Goal: Task Accomplishment & Management: Use online tool/utility

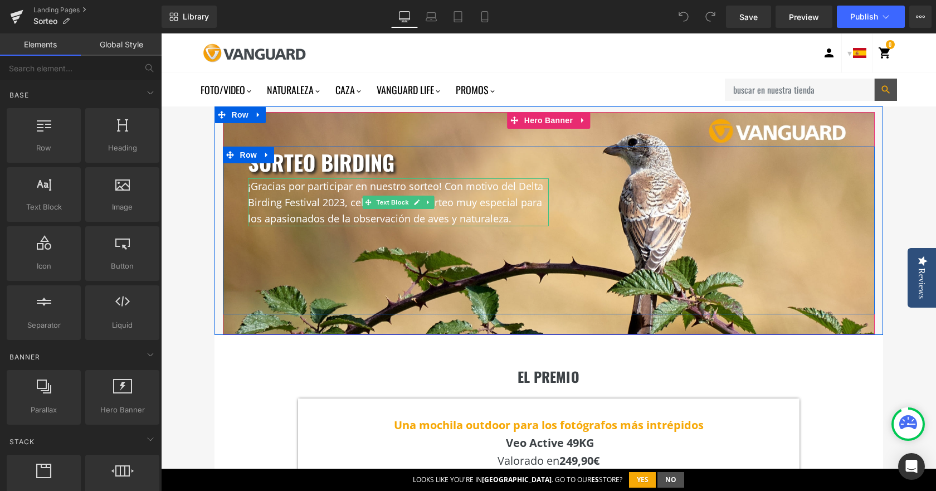
click at [329, 191] on font "¡Gracias por participar en nuestro sorteo! Con motivo del Delta Birding Festiva…" at bounding box center [395, 202] width 295 height 46
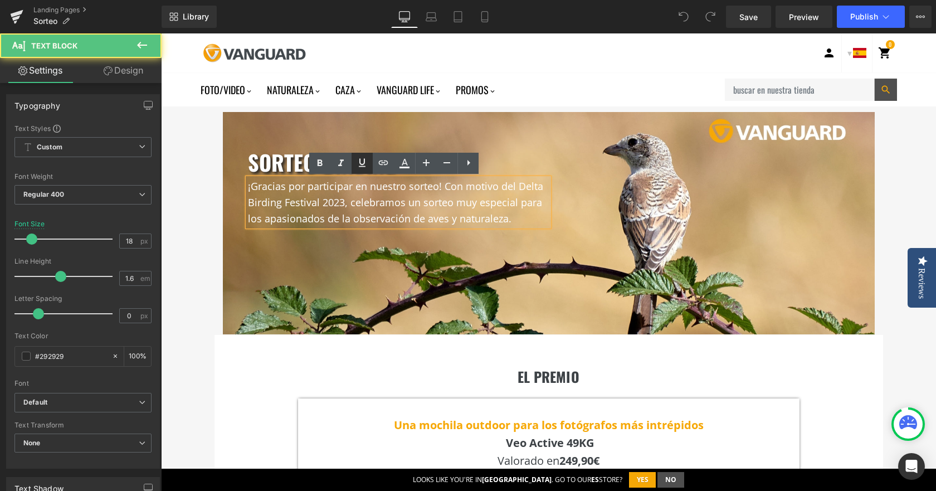
click at [352, 160] on link at bounding box center [361, 163] width 21 height 21
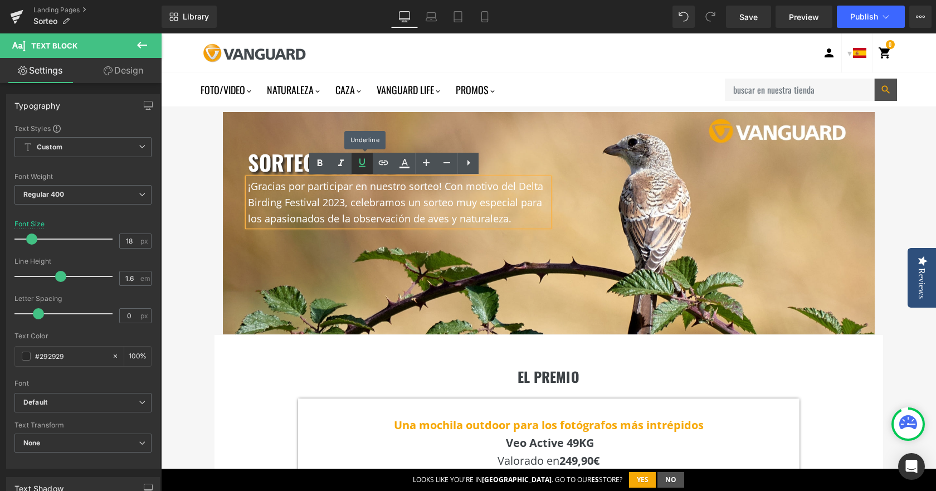
click at [352, 160] on link at bounding box center [361, 163] width 21 height 21
click at [333, 218] on font "¡Gracias por participar en nuestro sorteo! Con motivo del Delta Birding Festiva…" at bounding box center [395, 202] width 295 height 46
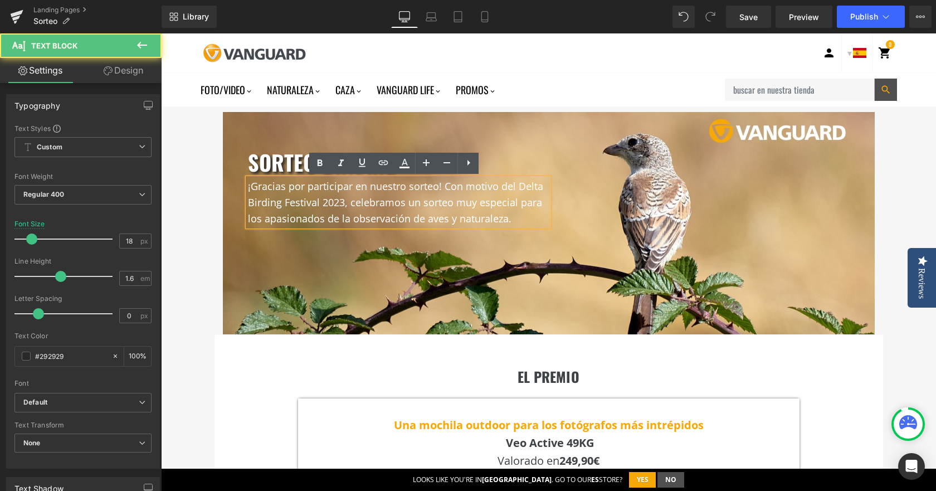
click at [275, 168] on font "SORTEO birding" at bounding box center [321, 161] width 146 height 31
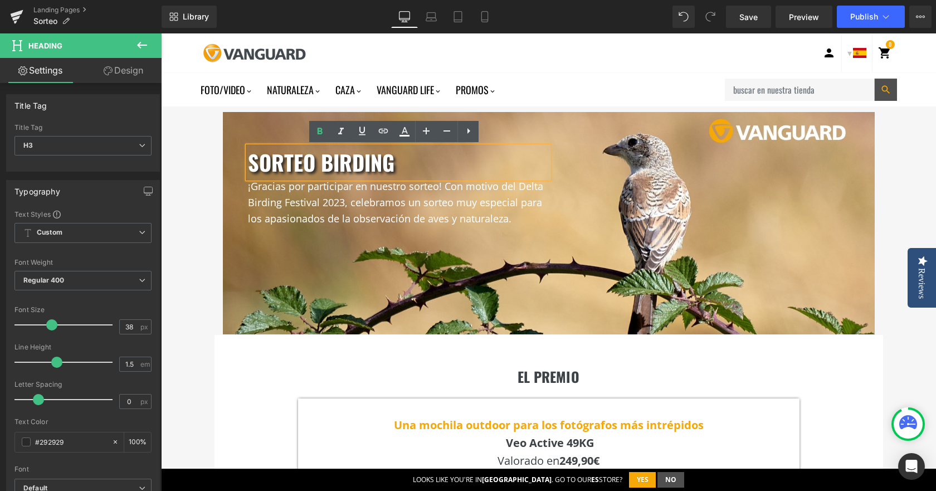
click at [358, 158] on font "SORTEO birding" at bounding box center [321, 161] width 146 height 31
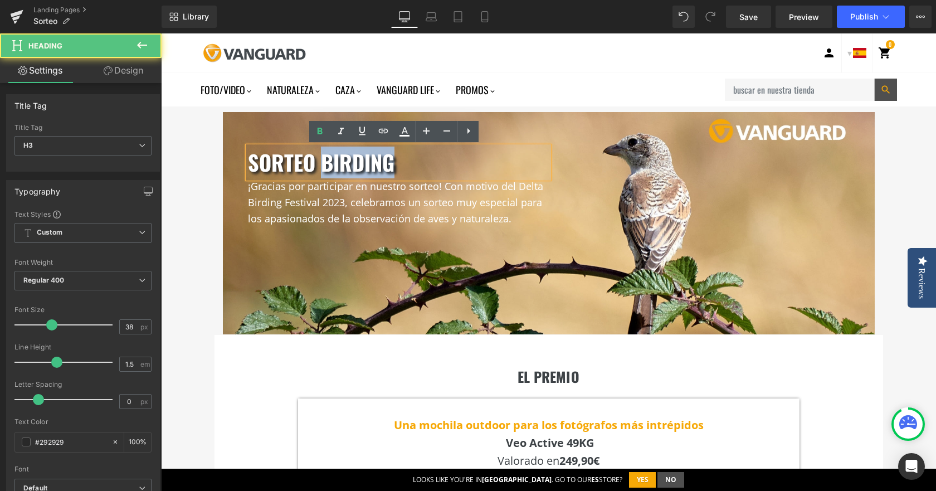
click at [358, 158] on font "SORTEO birding" at bounding box center [321, 161] width 146 height 31
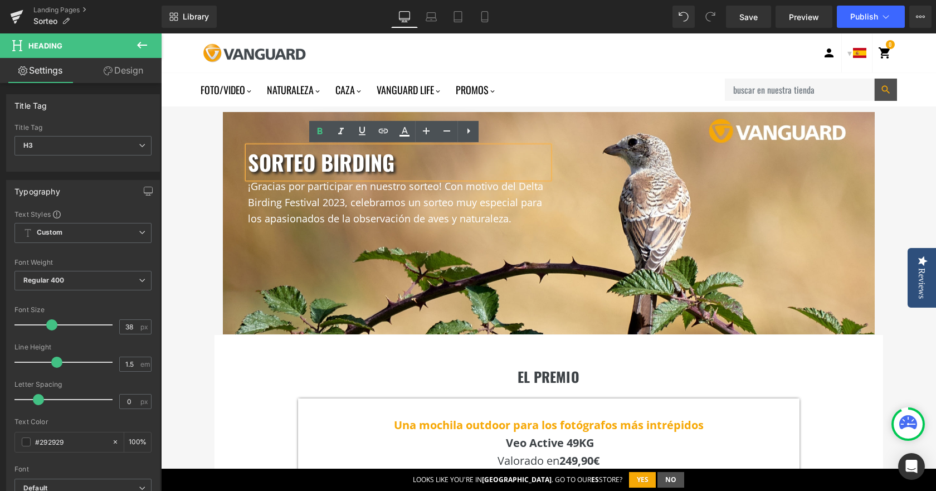
click at [311, 169] on font "SORTEO birding" at bounding box center [321, 161] width 146 height 31
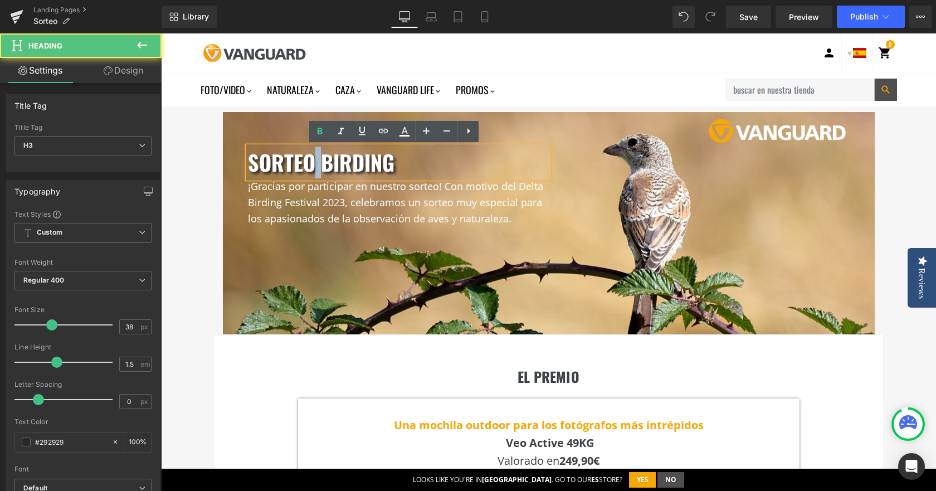
click at [311, 169] on font "SORTEO birding" at bounding box center [321, 161] width 146 height 31
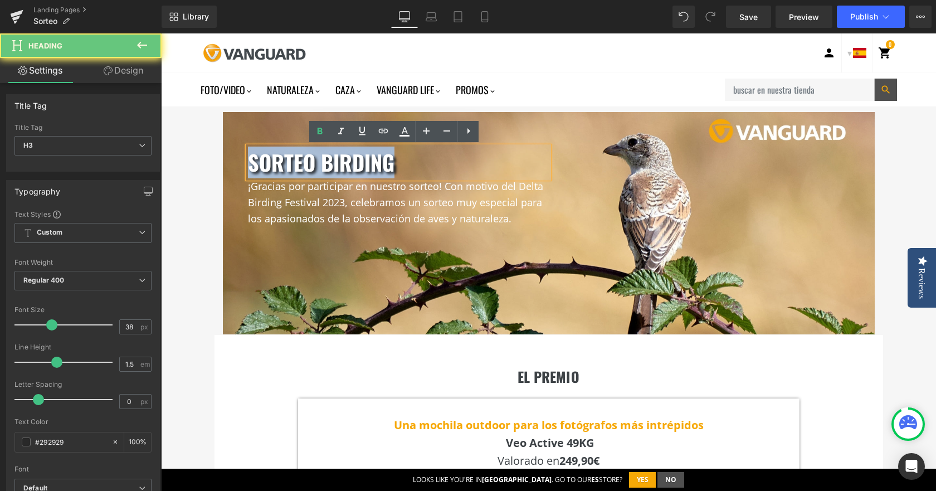
click at [311, 169] on font "SORTEO birding" at bounding box center [321, 161] width 146 height 31
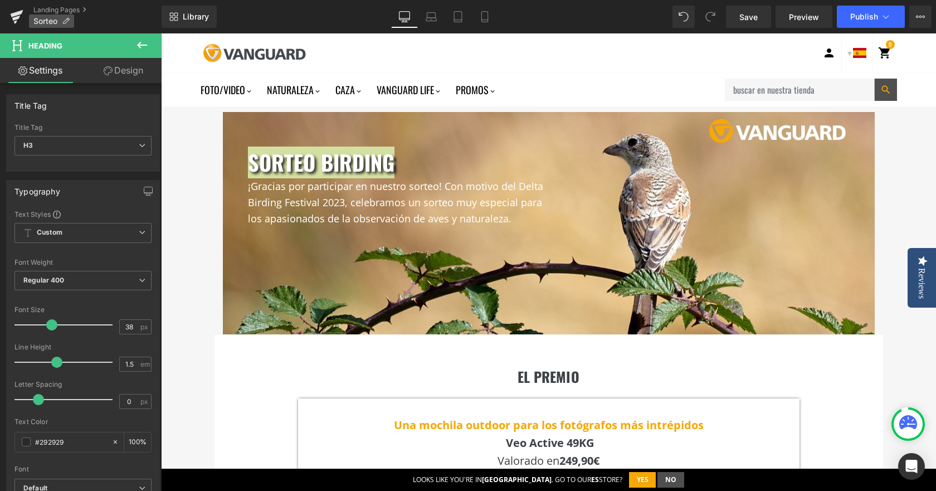
click at [63, 22] on icon at bounding box center [66, 21] width 8 height 8
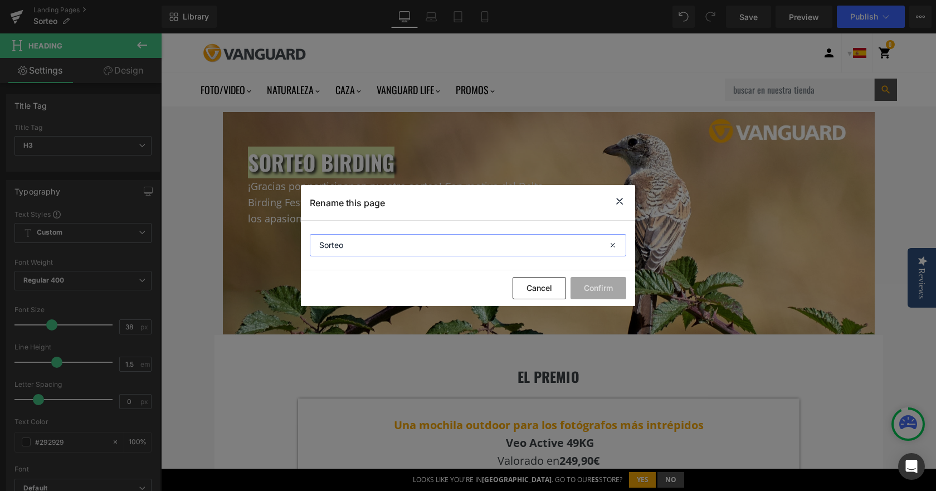
click at [384, 241] on input "Sorteo" at bounding box center [468, 245] width 316 height 22
type input "Sorteo Birding"
click at [605, 288] on button "Confirm" at bounding box center [598, 288] width 56 height 22
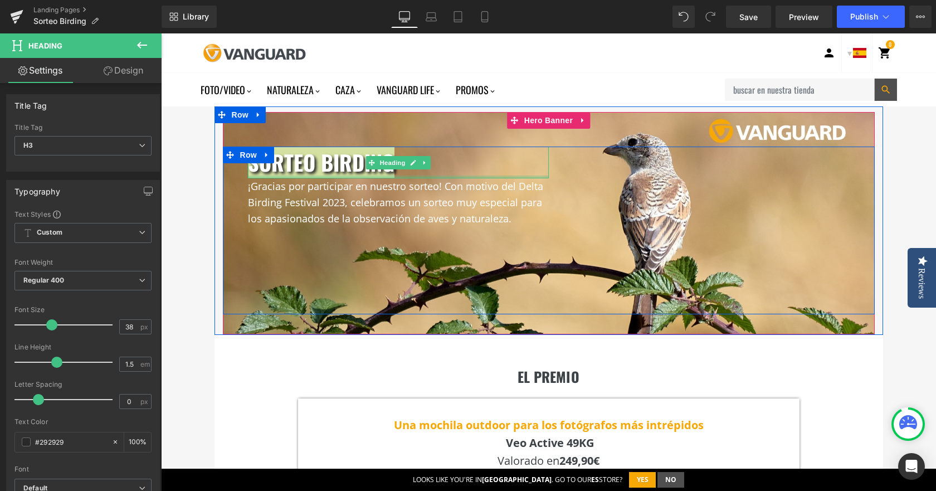
click at [161, 33] on div at bounding box center [161, 33] width 0 height 0
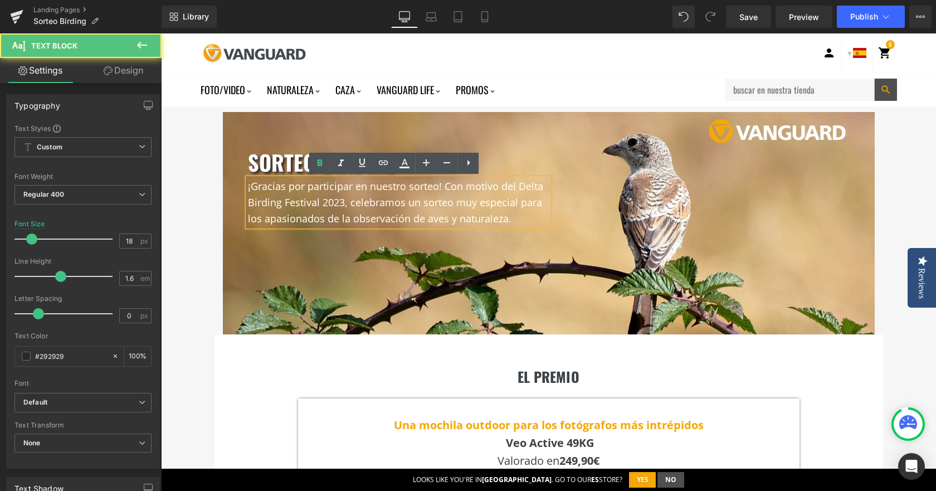
click at [268, 178] on div "¡Gracias por participar en nuestro sorteo! Con motivo del Delta Birding Festiva…" at bounding box center [398, 202] width 301 height 48
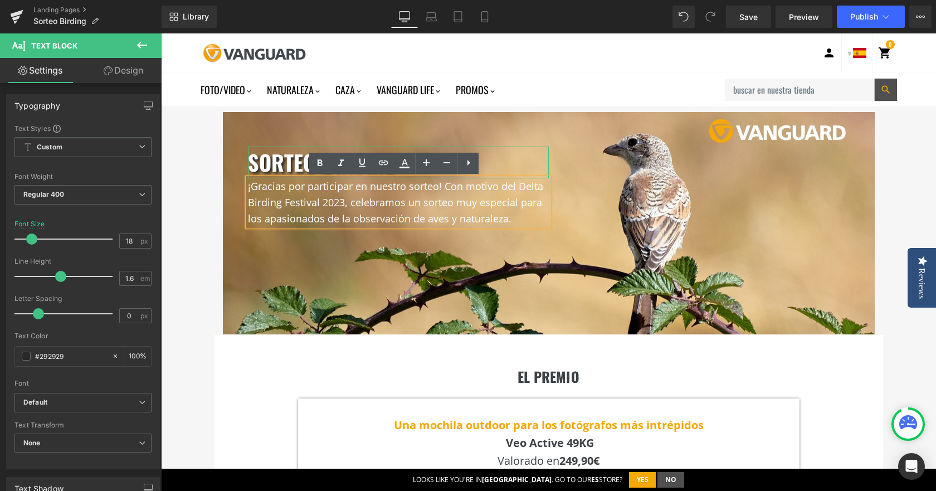
click at [289, 162] on font "SORTEO birding" at bounding box center [321, 161] width 146 height 31
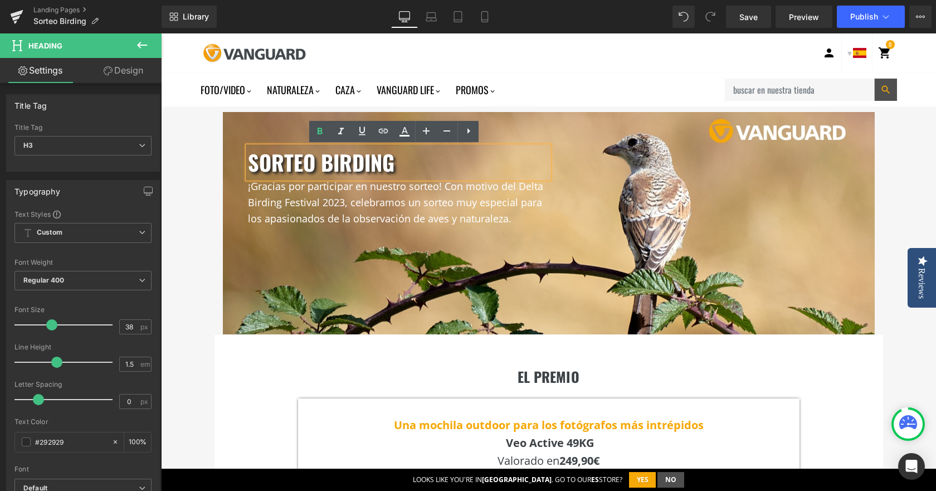
click at [333, 170] on font "SORTEO birding" at bounding box center [321, 161] width 146 height 31
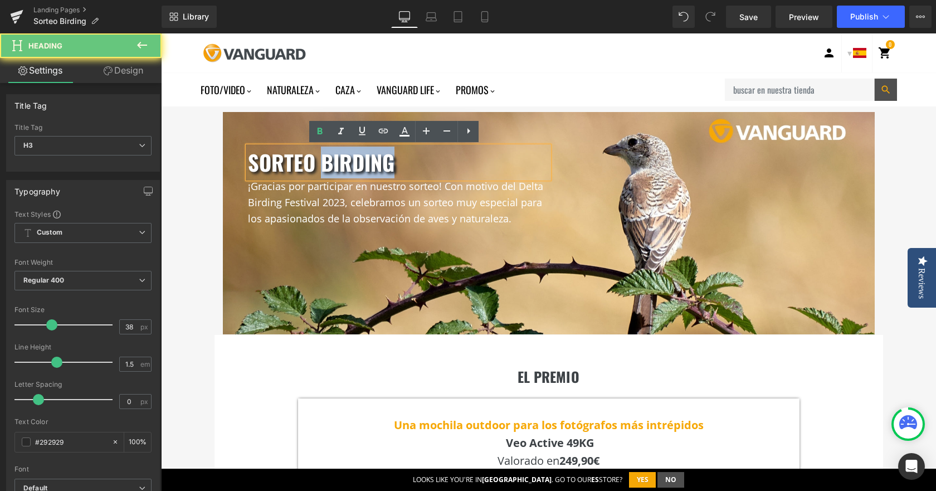
click at [333, 170] on font "SORTEO birding" at bounding box center [321, 161] width 146 height 31
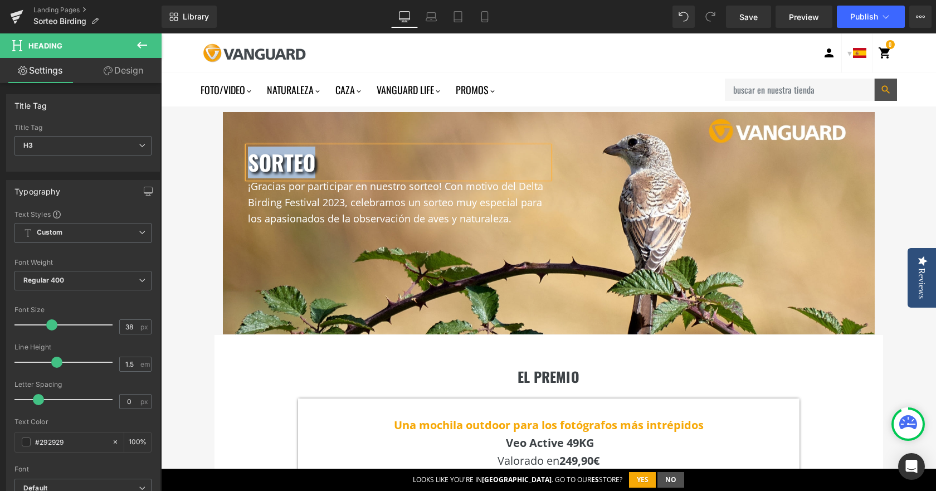
drag, startPoint x: 334, startPoint y: 170, endPoint x: 246, endPoint y: 170, distance: 87.4
click at [248, 170] on h3 "SORTEO" at bounding box center [398, 162] width 301 height 32
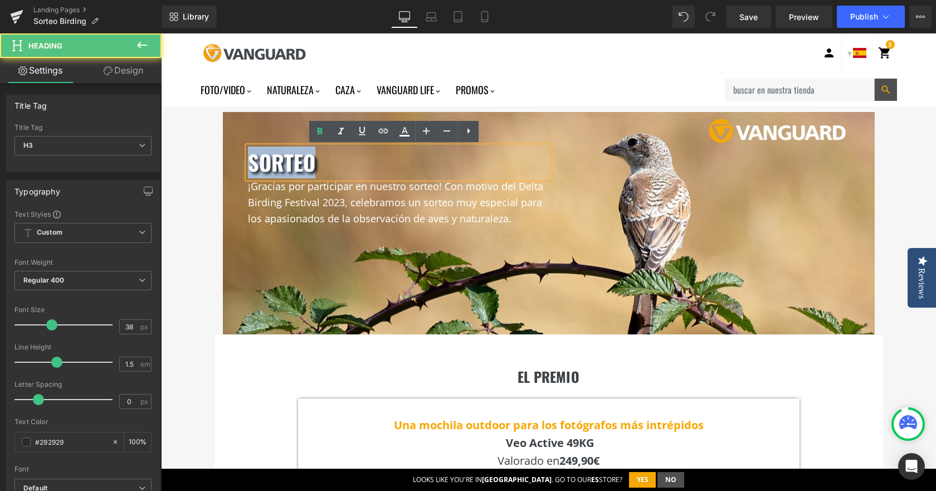
click at [385, 171] on h3 "SORTEO" at bounding box center [398, 162] width 301 height 32
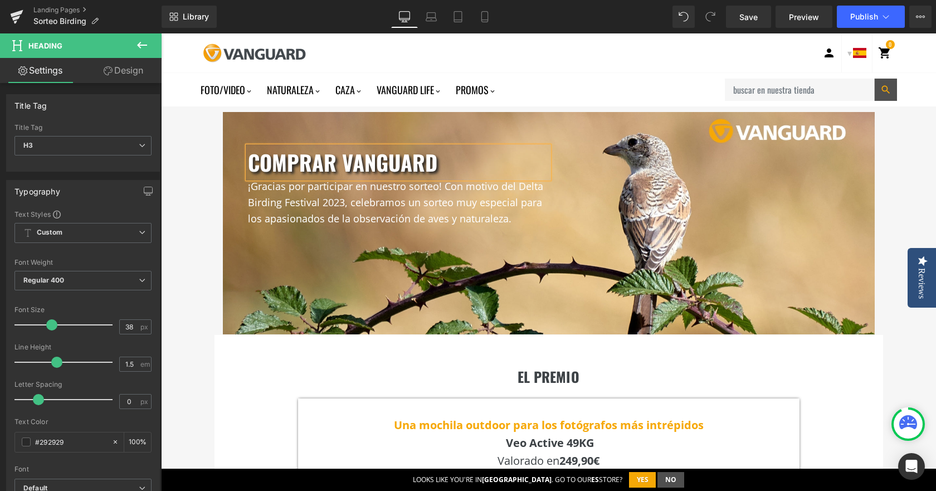
click at [384, 172] on font "comprar vanguard" at bounding box center [342, 161] width 189 height 31
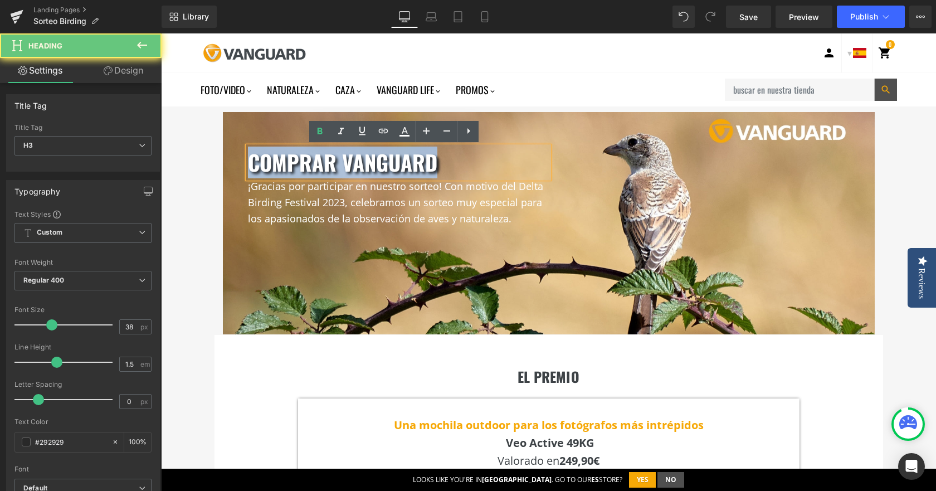
click at [384, 172] on font "comprar vanguard" at bounding box center [342, 161] width 189 height 31
click at [387, 170] on font "comprar vanguard" at bounding box center [342, 161] width 189 height 31
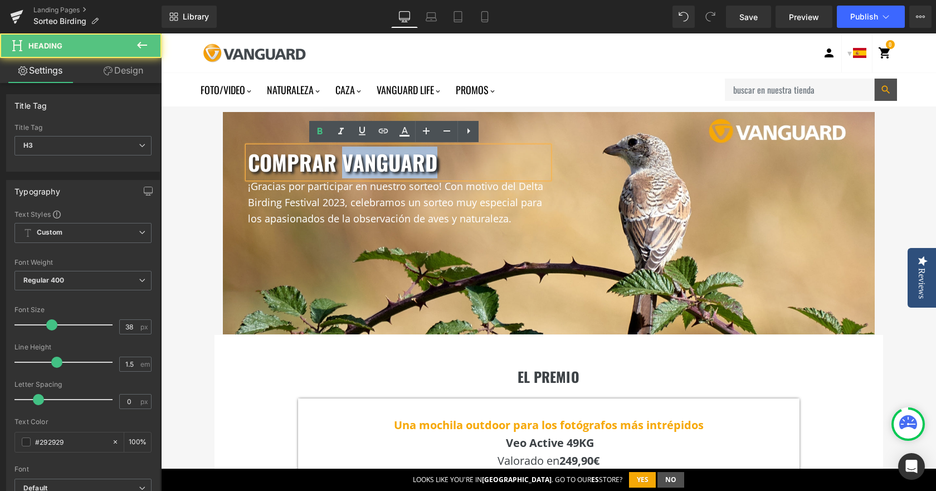
click at [387, 170] on font "comprar vanguard" at bounding box center [342, 161] width 189 height 31
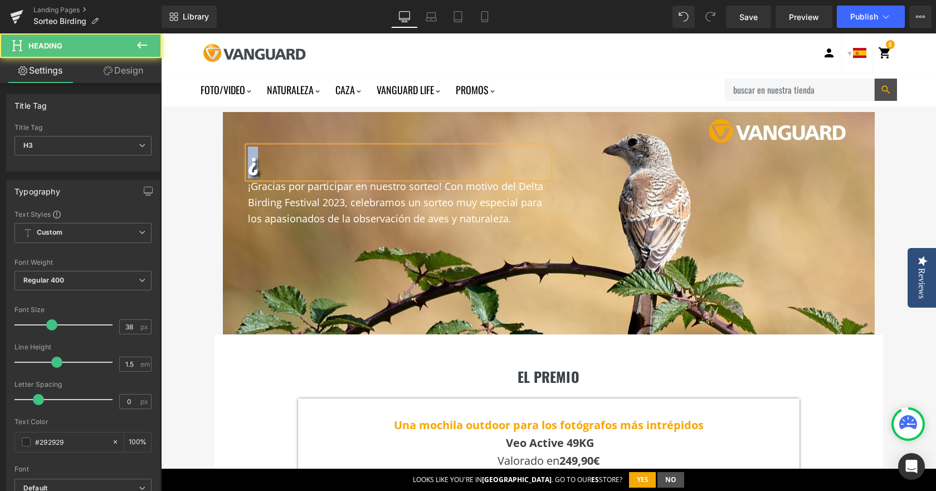
drag, startPoint x: 276, startPoint y: 172, endPoint x: 245, endPoint y: 173, distance: 30.6
click at [248, 173] on h3 "¿" at bounding box center [398, 162] width 301 height 32
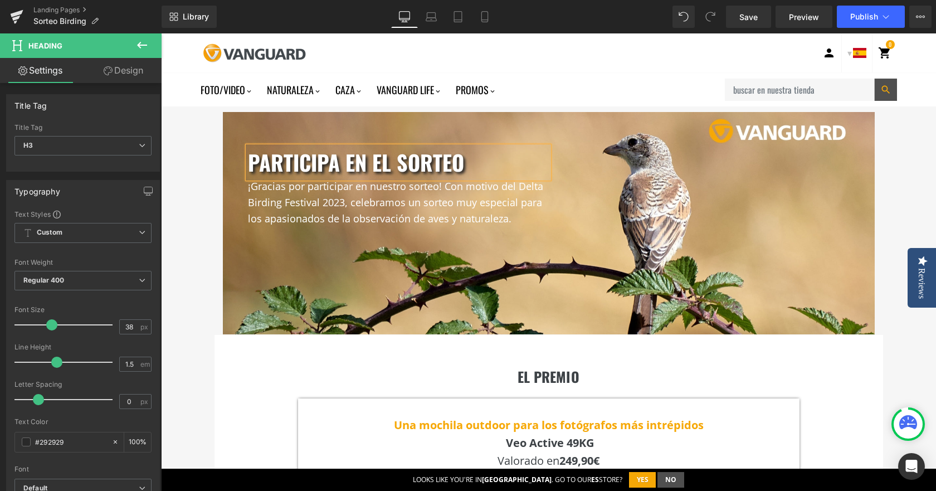
click at [396, 203] on div "¡Gracias por participar en nuestro sorteo! Con motivo del Delta Birding Festiva…" at bounding box center [398, 202] width 301 height 48
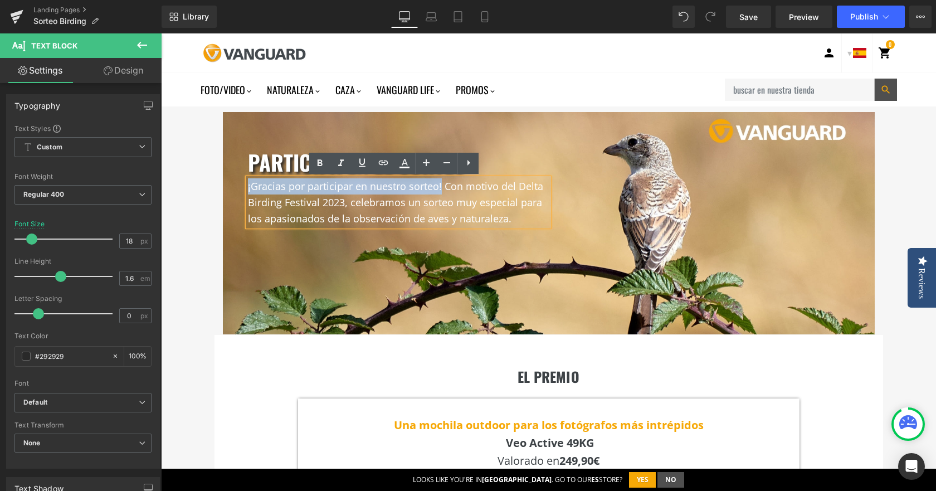
drag, startPoint x: 436, startPoint y: 184, endPoint x: 243, endPoint y: 187, distance: 192.7
click at [248, 187] on font "¡Gracias por participar en nuestro sorteo! Con motivo del Delta Birding Festiva…" at bounding box center [395, 202] width 295 height 46
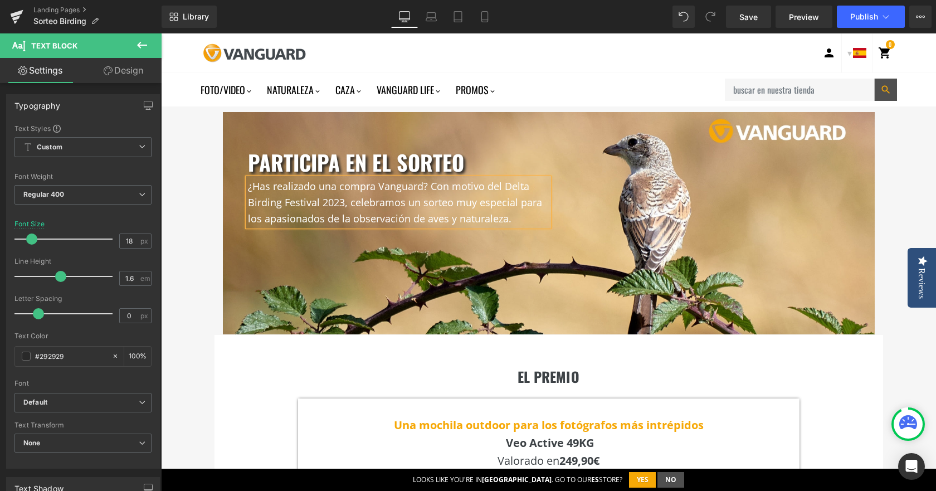
click at [467, 199] on font "¿Has realizado una compra Vanguard? Con motivo del Delta Birding Festival 2023,…" at bounding box center [395, 202] width 294 height 46
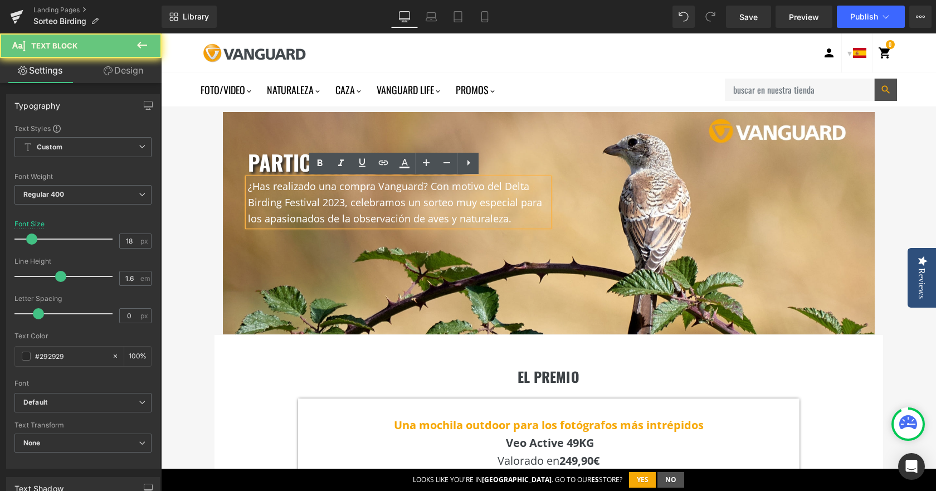
click at [426, 187] on font "¿Has realizado una compra Vanguard? Con motivo del Delta Birding Festival 2023,…" at bounding box center [395, 202] width 294 height 46
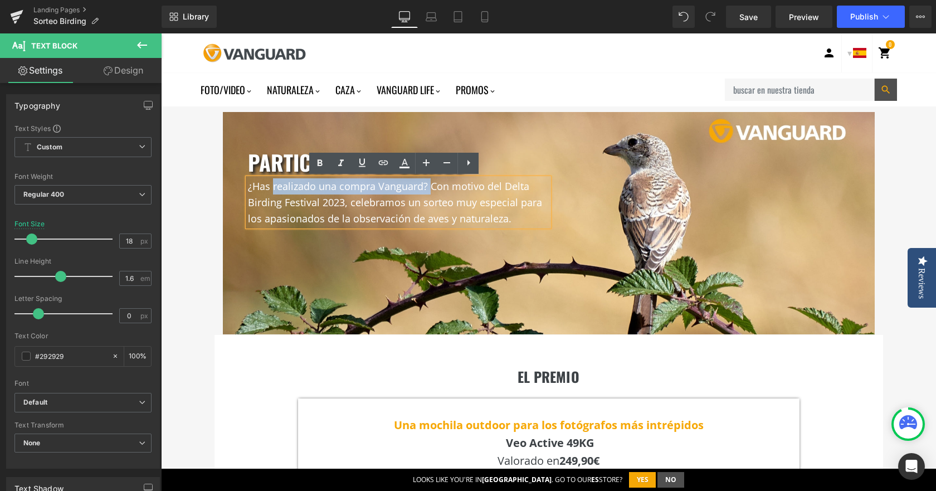
drag, startPoint x: 425, startPoint y: 185, endPoint x: 269, endPoint y: 183, distance: 155.9
click at [269, 183] on font "¿Has realizado una compra Vanguard? Con motivo del Delta Birding Festival 2023,…" at bounding box center [395, 202] width 294 height 46
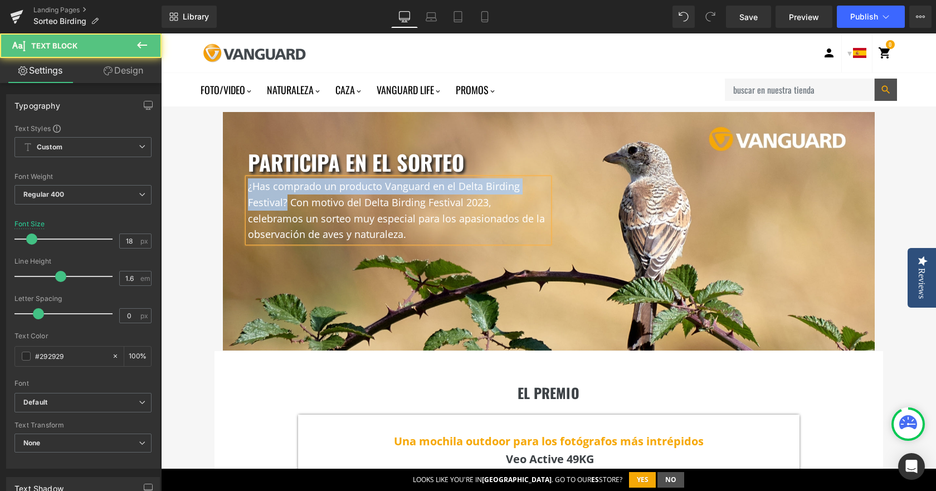
drag, startPoint x: 283, startPoint y: 201, endPoint x: 243, endPoint y: 188, distance: 42.1
click at [248, 188] on font "¿Has comprado un producto Vanguard en el Delta Birding Festival? Con motivo del…" at bounding box center [396, 209] width 297 height 61
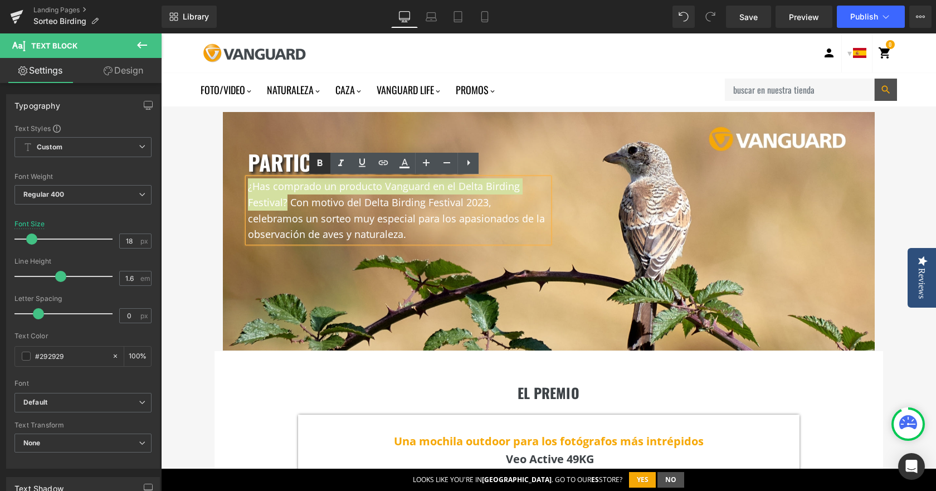
click at [319, 165] on icon at bounding box center [319, 162] width 5 height 7
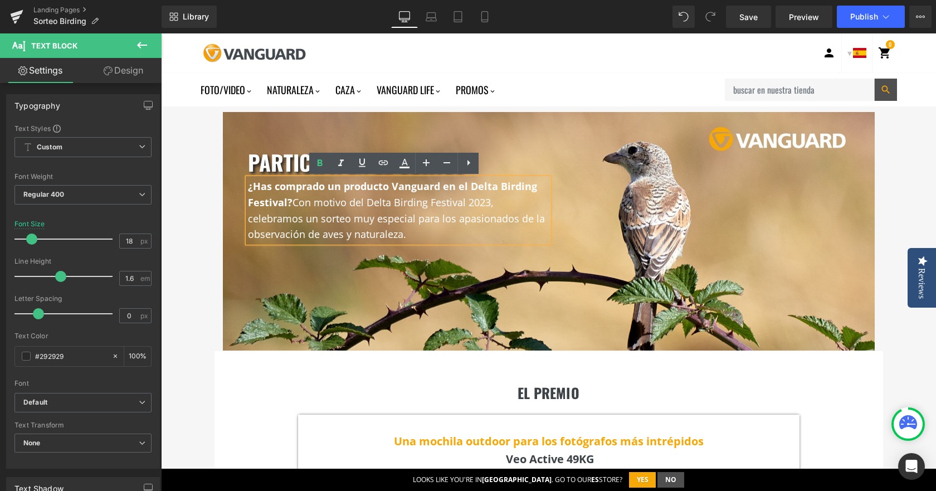
click at [306, 208] on font "¿Has comprado un producto Vanguard en el Delta Birding Festival? Con motivo del…" at bounding box center [396, 209] width 297 height 61
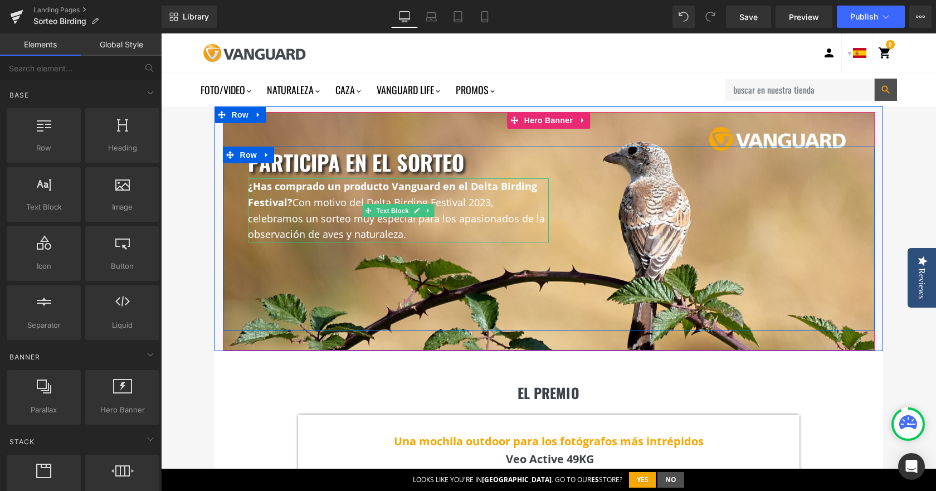
click at [414, 196] on font "¿Has comprado un producto Vanguard en el Delta Birding Festival? Con motivo del…" at bounding box center [396, 209] width 297 height 61
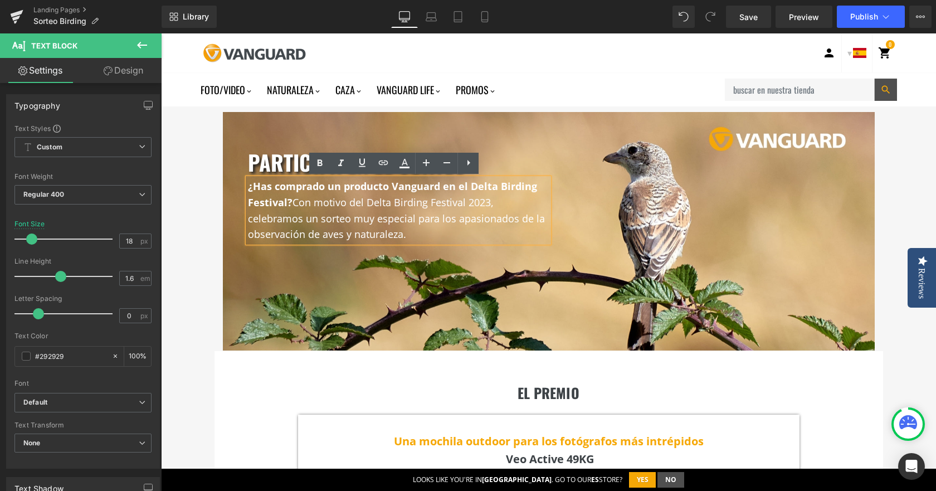
click at [438, 185] on strong "¿Has comprado un producto Vanguard en el Delta Birding Festival?" at bounding box center [392, 194] width 289 height 30
drag, startPoint x: 291, startPoint y: 205, endPoint x: 438, endPoint y: 229, distance: 149.0
click at [438, 229] on p "¿Has comprado un producto Vanguard en el Delta Birding Festival? Con motivo del…" at bounding box center [398, 210] width 301 height 64
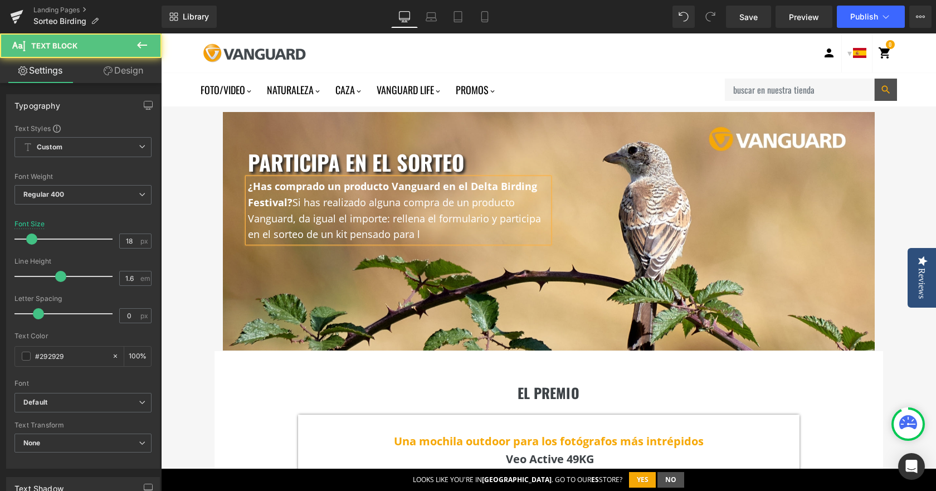
click at [438, 241] on p "¿Has comprado un producto Vanguard en el Delta Birding Festival? Si has realiza…" at bounding box center [398, 210] width 301 height 64
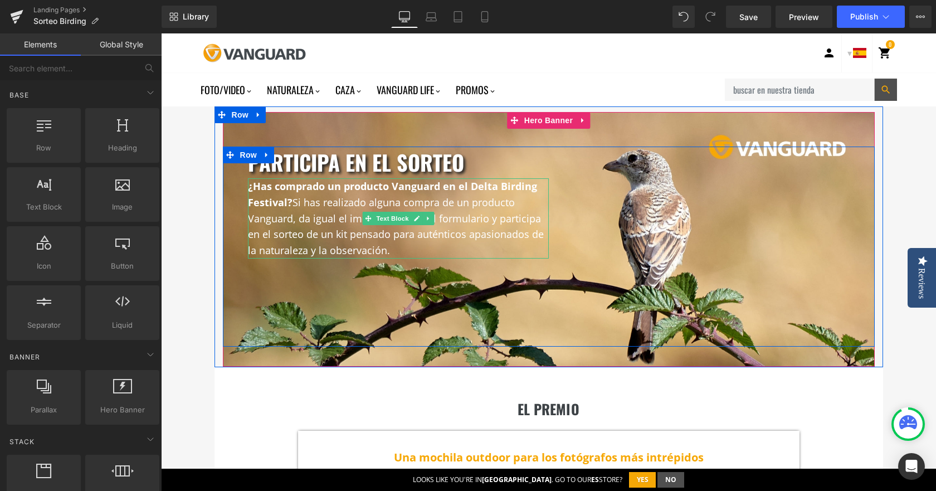
click at [282, 198] on strong "¿Has comprado un producto Vanguard en el Delta Birding Festival?" at bounding box center [392, 194] width 289 height 30
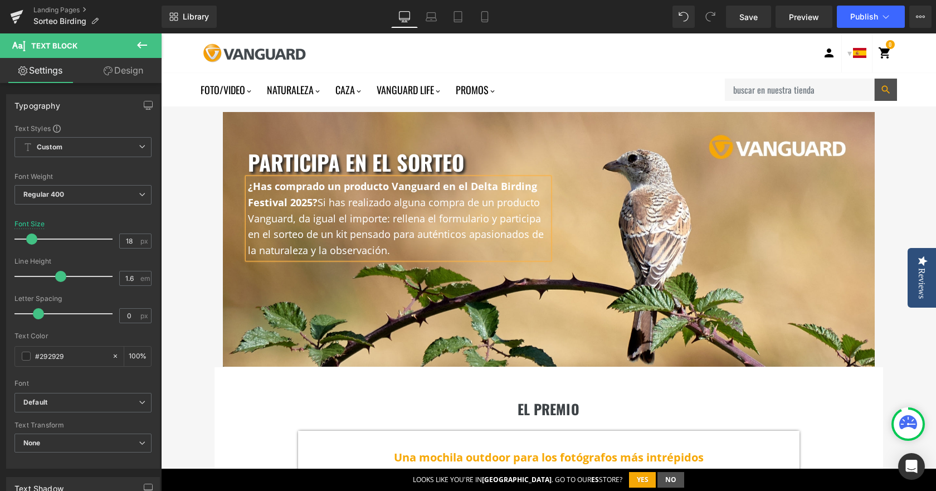
click at [677, 193] on div "participa en el sorteo Heading ¿Has comprado un producto Vanguard en el Delta B…" at bounding box center [549, 246] width 652 height 200
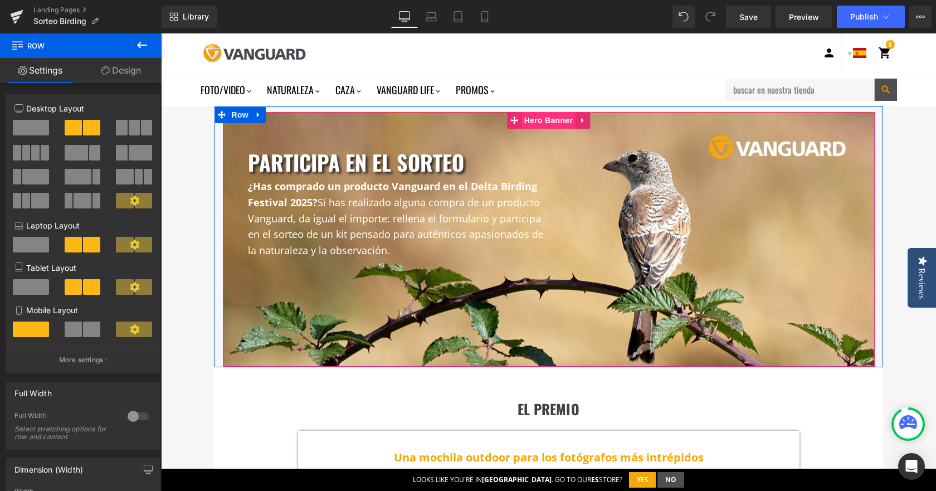
click at [532, 124] on span "Hero Banner" at bounding box center [548, 120] width 54 height 17
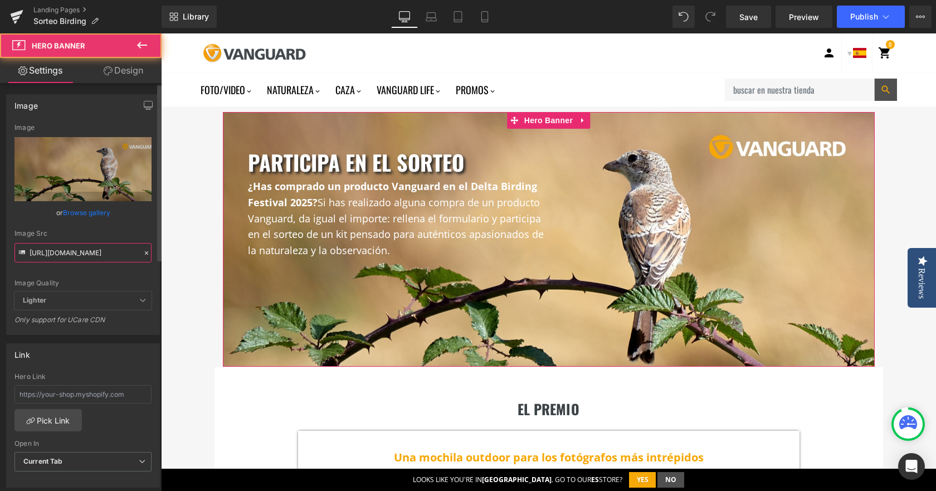
click at [78, 251] on input "[URL][DOMAIN_NAME]" at bounding box center [82, 252] width 137 height 19
paste input "web_home_page_020c2199-e1b3-4a65-9dda-f44d1347e670.jpg?v=1756402238"
type input "[URL][DOMAIN_NAME]"
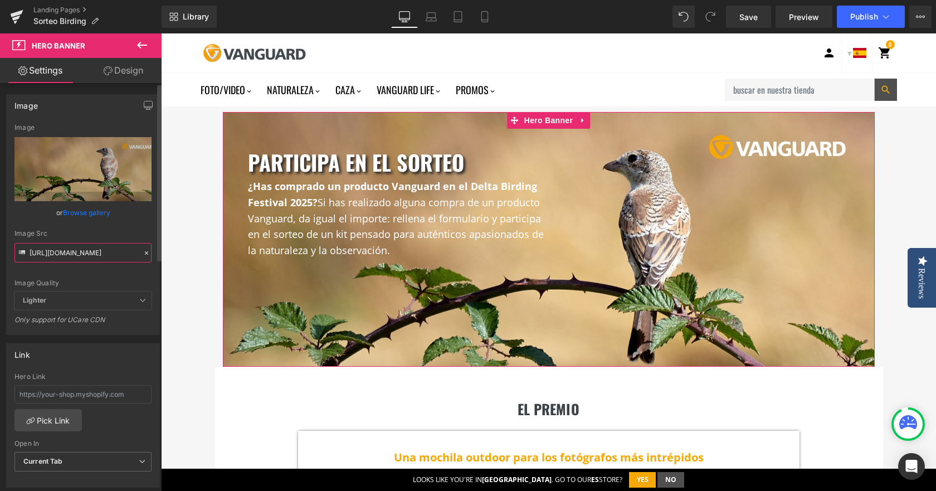
scroll to position [0, 355]
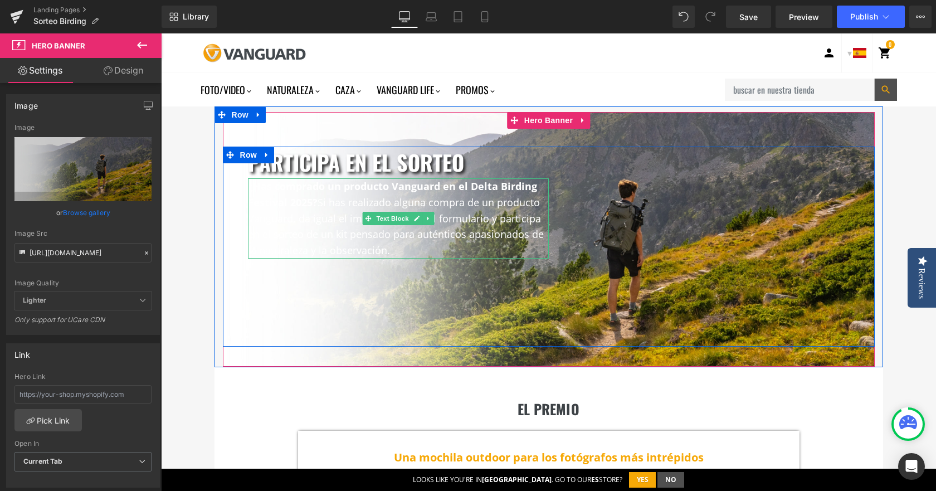
click at [331, 229] on font "¿Has comprado un producto Vanguard en el Delta Birding Festival 2025? Si has re…" at bounding box center [396, 217] width 296 height 77
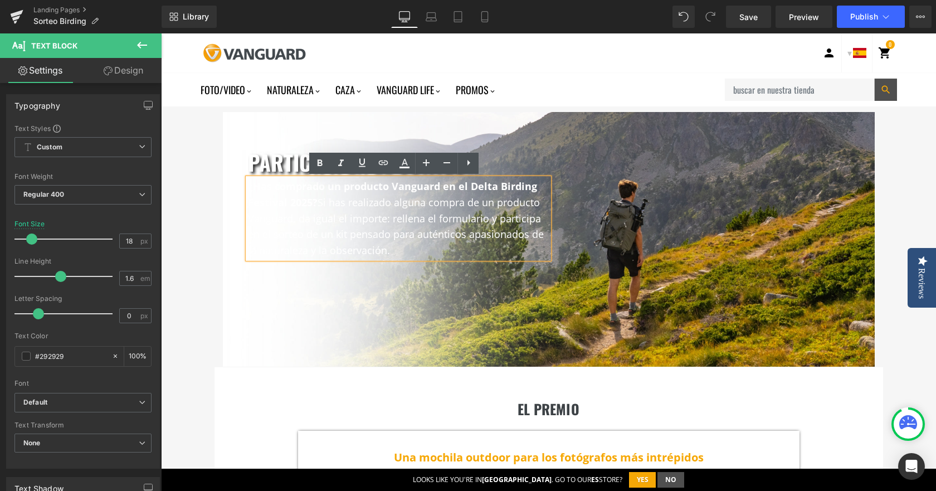
drag, startPoint x: 437, startPoint y: 251, endPoint x: 213, endPoint y: 190, distance: 232.5
click at [214, 190] on div "participa en el sorteo Heading ¿Has comprado un producto Vanguard en el Delta B…" at bounding box center [548, 239] width 668 height 254
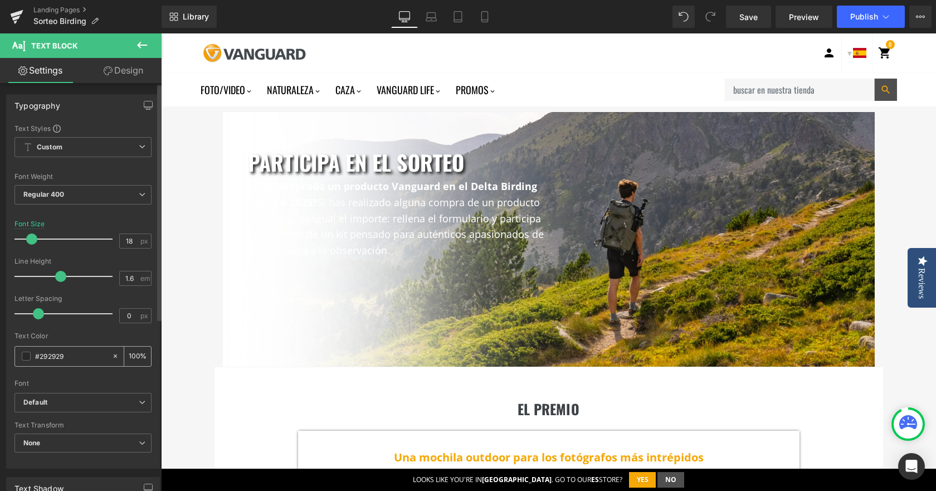
click at [24, 355] on span at bounding box center [26, 355] width 9 height 9
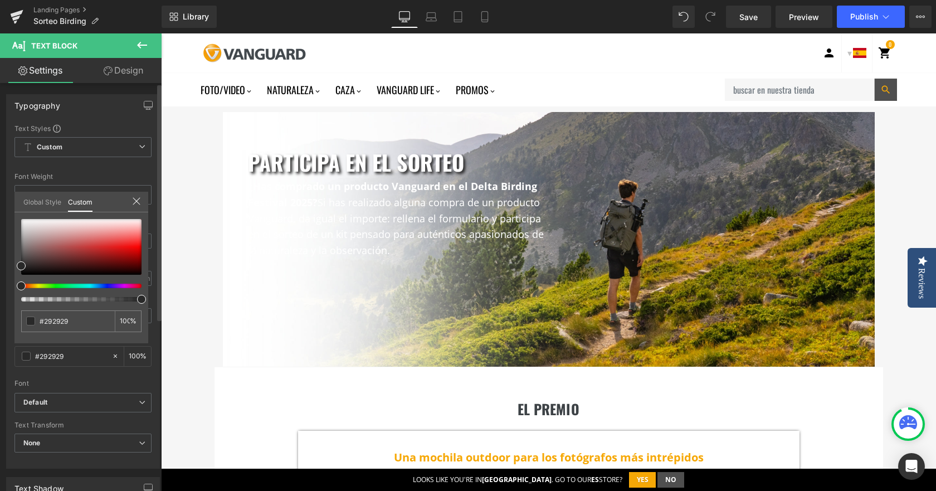
click at [18, 285] on span at bounding box center [21, 285] width 9 height 9
drag, startPoint x: 73, startPoint y: 321, endPoint x: 35, endPoint y: 317, distance: 38.6
click at [35, 317] on div "#292929" at bounding box center [68, 321] width 94 height 22
click at [65, 318] on input "#292929" at bounding box center [69, 321] width 59 height 12
click at [69, 317] on input "#292929" at bounding box center [69, 321] width 59 height 12
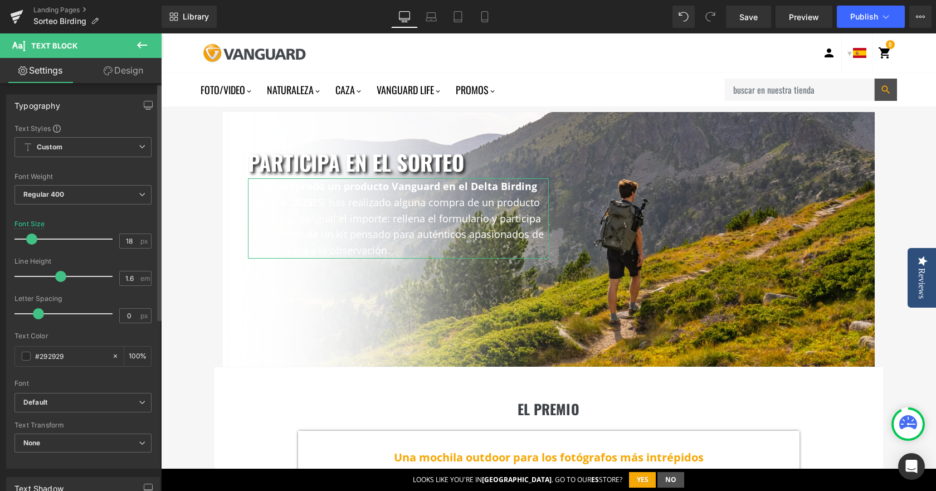
click at [77, 380] on div "Font" at bounding box center [82, 383] width 137 height 8
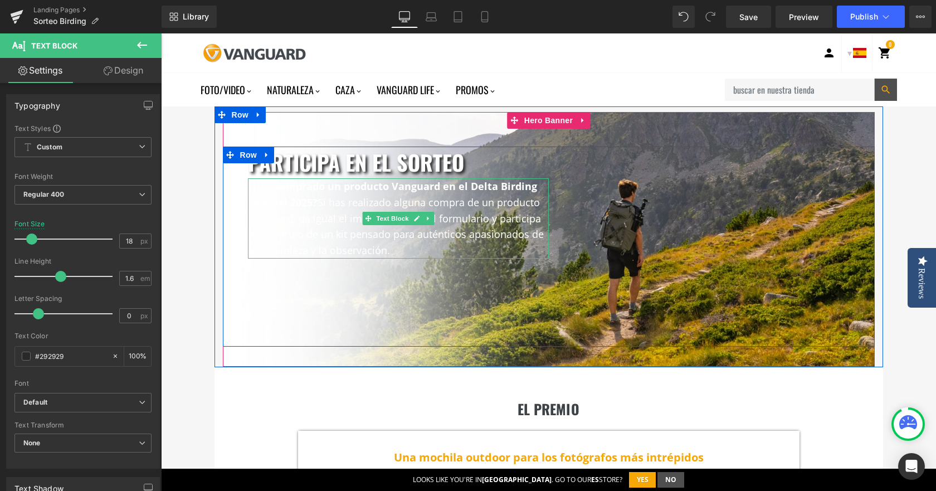
click at [317, 212] on font "¿Has comprado un producto Vanguard en el Delta Birding Festival 2025? Si has re…" at bounding box center [396, 217] width 296 height 77
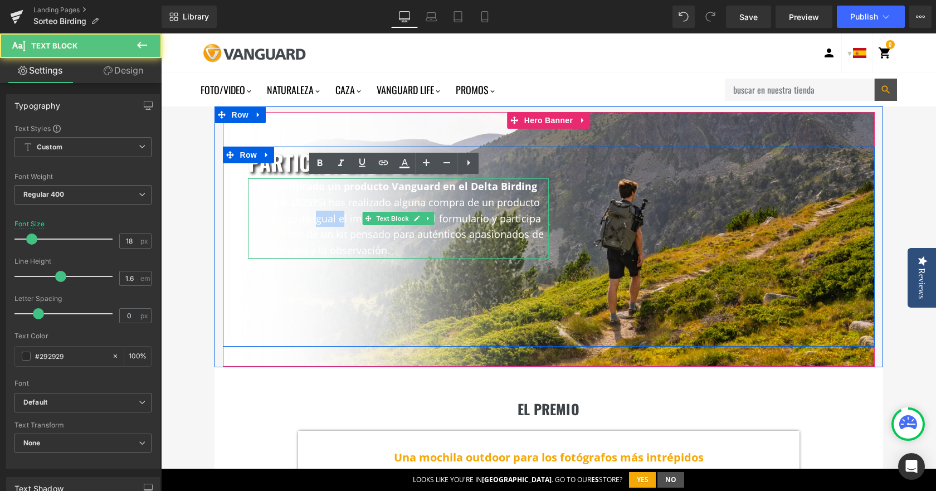
click at [317, 212] on font "¿Has comprado un producto Vanguard en el Delta Birding Festival 2025? Si has re…" at bounding box center [396, 217] width 296 height 77
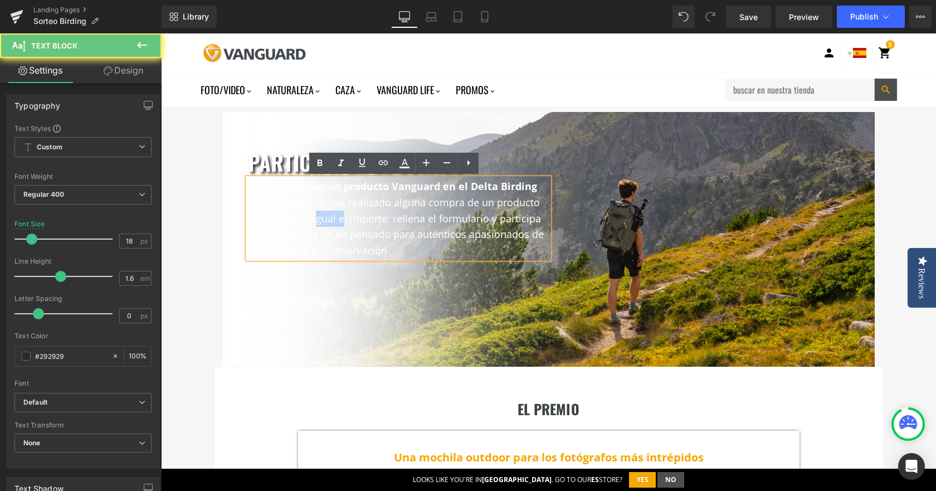
click at [317, 212] on font "¿Has comprado un producto Vanguard en el Delta Birding Festival 2025? Si has re…" at bounding box center [396, 217] width 296 height 77
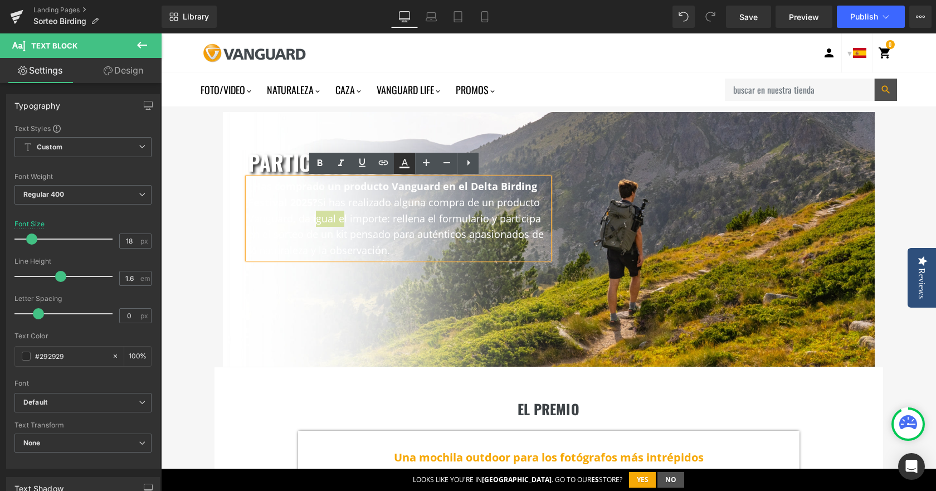
click at [0, 0] on icon at bounding box center [0, 0] width 0 height 0
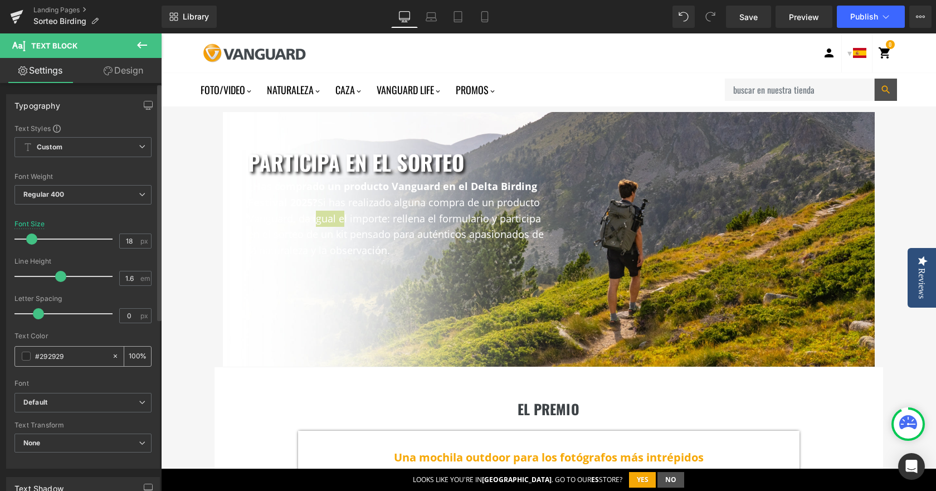
click at [63, 355] on input "#292929" at bounding box center [70, 356] width 71 height 12
drag, startPoint x: 67, startPoint y: 356, endPoint x: 31, endPoint y: 354, distance: 35.7
click at [31, 354] on div "#292929" at bounding box center [63, 355] width 96 height 19
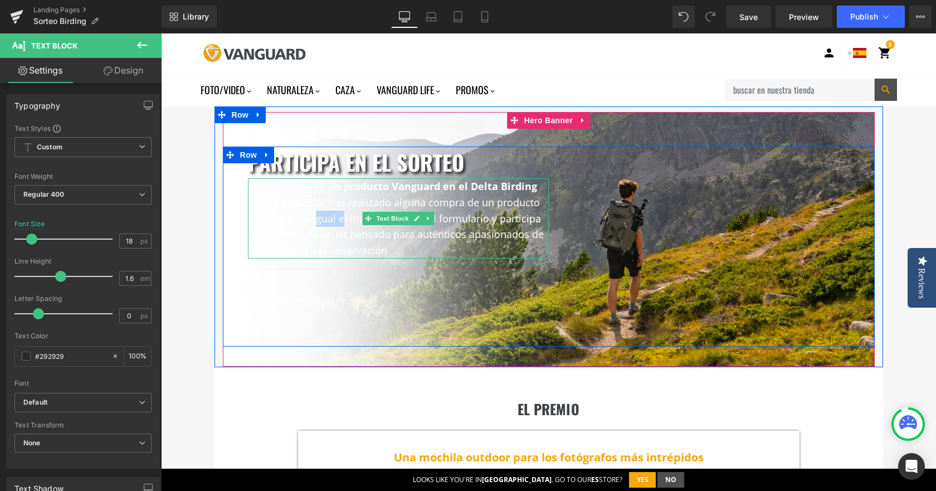
click at [390, 207] on font "¿Has comprado un producto Vanguard en el Delta Birding Festival 2025? Si has re…" at bounding box center [396, 217] width 296 height 77
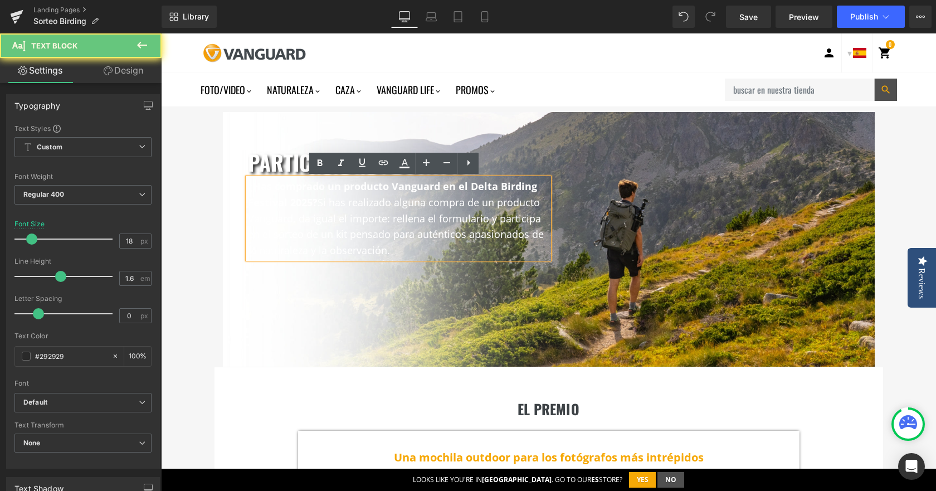
click at [396, 203] on font "¿Has comprado un producto Vanguard en el Delta Birding Festival 2025? Si has re…" at bounding box center [396, 217] width 296 height 77
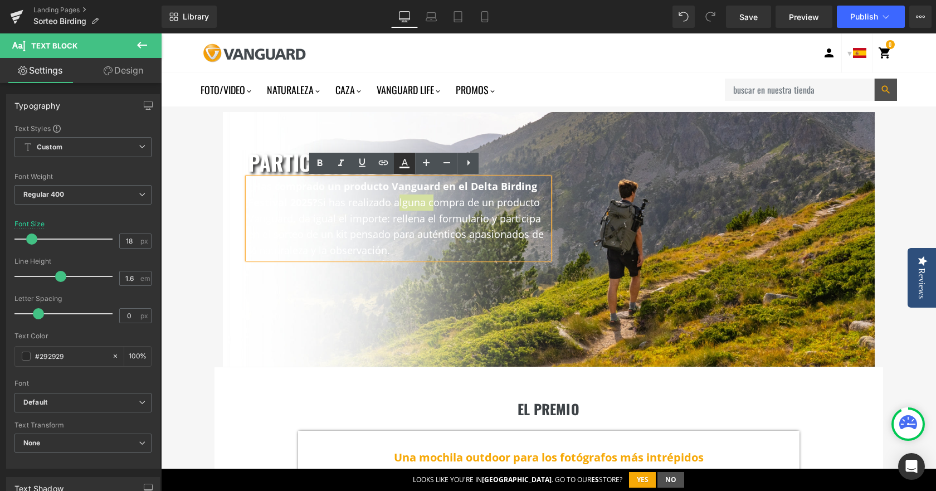
click at [403, 163] on icon at bounding box center [404, 162] width 6 height 7
type input "100"
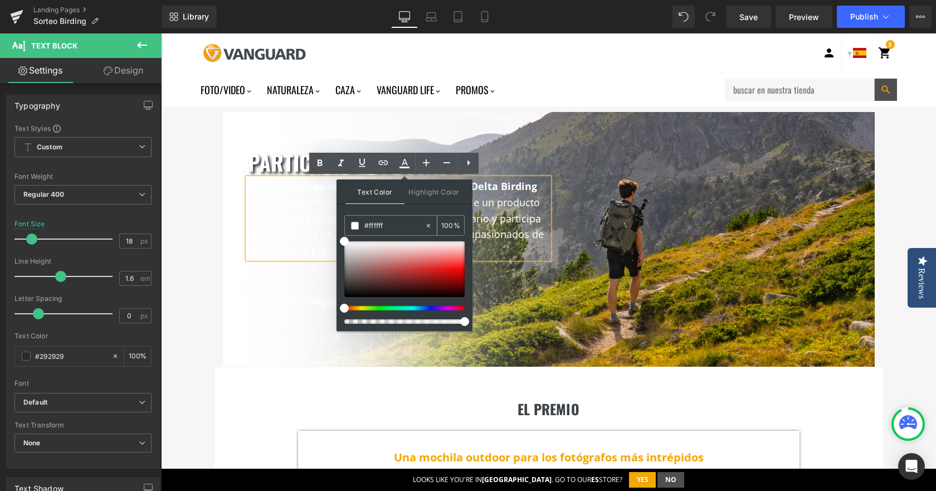
drag, startPoint x: 390, startPoint y: 228, endPoint x: 349, endPoint y: 227, distance: 41.2
click at [349, 227] on div "#ffffff" at bounding box center [385, 225] width 80 height 19
paste input "292929"
type input "#292929"
click at [308, 274] on div "participa en el sorteo Heading ¿Has comprado un producto Vanguard en el Delta B…" at bounding box center [397, 210] width 317 height 129
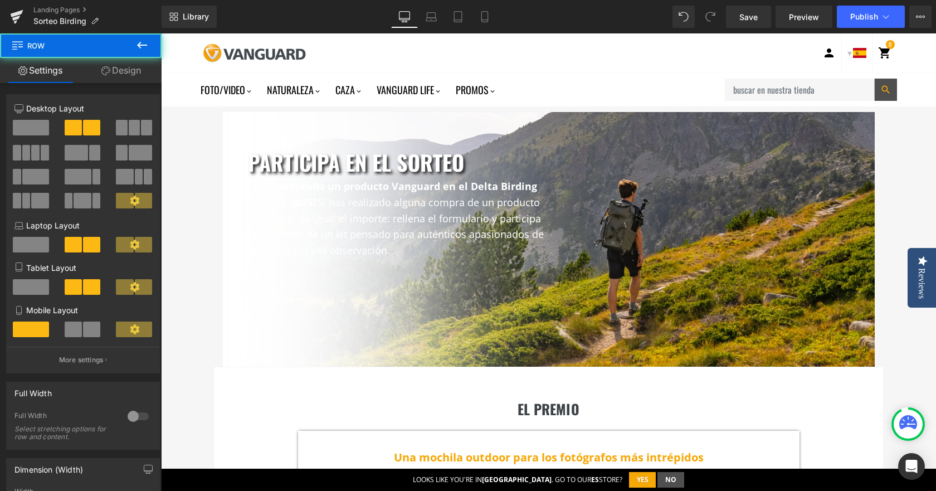
click at [393, 206] on font "¿Has comprado un producto Vanguard en el Delta Birding Festival 2025? Si has re…" at bounding box center [396, 217] width 296 height 77
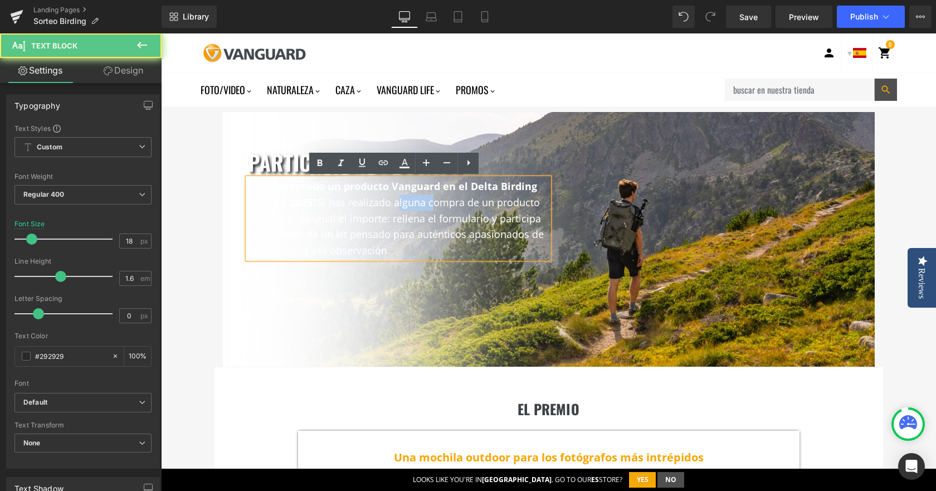
click at [393, 206] on font "¿Has comprado un producto Vanguard en el Delta Birding Festival 2025? Si has re…" at bounding box center [396, 217] width 296 height 77
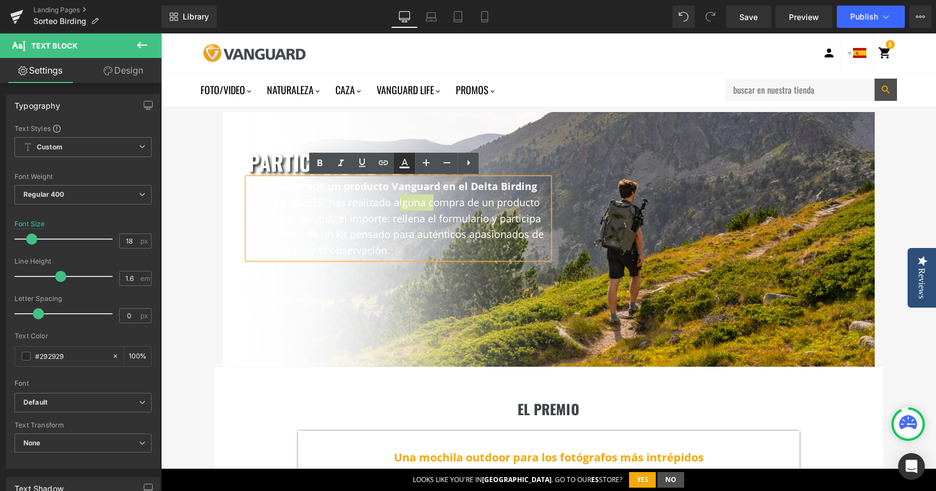
click at [0, 0] on icon at bounding box center [0, 0] width 0 height 0
type input "#ffffff"
type input "100"
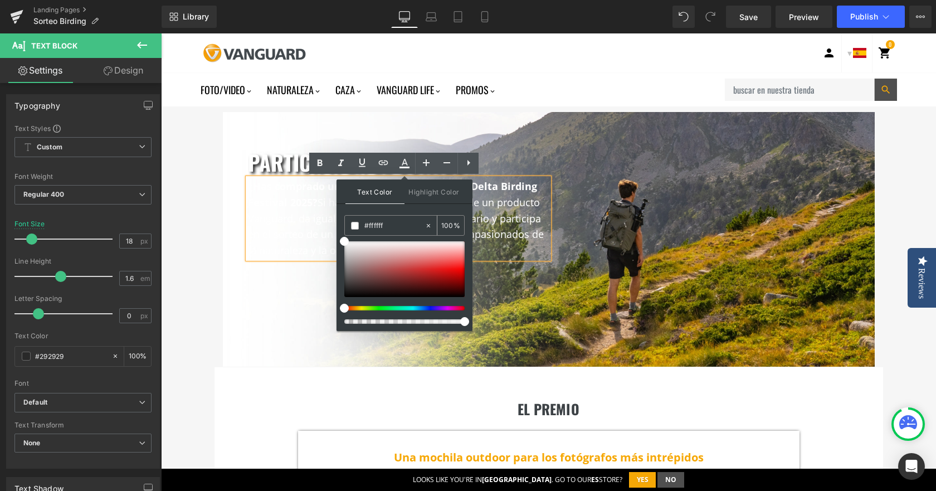
drag, startPoint x: 389, startPoint y: 229, endPoint x: 355, endPoint y: 228, distance: 34.0
click at [355, 228] on div "#ffffff" at bounding box center [385, 225] width 80 height 19
paste input "292929"
click at [412, 210] on div "Text Color Highlight Color rgba(41, 41, 41, 1) #292929 100 % transparent transp…" at bounding box center [404, 254] width 136 height 151
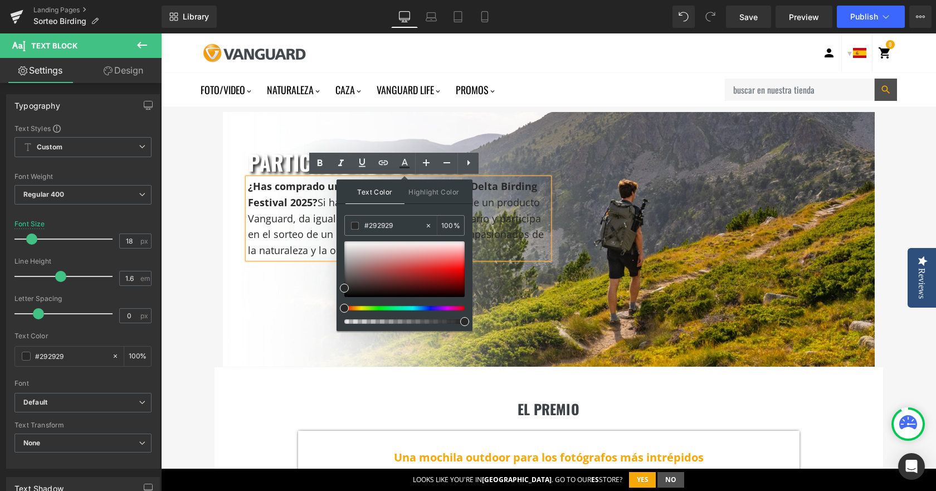
click at [271, 277] on div "participa en el sorteo Heading ¿Has comprado un producto Vanguard en el Delta B…" at bounding box center [549, 246] width 652 height 200
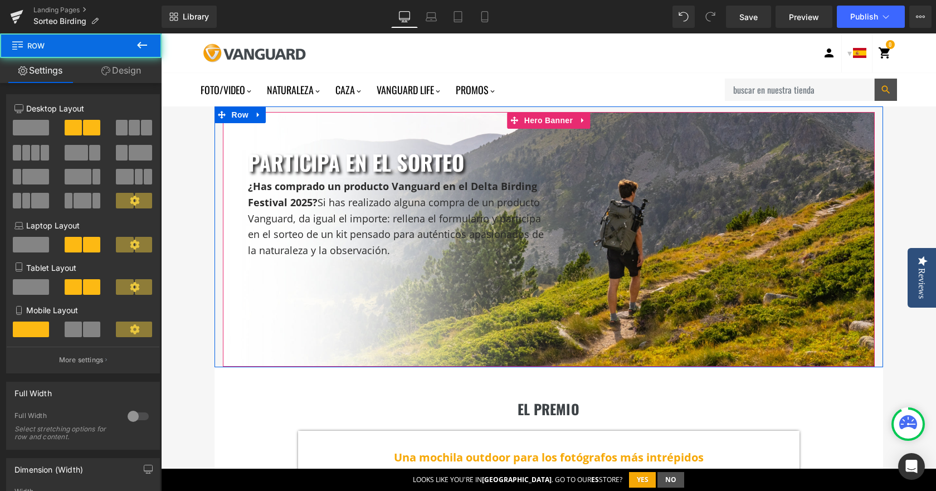
click at [325, 162] on font "participa en el sorteo" at bounding box center [356, 161] width 216 height 31
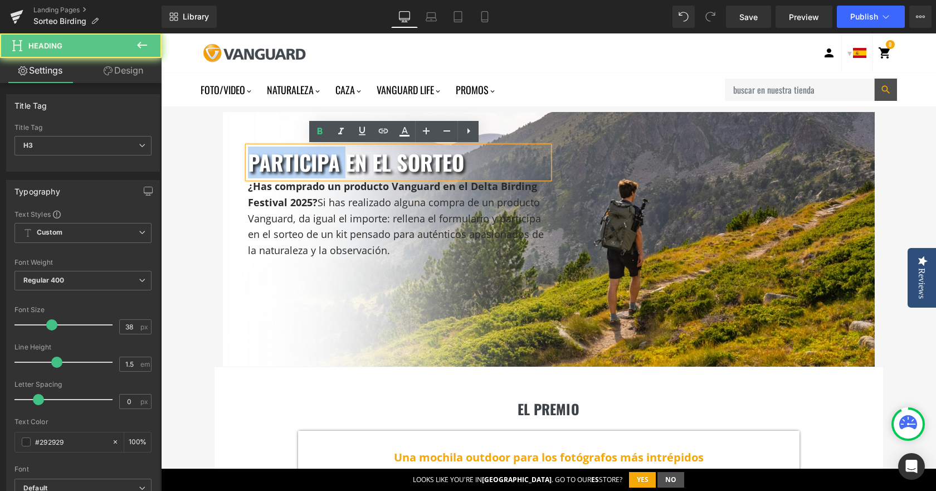
click at [325, 162] on font "participa en el sorteo" at bounding box center [356, 161] width 216 height 31
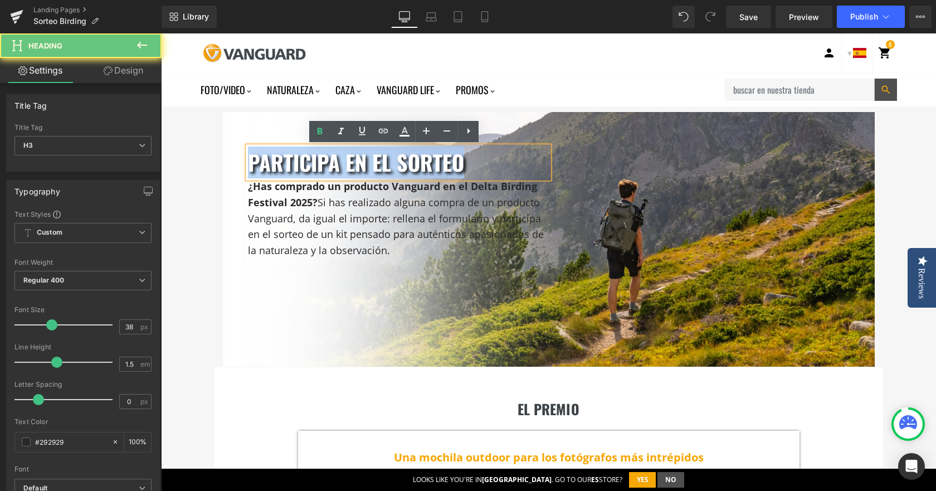
click at [325, 162] on font "participa en el sorteo" at bounding box center [356, 161] width 216 height 31
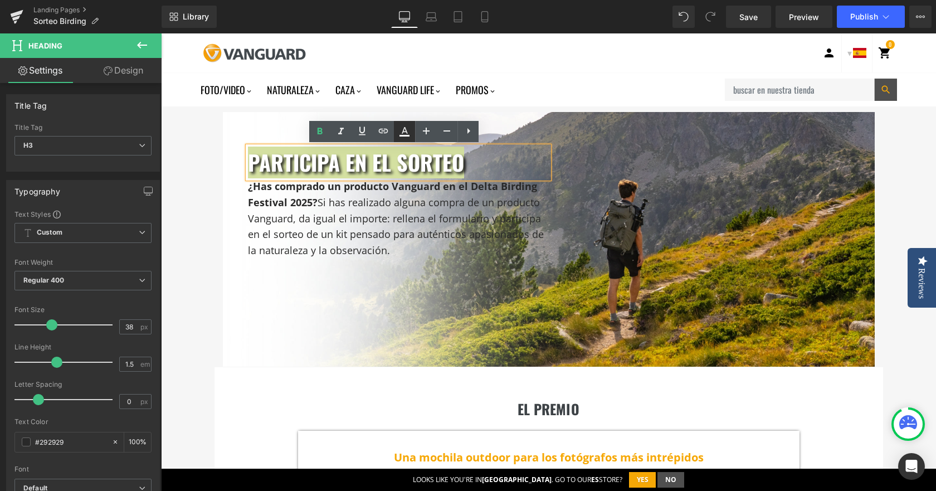
click at [0, 0] on icon at bounding box center [0, 0] width 0 height 0
type input "#ffffff"
type input "100"
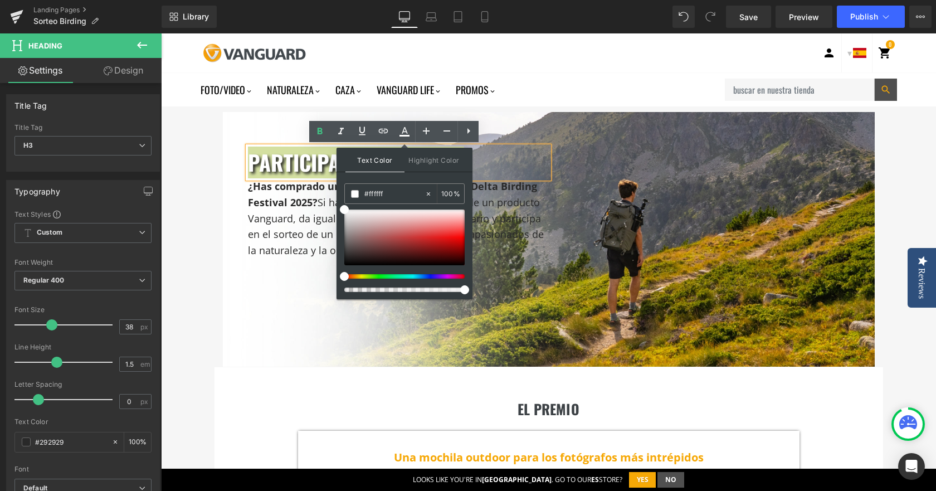
drag, startPoint x: 386, startPoint y: 193, endPoint x: 343, endPoint y: 195, distance: 42.9
click at [343, 195] on div "Text Color Highlight Color rgba(255, 255, 255, 1) #ffffff 100 % transparent tra…" at bounding box center [404, 223] width 136 height 151
paste input "292929"
type input "#292929"
click at [443, 177] on div "Text Color Highlight Color rgba(41, 41, 41, 1) #292929 100 % transparent transp…" at bounding box center [404, 223] width 136 height 151
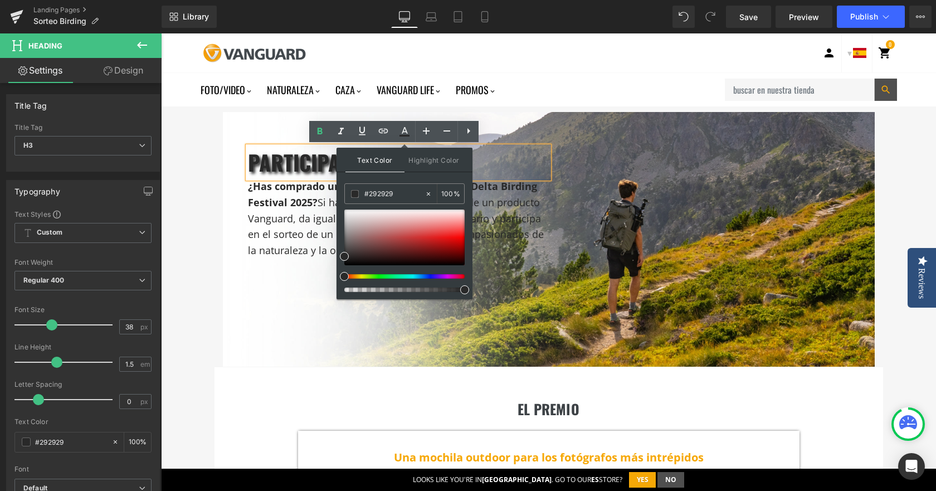
click at [443, 177] on div "Text Color Highlight Color rgba(41, 41, 41, 1) #292929 100 % transparent transp…" at bounding box center [404, 223] width 136 height 151
click at [592, 100] on ul "Foto/Video" at bounding box center [458, 93] width 516 height 28
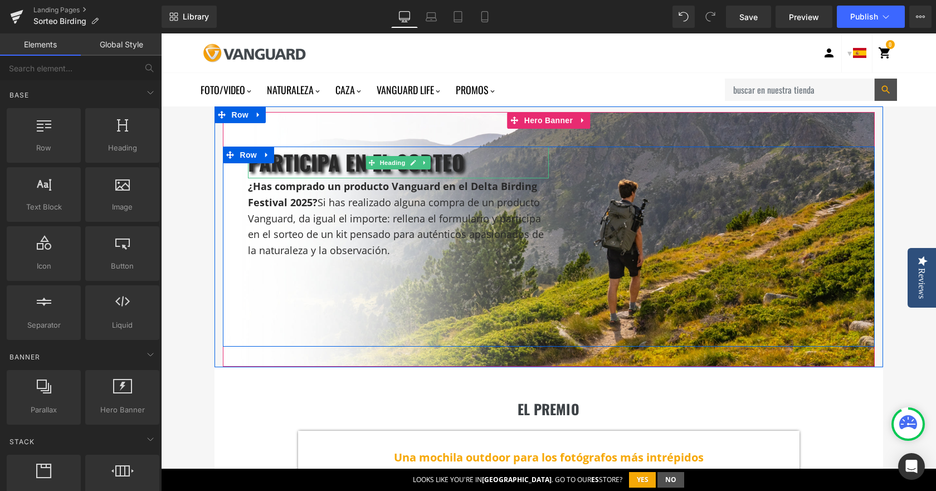
click at [407, 159] on link at bounding box center [413, 162] width 12 height 13
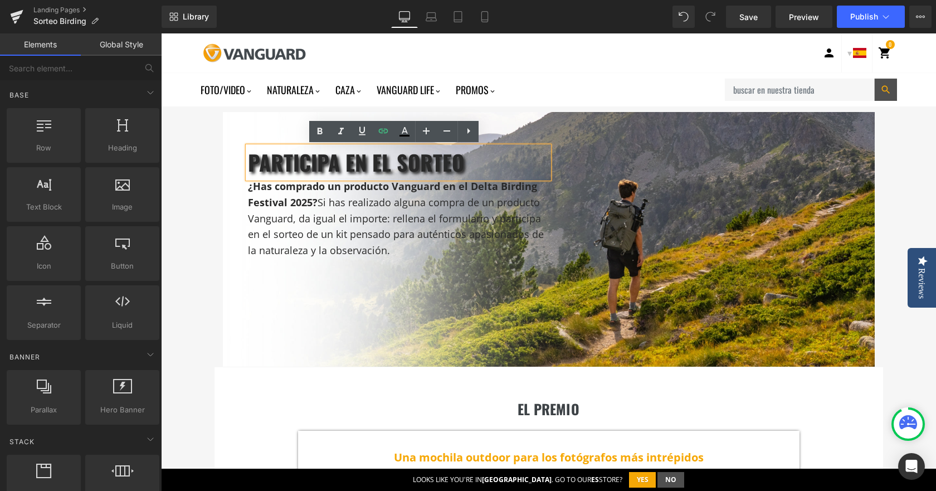
click at [442, 162] on h3 "participa en el sorteo" at bounding box center [398, 162] width 301 height 32
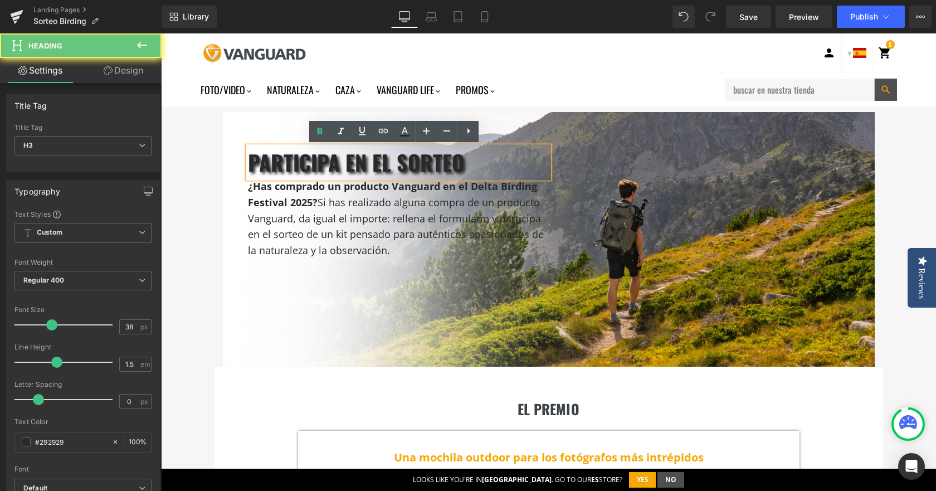
click at [442, 162] on h3 "participa en el sorteo" at bounding box center [398, 162] width 301 height 32
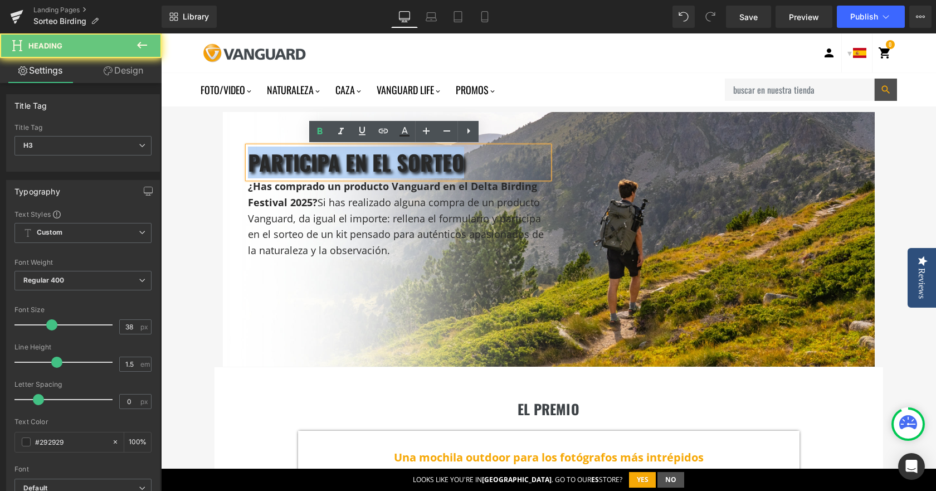
click at [442, 162] on h3 "participa en el sorteo" at bounding box center [398, 162] width 301 height 32
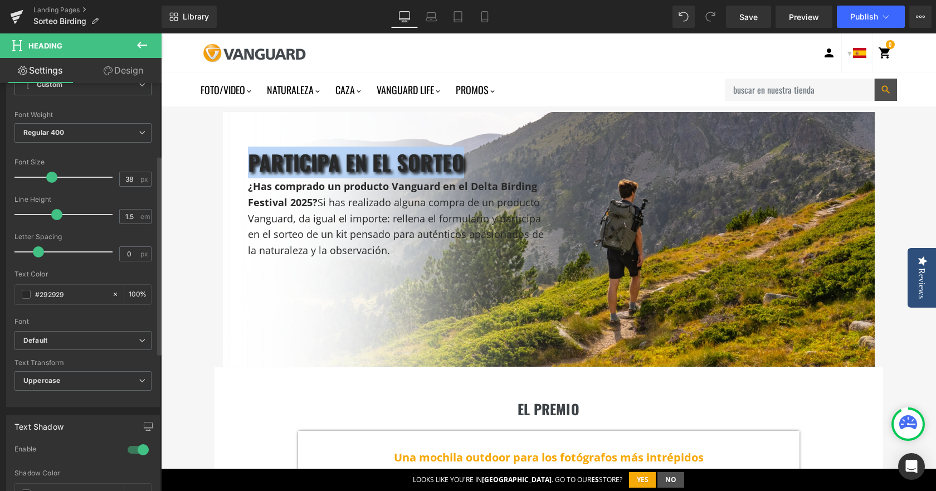
scroll to position [167, 0]
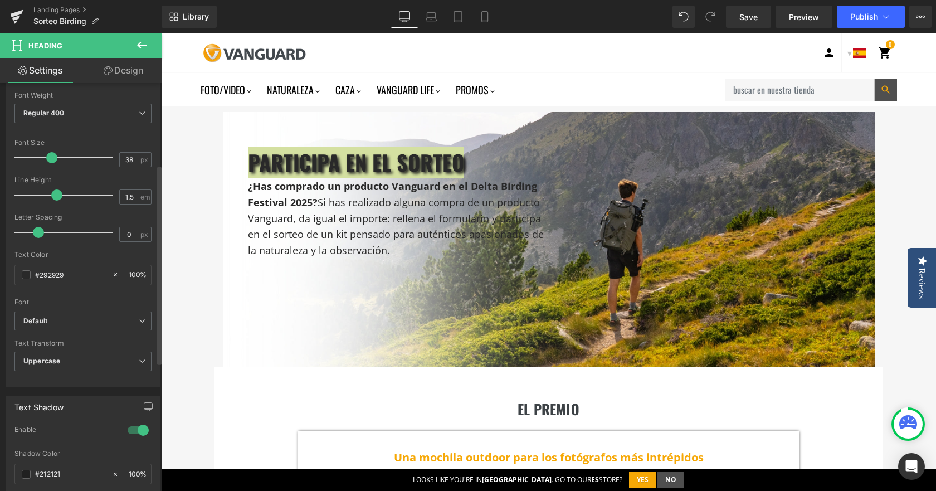
click at [129, 425] on div at bounding box center [138, 430] width 27 height 18
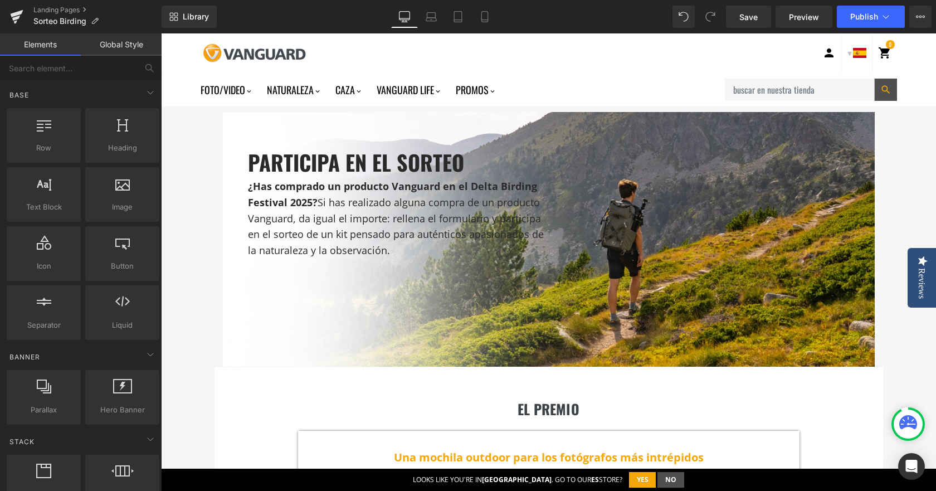
click at [630, 78] on div "Foto/Video Trípodes Monopies" at bounding box center [548, 89] width 775 height 33
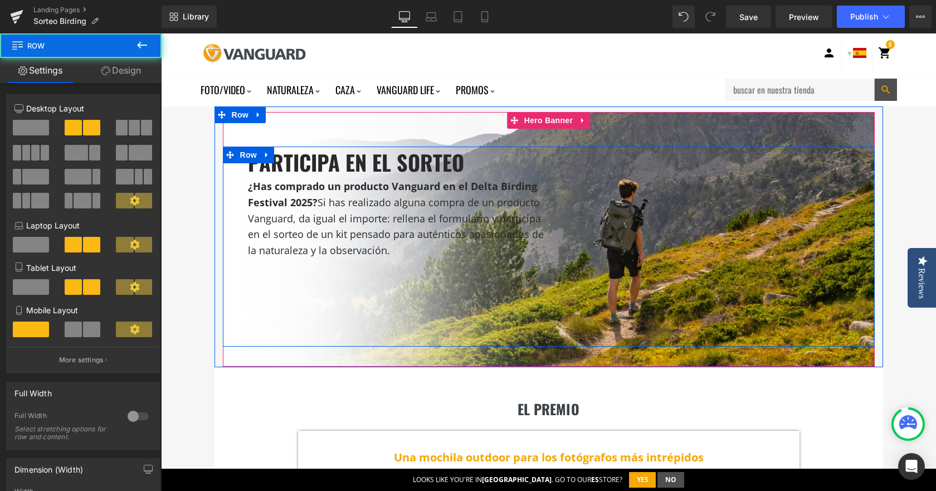
click at [459, 305] on div "participa en el sorteo Heading ¿Has comprado un producto Vanguard en el Delta B…" at bounding box center [549, 246] width 652 height 200
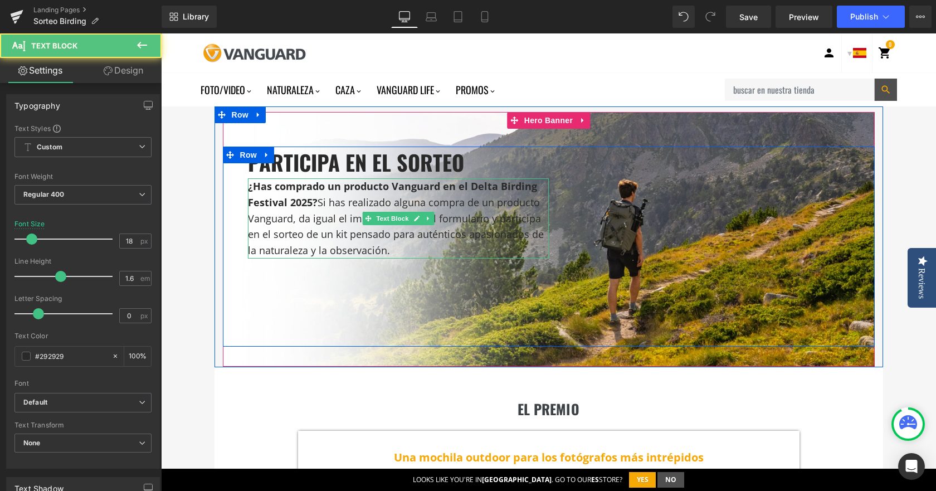
click at [341, 191] on strong "¿Has comprado un producto Vanguard en el Delta Birding Festival 2025?" at bounding box center [392, 194] width 289 height 30
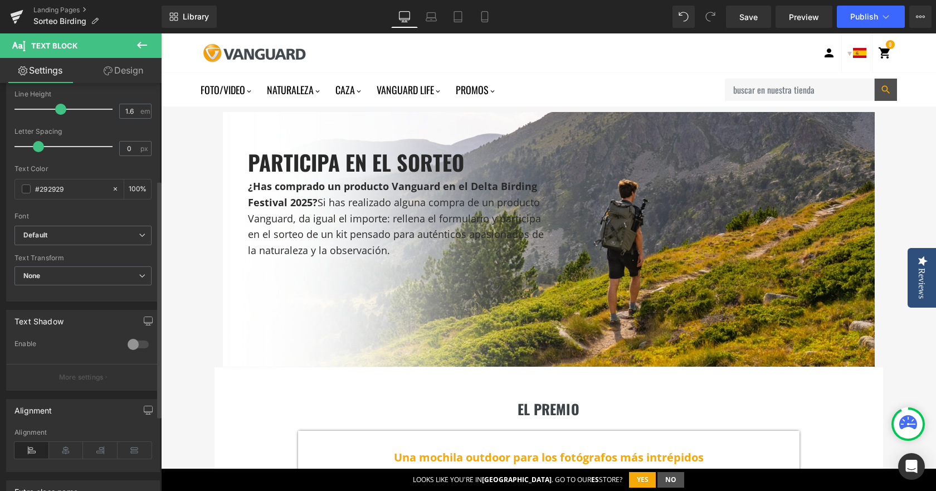
click at [144, 342] on div at bounding box center [138, 344] width 27 height 18
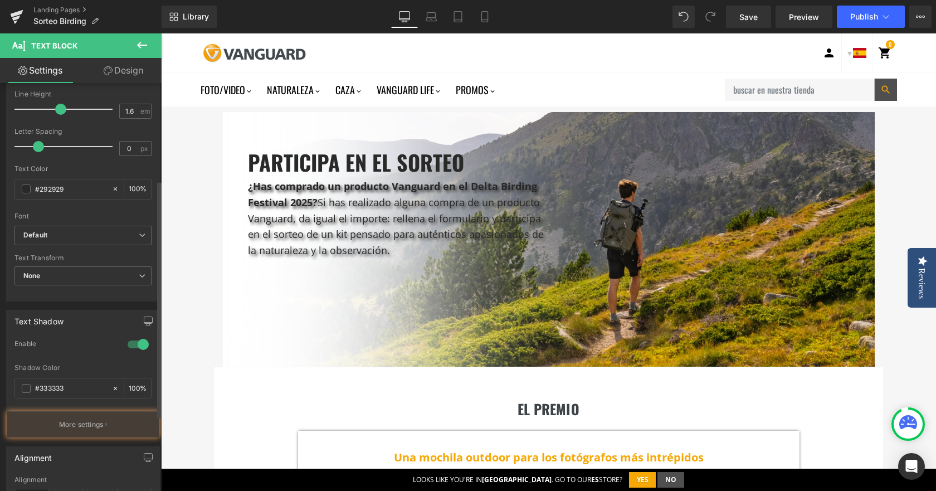
click at [140, 344] on div at bounding box center [138, 344] width 27 height 18
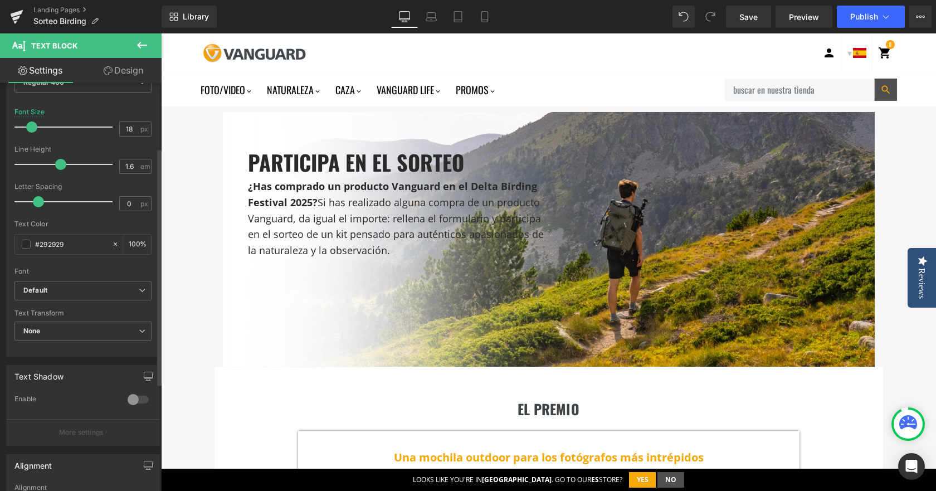
scroll to position [111, 0]
click at [87, 338] on span "None" at bounding box center [82, 331] width 137 height 19
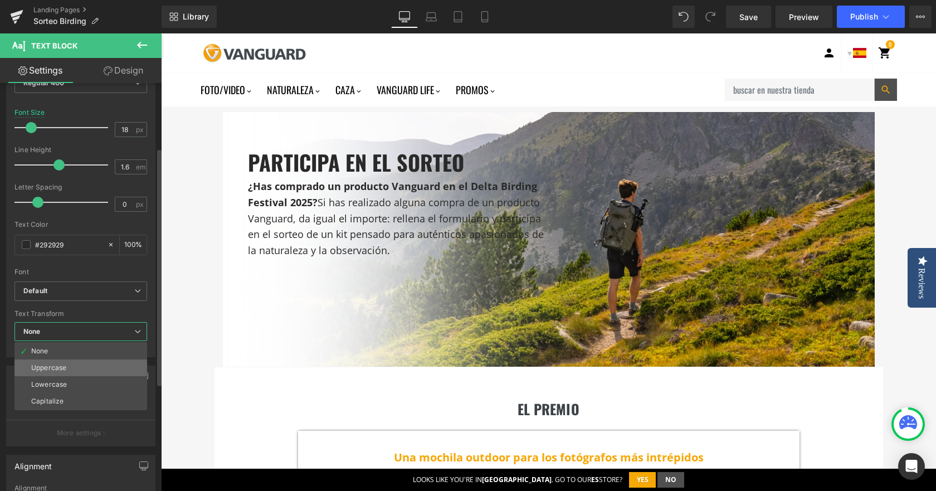
click at [77, 372] on li "Uppercase" at bounding box center [80, 367] width 133 height 17
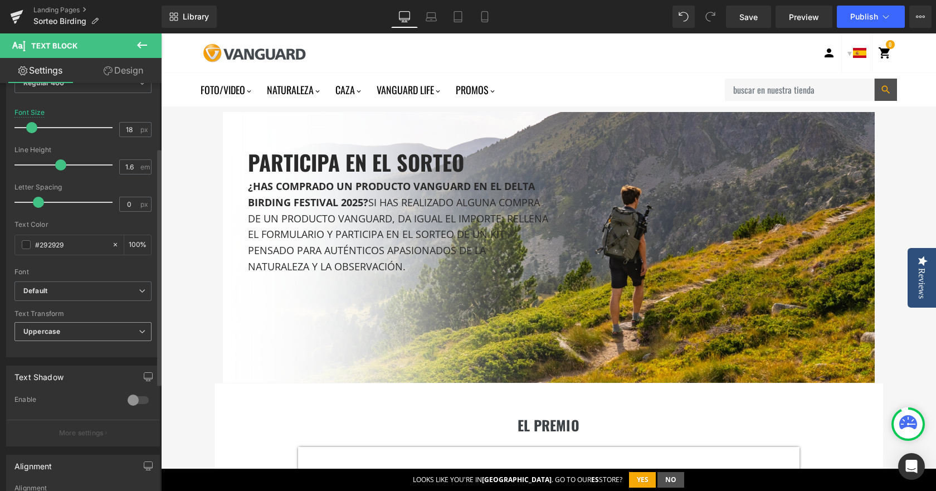
click at [104, 332] on span "Uppercase" at bounding box center [82, 331] width 137 height 19
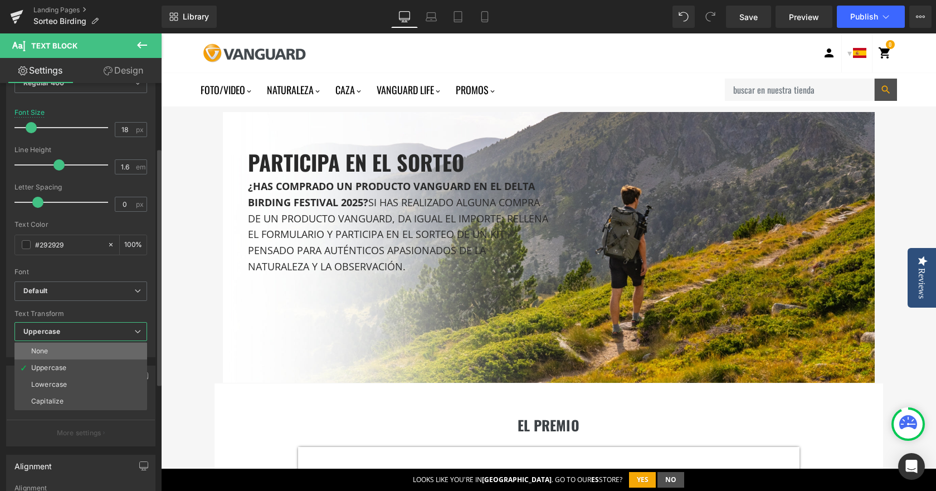
click at [88, 352] on li "None" at bounding box center [80, 350] width 133 height 17
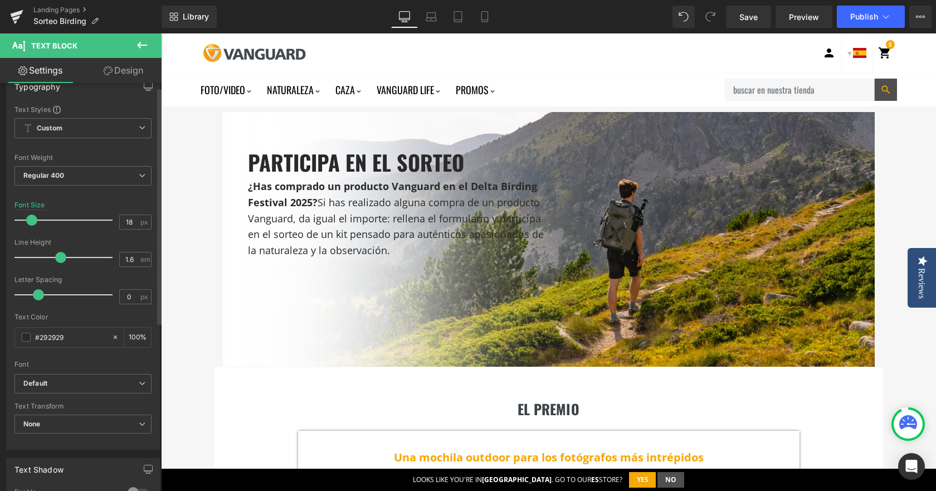
scroll to position [0, 0]
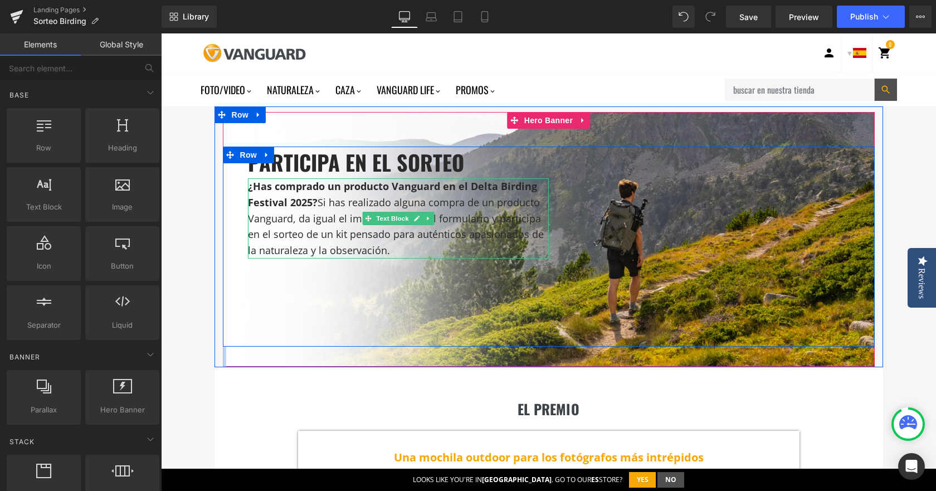
click at [317, 212] on p "¿Has comprado un producto Vanguard en el Delta Birding Festival 2025? Si has re…" at bounding box center [398, 218] width 301 height 80
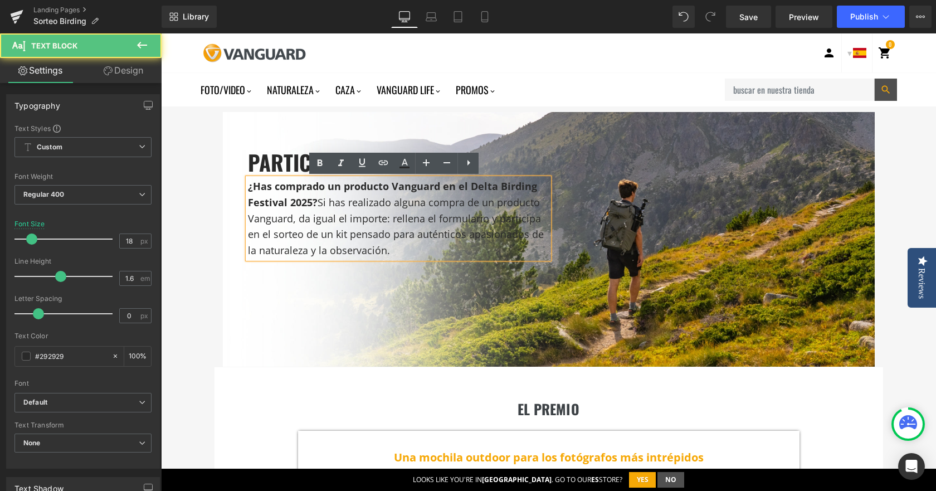
click at [317, 208] on p "¿Has comprado un producto Vanguard en el Delta Birding Festival 2025? Si has re…" at bounding box center [398, 218] width 301 height 80
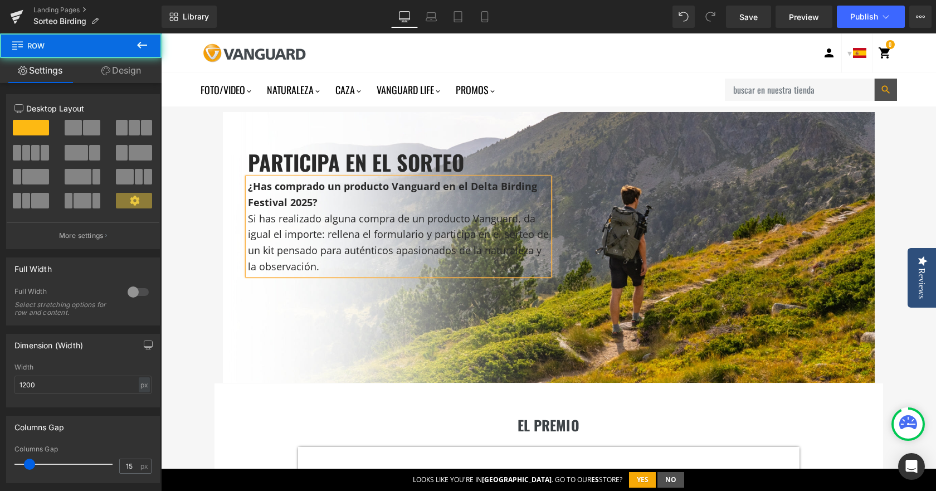
click at [214, 265] on div "participa en el sorteo Heading ¿Has comprado un producto Vanguard en el Delta B…" at bounding box center [548, 247] width 668 height 271
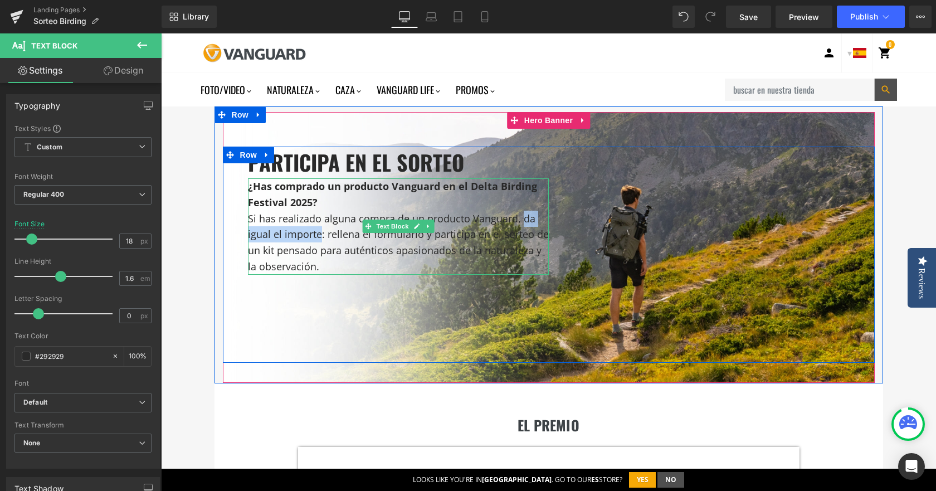
drag, startPoint x: 516, startPoint y: 223, endPoint x: 315, endPoint y: 237, distance: 201.0
click at [315, 237] on p "Si has realizado alguna compra de un producto Vanguard, da igual el importe: re…" at bounding box center [398, 242] width 301 height 64
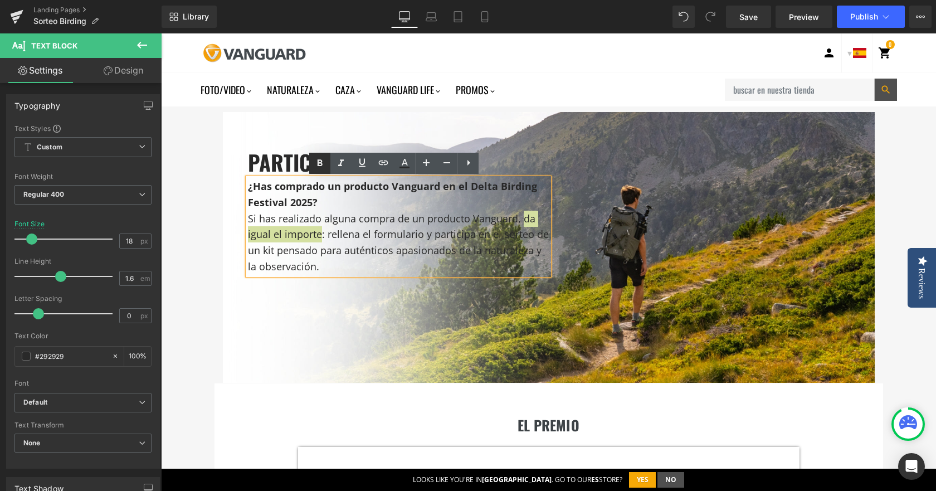
click at [319, 168] on icon at bounding box center [319, 162] width 13 height 13
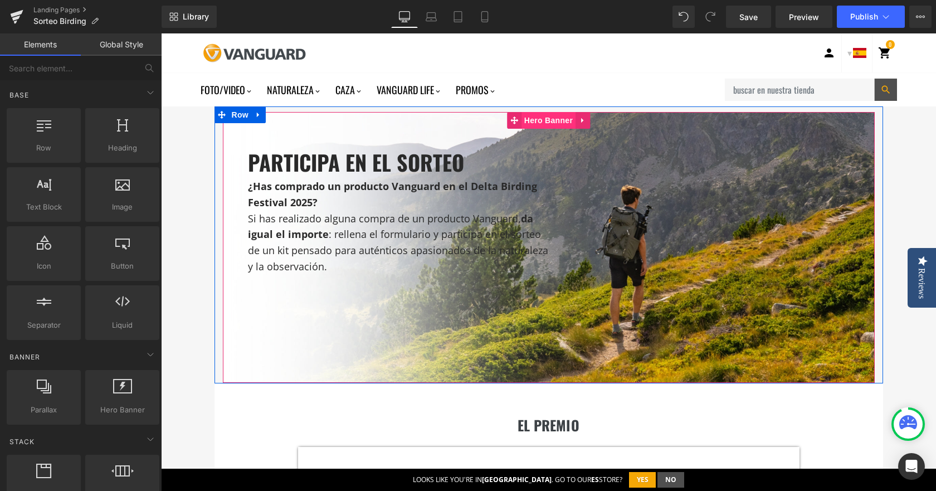
click at [536, 114] on span "Hero Banner" at bounding box center [548, 120] width 54 height 17
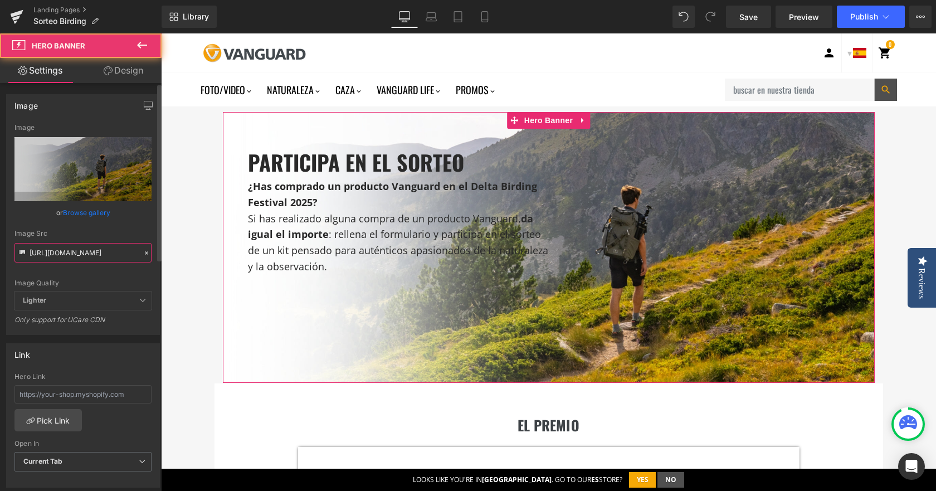
click at [58, 248] on input "[URL][DOMAIN_NAME]" at bounding box center [82, 252] width 137 height 19
paste input "2.jpg?v=1756402453"
type input "[URL][DOMAIN_NAME]"
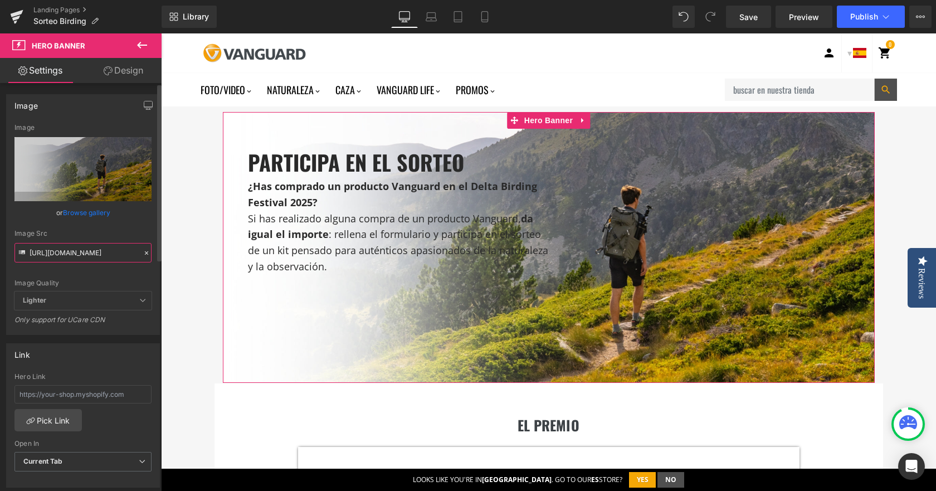
scroll to position [0, 220]
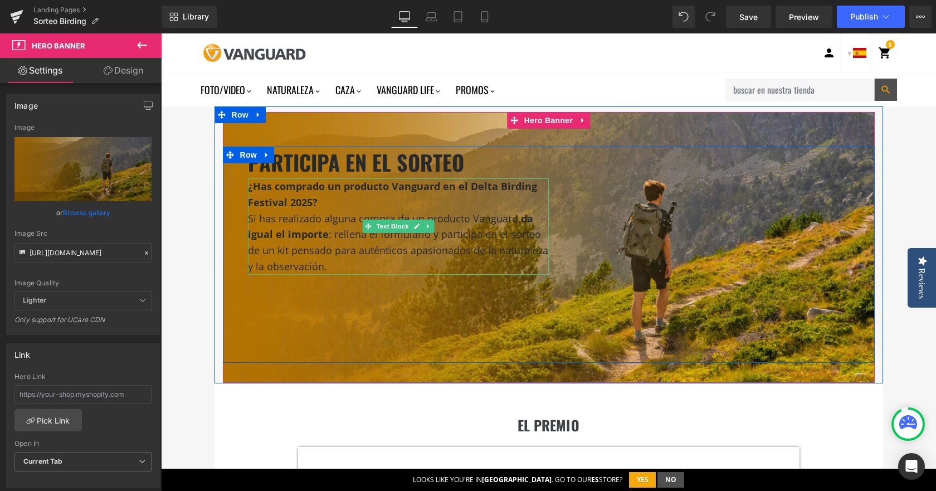
click at [260, 212] on p "Si has realizado alguna compra de un producto Vanguard, da igual el importe : r…" at bounding box center [398, 242] width 301 height 64
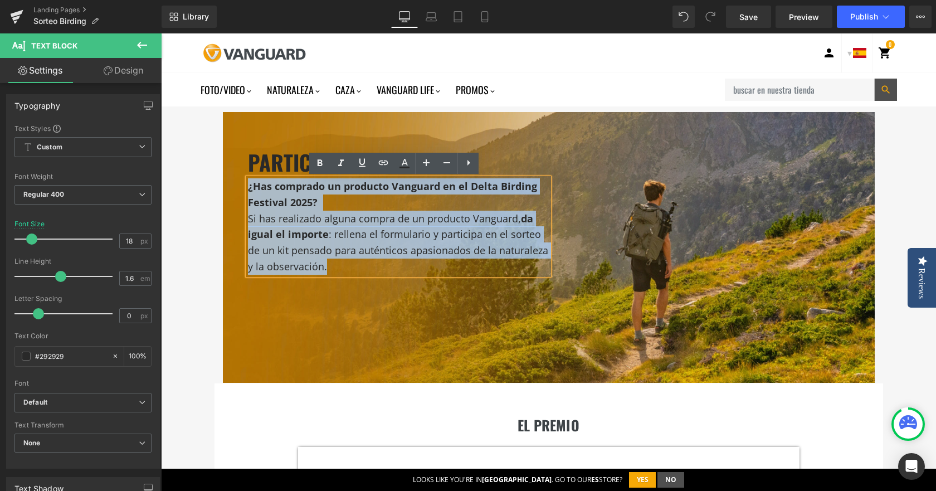
drag, startPoint x: 336, startPoint y: 276, endPoint x: 246, endPoint y: 192, distance: 123.7
click at [248, 192] on div "¿Has comprado un producto Vanguard en el Delta Birding Festival 2025? Si has re…" at bounding box center [398, 226] width 301 height 96
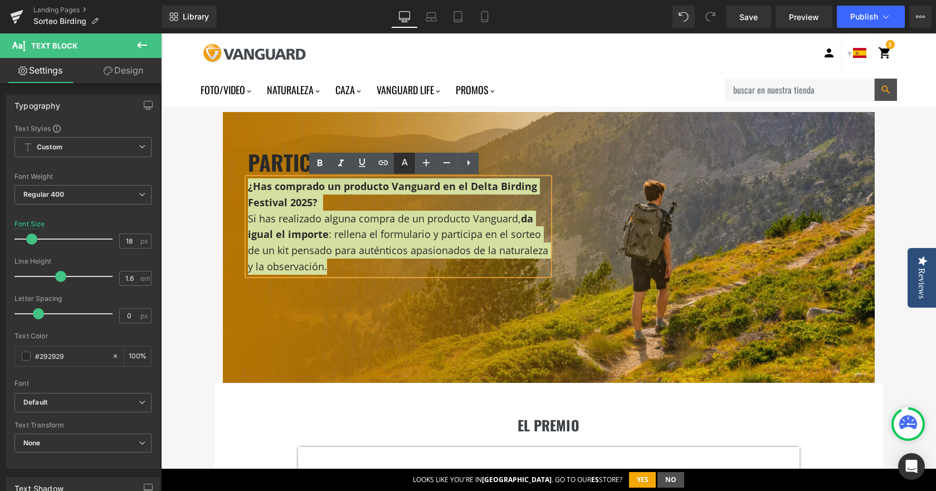
click at [401, 167] on icon at bounding box center [404, 168] width 10 height 2
type input "100"
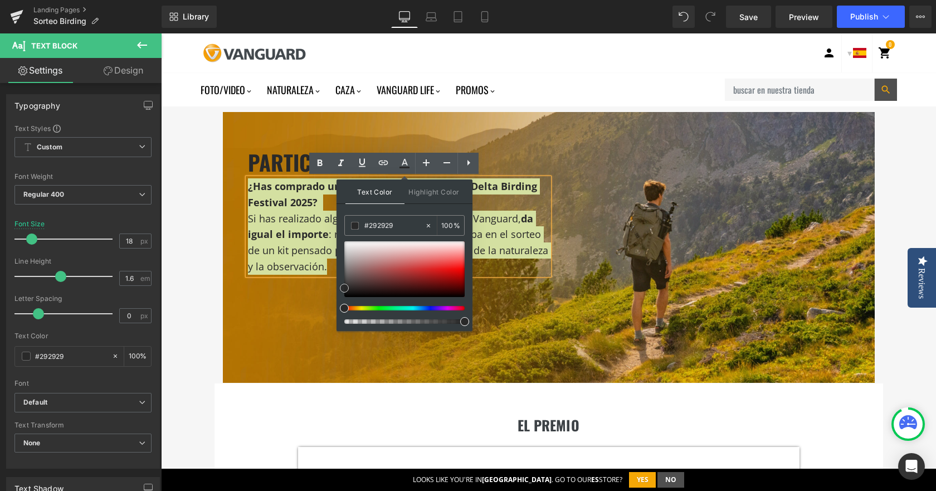
type input "#d7d4d4"
type input "#ffffff"
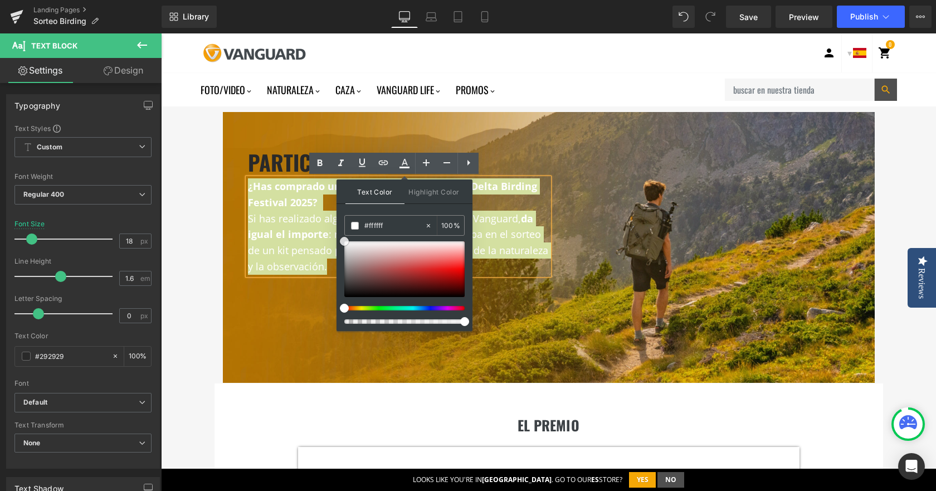
drag, startPoint x: 509, startPoint y: 283, endPoint x: 329, endPoint y: 230, distance: 188.2
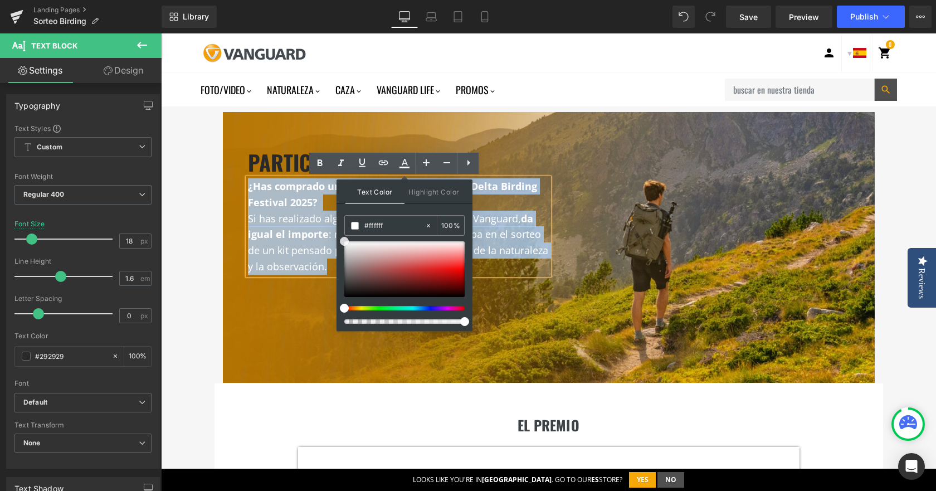
click at [261, 197] on strong "¿Has comprado un producto Vanguard en el Delta Birding Festival 2025?" at bounding box center [392, 194] width 289 height 30
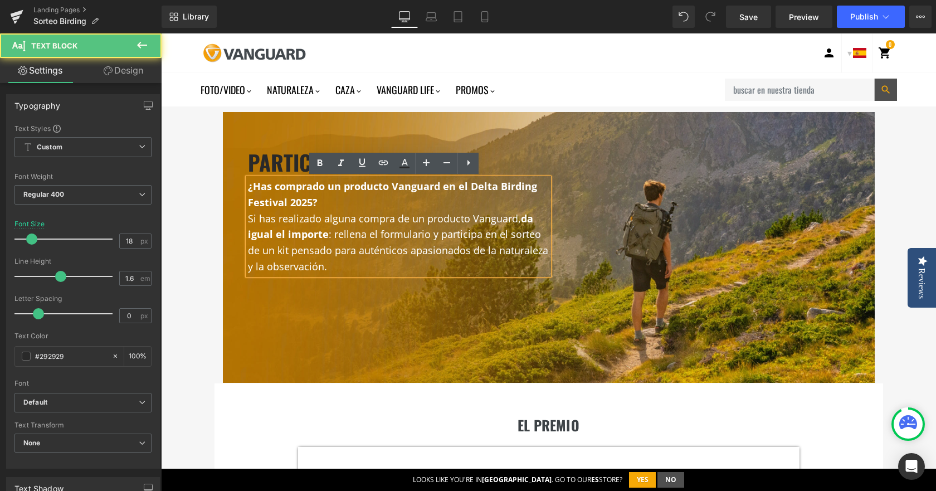
click at [261, 170] on h3 "participa en el sorteo" at bounding box center [398, 162] width 301 height 32
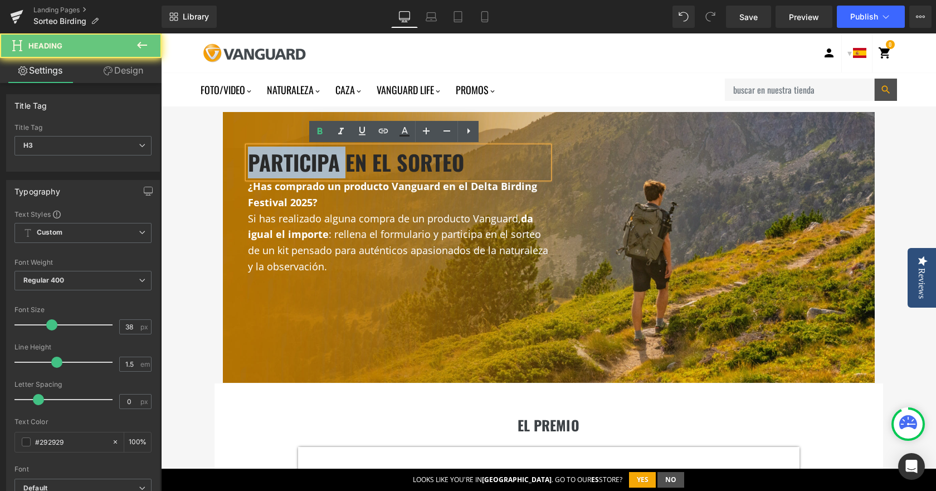
click at [261, 170] on h3 "participa en el sorteo" at bounding box center [398, 162] width 301 height 32
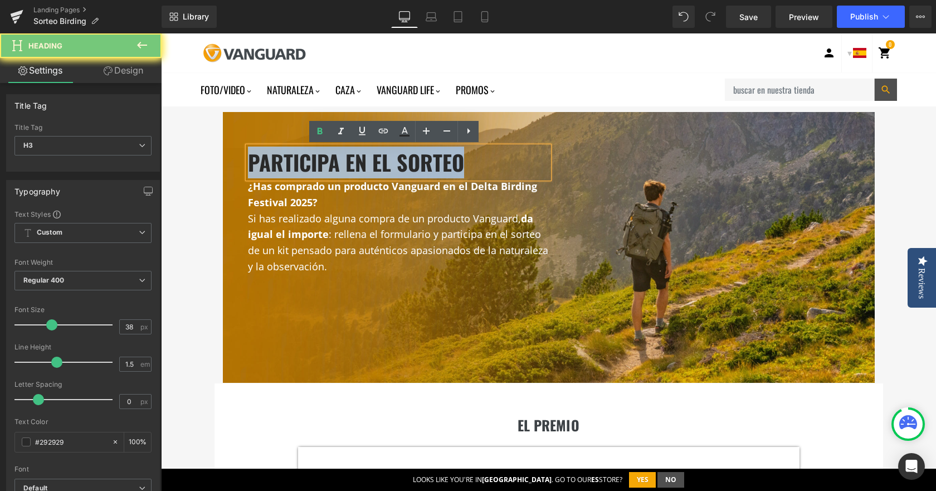
click at [261, 170] on h3 "participa en el sorteo" at bounding box center [398, 162] width 301 height 32
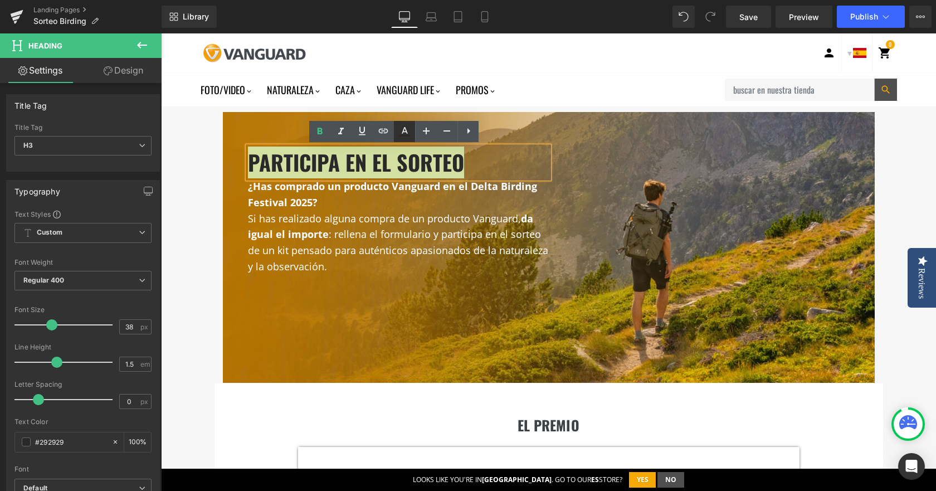
drag, startPoint x: 400, startPoint y: 132, endPoint x: 220, endPoint y: 112, distance: 181.5
click at [0, 0] on icon at bounding box center [0, 0] width 0 height 0
type input "#292929"
type input "100"
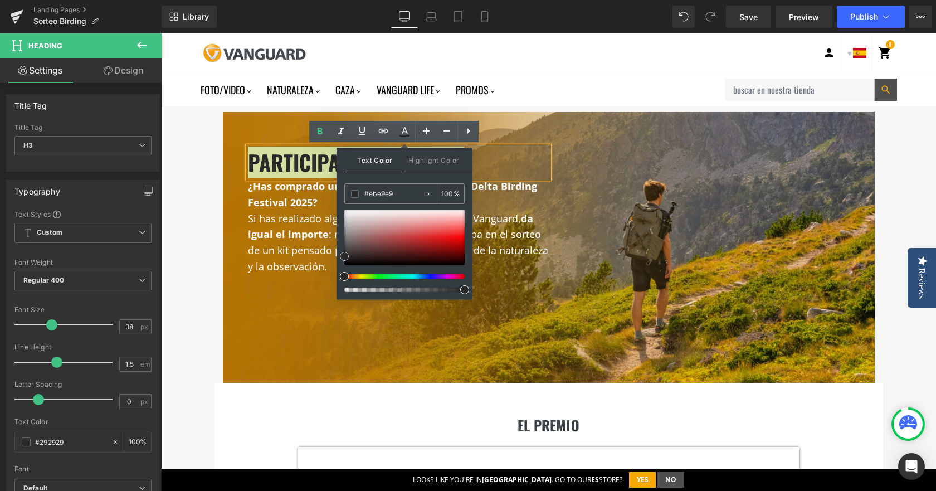
type input "#ffffff"
drag, startPoint x: 336, startPoint y: 198, endPoint x: 498, endPoint y: 233, distance: 165.8
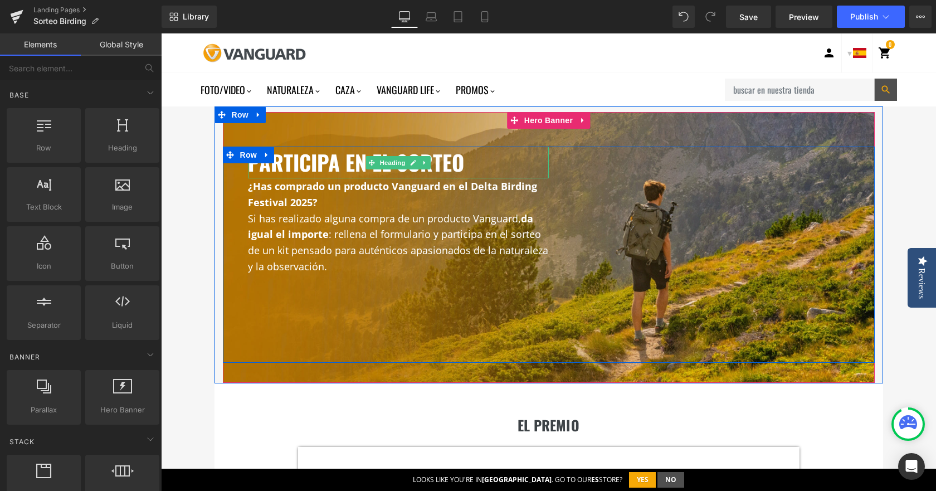
click at [306, 170] on span "participa en el sorteo" at bounding box center [356, 161] width 216 height 31
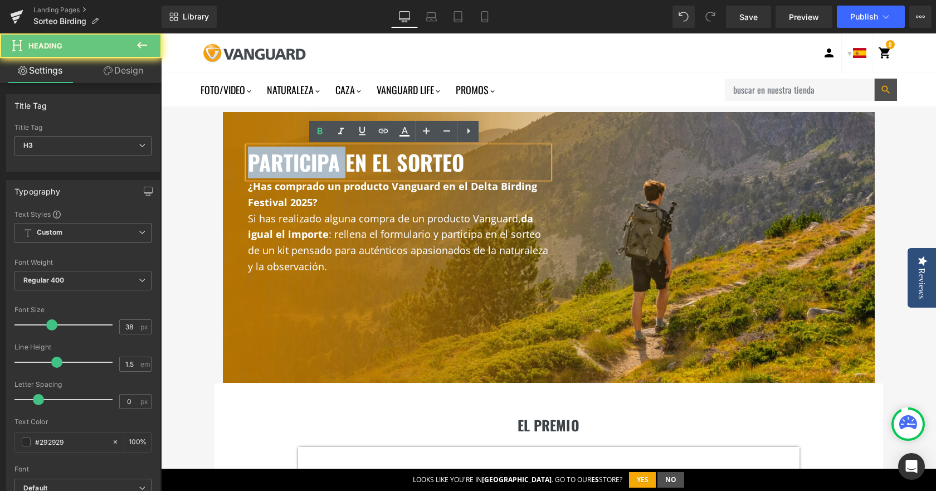
click at [306, 170] on span "participa en el sorteo" at bounding box center [356, 161] width 216 height 31
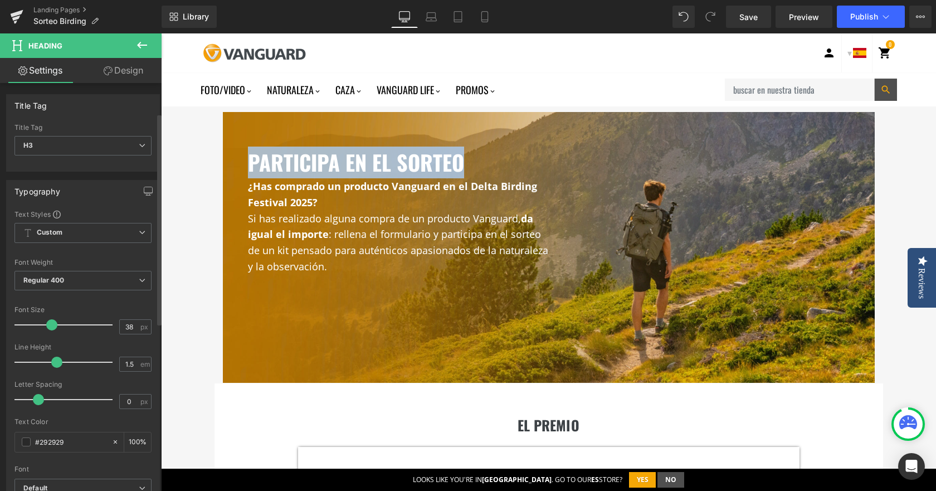
scroll to position [167, 0]
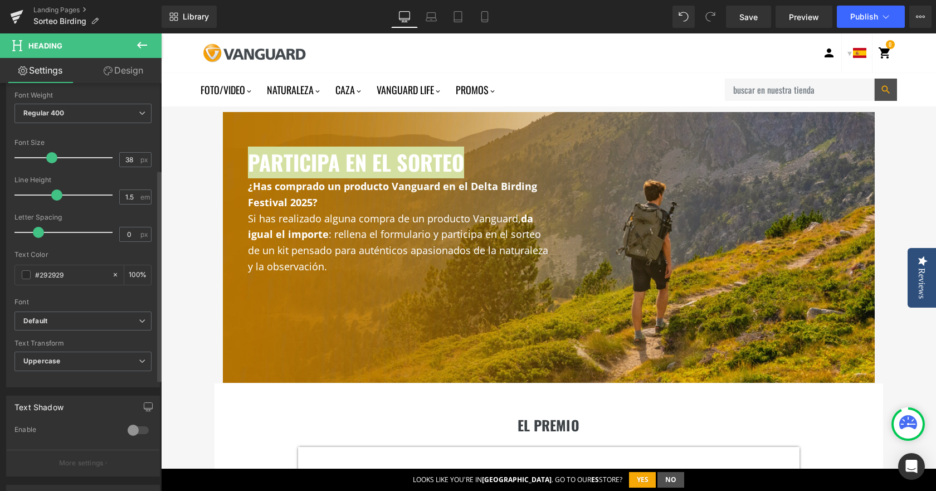
click at [130, 425] on div at bounding box center [138, 430] width 27 height 18
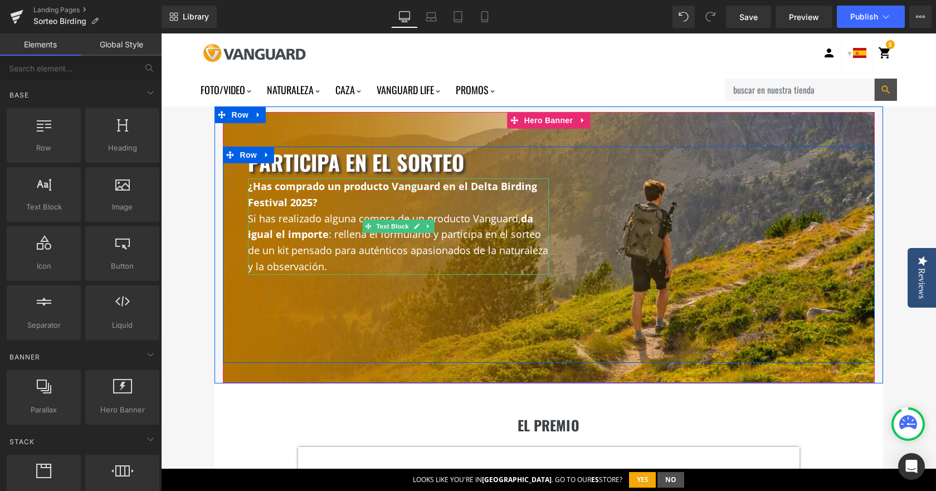
click at [307, 209] on p "¿Has comprado un producto Vanguard en el Delta Birding Festival 2025?" at bounding box center [398, 194] width 301 height 32
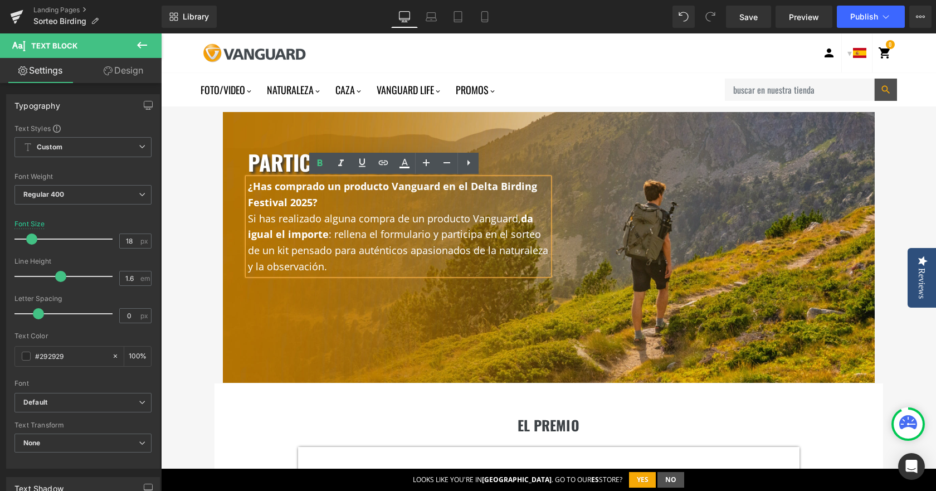
click at [338, 208] on p "¿Has comprado un producto Vanguard en el Delta Birding Festival 2025?" at bounding box center [398, 194] width 301 height 32
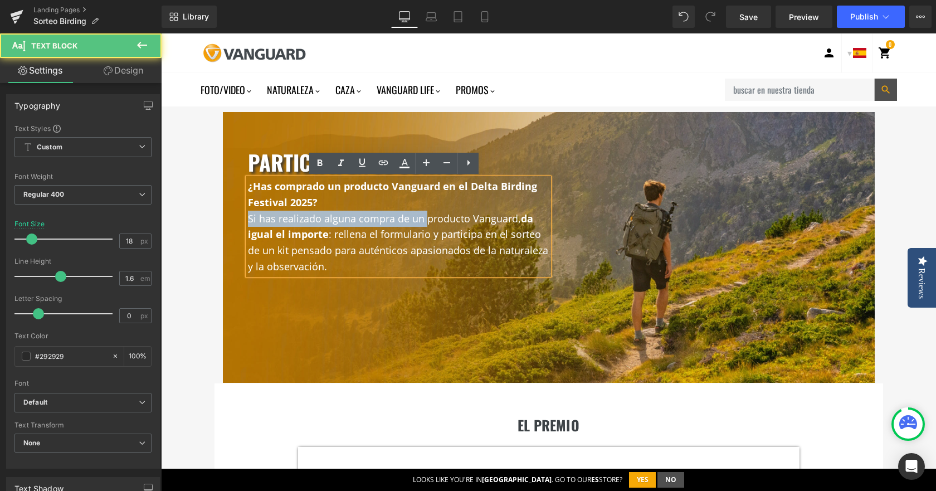
drag, startPoint x: 339, startPoint y: 207, endPoint x: 420, endPoint y: 216, distance: 81.2
click at [420, 216] on div "¿Has comprado un producto Vanguard en el Delta Birding Festival 2025? Si has re…" at bounding box center [398, 226] width 301 height 96
click at [470, 234] on span "Si has realizado alguna compra de un producto Vanguard, da igual el importe : r…" at bounding box center [398, 242] width 300 height 61
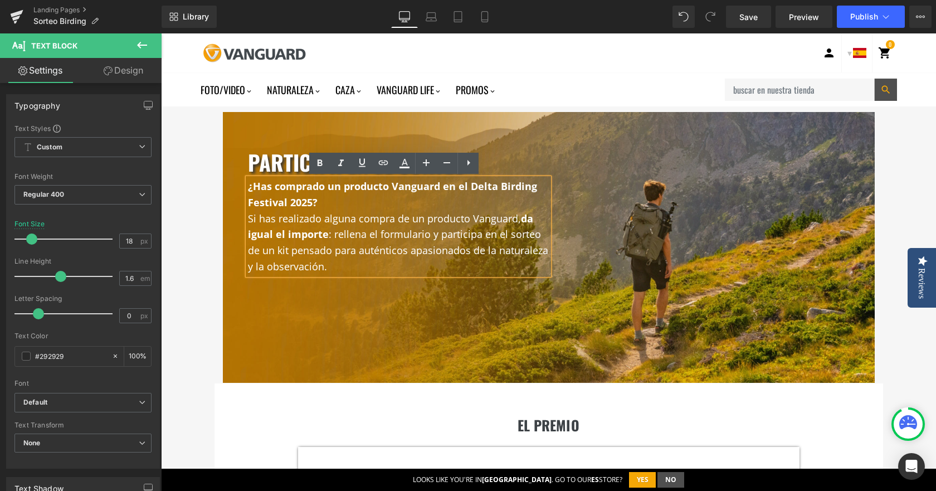
drag, startPoint x: 515, startPoint y: 221, endPoint x: 331, endPoint y: 198, distance: 185.2
click at [331, 198] on div "¿Has comprado un producto Vanguard en el Delta Birding Festival 2025? Si has re…" at bounding box center [398, 226] width 301 height 96
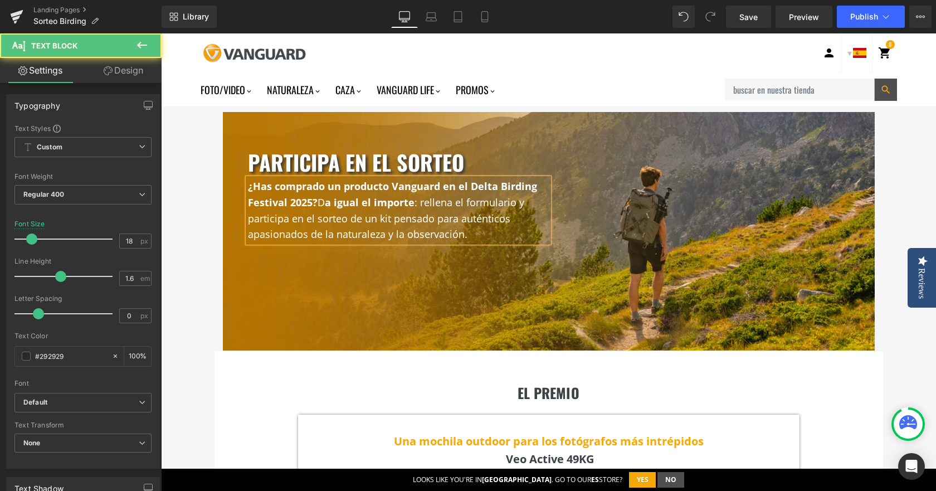
click at [321, 204] on span "¿Has comprado un producto Vanguard en el Delta Birding Festival 2025? D" at bounding box center [392, 194] width 289 height 30
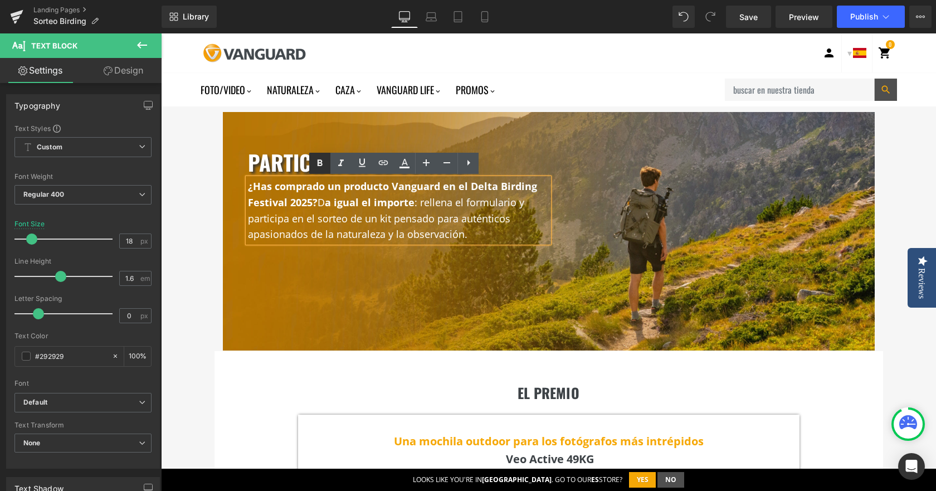
click at [326, 167] on icon at bounding box center [319, 162] width 13 height 13
click at [214, 306] on div "participa en el sorteo Heading ¿Has comprado un producto Vanguard en el Delta B…" at bounding box center [548, 231] width 668 height 238
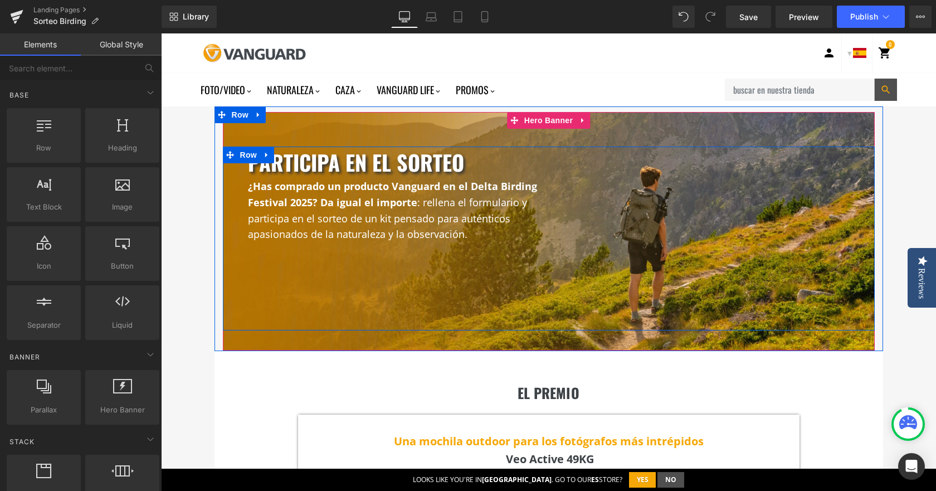
click at [435, 215] on span ": rellena el formulario y participa en el sorteo de un kit pensado para auténti…" at bounding box center [387, 218] width 279 height 46
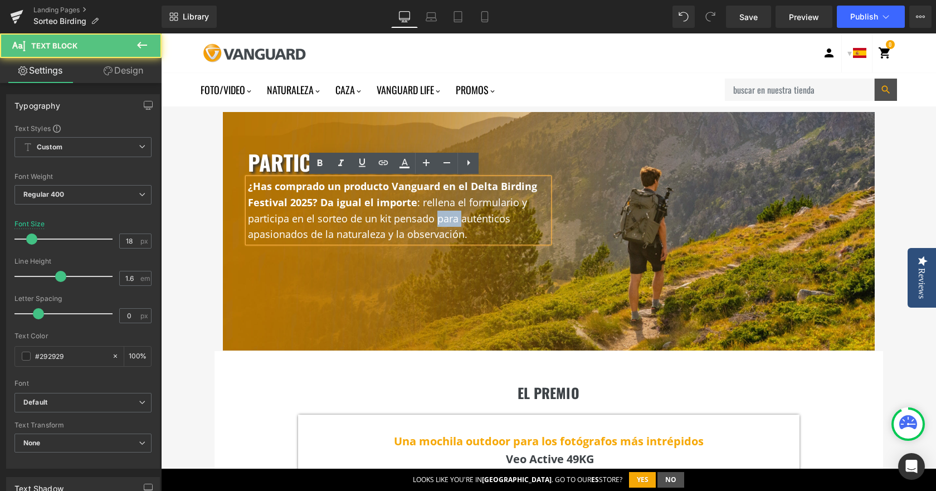
click at [435, 215] on span ": rellena el formulario y participa en el sorteo de un kit pensado para auténti…" at bounding box center [387, 218] width 279 height 46
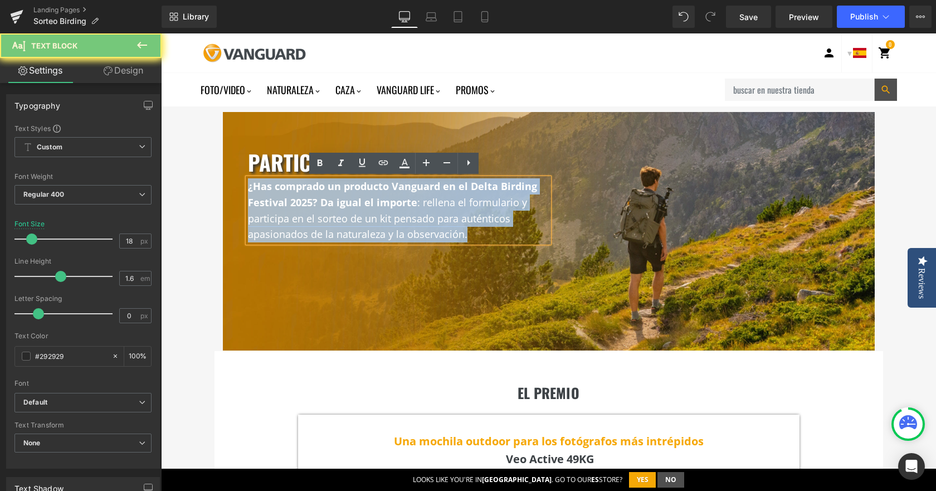
click at [435, 215] on span ": rellena el formulario y participa en el sorteo de un kit pensado para auténti…" at bounding box center [387, 218] width 279 height 46
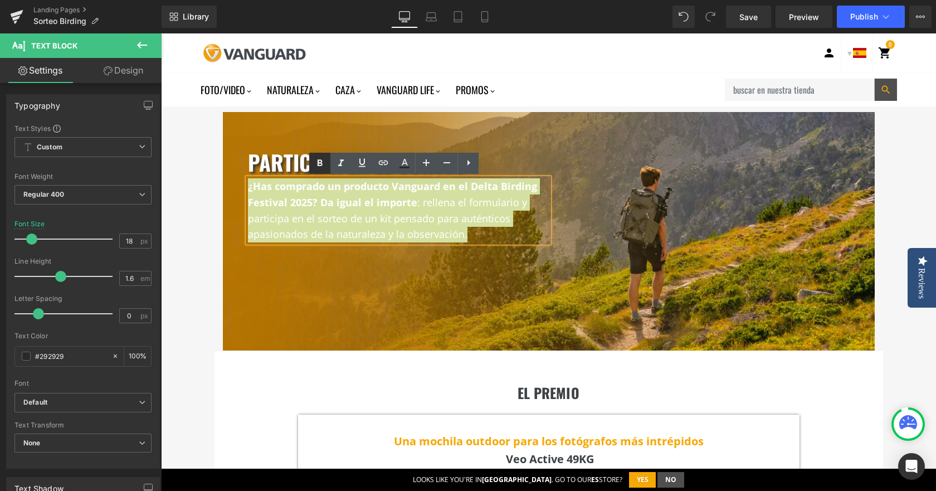
click at [316, 162] on icon at bounding box center [319, 162] width 13 height 13
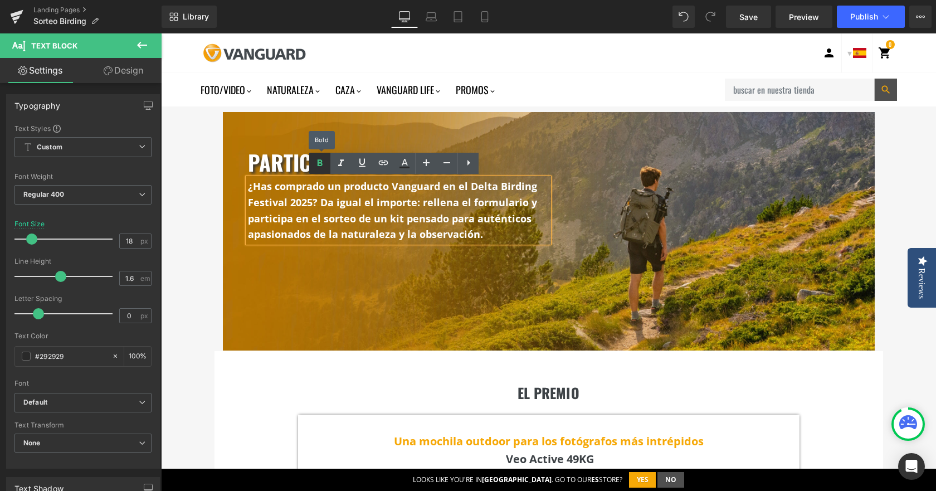
click at [316, 162] on icon at bounding box center [319, 162] width 13 height 13
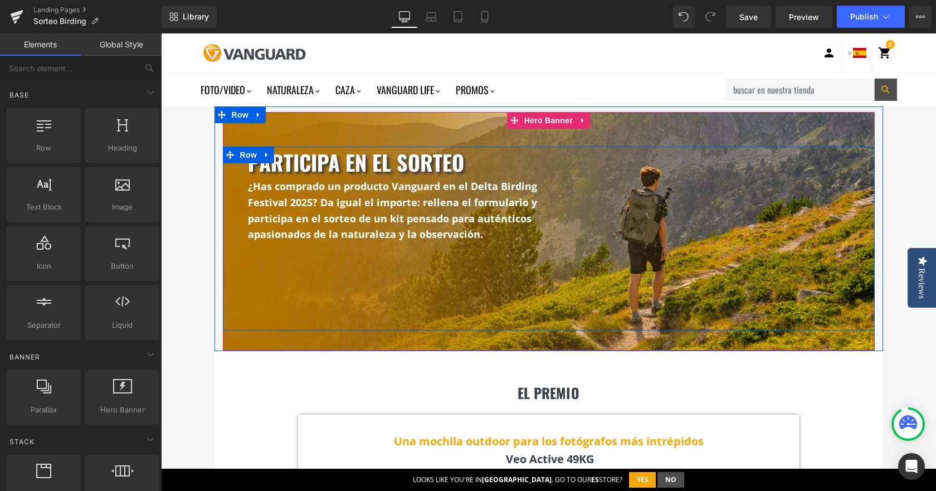
click at [342, 182] on span "¿Has comprado un producto Vanguard en el Delta Birding Festival 2025? D" at bounding box center [392, 194] width 289 height 30
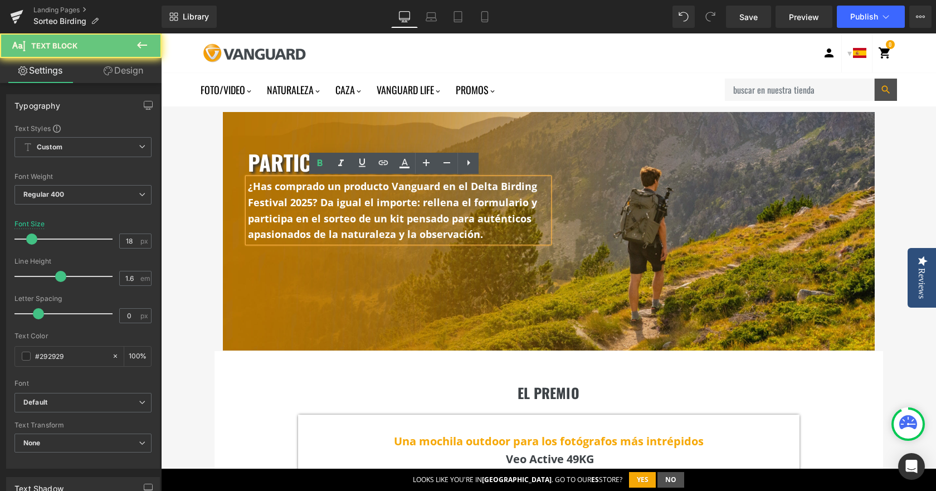
click at [330, 189] on span "¿Has comprado un producto Vanguard en el Delta Birding Festival 2025? D" at bounding box center [392, 194] width 289 height 30
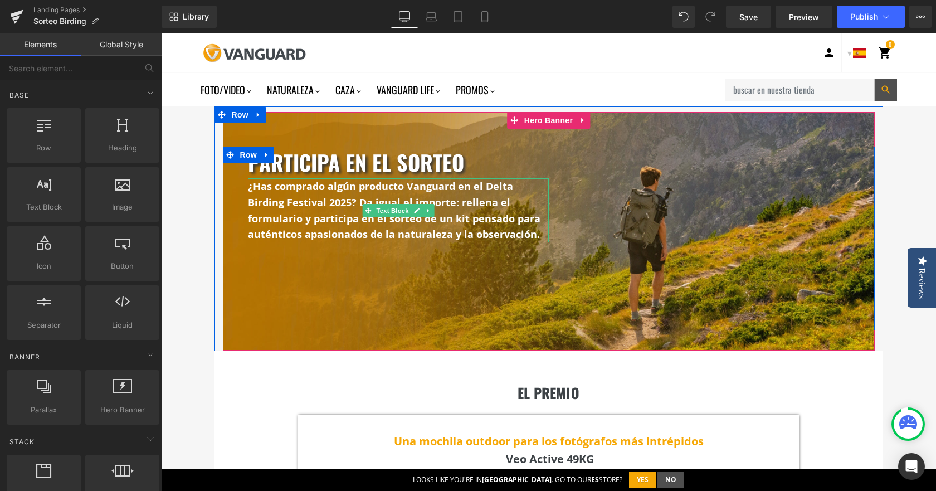
click at [458, 184] on span "¿Has comprado algún producto Vanguard en el Delta Birding Festival 2025? D" at bounding box center [380, 194] width 265 height 30
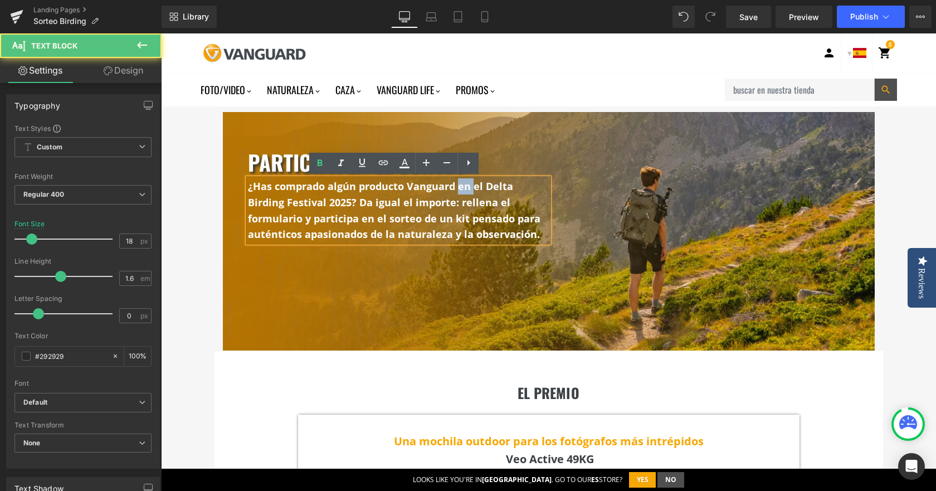
click at [458, 184] on span "¿Has comprado algún producto Vanguard en el Delta Birding Festival 2025? D" at bounding box center [380, 194] width 265 height 30
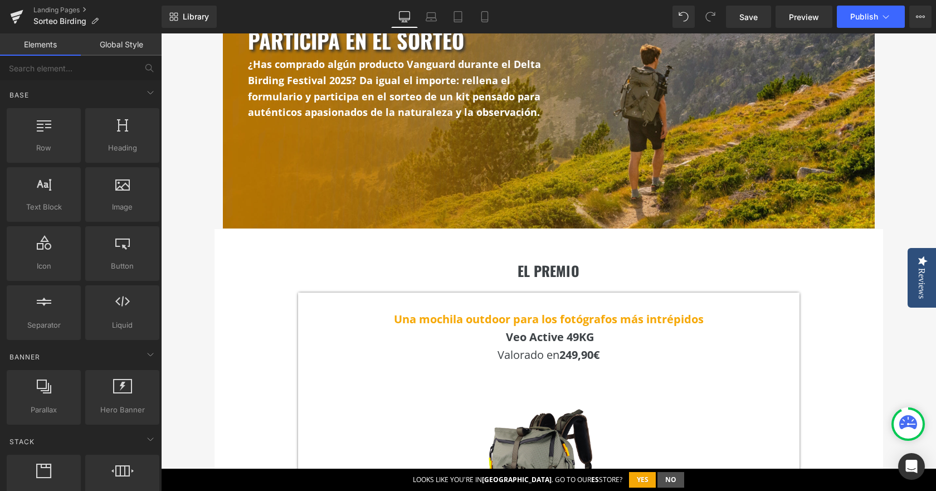
scroll to position [56, 0]
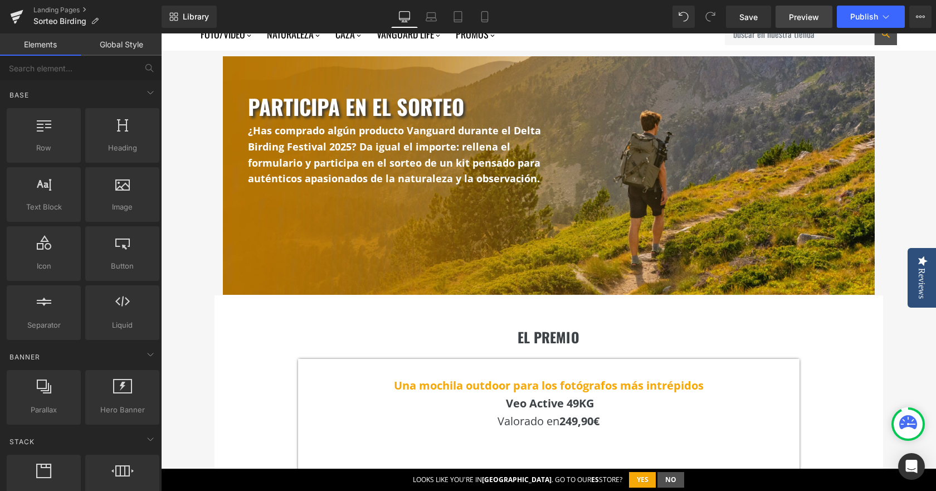
click at [800, 12] on span "Preview" at bounding box center [804, 17] width 30 height 12
click at [745, 13] on span "Save" at bounding box center [748, 17] width 18 height 12
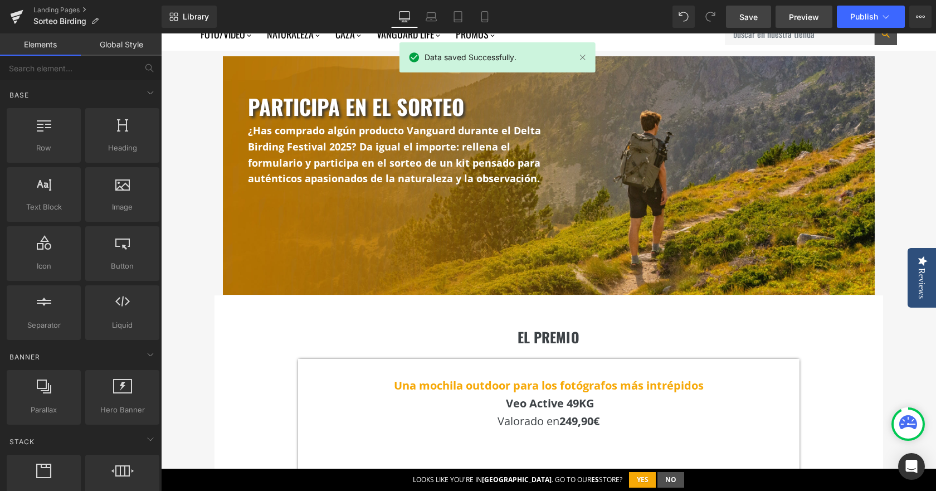
click at [790, 16] on span "Preview" at bounding box center [804, 17] width 30 height 12
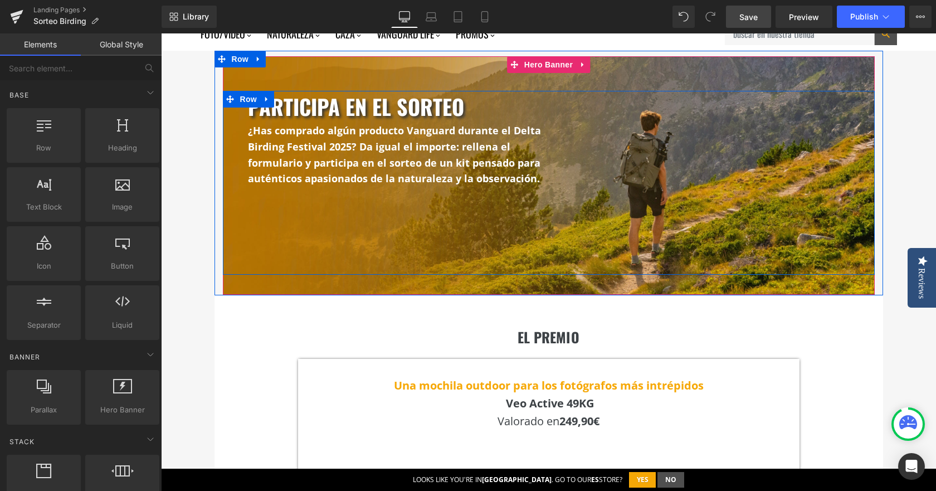
click at [520, 194] on div "participa en el sorteo Heading ¿Has comprado algún producto Vanguard durante el…" at bounding box center [397, 147] width 317 height 112
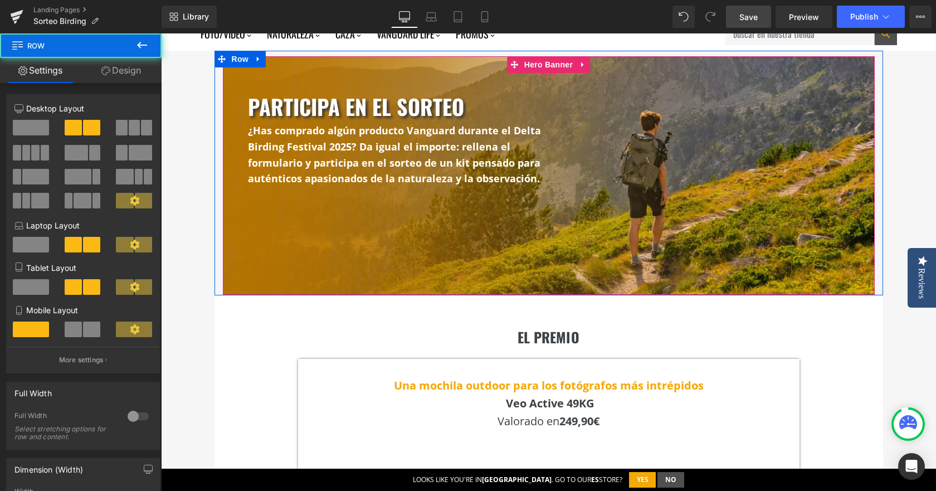
click at [531, 63] on span "Hero Banner" at bounding box center [548, 64] width 54 height 17
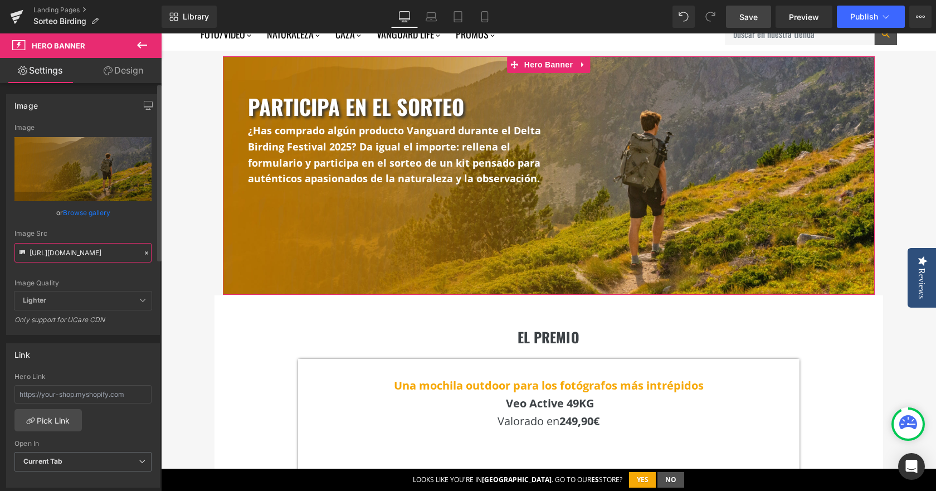
click at [60, 255] on input "[URL][DOMAIN_NAME]" at bounding box center [82, 252] width 137 height 19
paste input "3.jpg?v=1756402627"
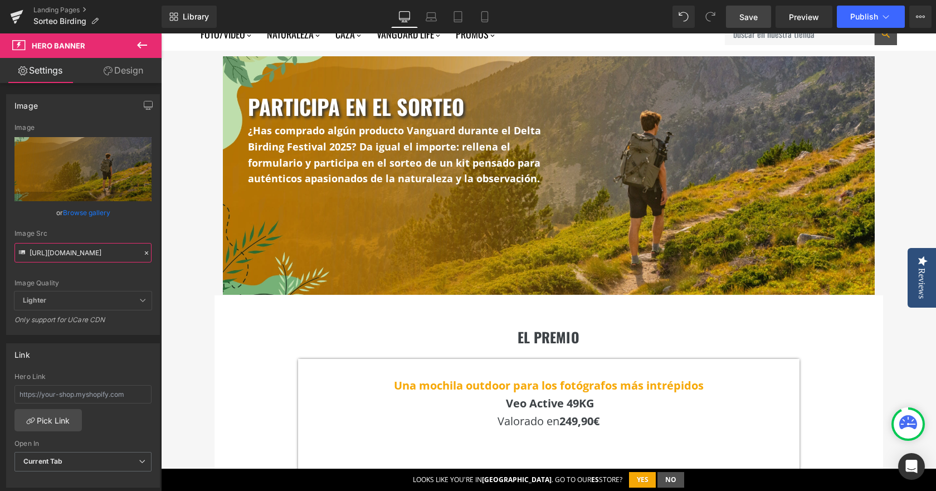
type input "[URL][DOMAIN_NAME]"
click at [738, 25] on link "Save" at bounding box center [748, 17] width 45 height 22
click at [796, 18] on span "Preview" at bounding box center [804, 17] width 30 height 12
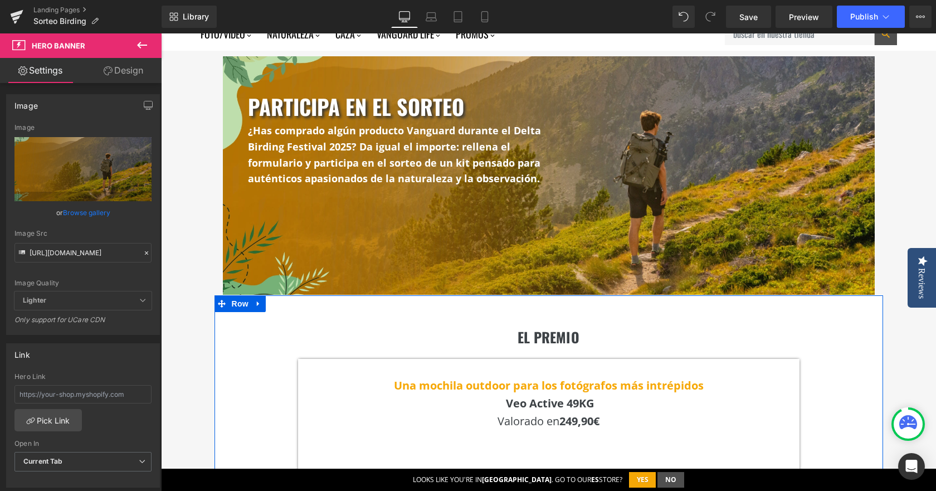
click at [823, 369] on div "EL PREMIO Heading Una mochila outdoor para los fotógrafos más intrépidos Veo Ac…" at bounding box center [548, 475] width 668 height 360
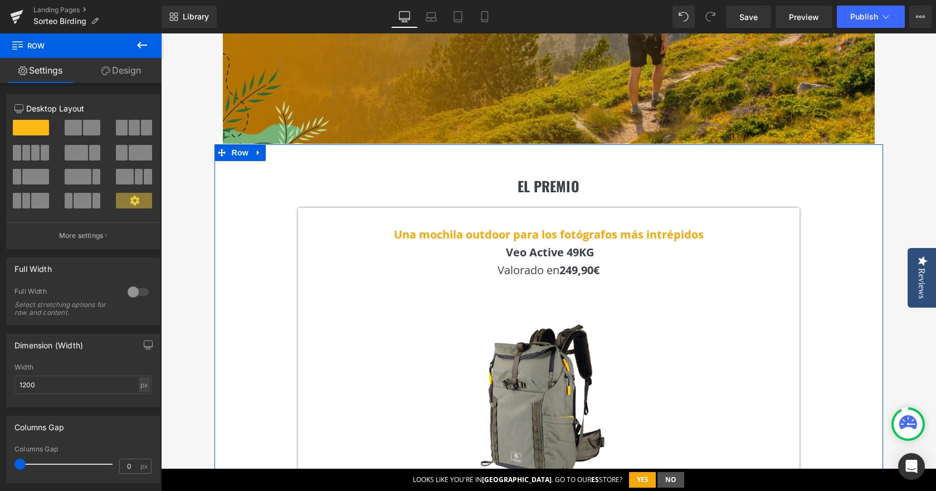
scroll to position [223, 0]
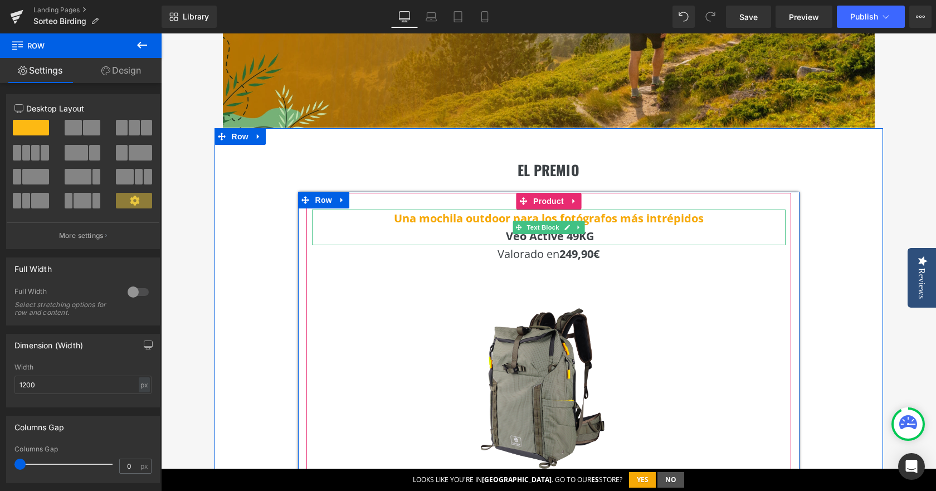
click at [646, 223] on b "Una mochila outdoor para los fotógrafos más intrépidos" at bounding box center [549, 217] width 310 height 15
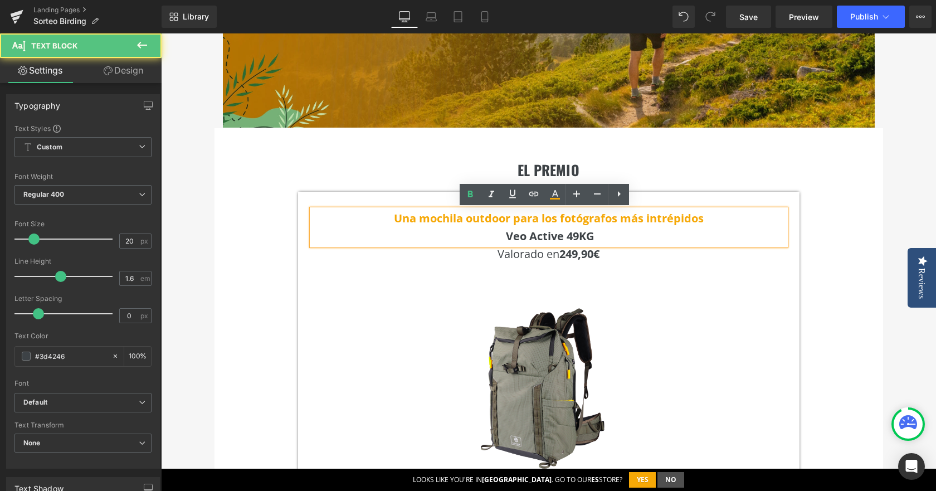
click at [479, 211] on b "Una mochila outdoor para los fotógrafos más intrépidos" at bounding box center [549, 217] width 310 height 15
click at [598, 241] on p "Veo Active 49KG" at bounding box center [548, 236] width 473 height 18
drag, startPoint x: 535, startPoint y: 220, endPoint x: 701, endPoint y: 219, distance: 165.4
click at [701, 219] on p "Una mochila outdoor para los fotógrafos más intrépidos" at bounding box center [548, 218] width 473 height 18
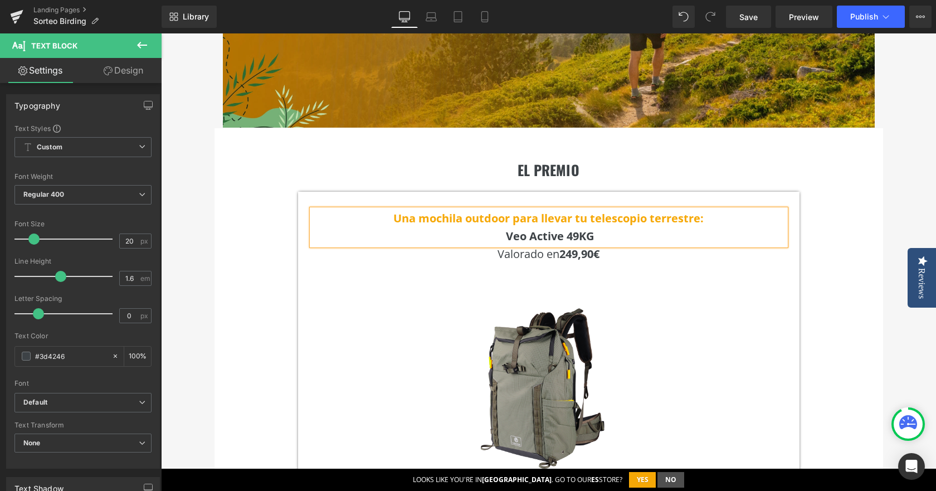
click at [542, 242] on b "Veo Active 49KG" at bounding box center [550, 235] width 88 height 15
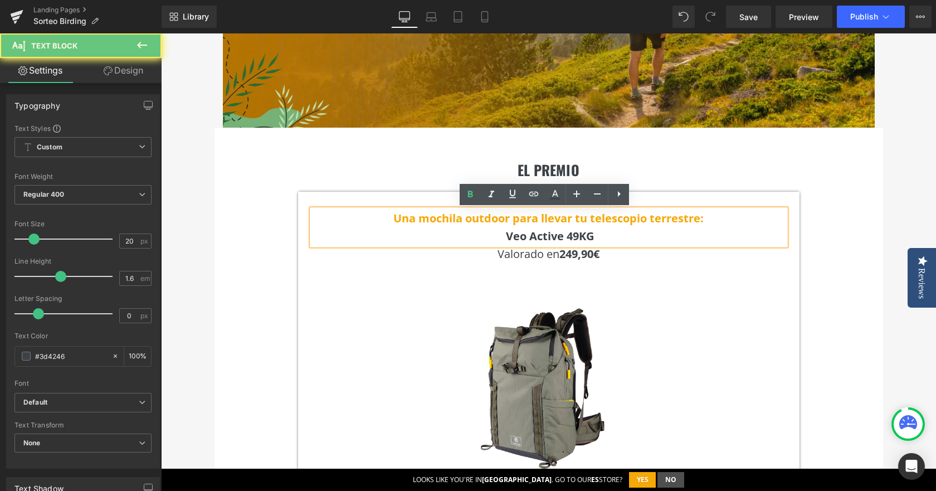
click at [562, 239] on b "Veo Active 49KG" at bounding box center [550, 235] width 88 height 15
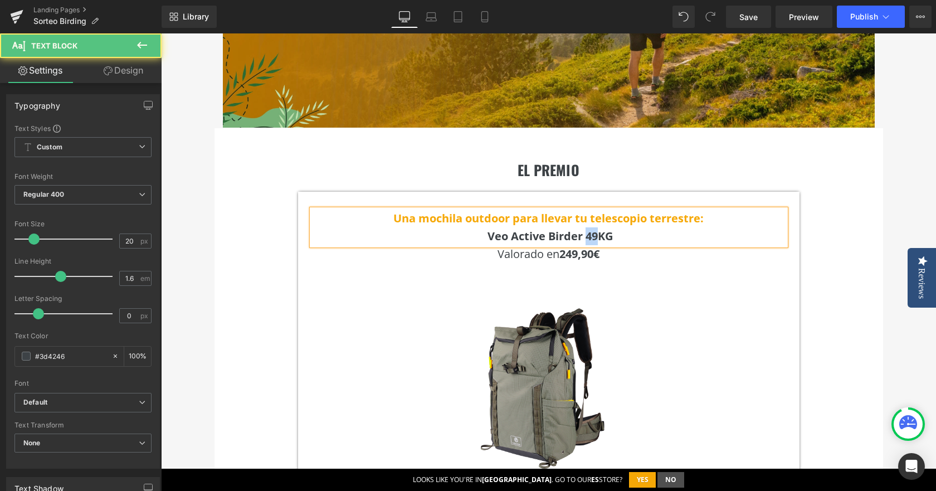
drag, startPoint x: 584, startPoint y: 236, endPoint x: 595, endPoint y: 236, distance: 10.6
click at [595, 236] on b "Veo Active Birder 49KG" at bounding box center [549, 235] width 125 height 15
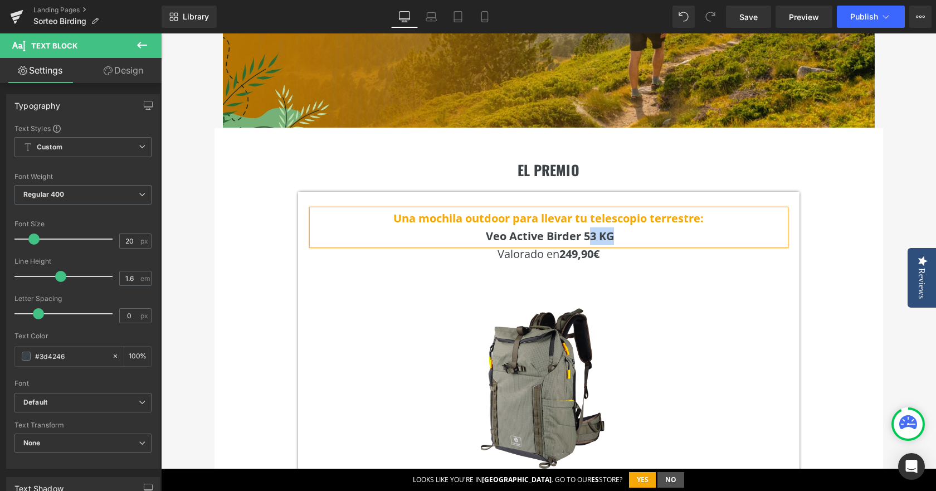
drag, startPoint x: 608, startPoint y: 236, endPoint x: 587, endPoint y: 238, distance: 20.7
click at [587, 238] on b "Veo Active Birder 53 KG" at bounding box center [550, 235] width 128 height 15
click at [811, 275] on div "EL PREMIO Heading Una mochila outdoor para llevar tu telescopio terrestre: Veo …" at bounding box center [548, 308] width 668 height 360
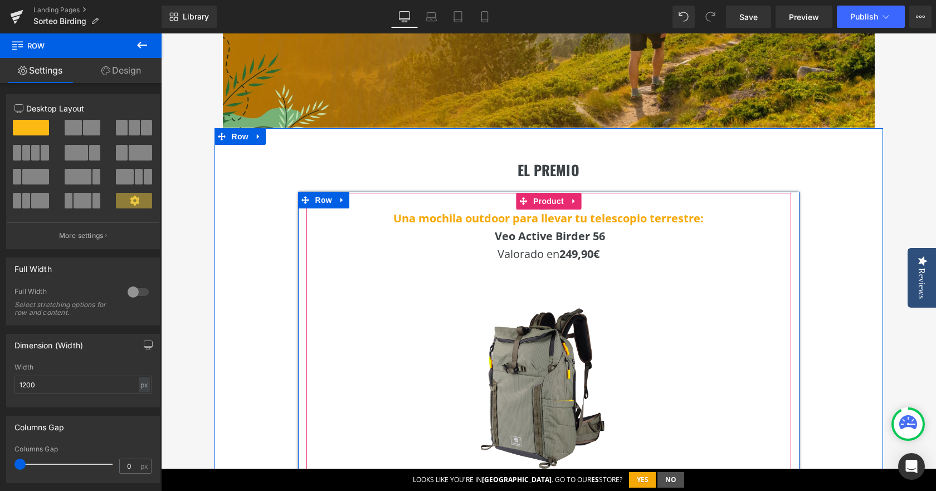
click at [586, 256] on strong "249,90€" at bounding box center [579, 253] width 40 height 15
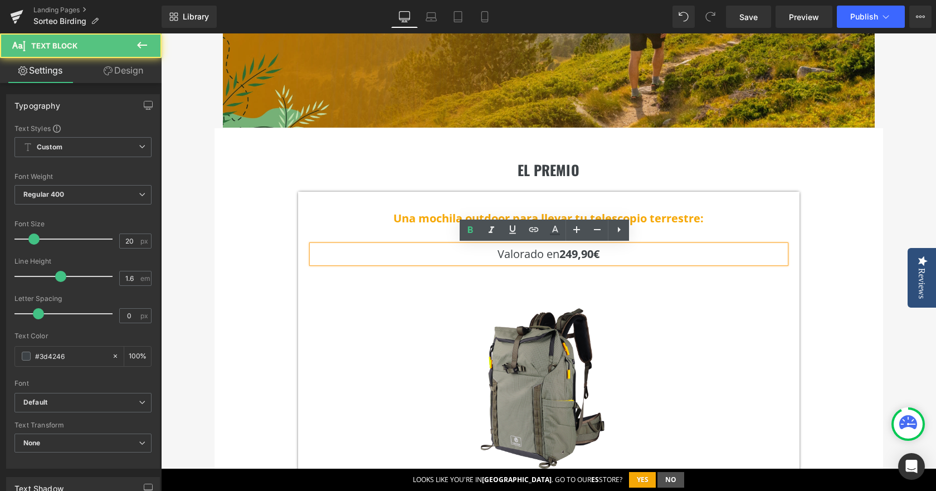
click at [579, 257] on strong "249,90€" at bounding box center [579, 253] width 40 height 15
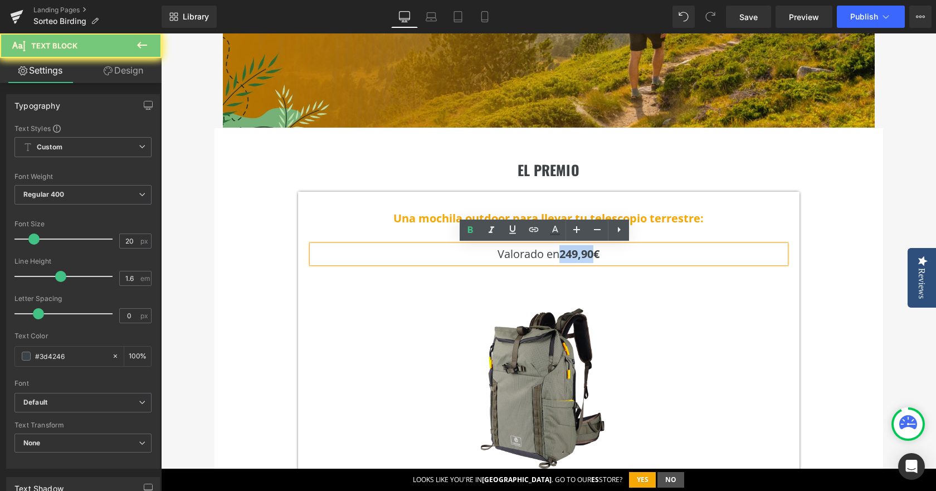
click at [579, 257] on strong "249,90€" at bounding box center [579, 253] width 40 height 15
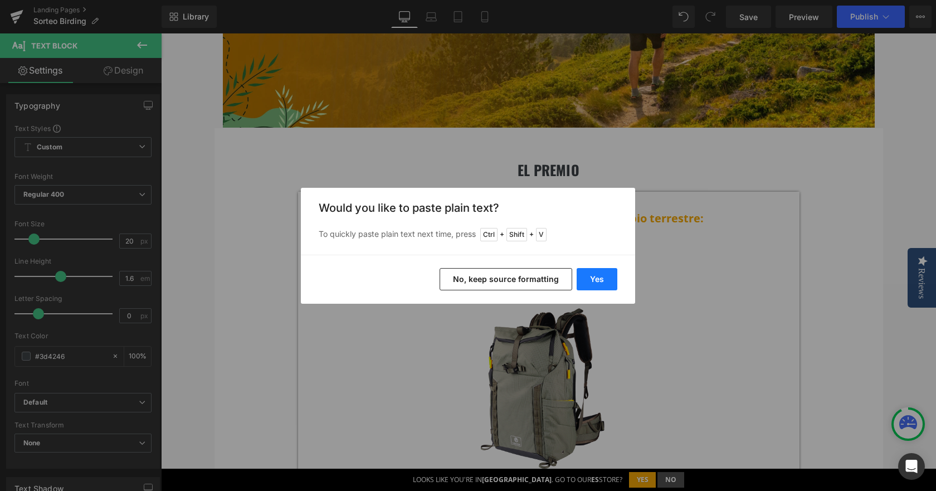
click at [604, 283] on button "Yes" at bounding box center [596, 279] width 41 height 22
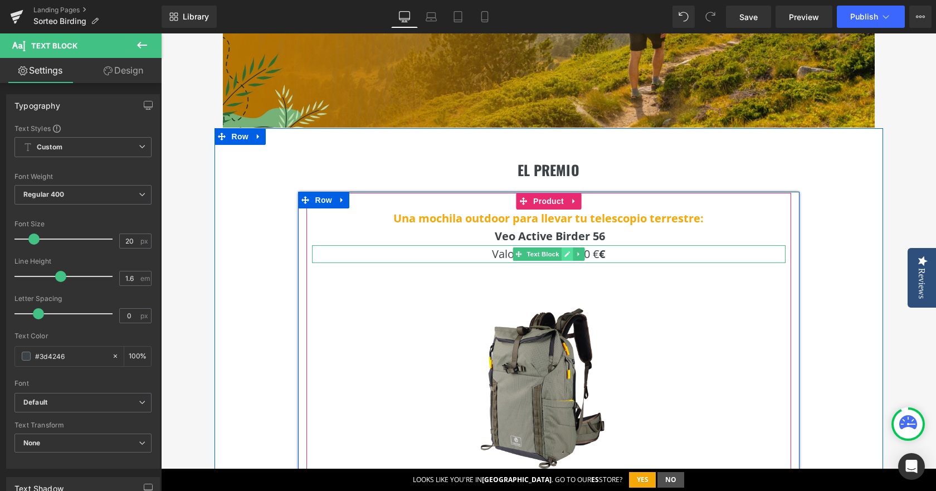
click at [565, 259] on link at bounding box center [567, 253] width 12 height 13
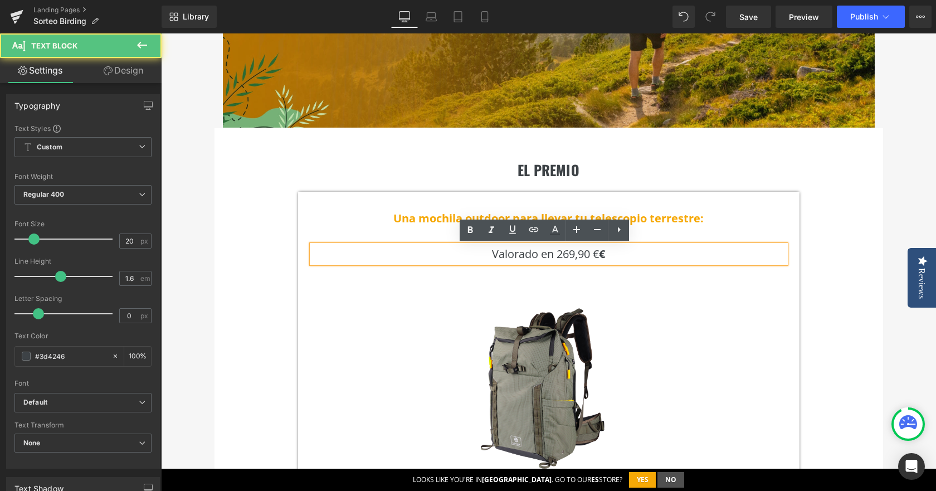
click at [593, 256] on p "Valorado en 269,90 € €" at bounding box center [548, 254] width 473 height 18
drag, startPoint x: 556, startPoint y: 258, endPoint x: 615, endPoint y: 258, distance: 59.6
click at [615, 258] on p "Valorado en 269,90 €" at bounding box center [548, 254] width 473 height 18
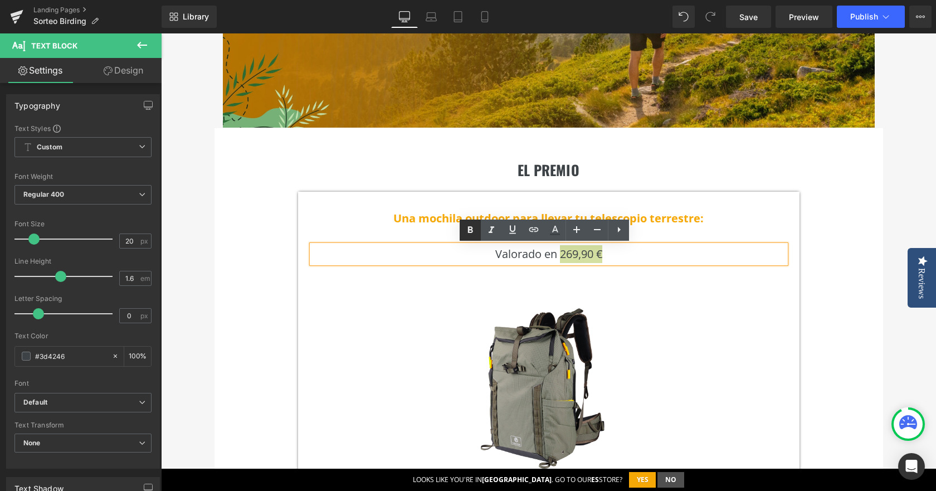
click at [471, 228] on icon at bounding box center [469, 229] width 13 height 13
click at [826, 234] on div "EL PREMIO Heading Una mochila outdoor para llevar tu telescopio terrestre: Veo …" at bounding box center [548, 308] width 668 height 360
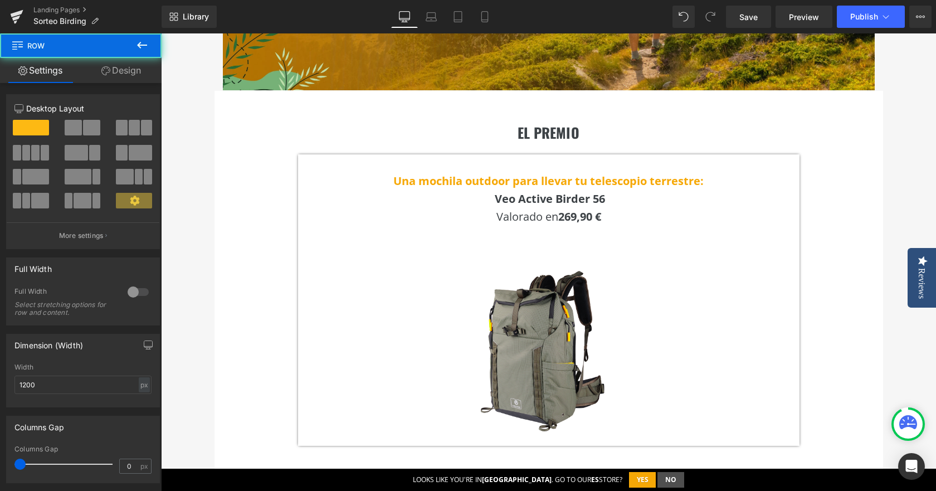
scroll to position [278, 0]
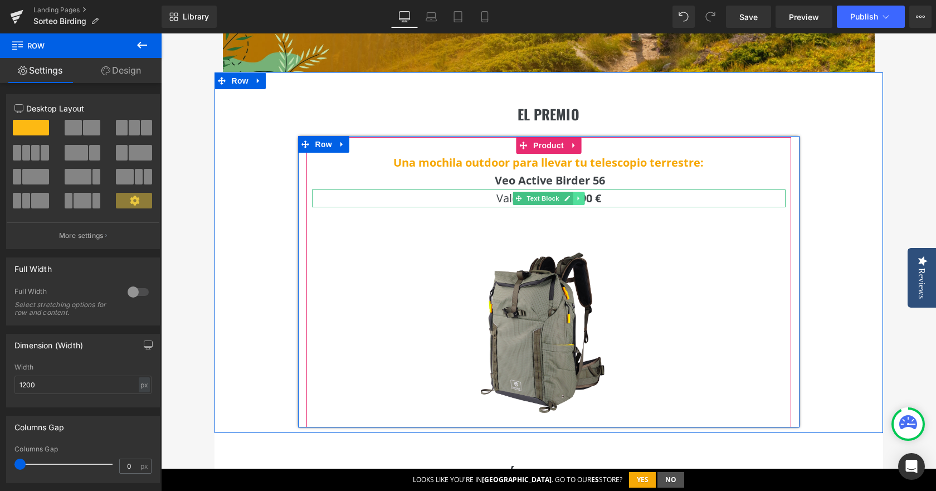
click at [572, 200] on link at bounding box center [578, 198] width 12 height 13
click at [546, 200] on icon at bounding box center [549, 198] width 6 height 7
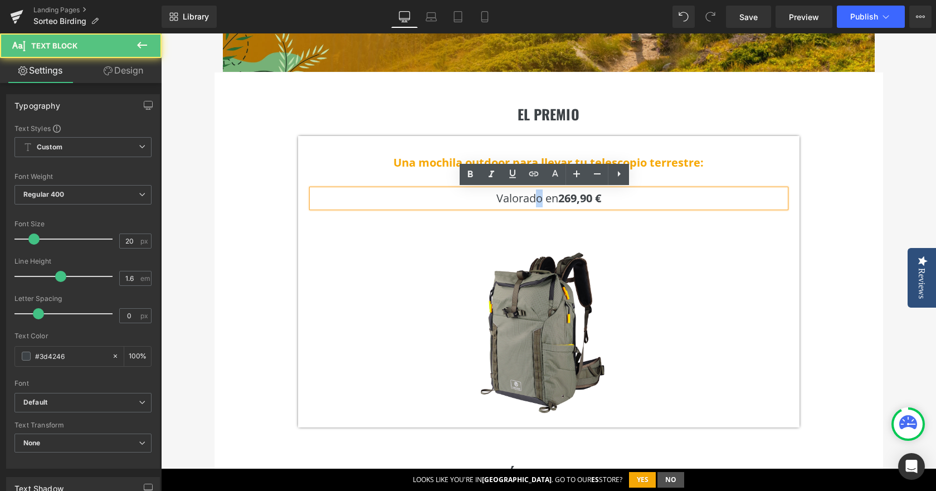
click at [535, 201] on p "Valorado en 269,90 €" at bounding box center [548, 198] width 473 height 18
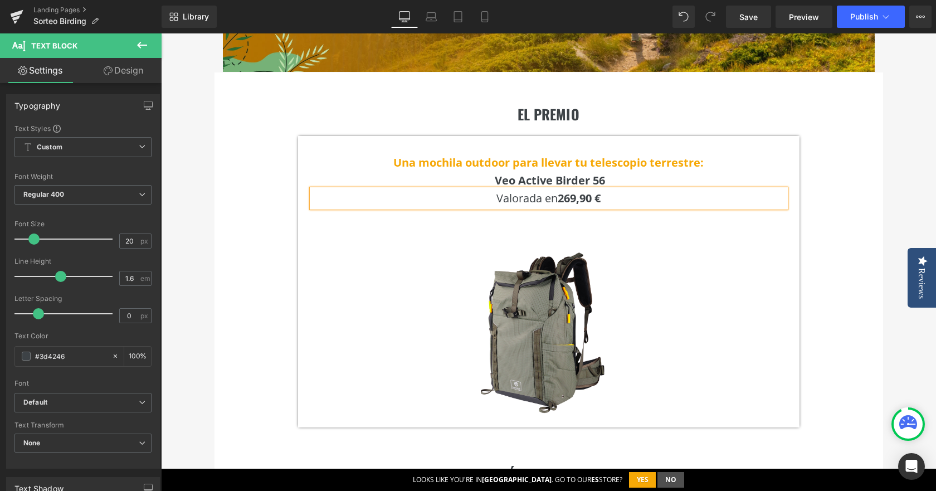
click at [857, 194] on div "EL PREMIO Heading Una mochila outdoor para llevar tu telescopio terrestre: Veo …" at bounding box center [548, 252] width 668 height 360
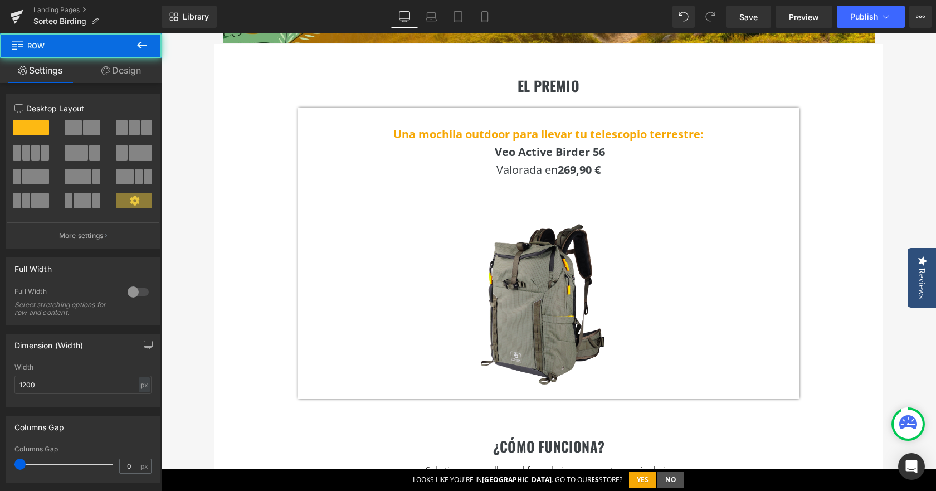
scroll to position [334, 0]
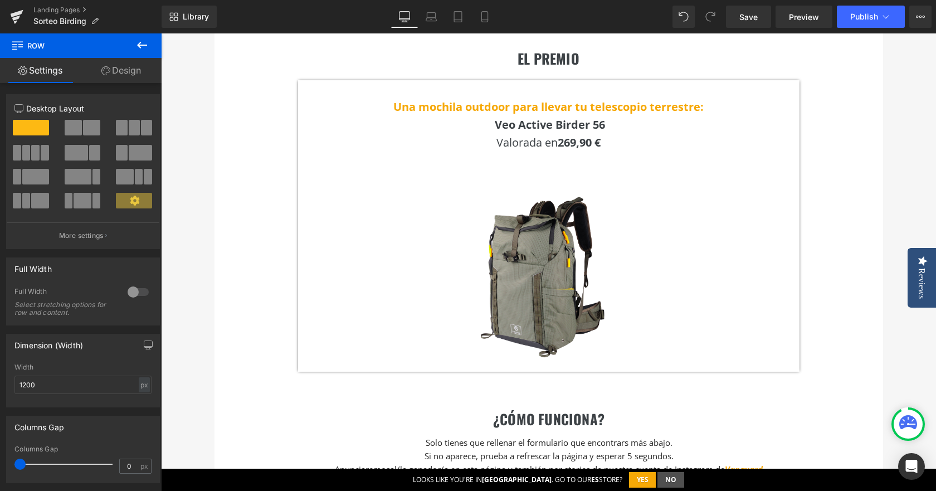
click at [550, 238] on img at bounding box center [548, 270] width 187 height 187
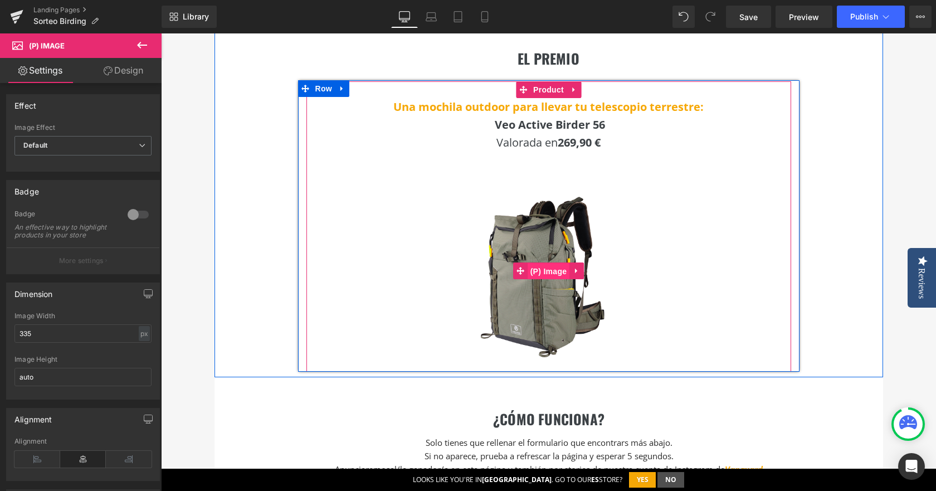
click at [541, 270] on span "(P) Image" at bounding box center [548, 271] width 42 height 17
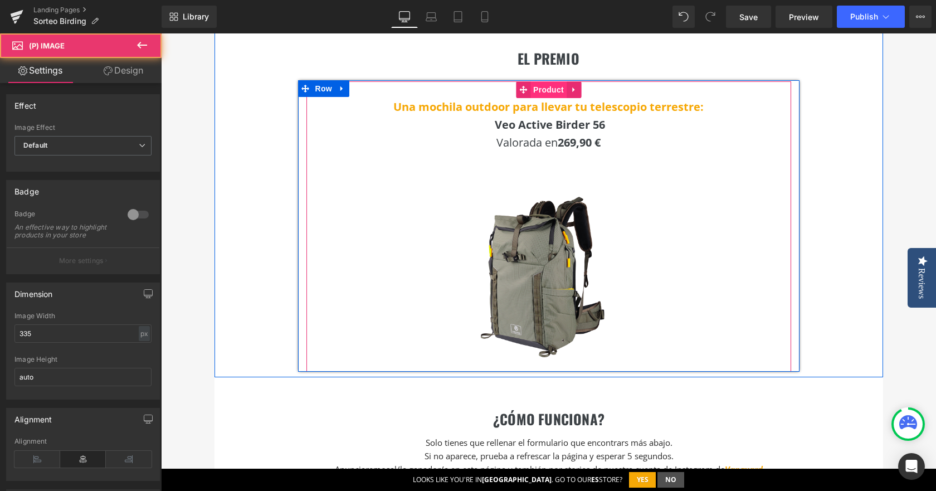
click at [543, 92] on span "Product" at bounding box center [548, 89] width 36 height 17
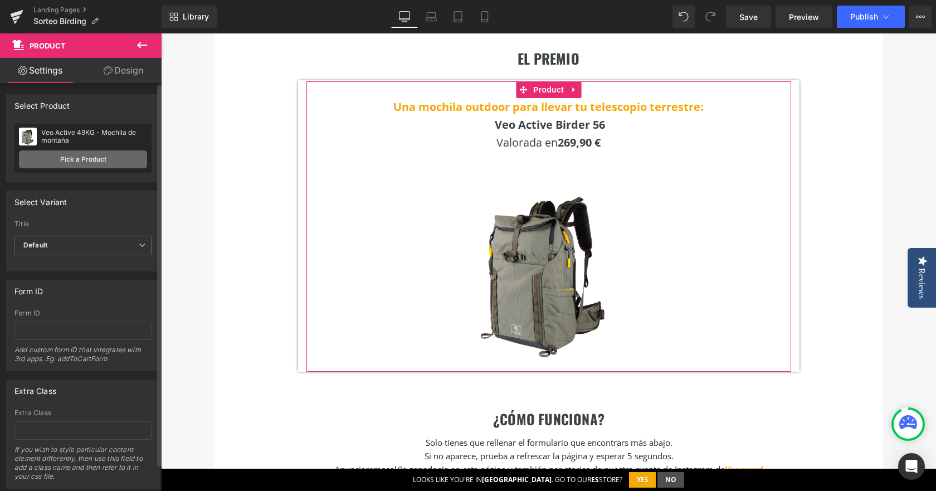
click at [54, 154] on link "Pick a Product" at bounding box center [83, 159] width 128 height 18
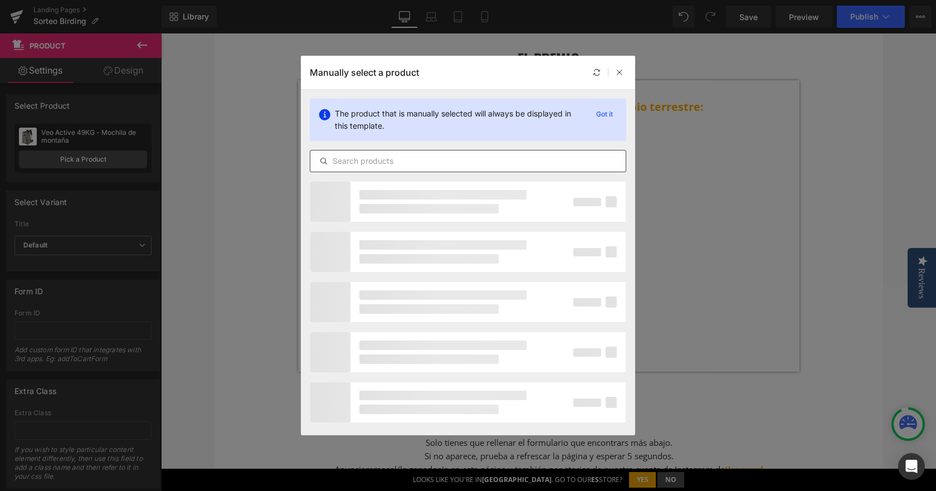
click at [396, 165] on input "text" at bounding box center [467, 160] width 315 height 13
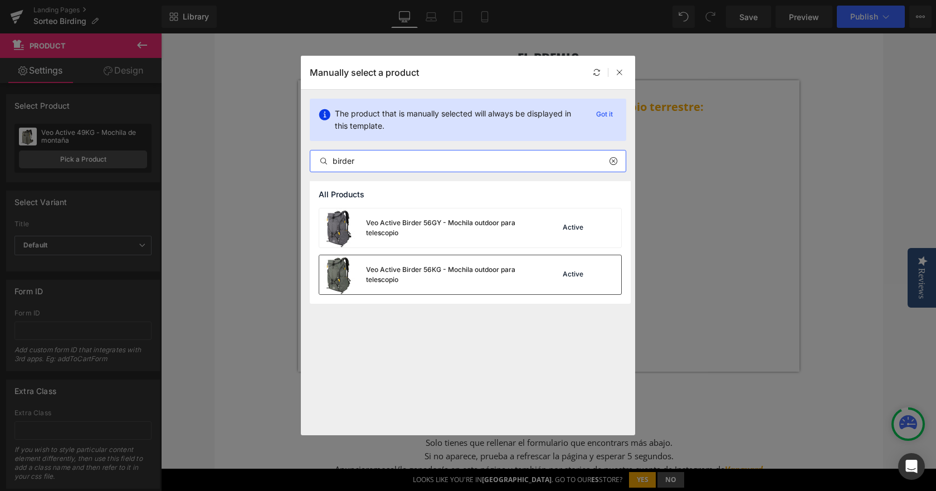
type input "birder"
click at [430, 268] on div "Veo Active Birder 56KG - Mochila outdoor para telescopio" at bounding box center [449, 275] width 167 height 20
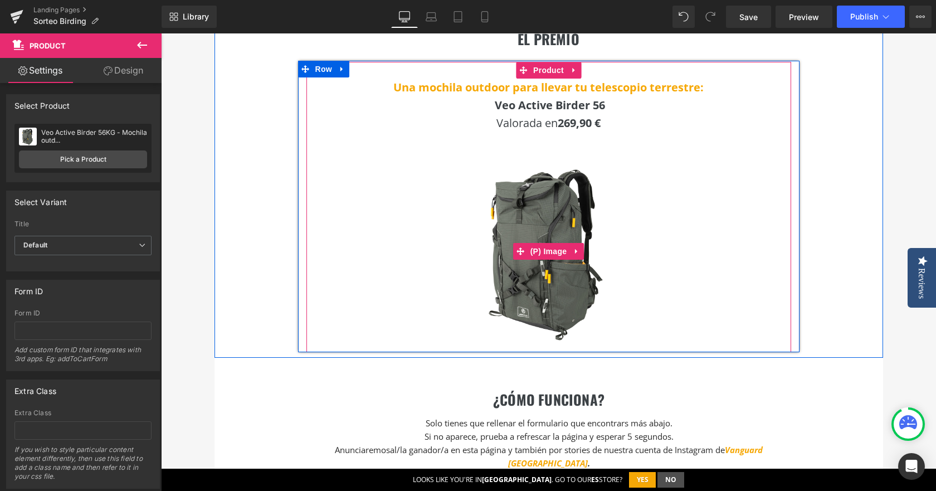
scroll to position [334, 0]
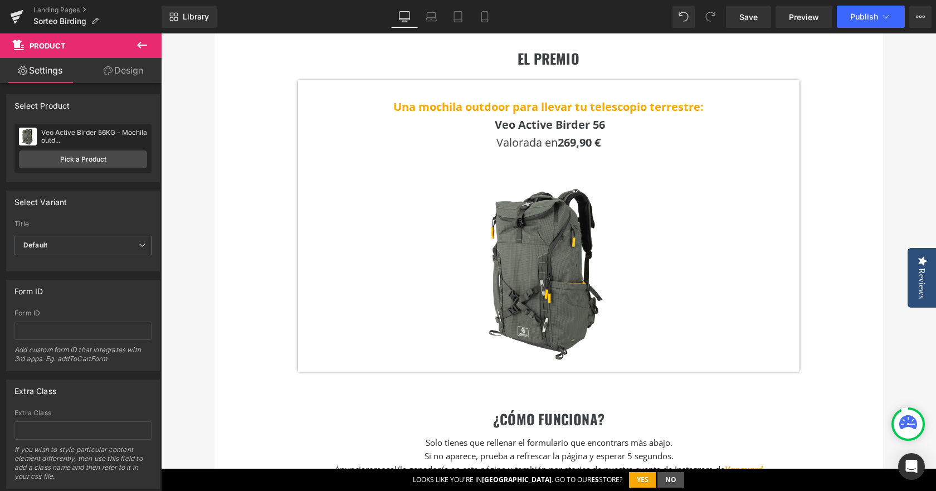
click at [138, 54] on button at bounding box center [142, 45] width 39 height 25
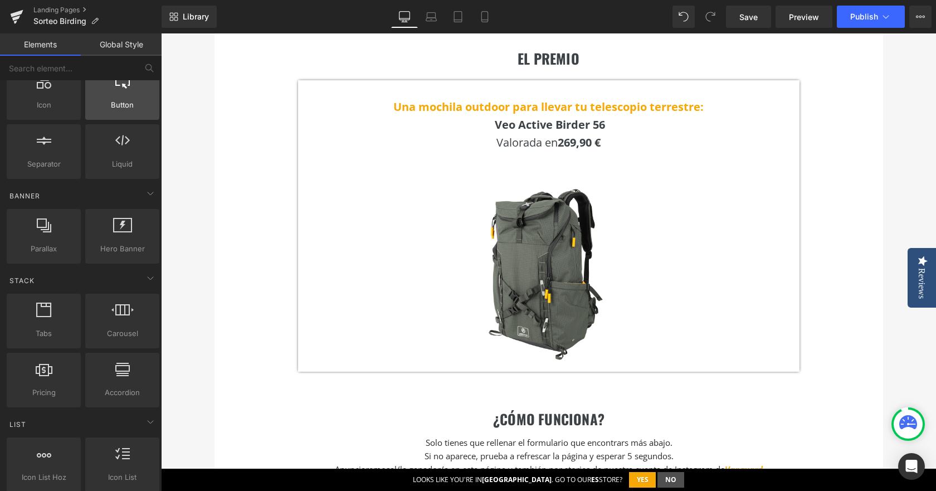
scroll to position [167, 0]
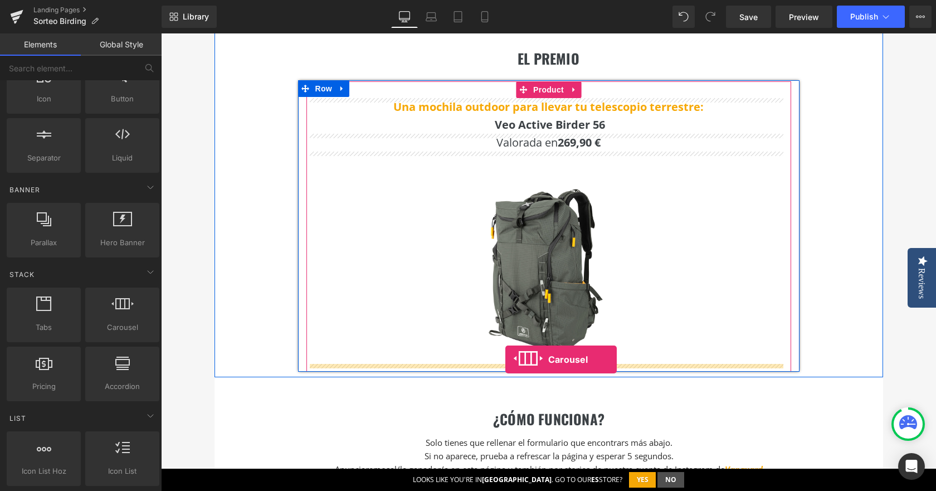
drag, startPoint x: 298, startPoint y: 363, endPoint x: 505, endPoint y: 359, distance: 206.6
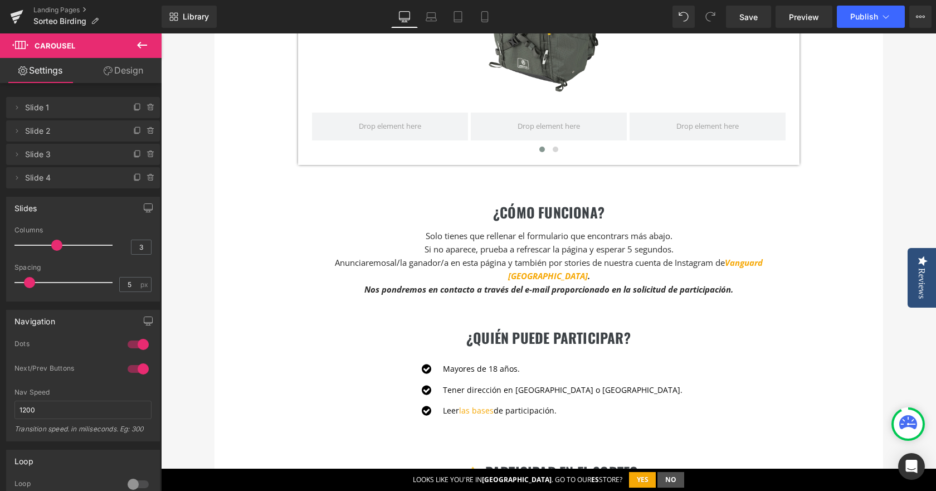
scroll to position [613, 0]
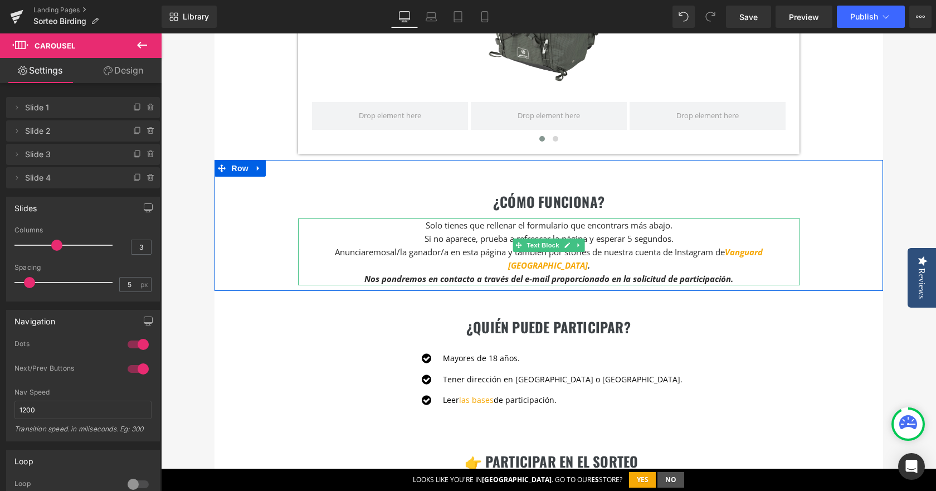
click at [451, 223] on p "Solo tienes que rellenar el formulario que encontrars más abajo." at bounding box center [549, 224] width 502 height 13
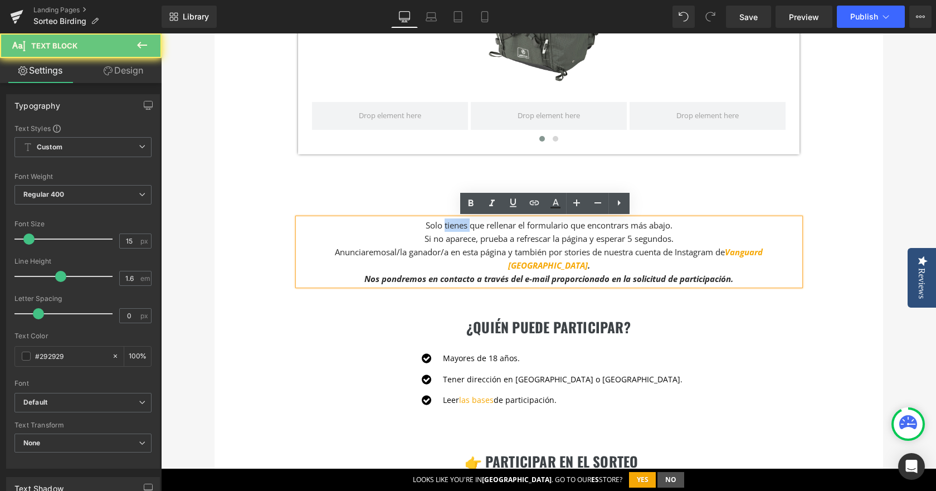
click at [451, 223] on p "Solo tienes que rellenar el formulario que encontrars más abajo." at bounding box center [549, 224] width 502 height 13
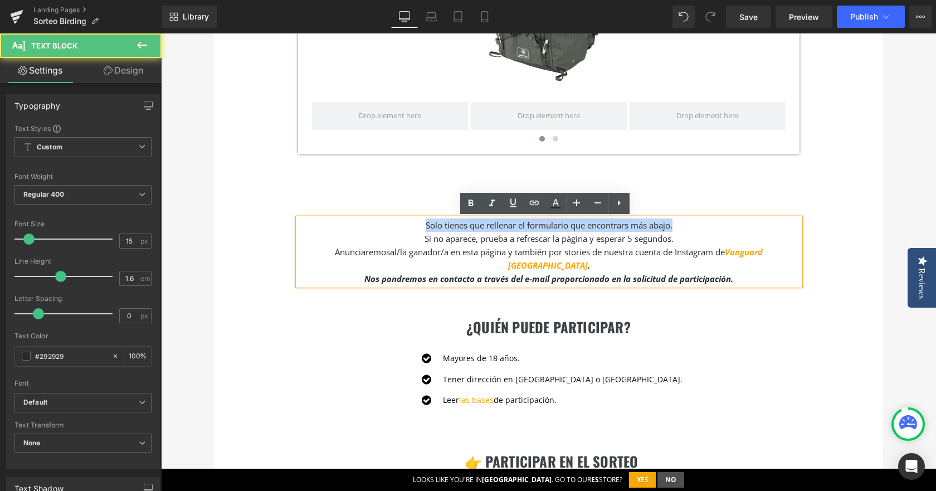
click at [456, 227] on p "Solo tienes que rellenar el formulario que encontrars más abajo." at bounding box center [549, 224] width 502 height 13
drag, startPoint x: 412, startPoint y: 226, endPoint x: 672, endPoint y: 221, distance: 259.5
click at [672, 221] on p "Solo tienes que rellenar el formulario que encontrars más abajo." at bounding box center [549, 224] width 502 height 13
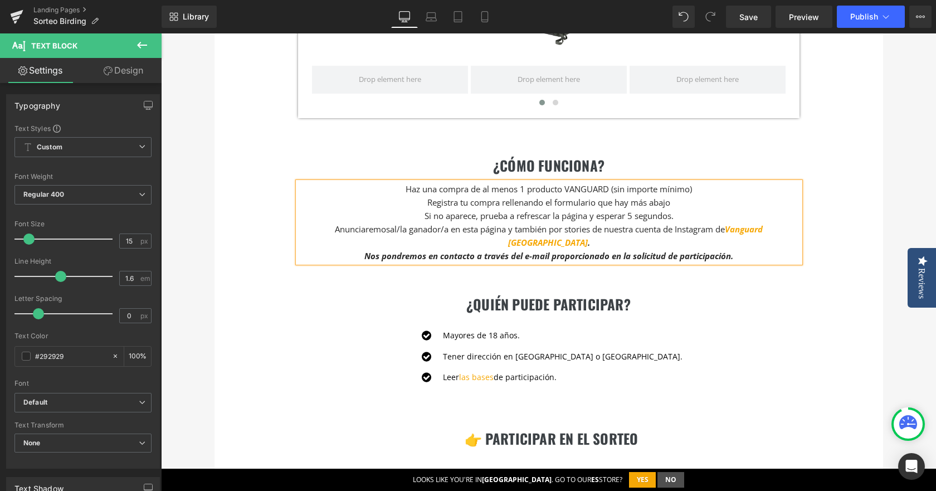
scroll to position [668, 0]
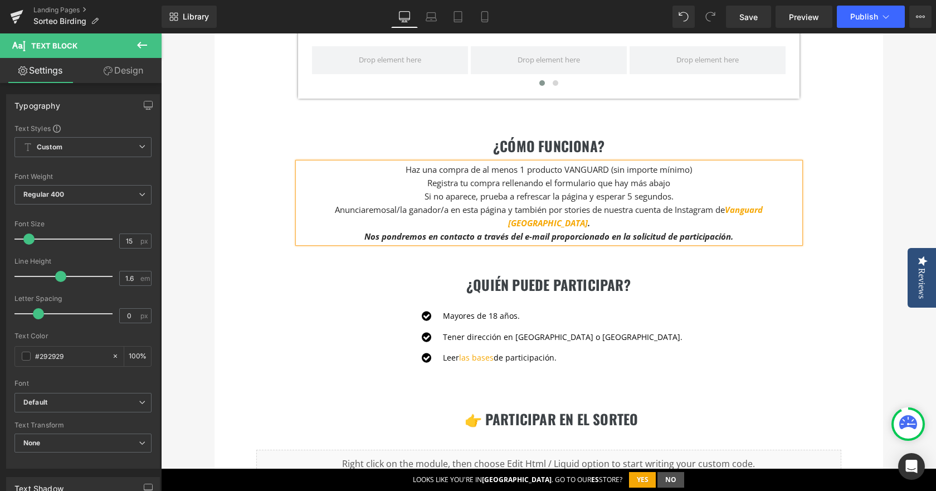
click at [591, 196] on span "Si no aparece, prueba a refrescar la página y esperar 5 segundos." at bounding box center [548, 195] width 249 height 11
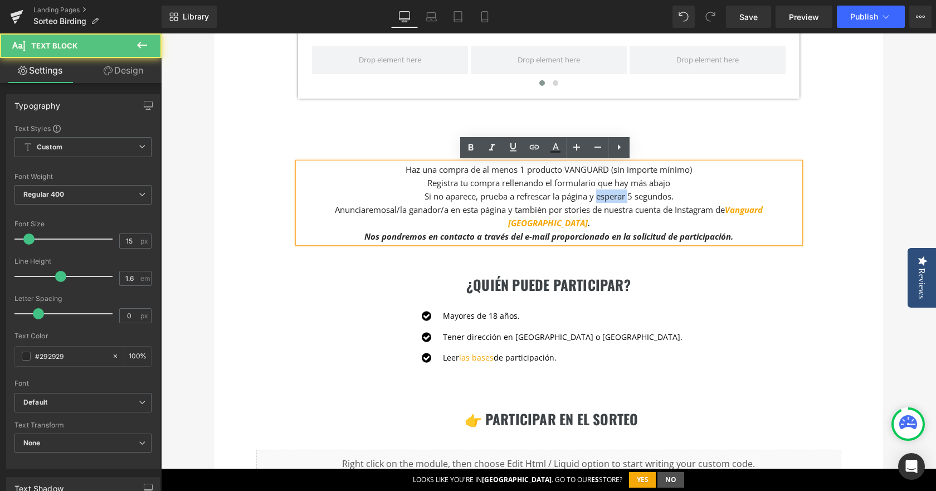
click at [591, 196] on span "Si no aparece, prueba a refrescar la página y esperar 5 segundos." at bounding box center [548, 195] width 249 height 11
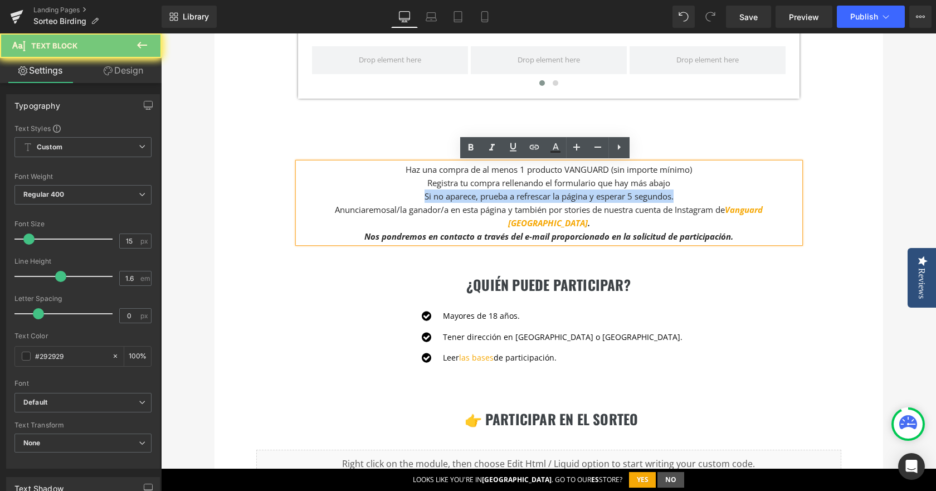
click at [591, 196] on span "Si no aparece, prueba a refrescar la página y esperar 5 segundos." at bounding box center [548, 195] width 249 height 11
copy span "Si no aparece, prueba a refrescar la página y esperar 5 segundos."
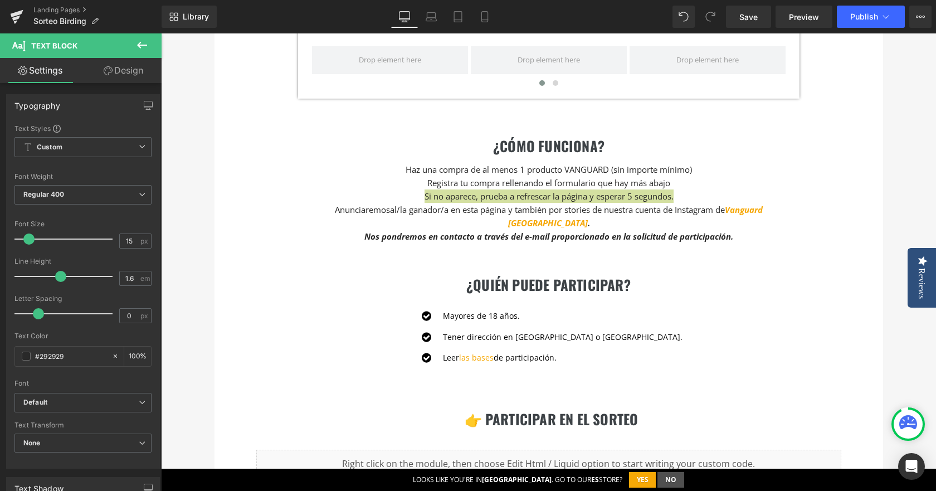
click at [139, 43] on icon at bounding box center [142, 45] width 10 height 7
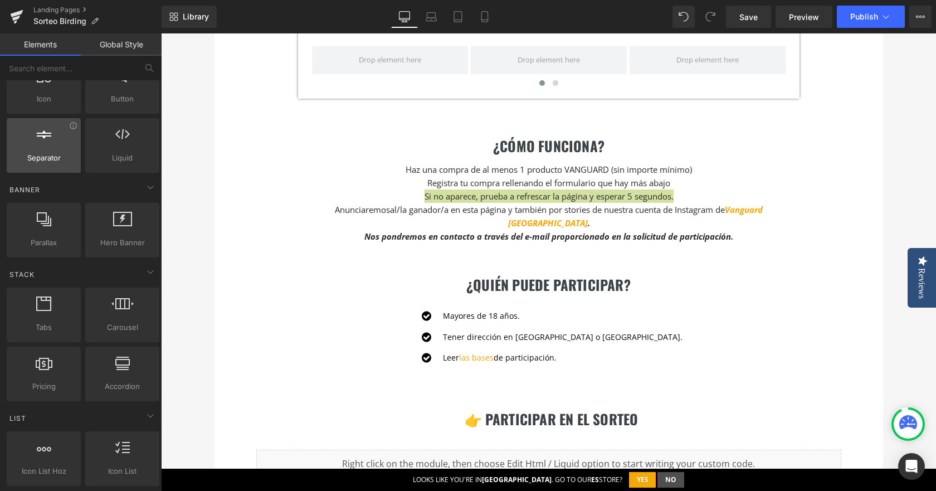
scroll to position [0, 0]
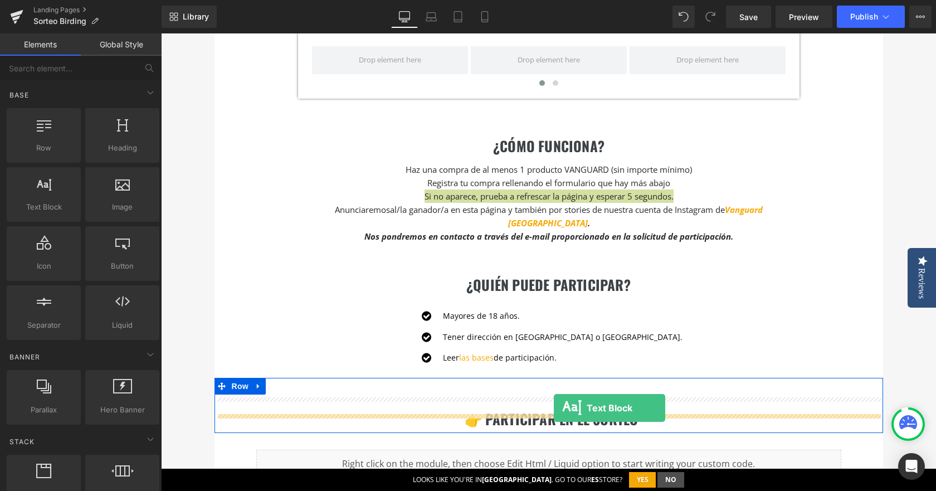
drag, startPoint x: 206, startPoint y: 234, endPoint x: 554, endPoint y: 408, distance: 388.2
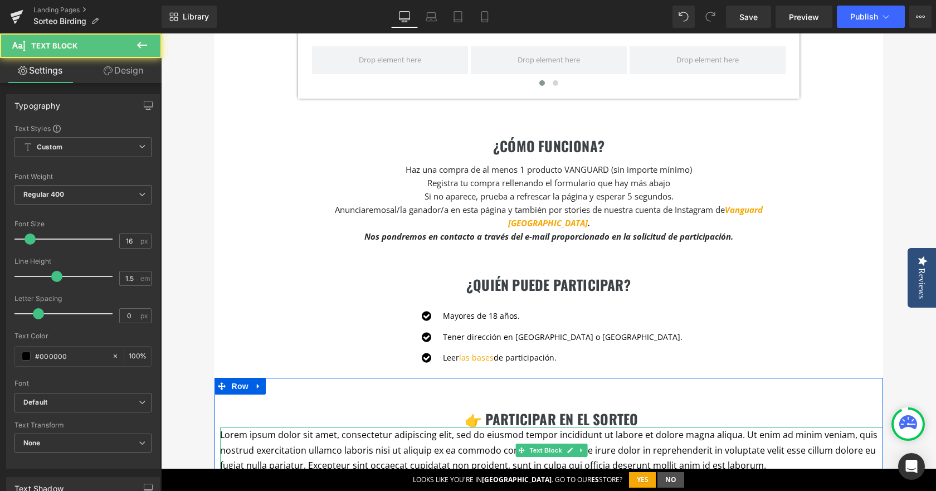
click at [623, 429] on p "Lorem ipsum dolor sit amet, consectetur adipiscing elit, sed do eiusmod tempor …" at bounding box center [551, 450] width 663 height 46
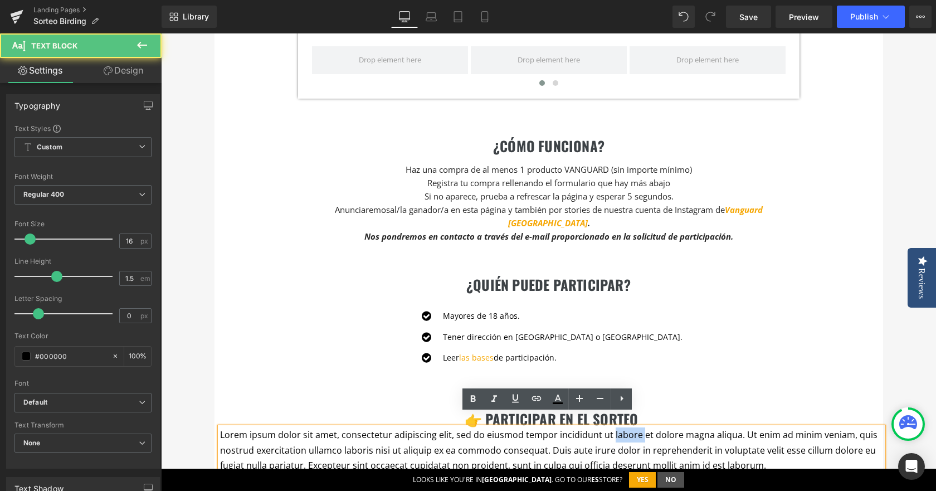
click at [623, 429] on p "Lorem ipsum dolor sit amet, consectetur adipiscing elit, sed do eiusmod tempor …" at bounding box center [551, 450] width 663 height 46
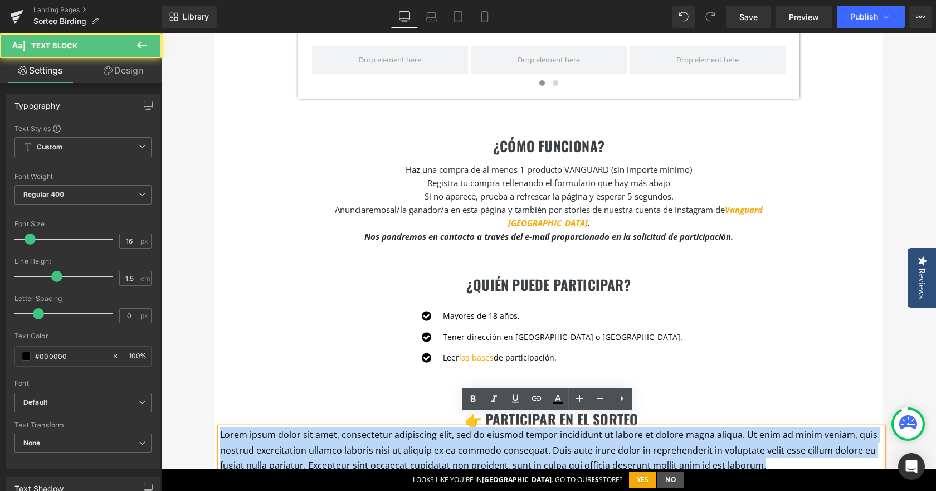
click at [623, 429] on p "Lorem ipsum dolor sit amet, consectetur adipiscing elit, sed do eiusmod tempor …" at bounding box center [551, 450] width 663 height 46
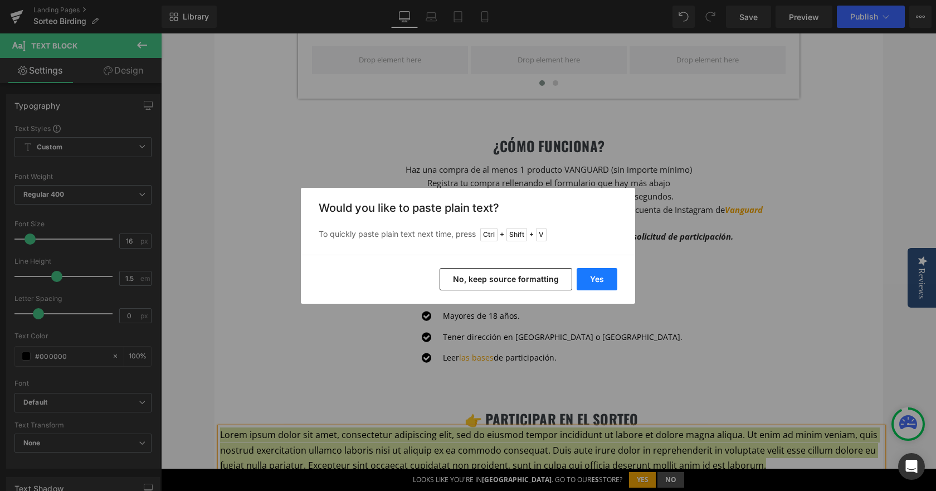
drag, startPoint x: 606, startPoint y: 282, endPoint x: 445, endPoint y: 249, distance: 164.4
click at [606, 282] on button "Yes" at bounding box center [596, 279] width 41 height 22
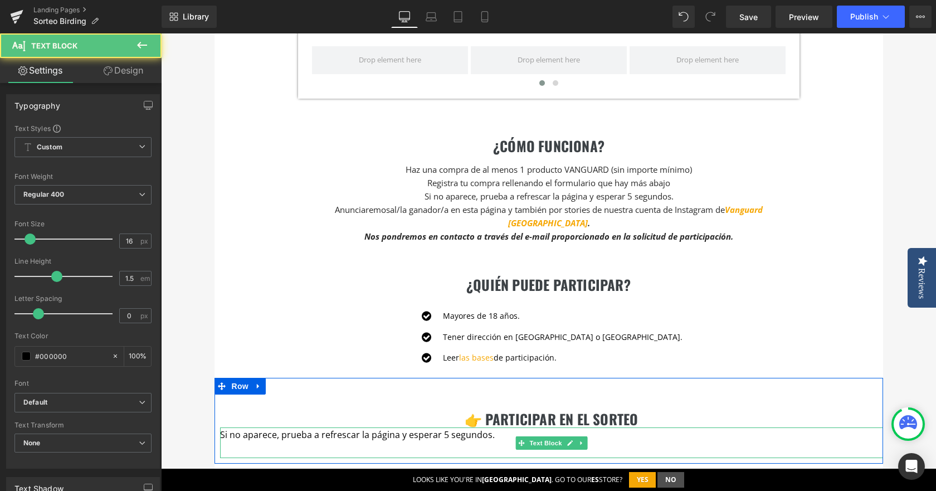
click at [349, 443] on p at bounding box center [551, 450] width 663 height 15
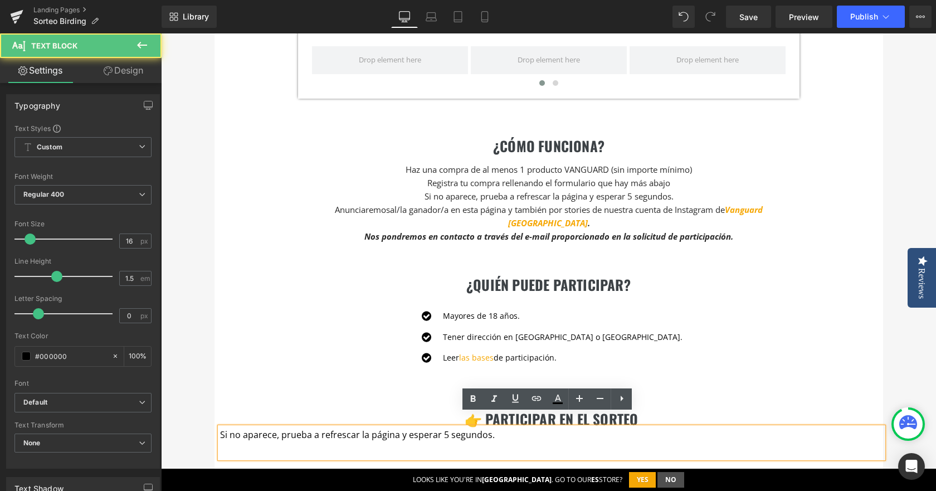
click at [355, 427] on p "Si no aparece, prueba a refrescar la página y esperar 5 segundos." at bounding box center [551, 434] width 663 height 15
click at [356, 427] on p "Si no aparece, prueba a refrescar la página y esperar 5 segundos." at bounding box center [551, 434] width 663 height 15
click at [324, 443] on p at bounding box center [551, 450] width 663 height 15
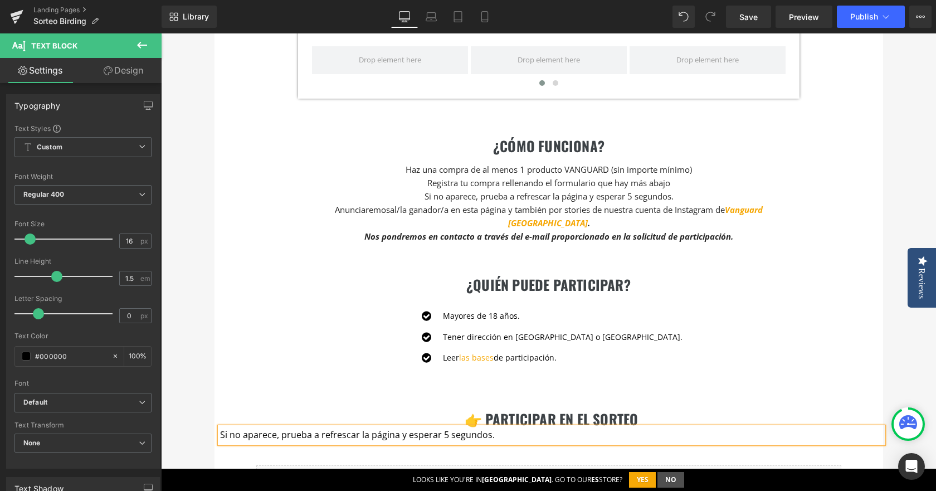
click at [399, 427] on p "Si no aparece, prueba a refrescar la página y esperar 5 segundos." at bounding box center [551, 434] width 663 height 15
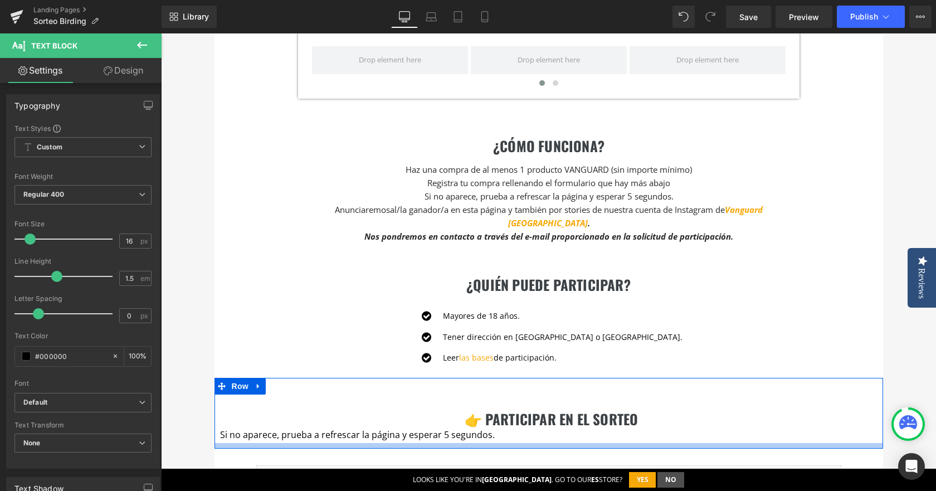
click at [413, 427] on p "Si no aparece, prueba a refrescar la página y esperar 5 segundos." at bounding box center [551, 434] width 663 height 15
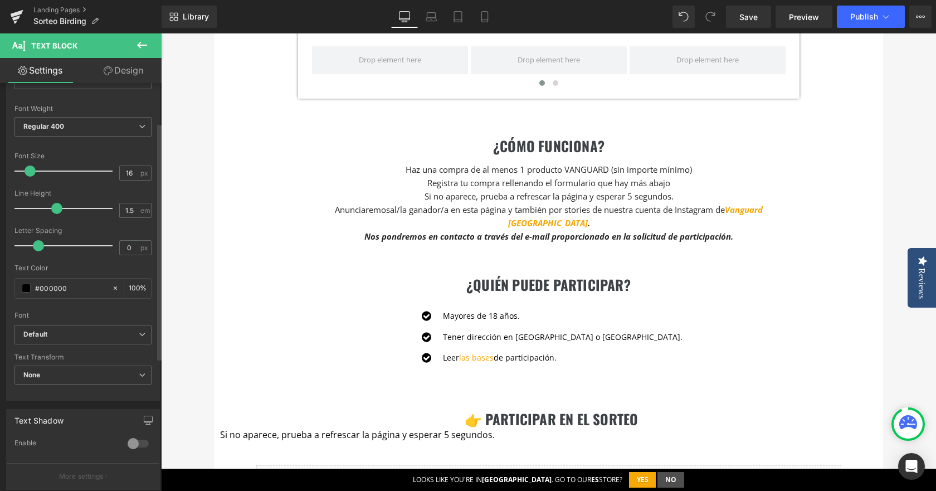
scroll to position [223, 0]
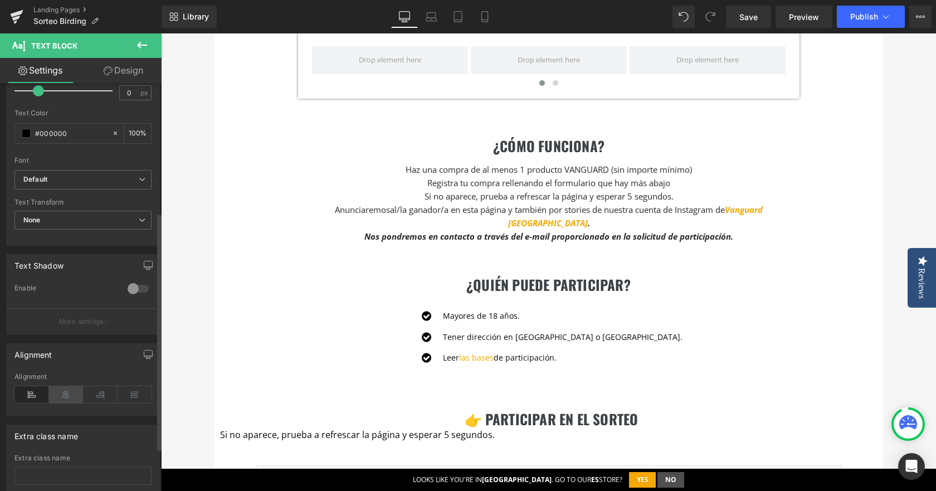
click at [66, 390] on icon at bounding box center [66, 394] width 35 height 17
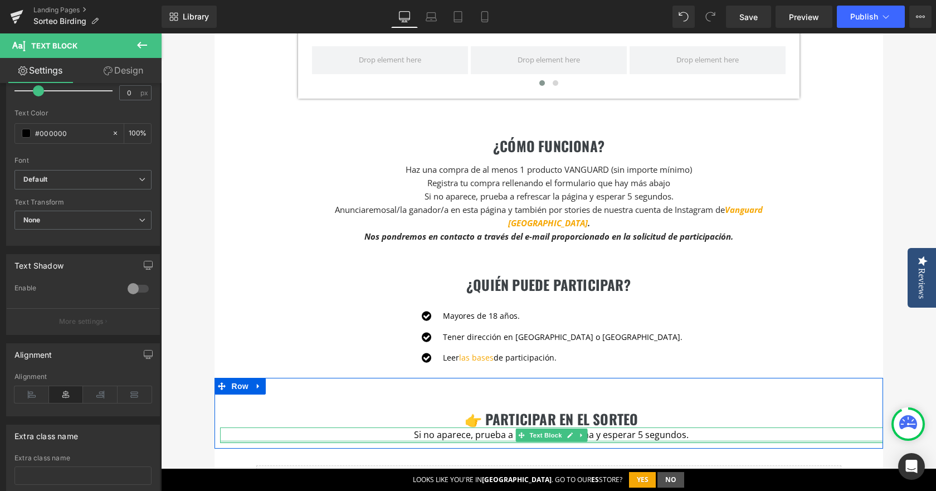
click at [434, 440] on div at bounding box center [551, 441] width 663 height 3
click at [434, 427] on p "Si no aparece, prueba a refrescar la página y esperar 5 segundos." at bounding box center [551, 434] width 663 height 15
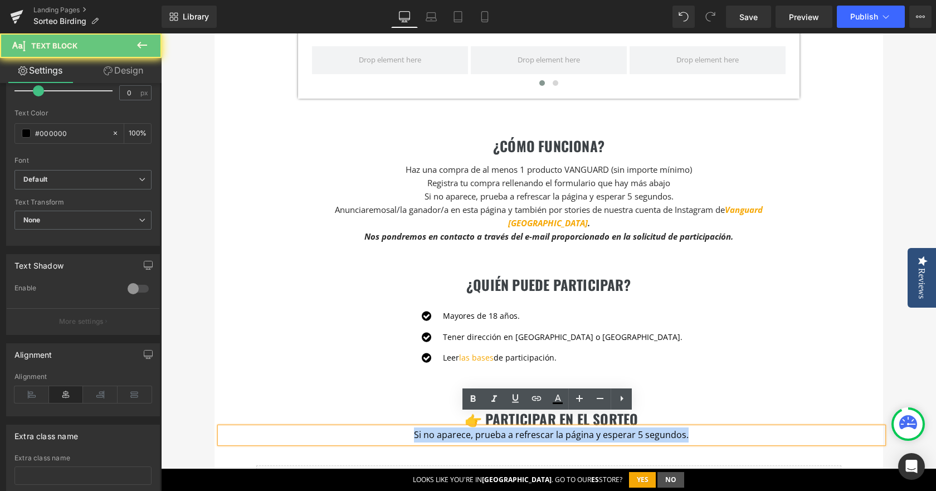
click at [434, 427] on p "Si no aparece, prueba a refrescar la página y esperar 5 segundos." at bounding box center [551, 434] width 663 height 15
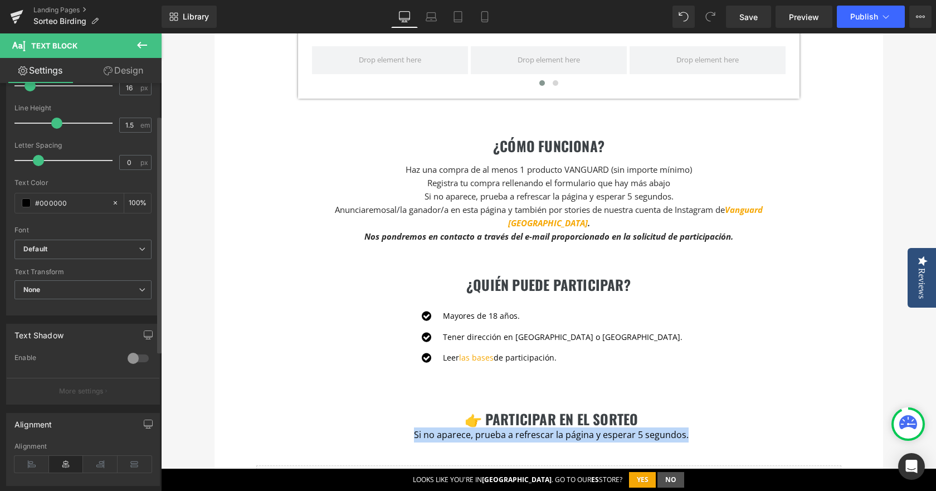
scroll to position [56, 0]
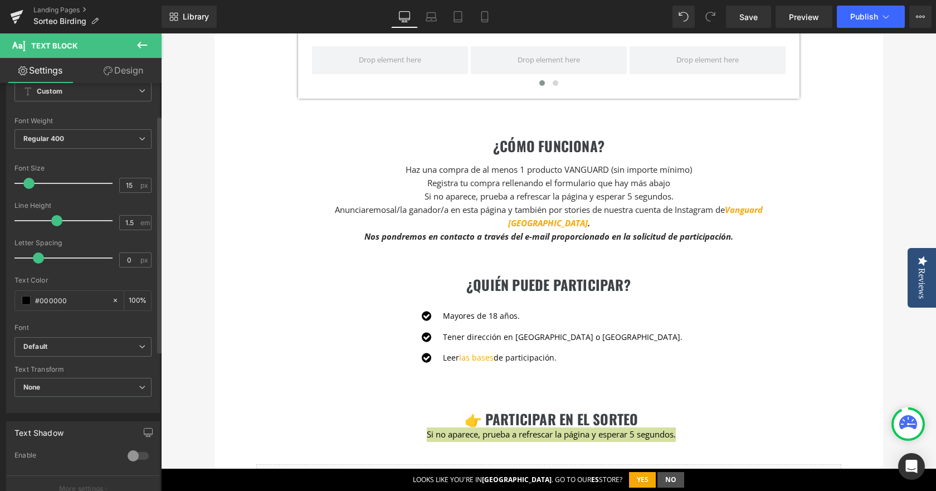
type input "14"
click at [26, 185] on span at bounding box center [27, 183] width 11 height 11
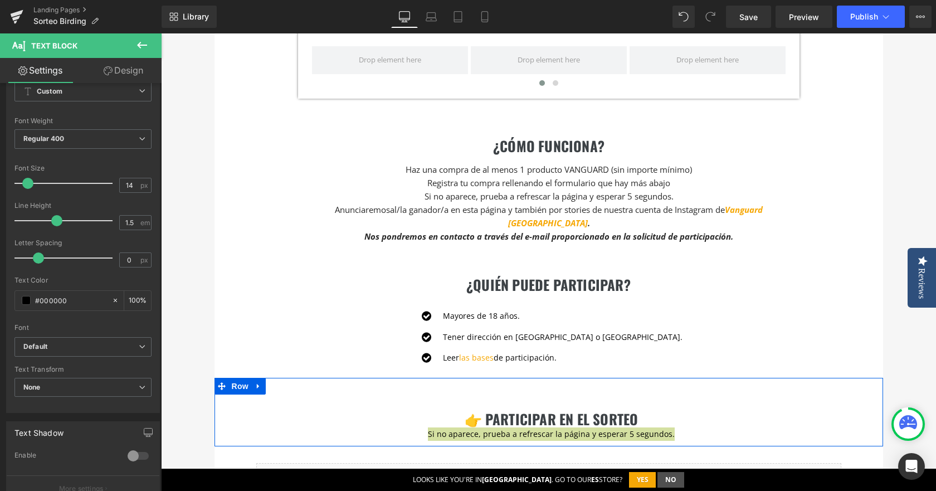
click at [635, 427] on div "Si no aparece, prueba a refrescar la página y esperar 5 segundos. Text Block" at bounding box center [551, 433] width 663 height 13
click at [635, 427] on p "Si no aparece, prueba a refrescar la página y esperar 5 segundos." at bounding box center [551, 433] width 663 height 13
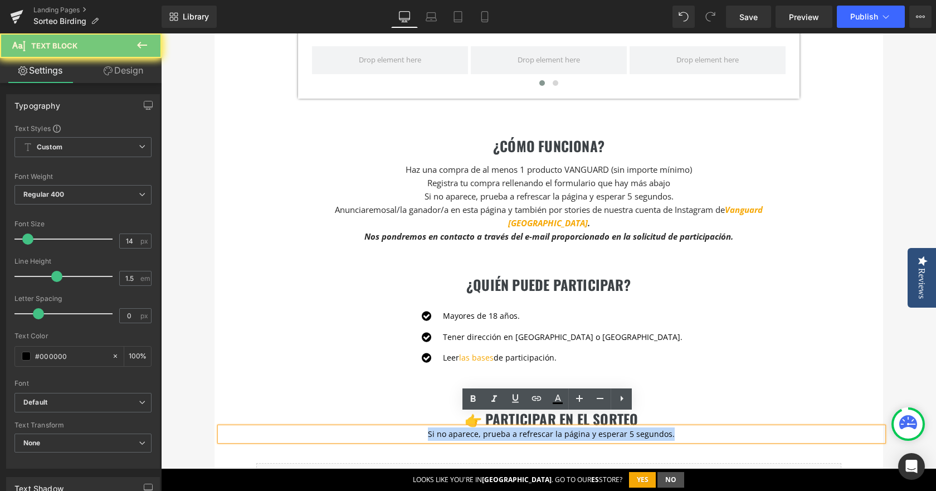
click at [635, 427] on p "Si no aparece, prueba a refrescar la página y esperar 5 segundos." at bounding box center [551, 433] width 663 height 13
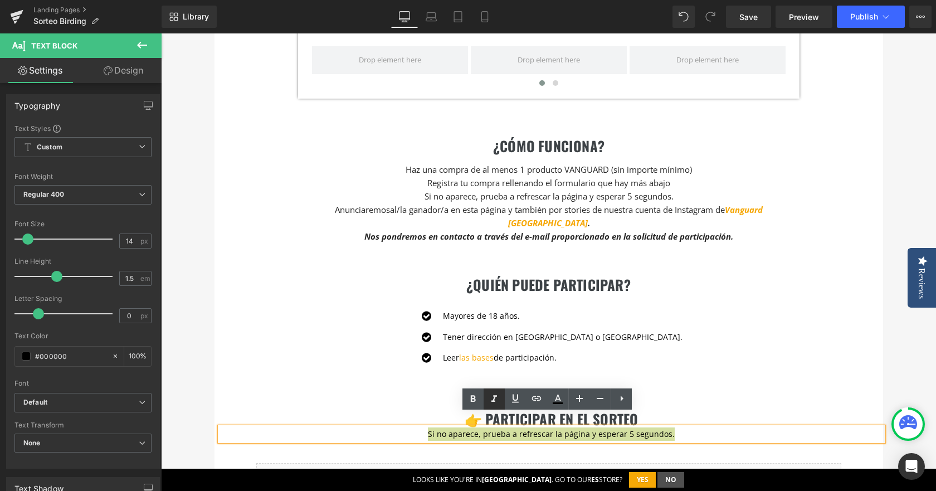
click at [0, 0] on icon at bounding box center [0, 0] width 0 height 0
click at [341, 358] on div "Icon Mayores de 18 años. Text Block Icon Tener dirección en [GEOGRAPHIC_DATA] o…" at bounding box center [548, 332] width 501 height 79
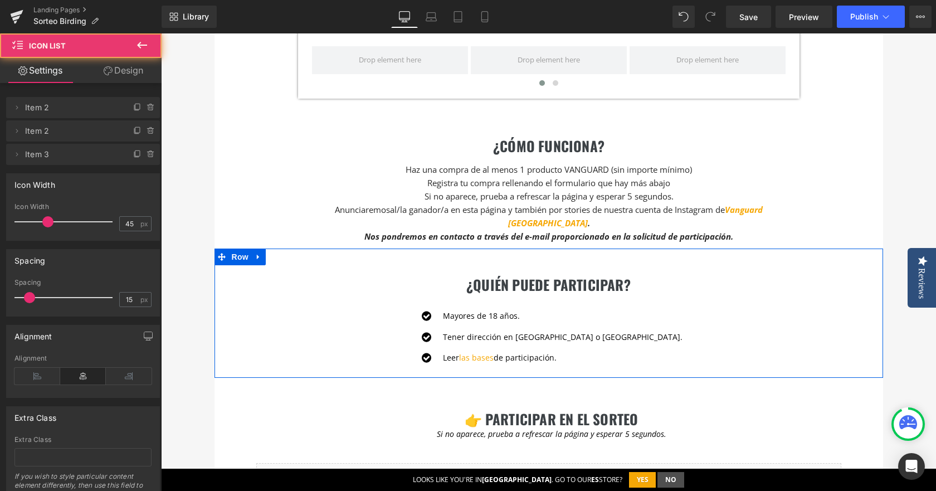
scroll to position [724, 0]
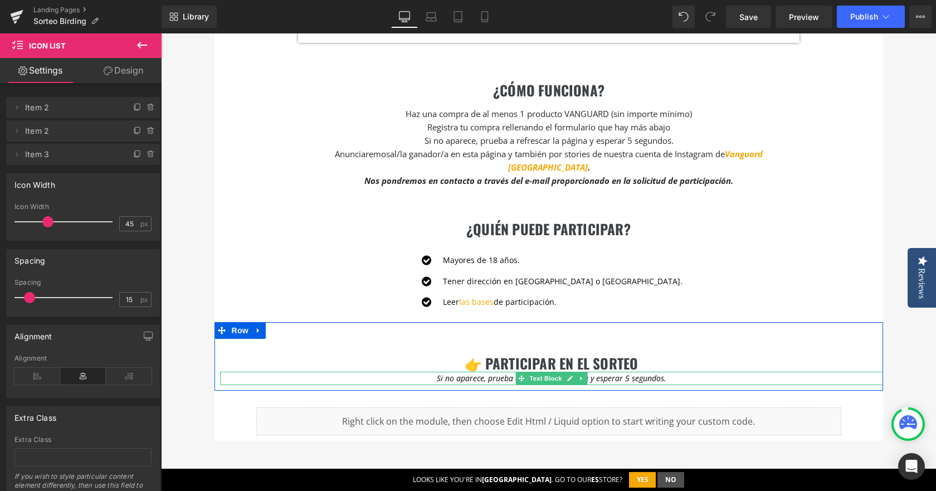
click at [479, 373] on span "Si no aparece, prueba a refrescar la página y esperar 5 segundos." at bounding box center [551, 378] width 229 height 11
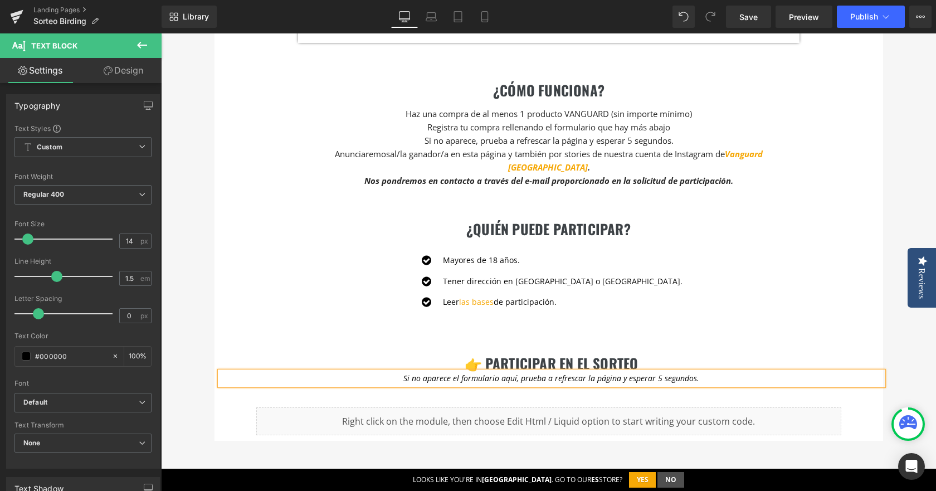
click at [811, 246] on div "¿Quién puede PARTICIPAR? Heading Icon Mayores de 18 años. Text Block Icon Tener…" at bounding box center [548, 257] width 668 height 129
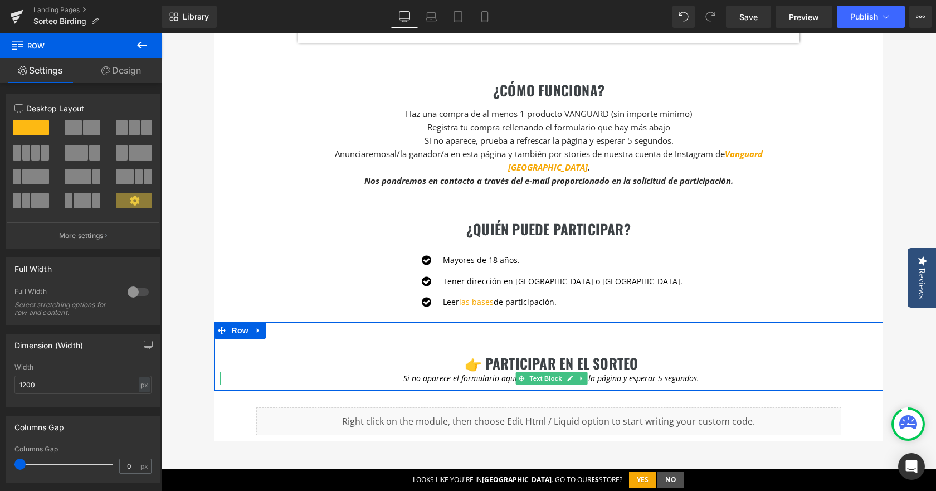
click at [492, 373] on span "Si no aparece el formulario aquí, prueba a refrescar la página y esperar 5 segu…" at bounding box center [551, 378] width 296 height 11
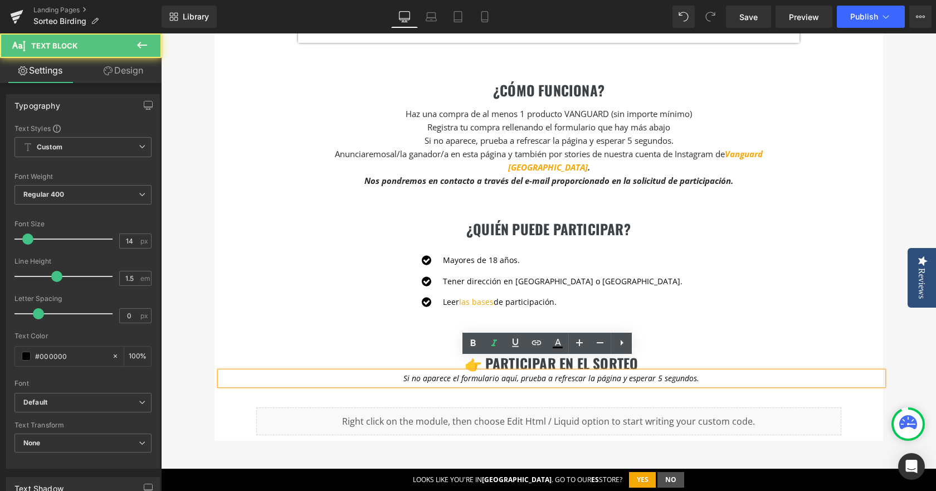
click at [541, 373] on span "Si no aparece el formulario aquí, prueba a refrescar la página y esperar 5 segu…" at bounding box center [551, 378] width 296 height 11
click at [161, 33] on div at bounding box center [161, 33] width 0 height 0
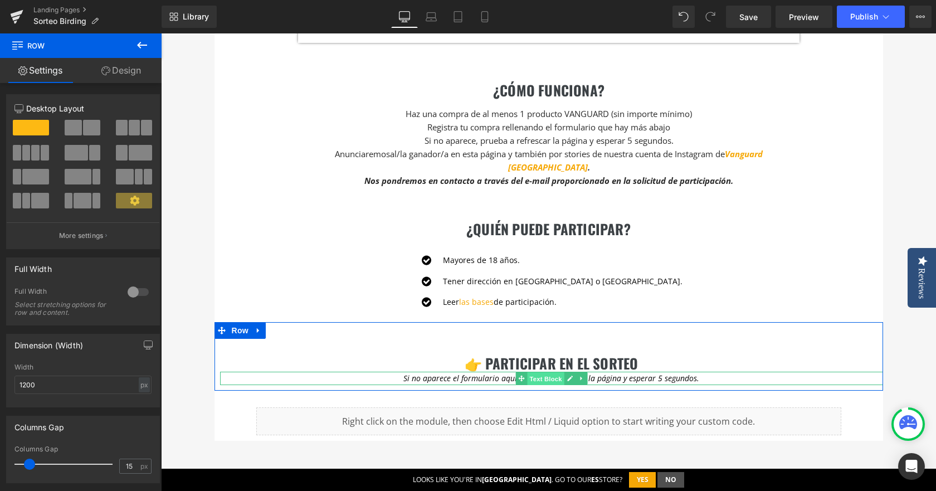
click at [543, 372] on span "Text Block" at bounding box center [545, 378] width 37 height 13
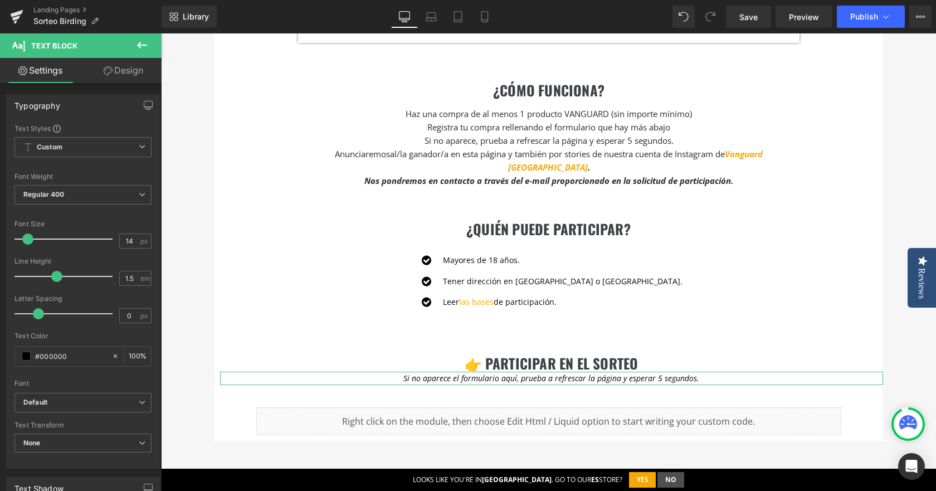
click at [137, 74] on link "Design" at bounding box center [123, 70] width 81 height 25
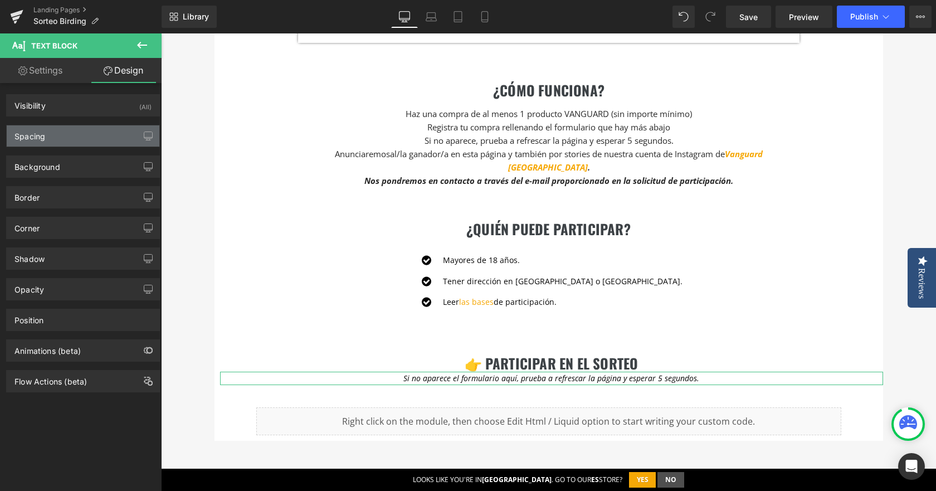
click at [79, 132] on div "Spacing" at bounding box center [83, 135] width 153 height 21
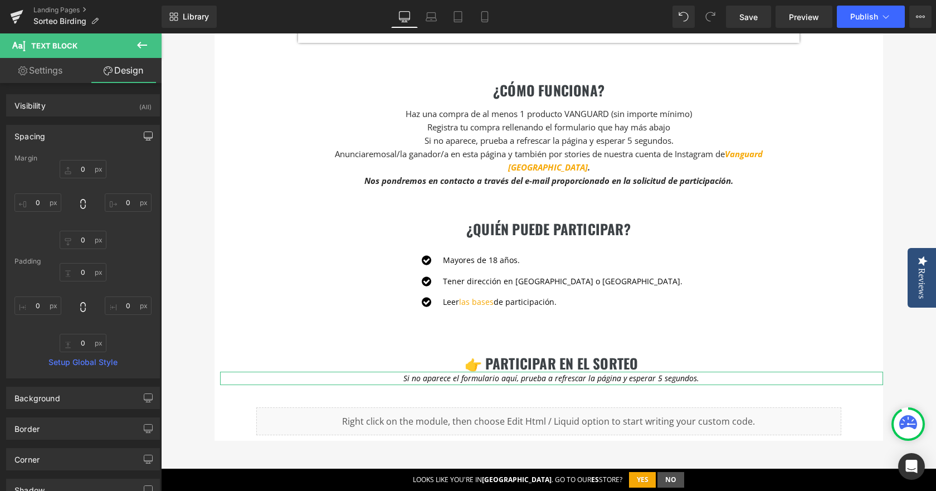
click at [139, 130] on button "button" at bounding box center [148, 135] width 18 height 21
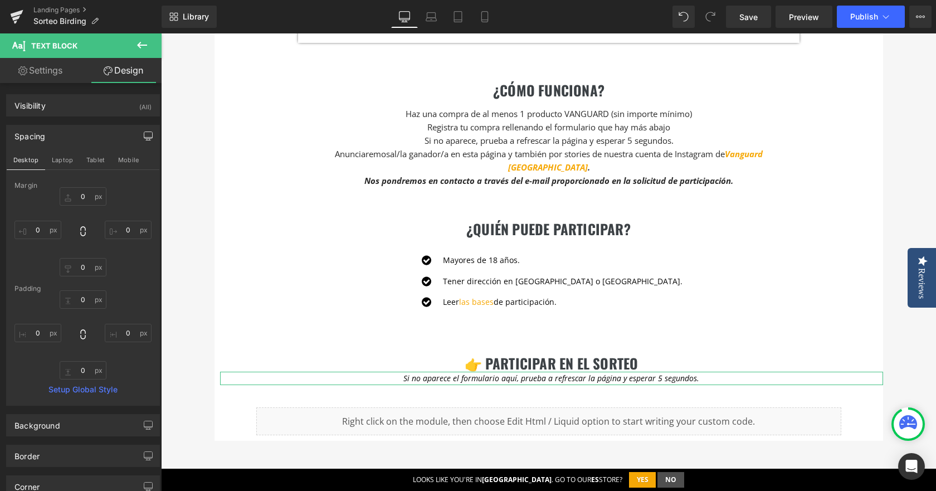
click at [140, 130] on button "button" at bounding box center [148, 135] width 18 height 21
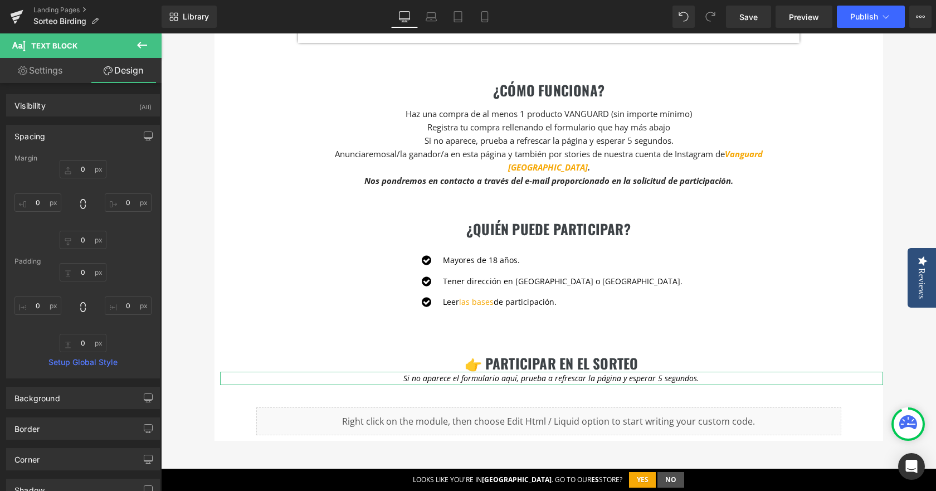
click at [92, 359] on link "Setup Global Style" at bounding box center [82, 362] width 137 height 9
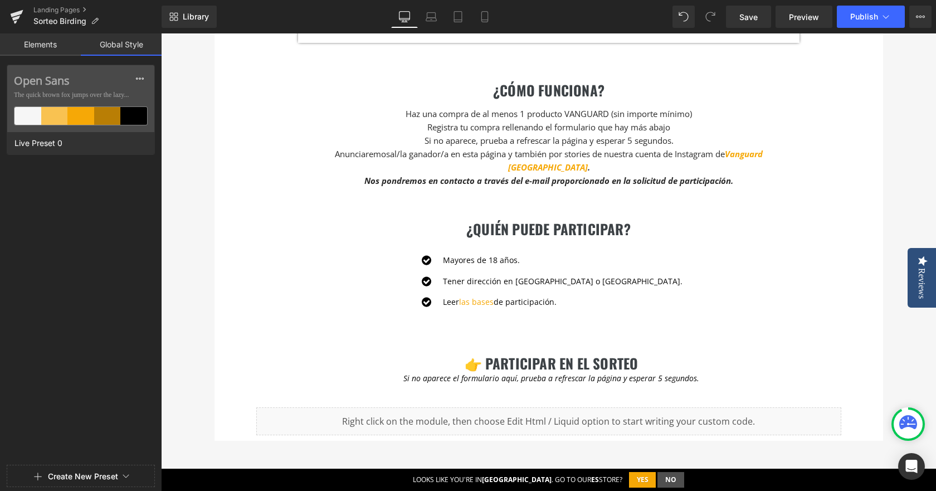
click at [132, 46] on link "Global Style" at bounding box center [121, 44] width 81 height 22
click at [61, 51] on link "Elements" at bounding box center [40, 44] width 81 height 22
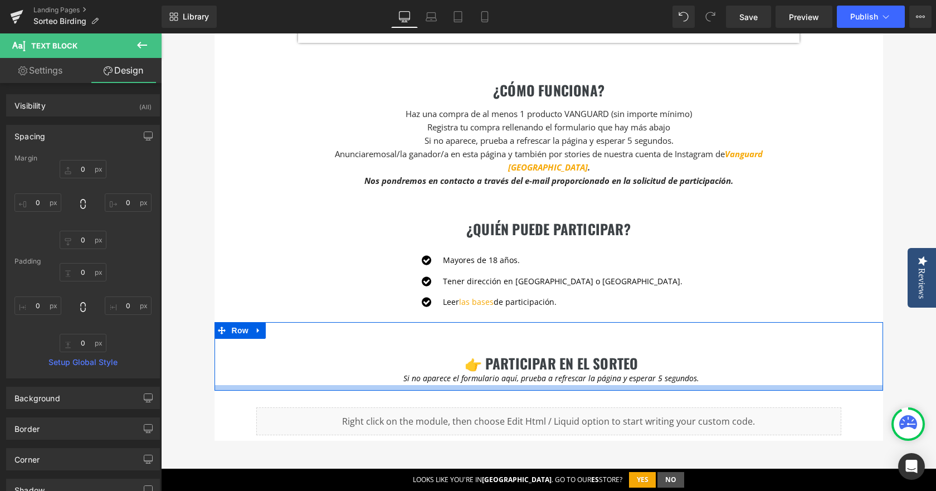
click at [561, 385] on div at bounding box center [548, 388] width 668 height 6
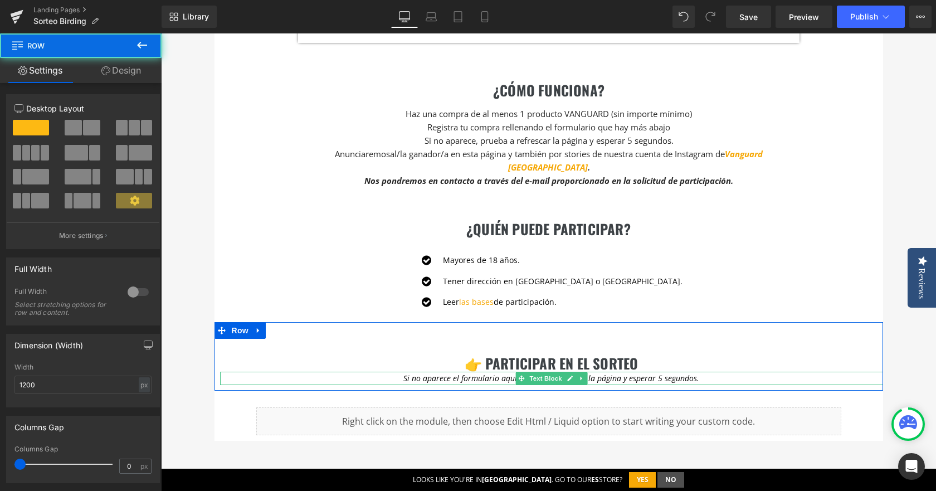
click at [575, 371] on link at bounding box center [581, 377] width 12 height 13
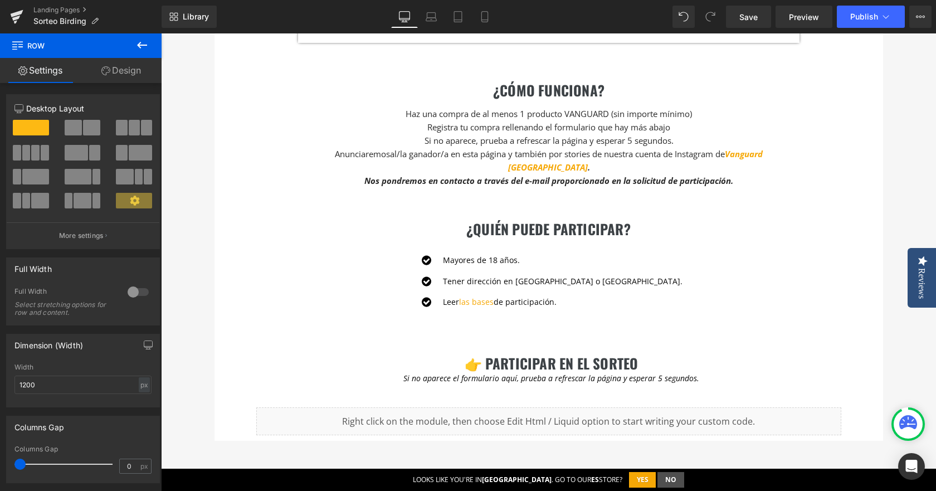
click at [112, 62] on link "Design" at bounding box center [121, 70] width 81 height 25
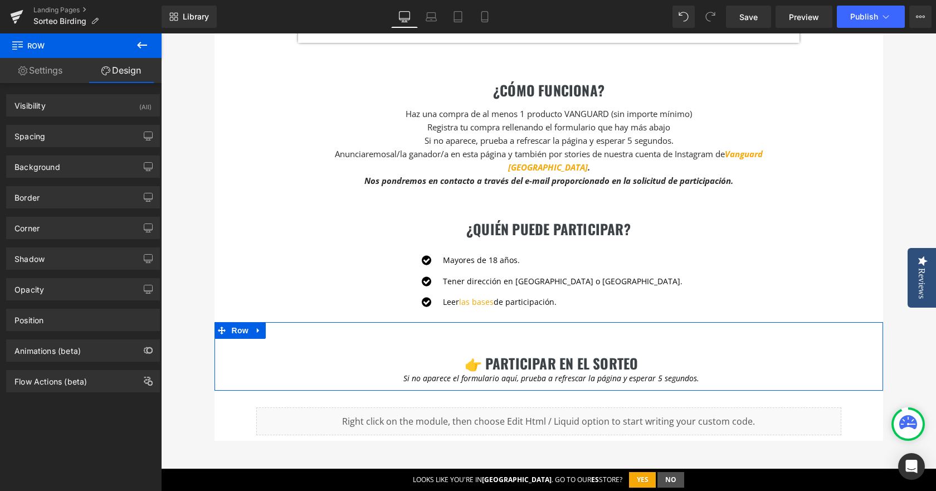
type input "0"
type input "59"
type input "0"
type input "10"
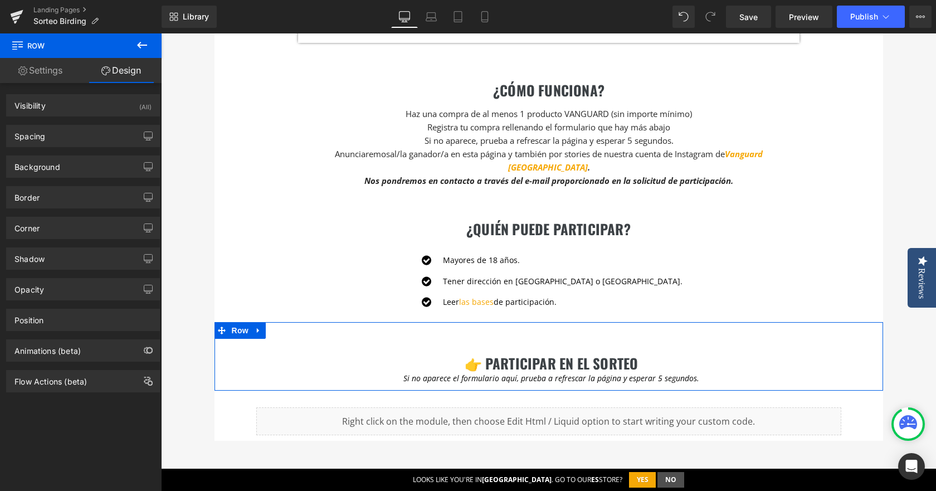
type input "10"
click at [83, 135] on div "Spacing" at bounding box center [83, 135] width 153 height 21
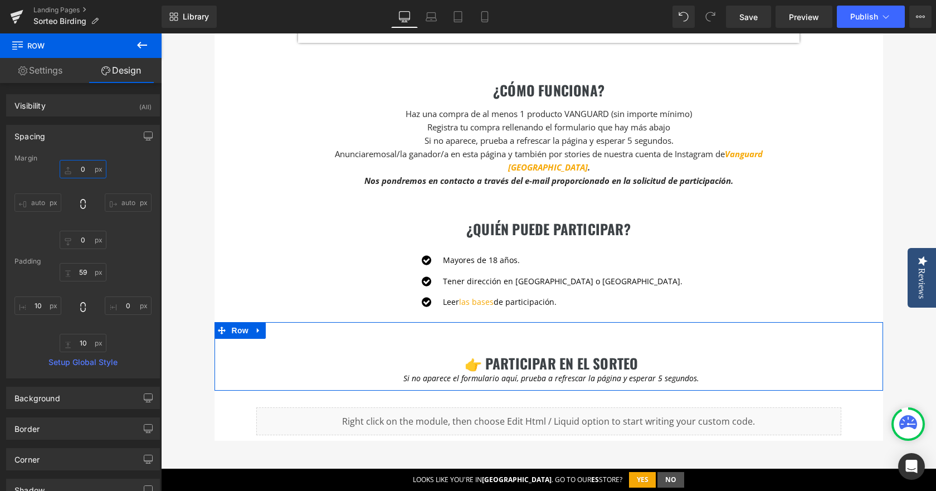
click at [79, 170] on input "0" at bounding box center [83, 169] width 47 height 18
click at [87, 173] on input "0" at bounding box center [83, 169] width 47 height 18
type input "5"
type input "0"
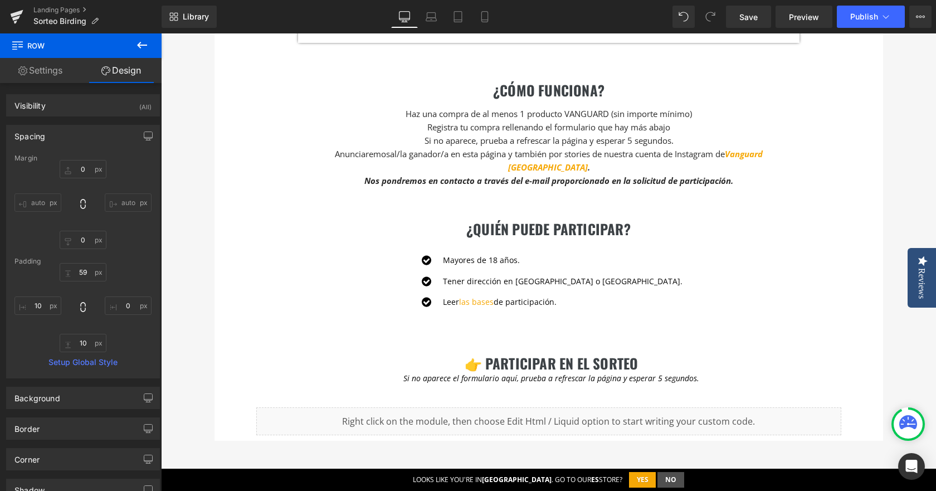
click at [483, 373] on span "Si no aparece el formulario aquí, prueba a refrescar la página y esperar 5 segu…" at bounding box center [551, 378] width 296 height 11
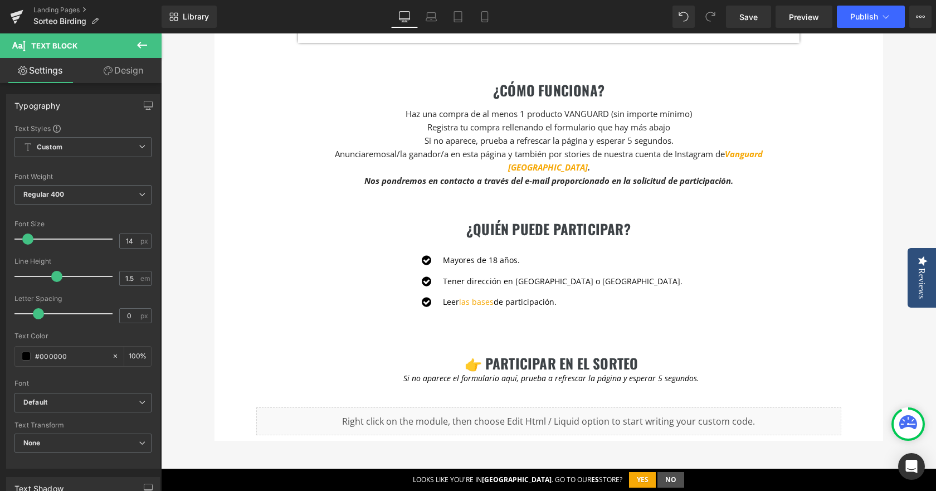
click at [135, 63] on link "Design" at bounding box center [123, 70] width 81 height 25
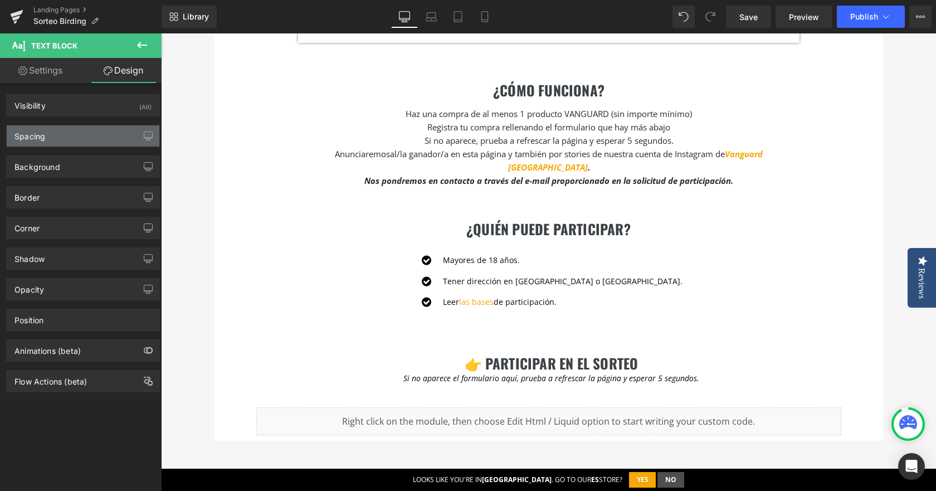
click at [79, 139] on div "Spacing" at bounding box center [83, 135] width 153 height 21
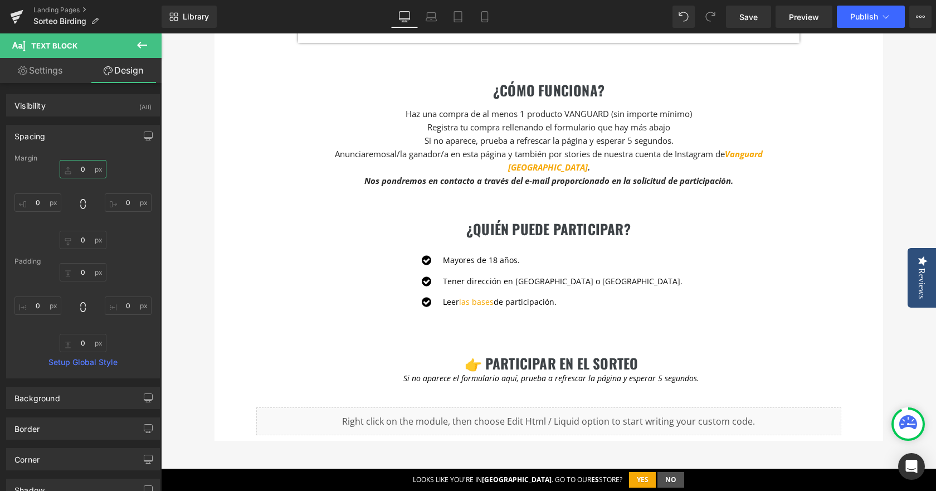
click at [88, 170] on input "0" at bounding box center [83, 169] width 47 height 18
type input "5"
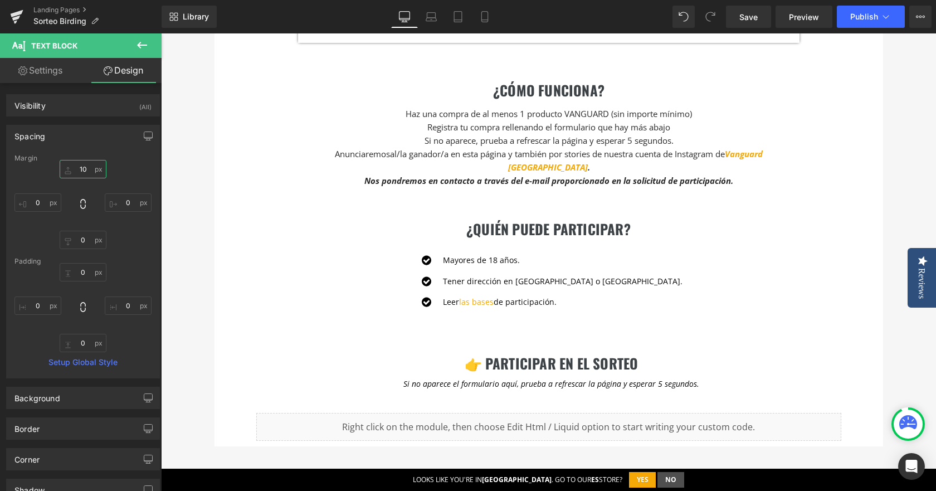
click at [76, 175] on input "10" at bounding box center [83, 169] width 47 height 18
click at [145, 136] on icon "button" at bounding box center [148, 135] width 9 height 9
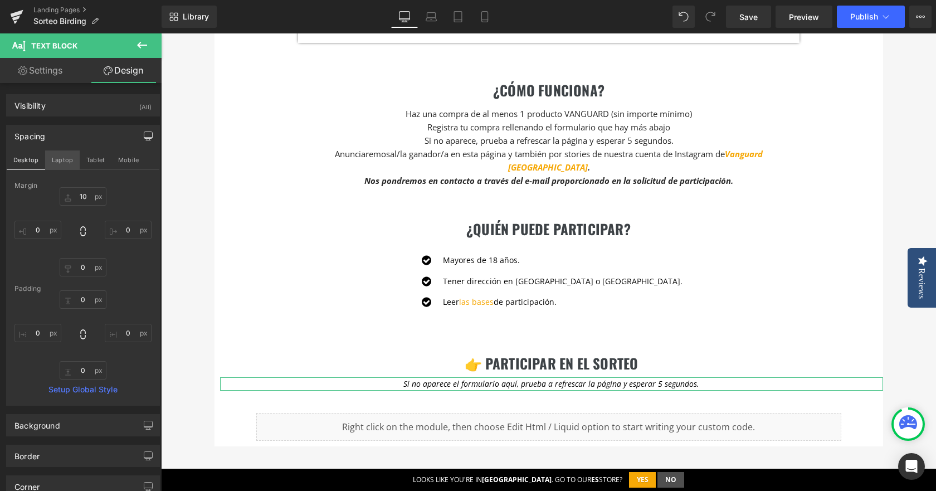
click at [59, 161] on button "Laptop" at bounding box center [62, 159] width 35 height 19
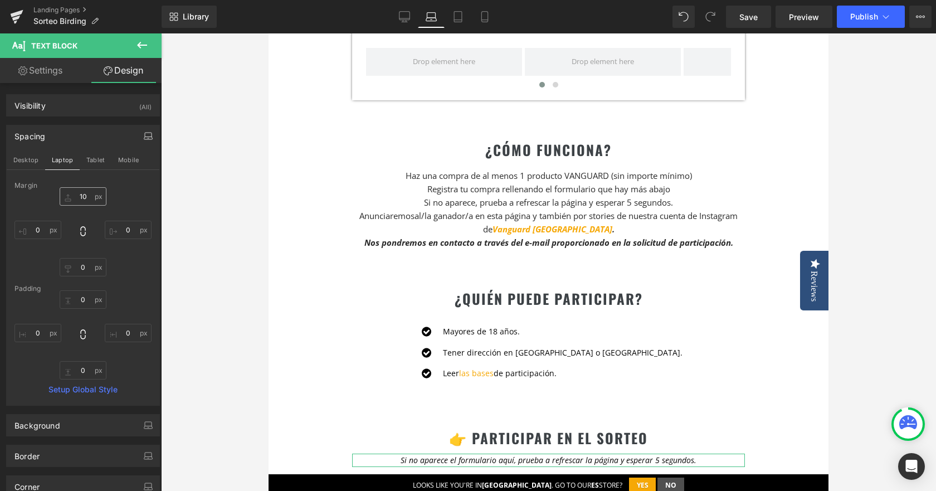
type input "10"
type input "0"
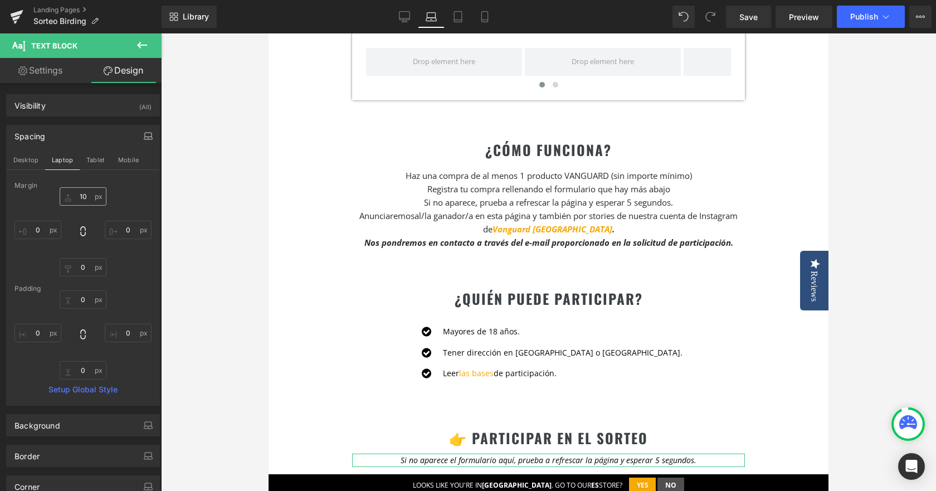
type input "0"
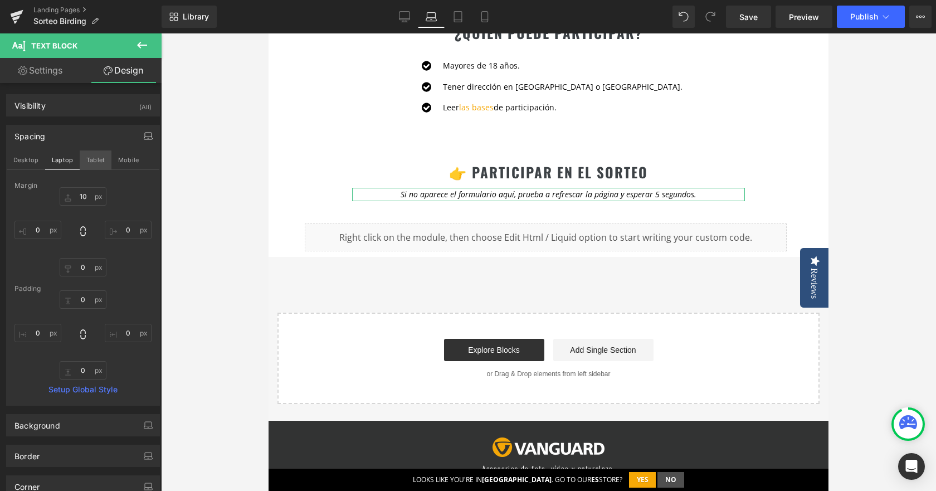
click at [90, 161] on button "Tablet" at bounding box center [96, 159] width 32 height 19
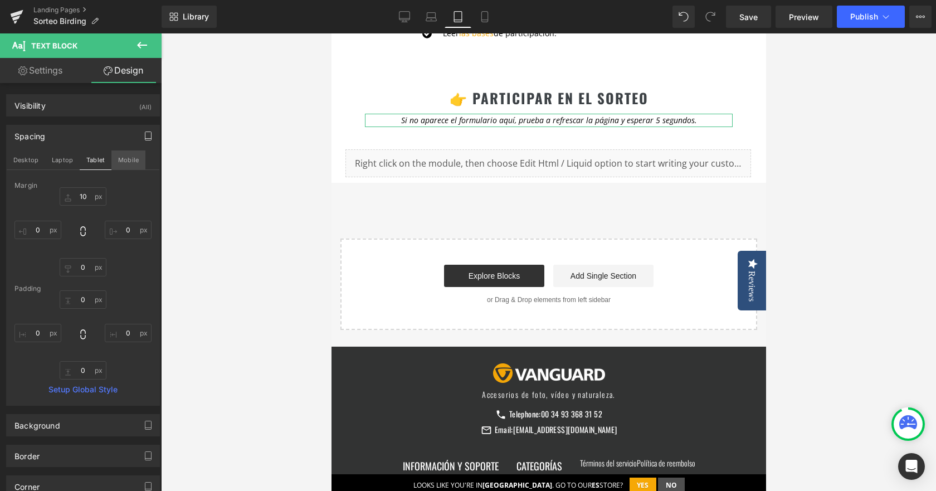
type input "10"
type input "0"
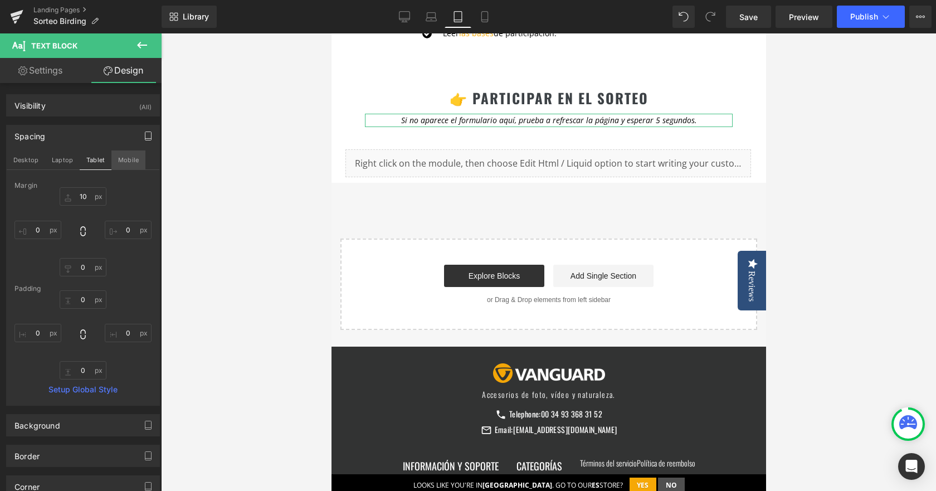
type input "0"
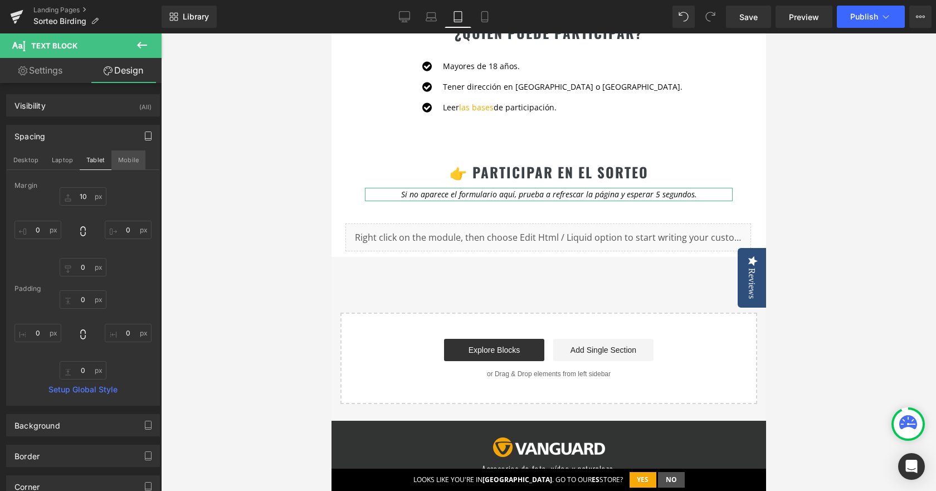
click at [130, 162] on button "Mobile" at bounding box center [128, 159] width 34 height 19
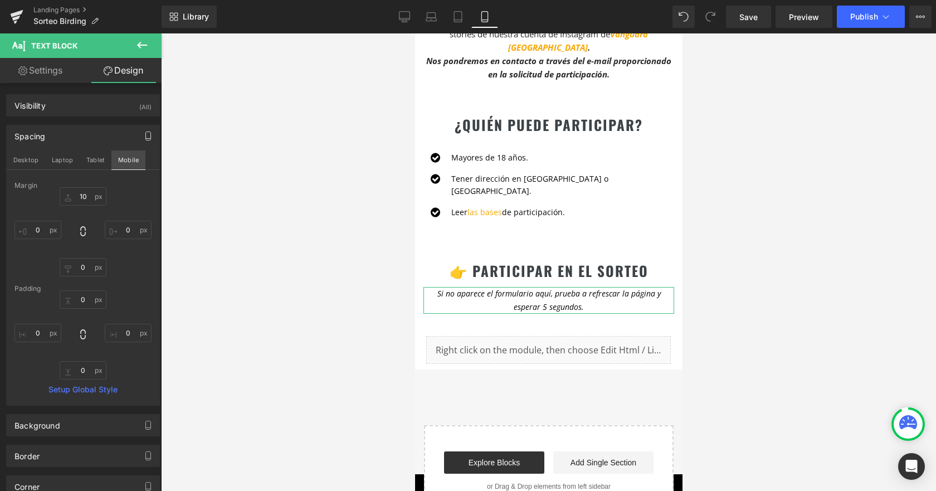
type input "10"
type input "0"
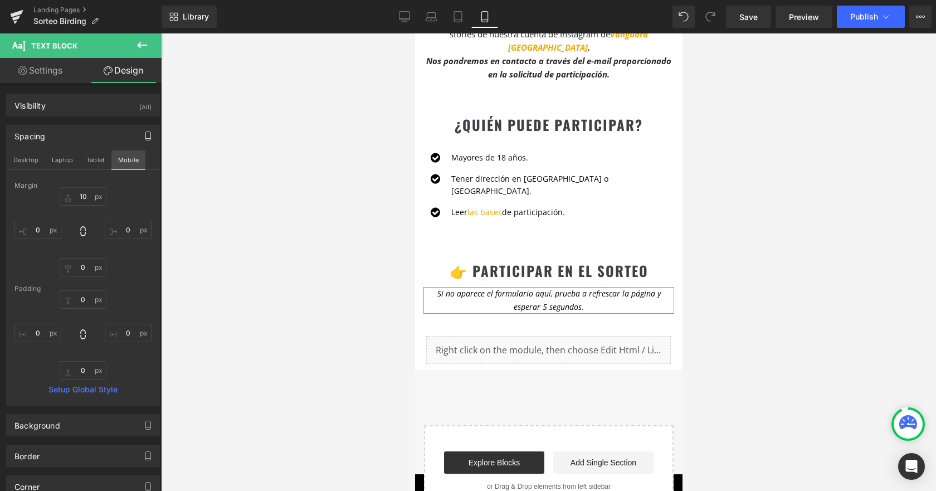
type input "0"
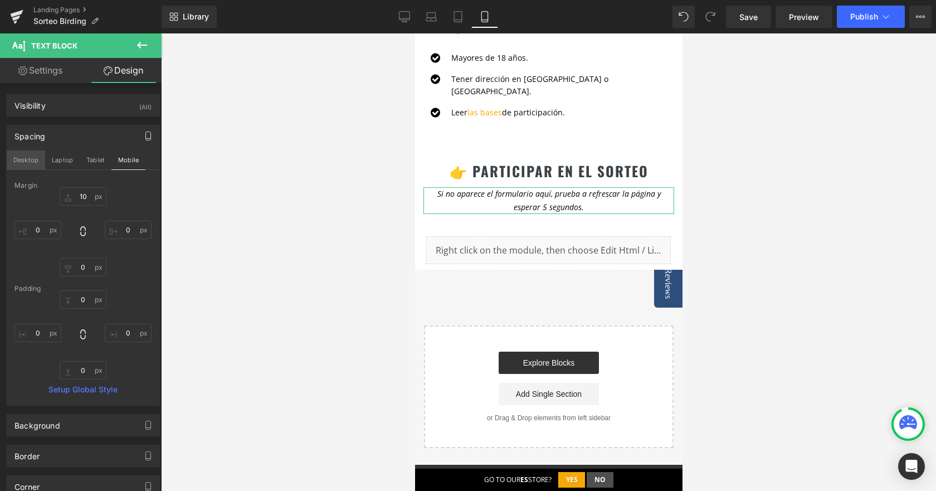
click at [28, 165] on button "Desktop" at bounding box center [26, 159] width 38 height 19
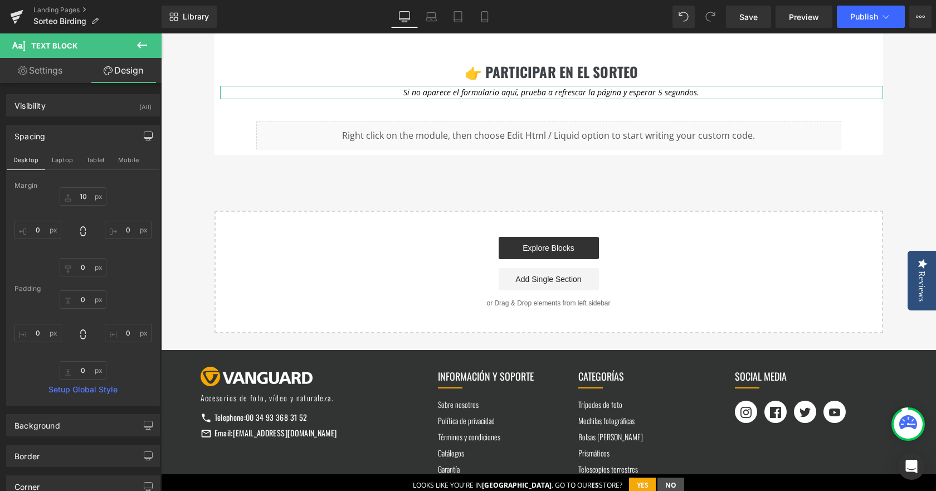
scroll to position [900, 0]
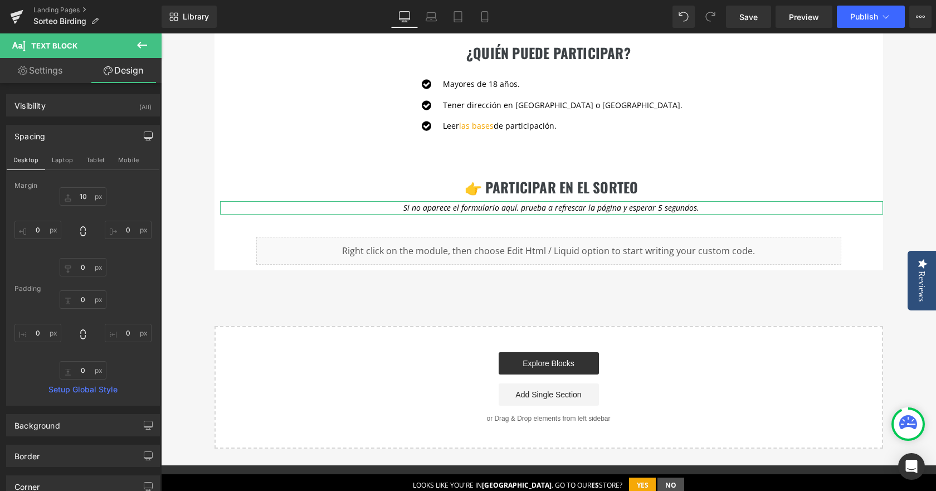
type input "10"
type input "0"
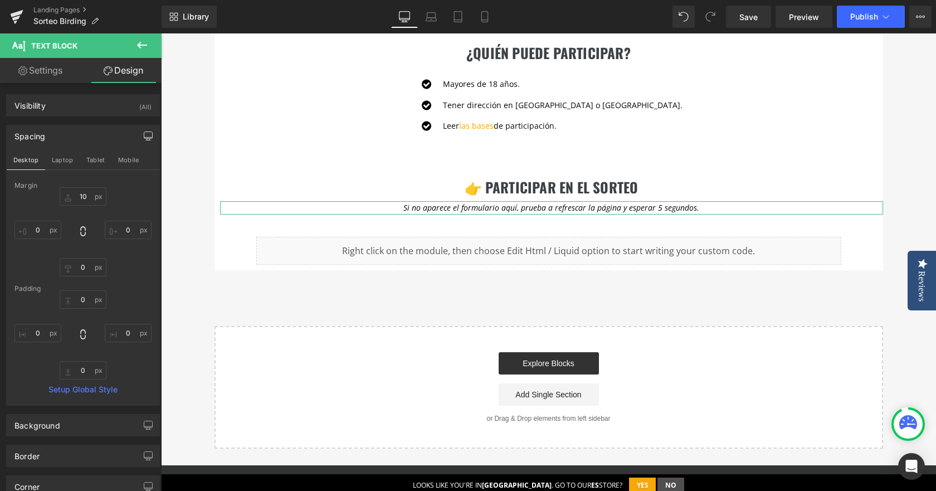
type input "0"
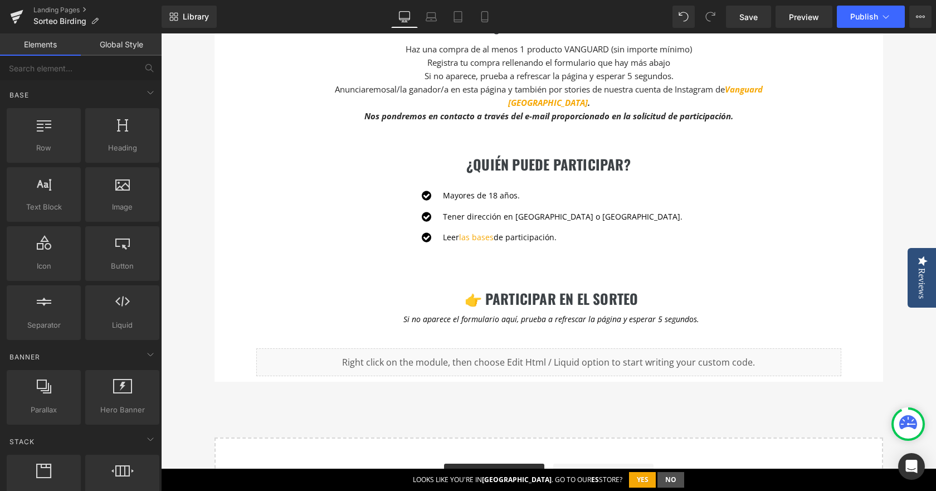
scroll to position [733, 0]
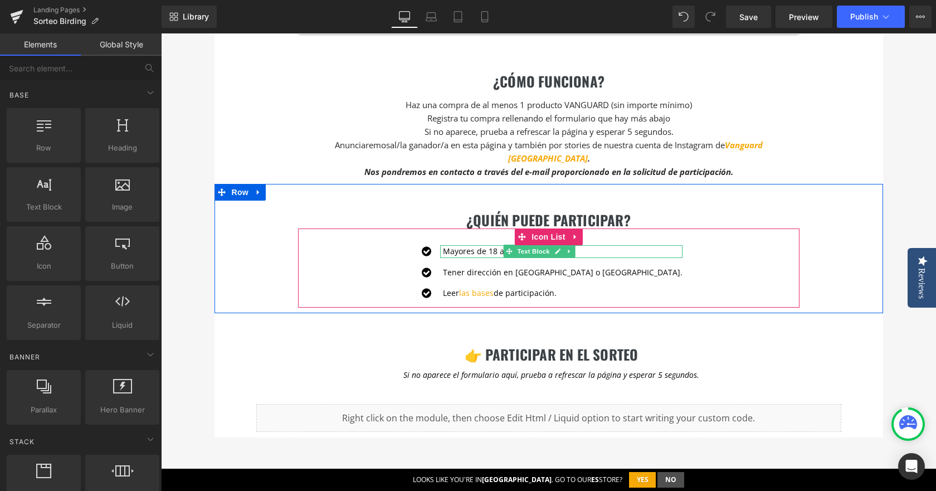
click at [464, 245] on p "Mayores de 18 años." at bounding box center [562, 251] width 239 height 12
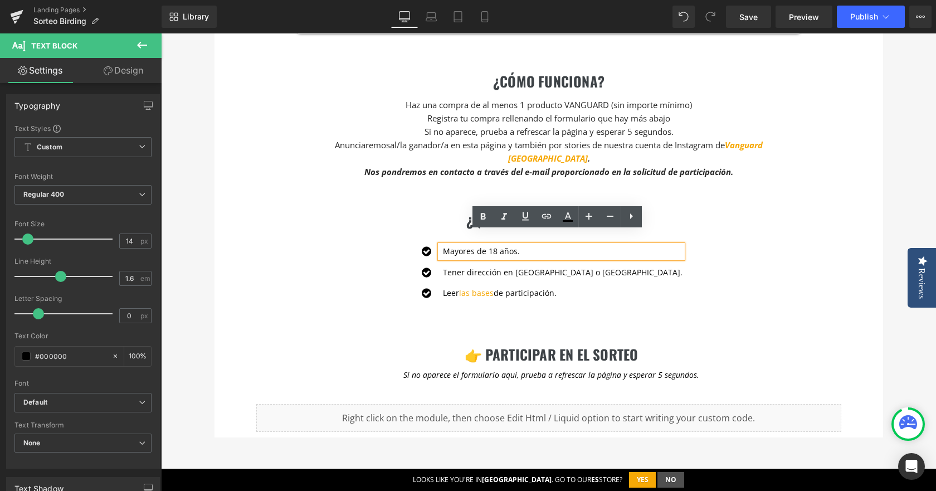
click at [544, 245] on p "Mayores de 18 años." at bounding box center [562, 251] width 239 height 12
click at [345, 246] on div "Icon Mayores de 18 años. Text Block Icon Tener dirección en [GEOGRAPHIC_DATA] o…" at bounding box center [548, 276] width 501 height 62
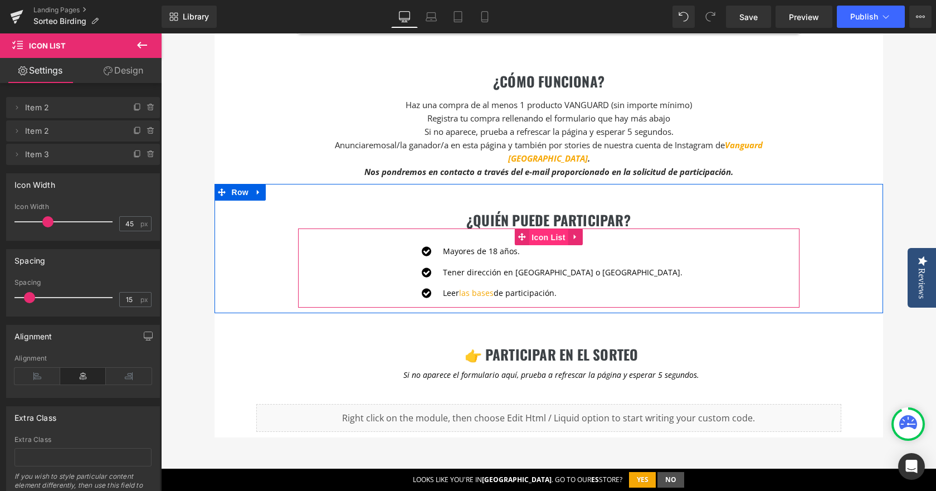
click at [541, 229] on span "Icon List" at bounding box center [547, 237] width 39 height 17
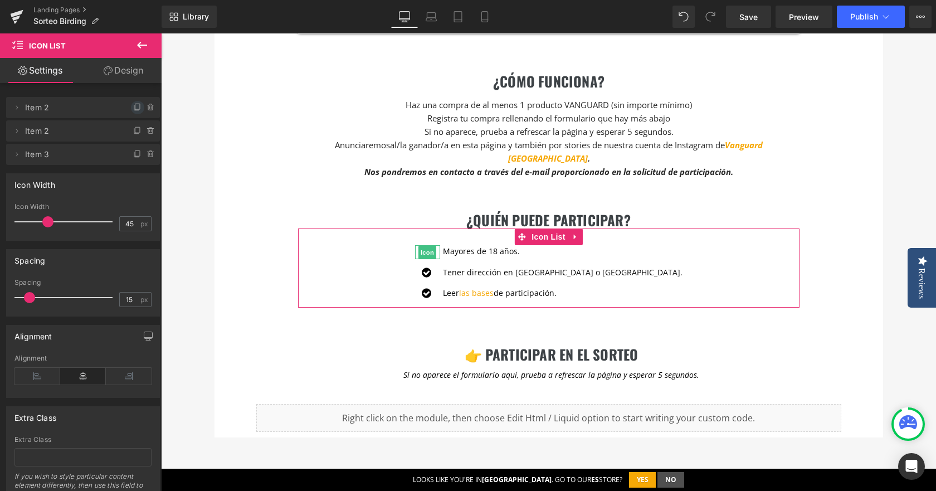
click at [135, 108] on icon at bounding box center [137, 107] width 9 height 9
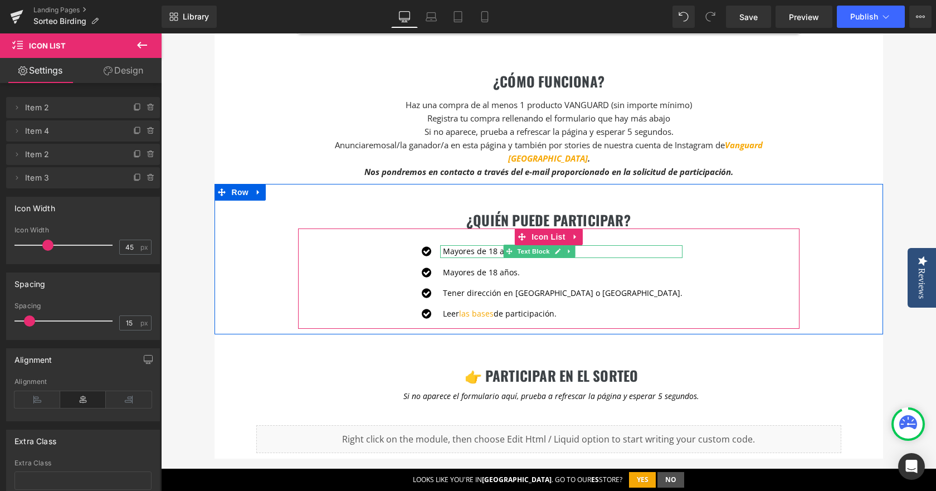
click at [478, 245] on p "Mayores de 18 años." at bounding box center [562, 251] width 239 height 12
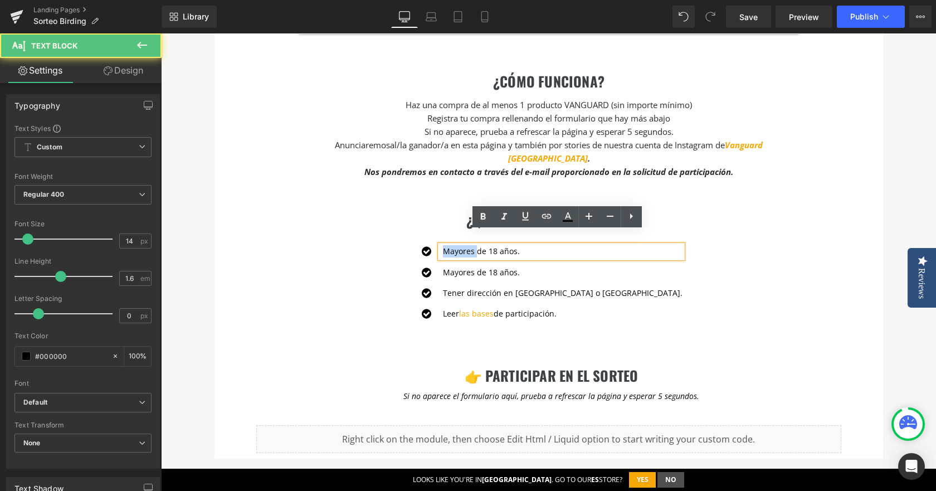
click at [478, 245] on p "Mayores de 18 años." at bounding box center [562, 251] width 239 height 12
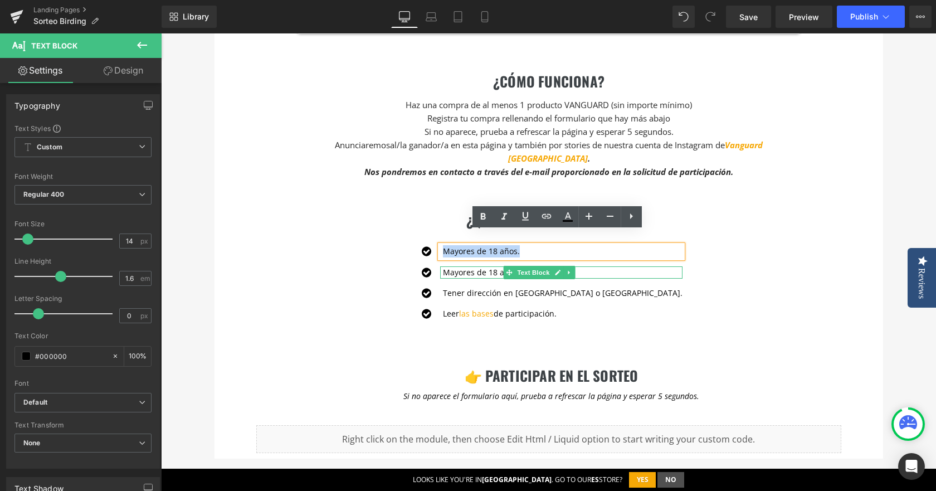
click at [484, 266] on p "Mayores de 18 años." at bounding box center [562, 272] width 239 height 12
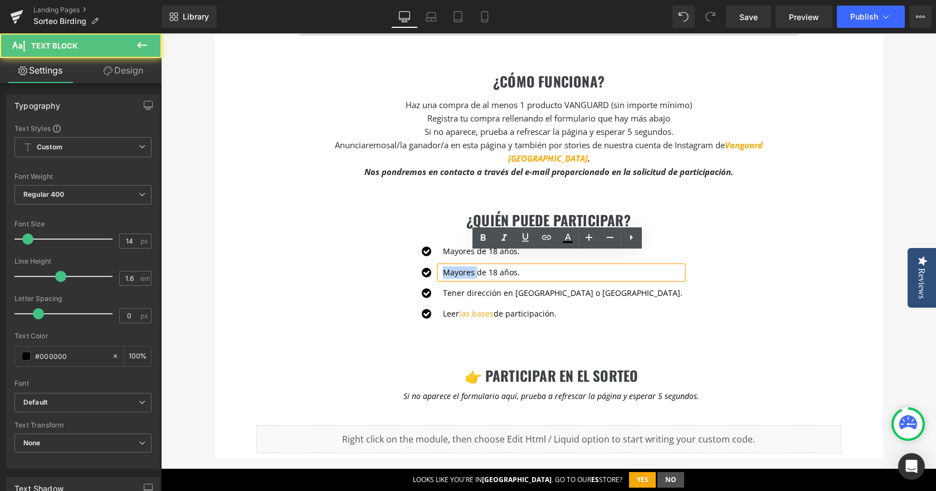
click at [484, 266] on p "Mayores de 18 años." at bounding box center [562, 272] width 239 height 12
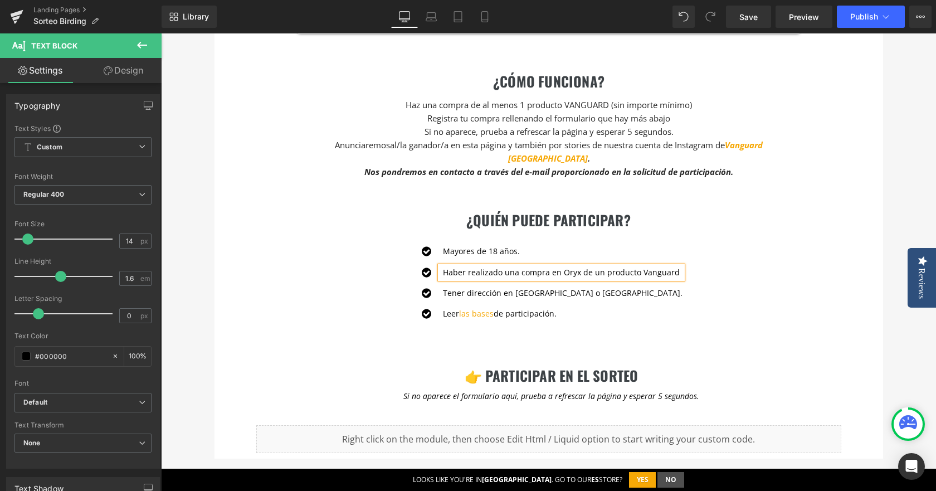
click at [373, 271] on div "Icon Mayores de 18 años. Text Block Icon Haber realizado una compra en Oryx de …" at bounding box center [548, 287] width 501 height 84
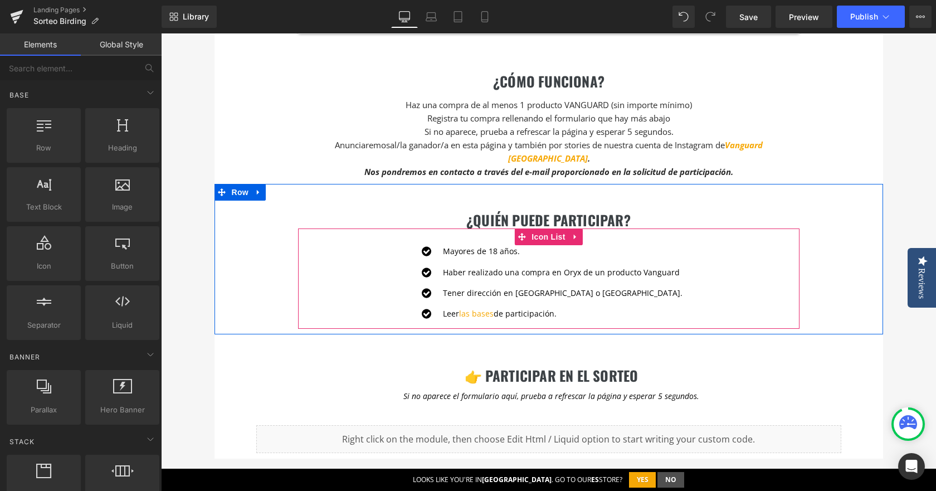
click at [161, 33] on div at bounding box center [161, 33] width 0 height 0
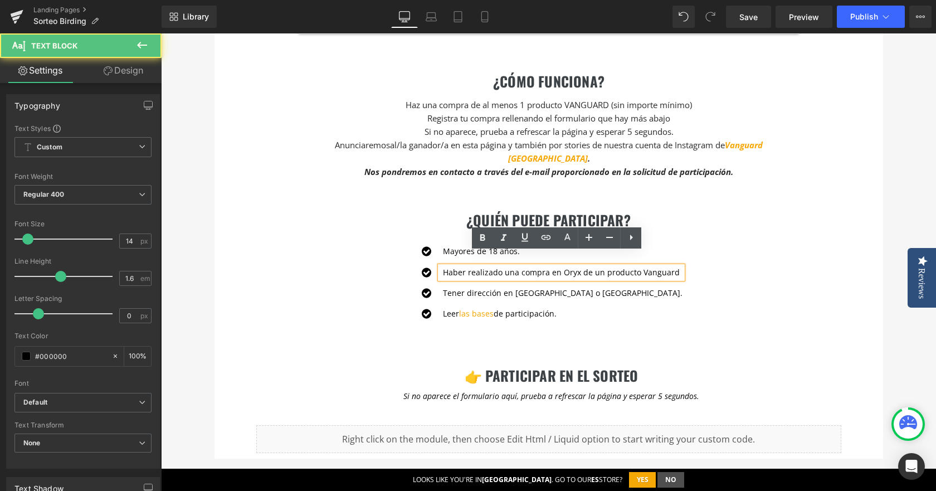
click at [671, 266] on p "Haber realizado una compra en Oryx de un producto Vanguard" at bounding box center [562, 272] width 239 height 12
drag, startPoint x: 549, startPoint y: 259, endPoint x: 580, endPoint y: 261, distance: 31.3
click at [580, 266] on p "Haber realizado una compra en Oryx de un producto Vanguard" at bounding box center [562, 272] width 239 height 12
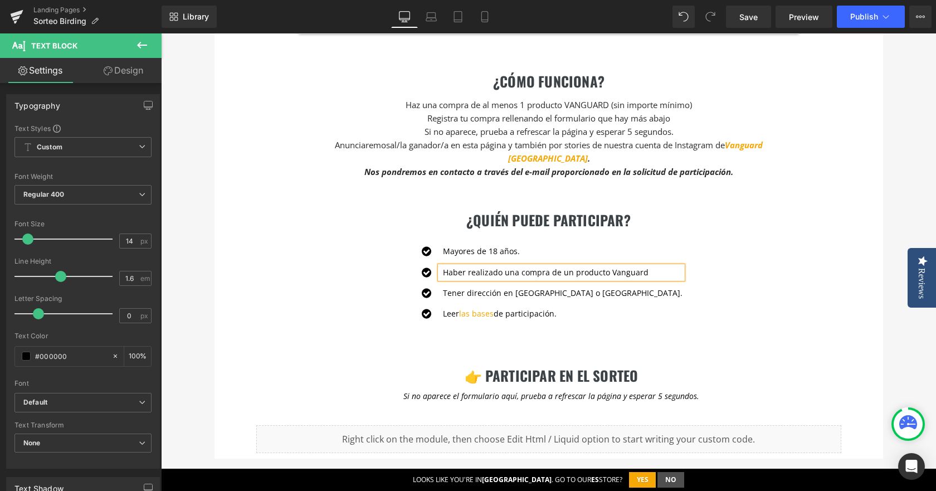
click at [655, 266] on p "Haber realizado una compra de un producto Vanguard" at bounding box center [562, 272] width 239 height 12
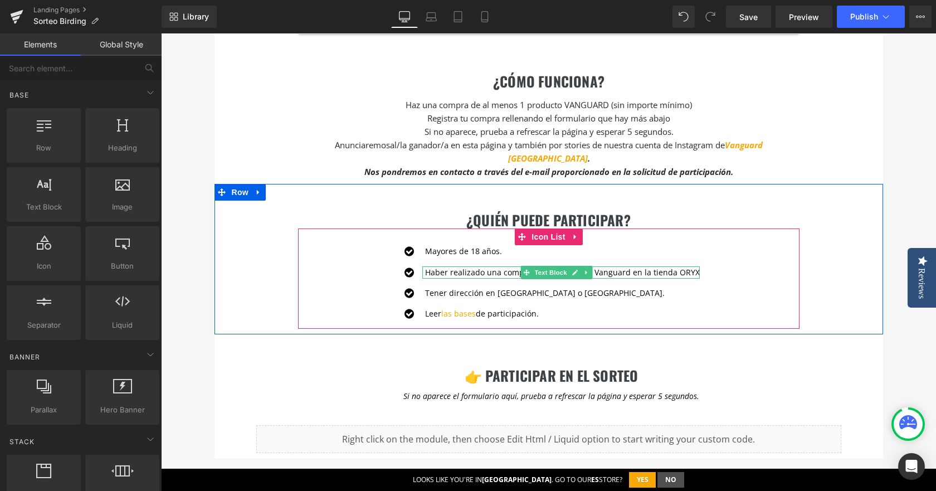
click at [501, 266] on p "Haber realizado una compra de un producto Vanguard en la tienda ORYX" at bounding box center [562, 272] width 275 height 12
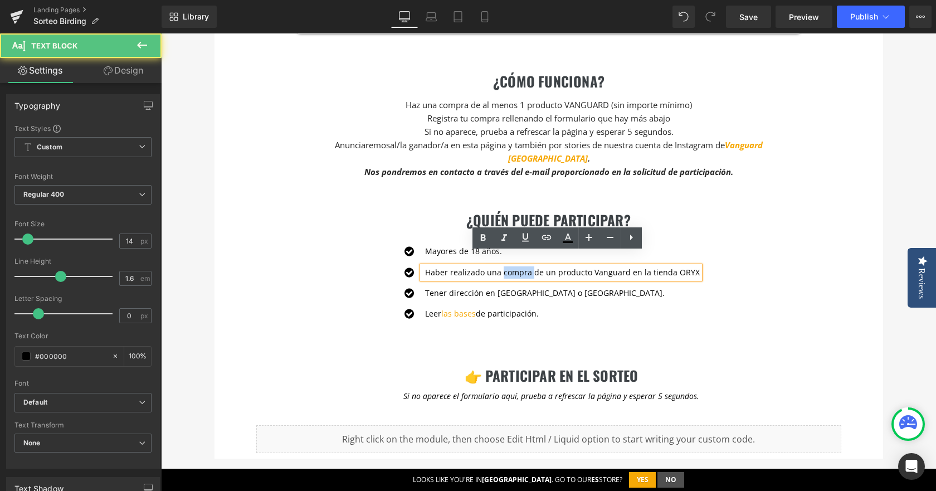
click at [501, 266] on p "Haber realizado una compra de un producto Vanguard en la tienda ORYX" at bounding box center [562, 272] width 275 height 12
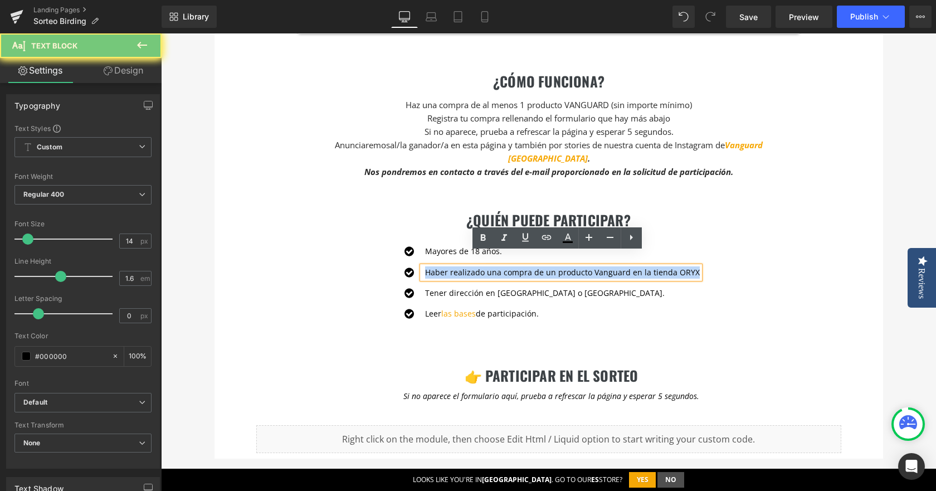
click at [501, 266] on p "Haber realizado una compra de un producto Vanguard en la tienda ORYX" at bounding box center [562, 272] width 275 height 12
copy p "Haber realizado una compra de un producto Vanguard en la tienda ORYX"
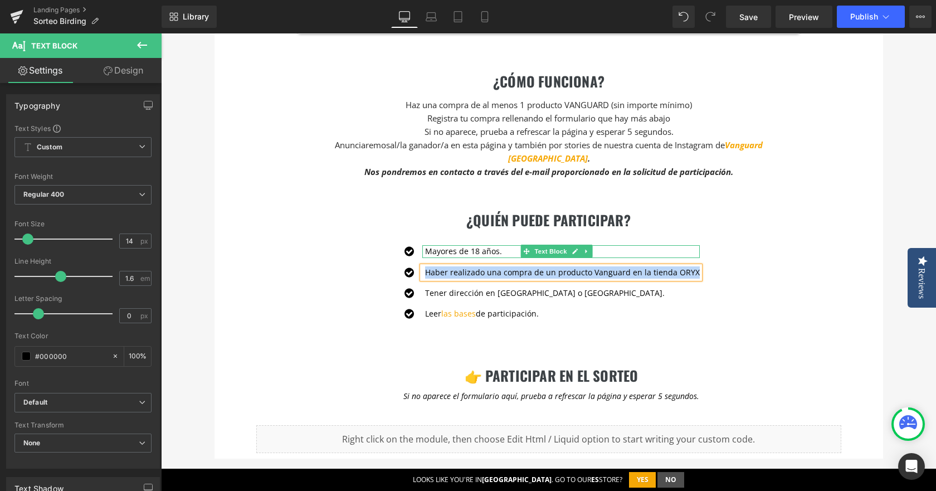
click at [445, 245] on p "Mayores de 18 años." at bounding box center [562, 251] width 275 height 12
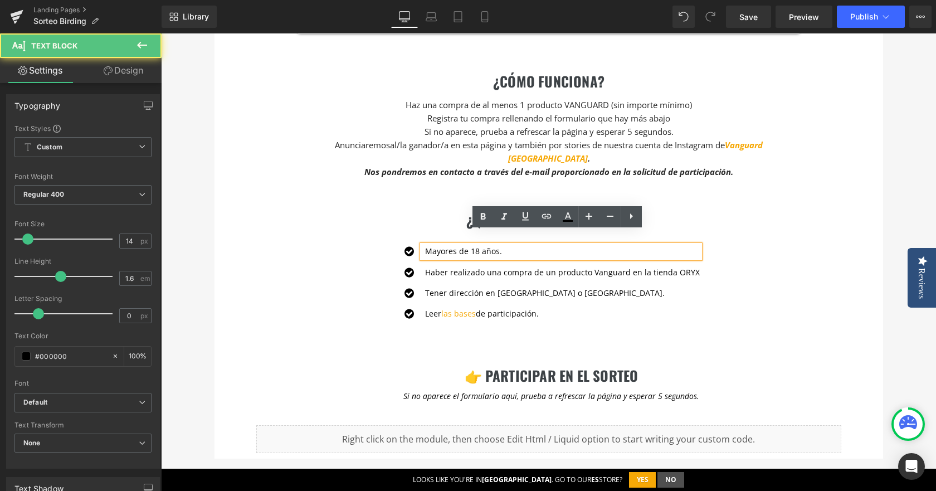
click at [501, 245] on p "Mayores de 18 años." at bounding box center [562, 251] width 275 height 12
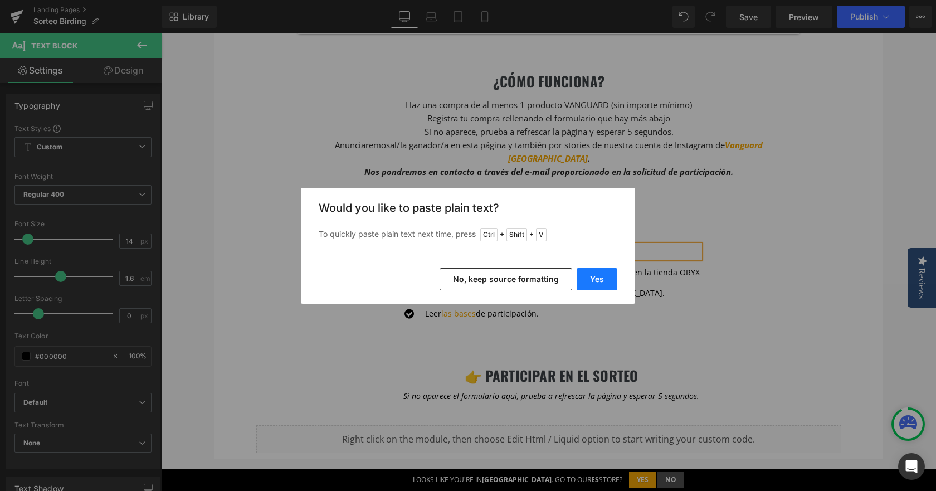
click at [590, 275] on button "Yes" at bounding box center [596, 279] width 41 height 22
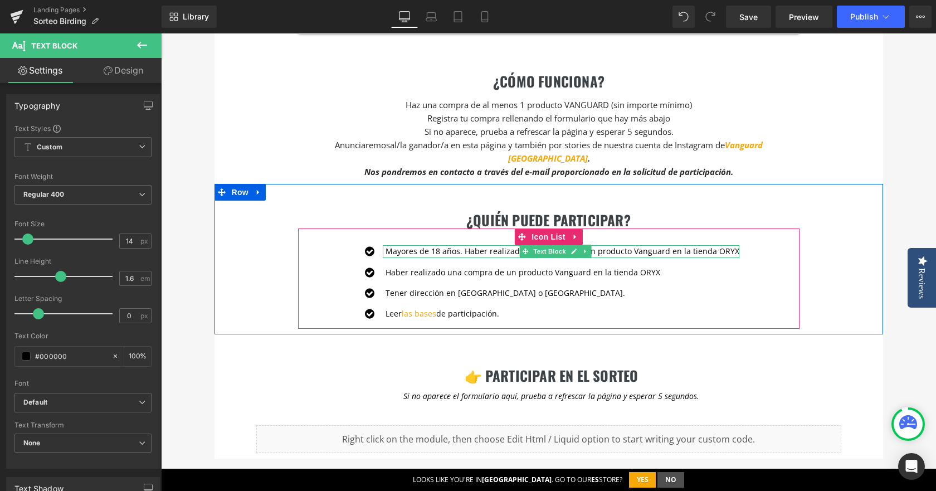
click at [470, 245] on p "Mayores de 18 años. Haber realizado una compra de un producto Vanguard en la ti…" at bounding box center [562, 251] width 354 height 12
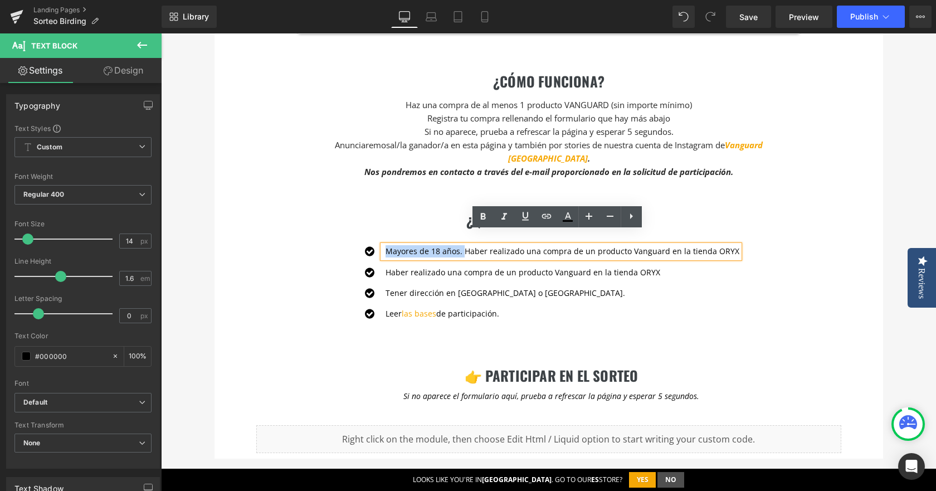
drag, startPoint x: 463, startPoint y: 239, endPoint x: 390, endPoint y: 238, distance: 73.5
click at [390, 245] on p "Mayores de 18 años. Haber realizado una compra de un producto Vanguard en la ti…" at bounding box center [562, 251] width 354 height 12
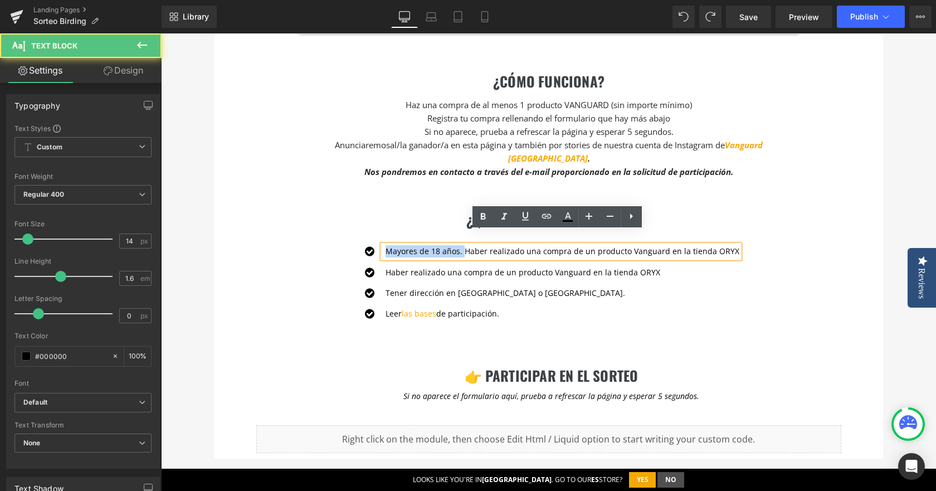
drag, startPoint x: 463, startPoint y: 238, endPoint x: 389, endPoint y: 238, distance: 74.6
click at [389, 245] on p "Mayores de 18 años. Haber realizado una compra de un producto Vanguard en la ti…" at bounding box center [562, 251] width 354 height 12
copy p "Mayores de 18 años."
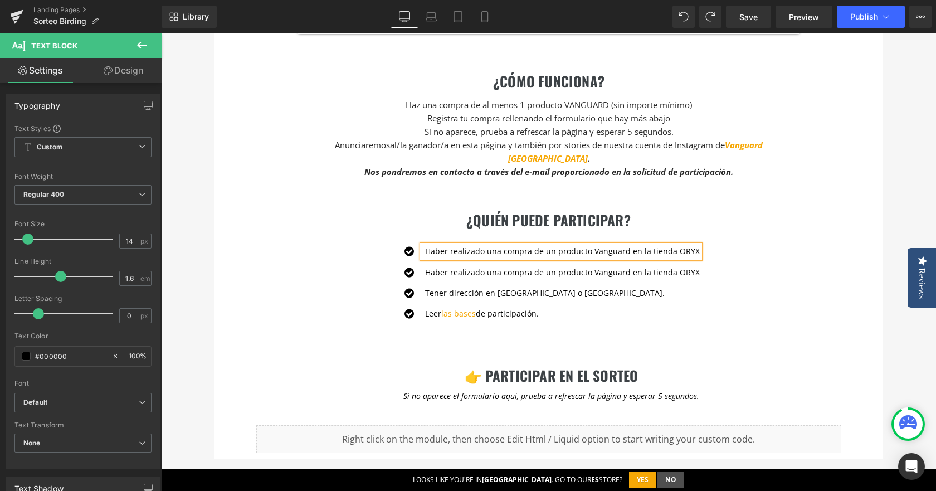
click at [444, 266] on p "Haber realizado una compra de un producto Vanguard en la tienda ORYX" at bounding box center [562, 272] width 275 height 12
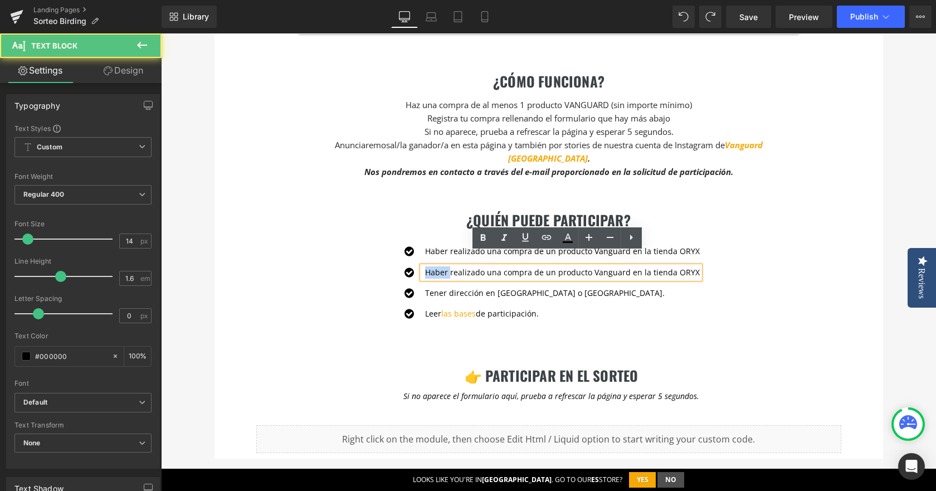
click at [444, 266] on p "Haber realizado una compra de un producto Vanguard en la tienda ORYX" at bounding box center [562, 272] width 275 height 12
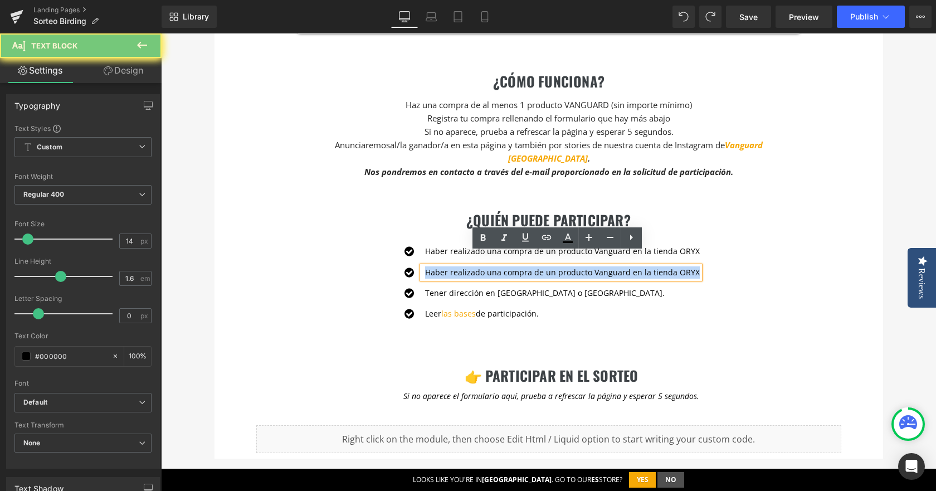
click at [444, 266] on p "Haber realizado una compra de un producto Vanguard en la tienda ORYX" at bounding box center [562, 272] width 275 height 12
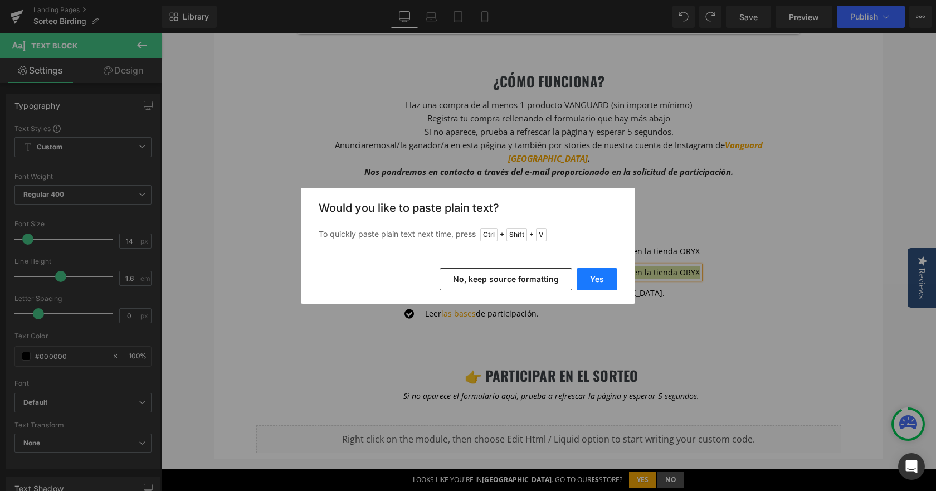
click at [606, 277] on button "Yes" at bounding box center [596, 279] width 41 height 22
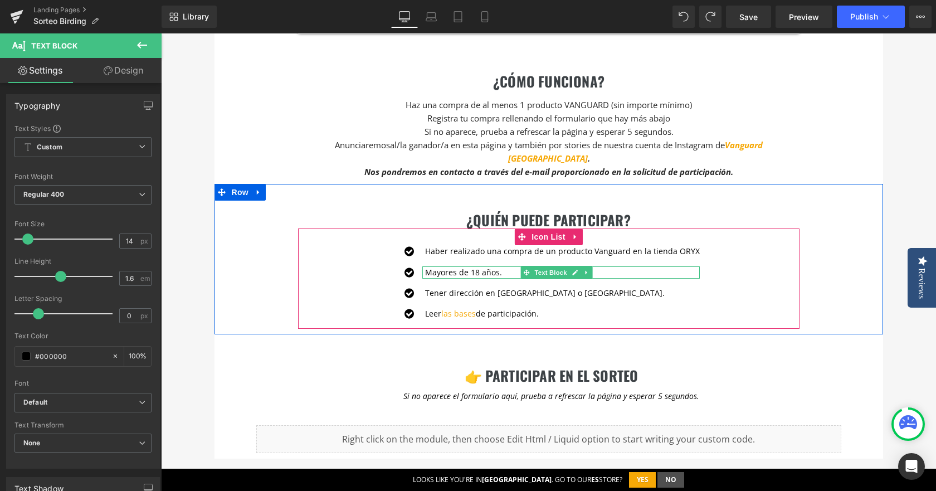
click at [443, 266] on p "Mayores de 18 años." at bounding box center [562, 272] width 275 height 12
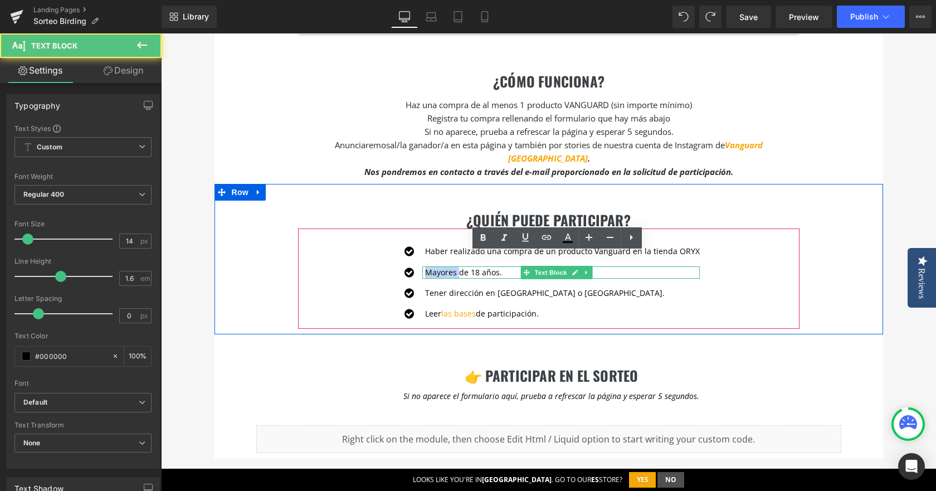
click at [443, 266] on p "Mayores de 18 años." at bounding box center [562, 272] width 275 height 12
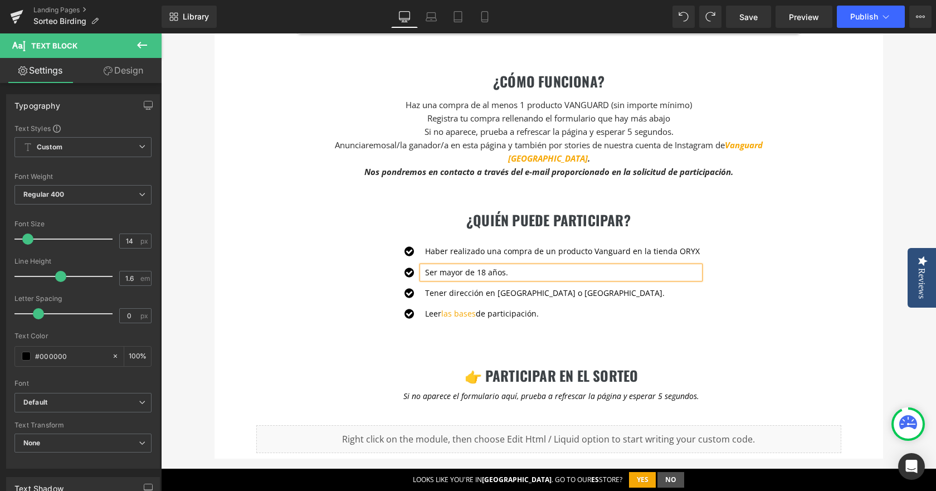
click at [303, 254] on div "Icon Haber realizado una compra de un producto Vanguard en la tienda ORYX Text …" at bounding box center [548, 287] width 501 height 84
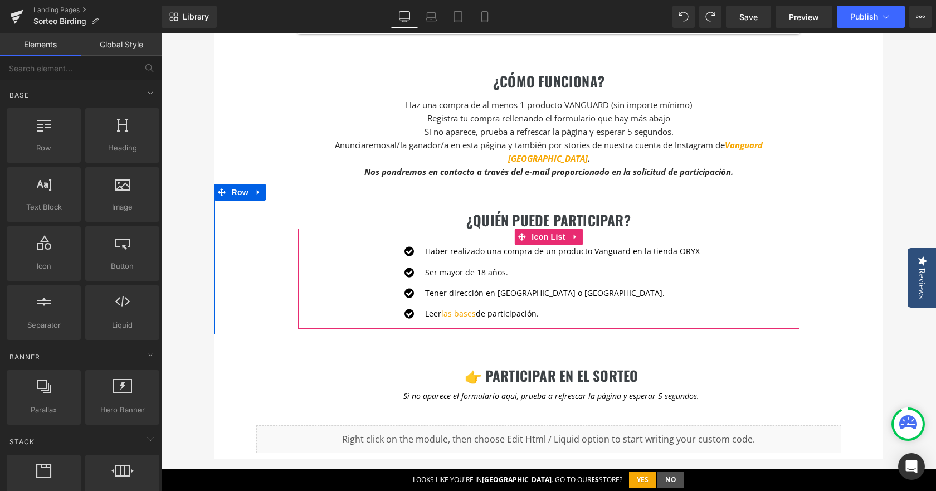
click at [689, 245] on div "Haber realizado una compra de un producto Vanguard en la tienda ORYX Text Block" at bounding box center [560, 251] width 277 height 12
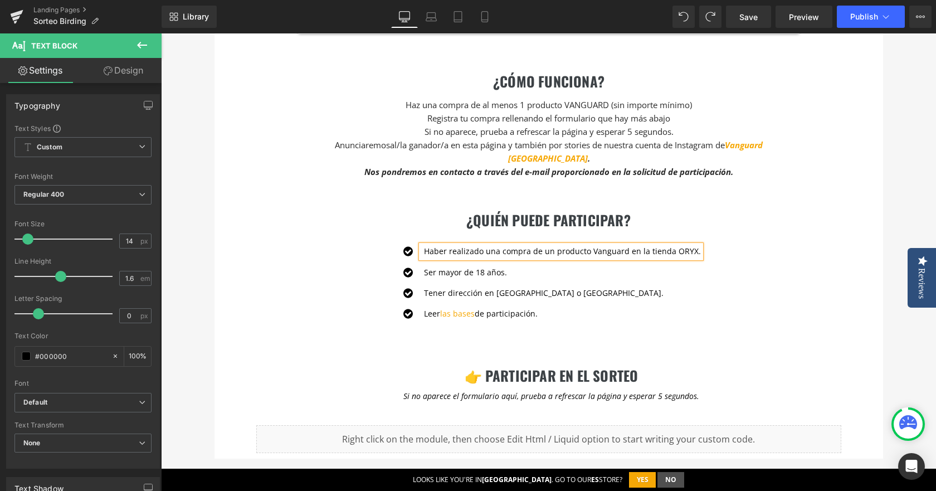
click at [252, 266] on div "¿Quién puede PARTICIPAR? Heading Icon Haber realizado una compra de un producto…" at bounding box center [548, 259] width 668 height 150
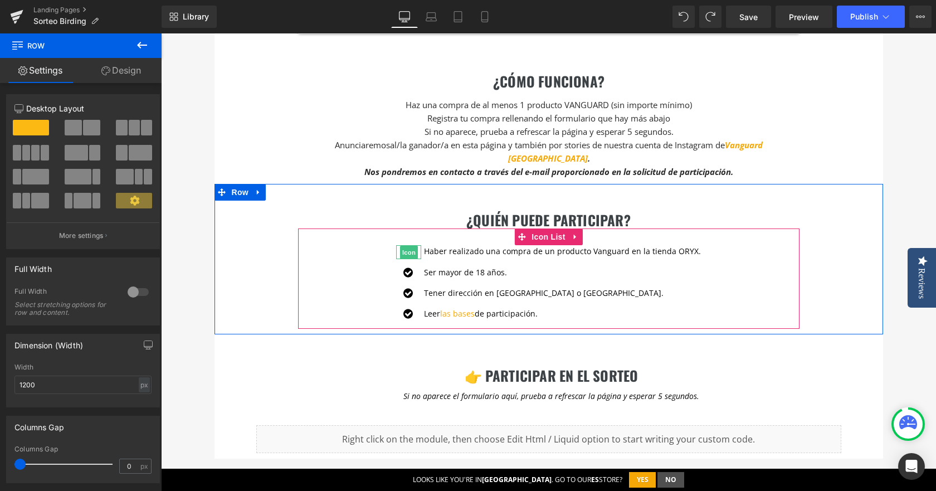
click at [409, 246] on span "Icon" at bounding box center [409, 252] width 18 height 13
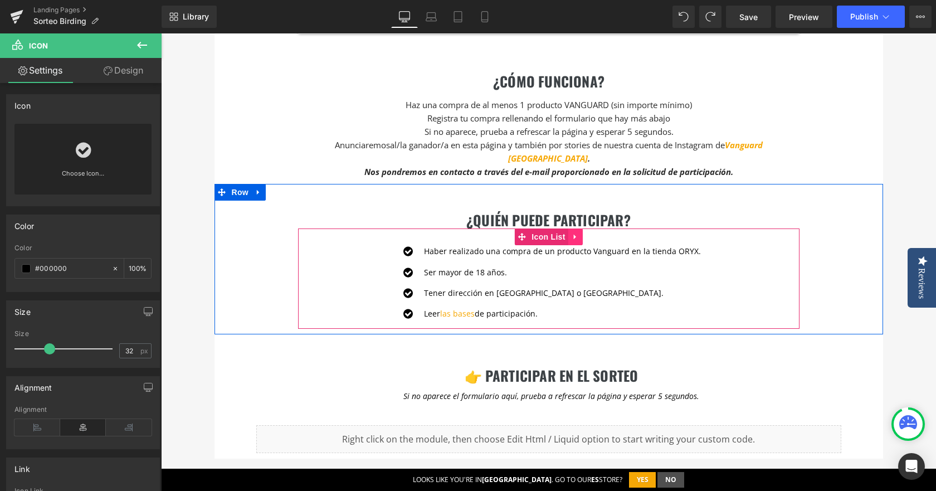
click at [570, 228] on link at bounding box center [575, 236] width 14 height 17
click at [564, 233] on icon at bounding box center [568, 237] width 8 height 8
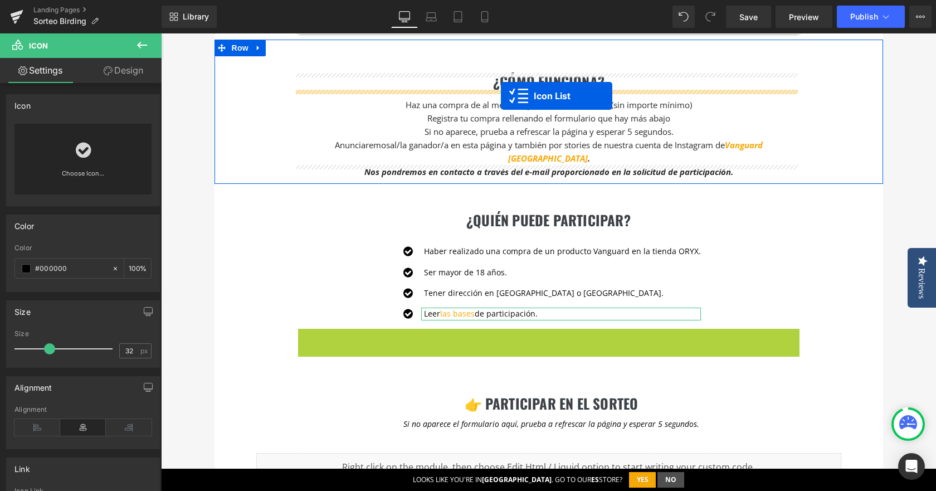
drag, startPoint x: 517, startPoint y: 321, endPoint x: 501, endPoint y: 96, distance: 225.6
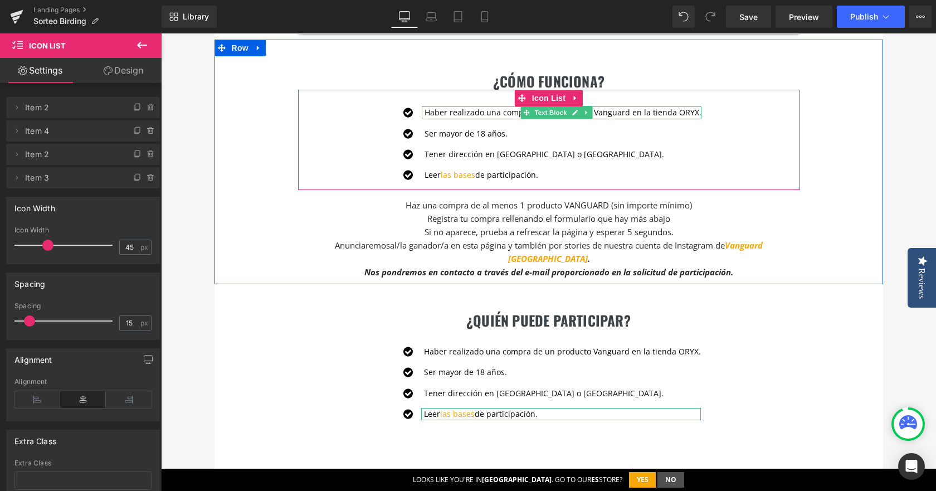
click at [448, 114] on p "Haber realizado una compra de un producto Vanguard en la tienda ORYX." at bounding box center [562, 112] width 277 height 12
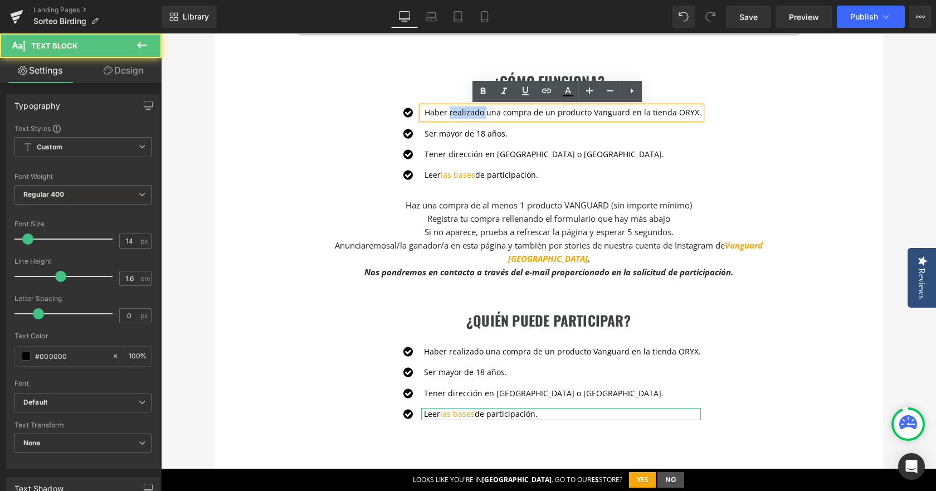
click at [448, 114] on p "Haber realizado una compra de un producto Vanguard en la tienda ORYX." at bounding box center [562, 112] width 277 height 12
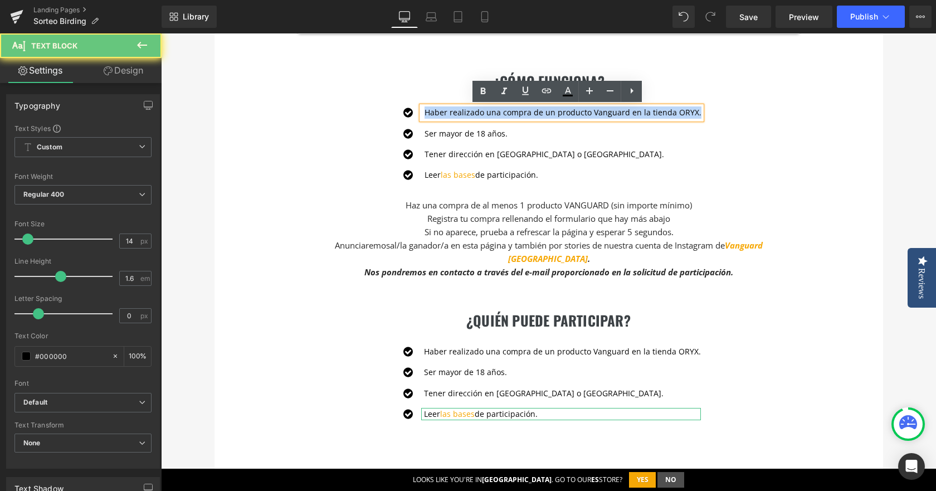
click at [448, 114] on p "Haber realizado una compra de un producto Vanguard en la tienda ORYX." at bounding box center [562, 112] width 277 height 12
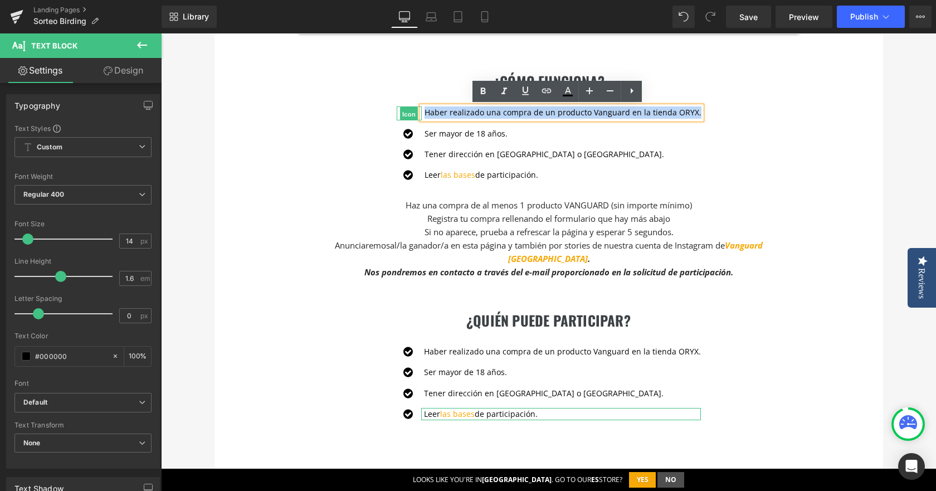
click at [407, 111] on span "Icon" at bounding box center [409, 113] width 18 height 13
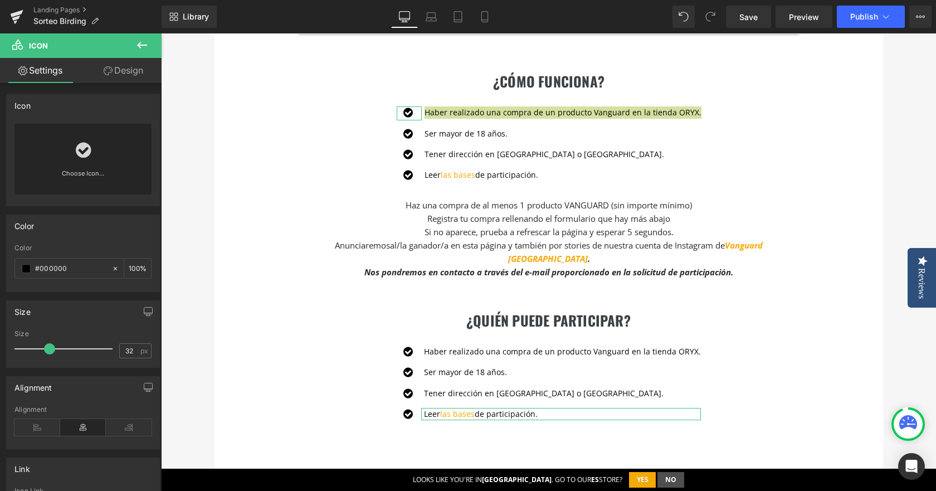
click at [84, 151] on icon at bounding box center [83, 150] width 15 height 18
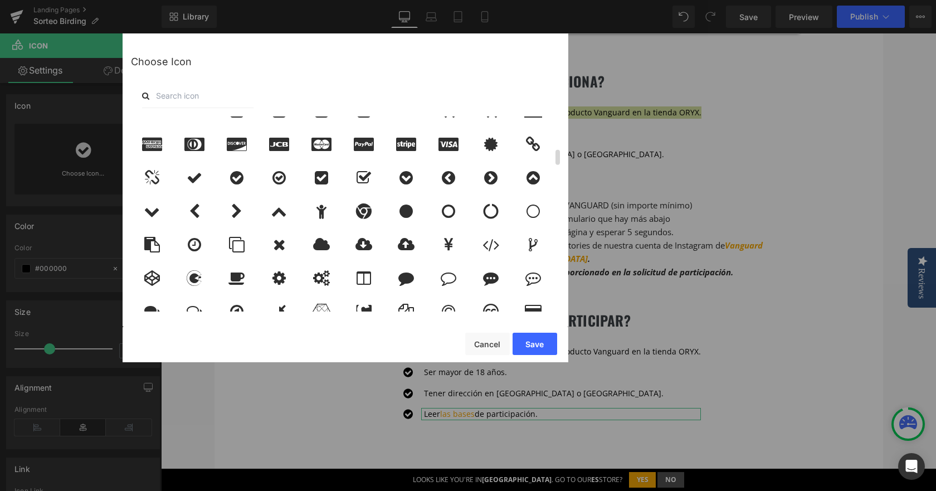
scroll to position [445, 0]
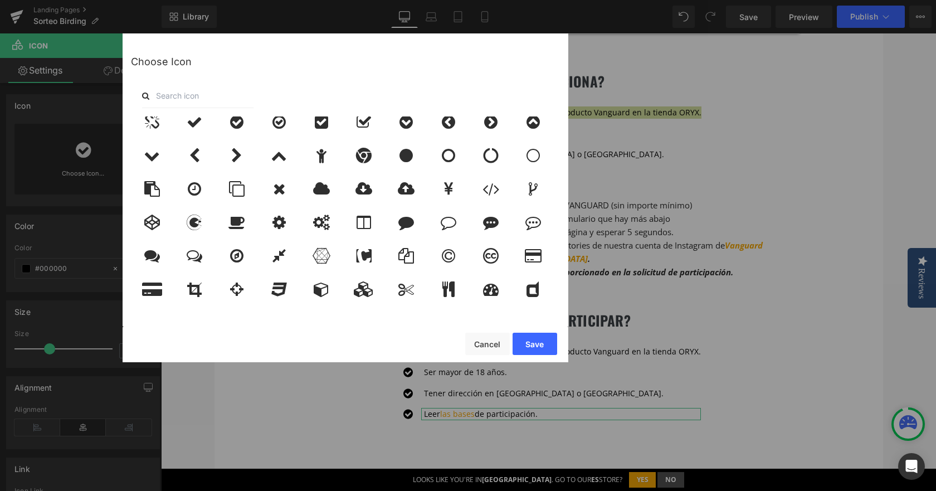
click at [166, 95] on input "text" at bounding box center [197, 96] width 111 height 25
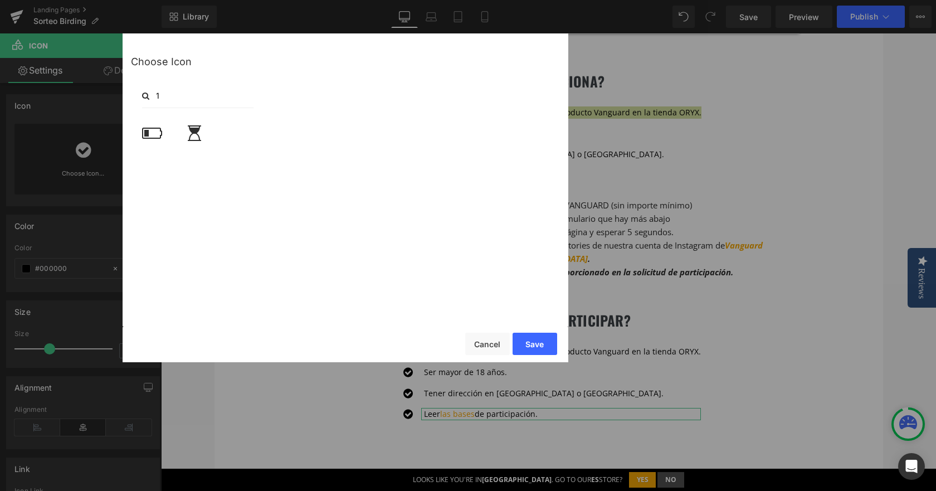
drag, startPoint x: 166, startPoint y: 95, endPoint x: 151, endPoint y: 97, distance: 15.1
click at [151, 97] on input "1" at bounding box center [197, 96] width 111 height 25
type input "1"
click at [200, 108] on div "Choose Icon 1" at bounding box center [345, 179] width 445 height 292
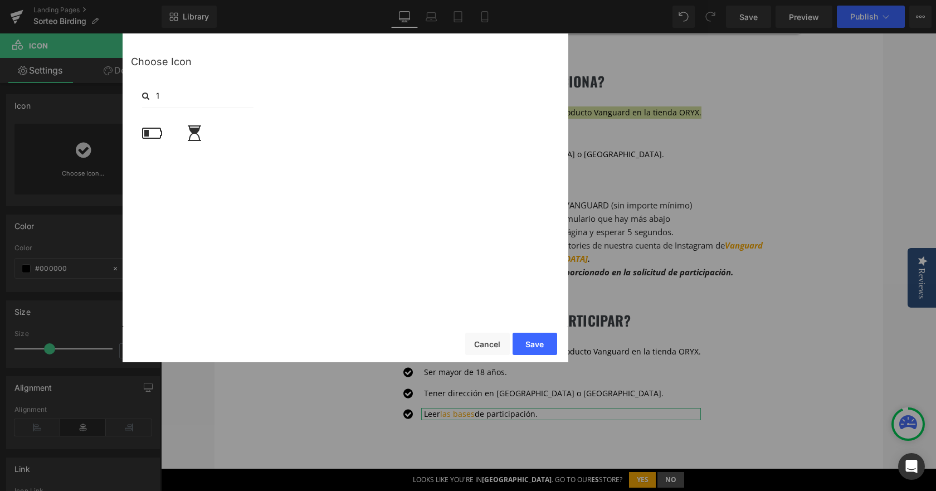
click at [202, 99] on input "1" at bounding box center [197, 96] width 111 height 25
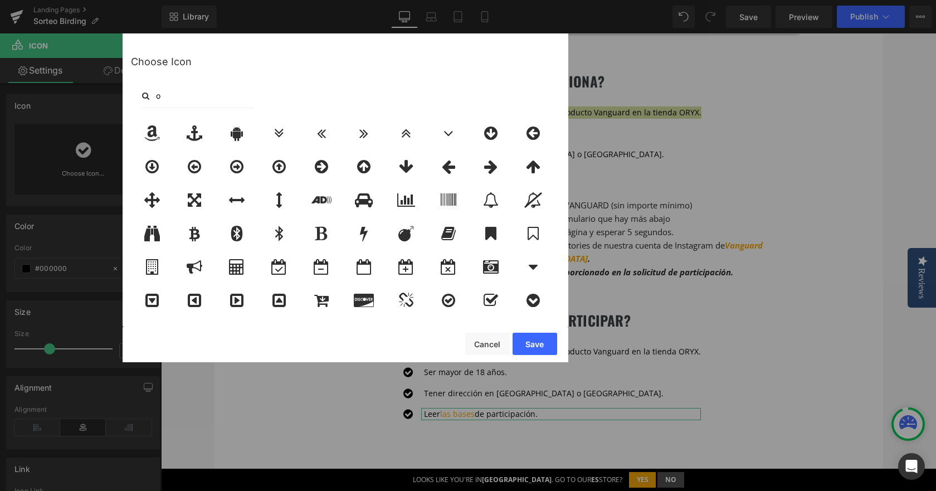
drag, startPoint x: 227, startPoint y: 94, endPoint x: 131, endPoint y: 100, distance: 96.6
click at [131, 100] on div "o" at bounding box center [345, 96] width 429 height 25
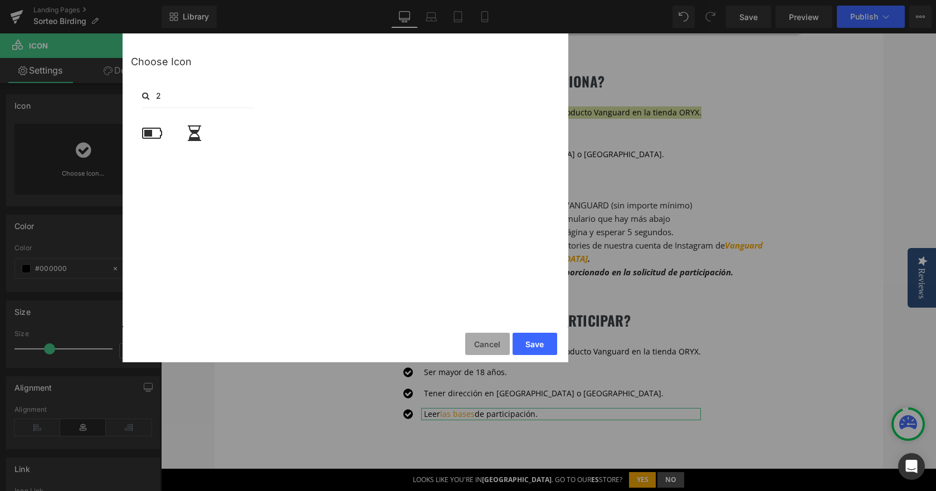
type input "2"
click at [476, 342] on button "Cancel" at bounding box center [487, 343] width 45 height 22
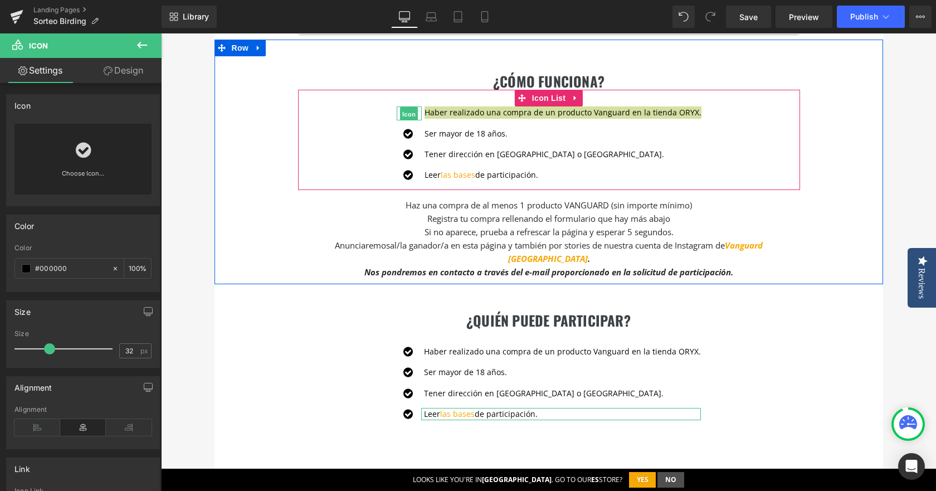
click at [407, 111] on span "Icon" at bounding box center [409, 113] width 18 height 13
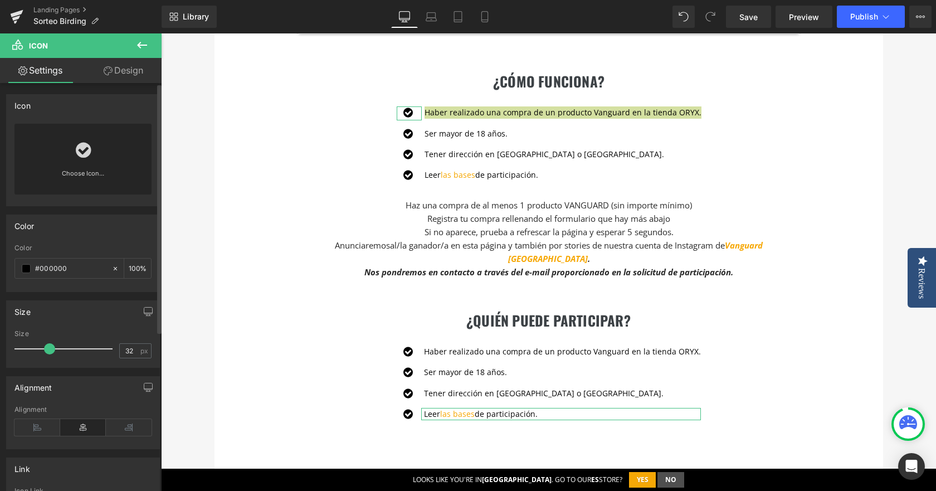
click at [77, 155] on icon at bounding box center [83, 150] width 15 height 18
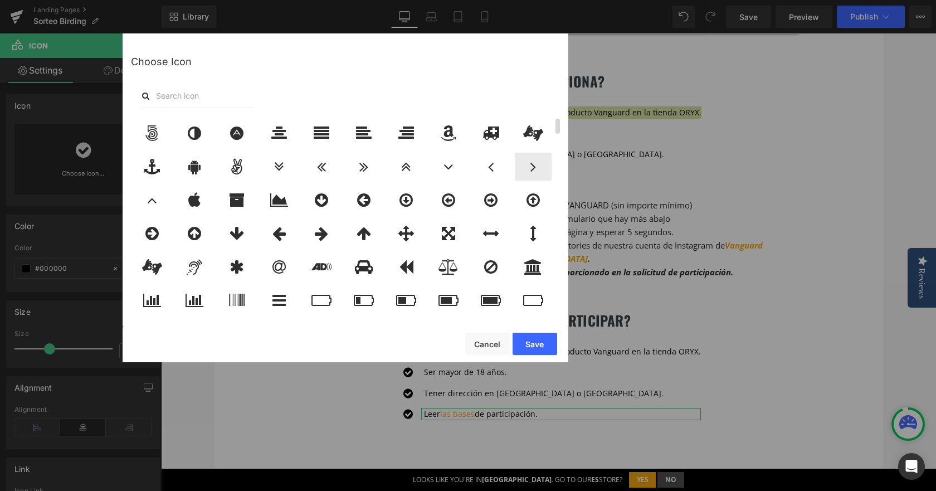
click at [539, 169] on div at bounding box center [533, 167] width 37 height 28
click at [534, 353] on button "Save" at bounding box center [534, 343] width 45 height 22
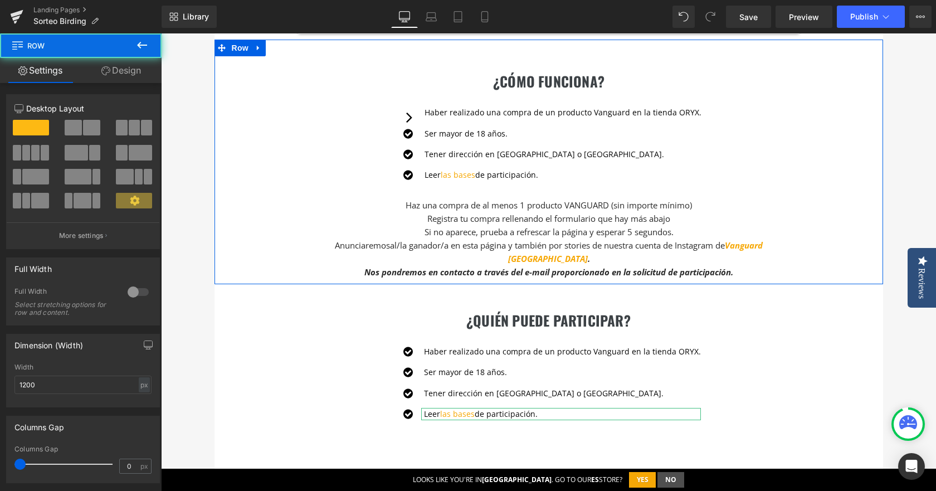
click at [823, 95] on div "¿cómo funciona? Heading Icon Haber realizado una compra de un producto Vanguard…" at bounding box center [548, 162] width 668 height 244
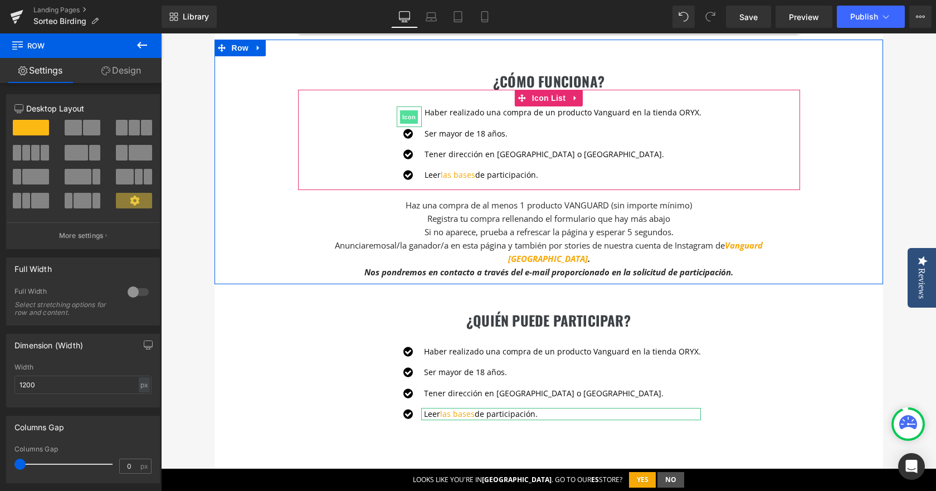
click at [410, 121] on span "Icon" at bounding box center [409, 116] width 18 height 13
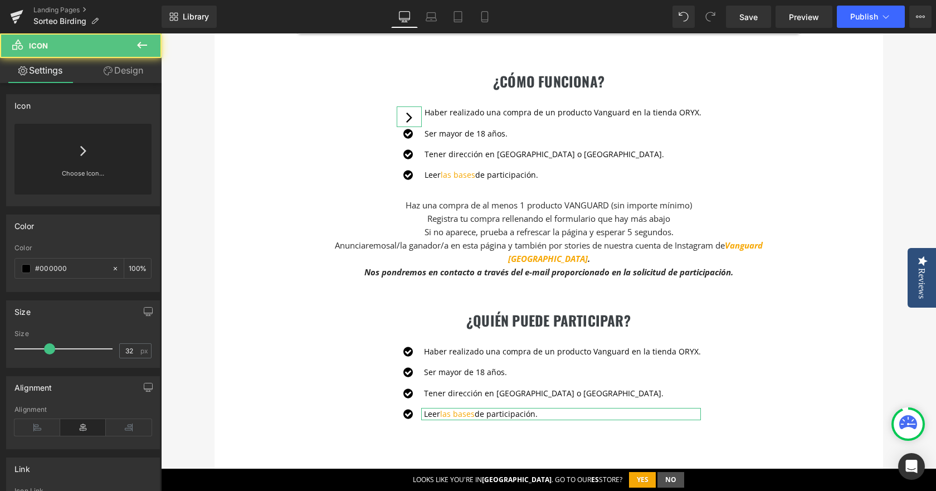
click at [74, 166] on link at bounding box center [83, 146] width 18 height 45
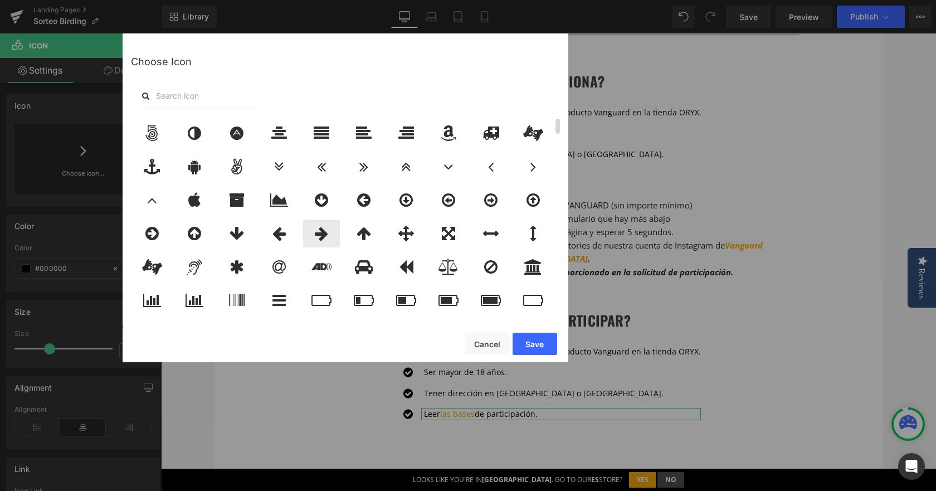
click at [330, 234] on div at bounding box center [321, 233] width 37 height 28
click at [537, 343] on button "Save" at bounding box center [534, 343] width 45 height 22
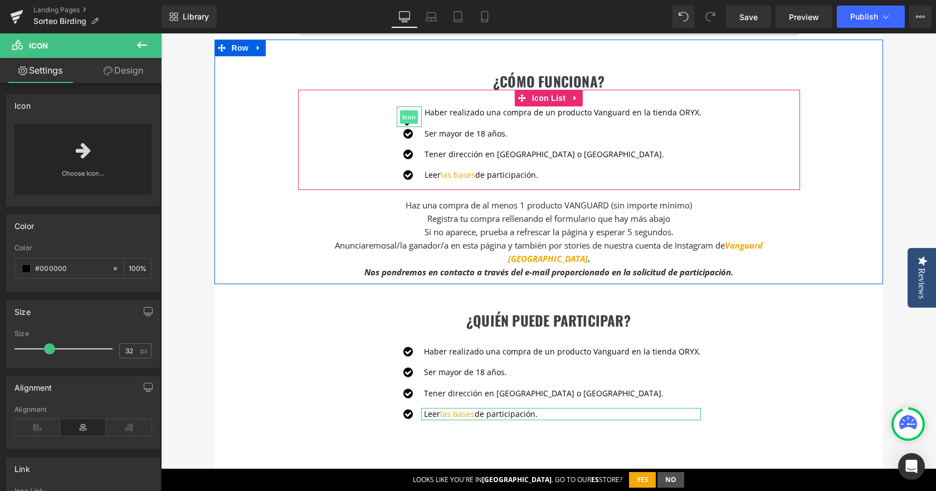
click at [410, 120] on span "Icon" at bounding box center [409, 116] width 18 height 13
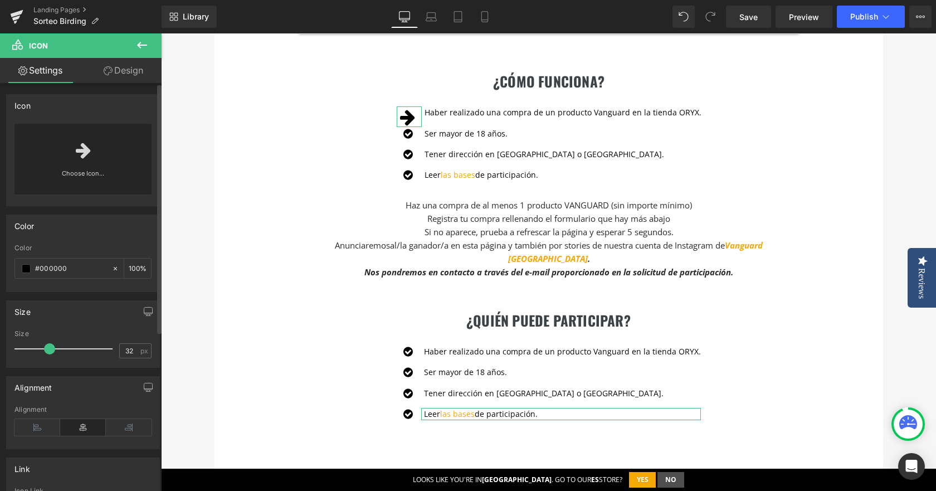
click at [86, 157] on icon at bounding box center [83, 150] width 15 height 18
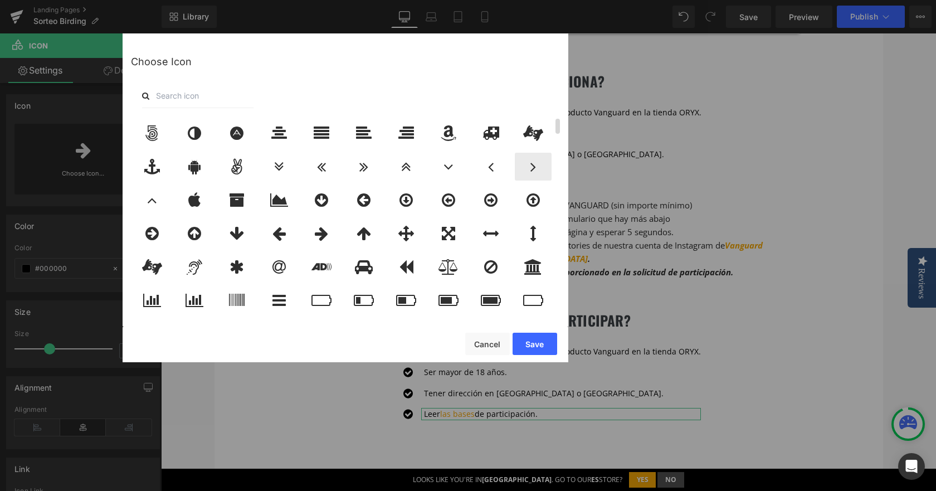
click at [533, 166] on icon at bounding box center [533, 167] width 6 height 16
click at [546, 347] on button "Save" at bounding box center [534, 343] width 45 height 22
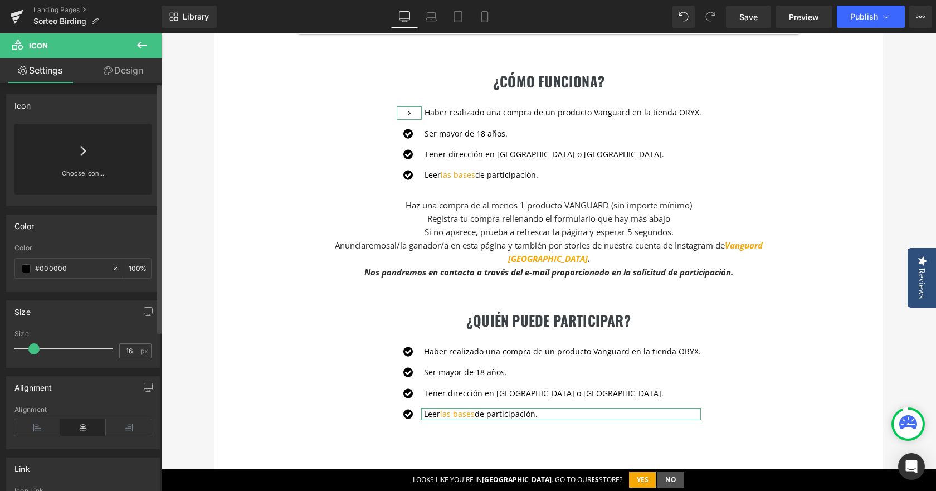
type input "17"
drag, startPoint x: 42, startPoint y: 346, endPoint x: 35, endPoint y: 347, distance: 7.4
click at [35, 347] on div at bounding box center [66, 348] width 92 height 22
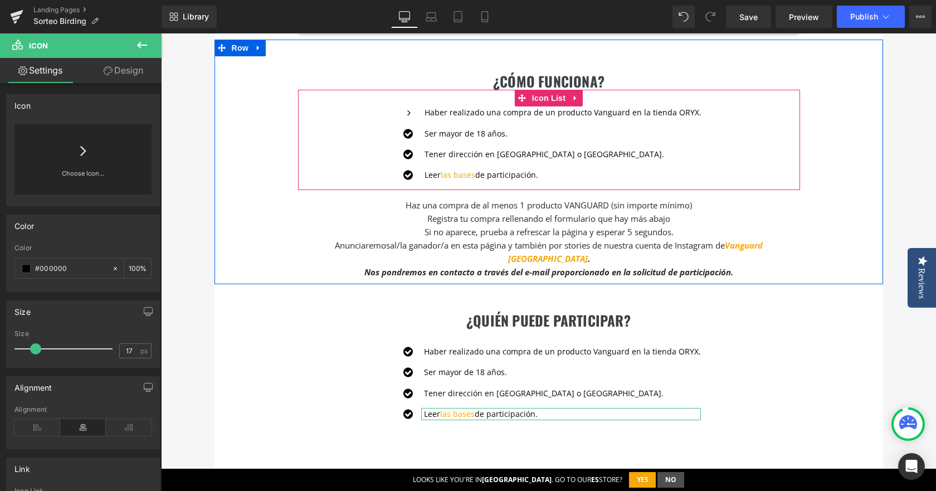
click at [555, 161] on ul "Icon Haber realizado una compra de un producto Vanguard en la tienda ORYX. Text…" at bounding box center [548, 148] width 305 height 84
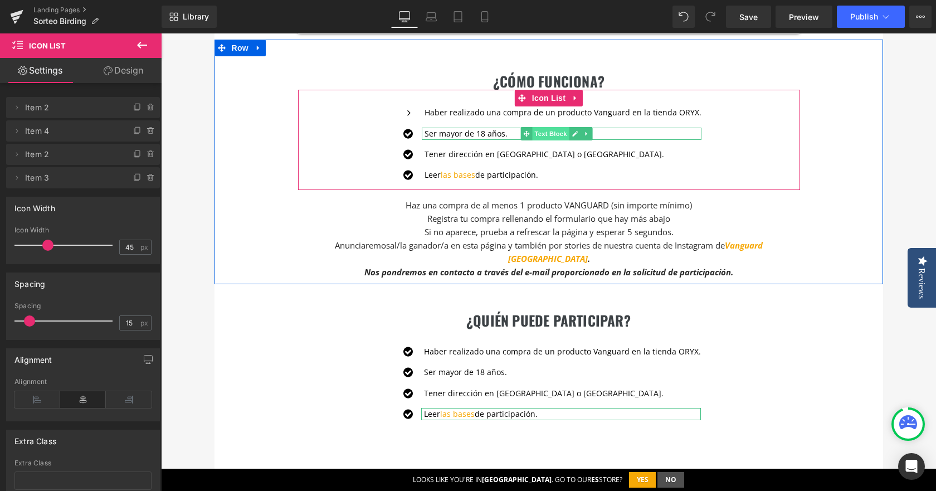
click at [555, 131] on span "Text Block" at bounding box center [550, 133] width 37 height 13
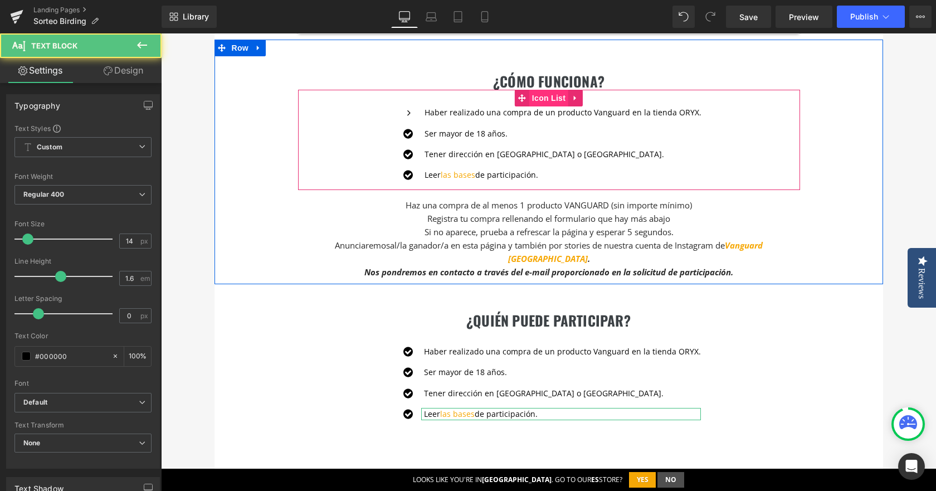
click at [535, 96] on span "Icon List" at bounding box center [548, 98] width 39 height 17
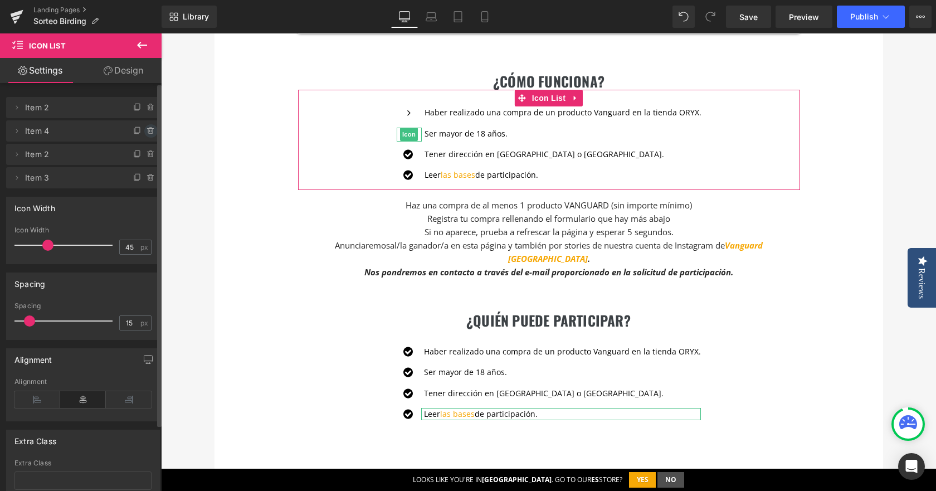
click at [146, 130] on icon at bounding box center [150, 130] width 9 height 9
click at [146, 130] on button "Delete" at bounding box center [138, 131] width 35 height 14
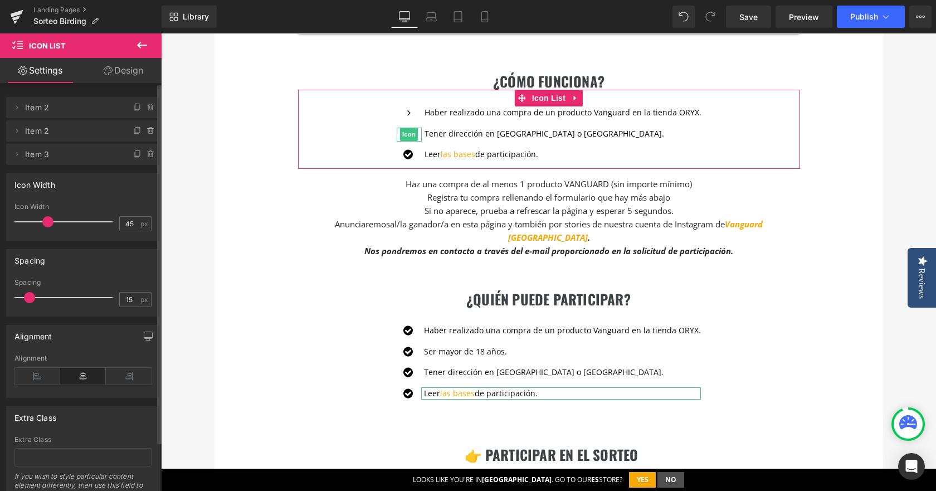
click at [146, 130] on icon at bounding box center [150, 130] width 9 height 9
click at [146, 130] on button "Delete" at bounding box center [138, 131] width 35 height 14
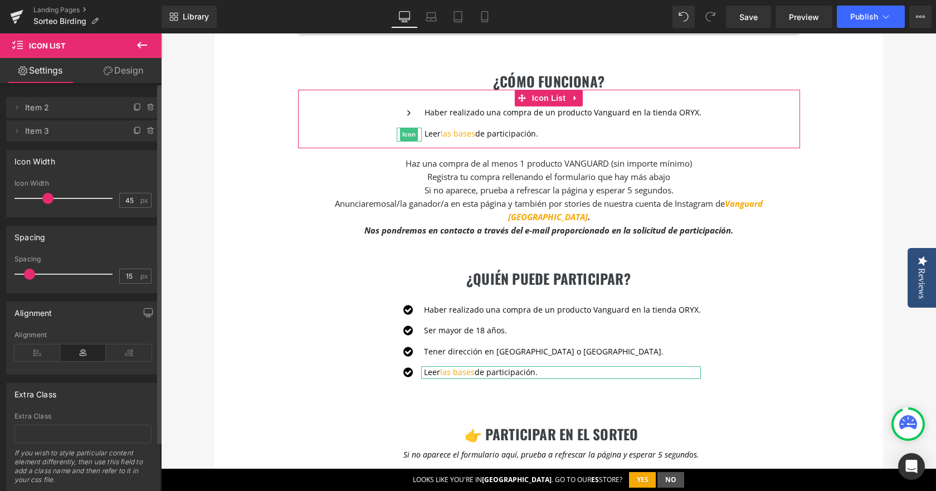
click at [146, 130] on icon at bounding box center [150, 130] width 9 height 9
click at [146, 130] on button "Delete" at bounding box center [138, 131] width 35 height 14
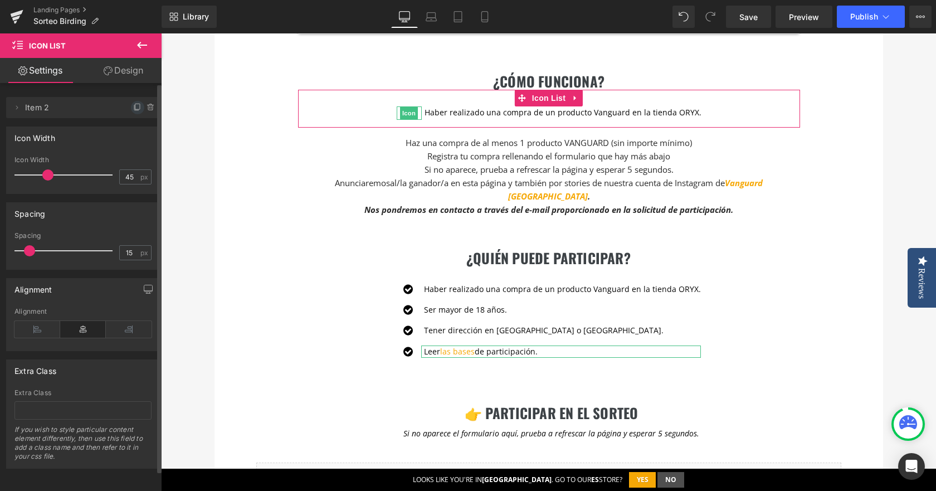
click at [135, 109] on icon at bounding box center [137, 107] width 4 height 6
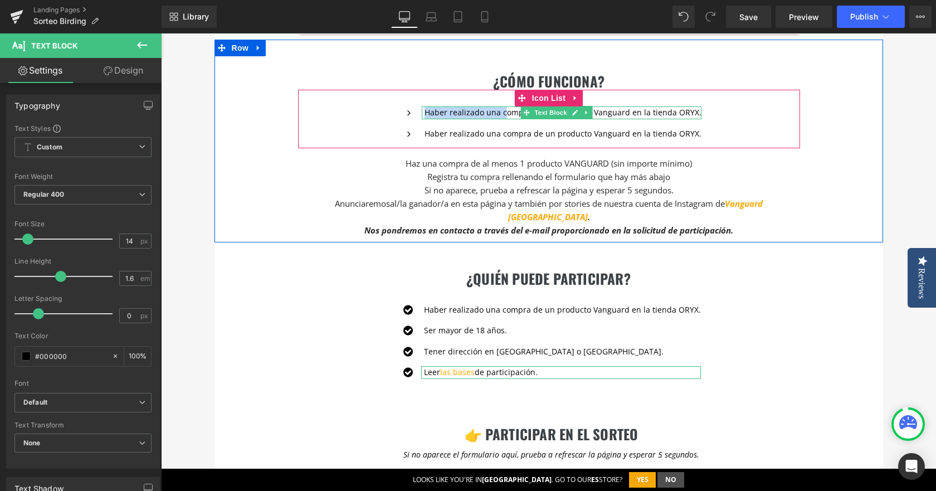
drag, startPoint x: 425, startPoint y: 115, endPoint x: 505, endPoint y: 110, distance: 79.2
click at [505, 110] on p "Haber realizado una compra de un producto Vanguard en la tienda ORYX." at bounding box center [562, 112] width 277 height 12
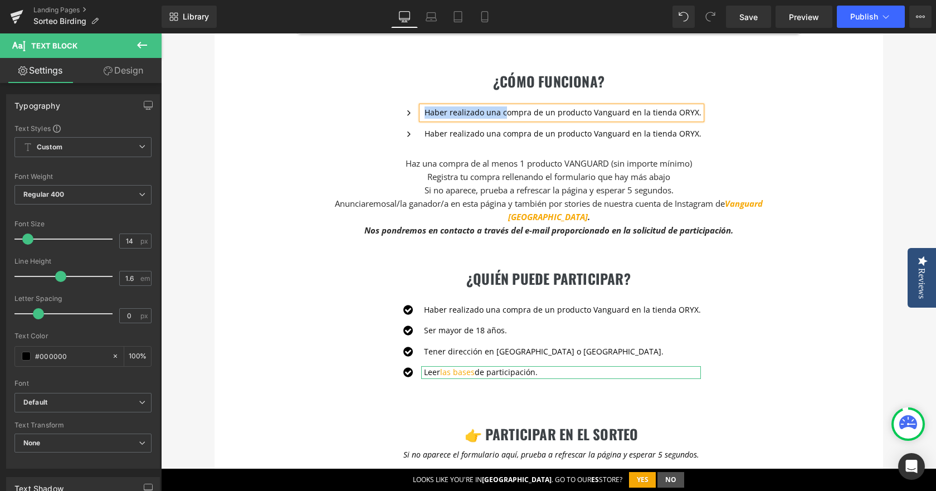
click at [499, 117] on p "Haber realizado una compra de un producto Vanguard en la tienda ORYX." at bounding box center [562, 112] width 277 height 12
drag, startPoint x: 528, startPoint y: 112, endPoint x: 424, endPoint y: 117, distance: 104.3
click at [424, 117] on div "Haber realizado una compra de un producto Vanguard en la tienda ORYX." at bounding box center [562, 112] width 280 height 12
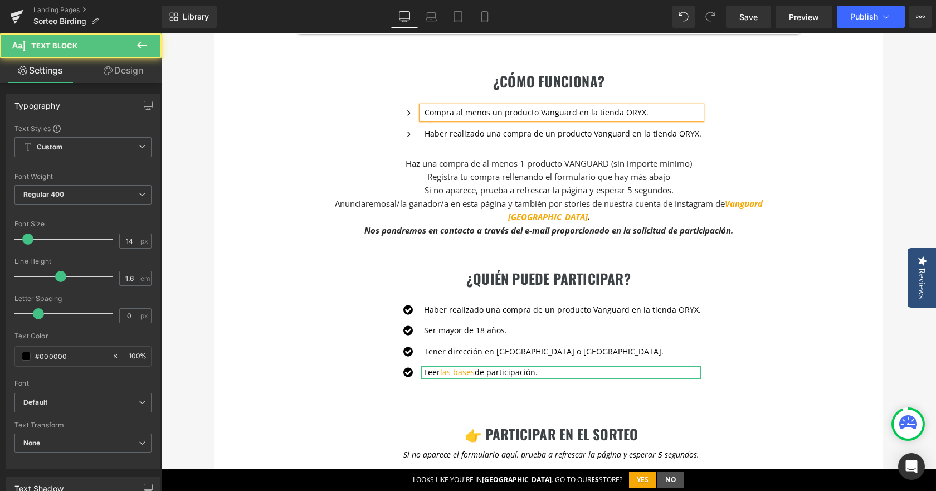
drag, startPoint x: 642, startPoint y: 112, endPoint x: 656, endPoint y: 117, distance: 15.0
click at [644, 112] on p "Compra al menos un producto Vanguard en la tienda ORYX." at bounding box center [562, 112] width 277 height 12
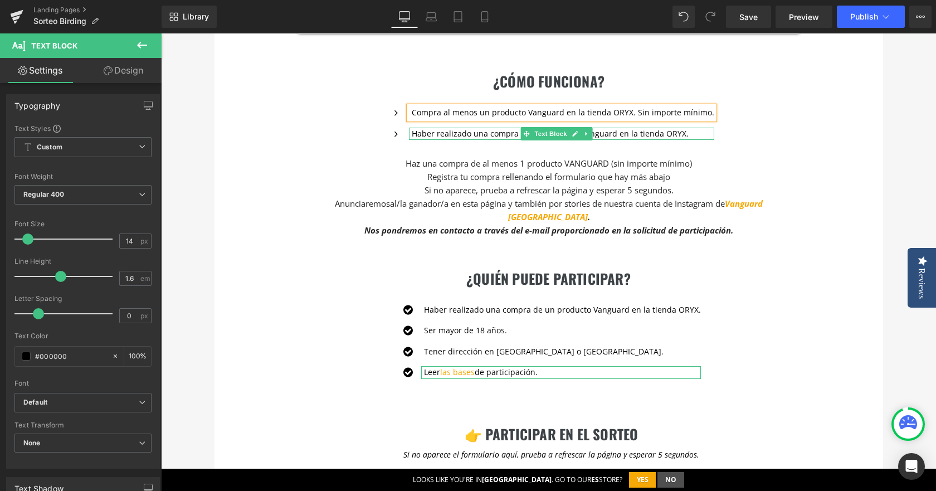
click at [497, 135] on p "Haber realizado una compra de un producto Vanguard en la tienda ORYX." at bounding box center [563, 134] width 302 height 12
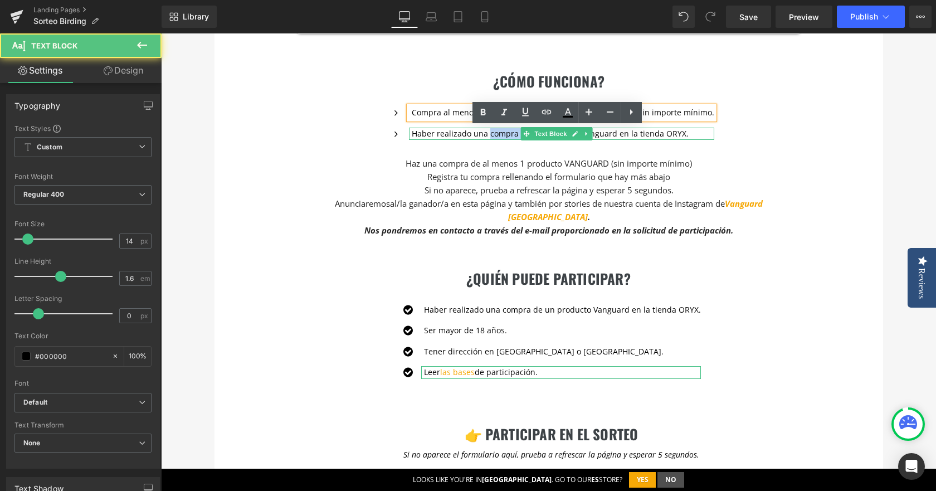
click at [497, 135] on p "Haber realizado una compra de un producto Vanguard en la tienda ORYX." at bounding box center [563, 134] width 302 height 12
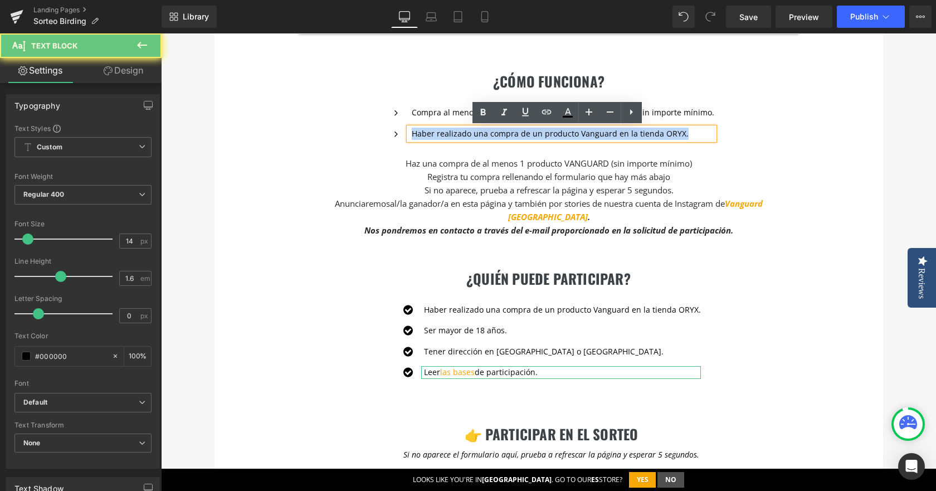
click at [497, 135] on p "Haber realizado una compra de un producto Vanguard en la tienda ORYX." at bounding box center [563, 134] width 302 height 12
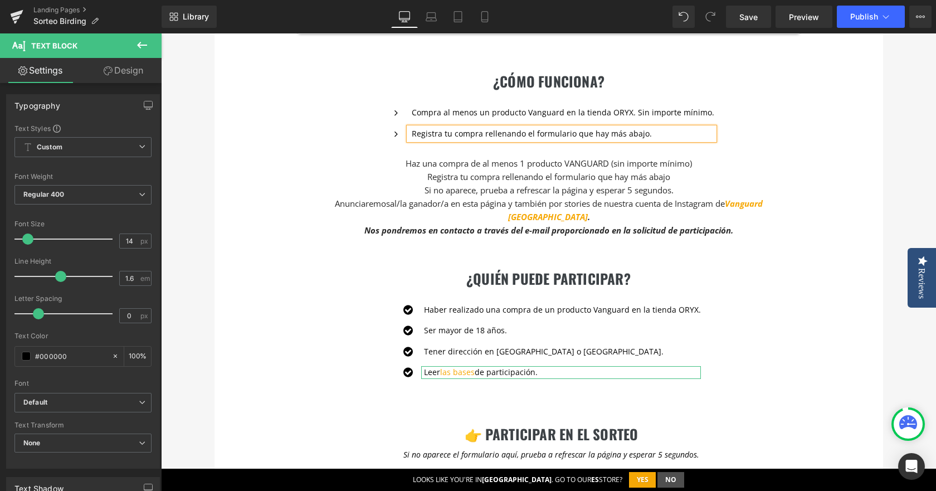
click at [867, 143] on div "¿cómo funciona? Heading Icon Compra al menos un producto Vanguard en la tienda …" at bounding box center [548, 141] width 668 height 203
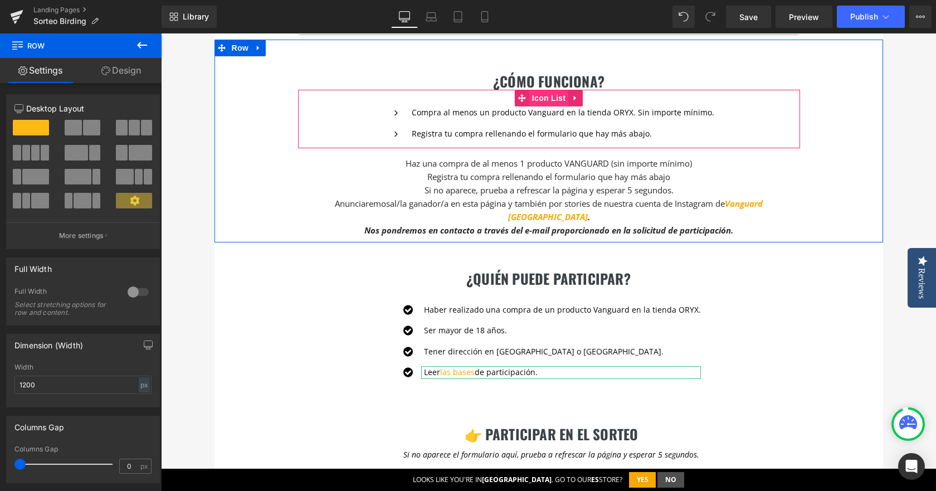
click at [548, 96] on span "Icon List" at bounding box center [548, 98] width 39 height 17
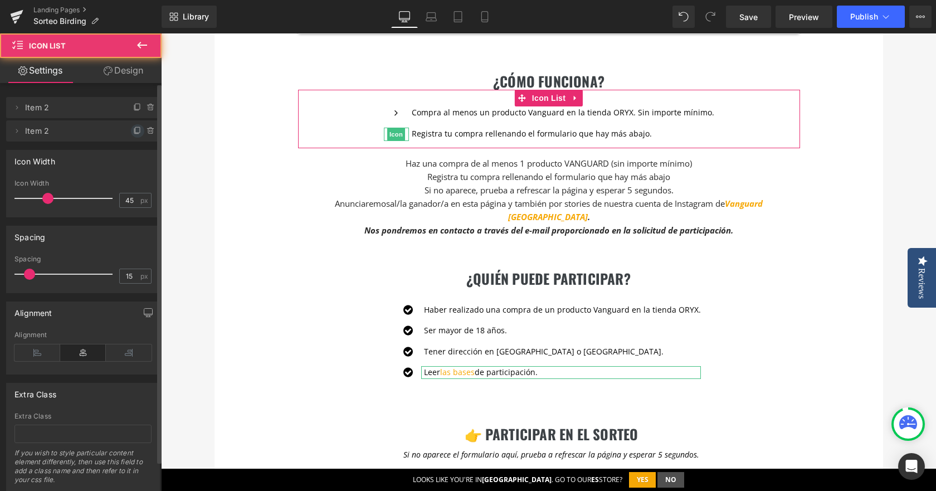
click at [133, 128] on icon at bounding box center [137, 130] width 9 height 9
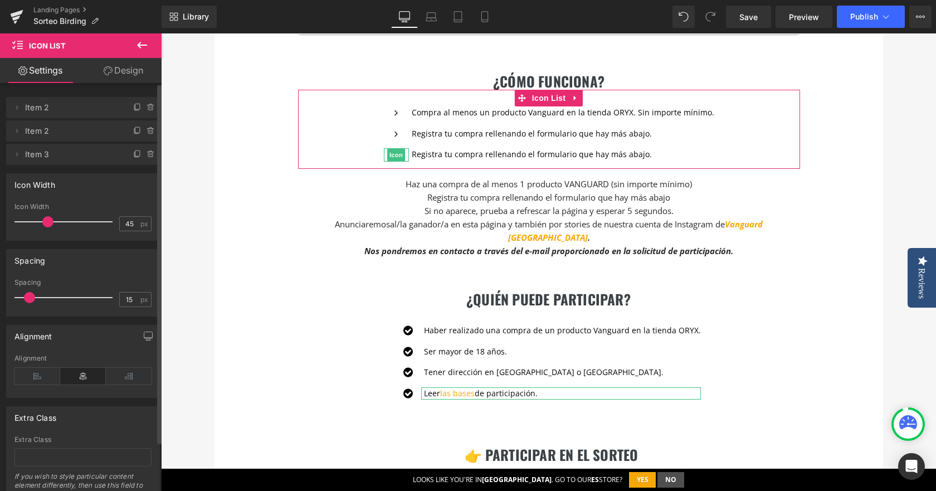
click at [126, 153] on li "Delete Cancel Item 3 Item 3" at bounding box center [83, 154] width 154 height 21
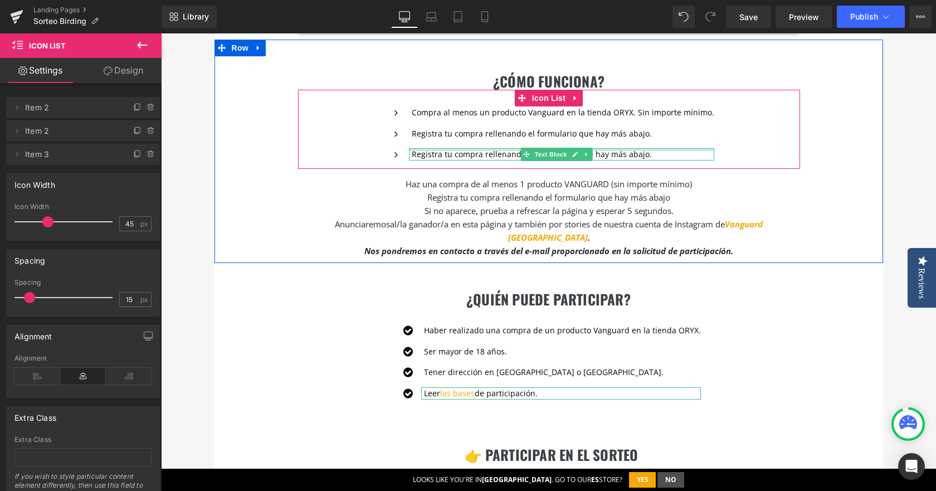
click at [449, 150] on div at bounding box center [561, 149] width 305 height 3
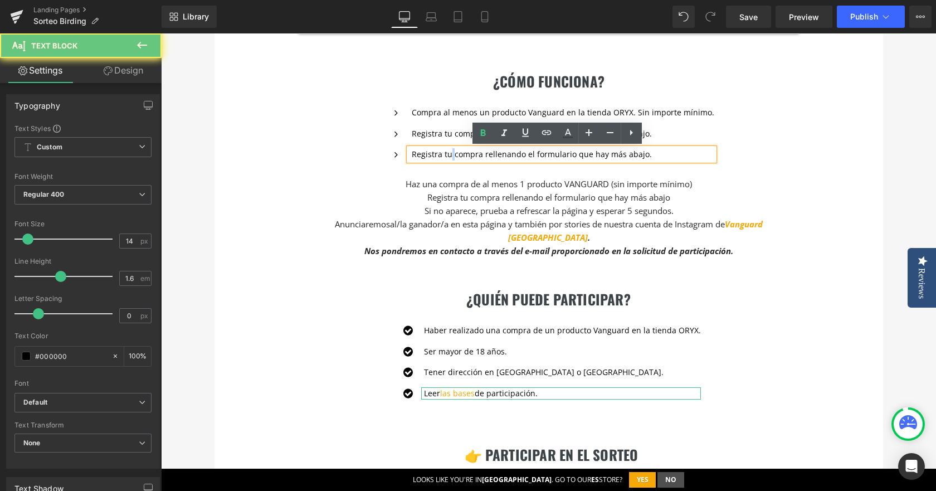
click at [449, 150] on p "Registra tu compra rellenando el formulario que hay más abajo." at bounding box center [563, 154] width 302 height 12
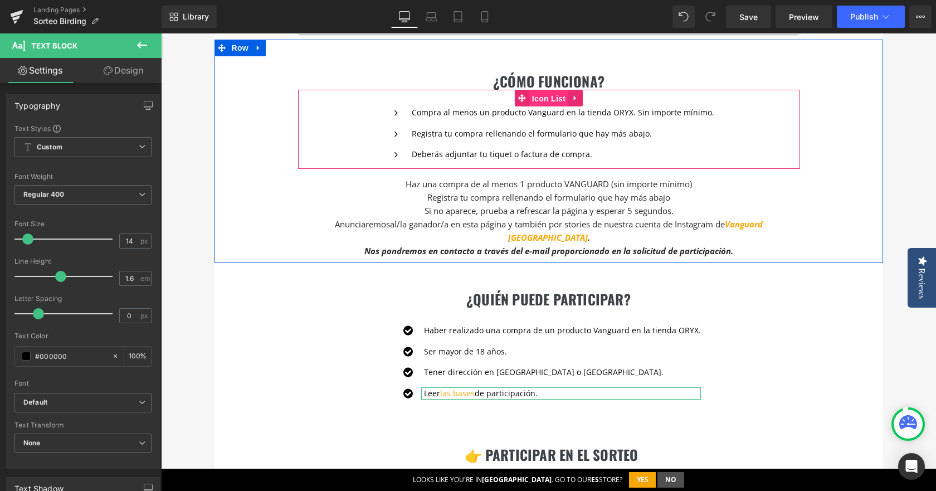
click at [536, 96] on span "Icon List" at bounding box center [548, 98] width 39 height 17
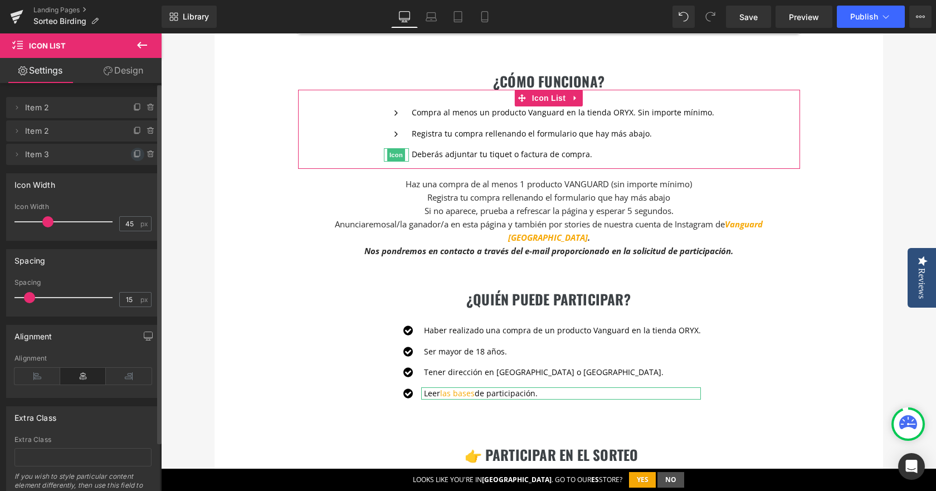
click at [133, 152] on icon at bounding box center [137, 154] width 9 height 9
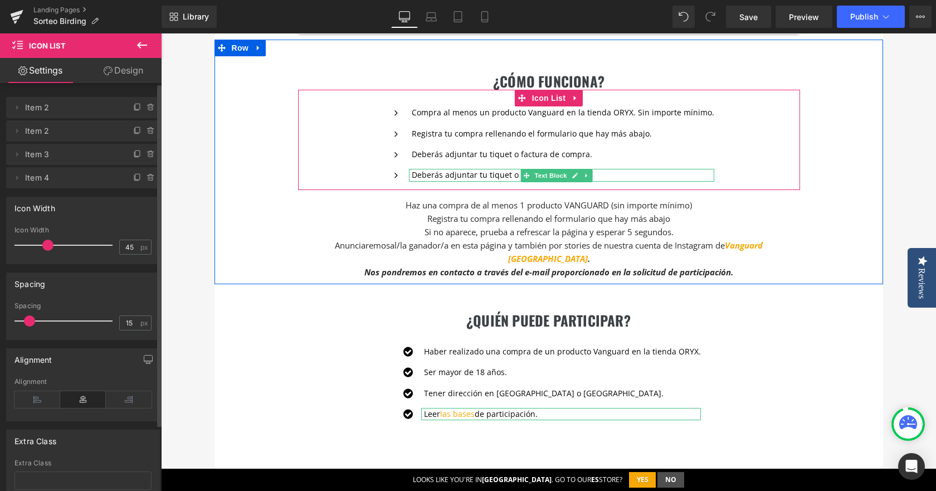
click at [459, 176] on p "Deberás adjuntar tu tiquet o factura de compra." at bounding box center [563, 175] width 302 height 12
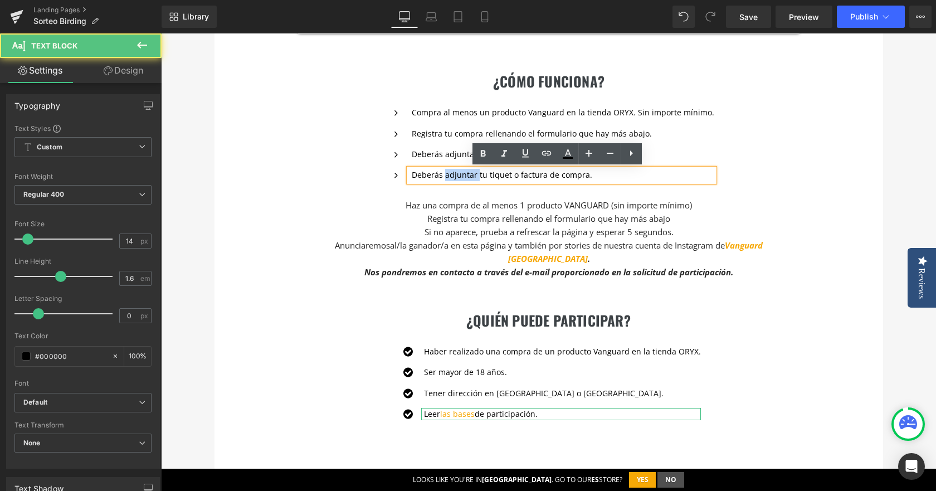
click at [459, 176] on p "Deberás adjuntar tu tiquet o factura de compra." at bounding box center [563, 175] width 302 height 12
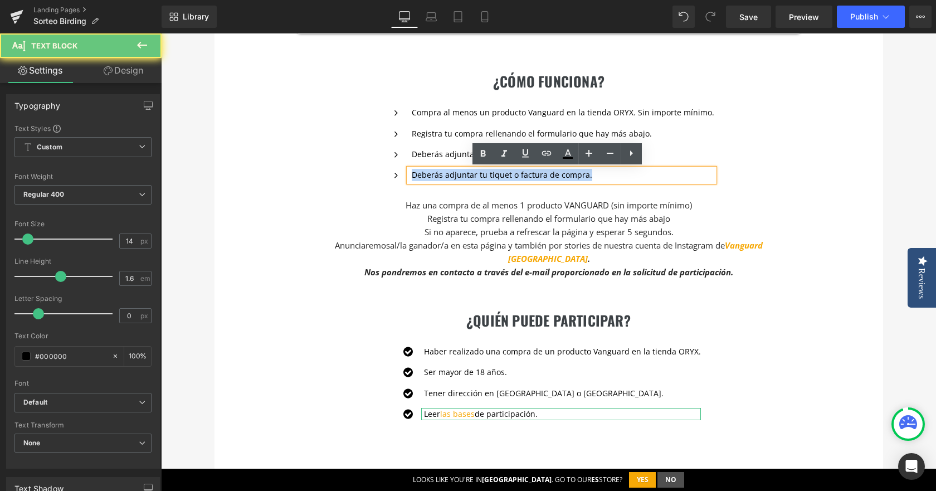
click at [459, 176] on p "Deberás adjuntar tu tiquet o factura de compra." at bounding box center [563, 175] width 302 height 12
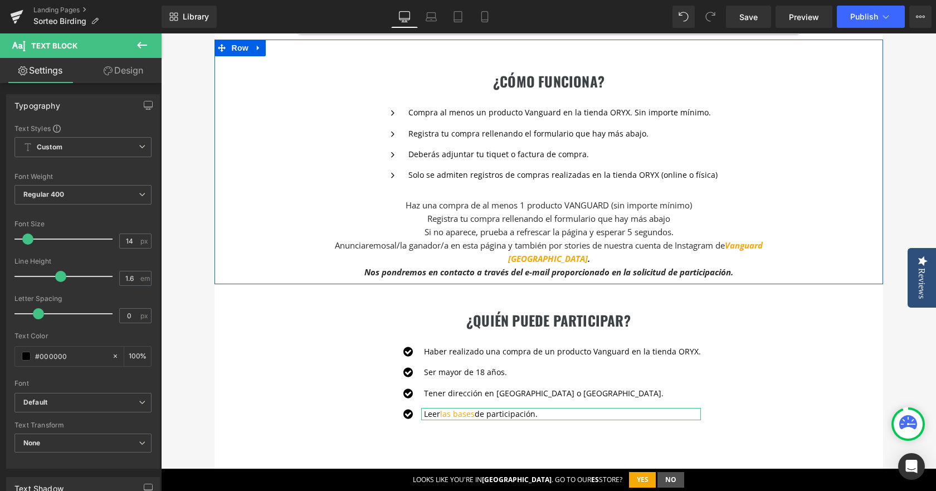
click at [540, 151] on span "Text Block" at bounding box center [555, 154] width 37 height 13
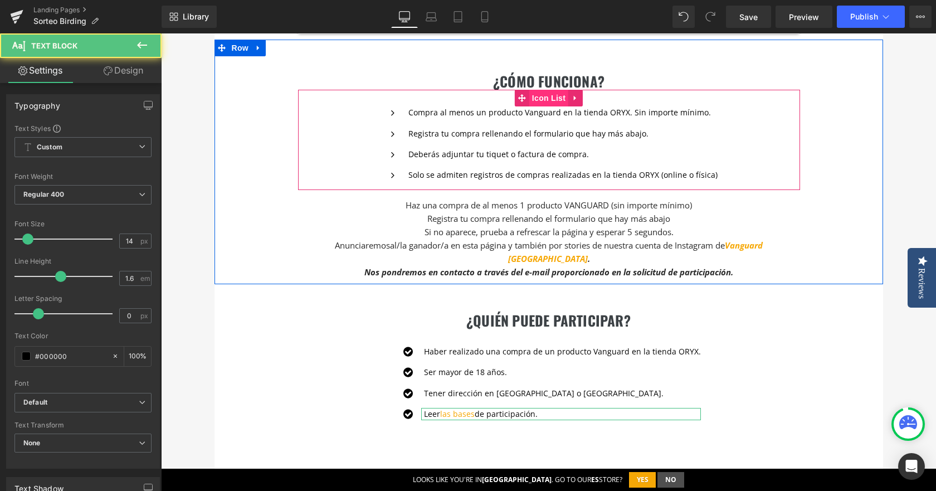
click at [537, 101] on span "Icon List" at bounding box center [548, 98] width 39 height 17
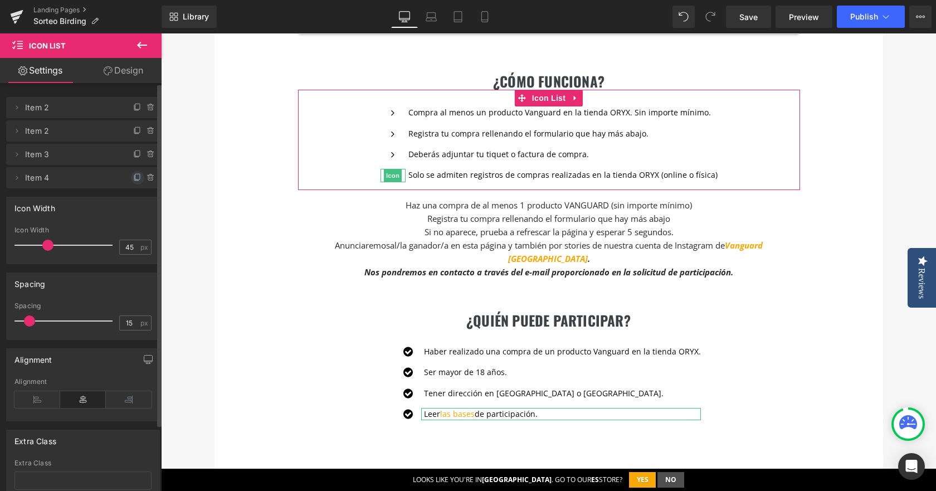
drag, startPoint x: 134, startPoint y: 179, endPoint x: 105, endPoint y: 171, distance: 30.0
click at [134, 179] on icon at bounding box center [137, 177] width 9 height 9
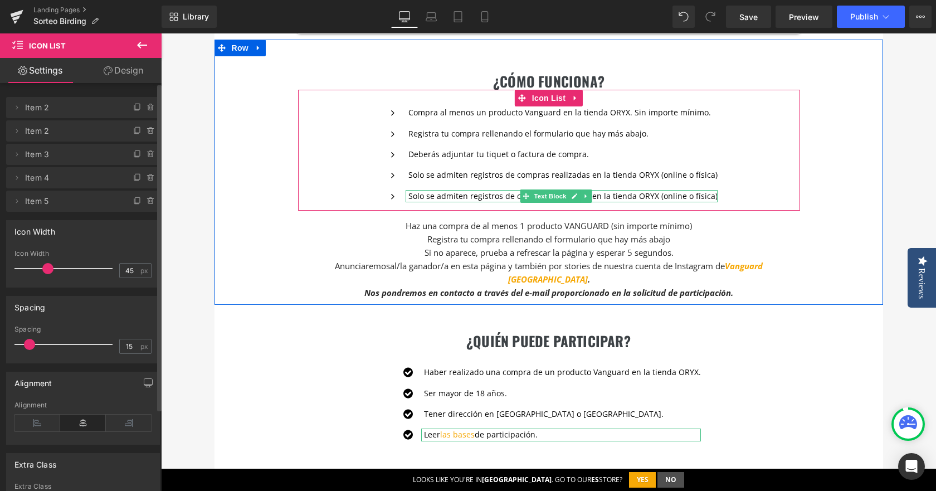
click at [440, 194] on p "Solo se admiten registros de compras realizadas en la tienda ORYX (online o fís…" at bounding box center [562, 196] width 309 height 12
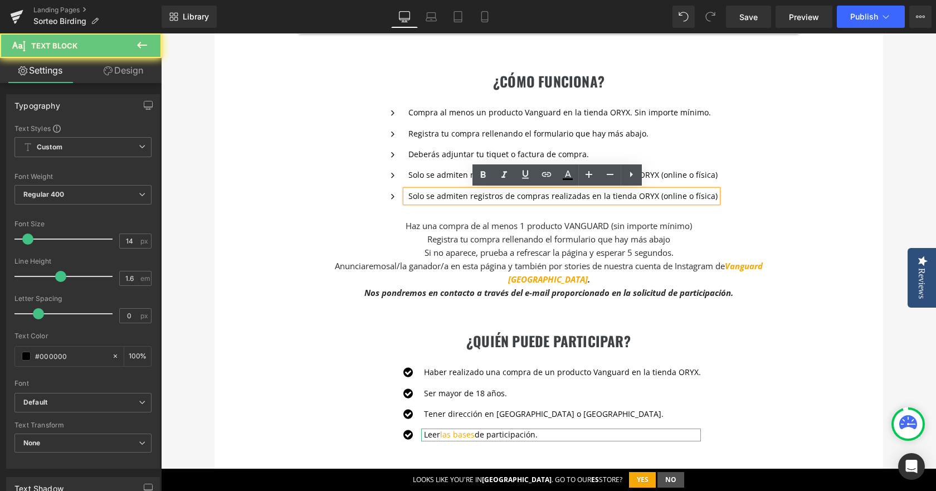
click at [440, 194] on p "Solo se admiten registros de compras realizadas en la tienda ORYX (online o fís…" at bounding box center [562, 196] width 309 height 12
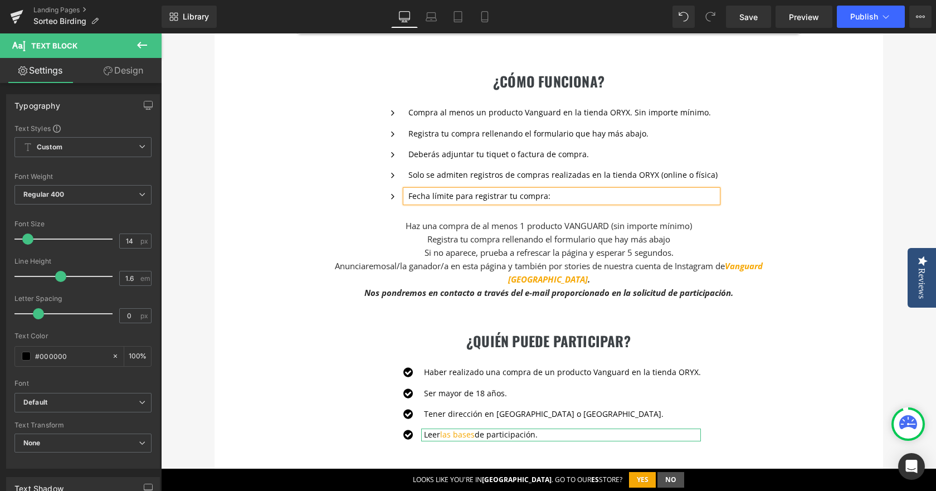
click at [563, 193] on p "Fecha límite para registrar tu compra:" at bounding box center [562, 196] width 309 height 12
click at [435, 251] on span "Si no aparece, prueba a refrescar la página y esperar 5 segundos." at bounding box center [548, 252] width 249 height 11
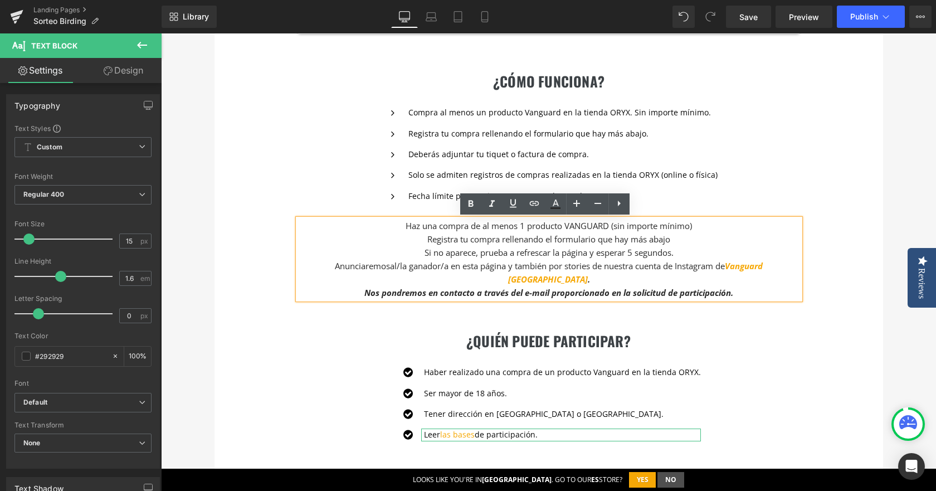
drag, startPoint x: 395, startPoint y: 221, endPoint x: 680, endPoint y: 254, distance: 287.0
click at [680, 254] on div "Haz una compra de al menos 1 producto VANGUARD (sin importe mínimo) Registra tu…" at bounding box center [549, 259] width 502 height 80
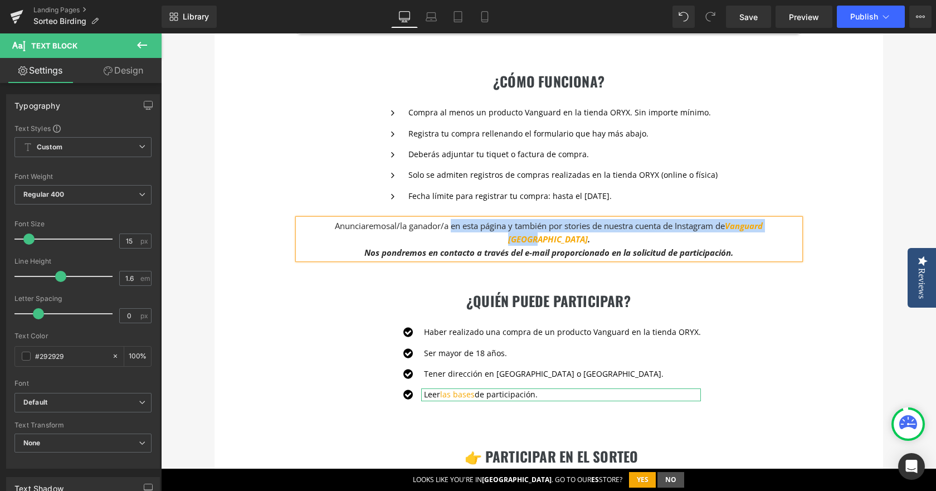
drag, startPoint x: 429, startPoint y: 227, endPoint x: 778, endPoint y: 227, distance: 349.2
click at [762, 227] on span "al/la ganador/a en esta página y también por stories de nuestra cuenta de Insta…" at bounding box center [576, 232] width 373 height 25
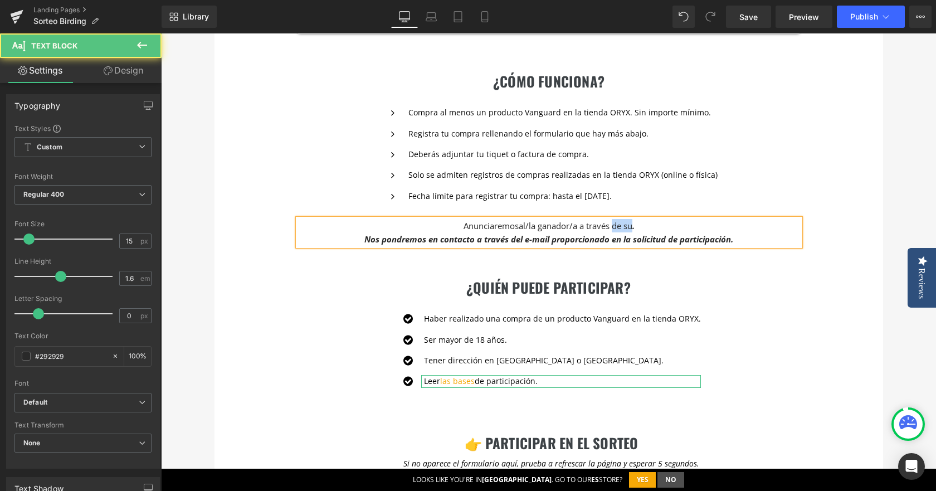
drag, startPoint x: 608, startPoint y: 227, endPoint x: 628, endPoint y: 227, distance: 20.6
click at [628, 227] on span "al/la ganador/a a través de su ." at bounding box center [576, 225] width 116 height 11
click at [561, 227] on span "al/la ganador/a por correo electrónico ." at bounding box center [576, 225] width 148 height 11
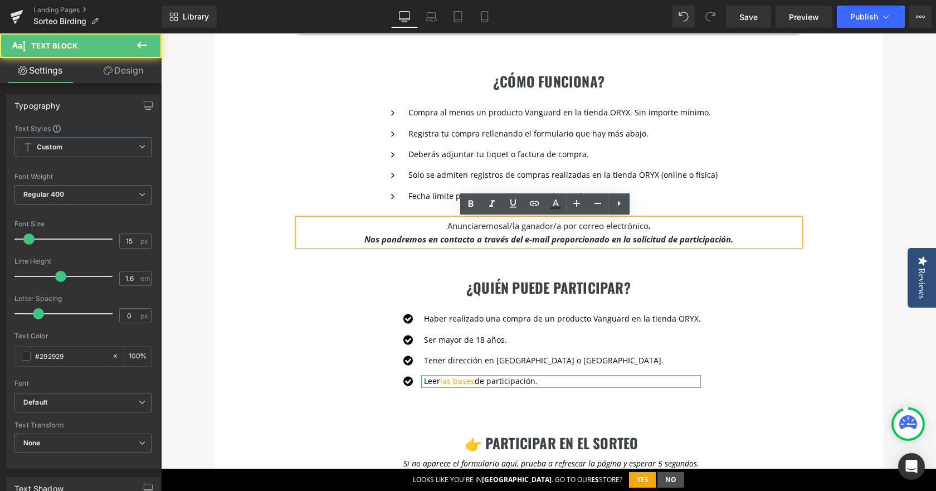
click at [560, 228] on span "al/la ganador/a por correo electrónico ." at bounding box center [576, 225] width 148 height 11
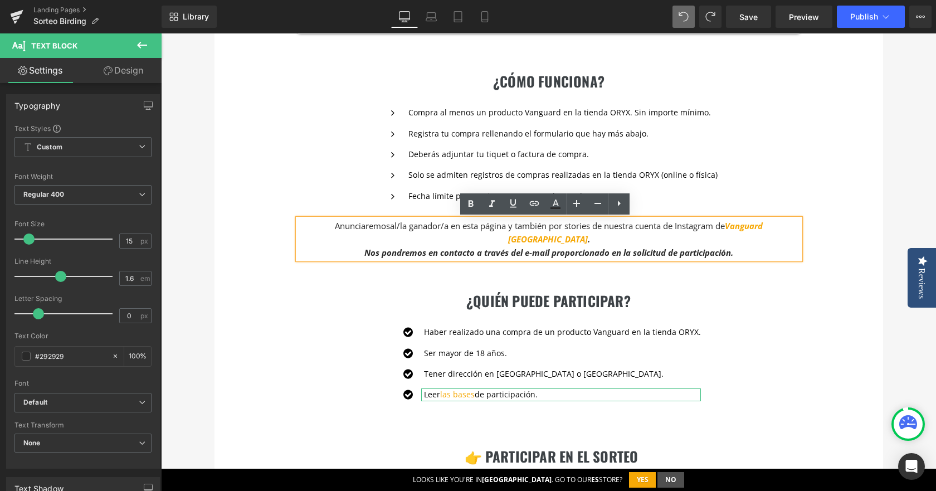
click at [449, 247] on strong "Nos pondremos en contacto a través del e-mail proporcionado en la solicitud de …" at bounding box center [548, 252] width 369 height 11
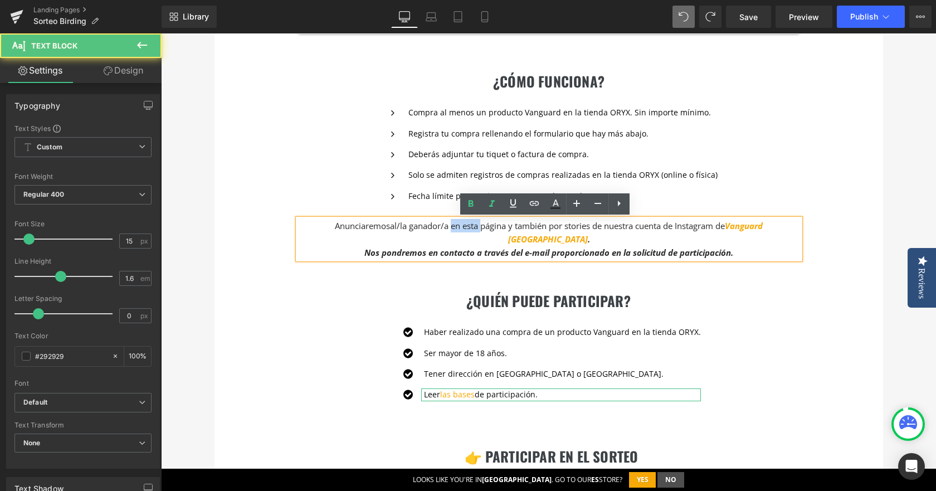
drag, startPoint x: 428, startPoint y: 227, endPoint x: 457, endPoint y: 227, distance: 29.0
click at [457, 227] on span "al/la ganador/a en esta página y también por stories de nuestra cuenta de Insta…" at bounding box center [576, 232] width 373 height 25
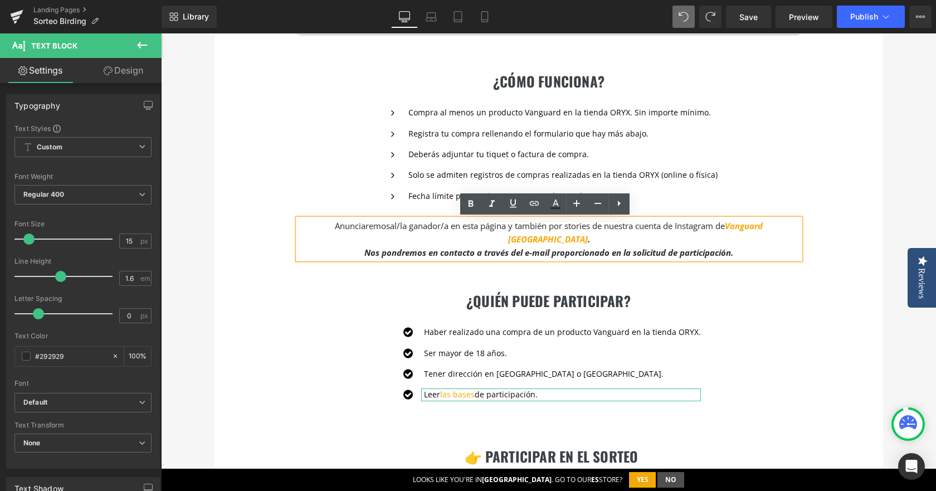
click at [335, 226] on span "Anunciaremos" at bounding box center [362, 225] width 55 height 11
click at [429, 228] on span "al/la ganador/a en esta página y también por stories de nuestra cuenta de Insta…" at bounding box center [576, 232] width 373 height 25
click at [271, 239] on div "¿cómo funciona? Heading Icon Compra al menos un producto Vanguard en la tienda …" at bounding box center [548, 152] width 668 height 225
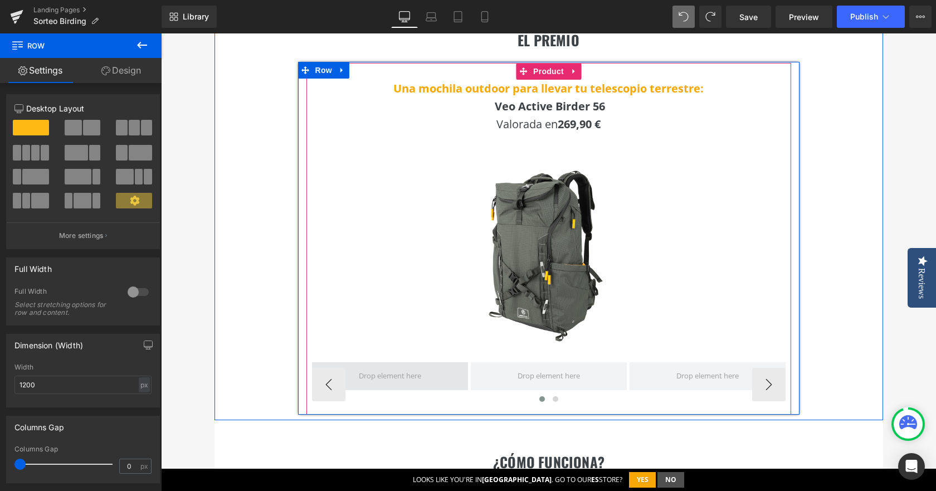
scroll to position [454, 0]
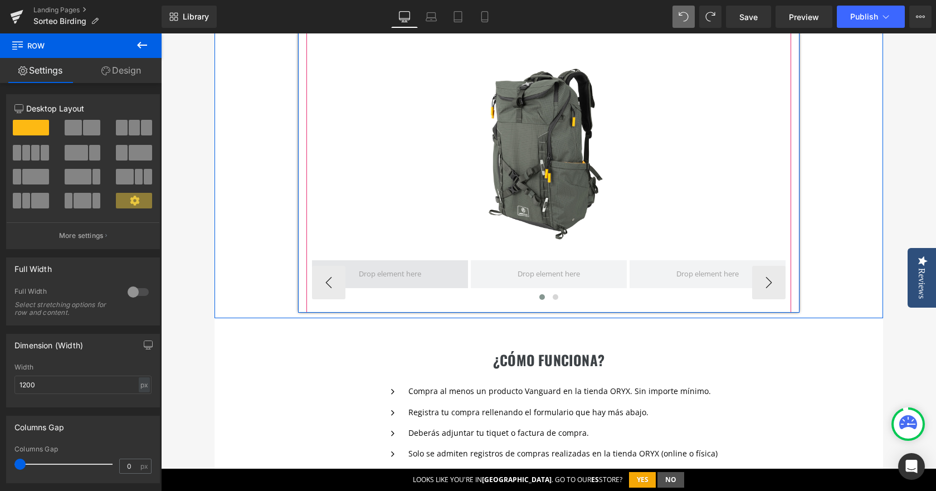
click at [379, 272] on span at bounding box center [390, 274] width 70 height 17
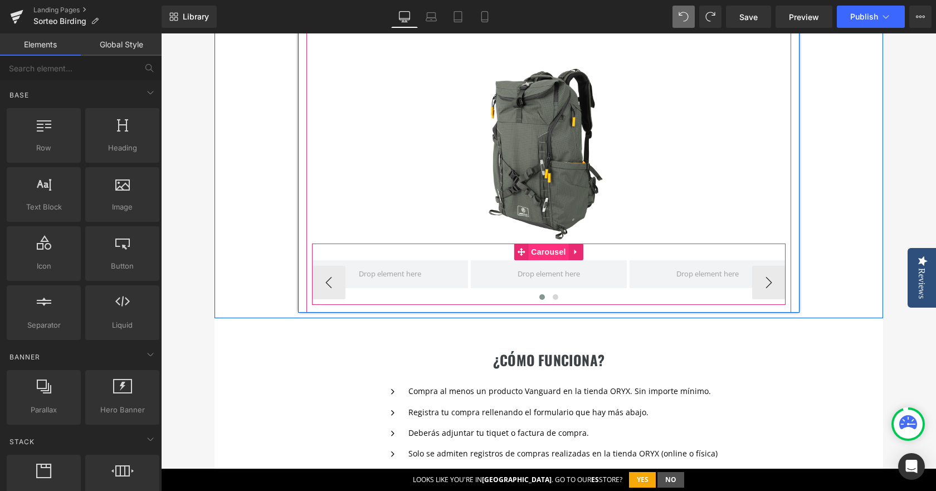
click at [538, 253] on span "Carousel" at bounding box center [548, 251] width 40 height 17
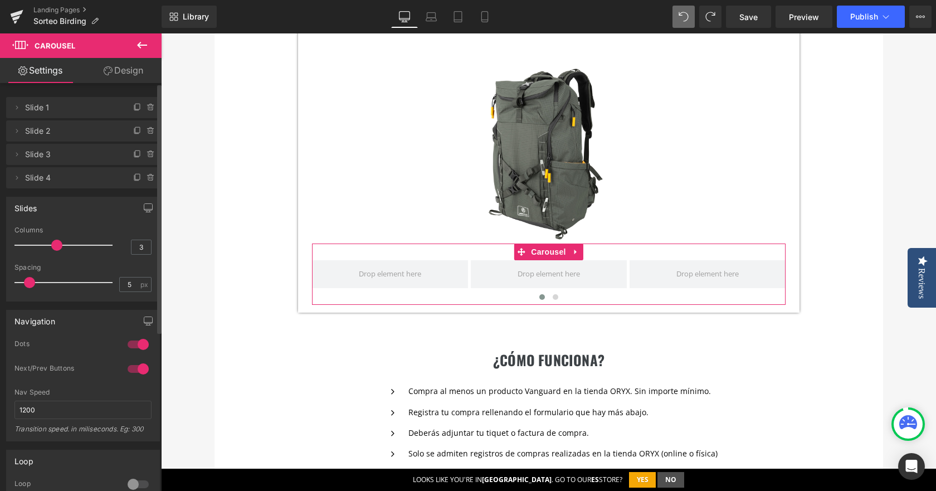
click at [64, 107] on span "Slide 1" at bounding box center [72, 107] width 94 height 21
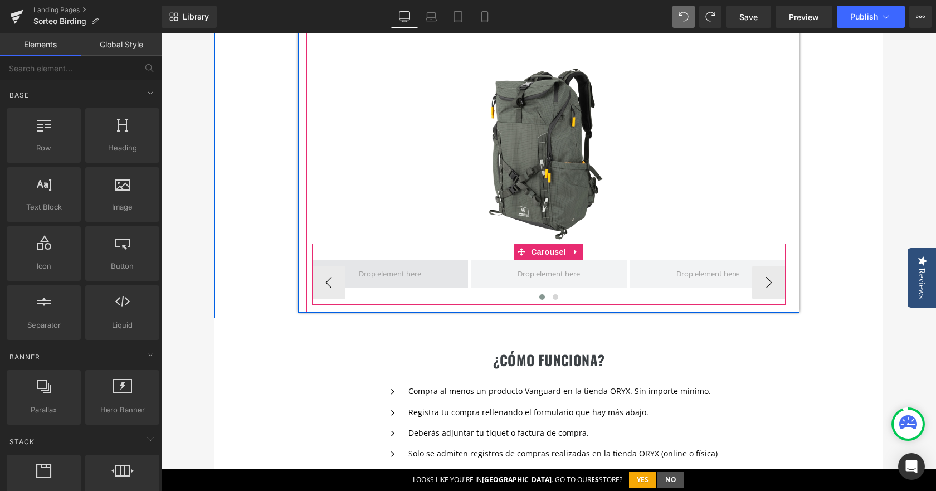
click at [378, 272] on span at bounding box center [390, 274] width 70 height 17
click at [545, 254] on span "Carousel" at bounding box center [548, 251] width 40 height 17
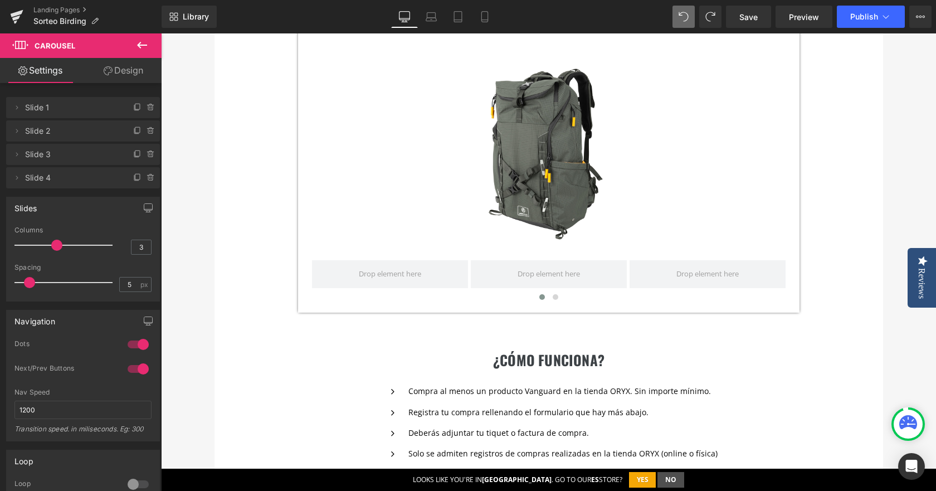
click at [153, 52] on button at bounding box center [142, 45] width 39 height 25
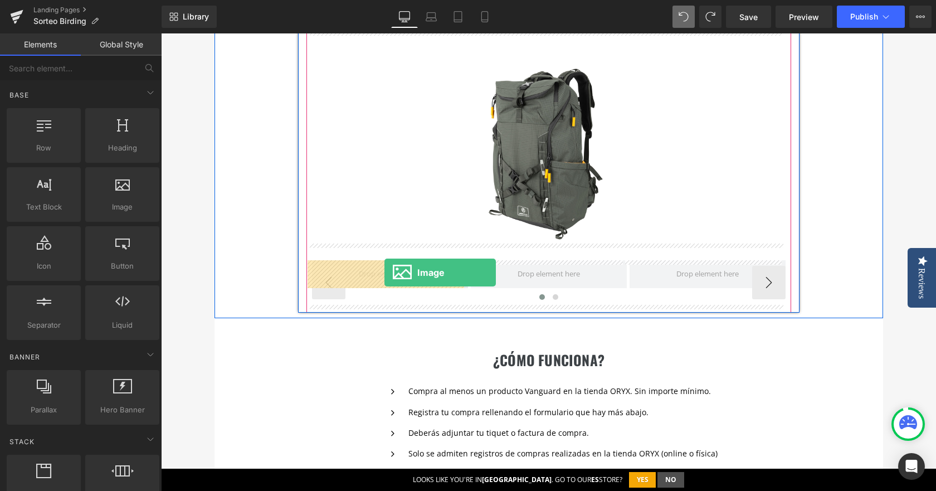
drag, startPoint x: 275, startPoint y: 237, endPoint x: 384, endPoint y: 272, distance: 114.6
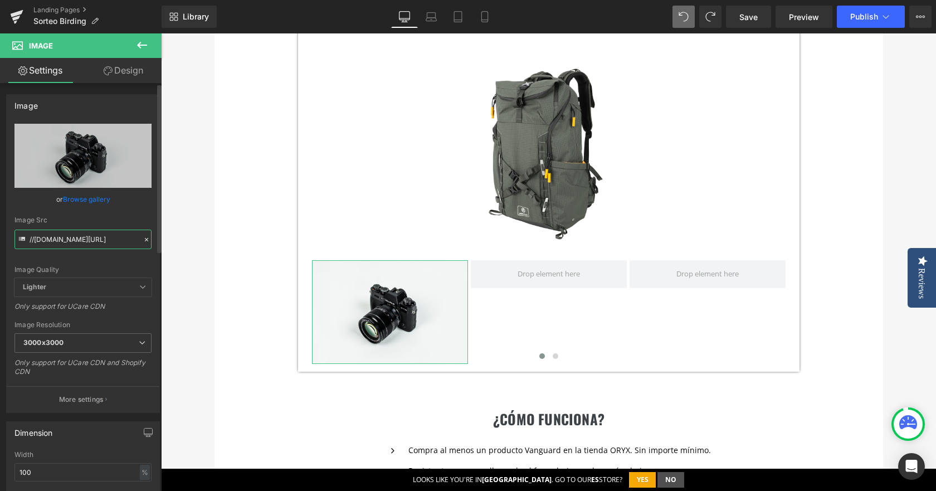
click at [97, 244] on input "//[DOMAIN_NAME][URL]" at bounding box center [82, 238] width 137 height 19
click at [97, 245] on input "//[DOMAIN_NAME][URL]" at bounding box center [82, 238] width 137 height 19
paste input "[URL][DOMAIN_NAME]"
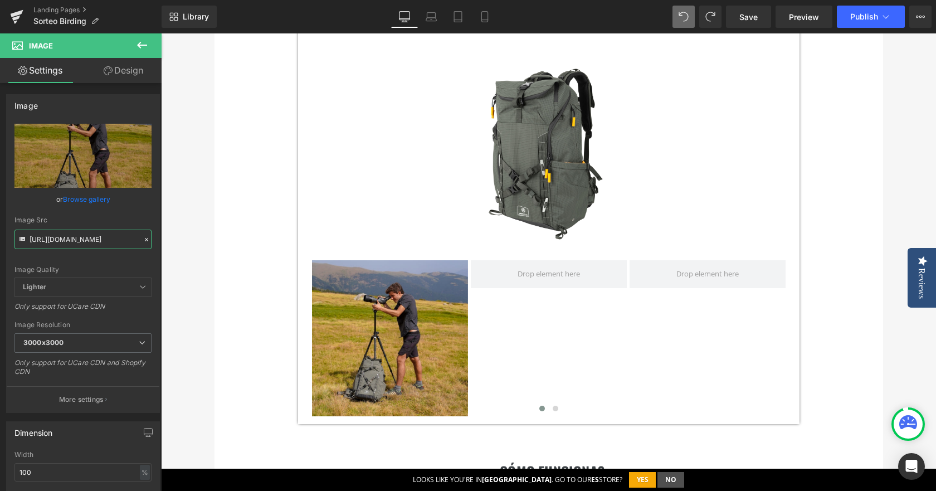
type input "[URL][DOMAIN_NAME]"
click at [135, 49] on button at bounding box center [142, 45] width 39 height 25
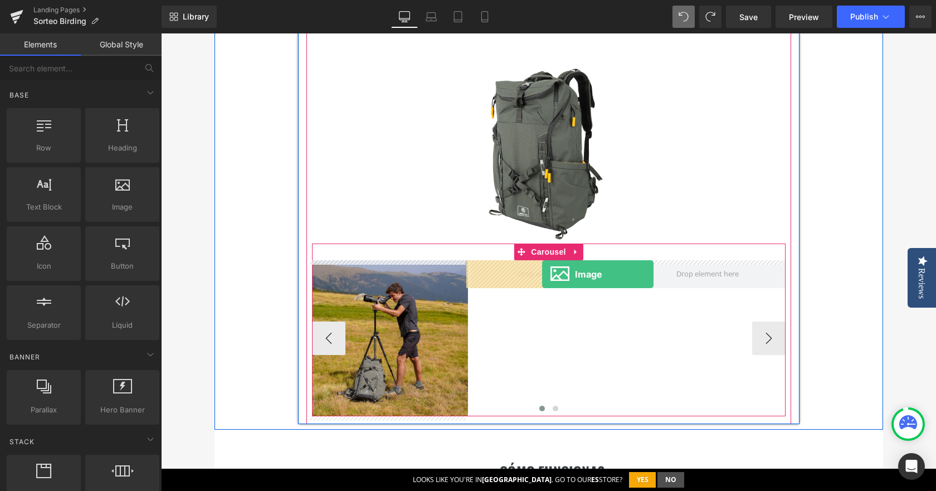
drag, startPoint x: 300, startPoint y: 234, endPoint x: 542, endPoint y: 274, distance: 244.9
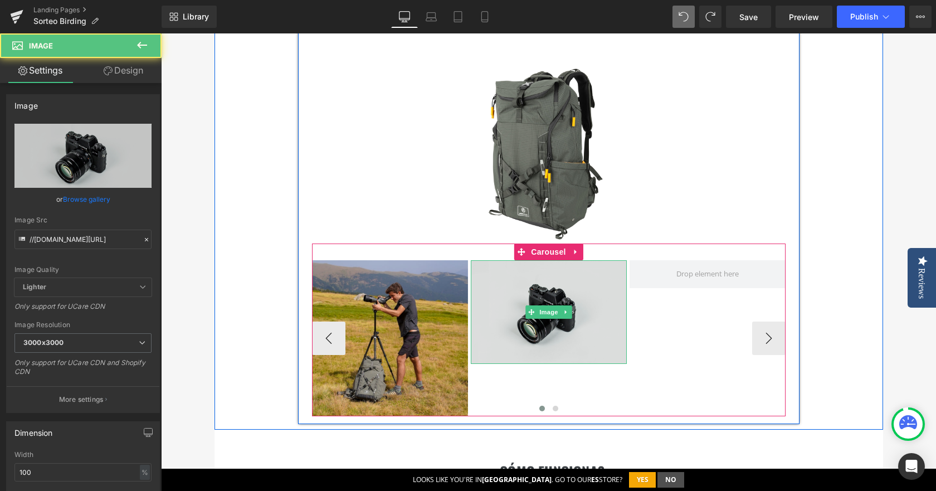
click at [571, 270] on img at bounding box center [549, 312] width 156 height 104
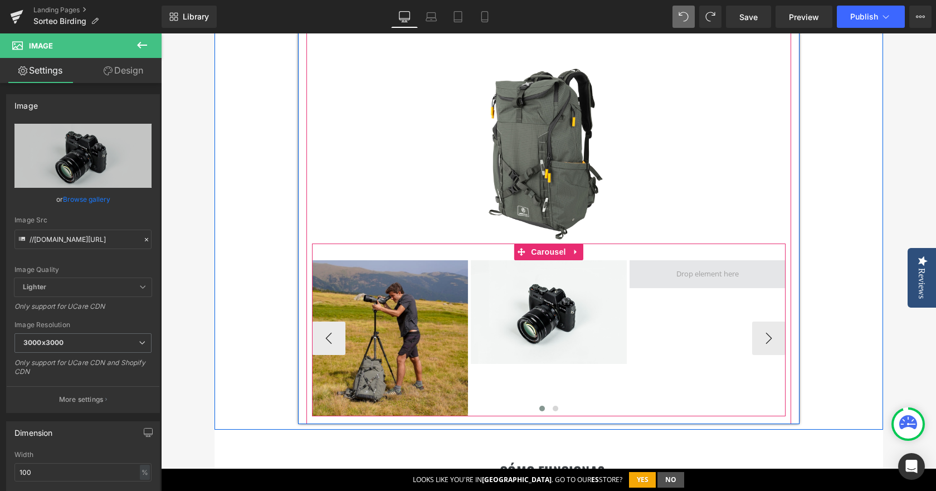
click at [692, 279] on span at bounding box center [707, 274] width 70 height 17
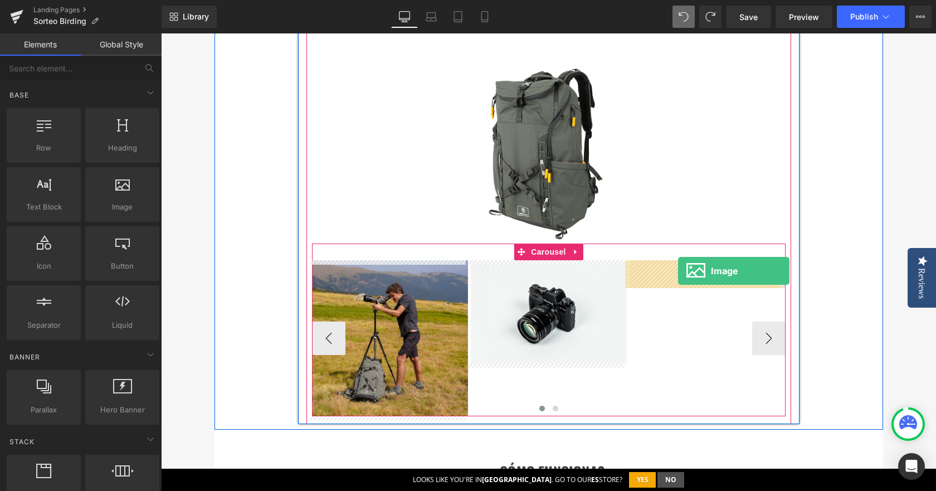
drag, startPoint x: 298, startPoint y: 232, endPoint x: 677, endPoint y: 271, distance: 381.3
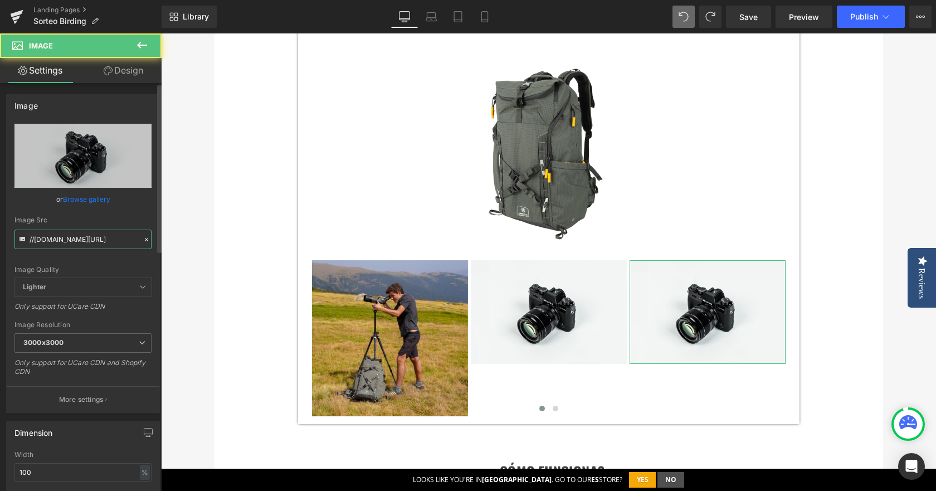
click at [110, 247] on input "//[DOMAIN_NAME][URL]" at bounding box center [82, 238] width 137 height 19
paste input "[URL][DOMAIN_NAME]"
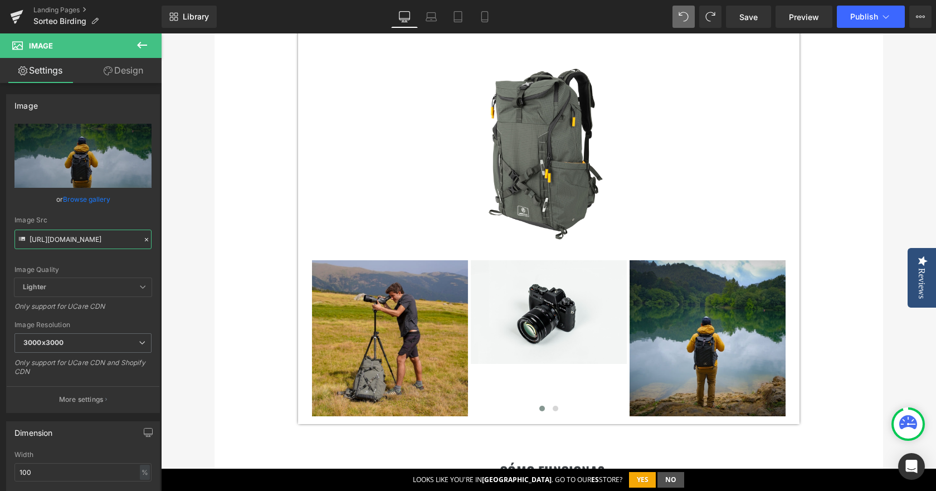
type input "[URL][DOMAIN_NAME]"
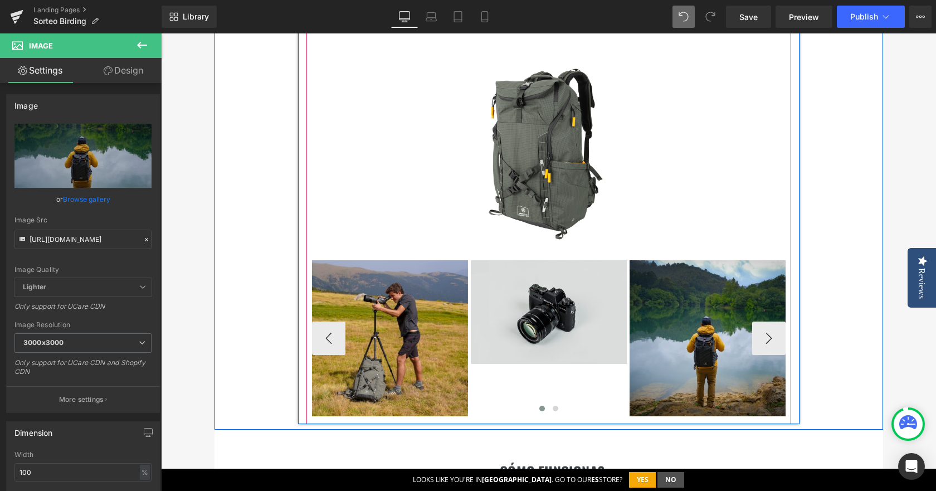
click at [499, 293] on img at bounding box center [549, 312] width 156 height 104
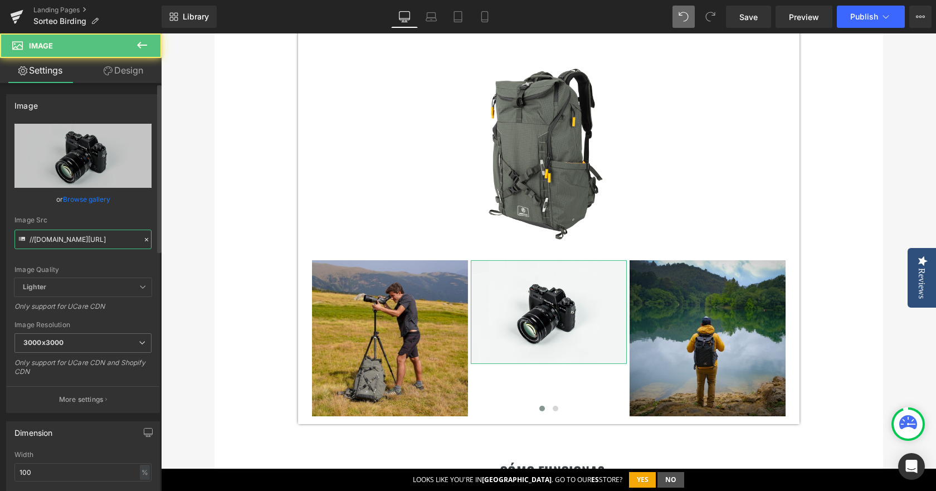
click at [68, 243] on input "//[DOMAIN_NAME][URL]" at bounding box center [82, 238] width 137 height 19
paste input "[URL][DOMAIN_NAME]"
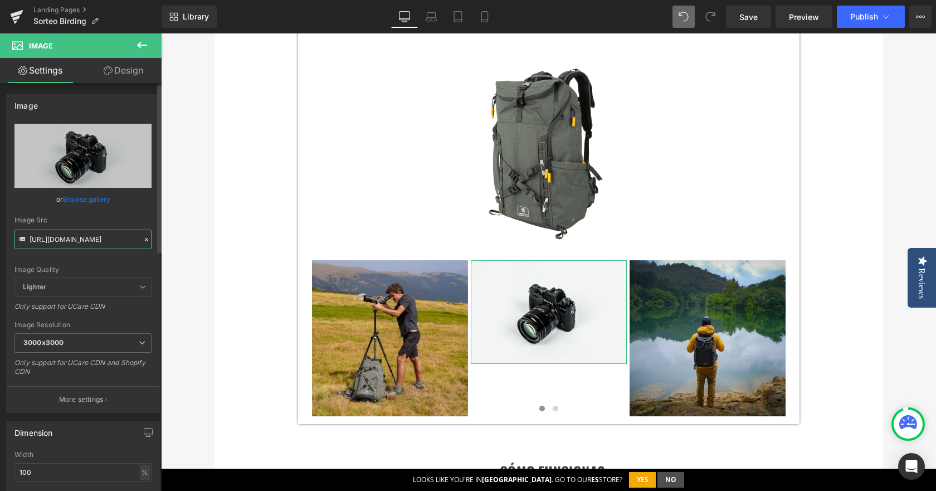
scroll to position [0, 254]
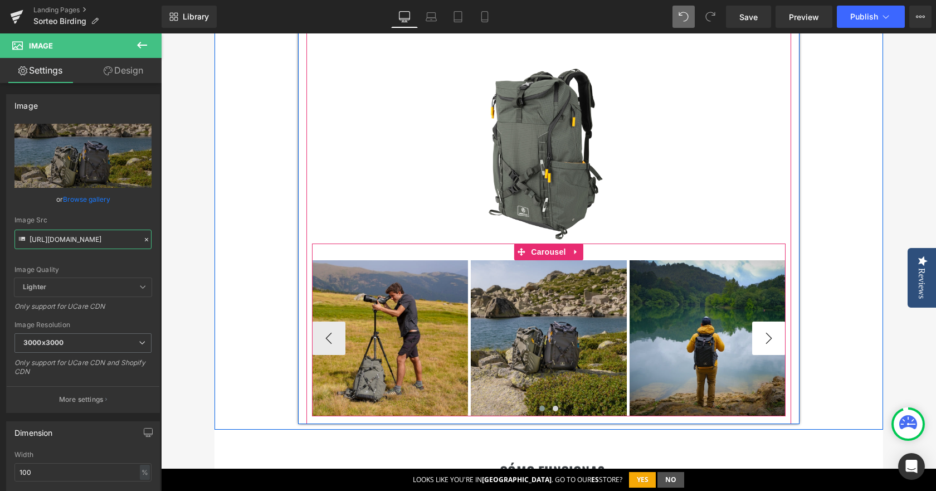
type input "[URL][DOMAIN_NAME]"
click at [765, 340] on button "›" at bounding box center [768, 337] width 33 height 33
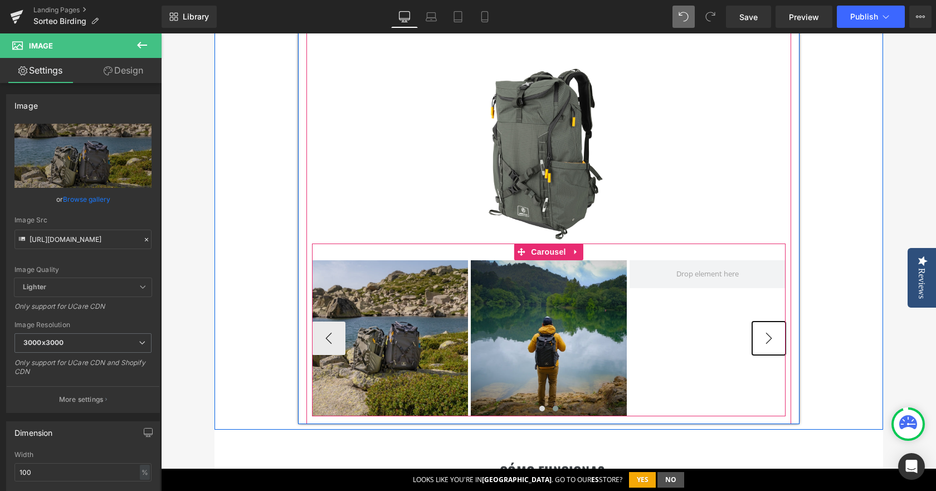
click at [765, 340] on button "›" at bounding box center [768, 337] width 33 height 33
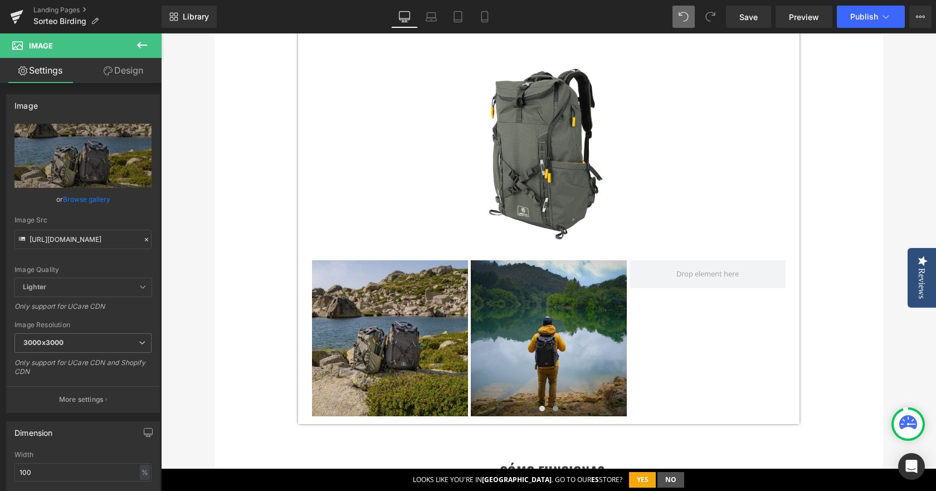
click at [136, 47] on icon at bounding box center [141, 44] width 13 height 13
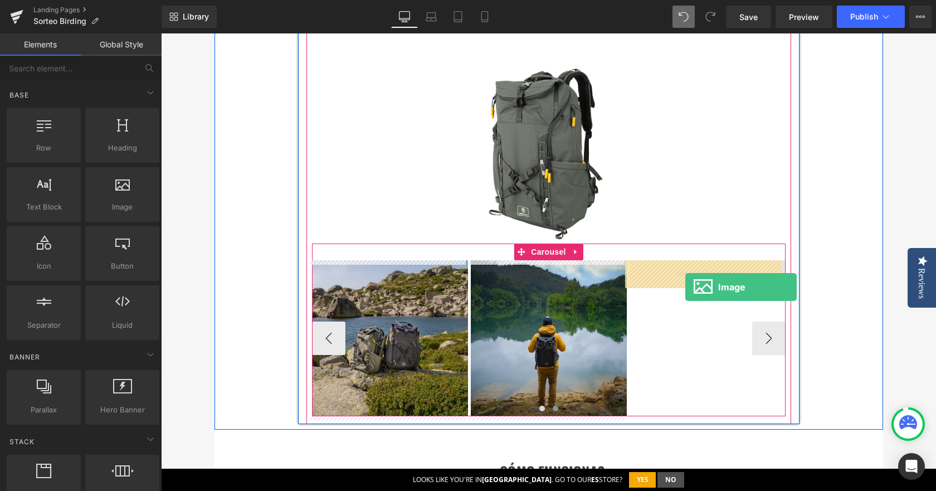
drag, startPoint x: 282, startPoint y: 234, endPoint x: 685, endPoint y: 287, distance: 406.1
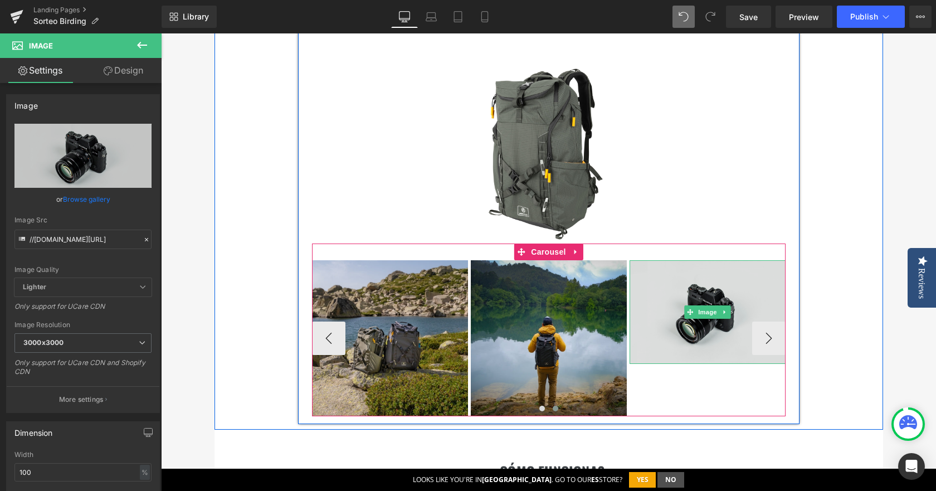
click at [655, 282] on img at bounding box center [707, 312] width 156 height 104
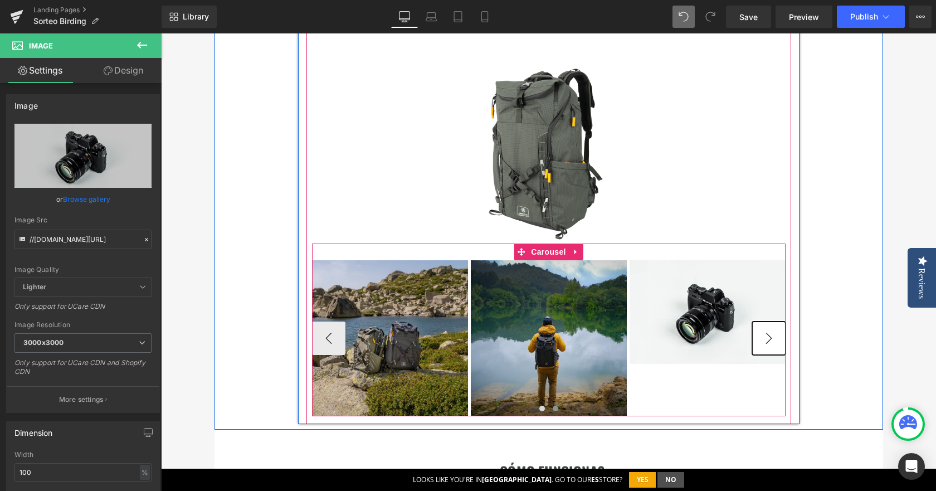
click at [772, 332] on button "›" at bounding box center [768, 337] width 33 height 33
click at [549, 251] on span "Carousel" at bounding box center [548, 251] width 40 height 17
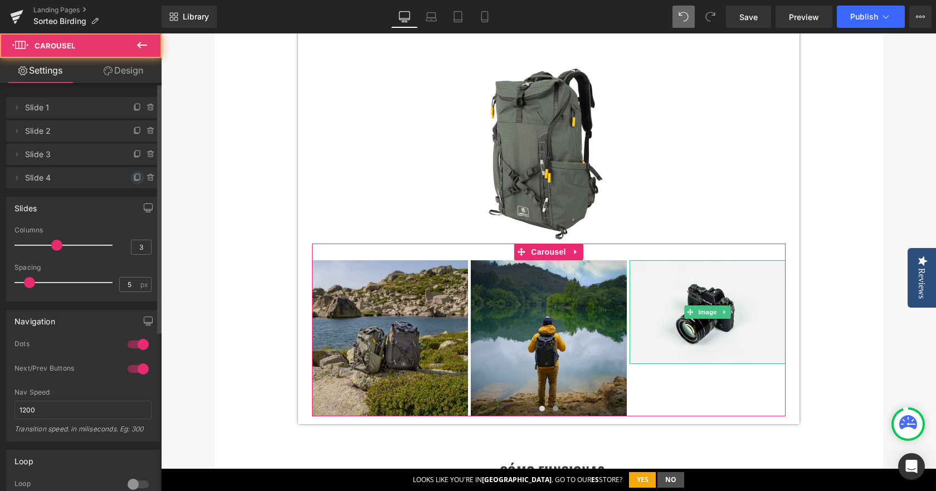
click at [131, 174] on span at bounding box center [137, 177] width 13 height 13
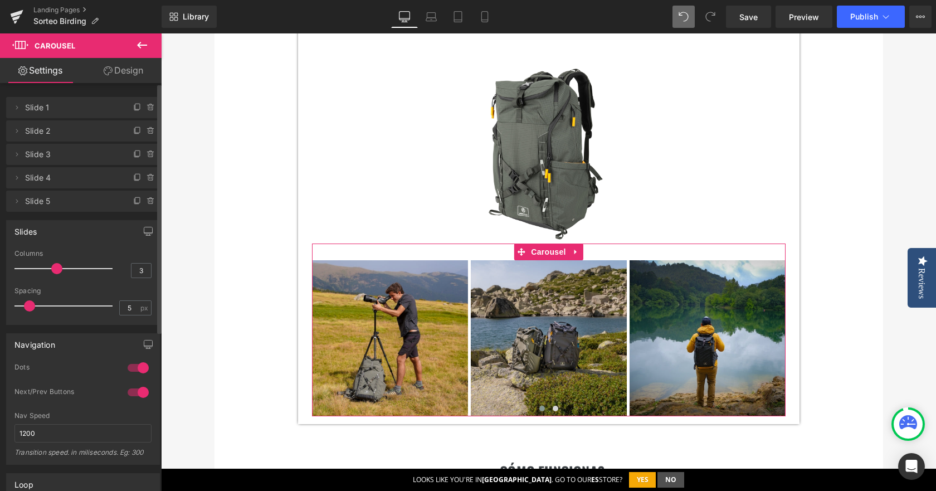
click at [105, 195] on span "Slide 5" at bounding box center [72, 200] width 94 height 21
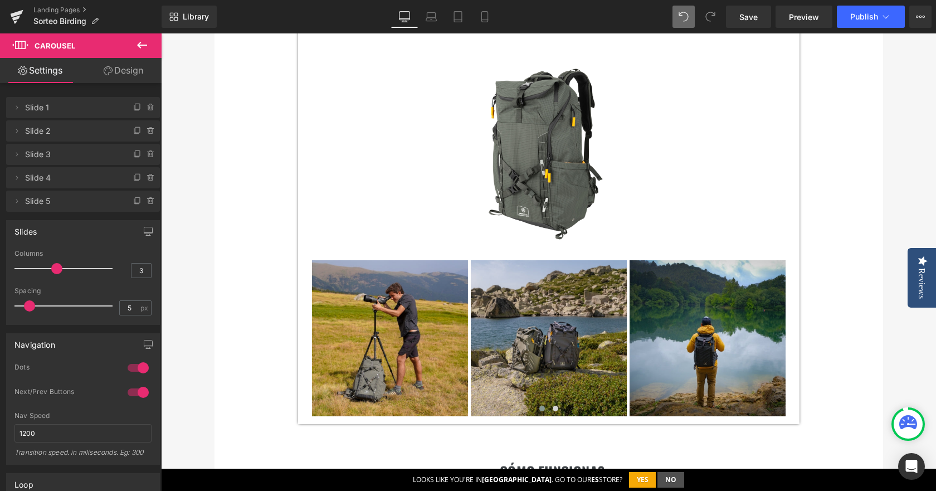
click at [143, 37] on button at bounding box center [142, 45] width 39 height 25
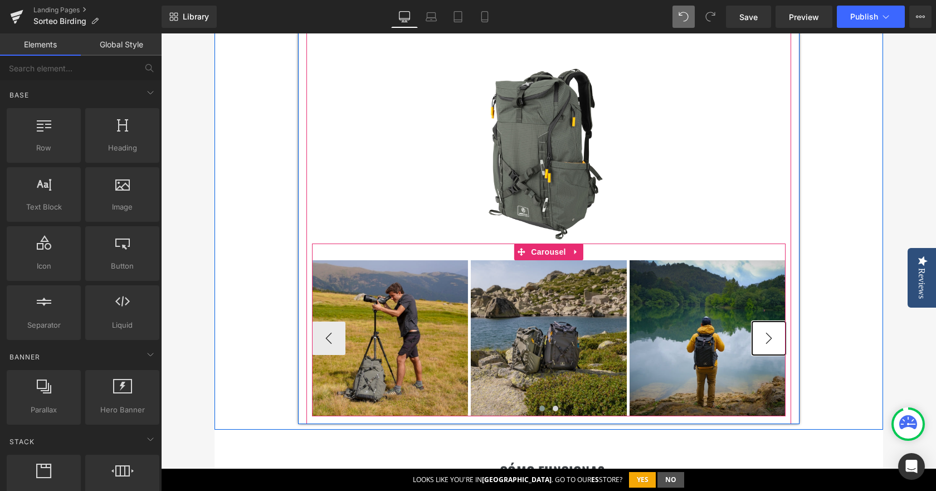
click at [763, 332] on button "›" at bounding box center [768, 337] width 33 height 33
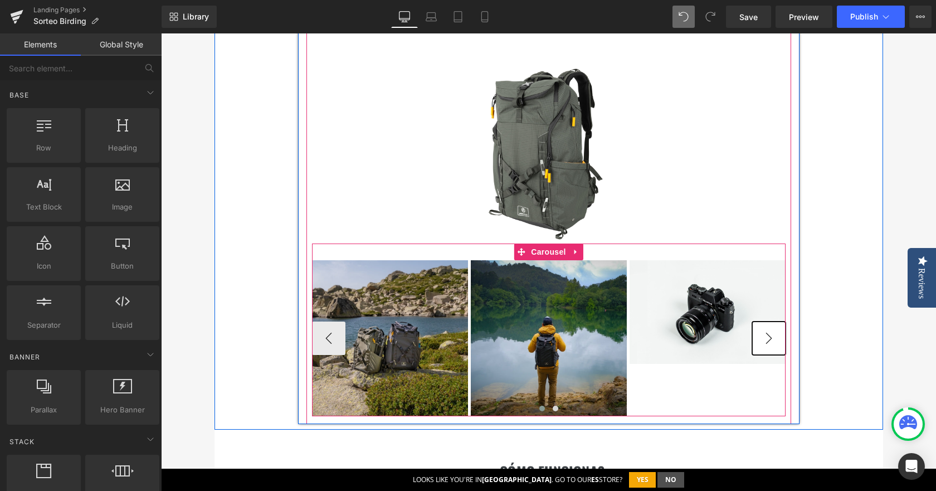
click at [763, 332] on button "›" at bounding box center [768, 337] width 33 height 33
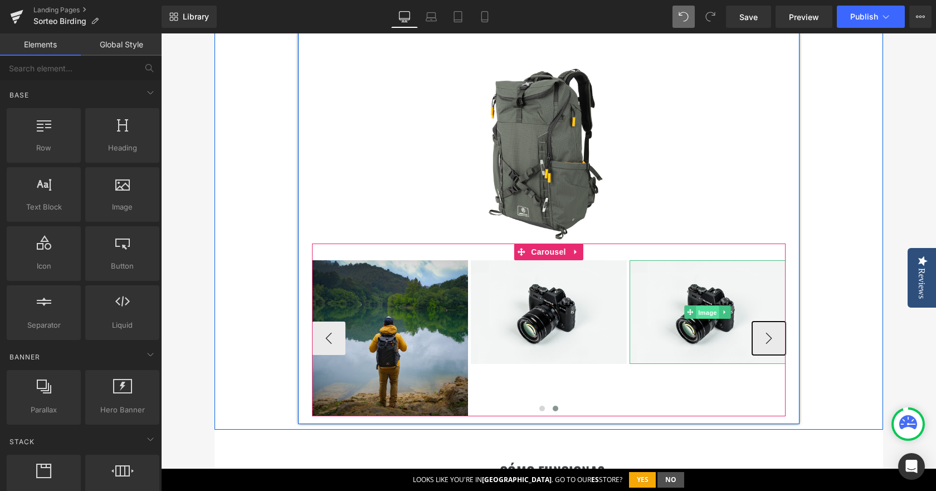
click at [707, 311] on span "Image" at bounding box center [707, 312] width 23 height 13
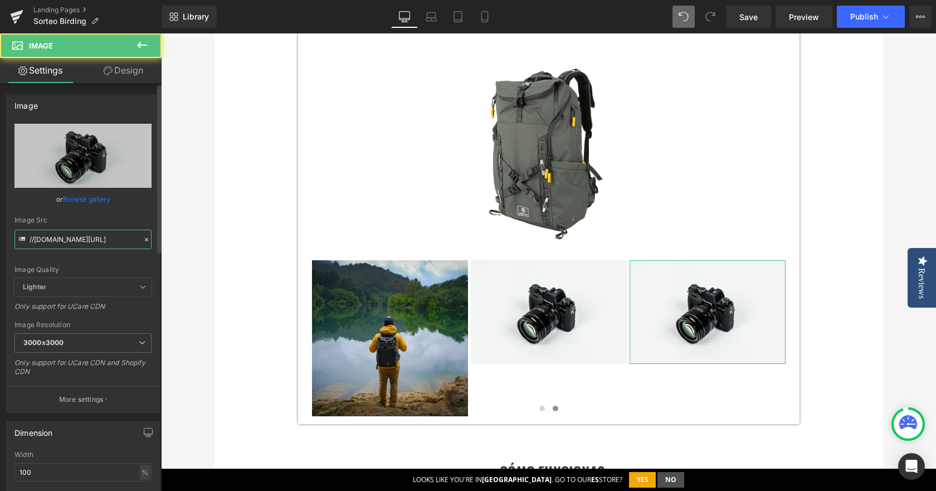
click at [71, 234] on input "//[DOMAIN_NAME][URL]" at bounding box center [82, 238] width 137 height 19
paste input "[URL][DOMAIN_NAME]"
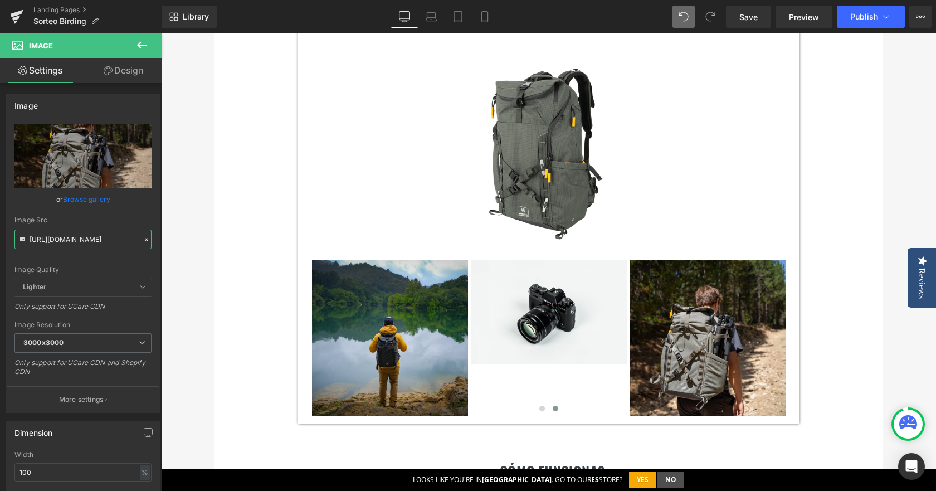
type input "[URL][DOMAIN_NAME]"
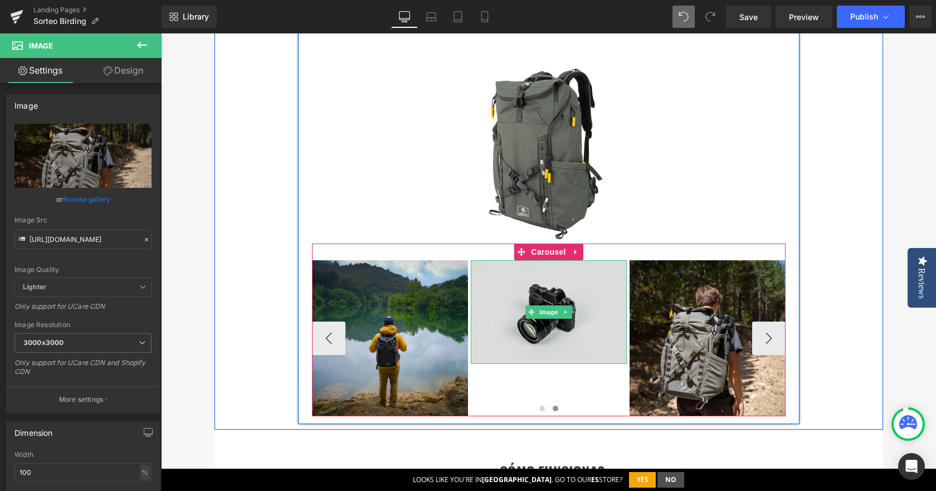
drag, startPoint x: 557, startPoint y: 286, endPoint x: 518, endPoint y: 292, distance: 38.9
click at [557, 286] on img at bounding box center [549, 312] width 156 height 104
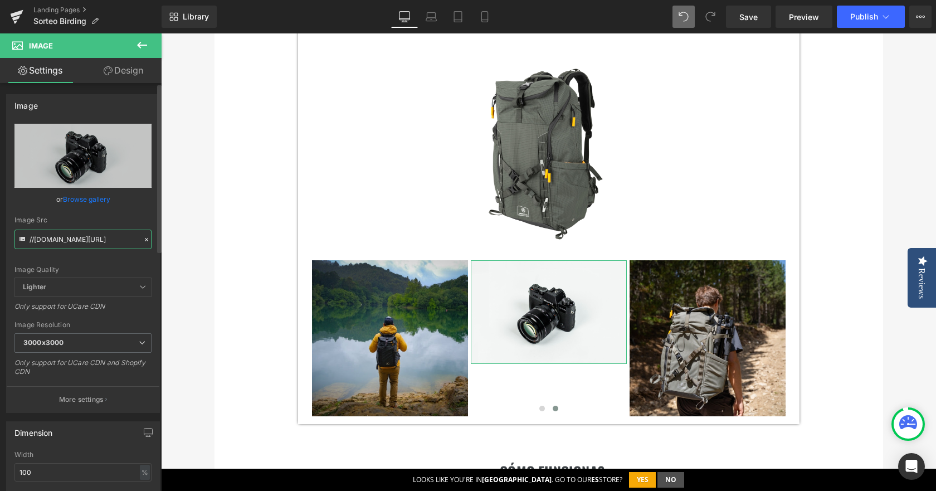
click at [109, 239] on input "//[DOMAIN_NAME][URL]" at bounding box center [82, 238] width 137 height 19
paste input "[URL][DOMAIN_NAME]"
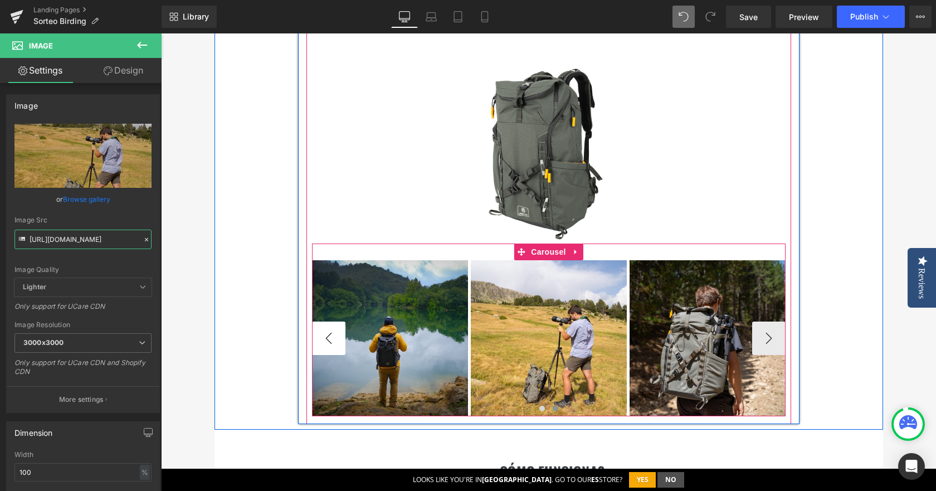
type input "[URL][DOMAIN_NAME]"
click at [322, 340] on button "‹" at bounding box center [328, 337] width 33 height 33
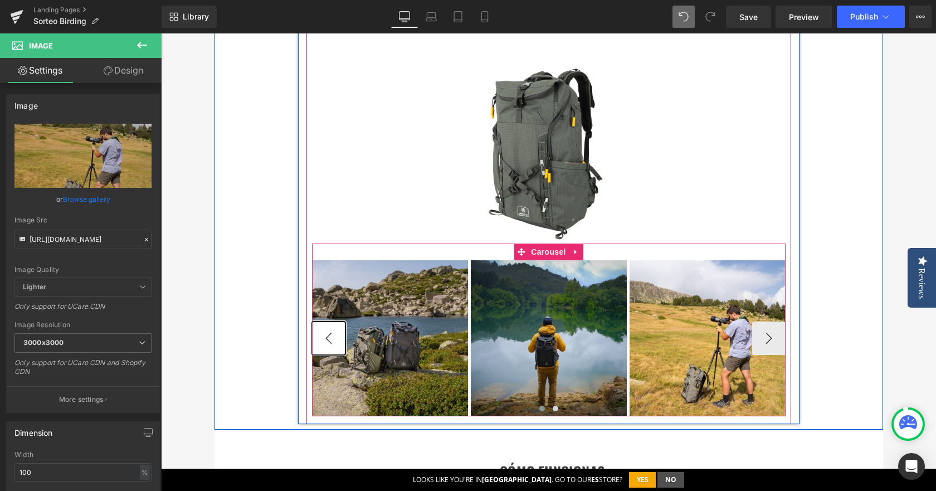
click at [322, 340] on button "‹" at bounding box center [328, 337] width 33 height 33
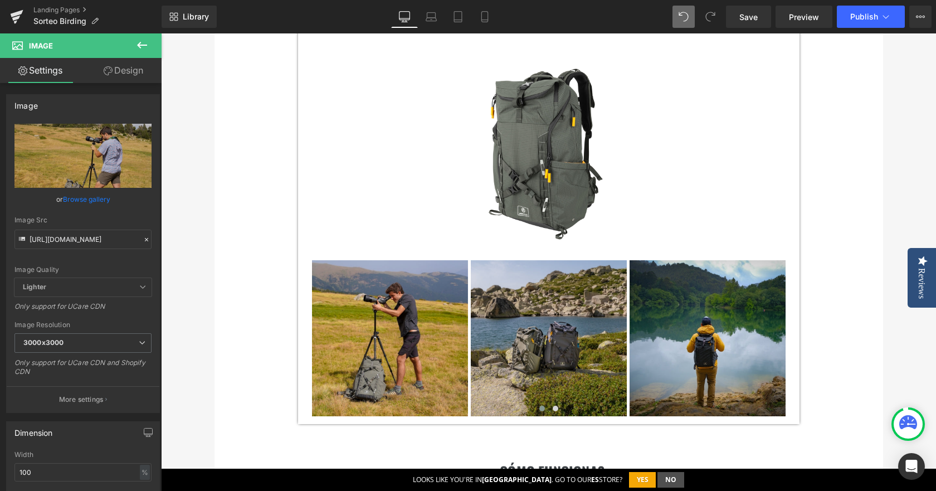
click at [910, 183] on div "participa en el sorteo Heading ¿Has comprado algún producto Vanguard durante el…" at bounding box center [548, 364] width 775 height 1424
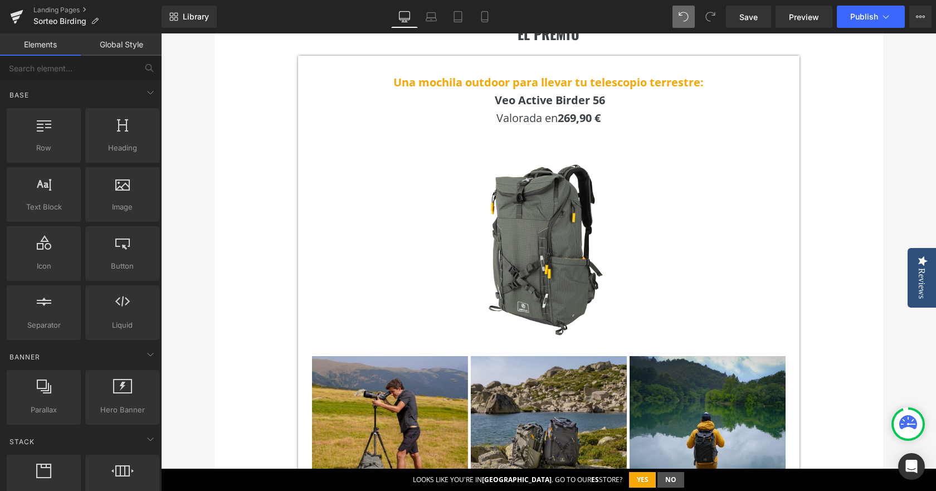
scroll to position [232, 0]
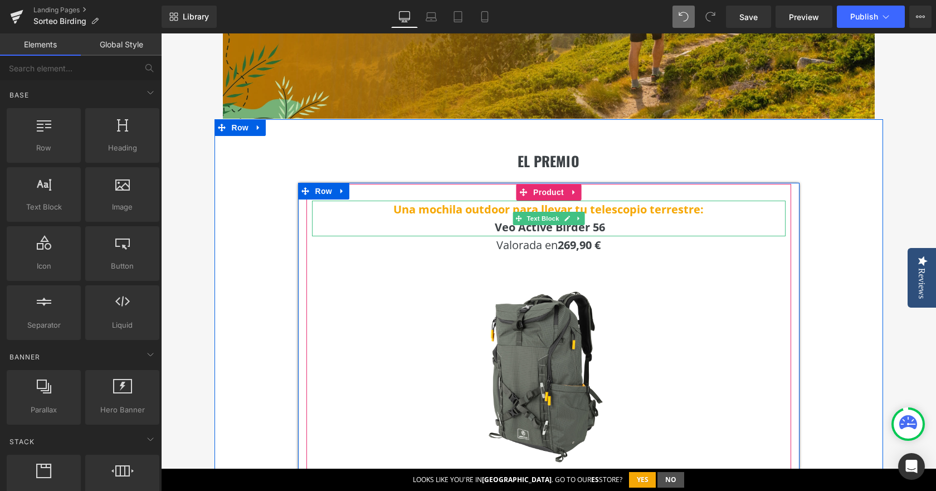
click at [456, 210] on b "Una mochila outdoor para llevar tu telescopio terrestre:" at bounding box center [548, 209] width 310 height 15
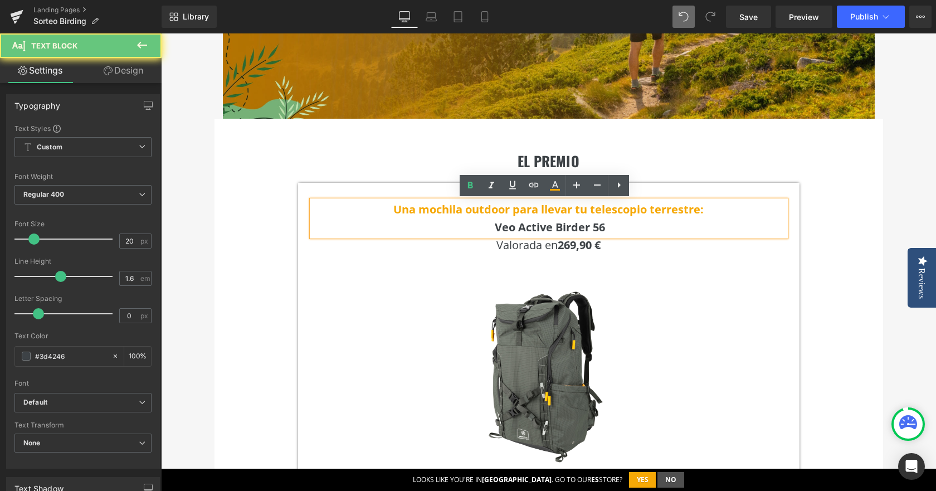
click at [456, 210] on b "Una mochila outdoor para llevar tu telescopio terrestre:" at bounding box center [548, 209] width 310 height 15
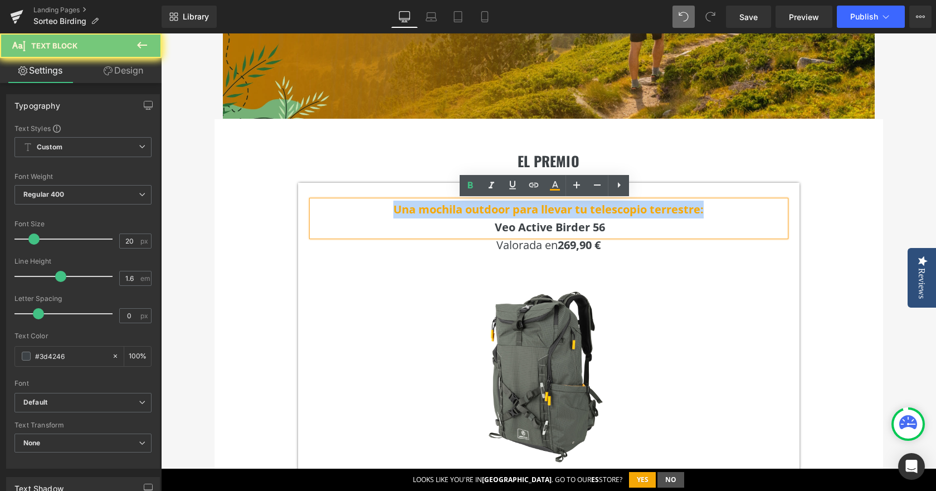
click at [456, 210] on b "Una mochila outdoor para llevar tu telescopio terrestre:" at bounding box center [548, 209] width 310 height 15
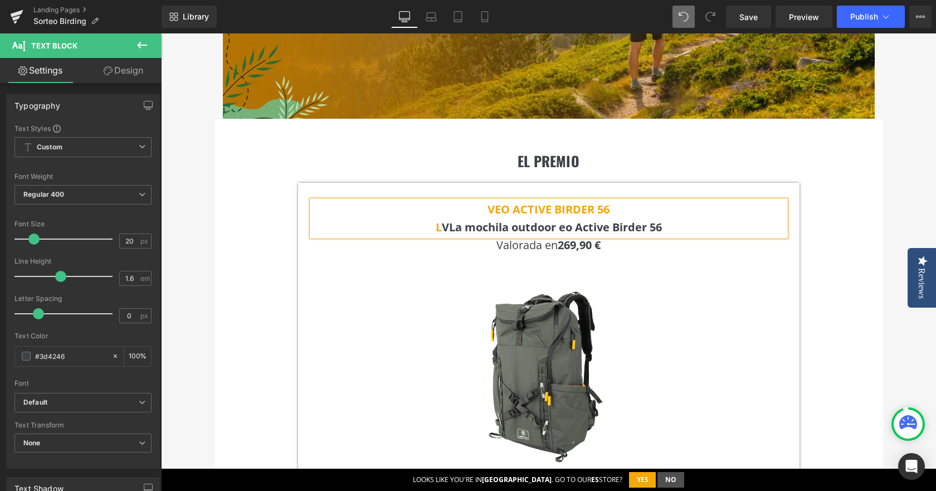
click at [442, 224] on b "VLa mochila outdoor eo Active Birder 56" at bounding box center [552, 226] width 220 height 15
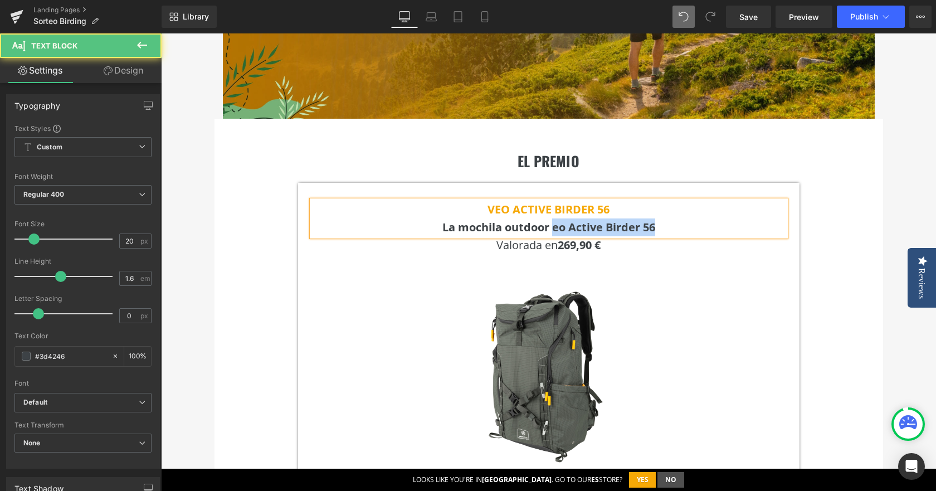
drag, startPoint x: 549, startPoint y: 227, endPoint x: 651, endPoint y: 222, distance: 102.6
click at [651, 222] on b "La mochila outdoor eo Active Birder 56" at bounding box center [548, 226] width 213 height 15
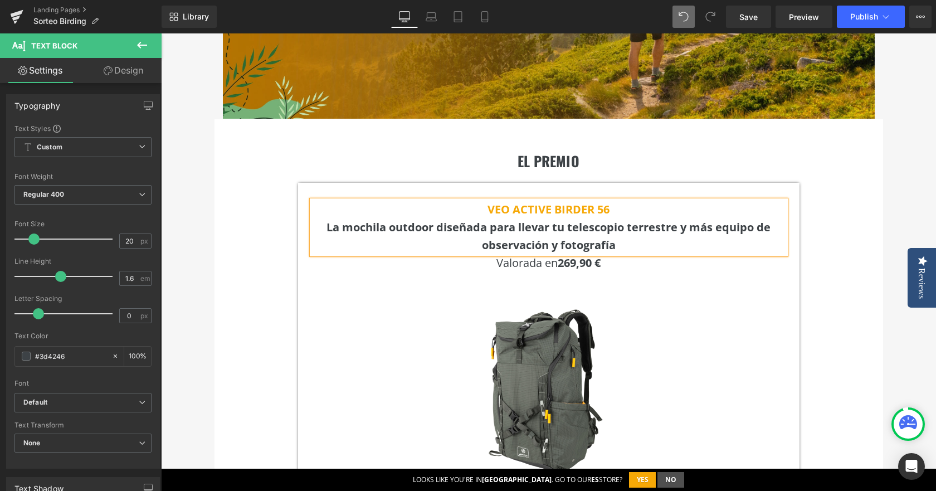
click at [826, 237] on div "EL PREMIO Heading VEO ACTIVE BIRDER 56 La mochila outdoor diseñada para llevar …" at bounding box center [548, 394] width 668 height 551
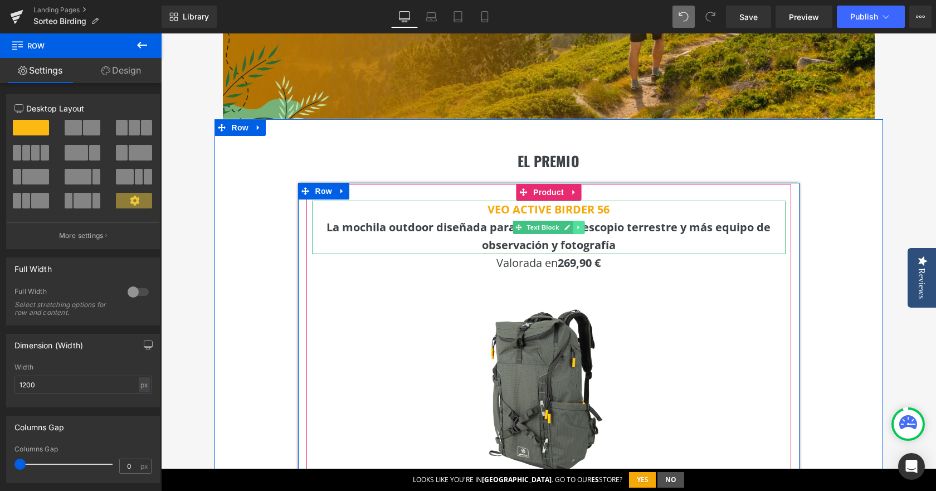
click at [576, 230] on icon at bounding box center [578, 227] width 6 height 7
click at [569, 229] on icon at bounding box center [572, 227] width 6 height 6
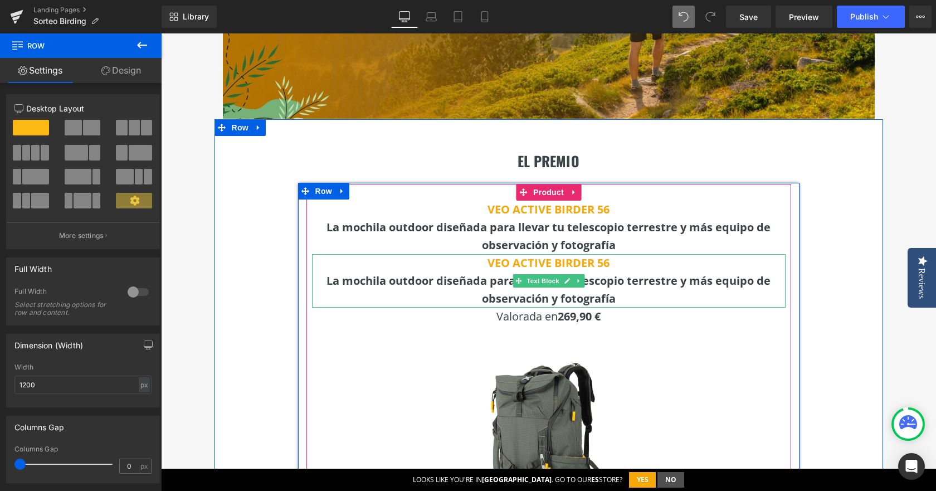
click at [576, 262] on b "VEO ACTIVE BIRDER 56" at bounding box center [548, 262] width 122 height 15
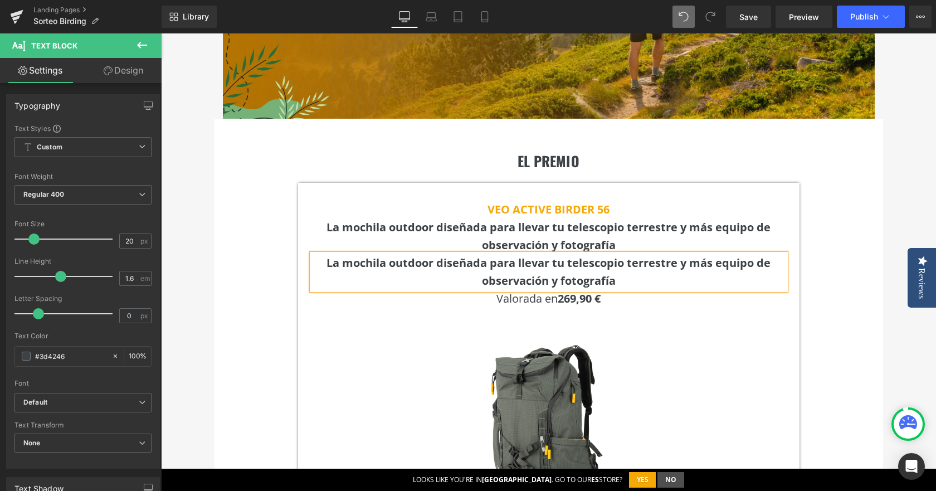
click at [577, 236] on p "La mochila outdoor diseñada para llevar tu telescopio terrestre y más equipo de…" at bounding box center [548, 236] width 473 height 36
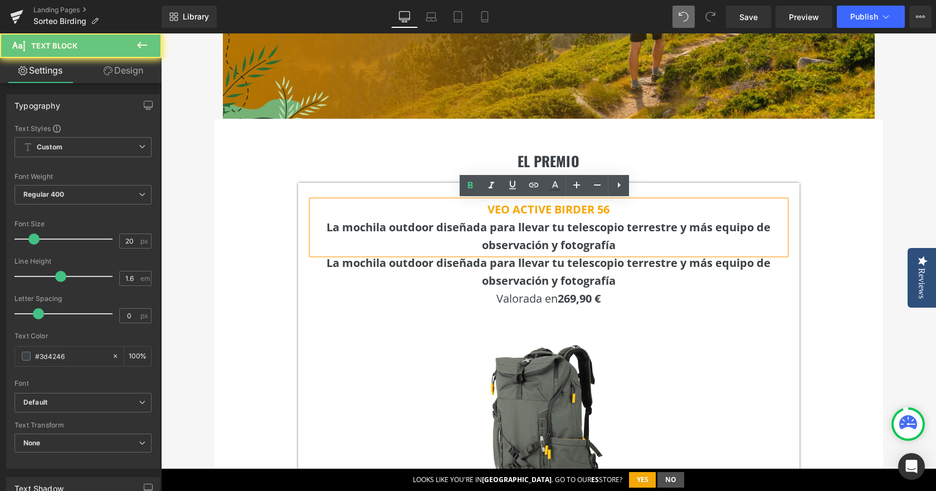
click at [580, 243] on b "La mochila outdoor diseñada para llevar tu telescopio terrestre y más equipo de…" at bounding box center [548, 235] width 444 height 33
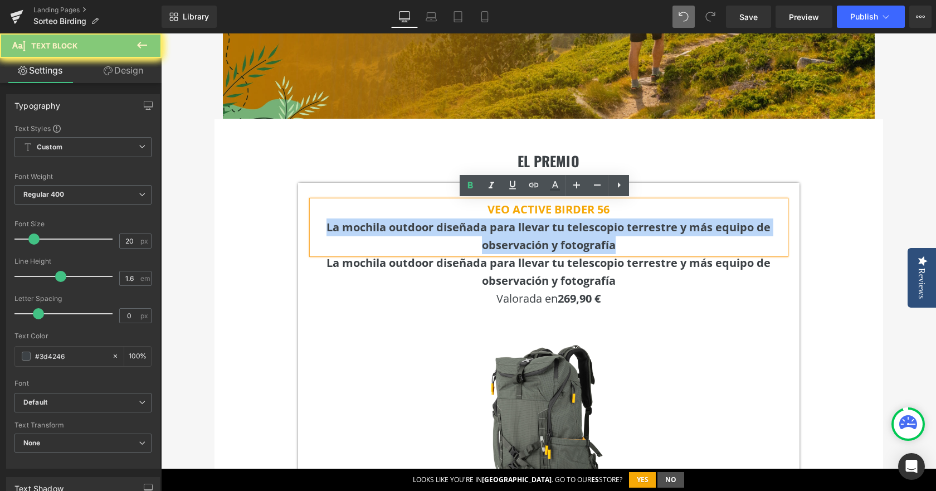
click at [580, 243] on b "La mochila outdoor diseñada para llevar tu telescopio terrestre y más equipo de…" at bounding box center [548, 235] width 444 height 33
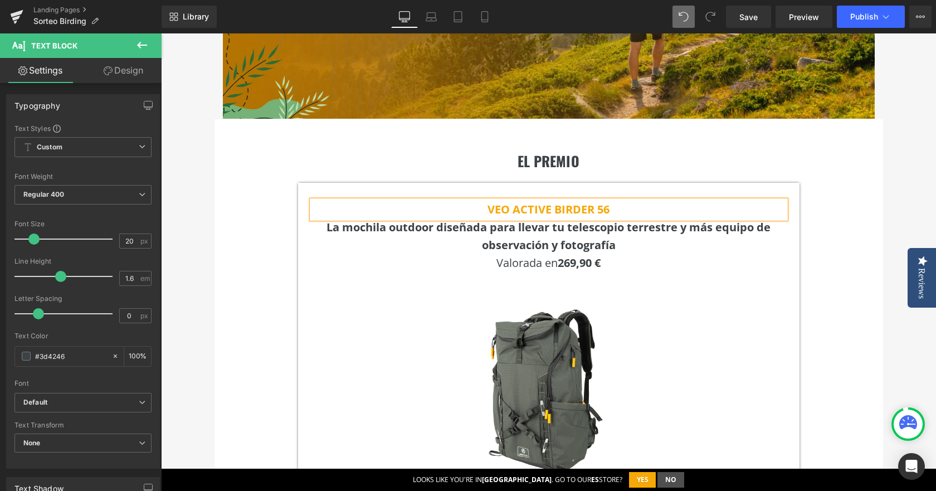
click at [816, 228] on div "EL PREMIO Heading VEO ACTIVE BIRDER 56 Text Block La mochila outdoor diseñada p…" at bounding box center [548, 394] width 668 height 551
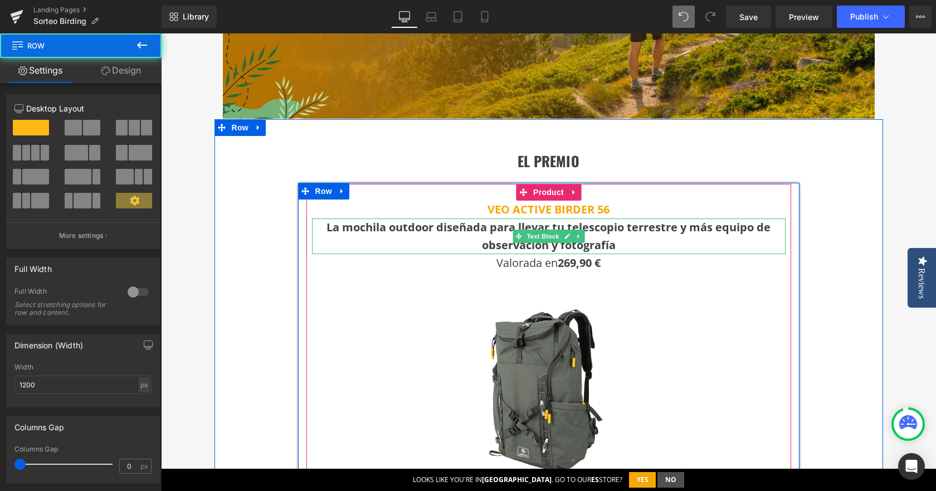
click at [661, 238] on p "La mochila outdoor diseñada para llevar tu telescopio terrestre y más equipo de…" at bounding box center [548, 236] width 473 height 36
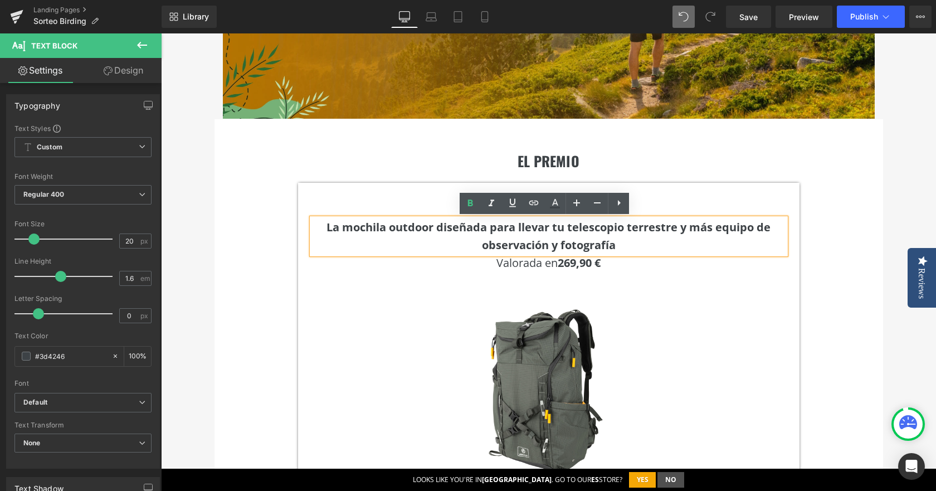
drag, startPoint x: 817, startPoint y: 202, endPoint x: 702, endPoint y: 232, distance: 119.1
click at [817, 202] on div "EL PREMIO Heading VEO ACTIVE BIRDER 56 Text Block La mochila outdoor diseñada p…" at bounding box center [548, 394] width 668 height 551
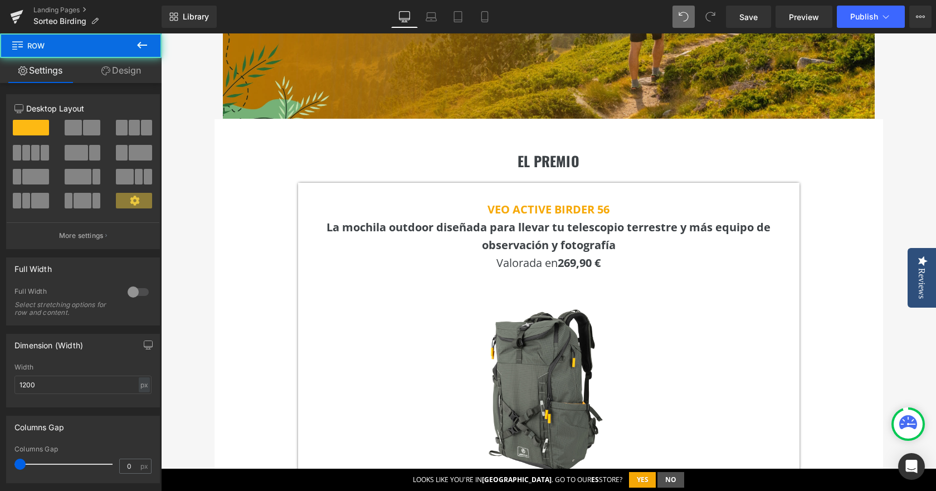
click at [652, 241] on p "La mochila outdoor diseñada para llevar tu telescopio terrestre y más equipo de…" at bounding box center [548, 236] width 473 height 36
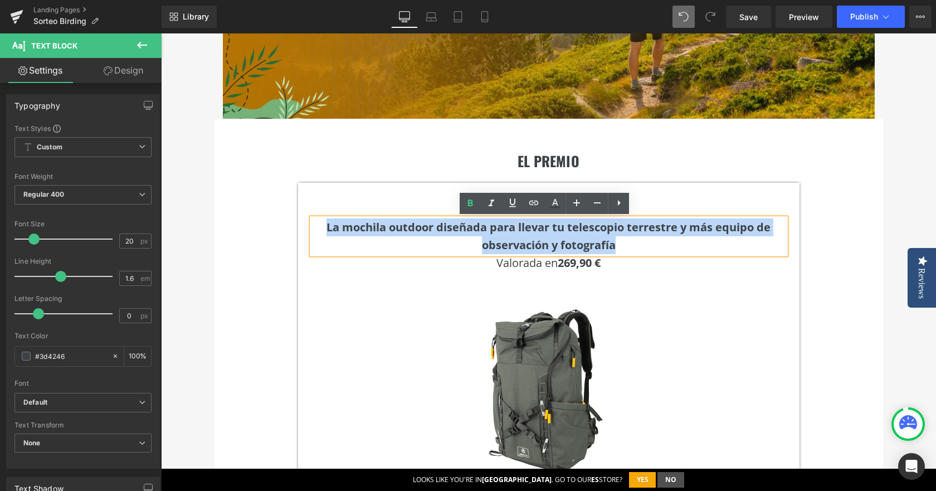
click at [652, 241] on p "La mochila outdoor diseñada para llevar tu telescopio terrestre y más equipo de…" at bounding box center [548, 236] width 473 height 36
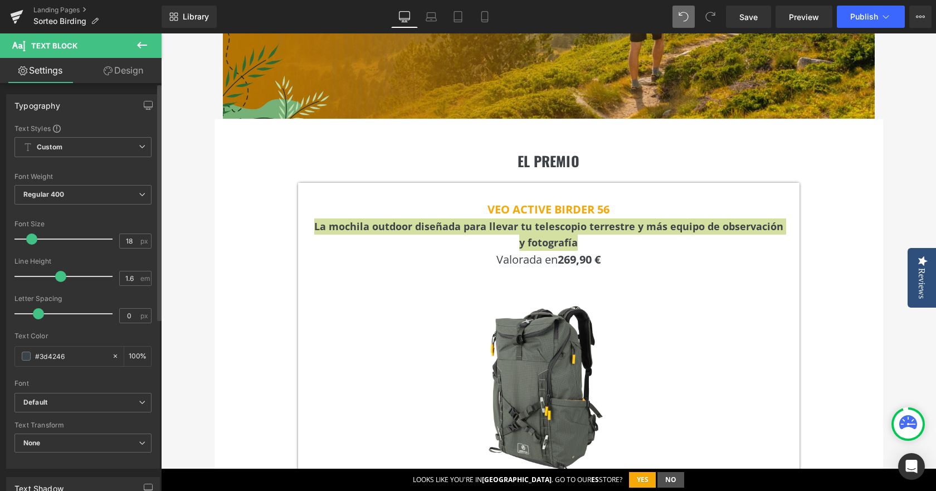
type input "17"
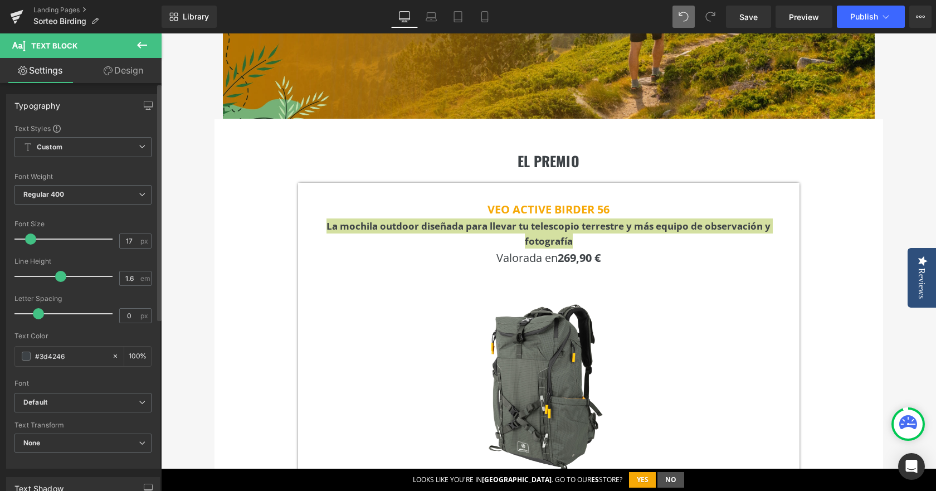
click at [32, 243] on span at bounding box center [30, 238] width 11 height 11
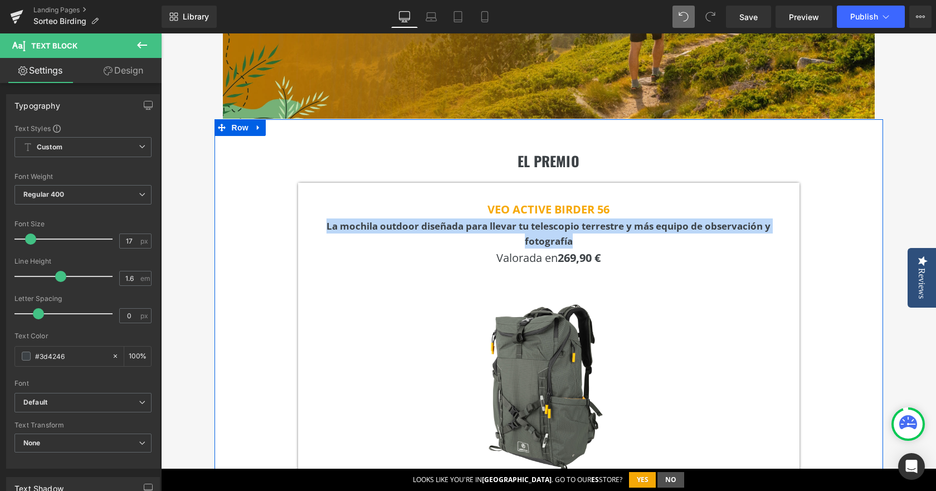
click at [269, 259] on div "EL PREMIO Heading VEO ACTIVE BIRDER 56 Text Block La mochila outdoor diseñada p…" at bounding box center [548, 391] width 668 height 545
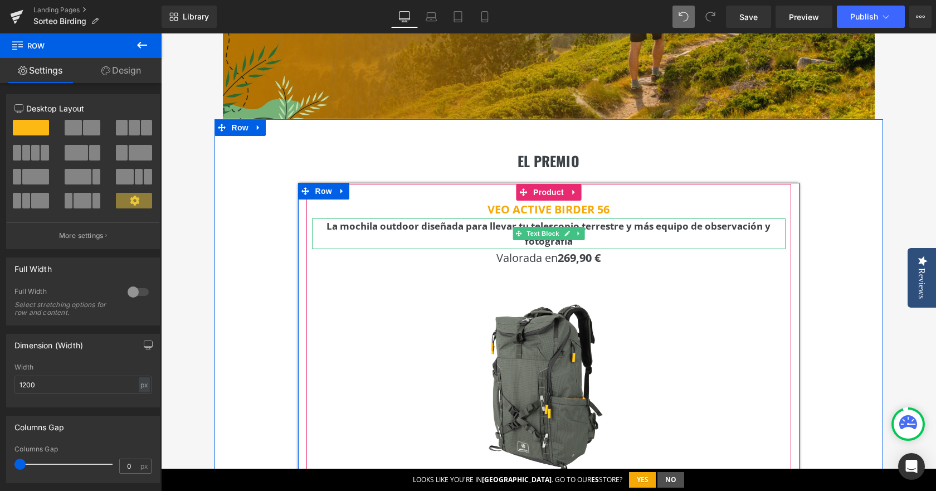
click at [624, 226] on b "La mochila outdoor diseñada para llevar tu telescopio terrestre y más equipo de…" at bounding box center [548, 233] width 444 height 28
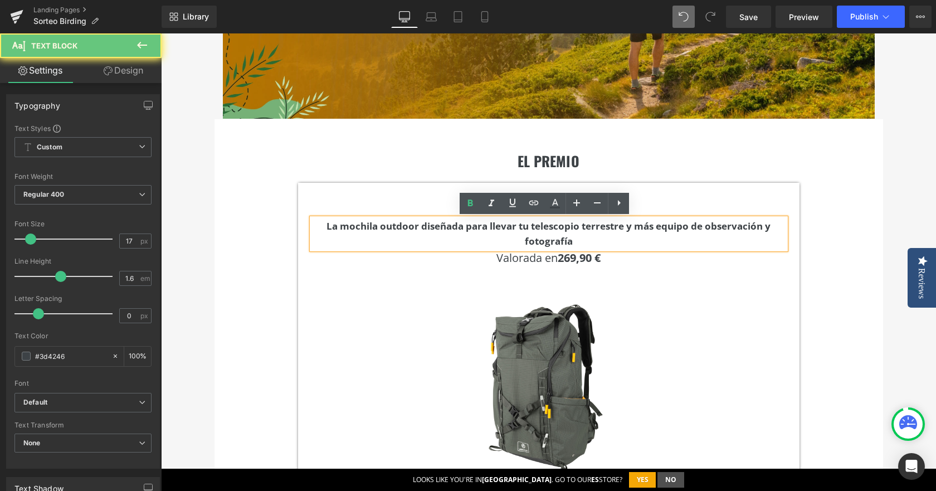
click at [613, 233] on p "La mochila outdoor diseñada para llevar tu telescopio terrestre y más equipo de…" at bounding box center [548, 233] width 473 height 30
click at [254, 214] on div "EL PREMIO Heading VEO ACTIVE BIRDER 56 Text Block La mochila outdoor diseñada p…" at bounding box center [548, 391] width 668 height 545
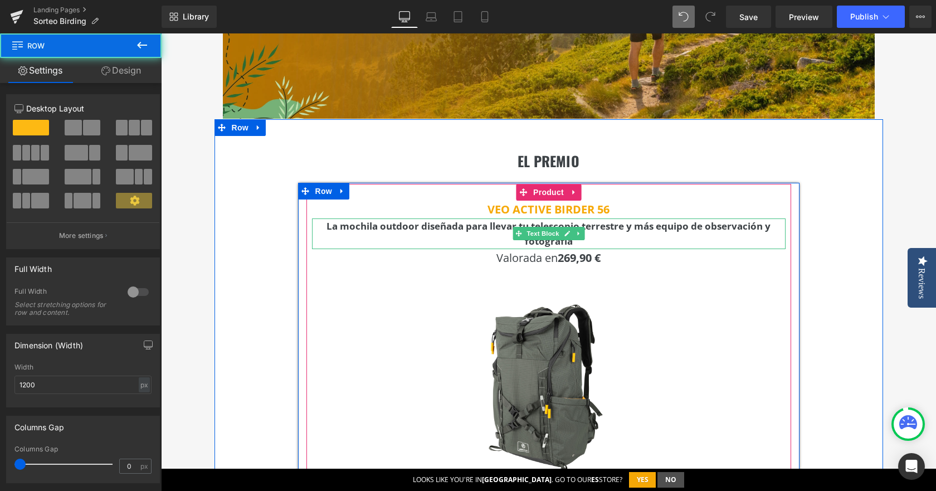
click at [429, 234] on p "La mochila outdoor diseñada para llevar tu telescopio terrestre y más equipo de…" at bounding box center [548, 233] width 473 height 30
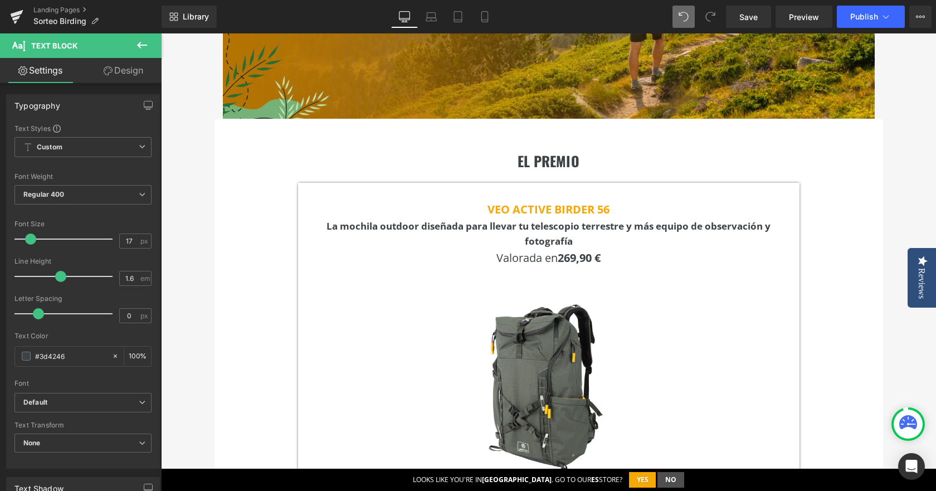
click at [132, 73] on link "Design" at bounding box center [123, 70] width 81 height 25
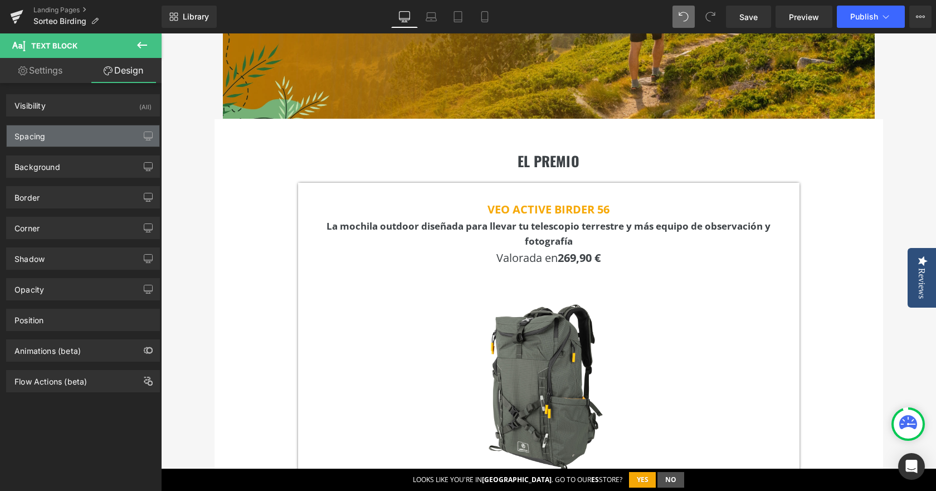
type input "0"
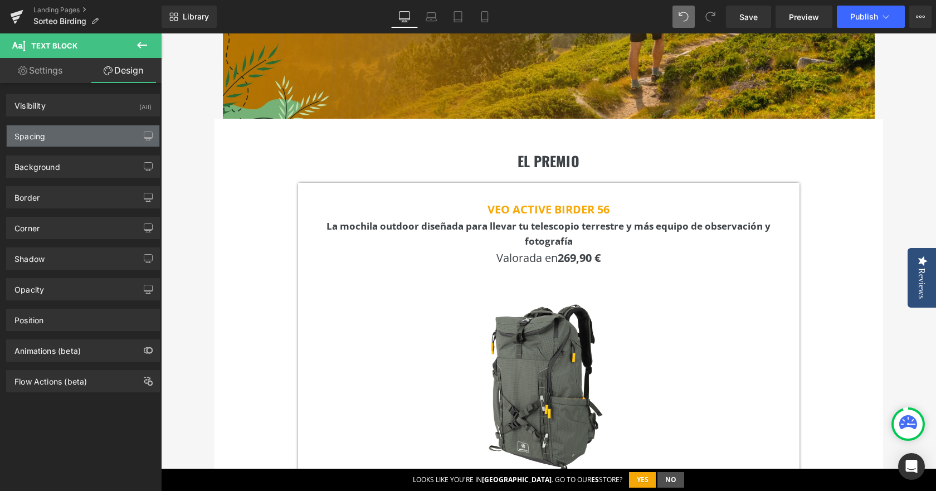
type input "0"
click at [61, 144] on div "Spacing" at bounding box center [83, 135] width 153 height 21
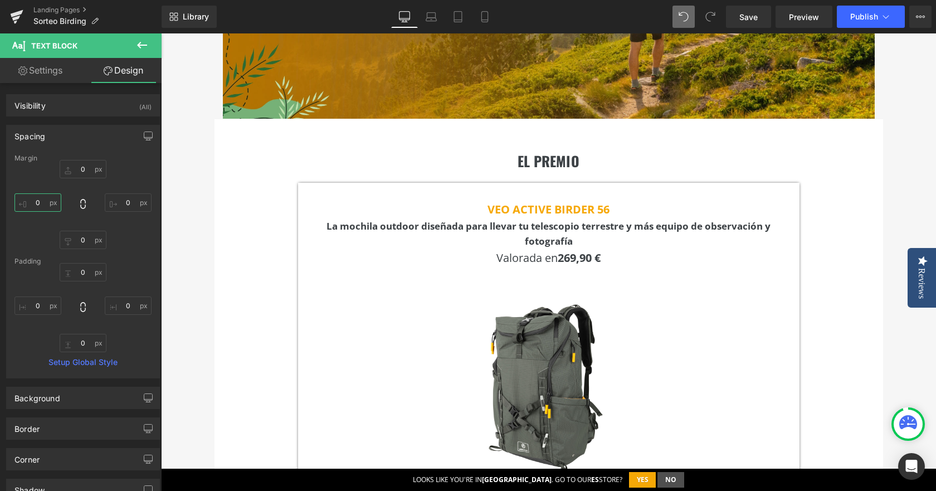
click at [39, 206] on input "0" at bounding box center [37, 202] width 47 height 18
drag, startPoint x: 40, startPoint y: 204, endPoint x: 31, endPoint y: 205, distance: 9.0
click at [31, 205] on input "30" at bounding box center [37, 202] width 47 height 18
click at [46, 203] on input "30" at bounding box center [37, 202] width 47 height 18
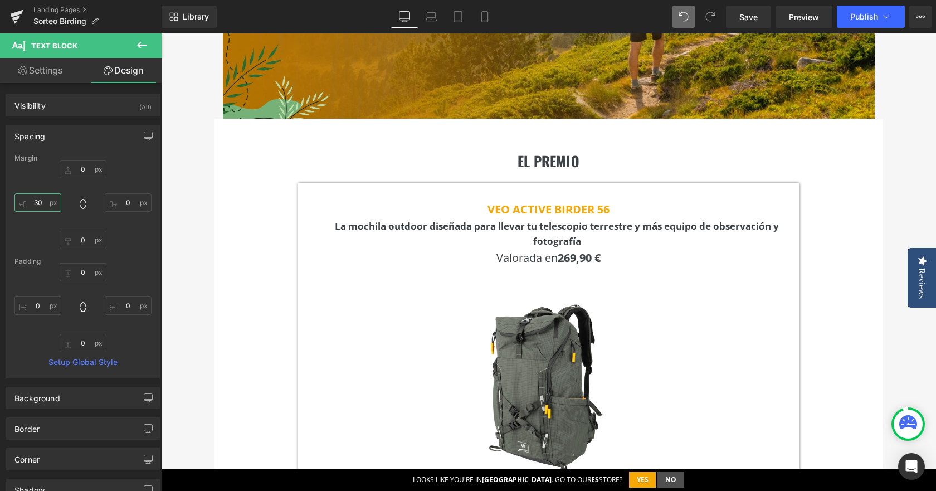
click at [46, 203] on input "30" at bounding box center [37, 202] width 47 height 18
type input "50"
click at [112, 203] on input "0" at bounding box center [128, 202] width 47 height 18
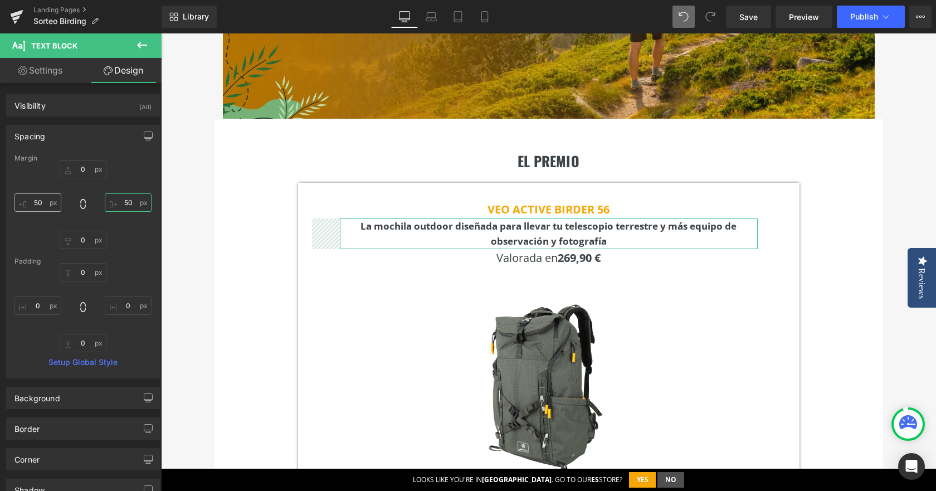
type input "50"
click at [36, 203] on input "50" at bounding box center [37, 202] width 47 height 18
type input "60"
click at [117, 199] on input "50" at bounding box center [128, 202] width 47 height 18
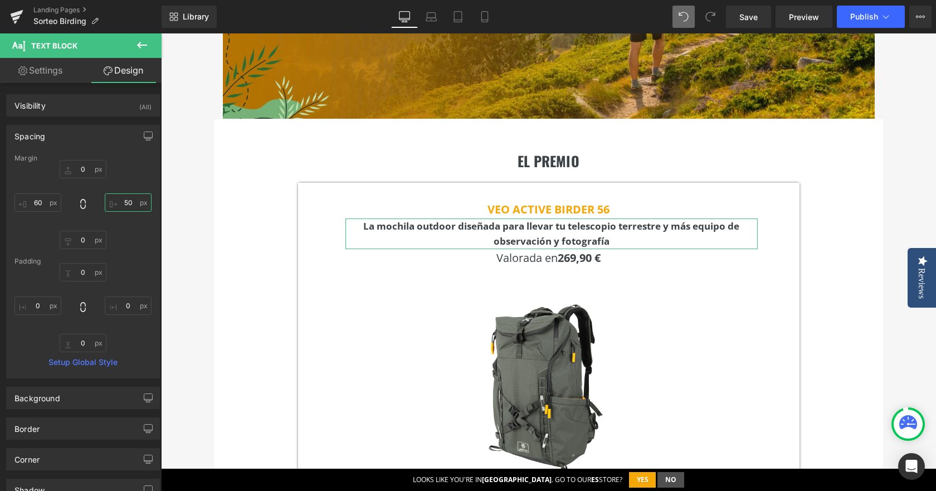
click at [117, 199] on input "50" at bounding box center [128, 202] width 47 height 18
type input "60"
click at [87, 339] on input "0" at bounding box center [83, 343] width 47 height 18
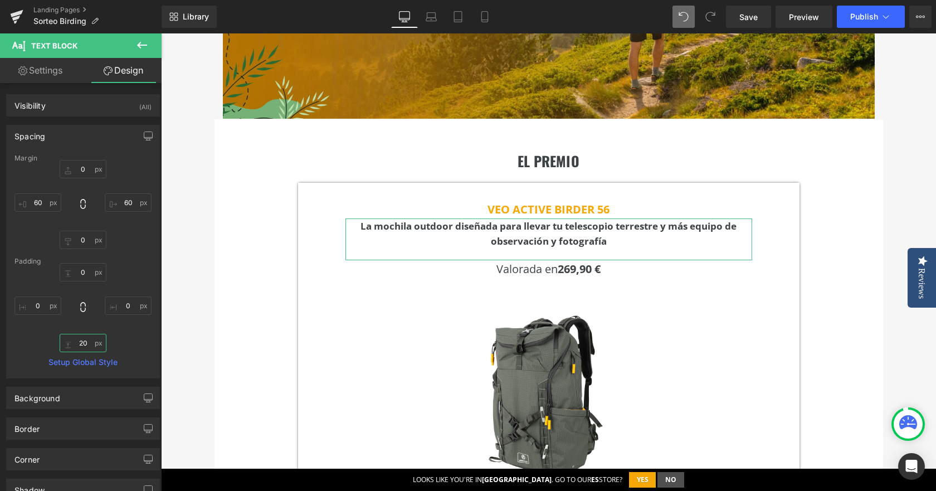
type input "2"
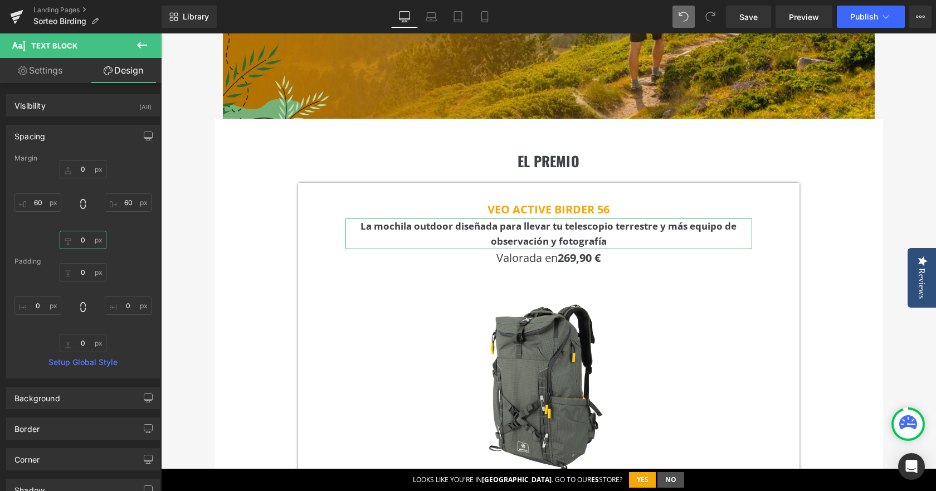
click at [79, 241] on input "0" at bounding box center [83, 240] width 47 height 18
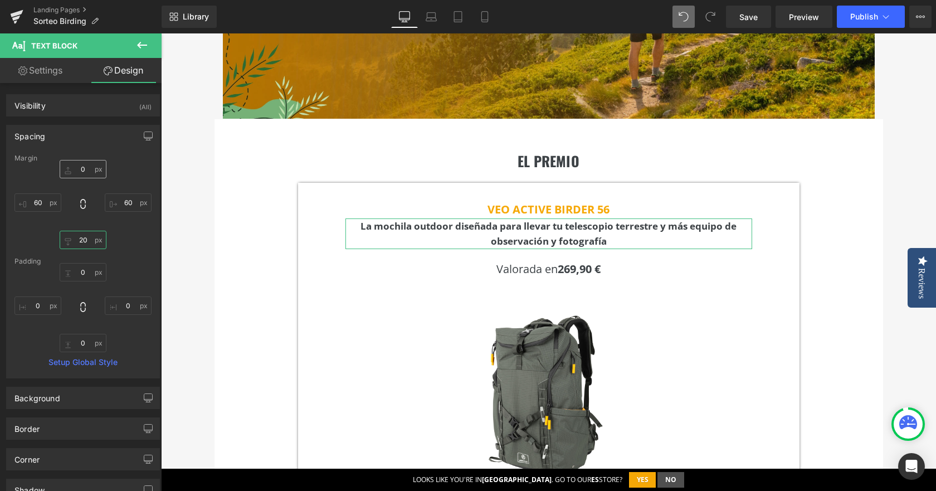
type input "20"
click at [79, 165] on input "0" at bounding box center [83, 169] width 47 height 18
type input "15"
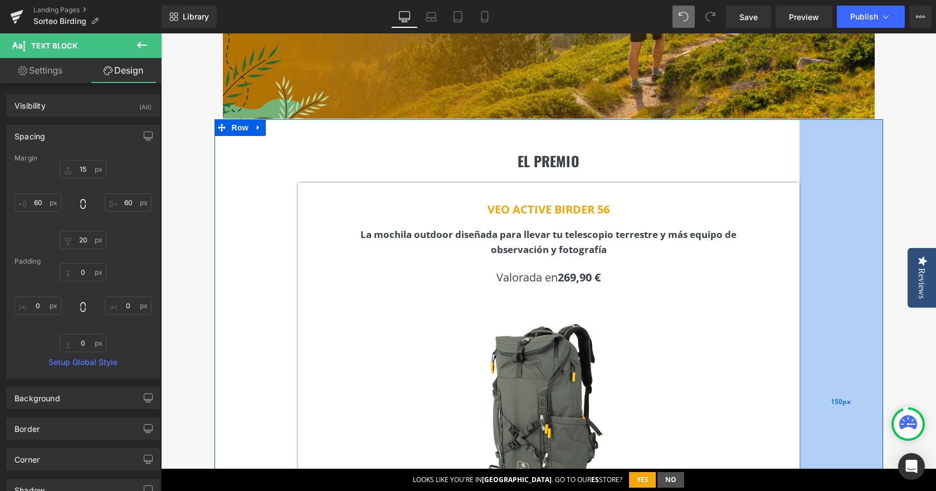
click at [840, 248] on div "150px" at bounding box center [841, 401] width 84 height 565
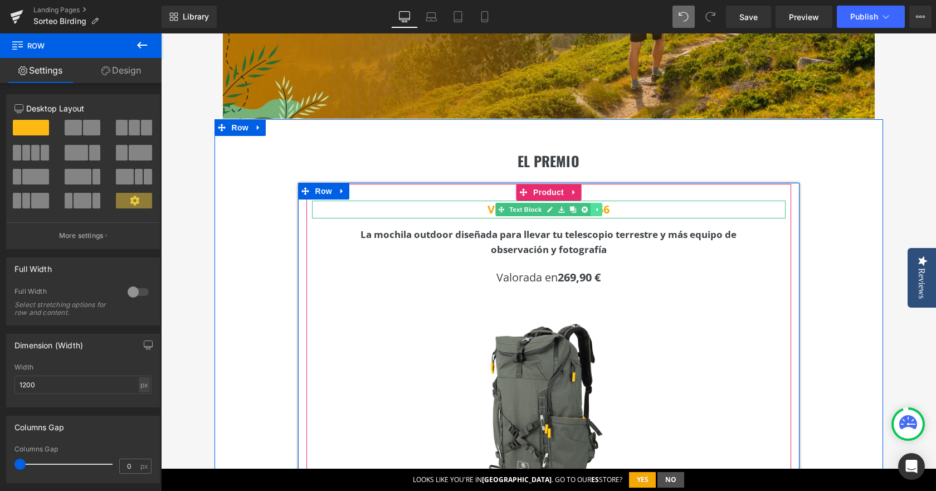
click at [595, 213] on link at bounding box center [596, 209] width 12 height 13
click at [595, 213] on b "VEO ACTIVE BIRDER 56" at bounding box center [548, 209] width 122 height 15
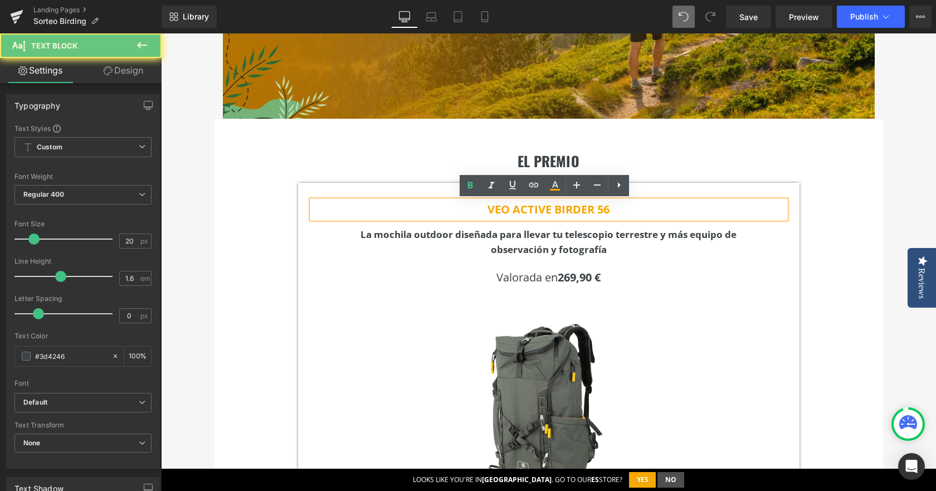
click at [595, 213] on b "VEO ACTIVE BIRDER 56" at bounding box center [548, 209] width 122 height 15
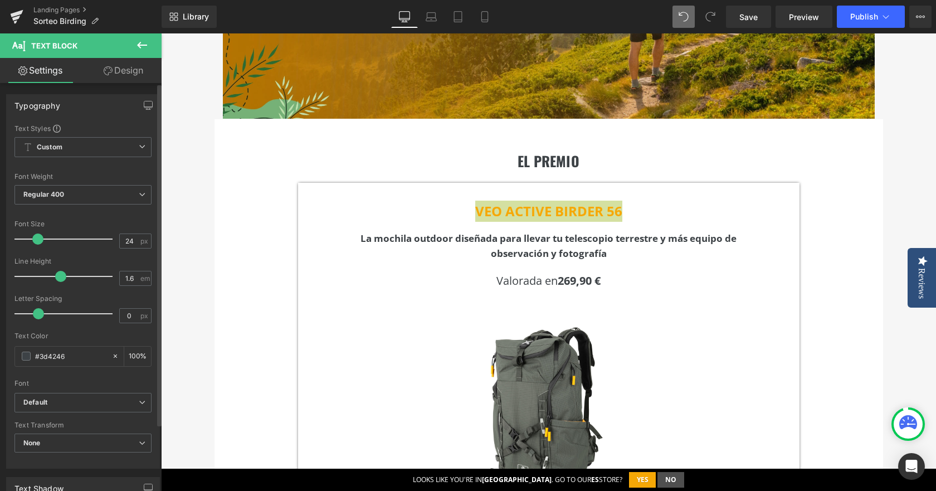
type input "25"
click at [36, 237] on span at bounding box center [38, 238] width 11 height 11
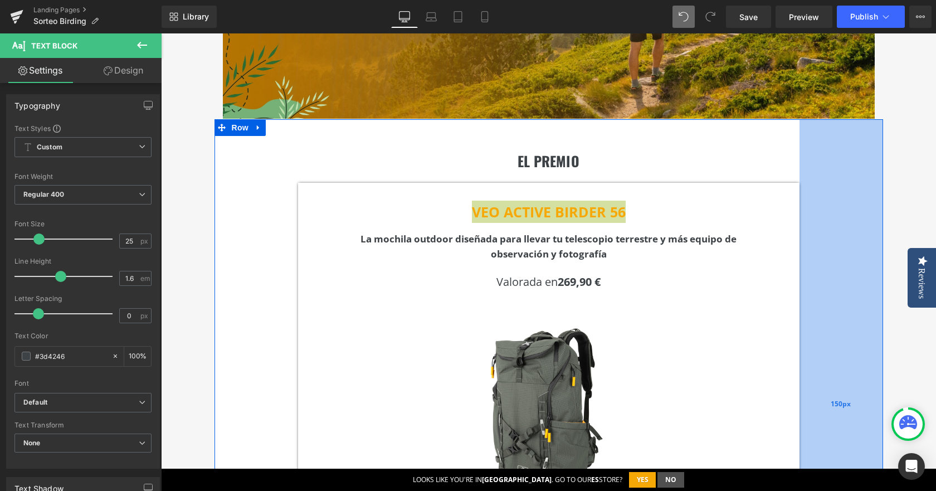
click at [829, 217] on div "150px" at bounding box center [841, 403] width 84 height 569
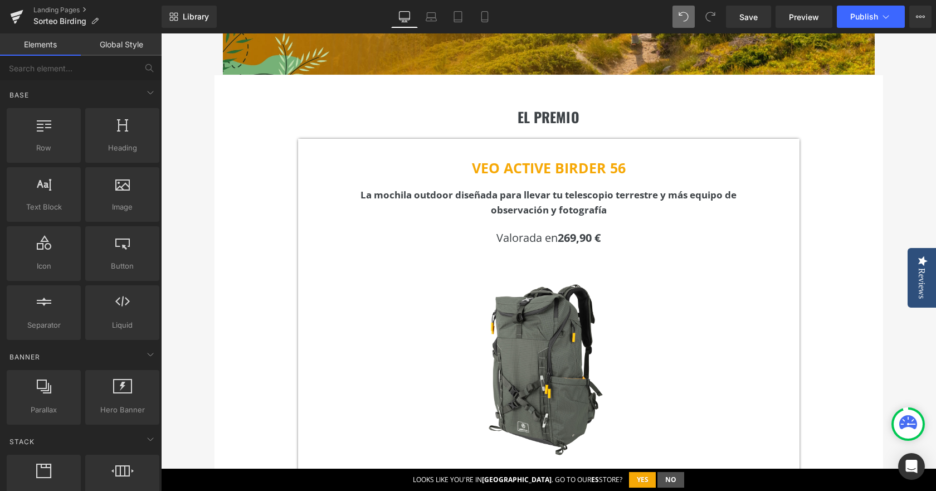
scroll to position [343, 0]
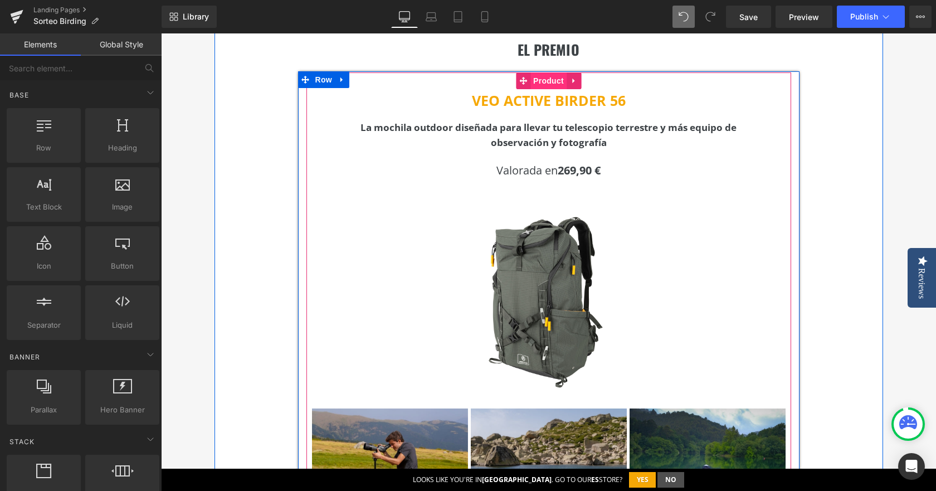
click at [547, 81] on span "Product" at bounding box center [548, 80] width 36 height 17
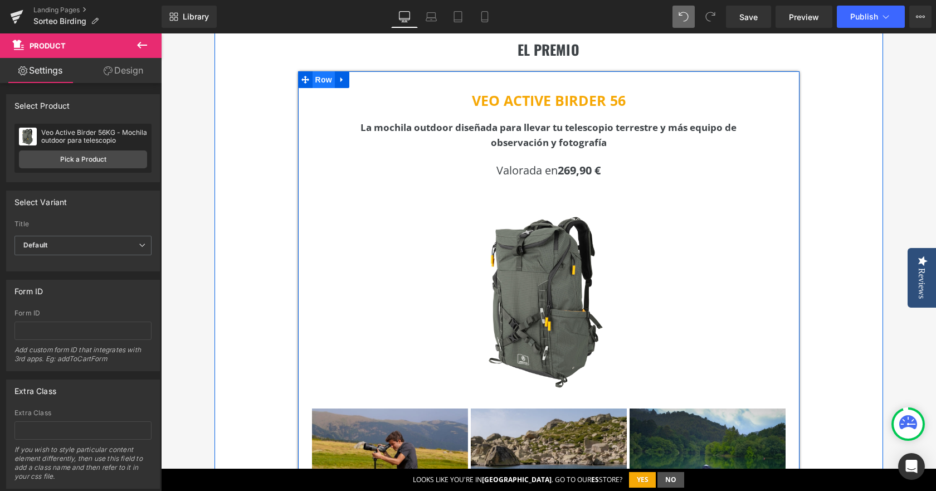
click at [324, 84] on span "Row" at bounding box center [323, 79] width 22 height 17
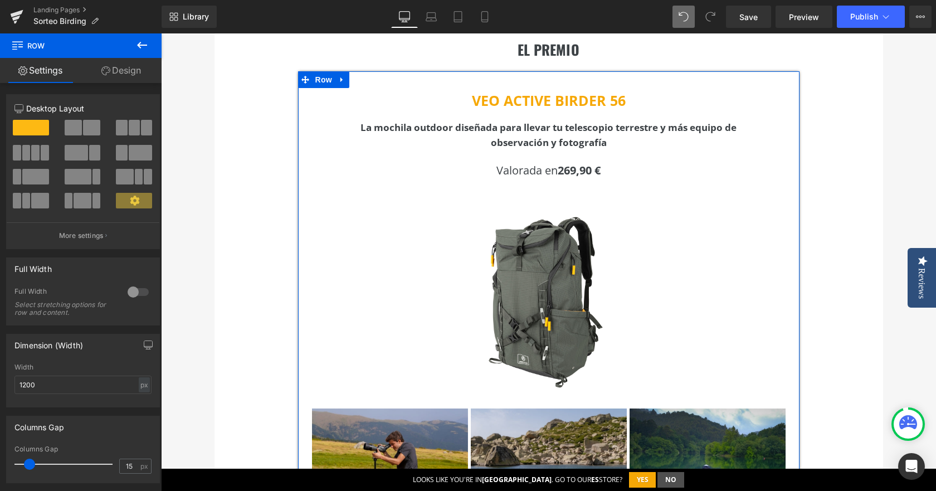
click at [87, 129] on span at bounding box center [91, 128] width 17 height 16
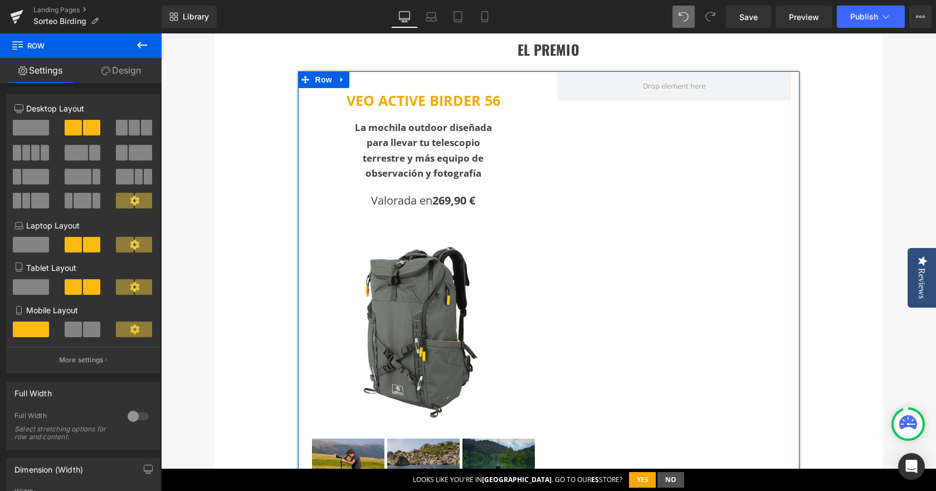
click at [84, 147] on span at bounding box center [76, 153] width 23 height 16
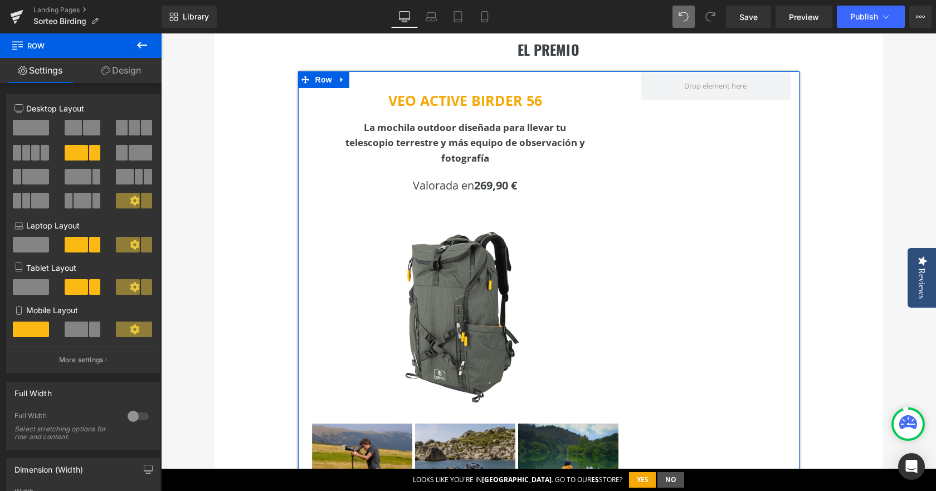
click at [32, 130] on span at bounding box center [31, 128] width 36 height 16
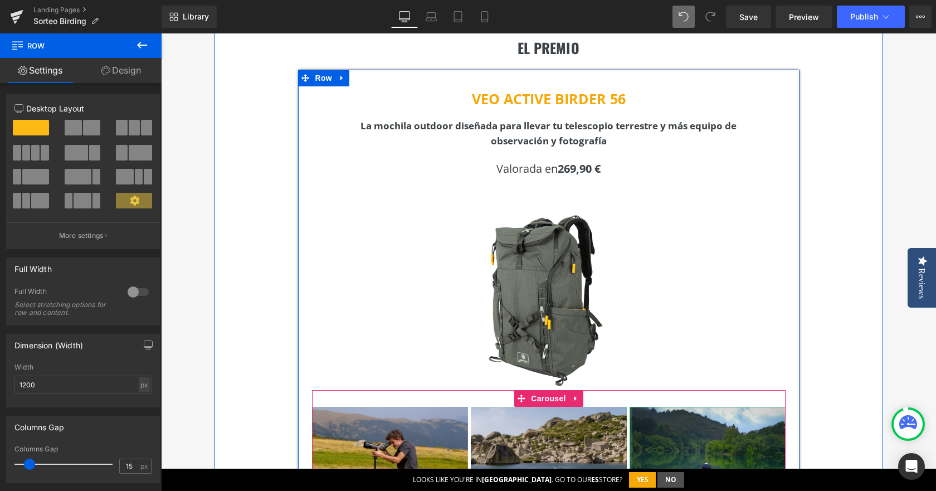
scroll to position [232, 0]
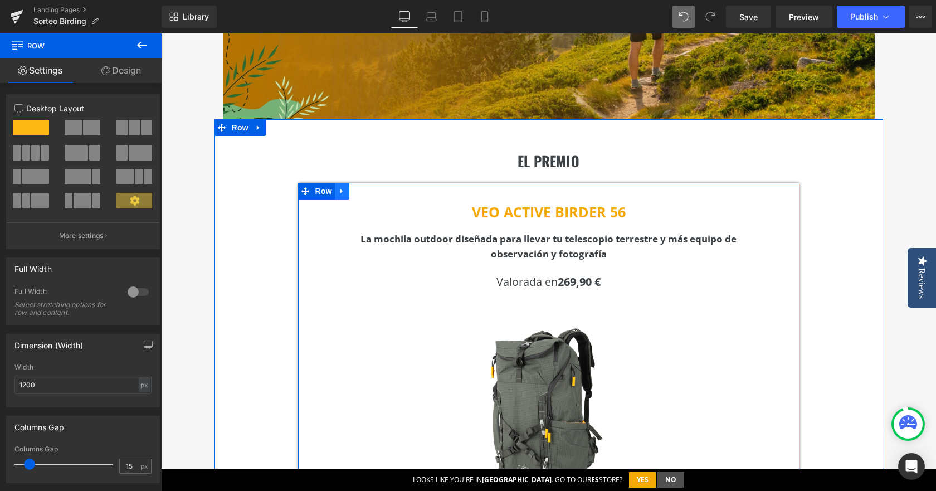
click at [338, 193] on icon at bounding box center [342, 191] width 8 height 8
click at [352, 193] on icon at bounding box center [356, 191] width 8 height 8
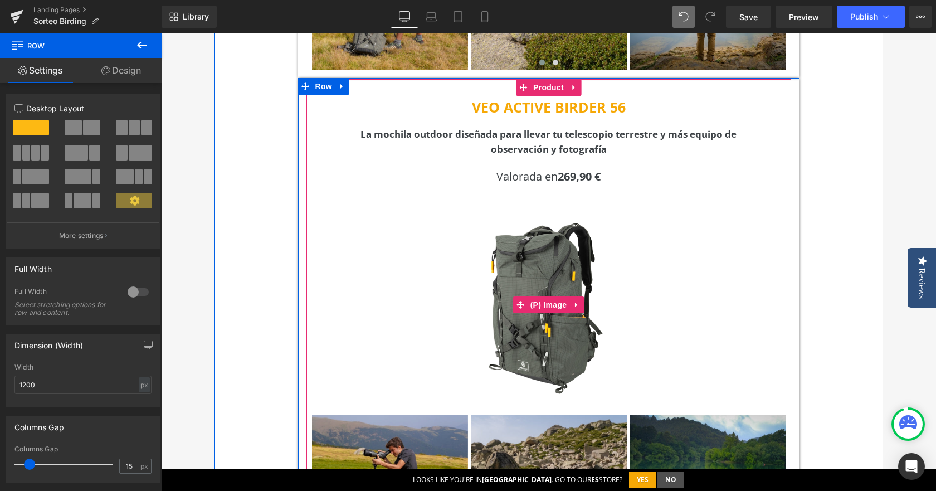
scroll to position [614, 0]
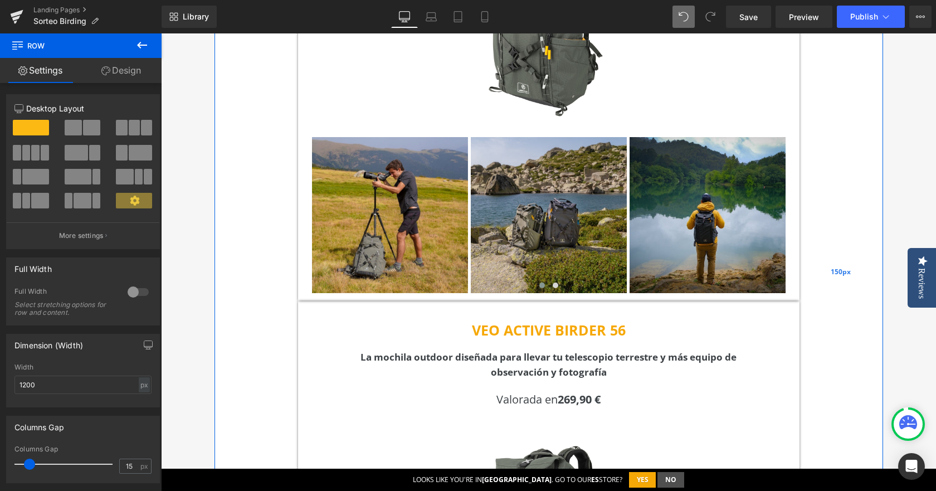
click at [849, 227] on div "150px" at bounding box center [841, 272] width 84 height 1070
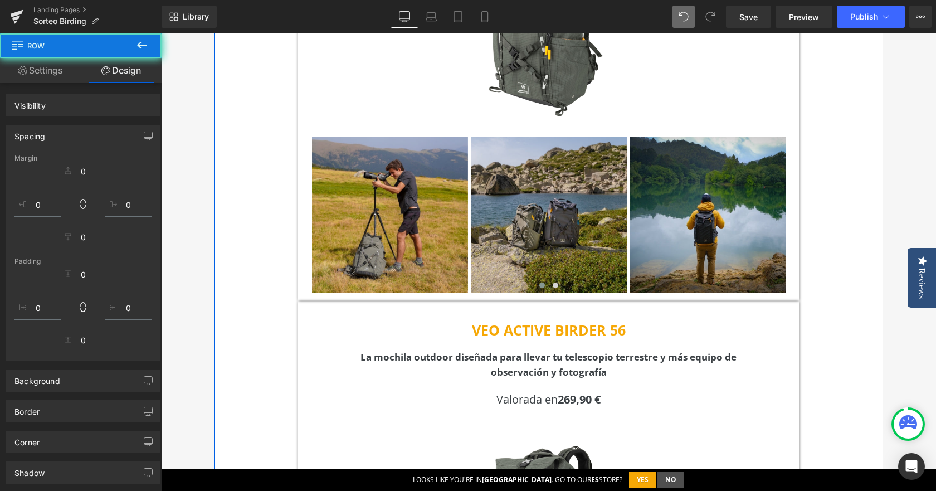
click at [900, 172] on div "participa en el sorteo Heading ¿Has comprado algún producto Vanguard durante el…" at bounding box center [548, 472] width 775 height 1961
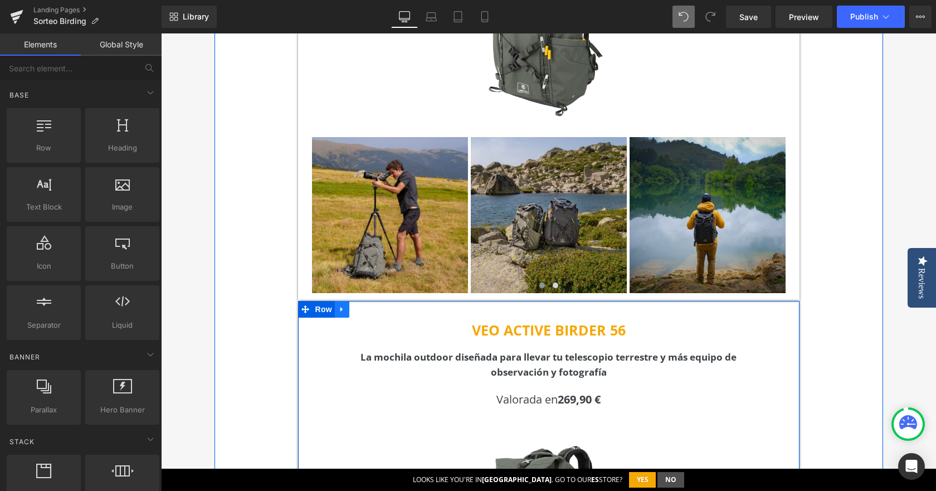
click at [341, 309] on icon at bounding box center [342, 309] width 8 height 8
click at [364, 311] on link at bounding box center [371, 309] width 14 height 17
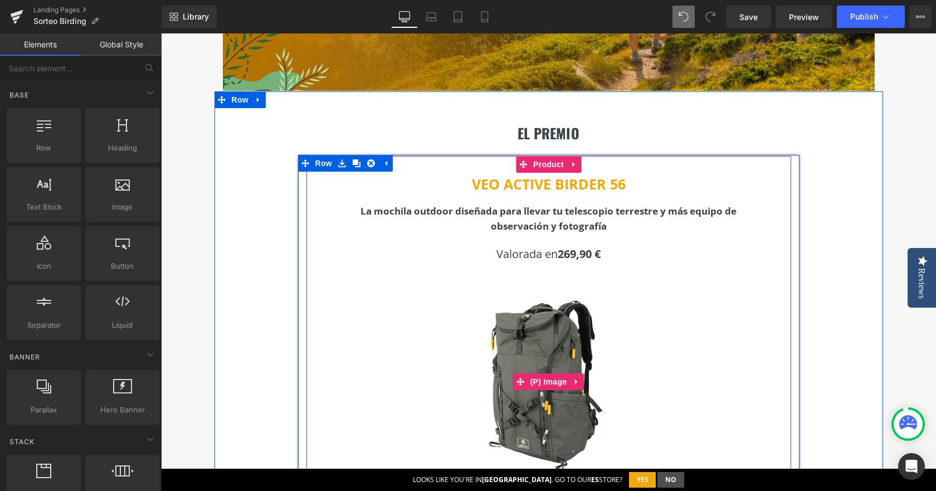
scroll to position [224, 0]
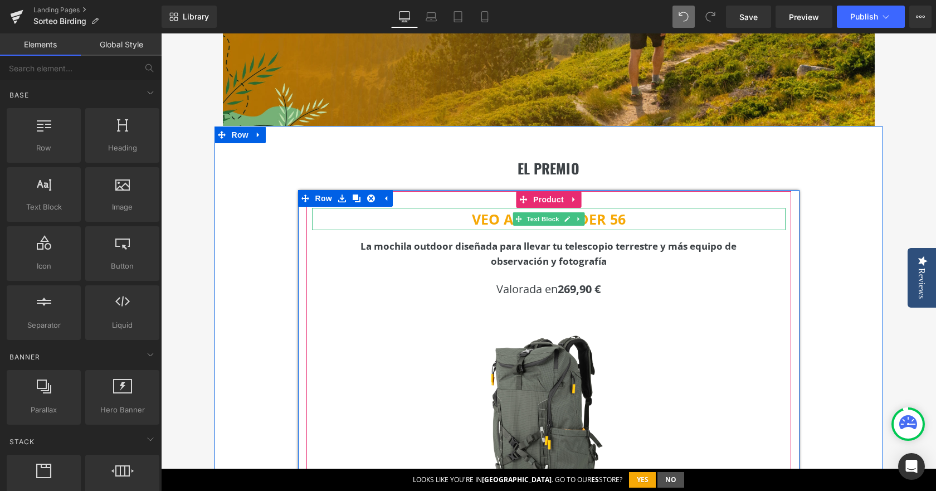
click at [466, 223] on p "VEO ACTIVE BIRDER 56" at bounding box center [548, 219] width 473 height 22
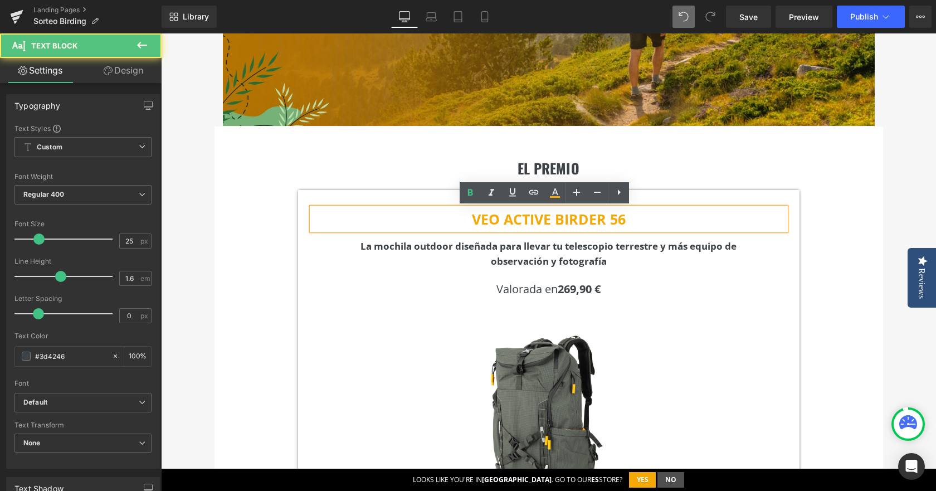
click at [472, 220] on b "VEO ACTIVE BIRDER 56" at bounding box center [549, 218] width 154 height 19
click at [472, 222] on b "VEO ACTIVE BIRDER 56" at bounding box center [549, 218] width 154 height 19
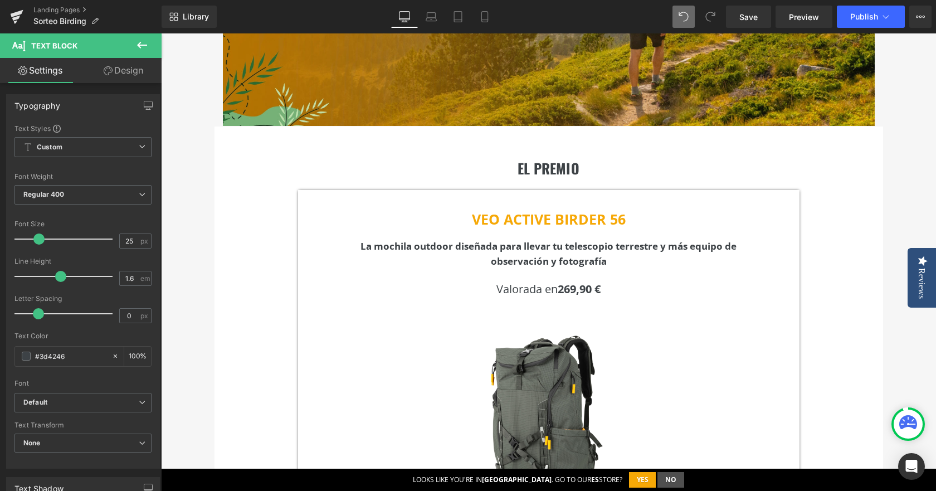
click at [146, 48] on icon at bounding box center [141, 44] width 13 height 13
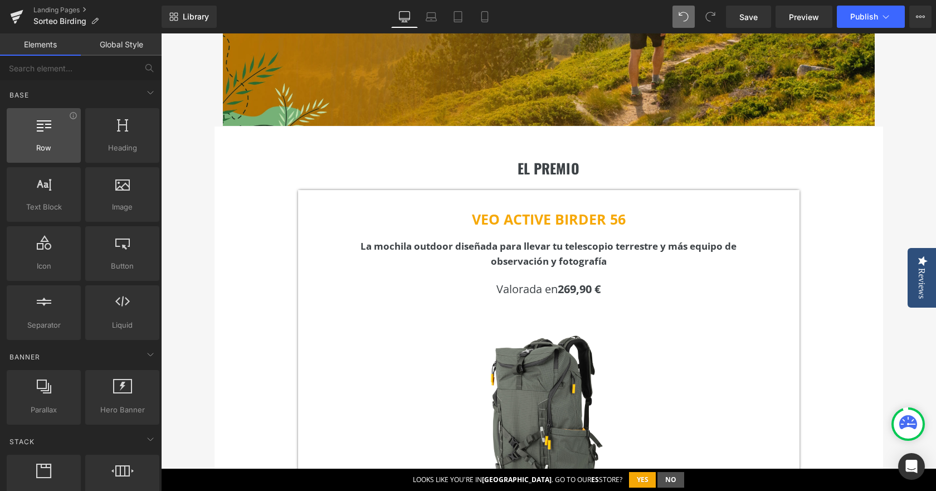
click at [38, 149] on span "Row" at bounding box center [43, 148] width 67 height 12
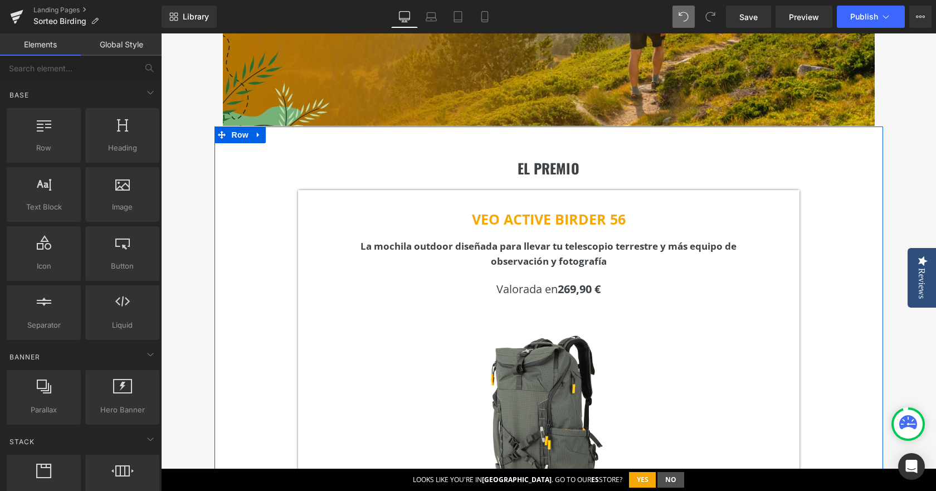
click at [438, 155] on div "EL PREMIO Heading VEO ACTIVE BIRDER 56 Text Block La mochila outdoor diseñada p…" at bounding box center [548, 410] width 668 height 569
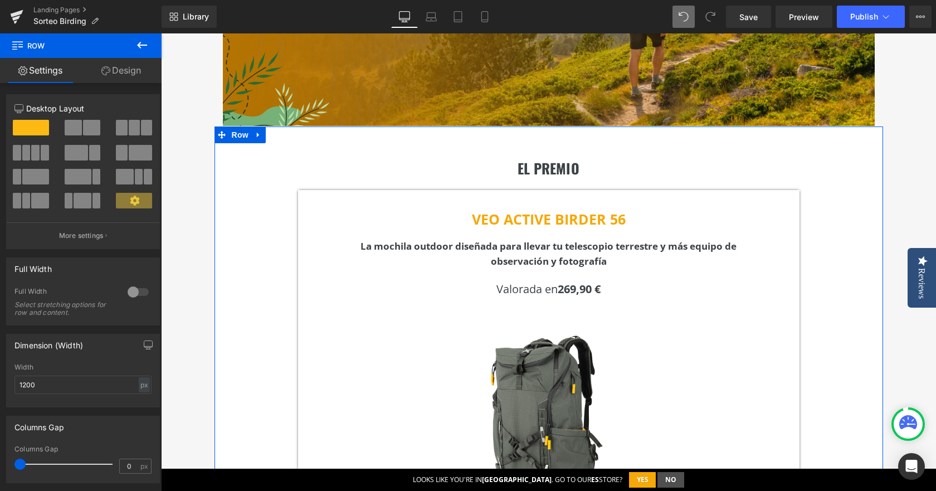
drag, startPoint x: 89, startPoint y: 151, endPoint x: 79, endPoint y: 154, distance: 10.9
click at [124, 179] on div at bounding box center [82, 168] width 137 height 97
drag, startPoint x: 76, startPoint y: 150, endPoint x: 146, endPoint y: 46, distance: 125.3
click at [82, 148] on span at bounding box center [76, 153] width 23 height 16
click at [146, 46] on icon at bounding box center [141, 44] width 13 height 13
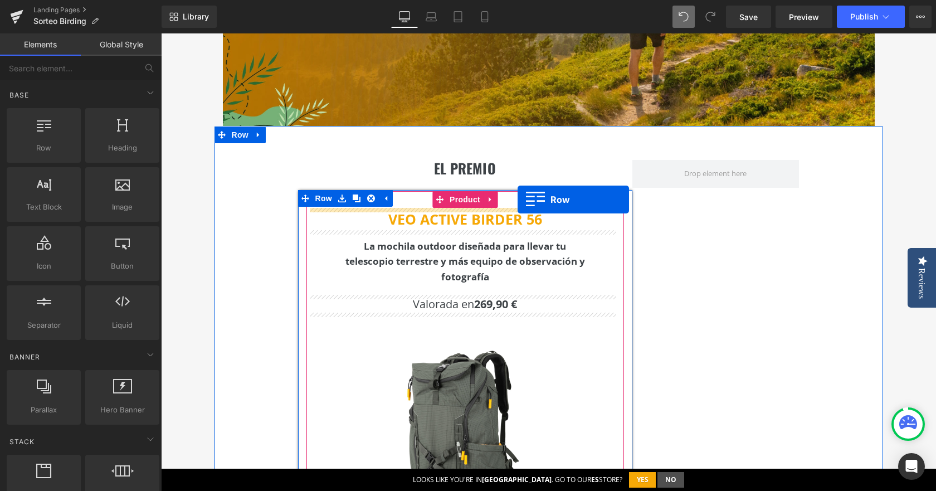
drag, startPoint x: 216, startPoint y: 174, endPoint x: 517, endPoint y: 199, distance: 302.9
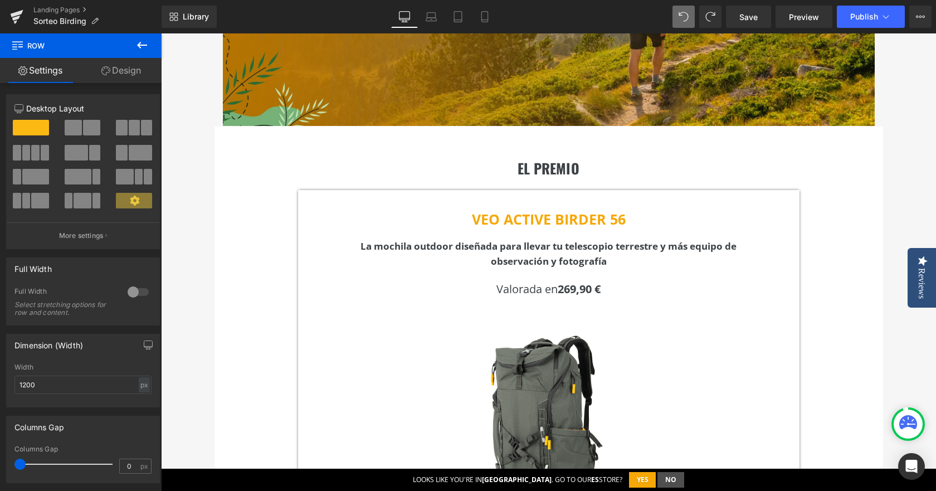
click at [146, 42] on icon at bounding box center [141, 44] width 13 height 13
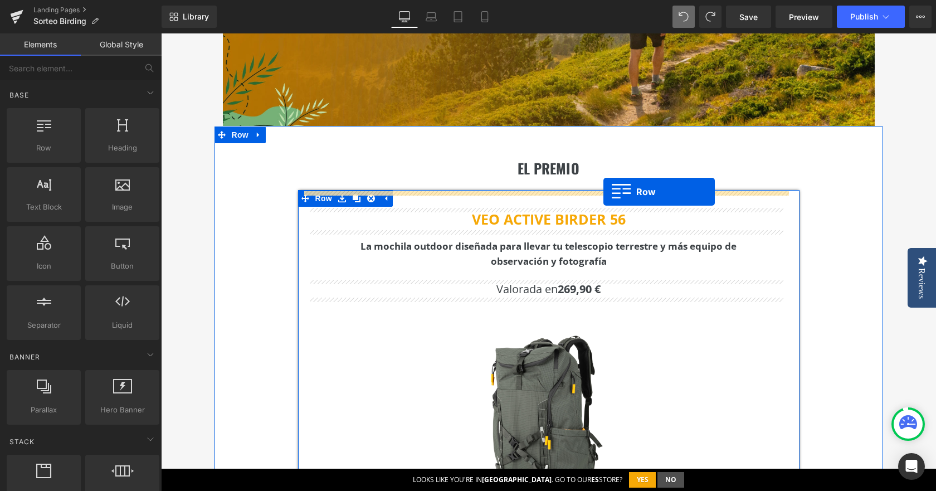
drag, startPoint x: 215, startPoint y: 168, endPoint x: 603, endPoint y: 192, distance: 388.9
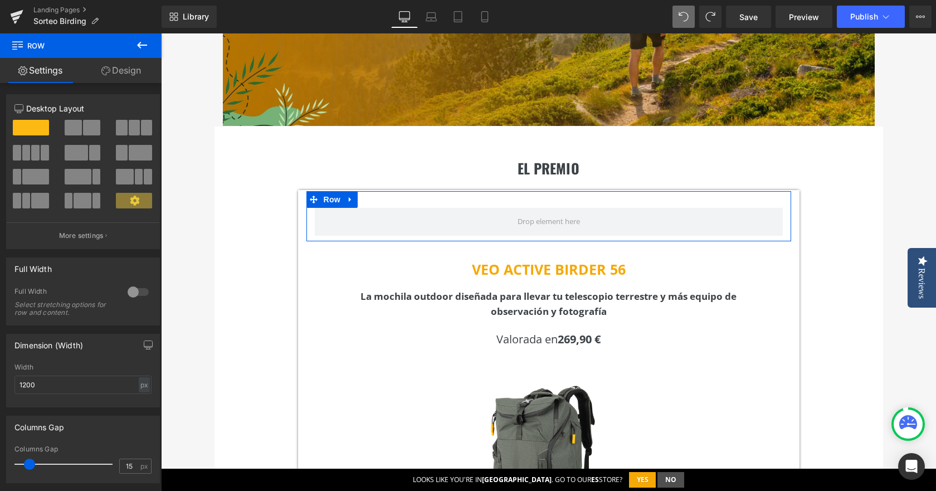
drag, startPoint x: 82, startPoint y: 152, endPoint x: 87, endPoint y: 168, distance: 16.8
click at [87, 168] on div at bounding box center [83, 157] width 52 height 24
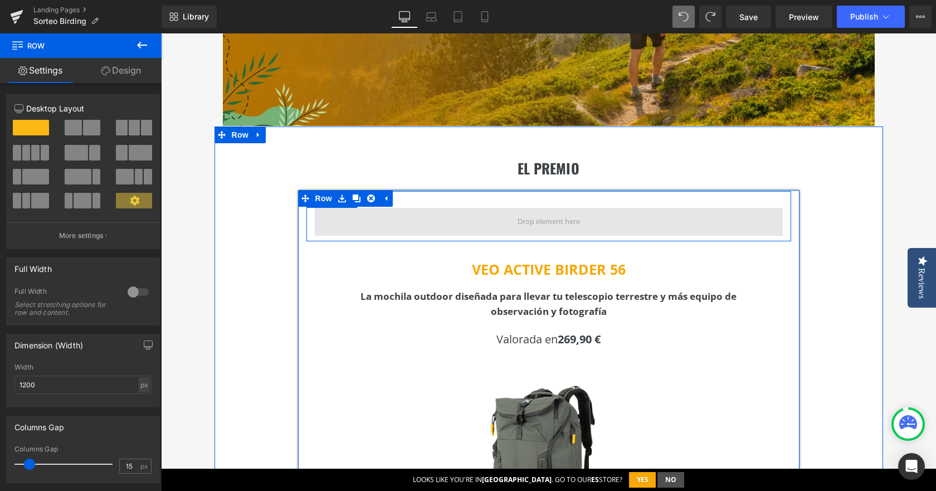
drag, startPoint x: 241, startPoint y: 185, endPoint x: 497, endPoint y: 226, distance: 258.7
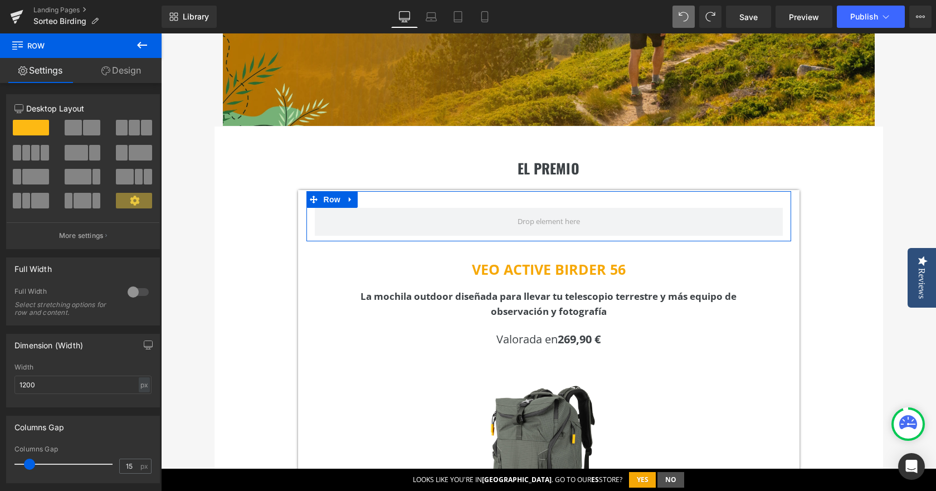
click at [84, 155] on span at bounding box center [76, 153] width 23 height 16
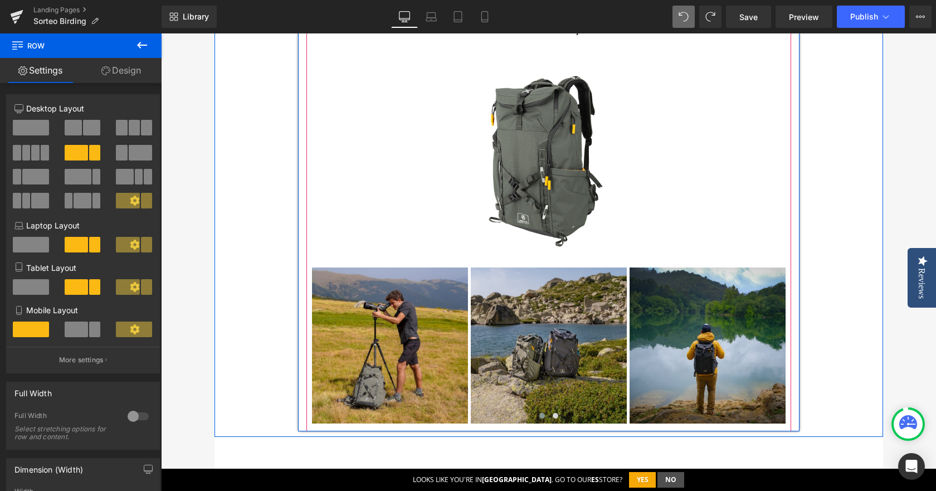
scroll to position [559, 0]
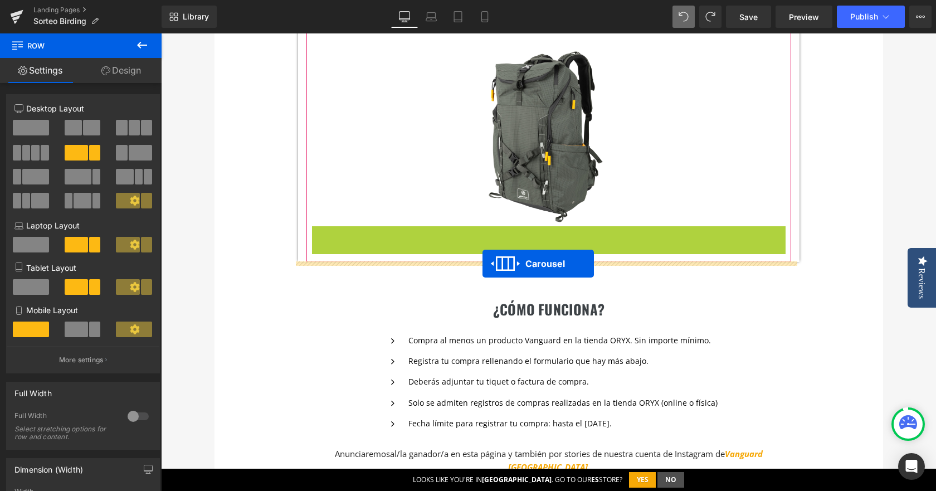
drag, startPoint x: 518, startPoint y: 237, endPoint x: 482, endPoint y: 263, distance: 44.7
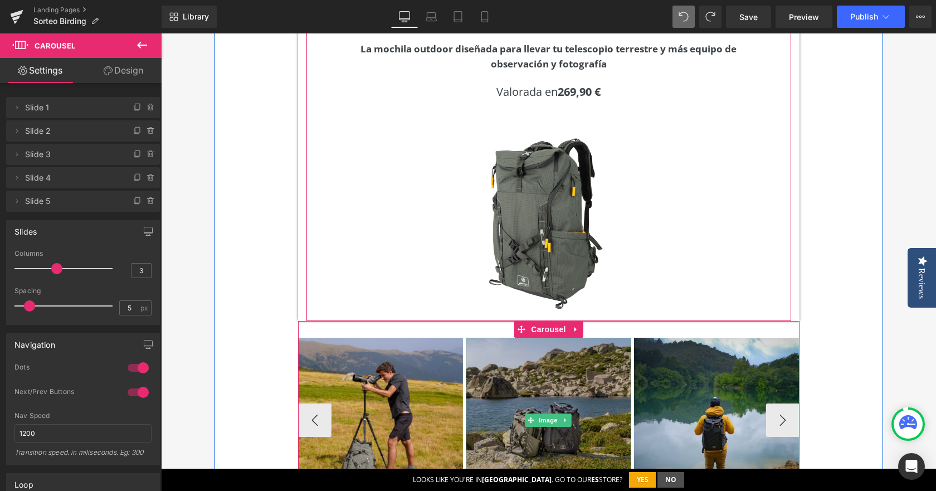
scroll to position [336, 0]
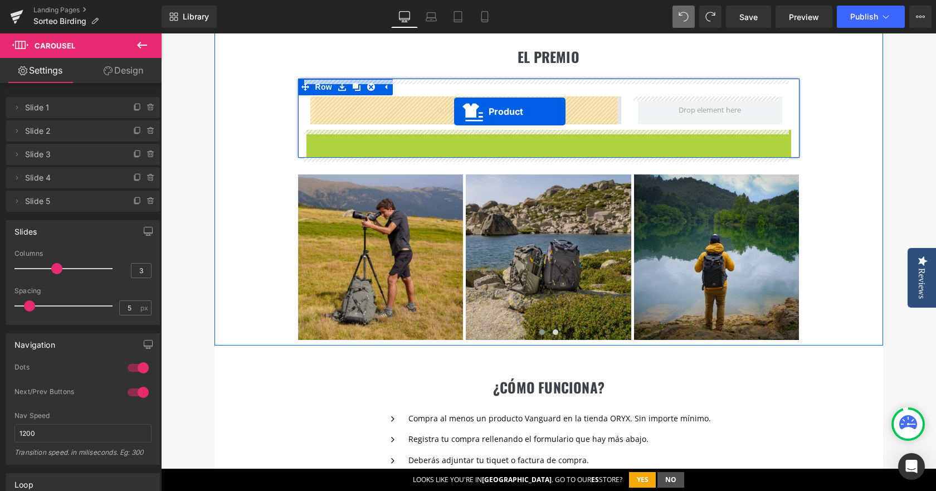
drag, startPoint x: 515, startPoint y: 141, endPoint x: 454, endPoint y: 111, distance: 68.0
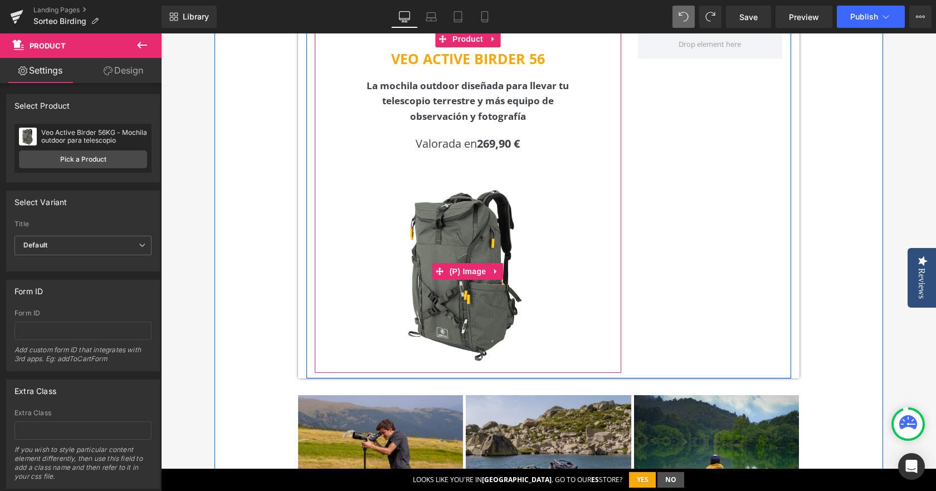
scroll to position [614, 0]
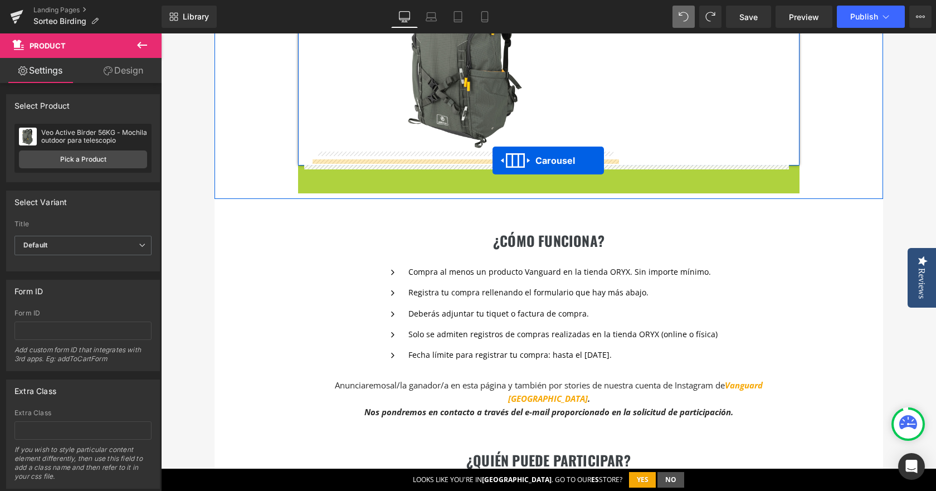
drag, startPoint x: 516, startPoint y: 177, endPoint x: 492, endPoint y: 160, distance: 28.9
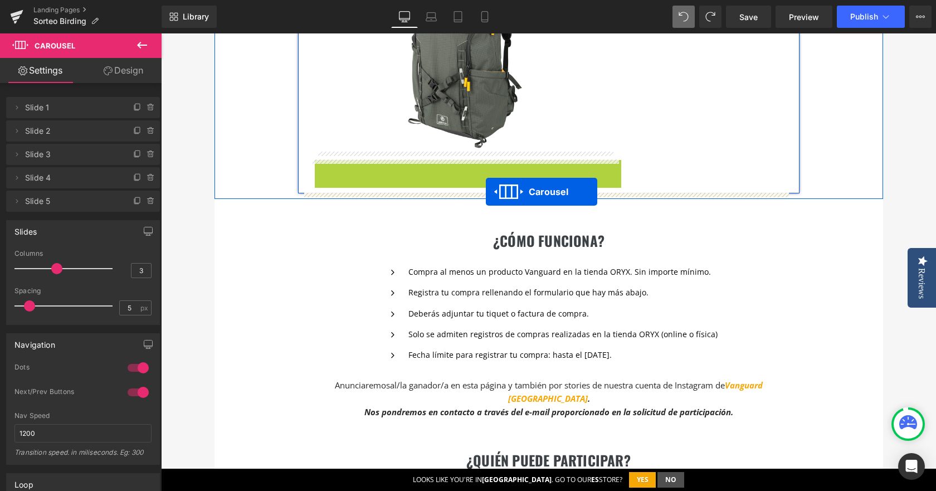
drag, startPoint x: 434, startPoint y: 169, endPoint x: 486, endPoint y: 192, distance: 56.4
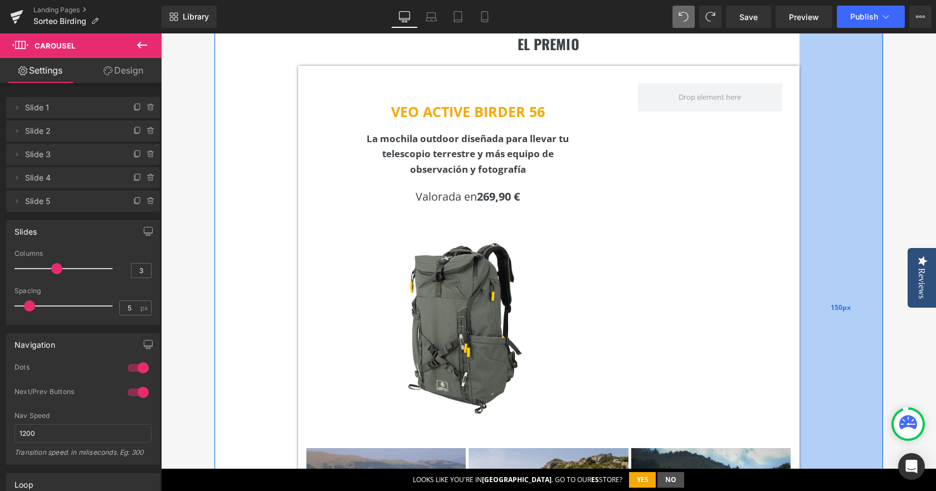
scroll to position [336, 0]
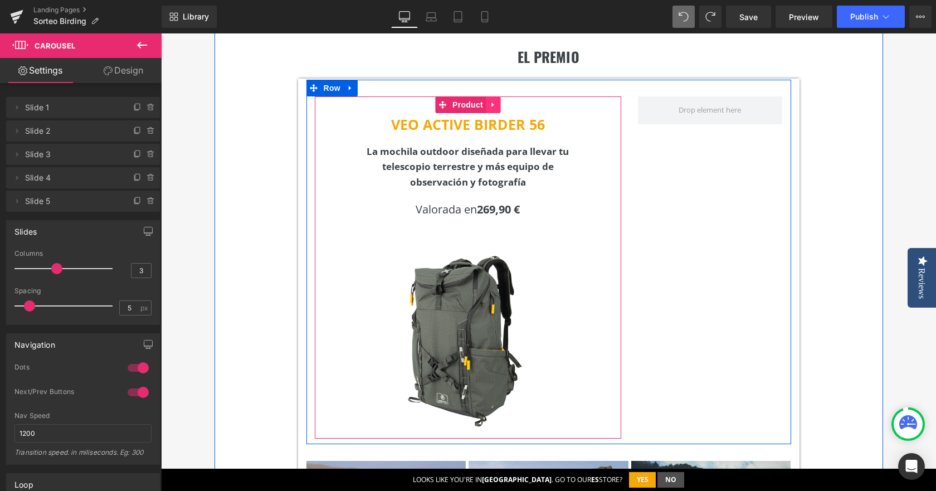
click at [490, 104] on icon at bounding box center [493, 105] width 8 height 8
click at [482, 102] on icon at bounding box center [486, 105] width 8 height 8
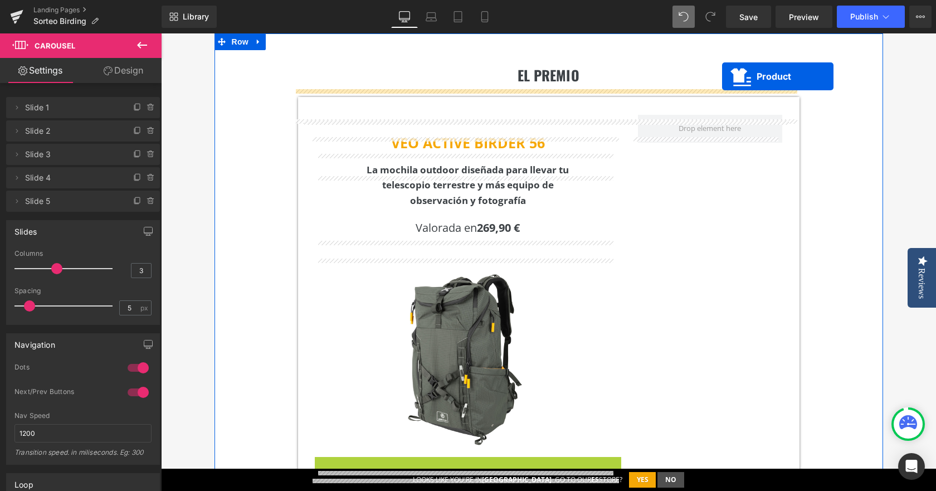
scroll to position [251, 0]
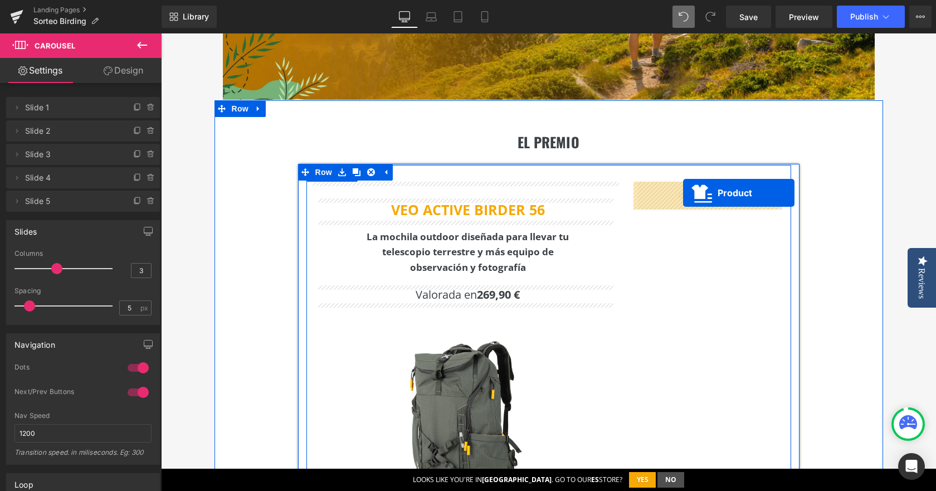
drag, startPoint x: 435, startPoint y: 200, endPoint x: 683, endPoint y: 193, distance: 247.4
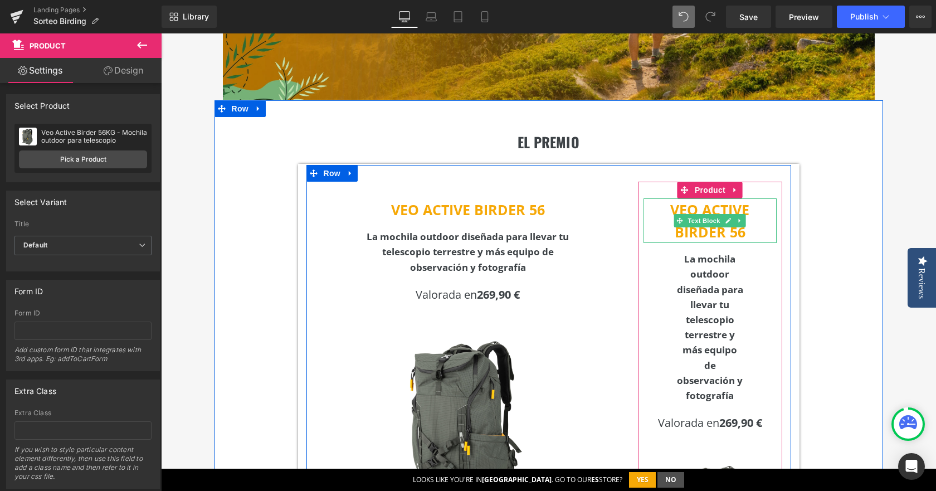
click at [670, 208] on b "VEO ACTIVE BIRDER 56" at bounding box center [709, 220] width 79 height 41
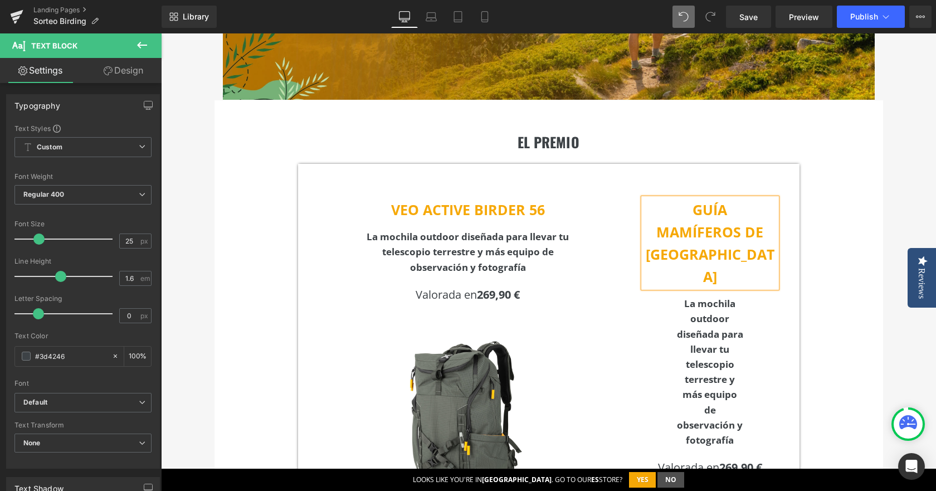
click at [816, 190] on div "EL PREMIO Heading VEO ACTIVE BIRDER 56 Text Block La mochila outdoor diseñada p…" at bounding box center [548, 465] width 668 height 731
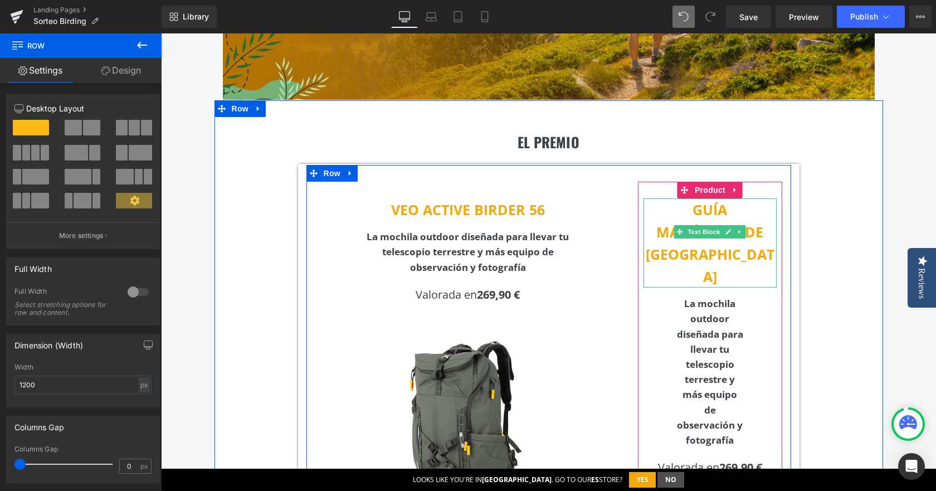
click at [701, 211] on span "GUÍA" at bounding box center [709, 209] width 35 height 19
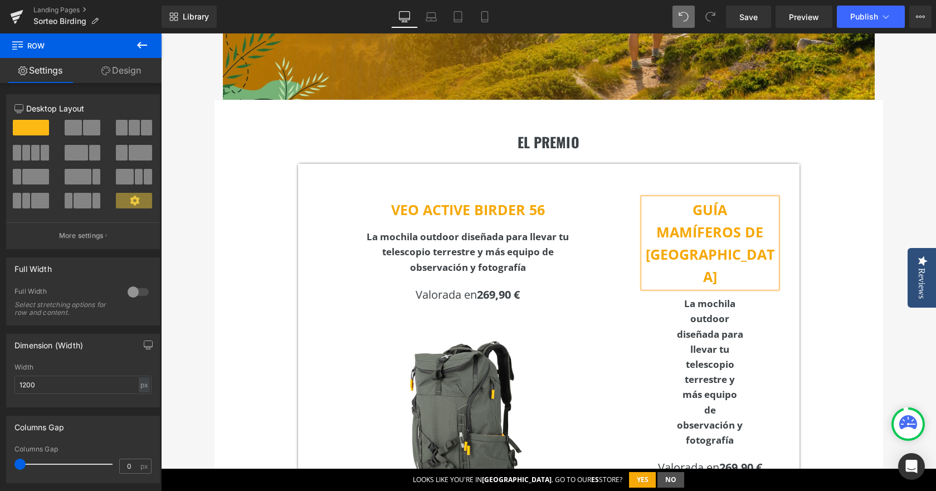
click at [701, 211] on span "GUÍA" at bounding box center [709, 209] width 35 height 19
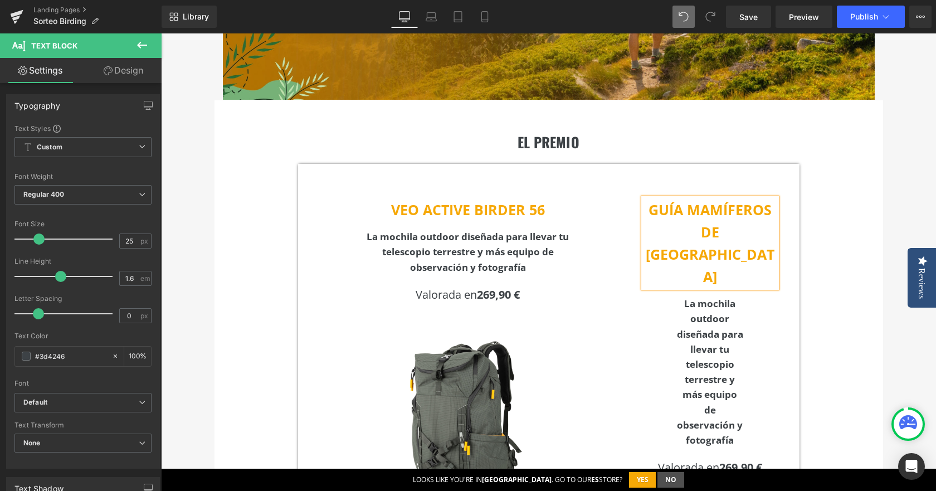
click at [829, 208] on div "EL PREMIO Heading VEO ACTIVE BIRDER 56 Text Block La mochila outdoor diseñada p…" at bounding box center [548, 465] width 668 height 731
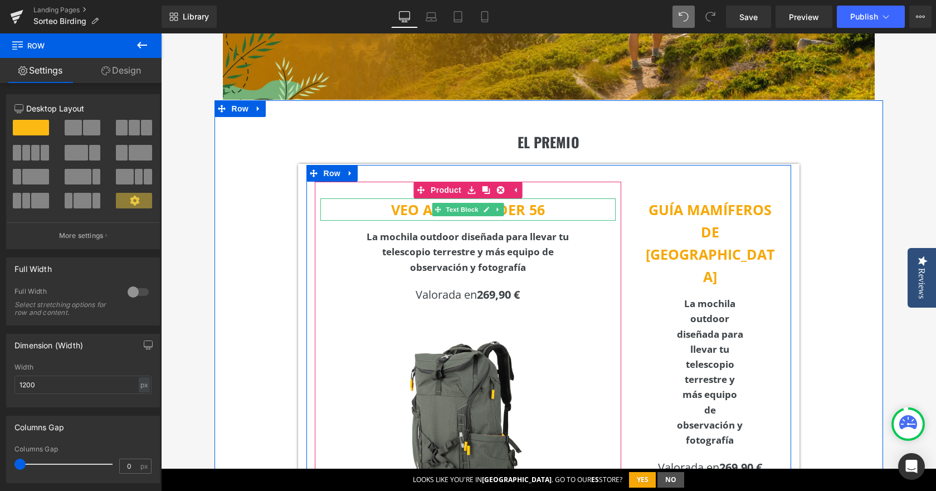
click at [391, 209] on b "VEO ACTIVE BIRDER 56" at bounding box center [468, 209] width 154 height 19
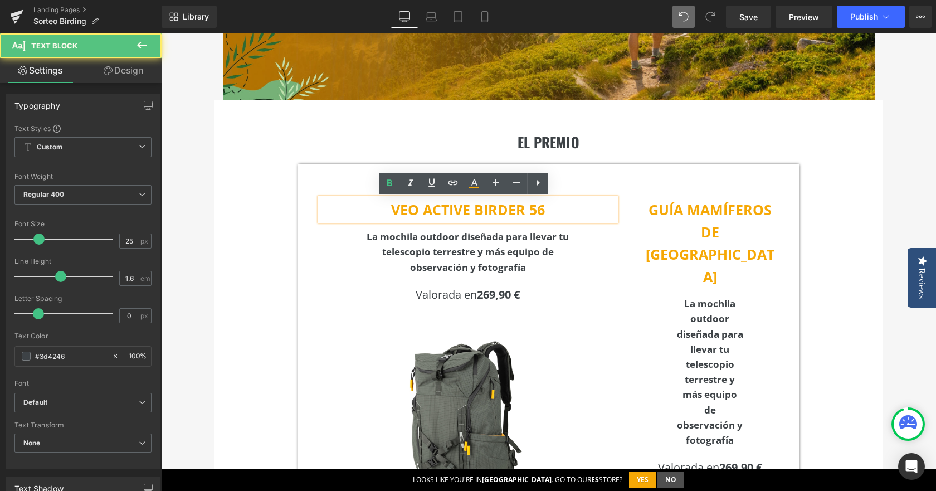
click at [391, 209] on b "VEO ACTIVE BIRDER 56" at bounding box center [468, 209] width 154 height 19
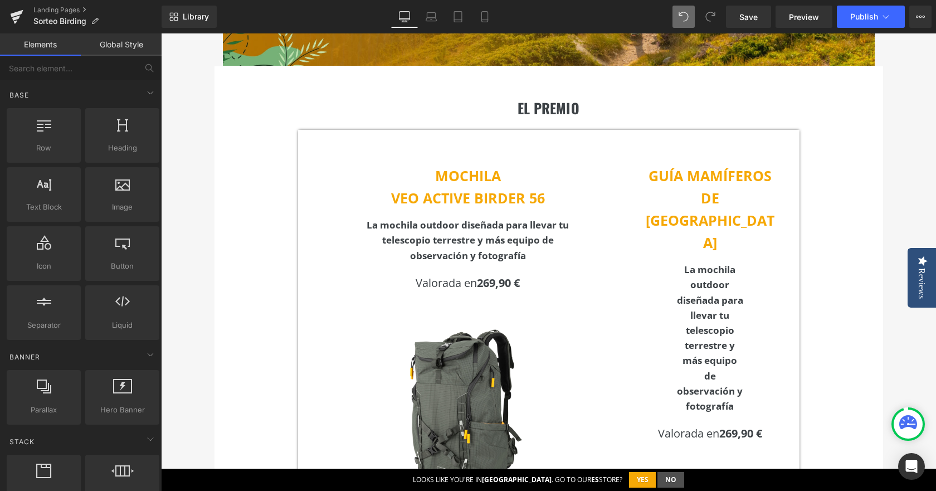
scroll to position [195, 0]
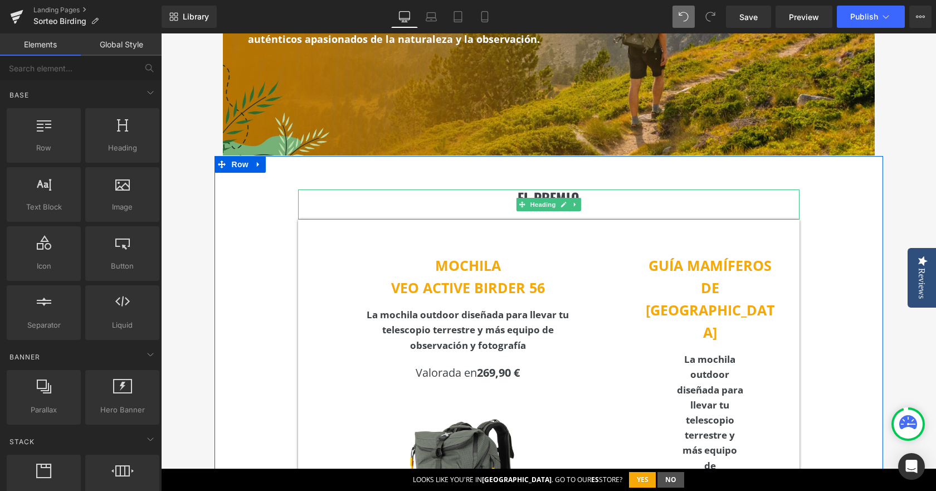
click at [517, 194] on h2 "EL PREMIO" at bounding box center [548, 197] width 501 height 17
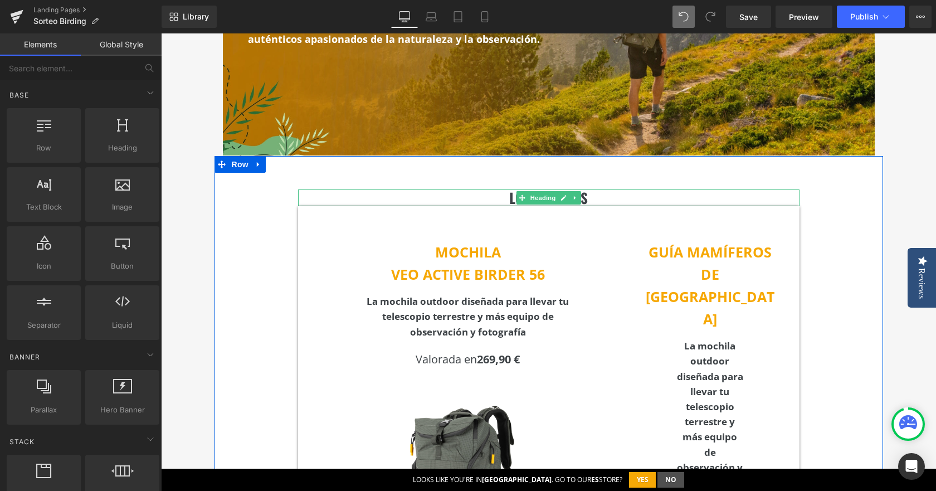
click at [672, 198] on h2 "LOS PREMIOS" at bounding box center [548, 197] width 501 height 17
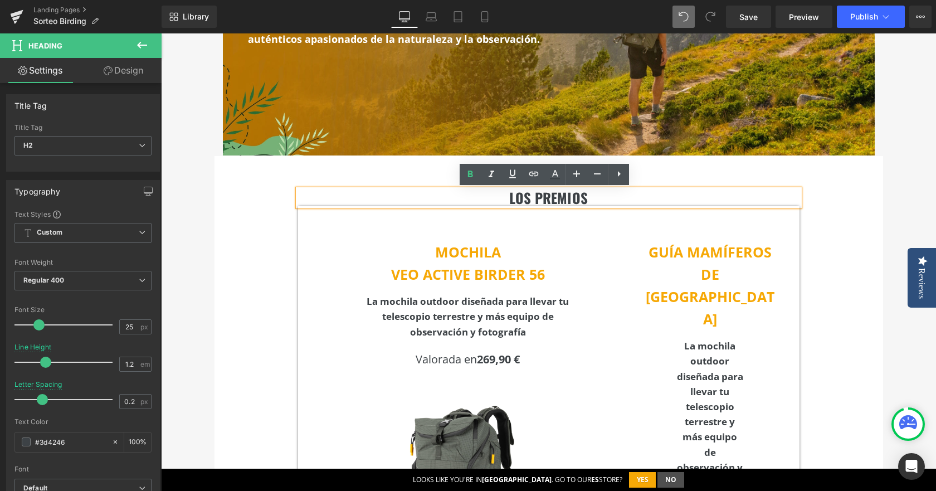
click at [466, 198] on h2 "LOS PREMIOS" at bounding box center [548, 197] width 501 height 17
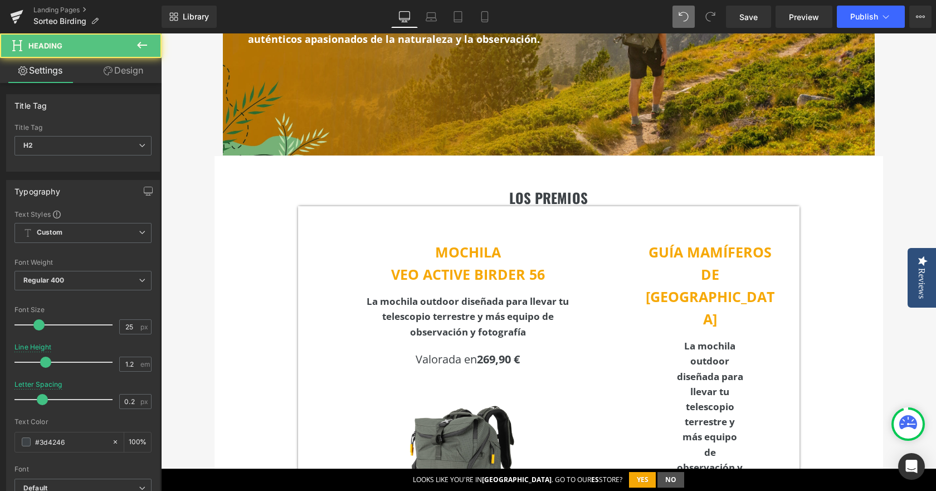
click at [128, 70] on link "Design" at bounding box center [123, 70] width 81 height 25
click at [0, 0] on div "Spacing" at bounding box center [0, 0] width 0 height 0
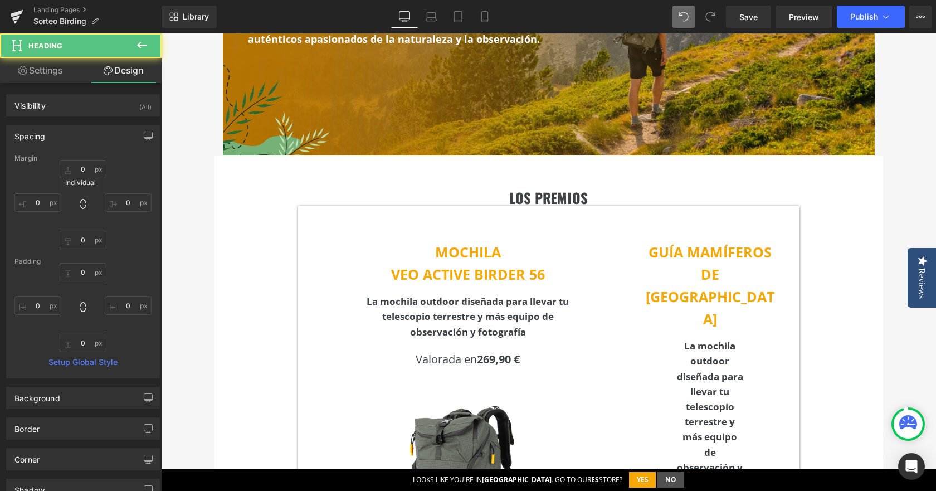
type input "0"
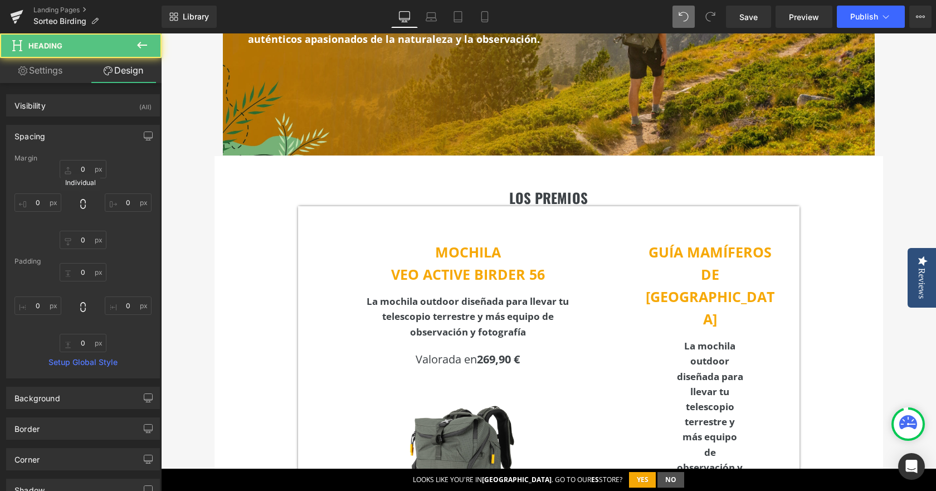
type input "0"
click at [88, 241] on input "0" at bounding box center [83, 240] width 47 height 18
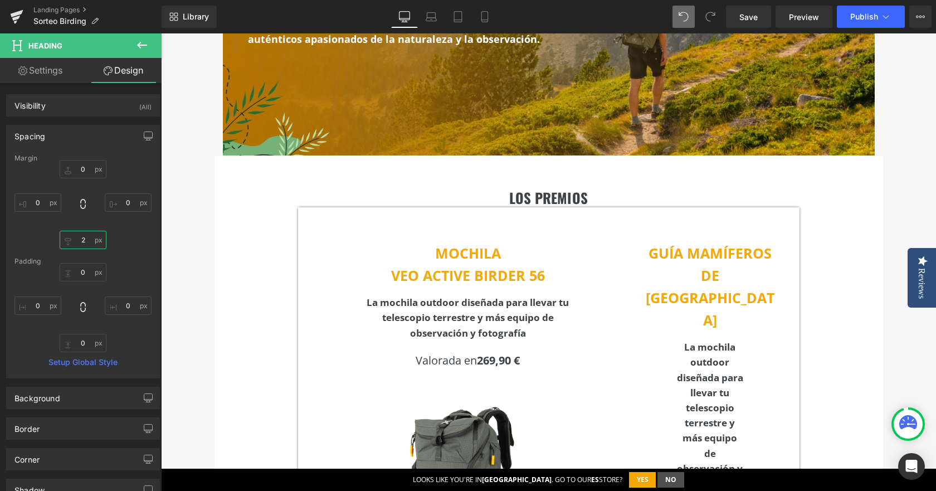
type input "25"
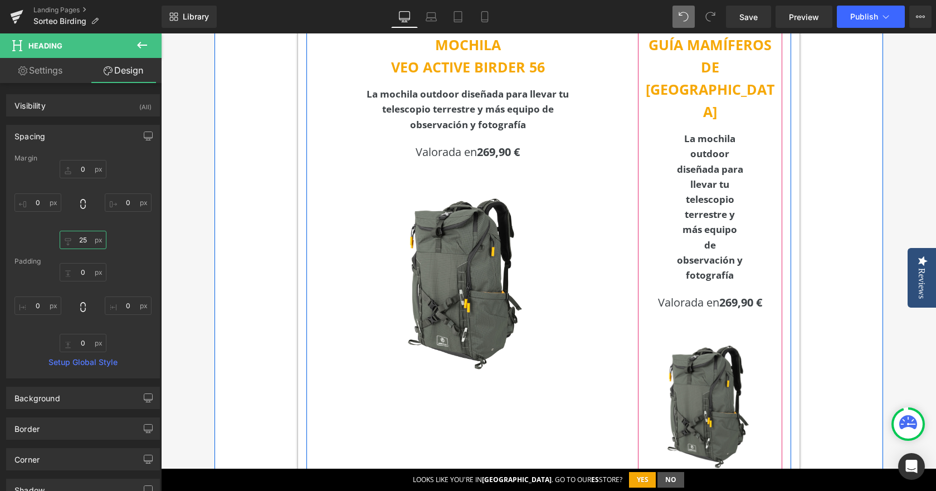
scroll to position [362, 0]
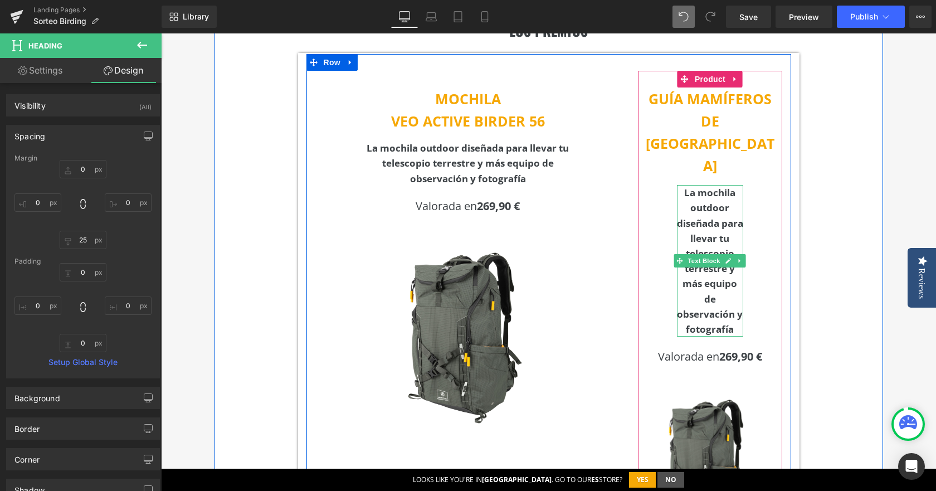
click at [693, 186] on b "La mochila outdoor diseñada para llevar tu telescopio terrestre y más equipo de…" at bounding box center [710, 260] width 66 height 149
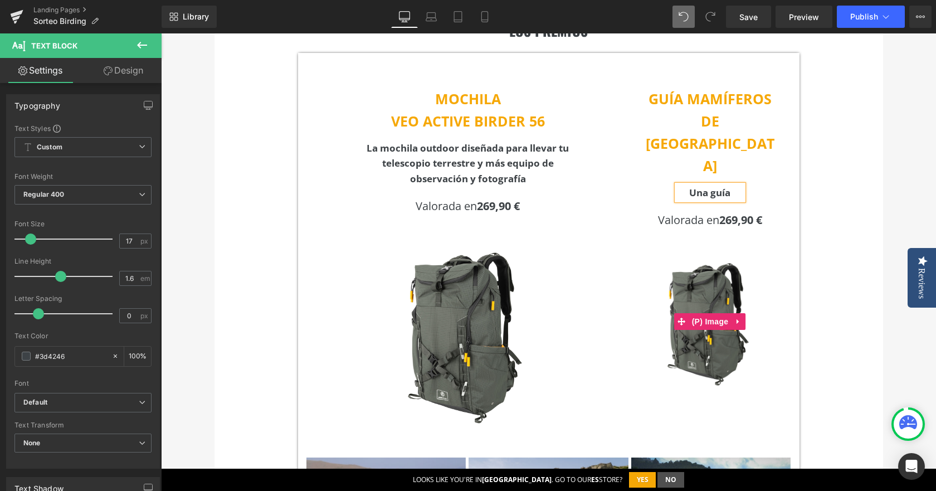
click at [678, 254] on img at bounding box center [710, 321] width 134 height 134
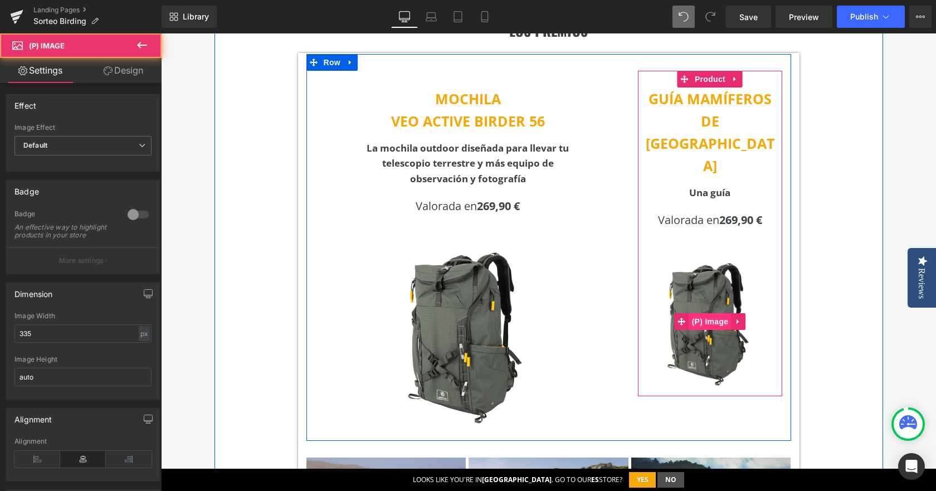
click at [710, 313] on span "(P) Image" at bounding box center [710, 321] width 42 height 17
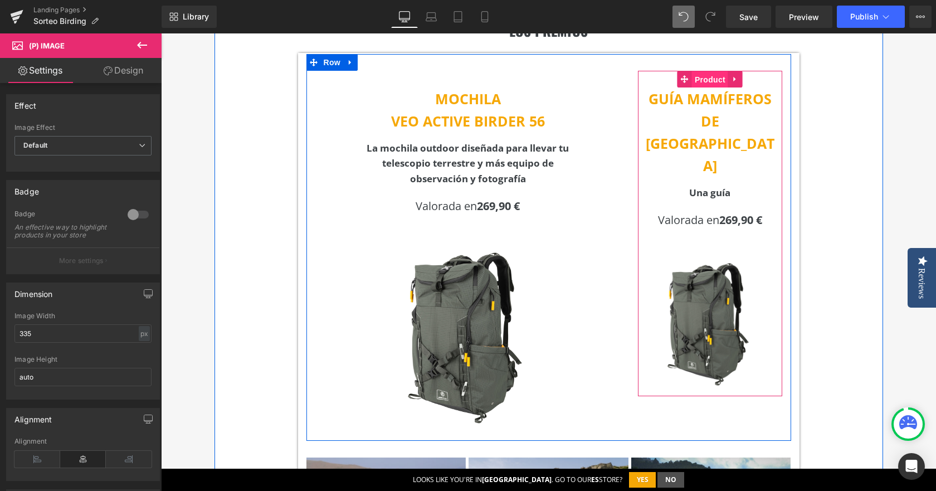
click at [708, 81] on span "Product" at bounding box center [710, 79] width 36 height 17
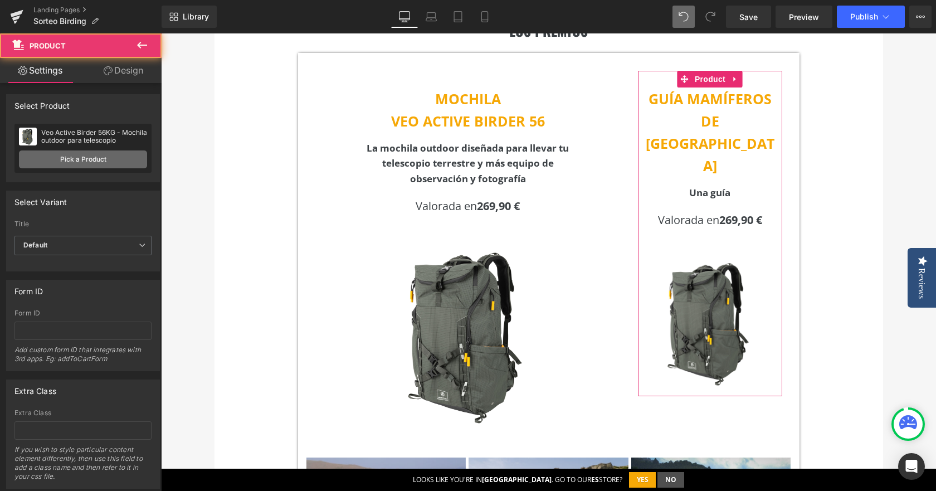
click at [65, 154] on link "Pick a Product" at bounding box center [83, 159] width 128 height 18
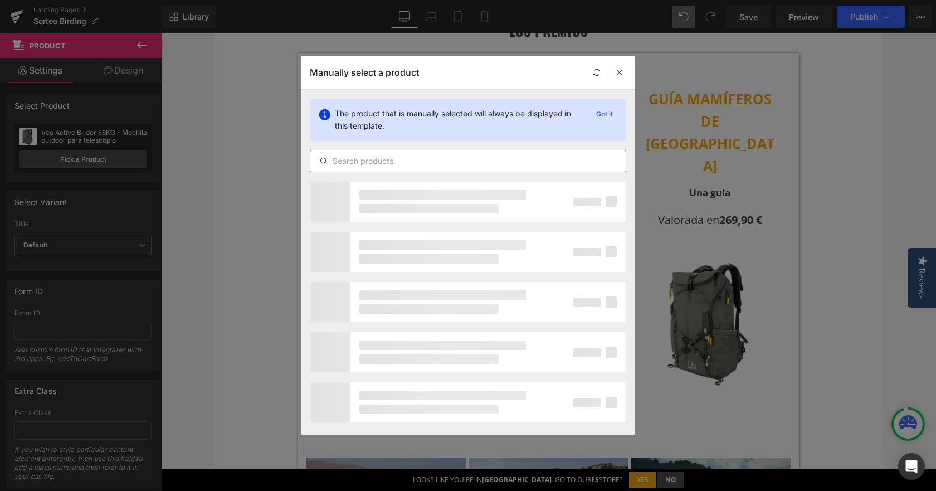
click at [360, 161] on input "text" at bounding box center [467, 160] width 315 height 13
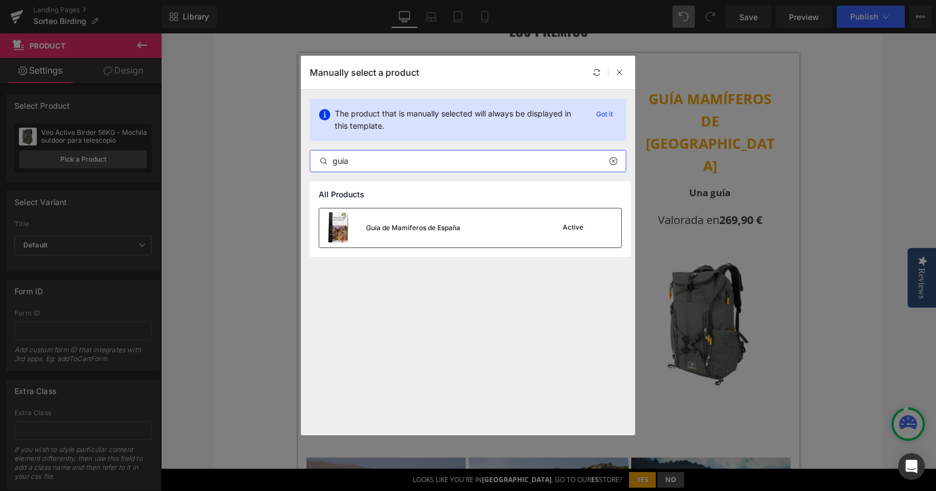
type input "guía"
click at [408, 229] on div "Guía de Mamíferos de España" at bounding box center [413, 228] width 94 height 10
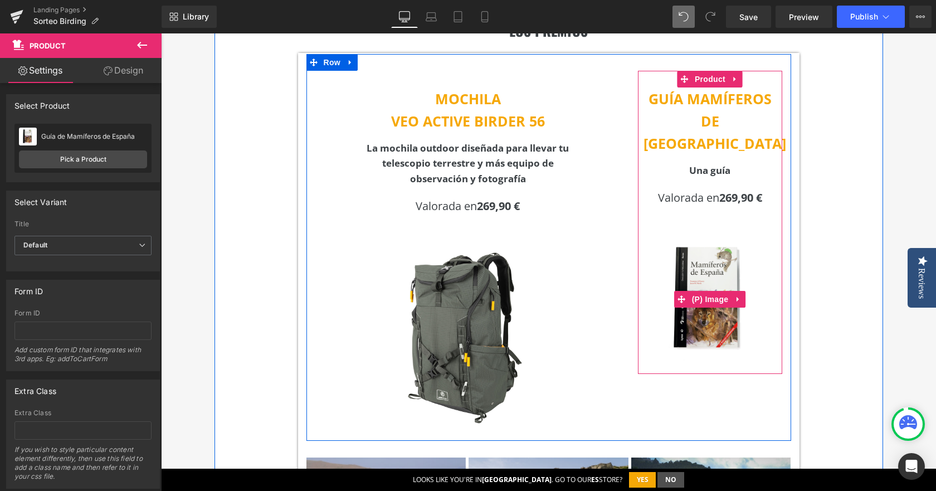
drag, startPoint x: 709, startPoint y: 282, endPoint x: 670, endPoint y: 359, distance: 85.4
click at [709, 291] on span "(P) Image" at bounding box center [710, 299] width 42 height 17
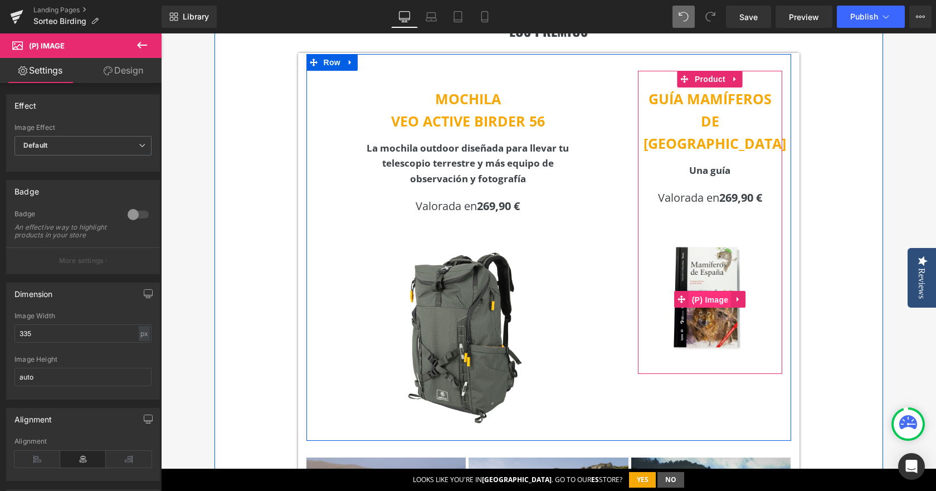
click at [709, 291] on span "(P) Image" at bounding box center [710, 299] width 42 height 17
click at [701, 291] on span "(P) Image" at bounding box center [710, 299] width 42 height 17
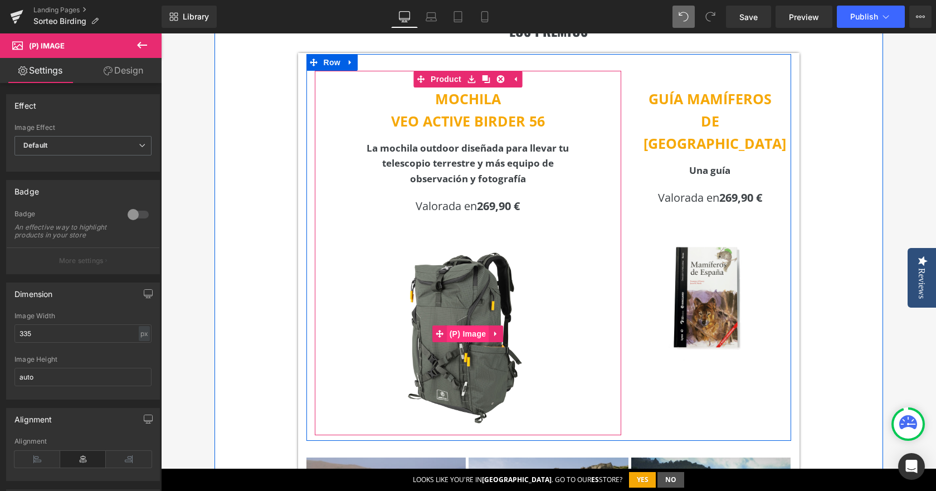
click at [452, 329] on span "(P) Image" at bounding box center [468, 333] width 42 height 17
click at [443, 77] on link "Product" at bounding box center [438, 79] width 51 height 17
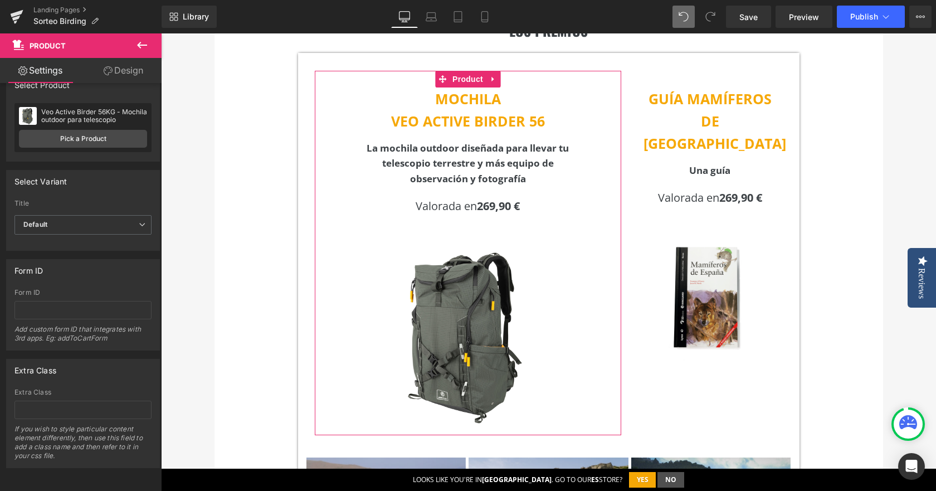
scroll to position [29, 0]
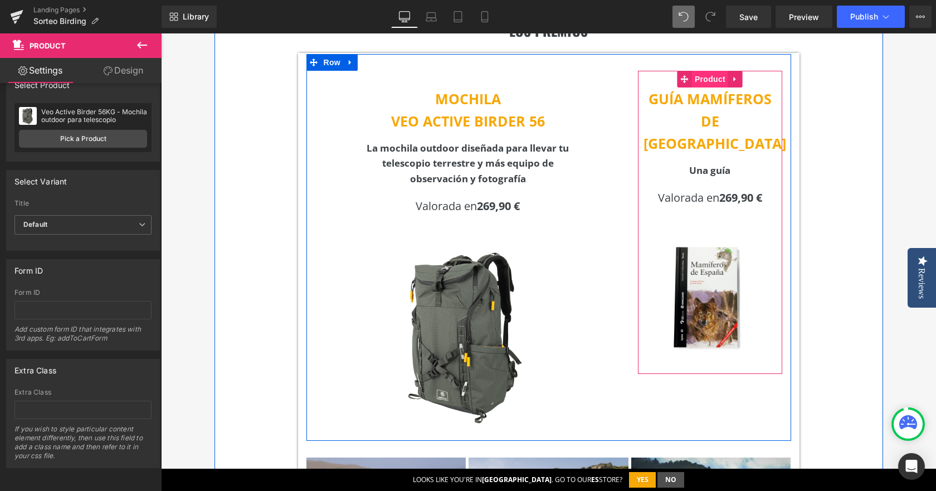
click at [701, 76] on span "Product" at bounding box center [710, 79] width 36 height 17
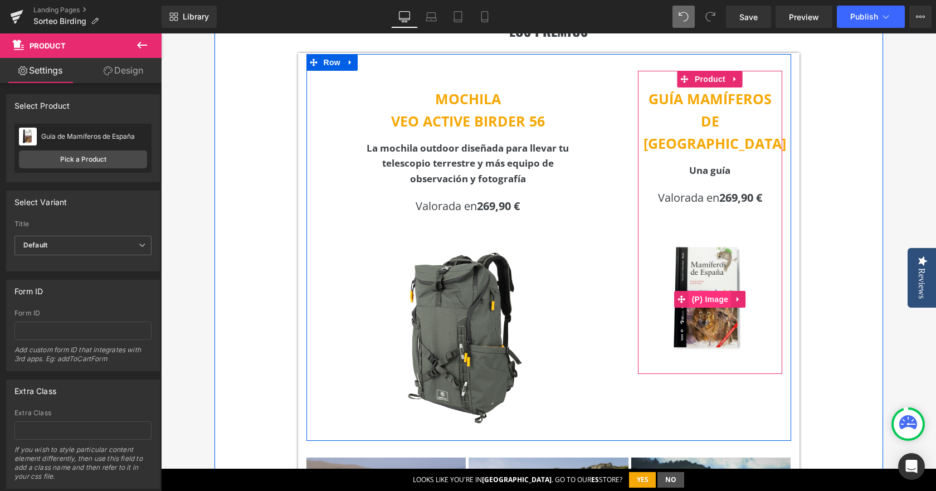
click at [702, 291] on span "(P) Image" at bounding box center [710, 299] width 42 height 17
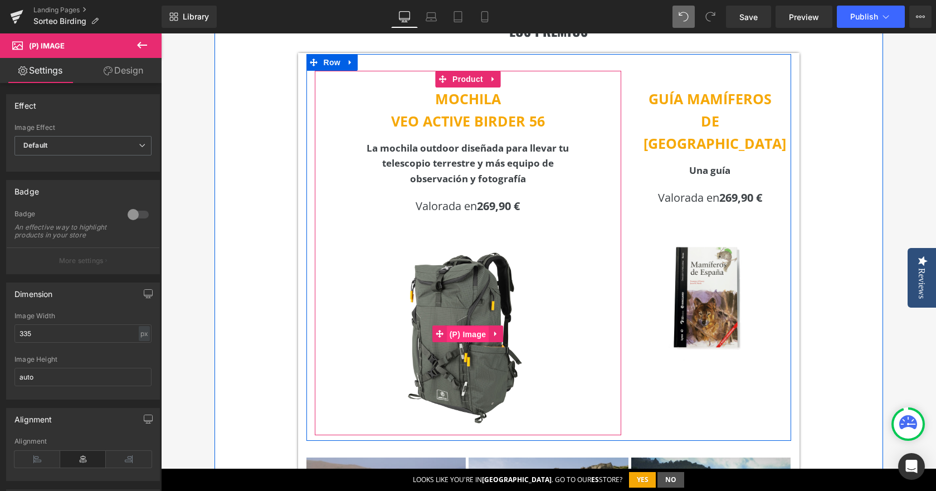
click at [454, 326] on span "(P) Image" at bounding box center [468, 334] width 42 height 17
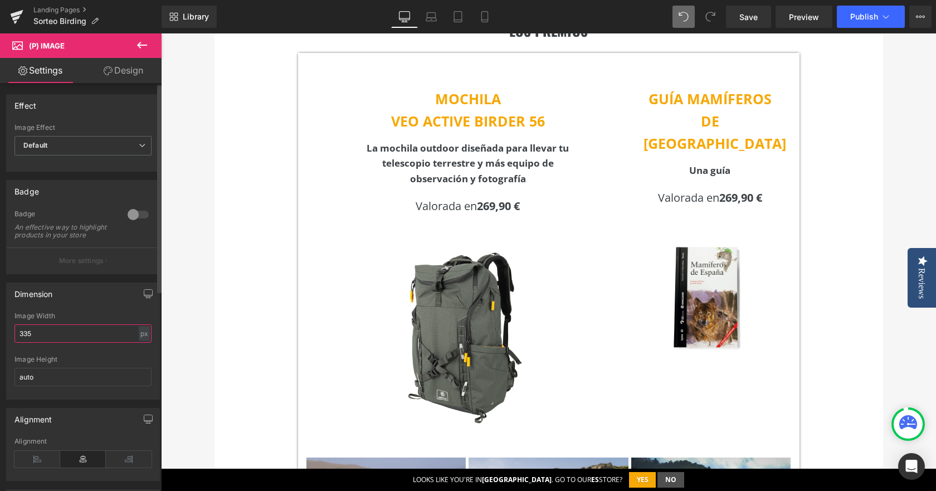
click at [67, 342] on input "335" at bounding box center [82, 333] width 137 height 18
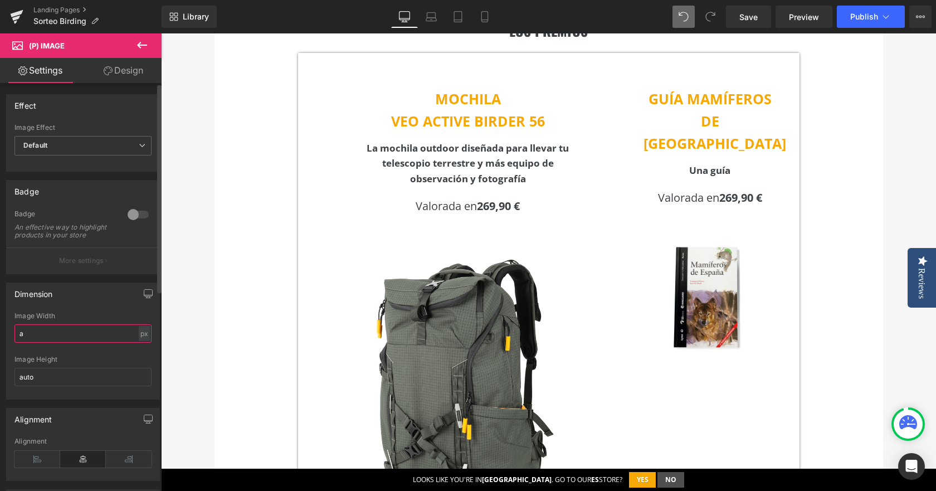
type input "335"
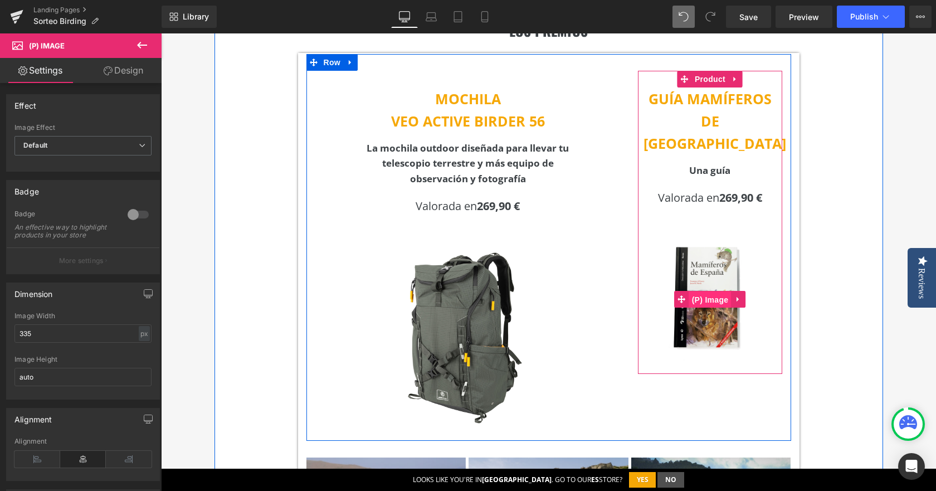
click at [703, 291] on span "(P) Image" at bounding box center [710, 299] width 42 height 17
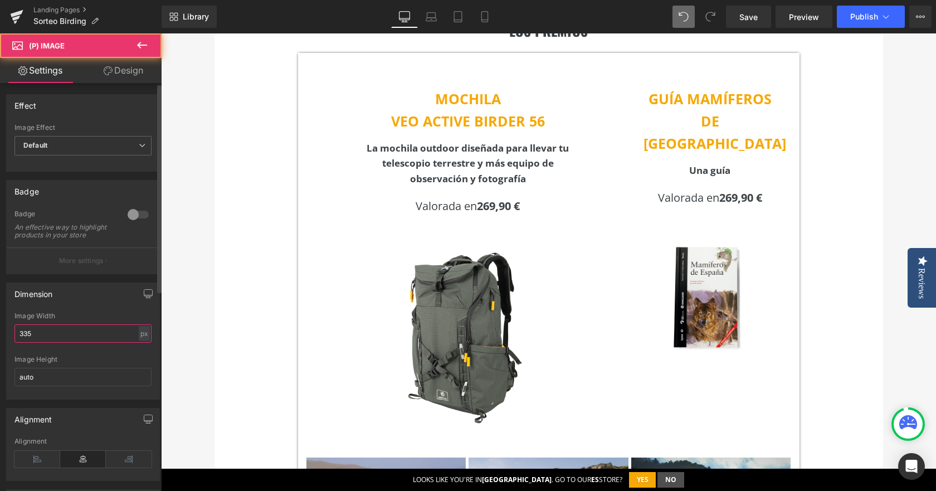
click at [50, 342] on input "335" at bounding box center [82, 333] width 137 height 18
click at [50, 342] on input "auto" at bounding box center [82, 333] width 137 height 18
type input "auto"
click at [112, 320] on div "Image Width" at bounding box center [82, 316] width 137 height 8
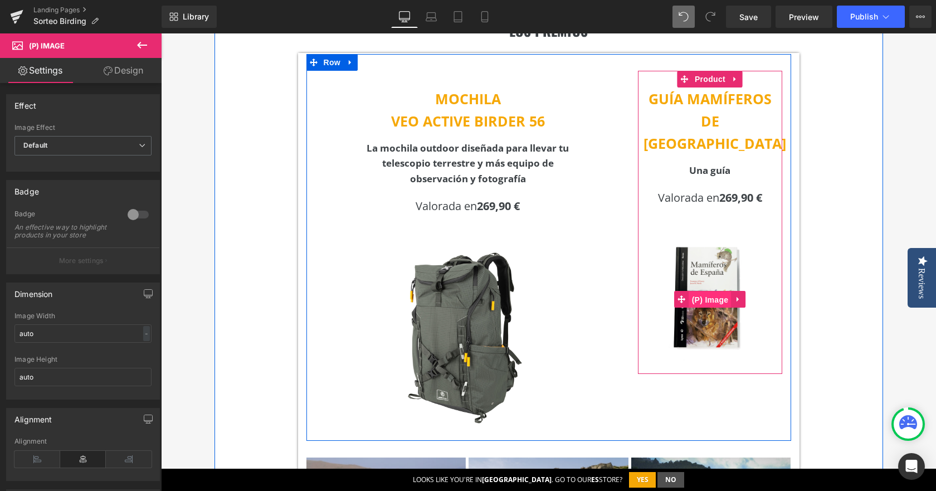
click at [710, 291] on span "(P) Image" at bounding box center [710, 299] width 42 height 17
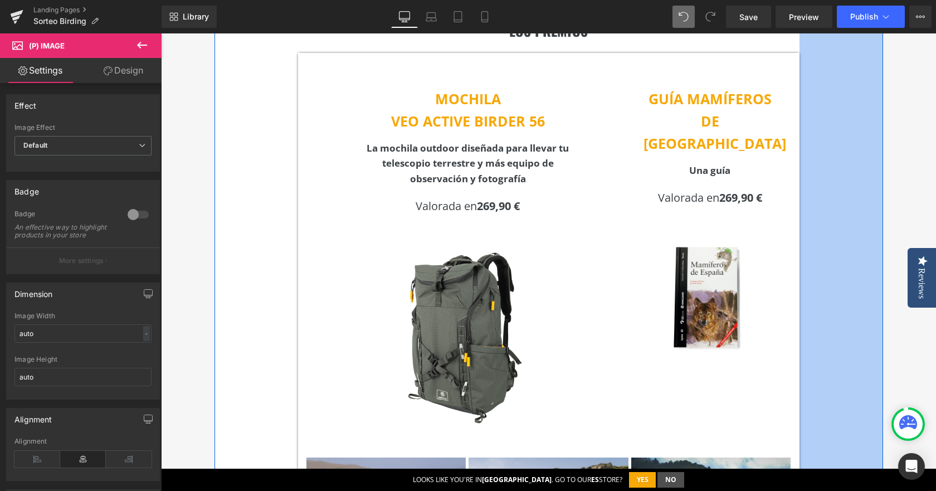
click at [838, 298] on div "150px" at bounding box center [841, 305] width 84 height 633
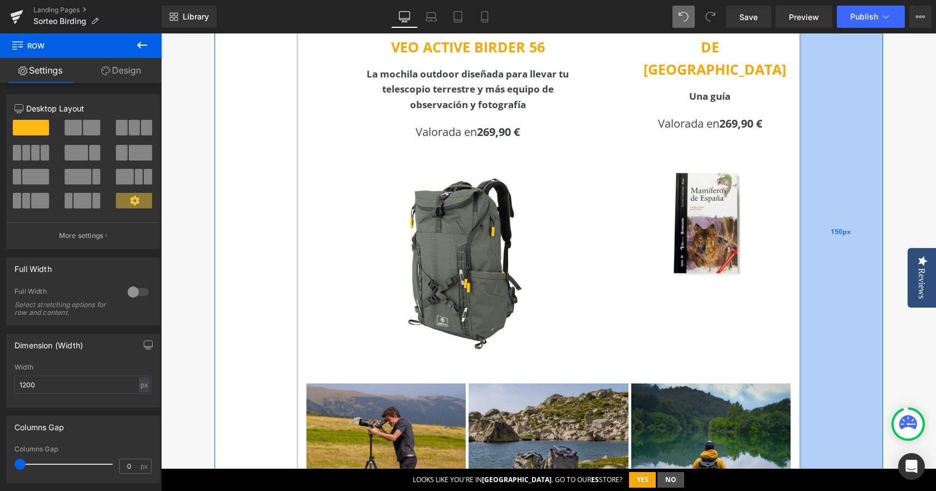
scroll to position [418, 0]
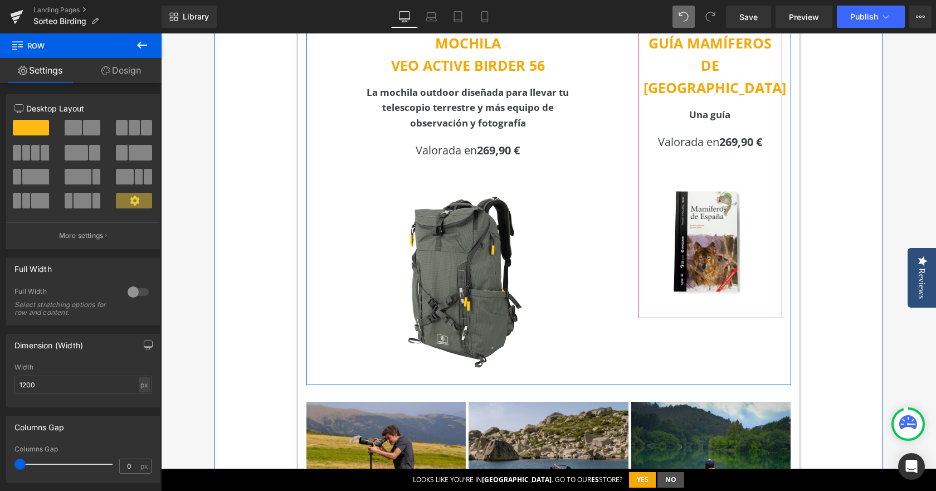
click at [744, 93] on div "GUÍA MAMÍFEROS DE [GEOGRAPHIC_DATA] Text Block Una guía Text Block Valorada en …" at bounding box center [710, 171] width 134 height 278
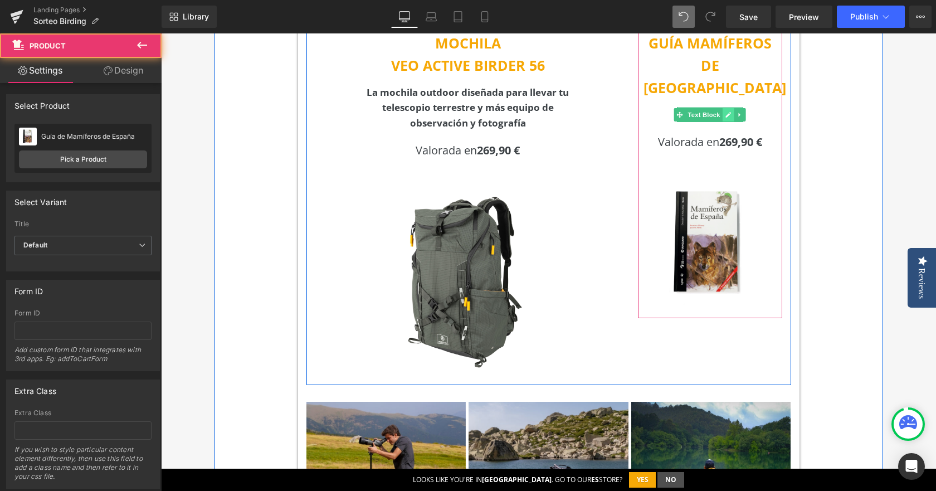
click at [726, 111] on icon at bounding box center [728, 114] width 6 height 7
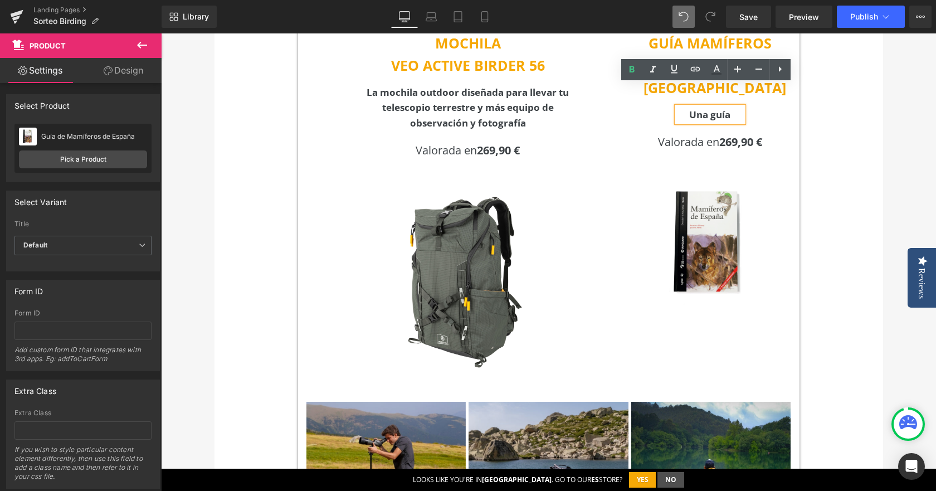
click at [723, 108] on span "Una guía" at bounding box center [709, 114] width 41 height 13
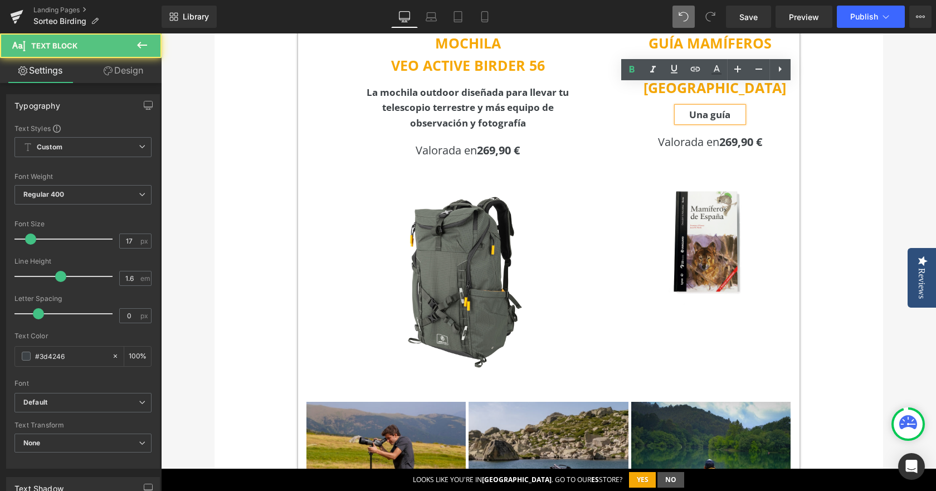
click at [728, 107] on p "Una guía" at bounding box center [710, 114] width 67 height 15
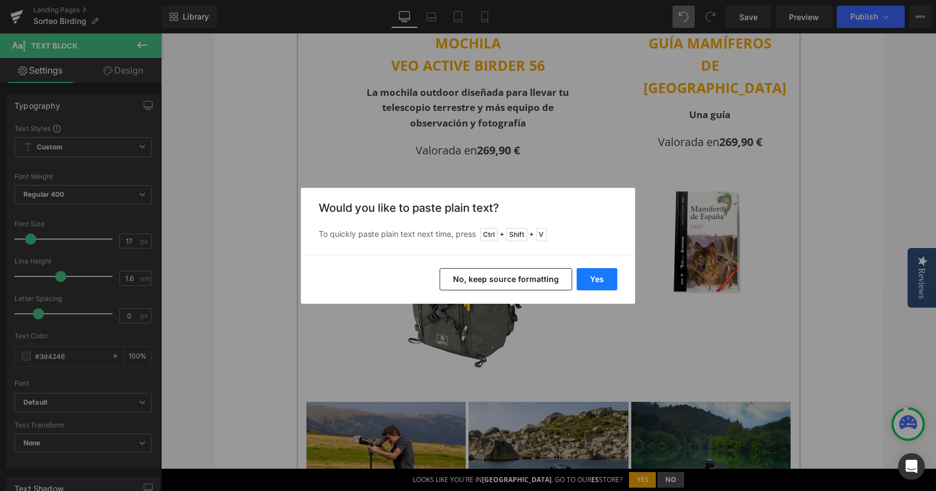
click at [605, 277] on button "Yes" at bounding box center [596, 279] width 41 height 22
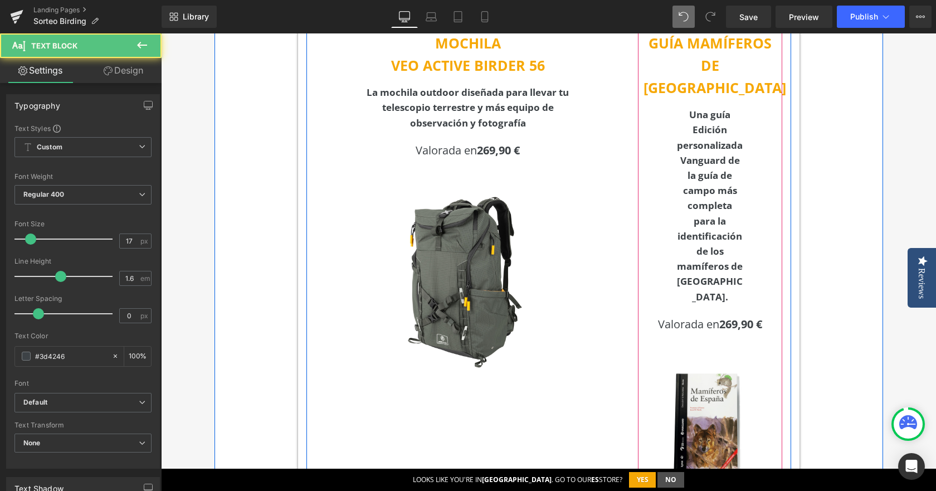
click at [691, 110] on span "Una guía Edición personalizada Vanguard de la guía de campo más completa para l…" at bounding box center [710, 205] width 66 height 194
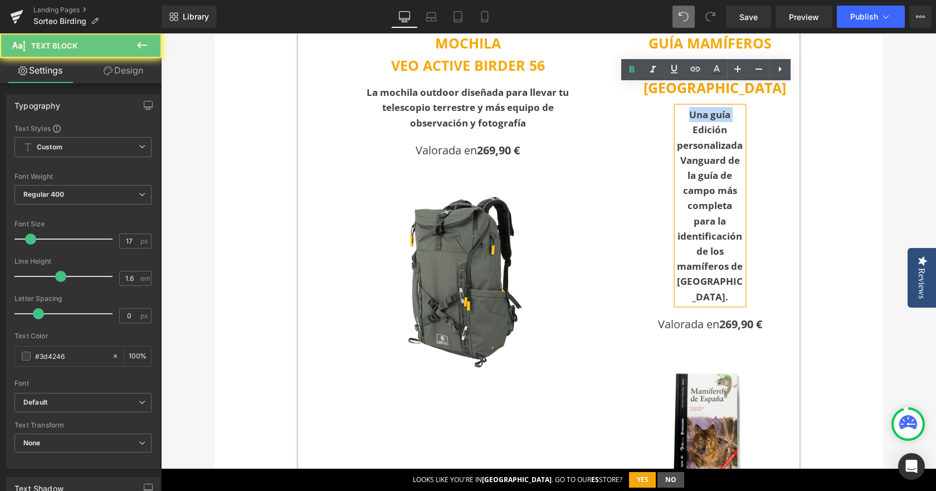
drag, startPoint x: 689, startPoint y: 110, endPoint x: 682, endPoint y: 93, distance: 18.5
click at [682, 107] on p "Una guía Edición personalizada Vanguard de la guía de campo más completa para l…" at bounding box center [710, 205] width 67 height 197
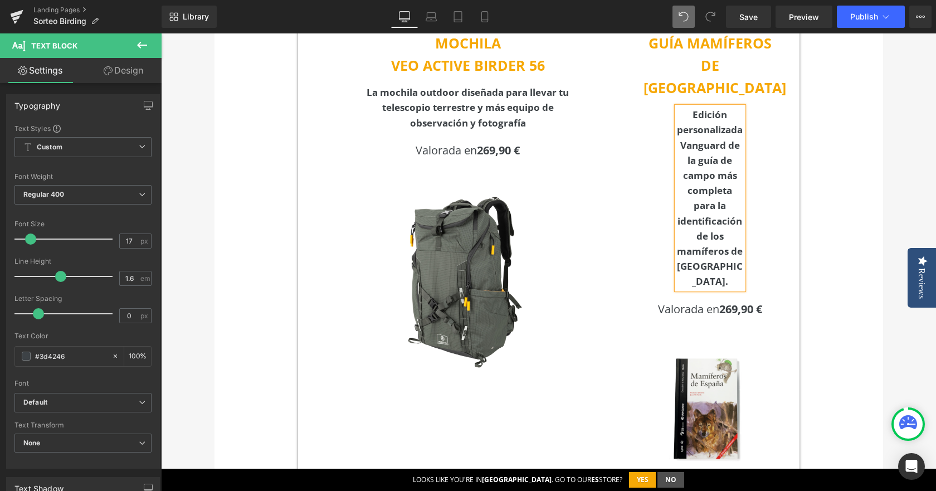
click at [827, 156] on div "LOS PREMIOS Heading MOCHILA VEO ACTIVE BIRDER 56 Text Block La mochila outdoor …" at bounding box center [548, 302] width 668 height 739
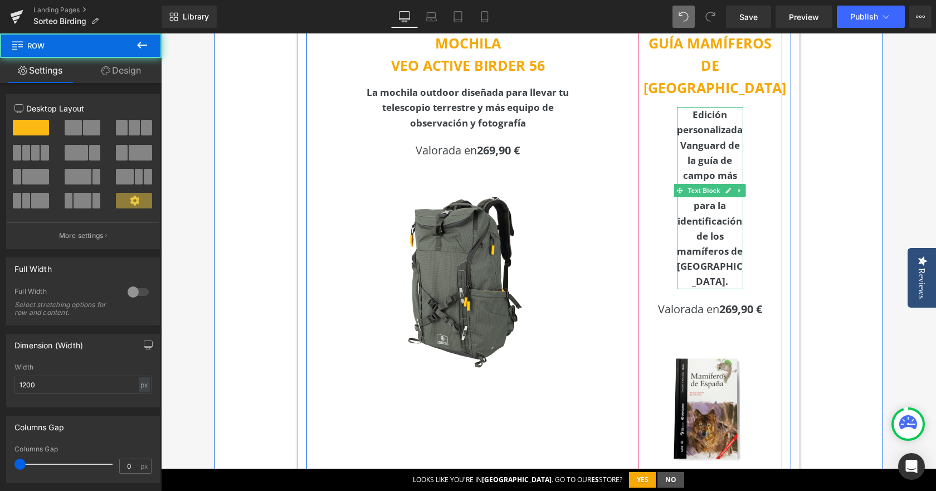
click at [698, 158] on span "Edición personalizada Vanguard de la guía de campo más completa para la identif…" at bounding box center [710, 197] width 66 height 179
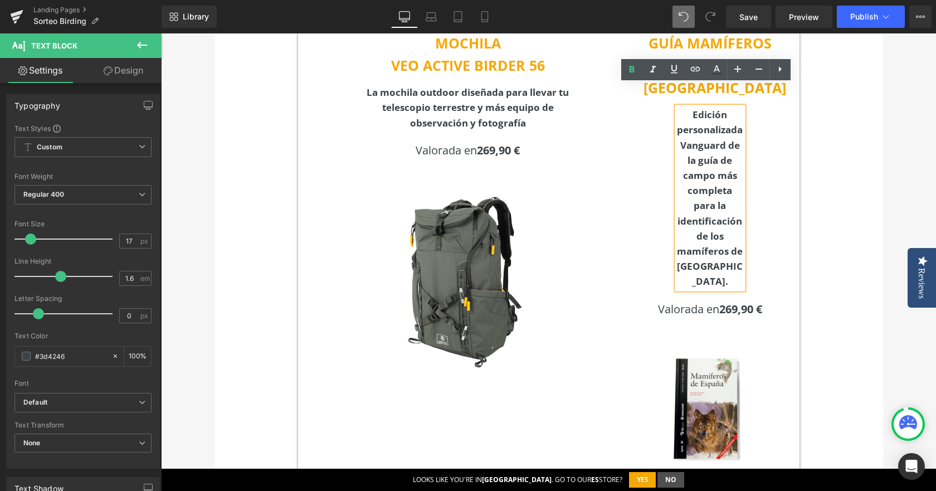
click at [646, 128] on div "GUÍA MAMÍFEROS DE [GEOGRAPHIC_DATA] Text Block Edición personalizada Vanguard d…" at bounding box center [710, 254] width 134 height 445
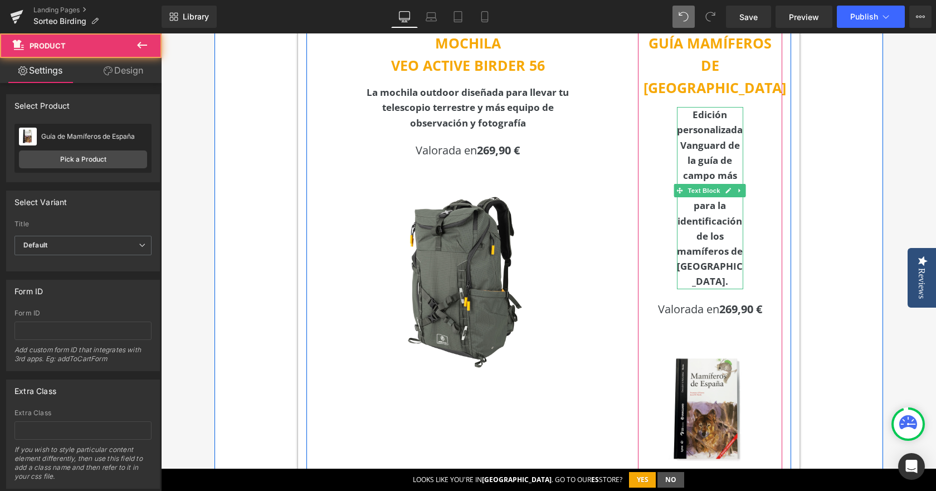
click at [701, 137] on span "Edición personalizada Vanguard de la guía de campo más completa para la identif…" at bounding box center [710, 197] width 66 height 179
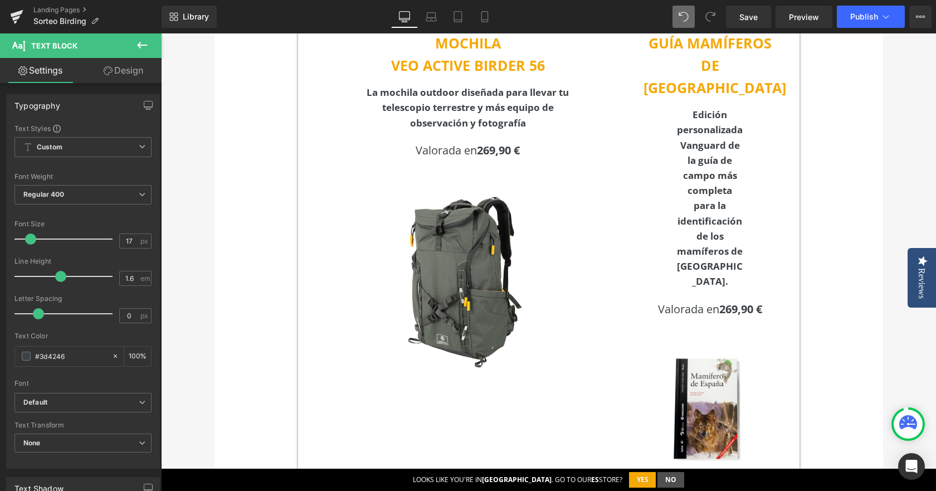
click at [123, 66] on link "Design" at bounding box center [123, 70] width 81 height 25
click at [0, 0] on div "Spacing" at bounding box center [0, 0] width 0 height 0
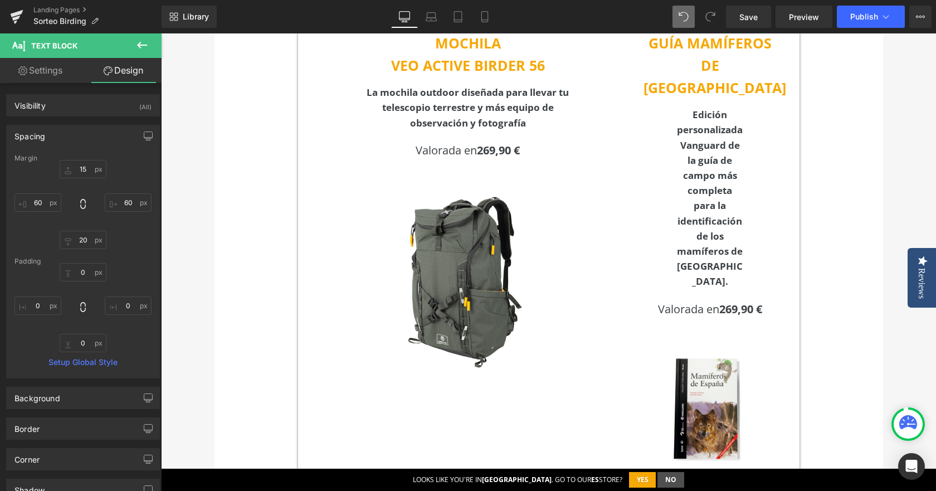
type input "15"
type input "60"
type input "20"
type input "60"
type input "0"
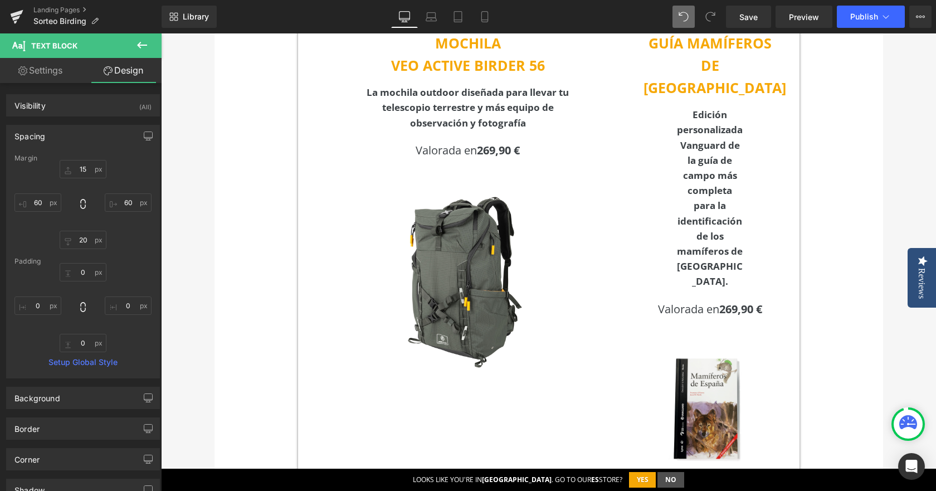
type input "0"
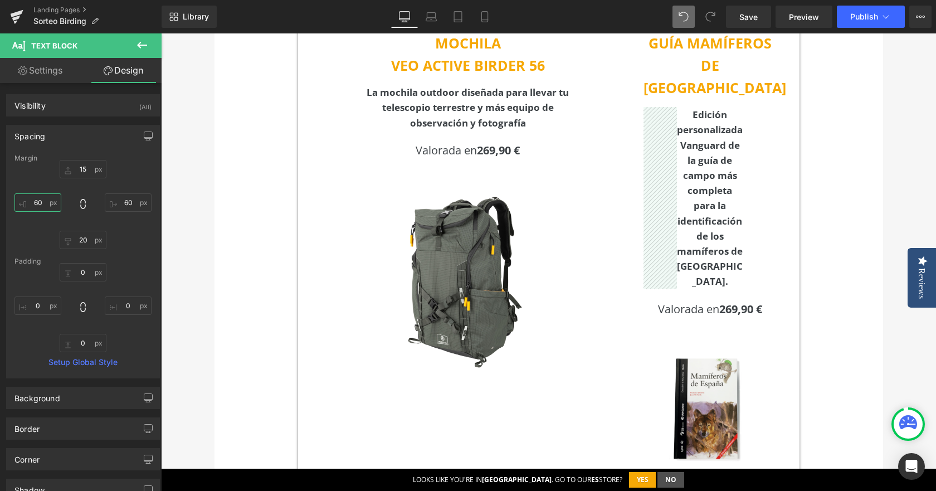
click at [33, 208] on input "60" at bounding box center [37, 202] width 47 height 18
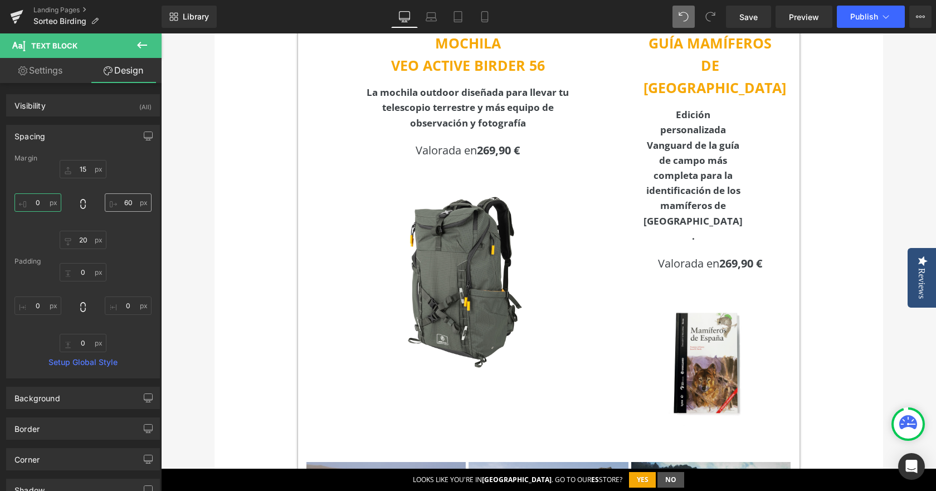
type input "0"
click at [117, 195] on input "60" at bounding box center [128, 202] width 47 height 18
type input "0"
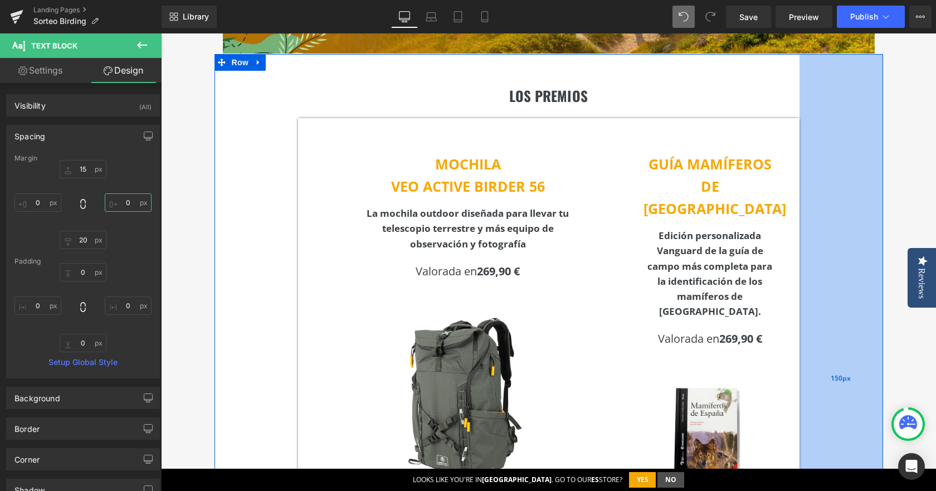
scroll to position [306, 0]
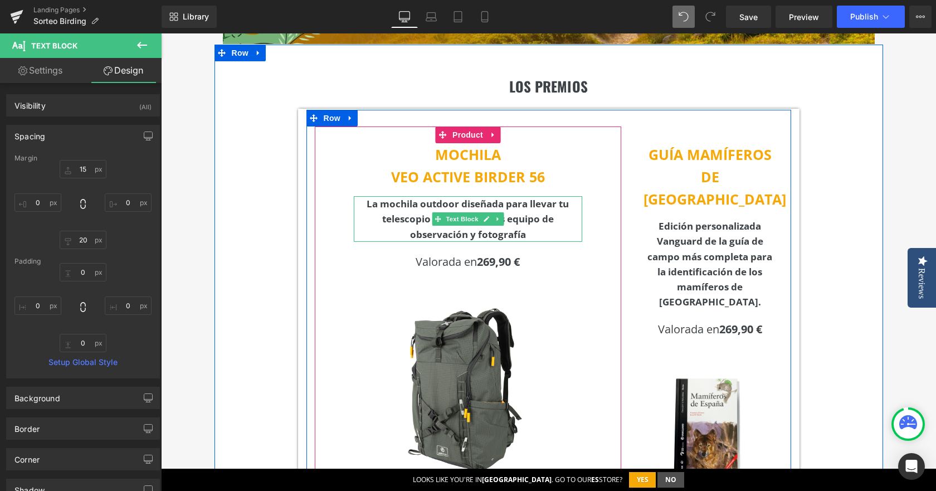
click at [526, 207] on b "La mochila outdoor diseñada para llevar tu telescopio terrestre y más equipo de…" at bounding box center [467, 218] width 202 height 43
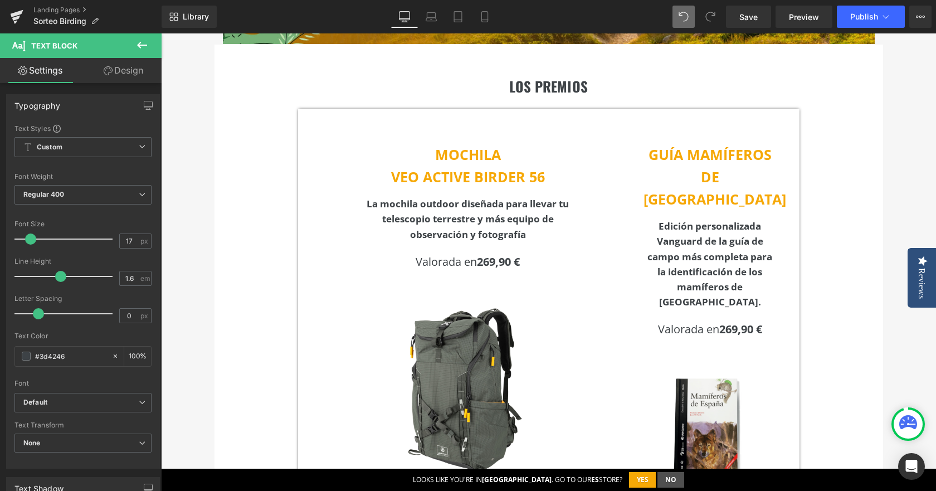
click at [144, 78] on link "Design" at bounding box center [123, 70] width 81 height 25
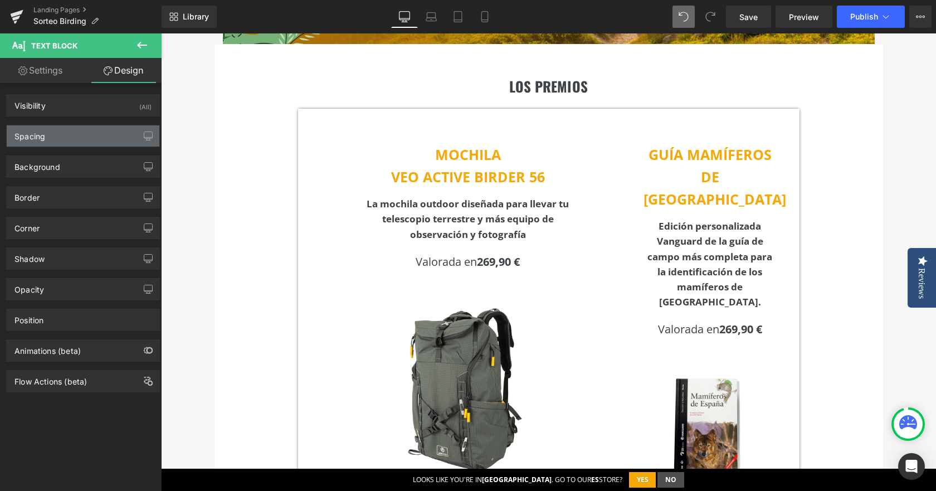
type input "15"
type input "60"
type input "20"
type input "60"
type input "0"
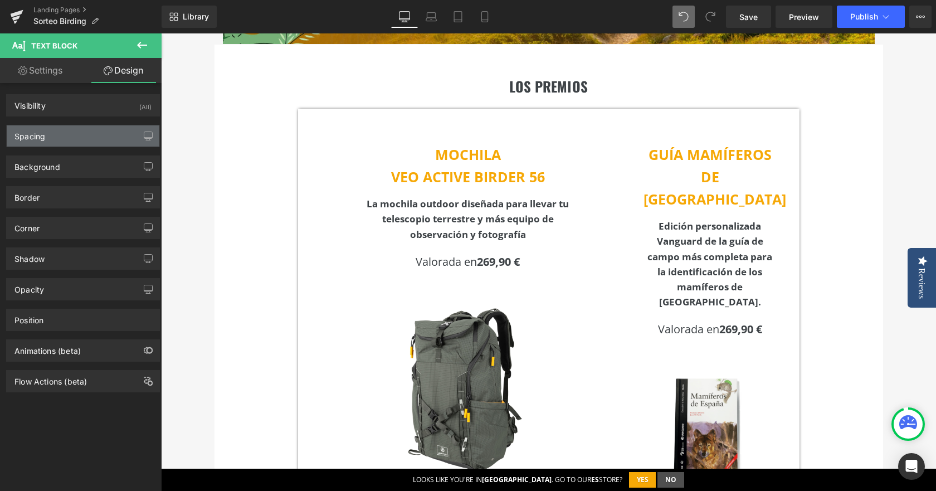
type input "0"
click at [86, 136] on div "Spacing" at bounding box center [83, 135] width 153 height 21
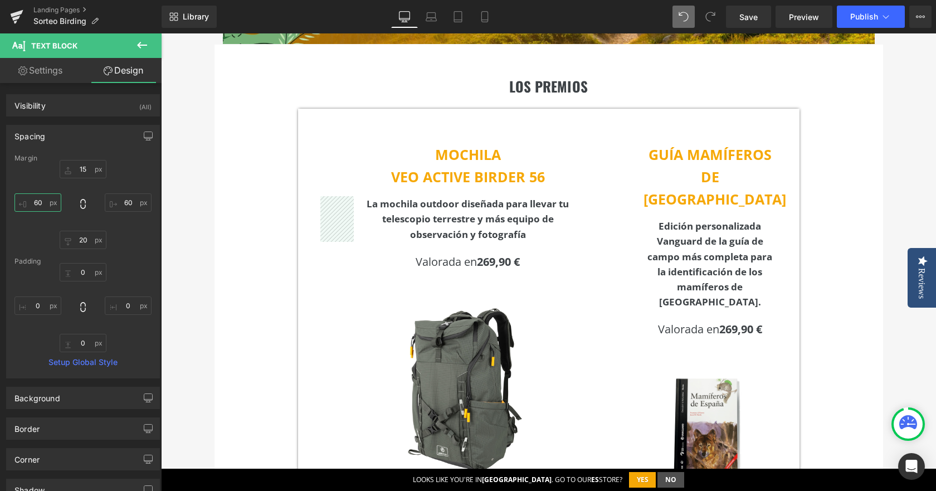
click at [33, 205] on input "60" at bounding box center [37, 202] width 47 height 18
type input "40"
click at [123, 196] on input "60" at bounding box center [128, 202] width 47 height 18
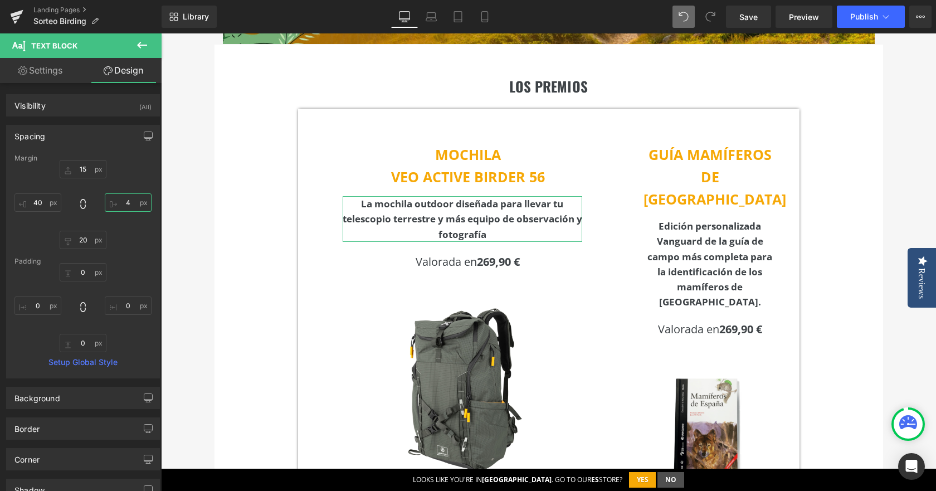
type input "40"
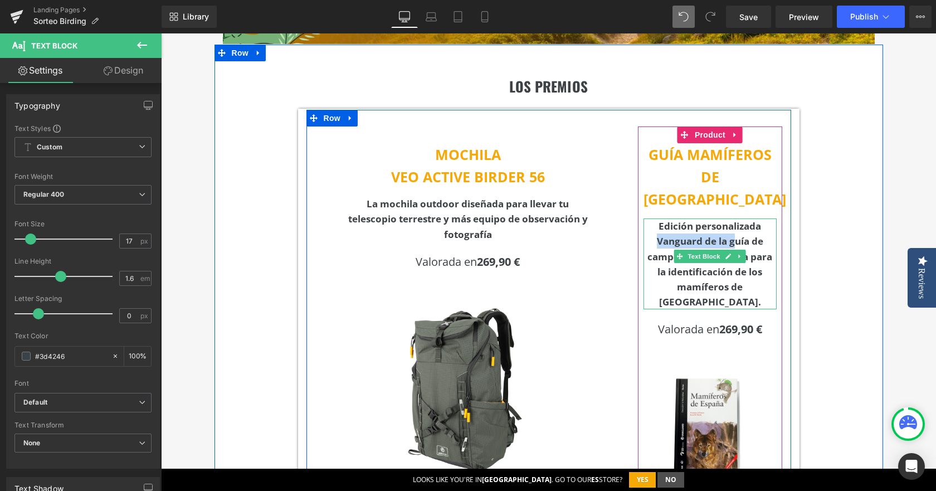
drag, startPoint x: 651, startPoint y: 221, endPoint x: 729, endPoint y: 222, distance: 78.0
click at [729, 222] on p "Edición personalizada Vanguard de la guía de campo más completa para la identif…" at bounding box center [710, 263] width 134 height 91
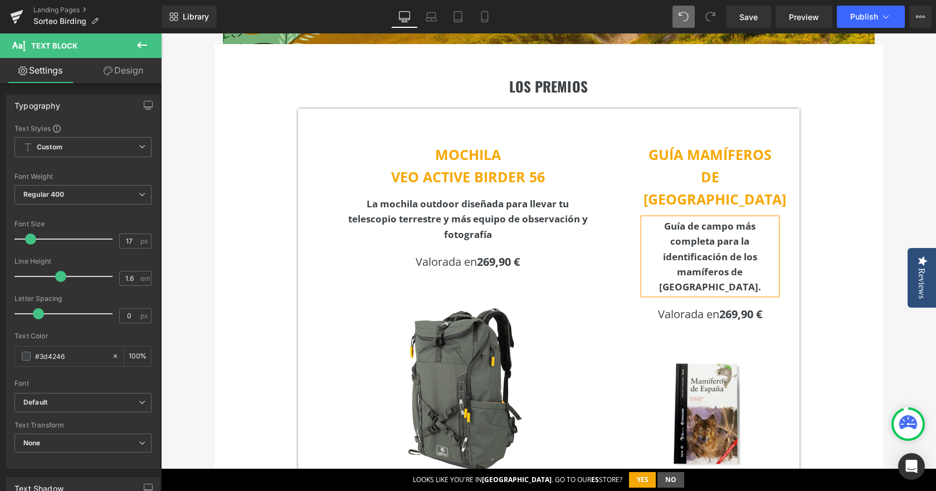
click at [739, 219] on span "Guía de campo más completa para la identificación de los mamíferos de [GEOGRAPH…" at bounding box center [710, 256] width 102 height 74
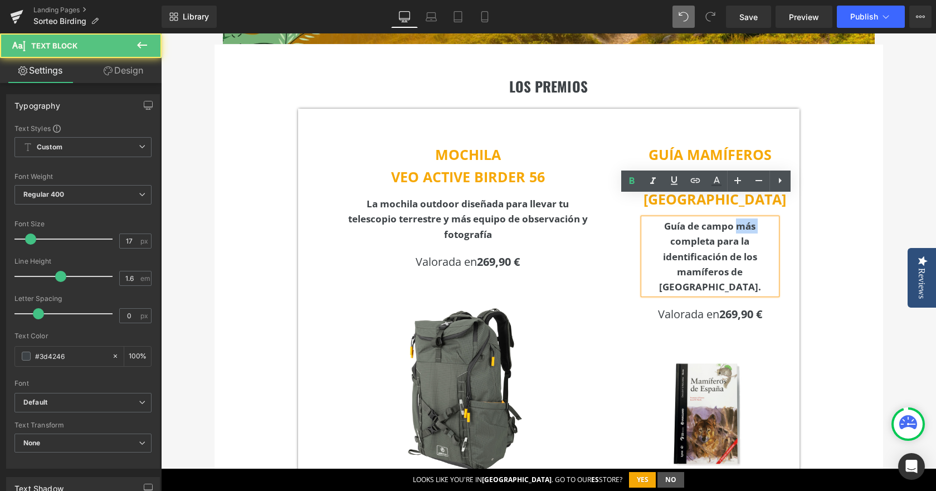
click at [739, 219] on span "Guía de campo más completa para la identificación de los mamíferos de [GEOGRAPH…" at bounding box center [710, 256] width 102 height 74
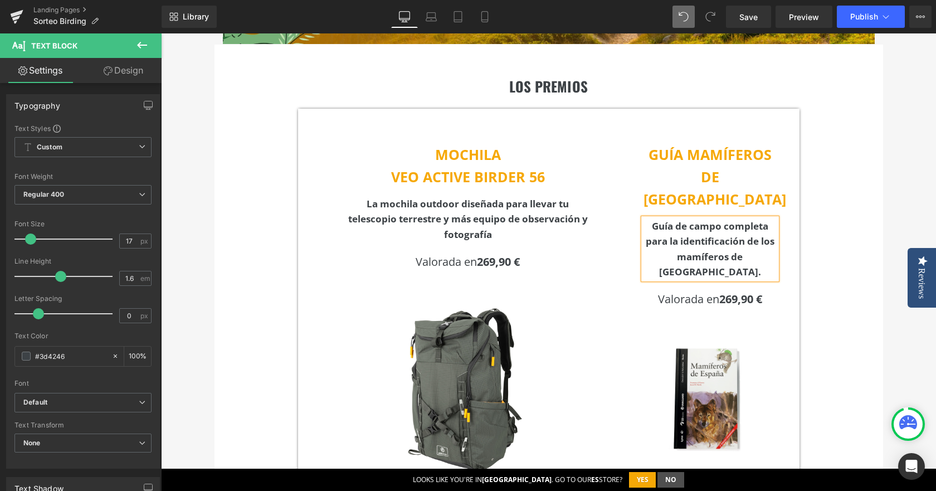
click at [857, 217] on div "LOS PREMIOS Heading MOCHILA VEO ACTIVE BIRDER 56 Text Block La mochila outdoor …" at bounding box center [548, 361] width 668 height 633
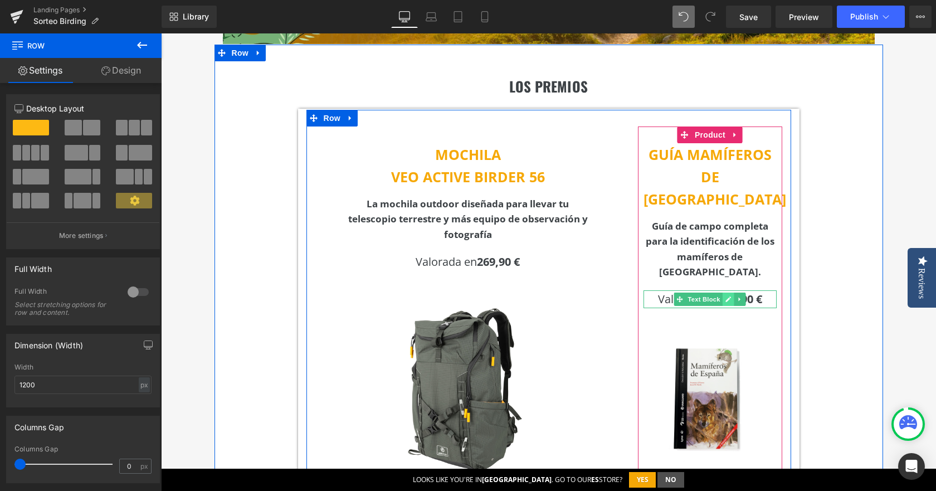
click at [728, 292] on link at bounding box center [728, 298] width 12 height 13
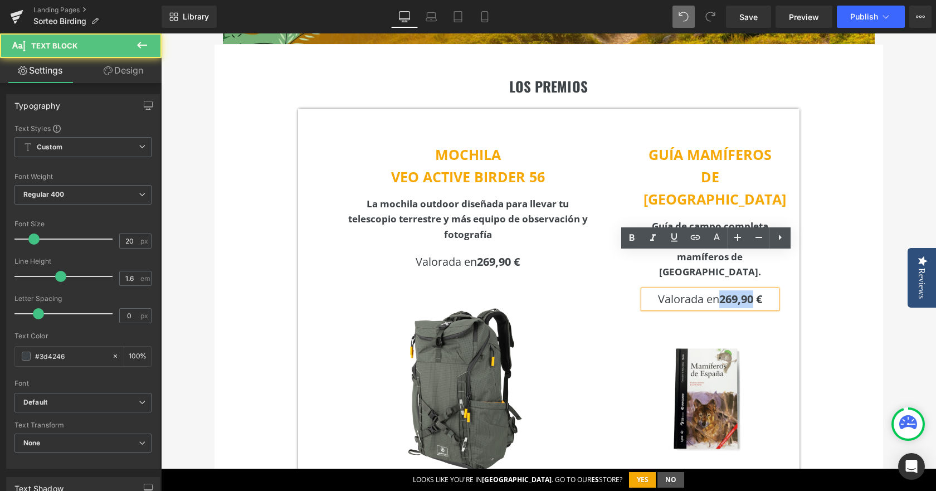
drag, startPoint x: 744, startPoint y: 263, endPoint x: 750, endPoint y: 261, distance: 6.5
click at [750, 291] on span "269,90 €" at bounding box center [740, 298] width 43 height 15
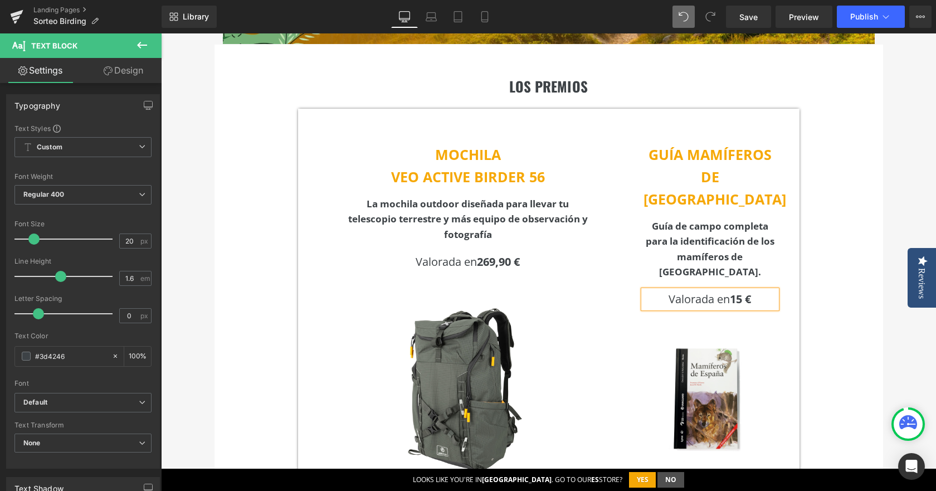
click at [872, 200] on div "LOS PREMIOS Heading MOCHILA VEO ACTIVE BIRDER 56 Text Block La mochila outdoor …" at bounding box center [548, 361] width 668 height 633
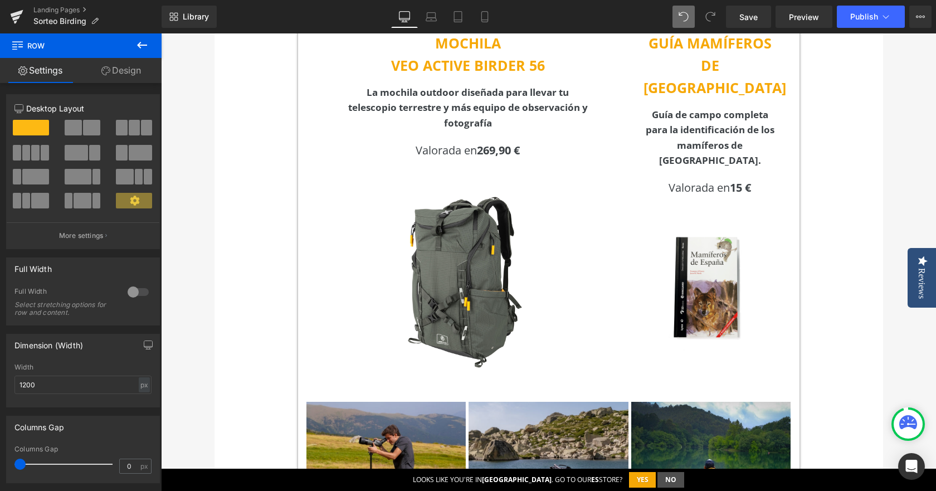
scroll to position [362, 0]
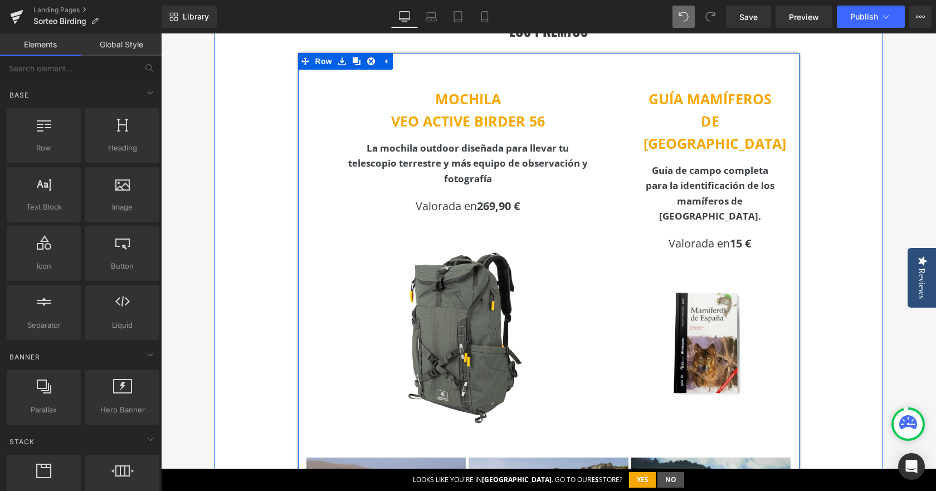
click at [329, 67] on span "Row" at bounding box center [323, 61] width 22 height 17
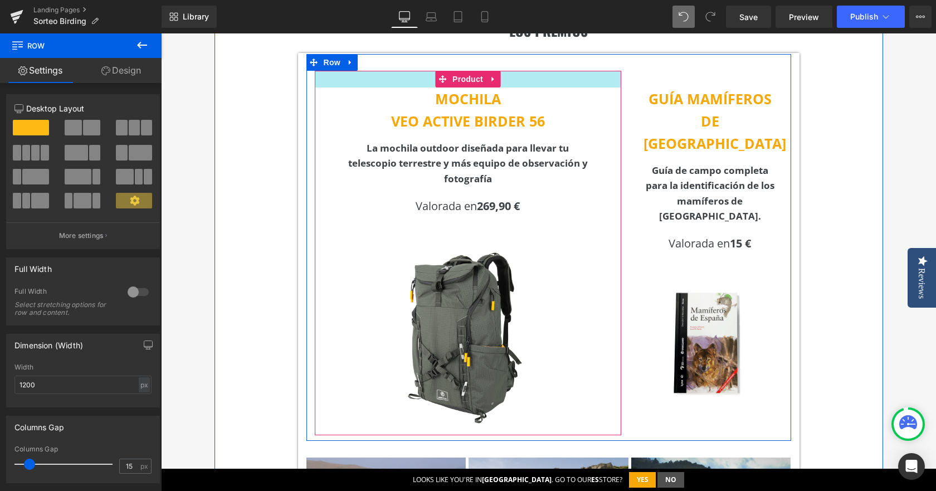
click at [325, 80] on div at bounding box center [468, 79] width 306 height 17
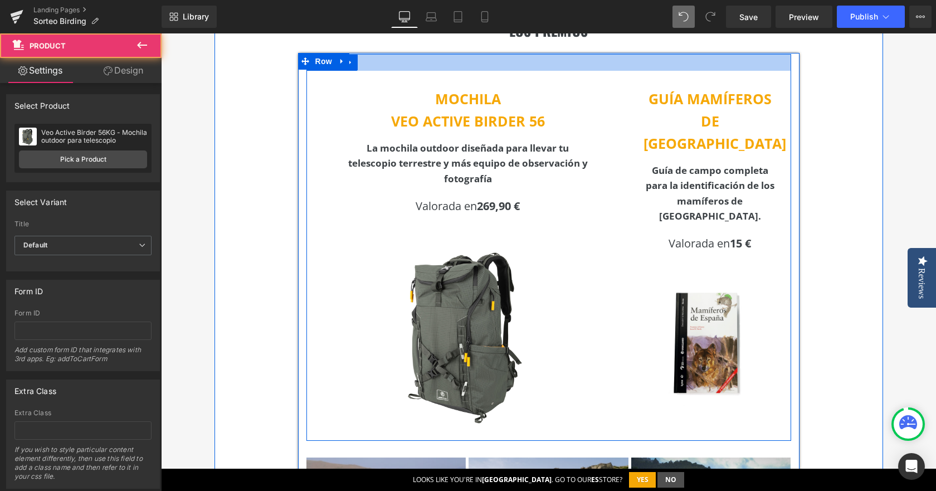
click at [374, 68] on div at bounding box center [548, 62] width 484 height 17
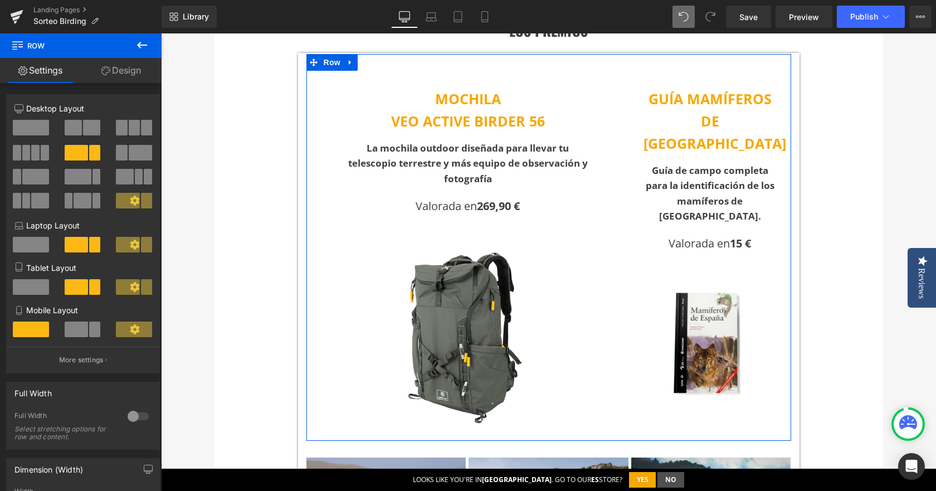
click at [86, 123] on span at bounding box center [91, 128] width 17 height 16
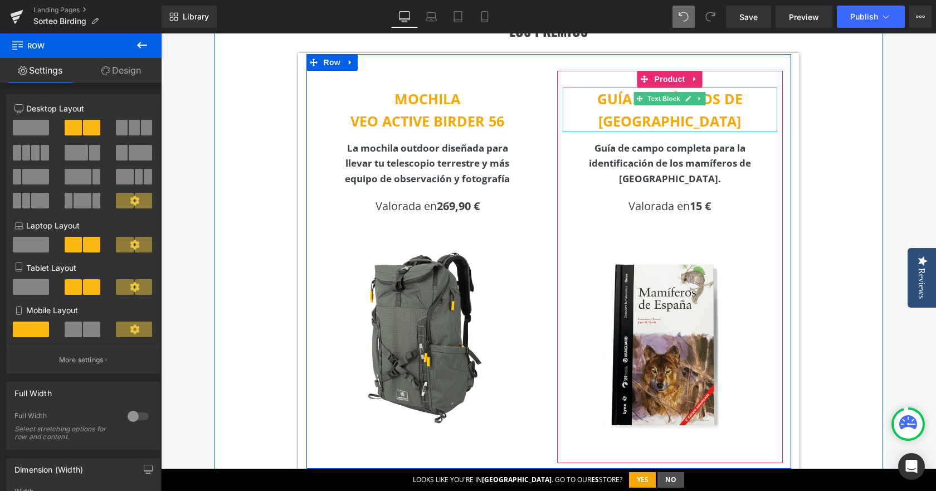
click at [606, 99] on span "GUÍA MAMÍFEROS DE [GEOGRAPHIC_DATA]" at bounding box center [669, 109] width 145 height 41
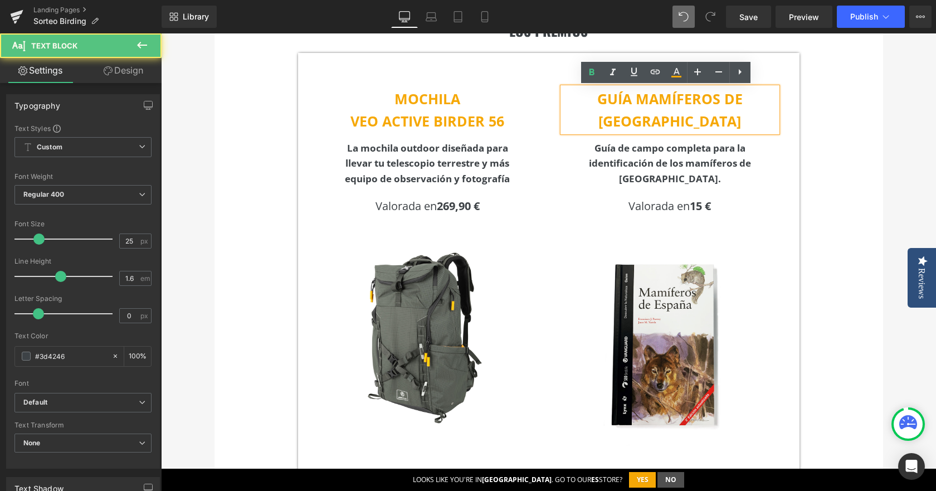
click at [603, 101] on span "GUÍA MAMÍFEROS DE [GEOGRAPHIC_DATA]" at bounding box center [669, 109] width 145 height 41
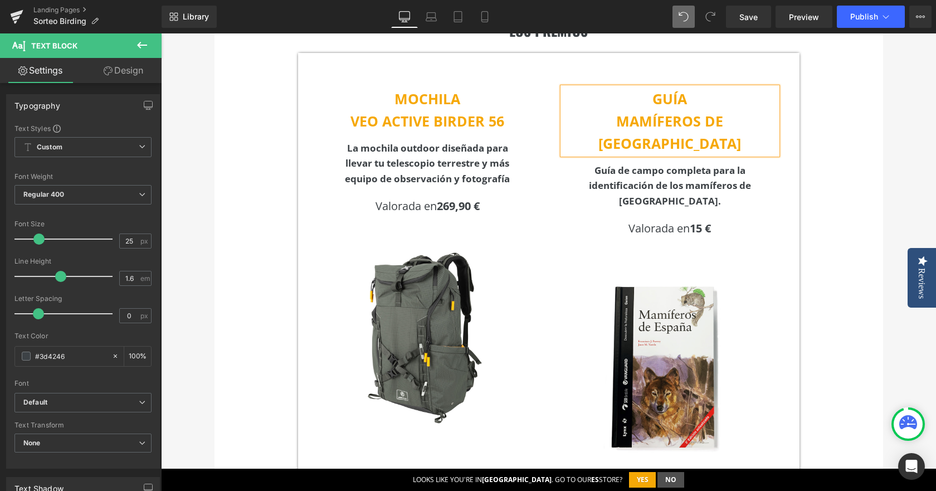
click at [840, 164] on div "LOS PREMIOS Heading MOCHILA VEO ACTIVE BIRDER 56 Text Block La mochila outdoor …" at bounding box center [548, 330] width 668 height 683
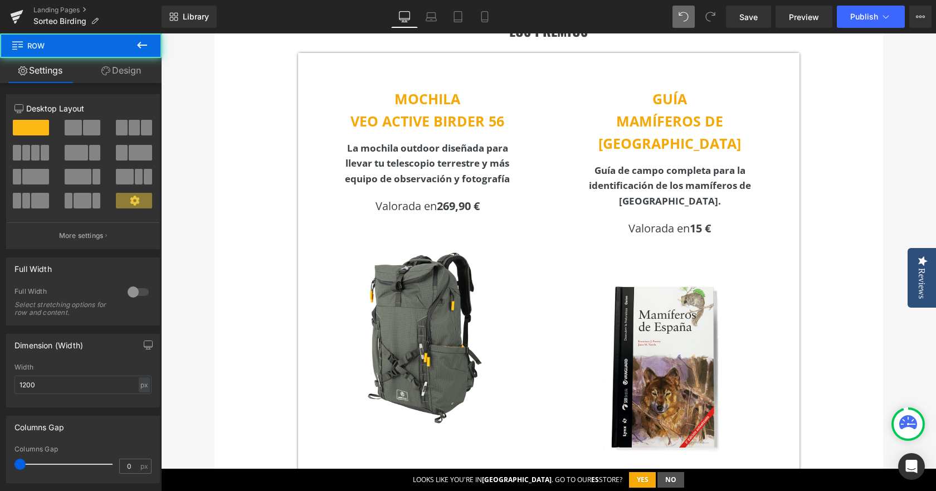
click at [854, 170] on div "LOS PREMIOS Heading MOCHILA VEO ACTIVE BIRDER 56 Text Block La mochila outdoor …" at bounding box center [548, 330] width 668 height 683
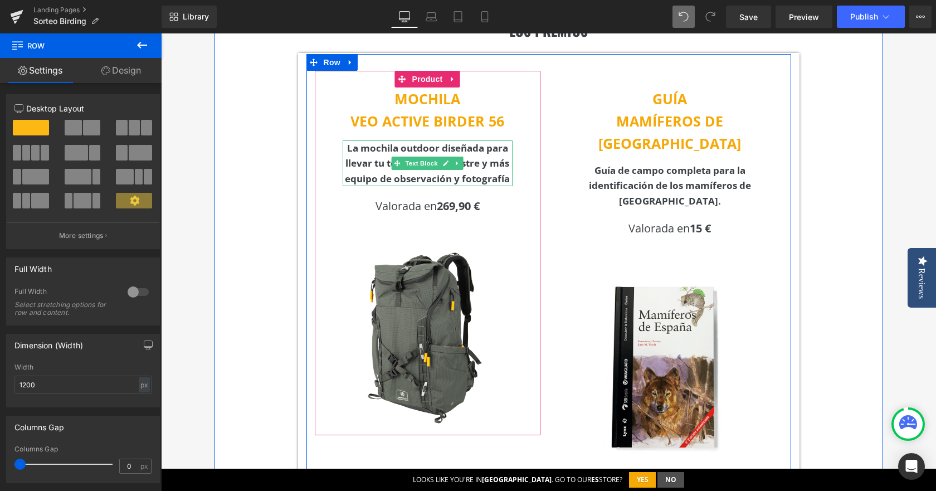
click at [362, 152] on b "La mochila outdoor diseñada para llevar tu telescopio terrestre y más equipo de…" at bounding box center [427, 162] width 165 height 43
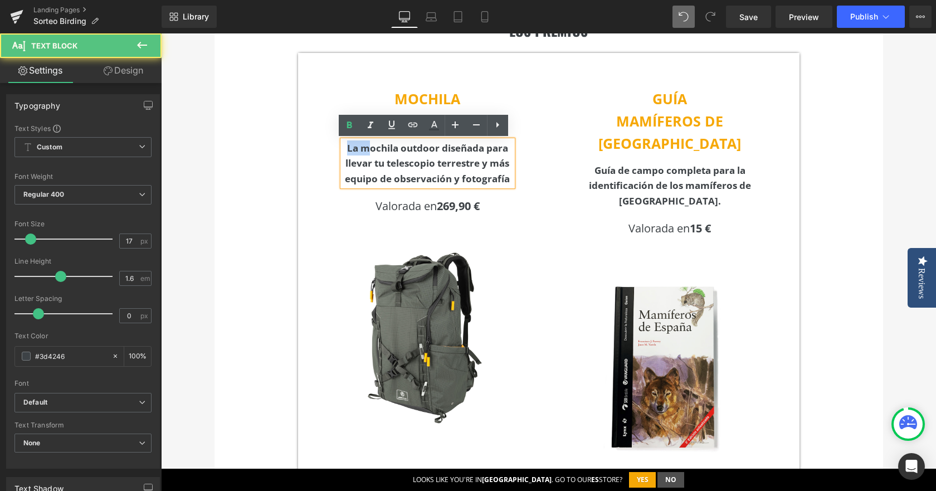
drag, startPoint x: 364, startPoint y: 148, endPoint x: 340, endPoint y: 150, distance: 24.0
click at [342, 150] on p "La mochila outdoor diseñada para llevar tu telescopio terrestre y más equipo de…" at bounding box center [427, 163] width 170 height 46
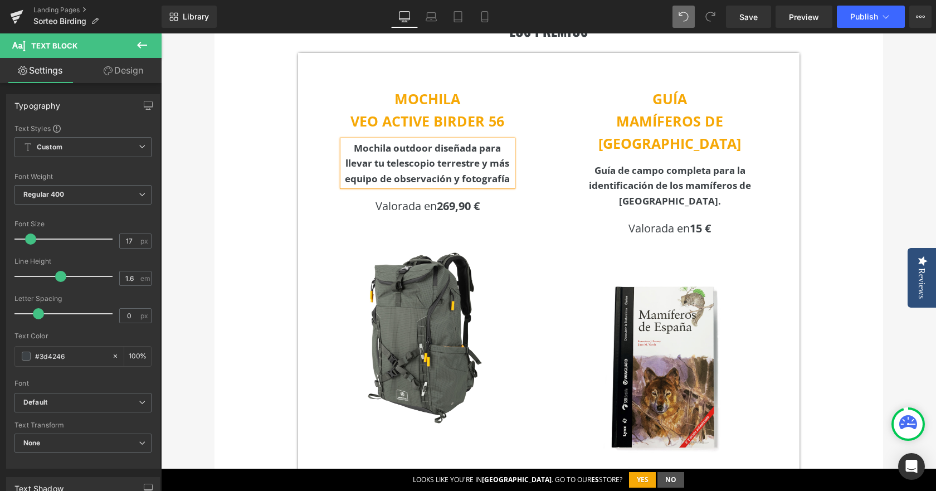
click at [260, 174] on div "LOS PREMIOS Heading MOCHILA VEO ACTIVE BIRDER 56 Text Block Mochila outdoor dis…" at bounding box center [548, 330] width 668 height 683
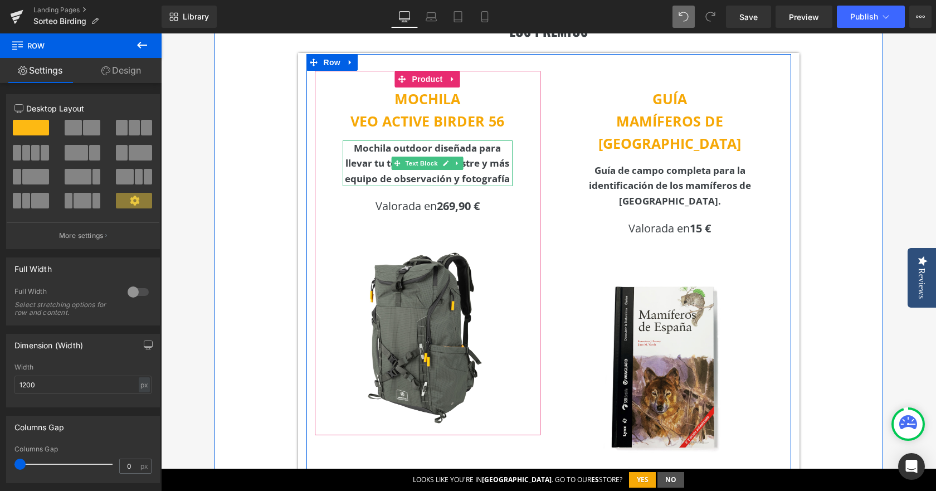
click at [475, 170] on p "Mochila outdoor diseñada para llevar tu telescopio terrestre y más equipo de ob…" at bounding box center [427, 163] width 170 height 46
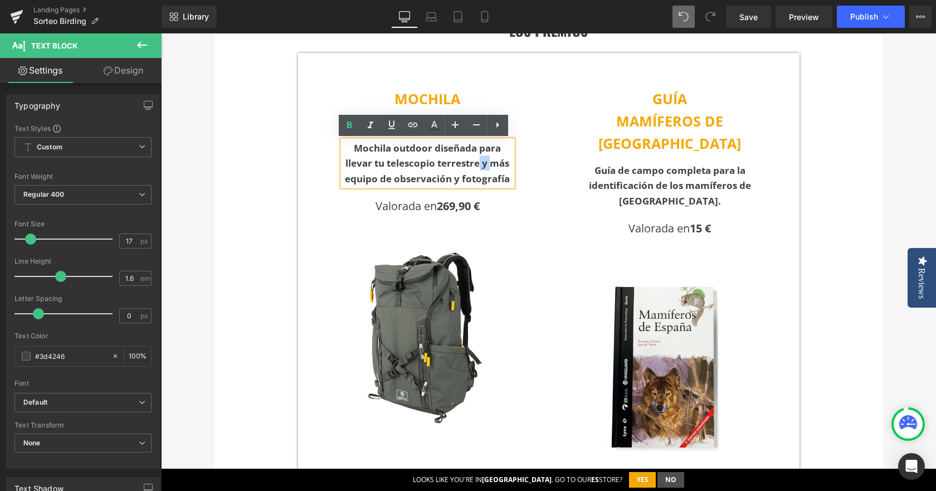
drag, startPoint x: 487, startPoint y: 163, endPoint x: 476, endPoint y: 165, distance: 10.9
click at [476, 165] on b "Mochila outdoor diseñada para llevar tu telescopio terrestre y más equipo de ob…" at bounding box center [427, 162] width 165 height 43
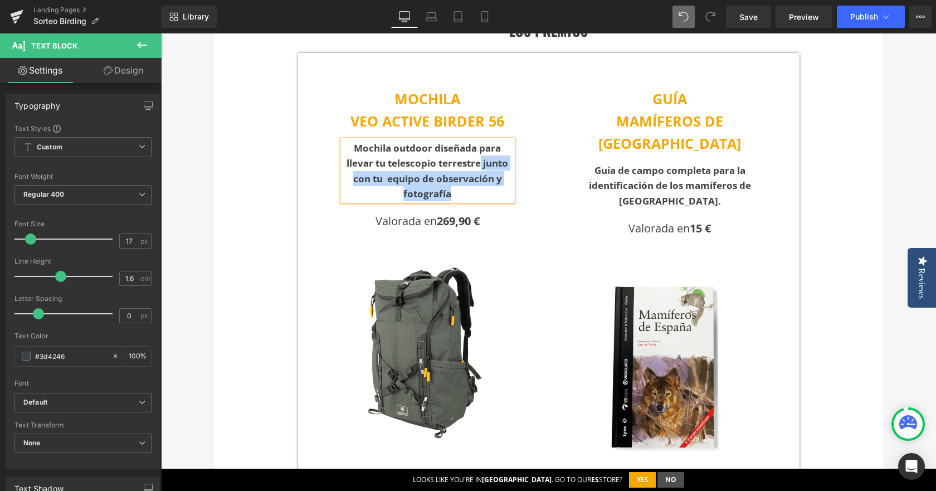
drag, startPoint x: 482, startPoint y: 192, endPoint x: 478, endPoint y: 162, distance: 29.8
click at [478, 162] on p "Mochila outdoor diseñada para llevar tu telescopio terrestre junto con tu equip…" at bounding box center [427, 170] width 170 height 61
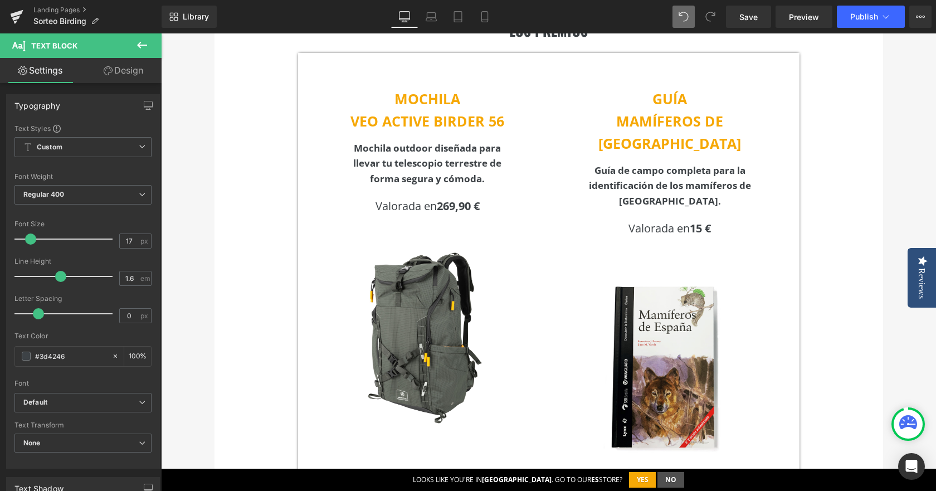
click at [161, 33] on div "150px" at bounding box center [161, 33] width 0 height 0
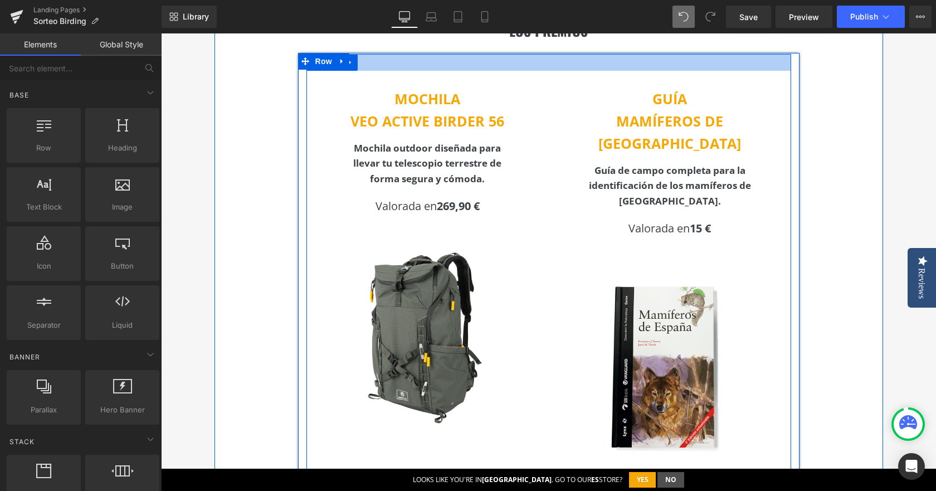
click at [366, 63] on div at bounding box center [548, 62] width 484 height 17
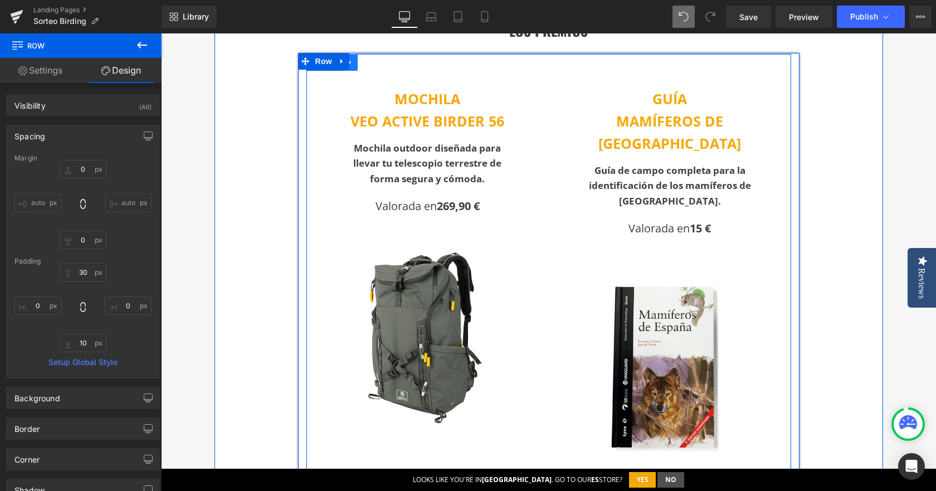
click at [347, 68] on link at bounding box center [350, 62] width 14 height 17
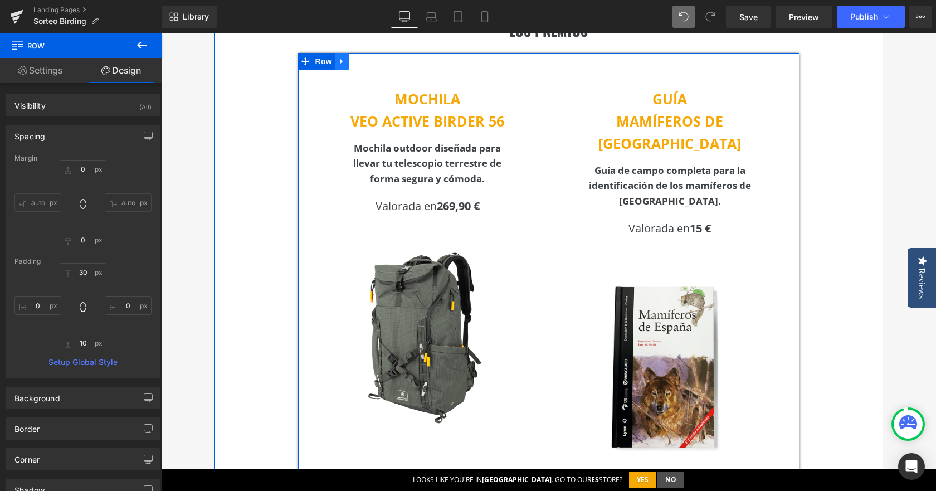
click at [341, 70] on link at bounding box center [342, 61] width 14 height 17
click at [328, 77] on div "MOCHILA VEO ACTIVE BIRDER 56 Text Block Mochila outdoor diseñada para llevar tu…" at bounding box center [428, 253] width 226 height 364
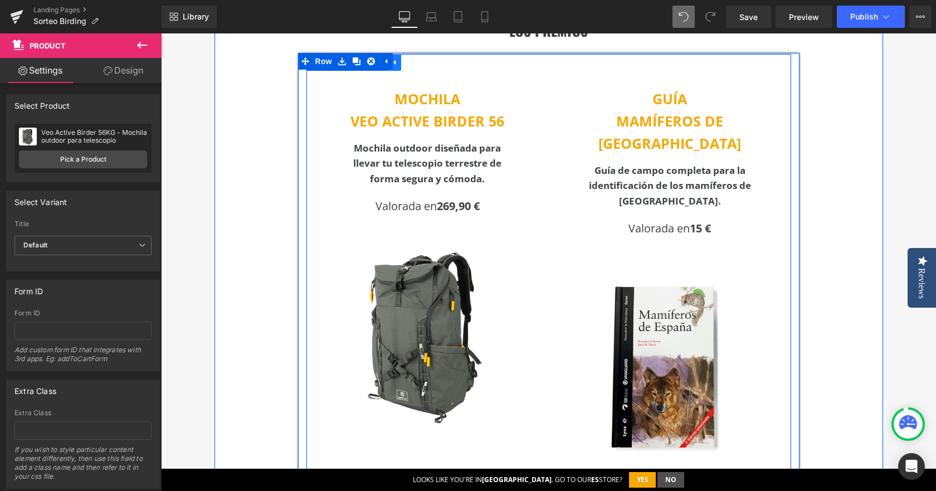
click at [390, 69] on link at bounding box center [393, 62] width 14 height 17
click at [343, 70] on link at bounding box center [350, 62] width 14 height 17
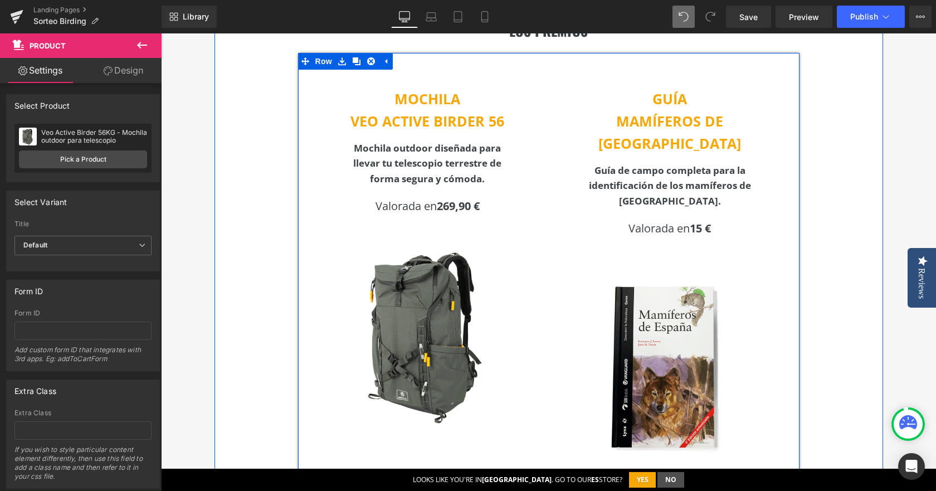
click at [298, 75] on div "MOCHILA VEO ACTIVE BIRDER 56 Text Block Mochila outdoor diseñada para llevar tu…" at bounding box center [548, 360] width 501 height 613
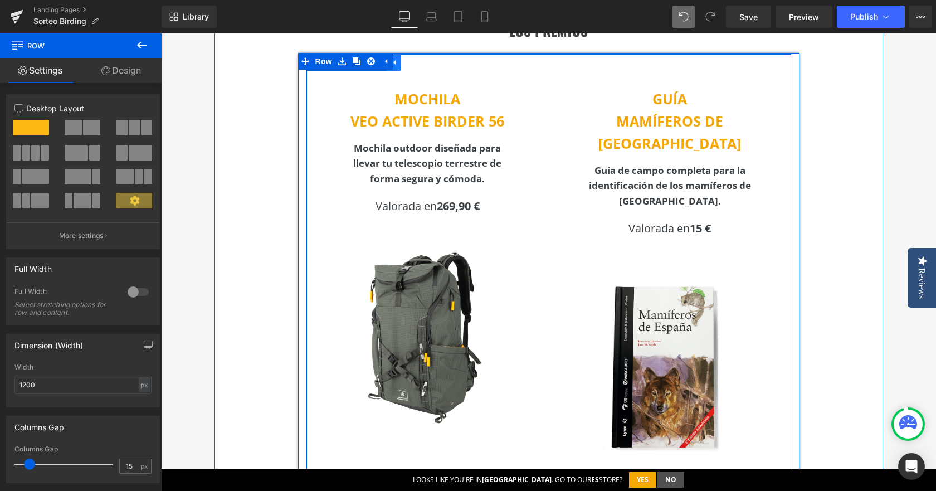
click at [393, 57] on link at bounding box center [393, 62] width 14 height 17
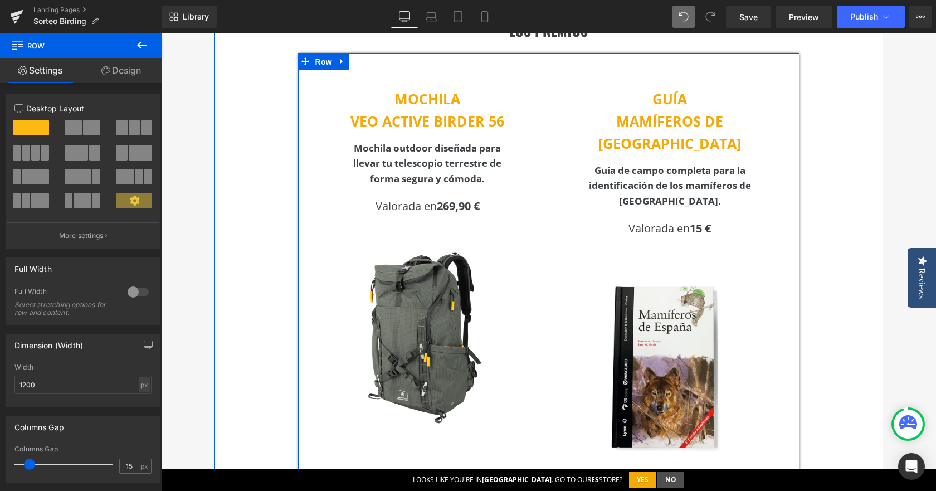
click at [317, 66] on span "Row" at bounding box center [323, 61] width 22 height 17
click at [161, 33] on div at bounding box center [161, 33] width 0 height 0
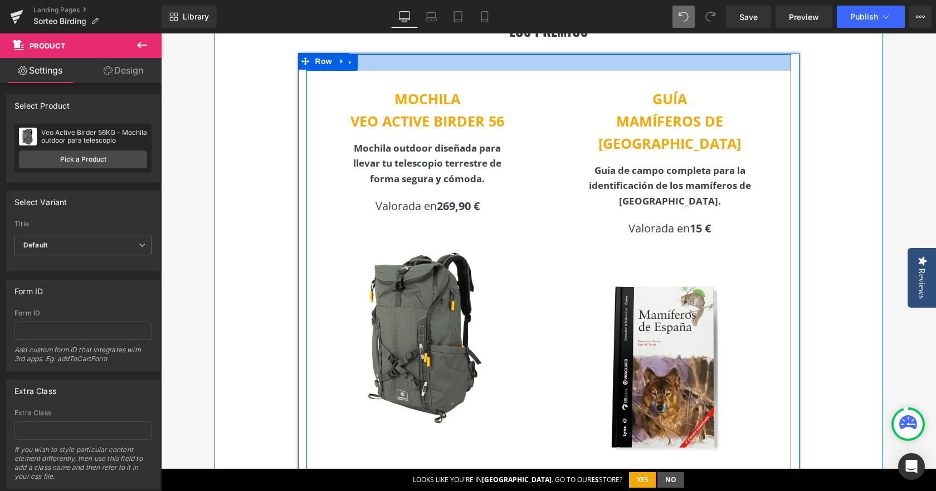
click at [579, 63] on div at bounding box center [548, 62] width 484 height 17
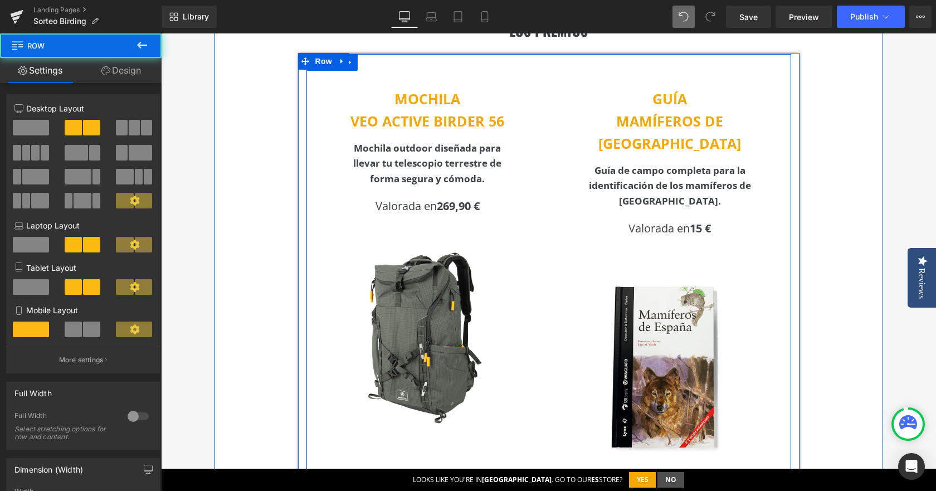
click at [589, 56] on div at bounding box center [548, 62] width 484 height 17
click at [593, 54] on div at bounding box center [548, 53] width 501 height 1
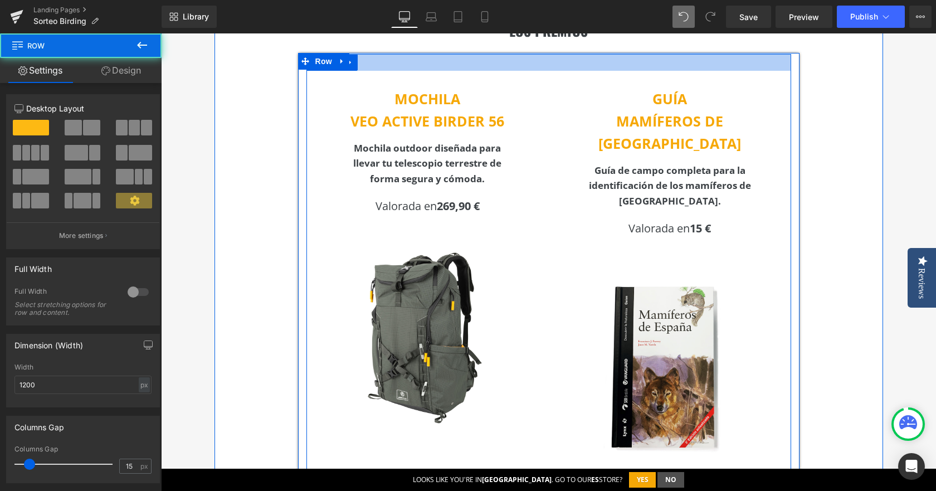
click at [589, 60] on div at bounding box center [548, 62] width 484 height 17
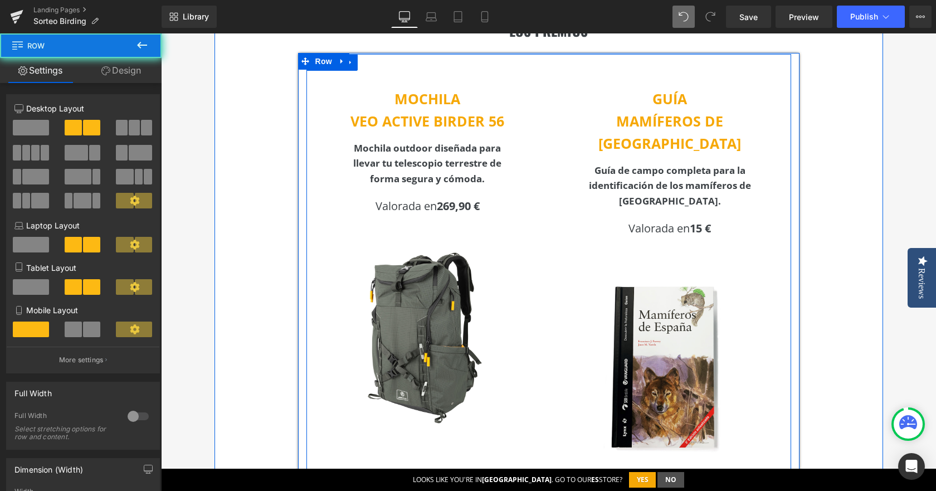
click at [570, 84] on div "GUÍA MAMÍFEROS DE [GEOGRAPHIC_DATA] Text Block Guía de campo completa para la i…" at bounding box center [670, 278] width 226 height 414
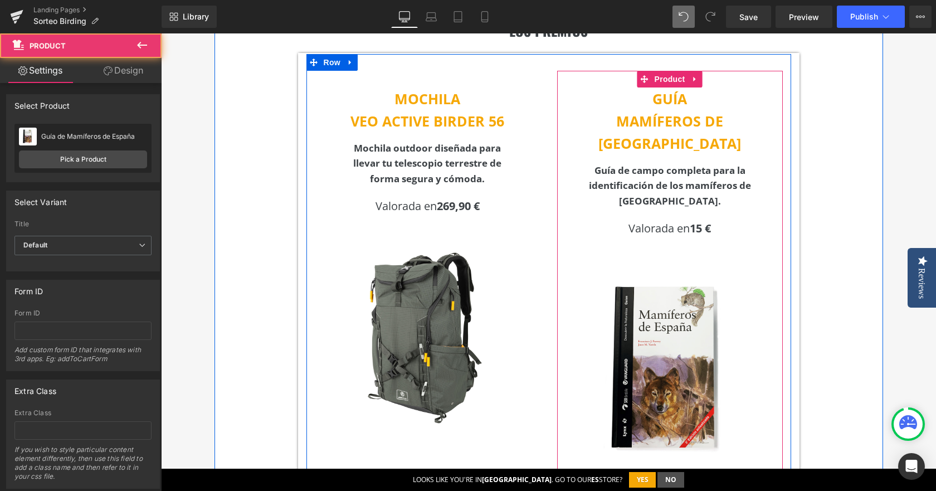
click at [500, 95] on p "MOCHILA" at bounding box center [427, 98] width 214 height 22
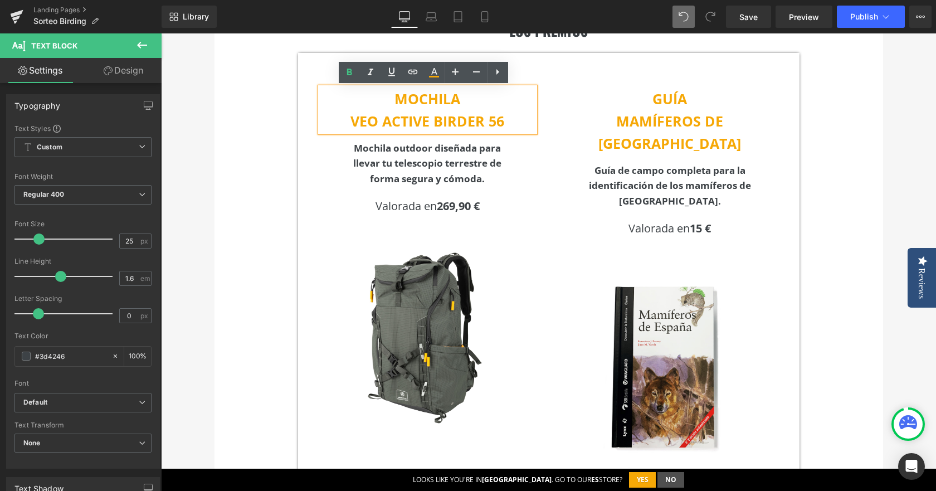
click at [530, 74] on div "MOCHILA VEO ACTIVE BIRDER 56 Text Block Mochila outdoor diseñada para llevar tu…" at bounding box center [428, 253] width 226 height 364
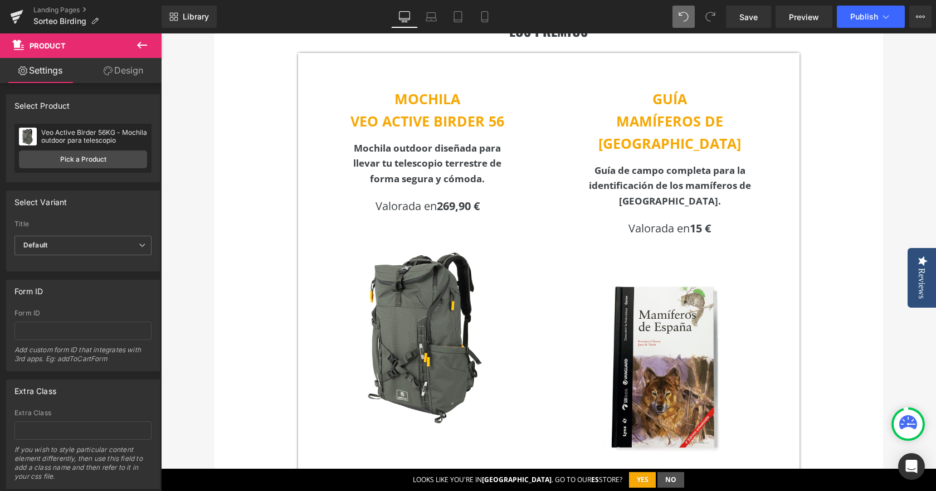
click at [143, 38] on button at bounding box center [142, 45] width 39 height 25
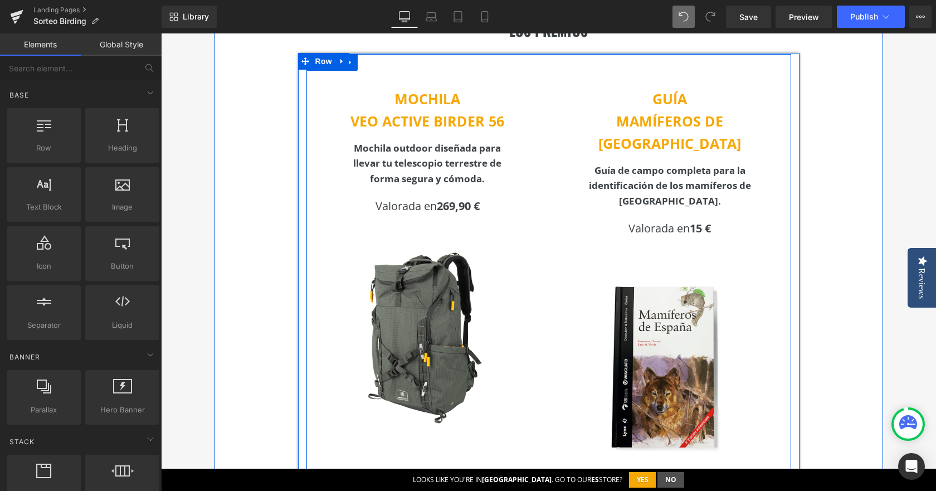
click at [338, 70] on span "Row" at bounding box center [332, 62] width 22 height 17
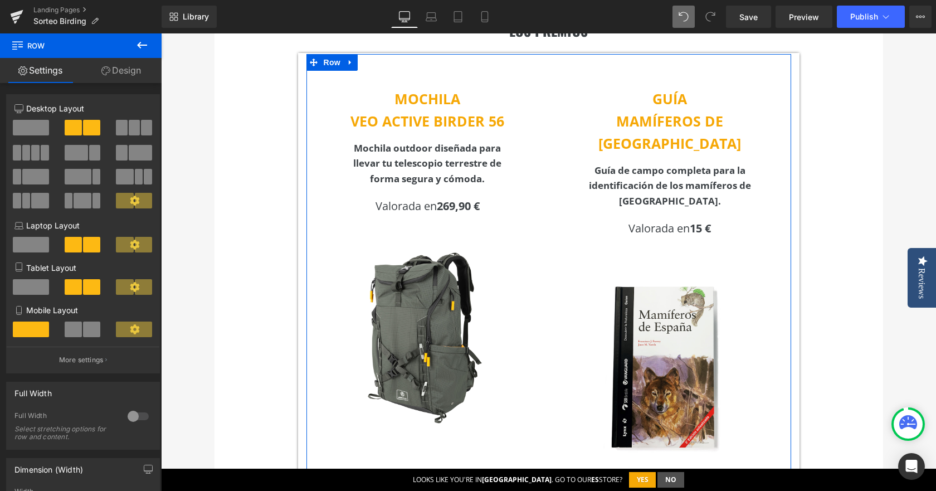
click at [90, 150] on span at bounding box center [94, 153] width 11 height 16
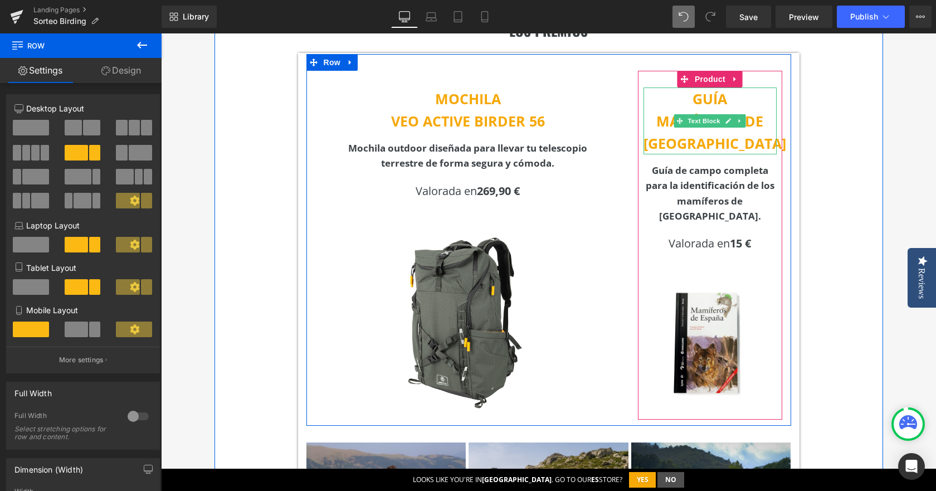
click at [655, 121] on span "MAMÍFEROS DE [GEOGRAPHIC_DATA]" at bounding box center [714, 131] width 143 height 41
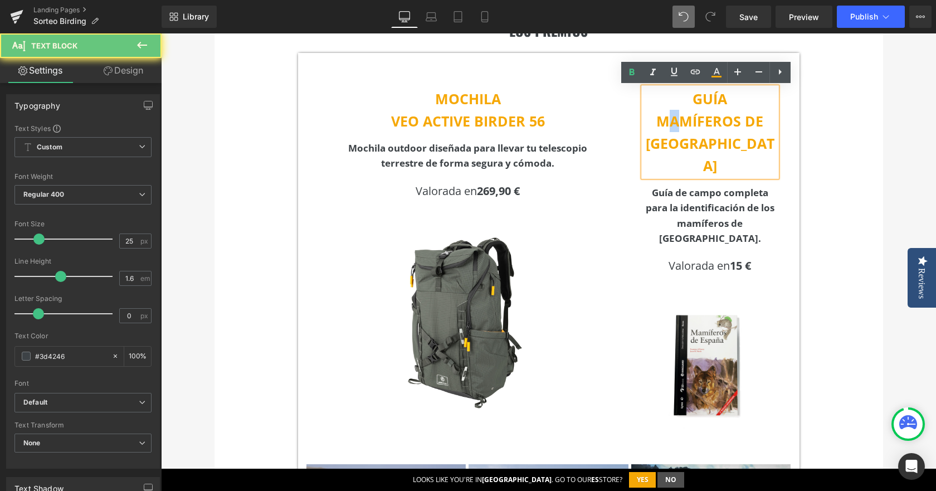
click at [678, 126] on span "MAMÍFEROS DE [GEOGRAPHIC_DATA]" at bounding box center [709, 142] width 129 height 63
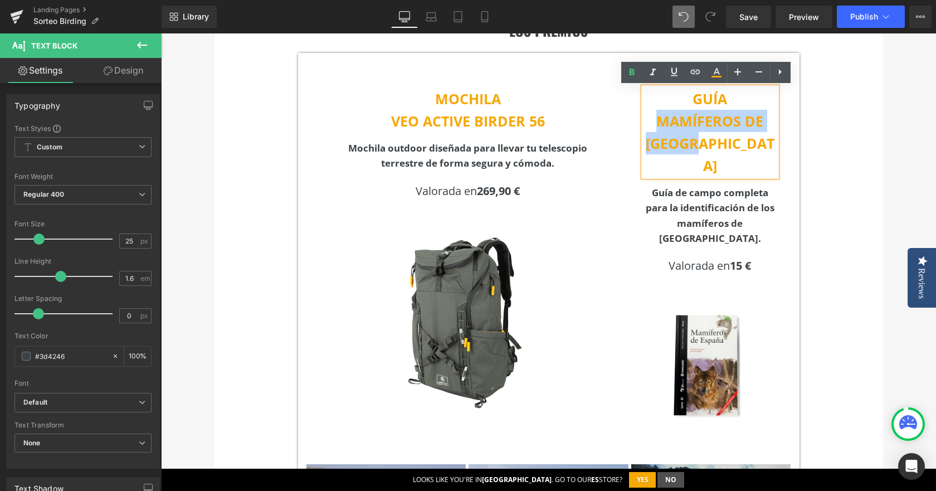
drag, startPoint x: 743, startPoint y: 139, endPoint x: 655, endPoint y: 123, distance: 89.5
click at [655, 123] on p "MAMÍFEROS DE [GEOGRAPHIC_DATA]" at bounding box center [710, 143] width 134 height 67
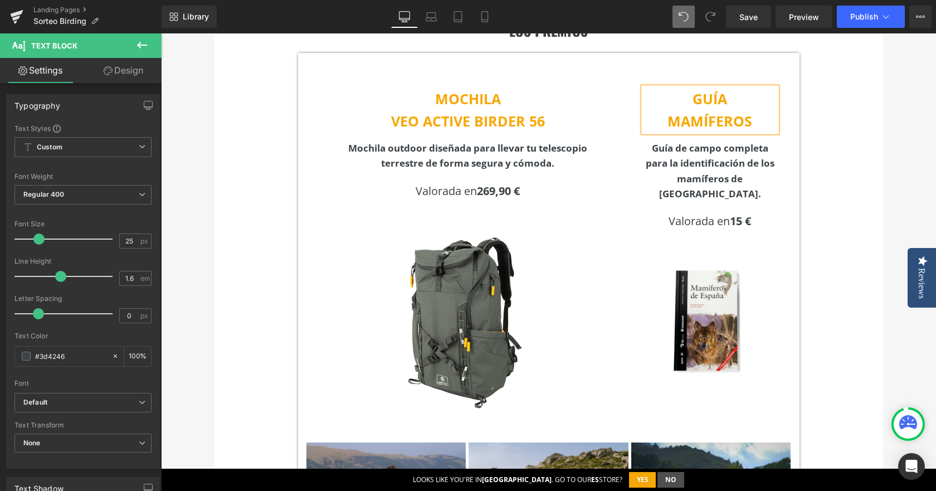
click at [871, 134] on div "LOS PREMIOS Heading MOCHILA VEO ACTIVE BIRDER 56 Text Block Mochila outdoor dis…" at bounding box center [548, 298] width 668 height 618
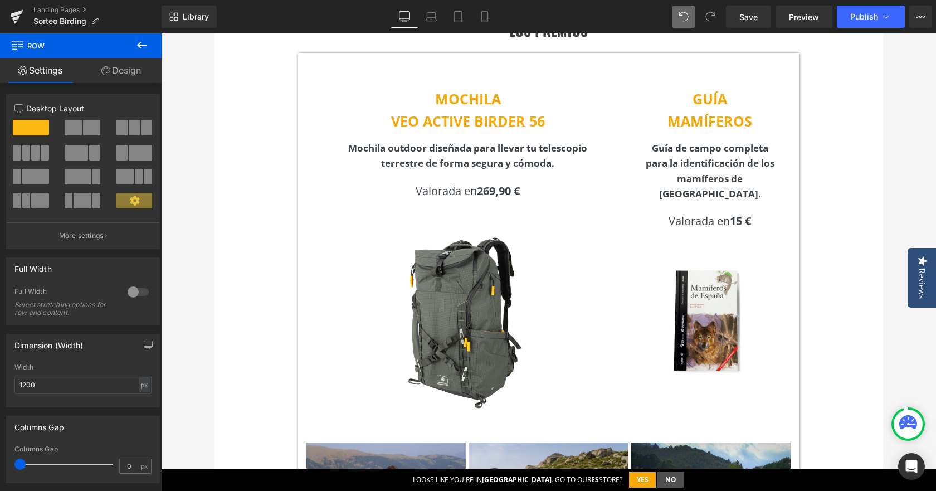
scroll to position [306, 0]
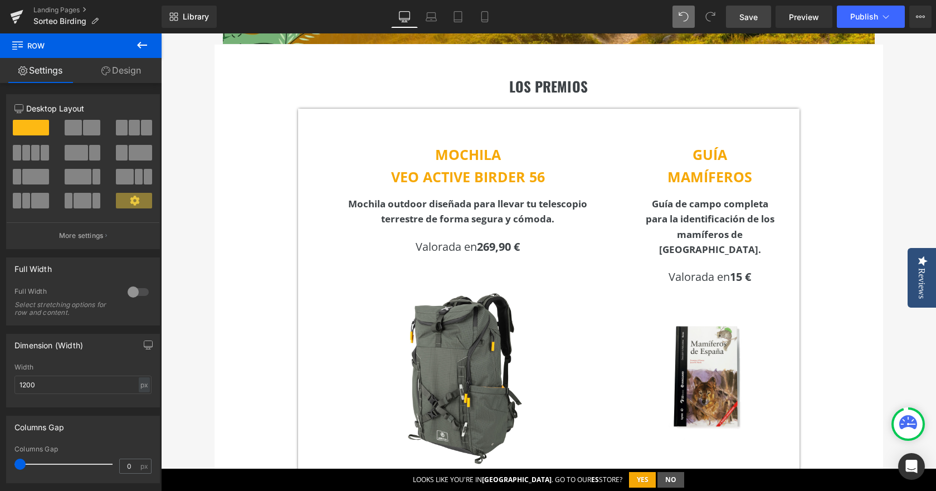
click at [758, 23] on link "Save" at bounding box center [748, 17] width 45 height 22
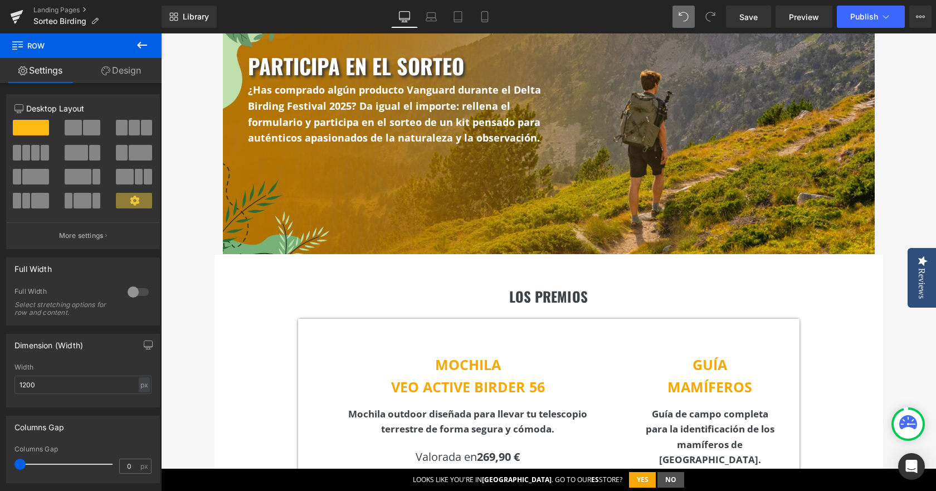
scroll to position [28, 0]
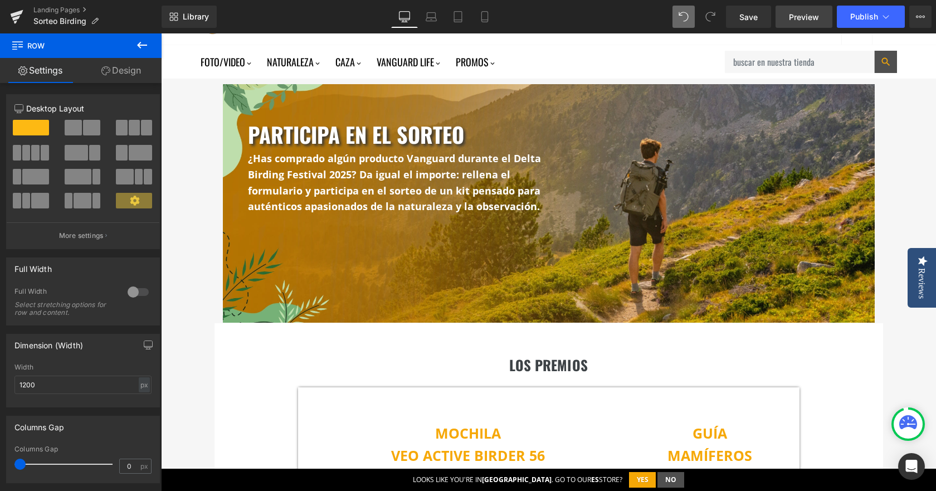
click at [814, 18] on span "Preview" at bounding box center [804, 17] width 30 height 12
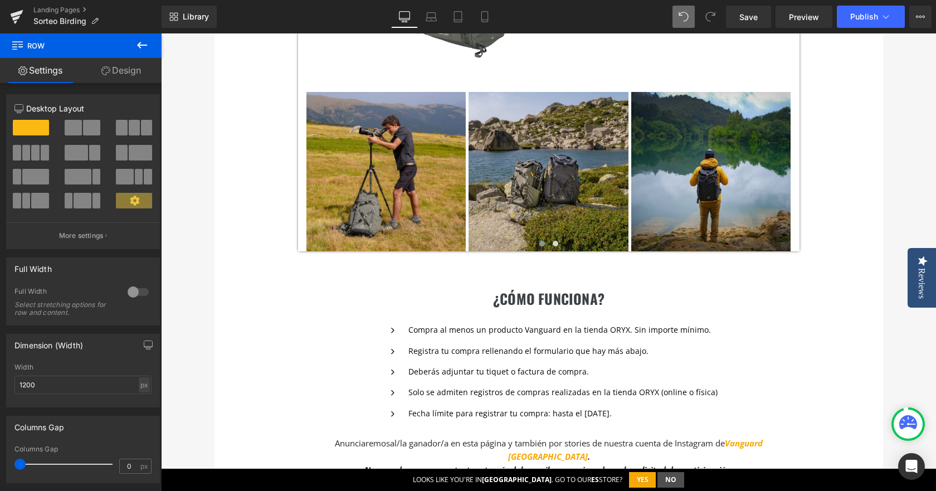
scroll to position [863, 0]
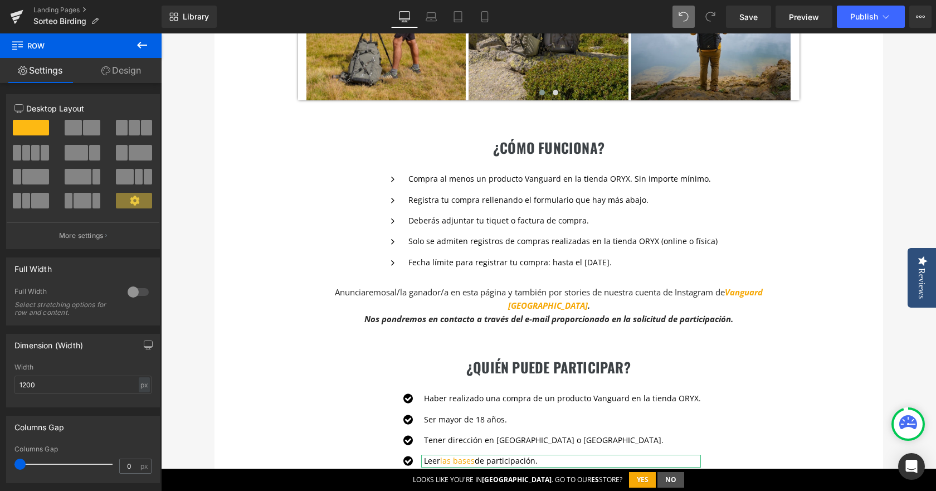
click at [493, 230] on ul "Icon Compra al menos un producto Vanguard en la tienda ORYX. Sin importe mínimo…" at bounding box center [548, 225] width 337 height 104
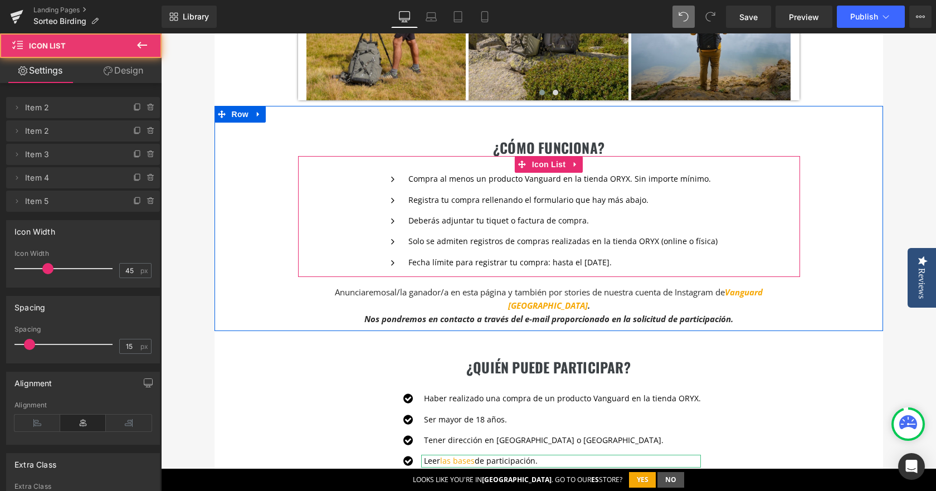
click at [477, 204] on div "Registra tu compra rellenando el formulario que hay más abajo. Text Block" at bounding box center [561, 200] width 312 height 12
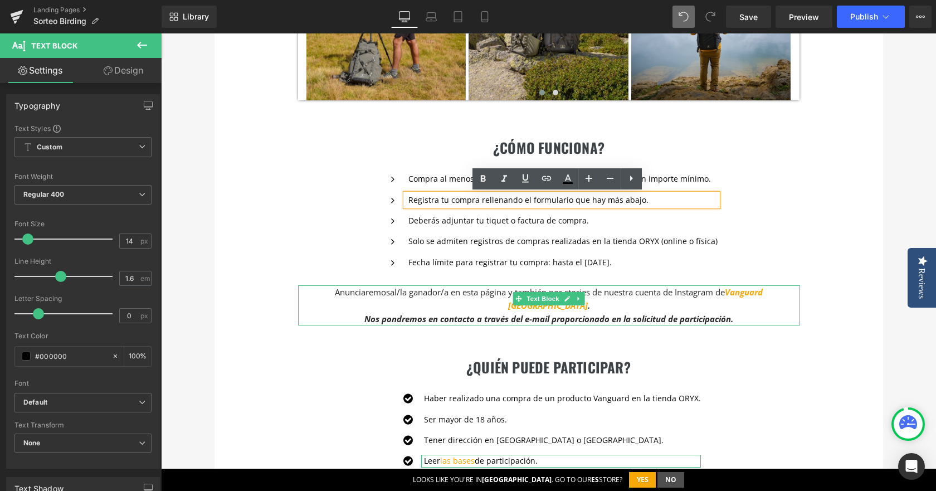
click at [473, 312] on p "Nos pondremos en contacto a través del e-mail proporcionado en la solicitud de …" at bounding box center [549, 318] width 502 height 13
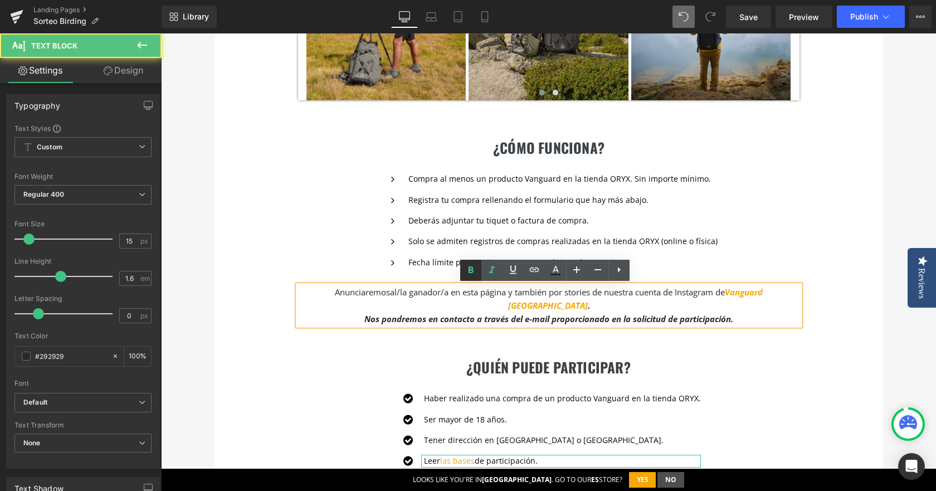
click at [448, 200] on p "Registra tu compra rellenando el formulario que hay más abajo." at bounding box center [562, 200] width 309 height 12
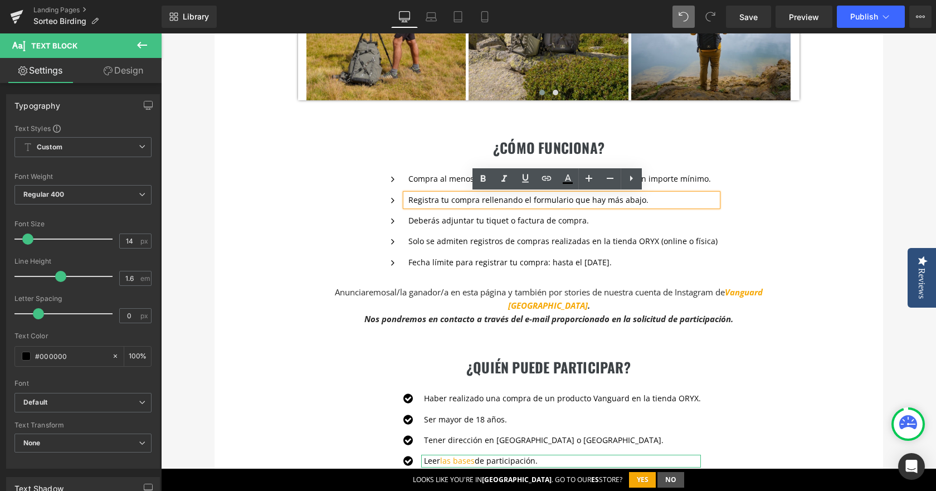
click at [430, 178] on p "Compra al menos un producto Vanguard en la tienda ORYX. Sin importe mínimo." at bounding box center [562, 179] width 309 height 12
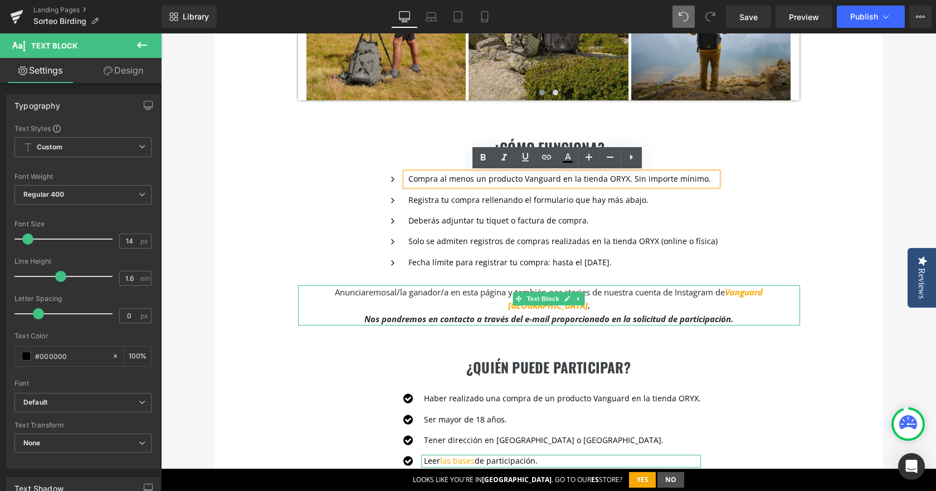
click at [410, 312] on p "Nos pondremos en contacto a través del e-mail proporcionado en la solicitud de …" at bounding box center [549, 318] width 502 height 13
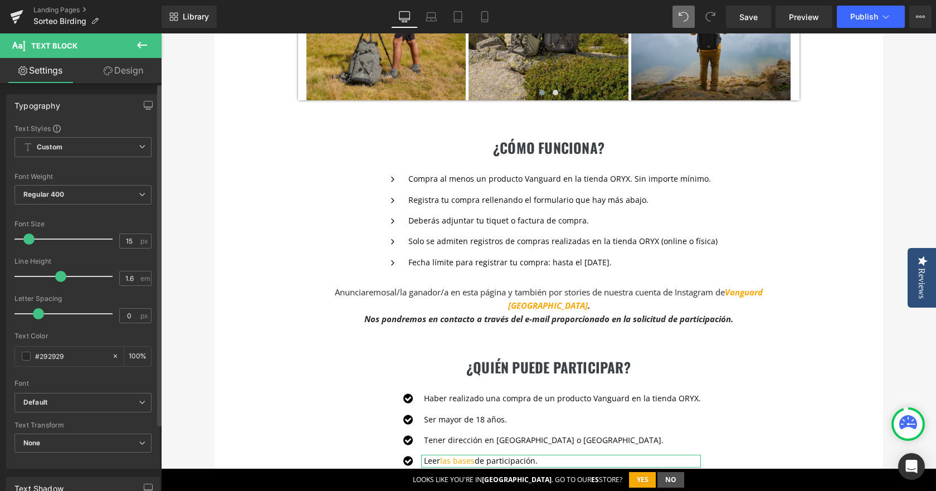
type input "14"
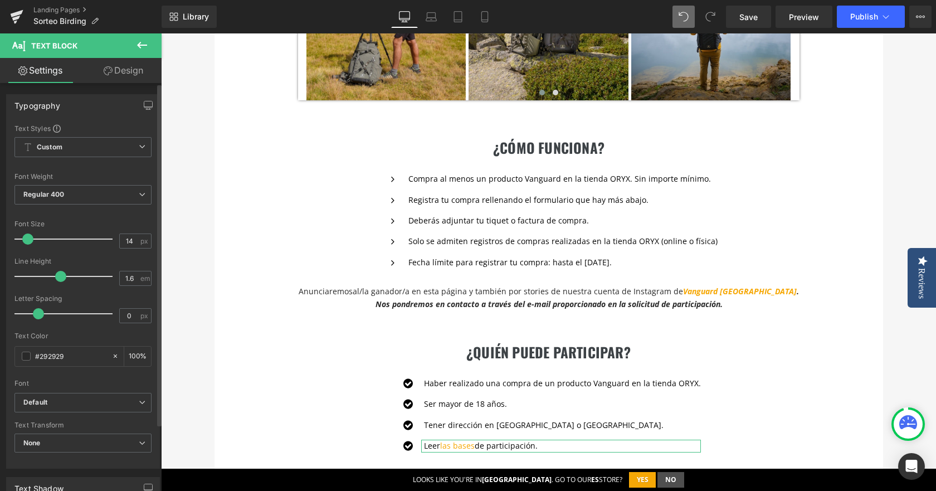
click at [28, 238] on span at bounding box center [27, 238] width 11 height 11
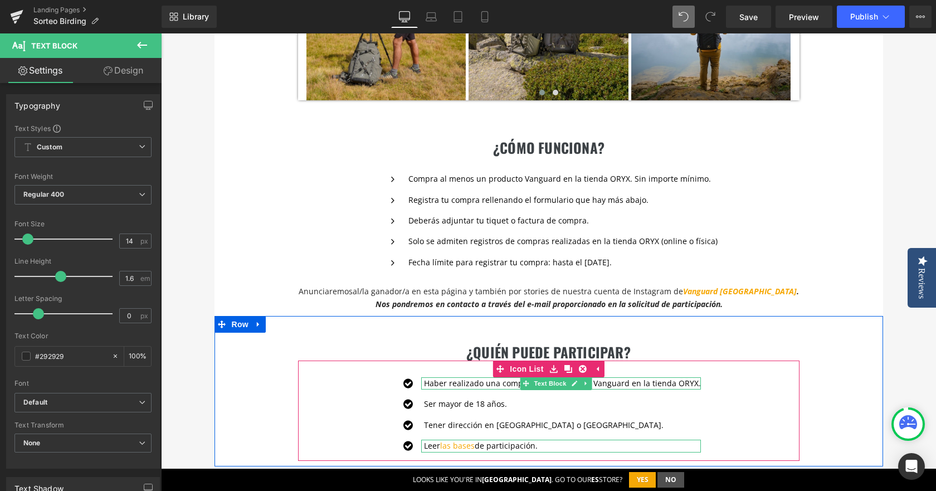
click at [440, 381] on p "Haber realizado una compra de un producto Vanguard en la tienda ORYX." at bounding box center [562, 383] width 277 height 12
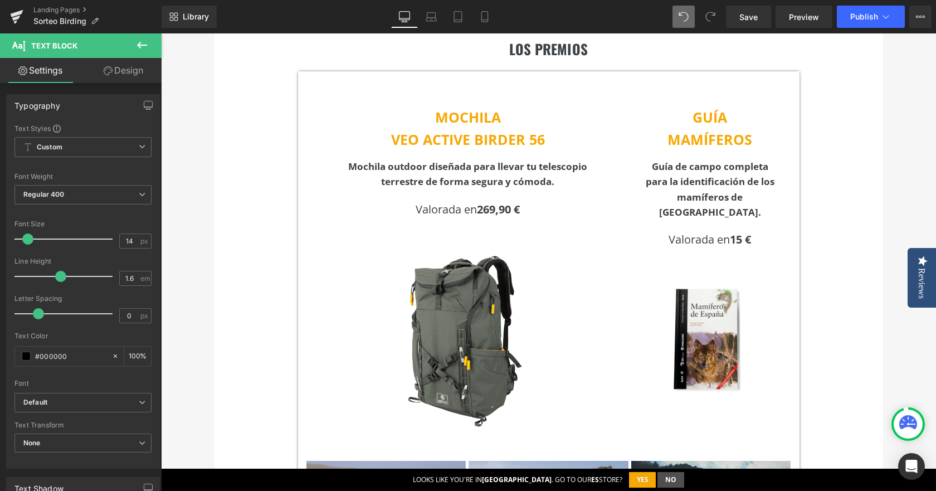
scroll to position [195, 0]
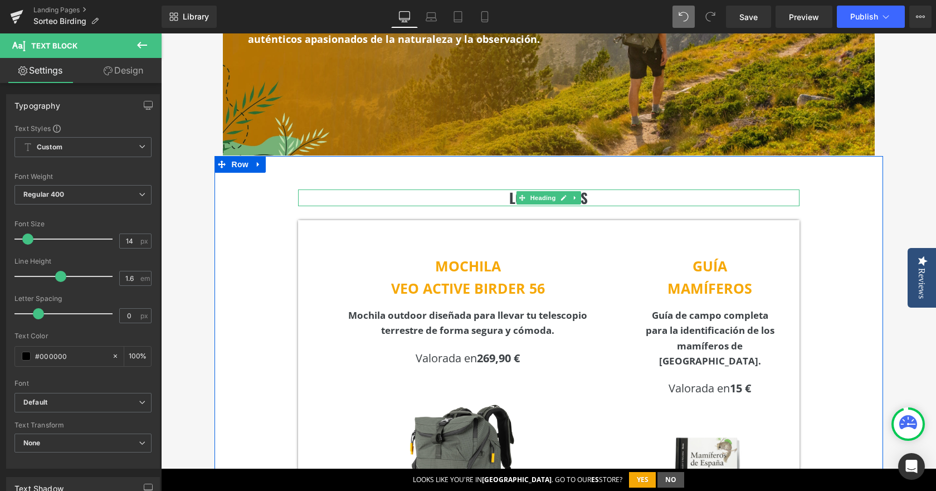
click at [486, 198] on h2 "LOS PREMIOS" at bounding box center [548, 197] width 501 height 17
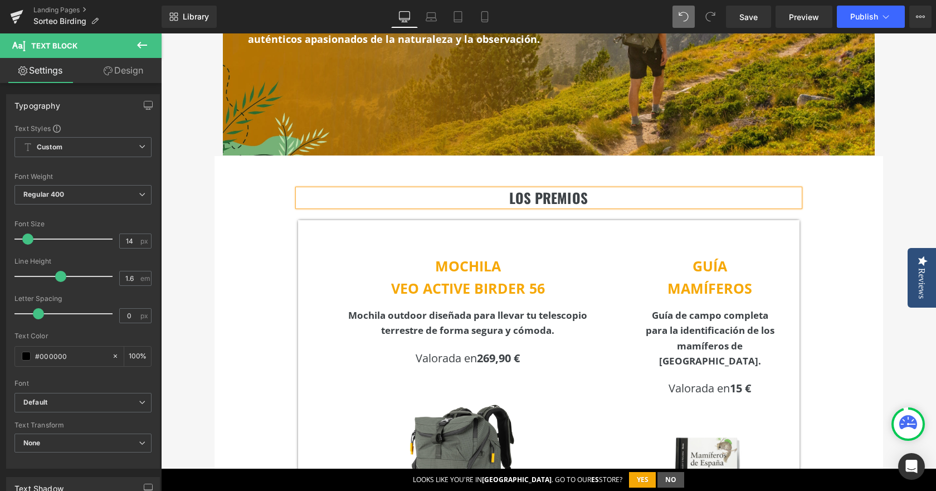
click at [498, 198] on h2 "LOS PREMIOS" at bounding box center [548, 197] width 501 height 17
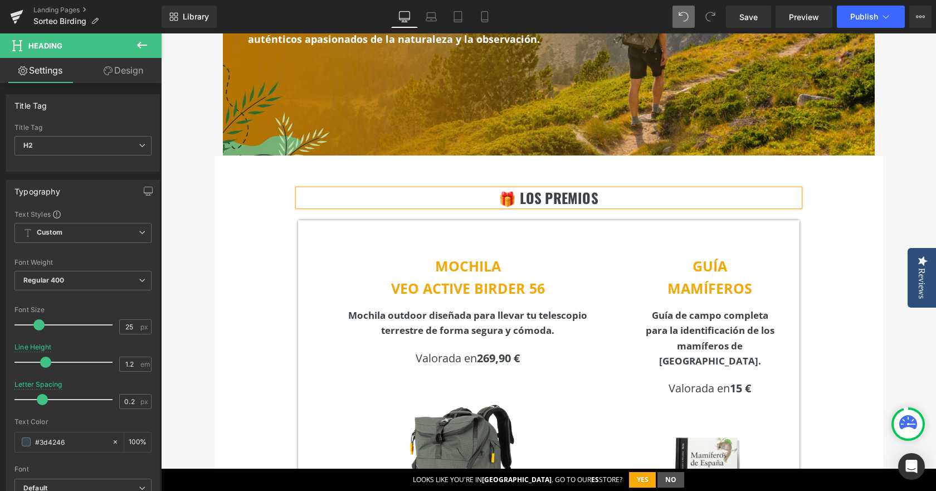
click at [830, 330] on div "🎁 LOS PREMIOS Heading MOCHILA VEO ACTIVE BIRDER 56 Text Block Mochila outdoor d…" at bounding box center [548, 465] width 668 height 618
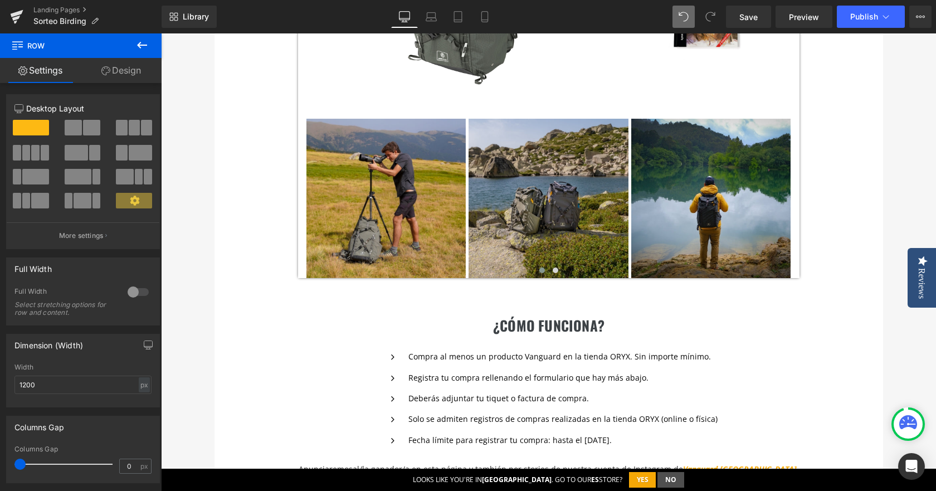
scroll to position [807, 0]
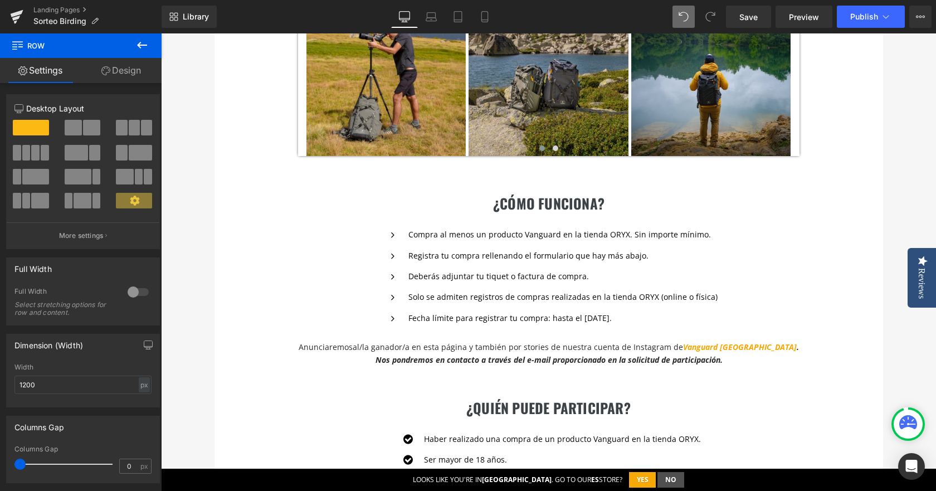
click at [484, 209] on div "¿cómo funciona? Heading" at bounding box center [549, 203] width 502 height 17
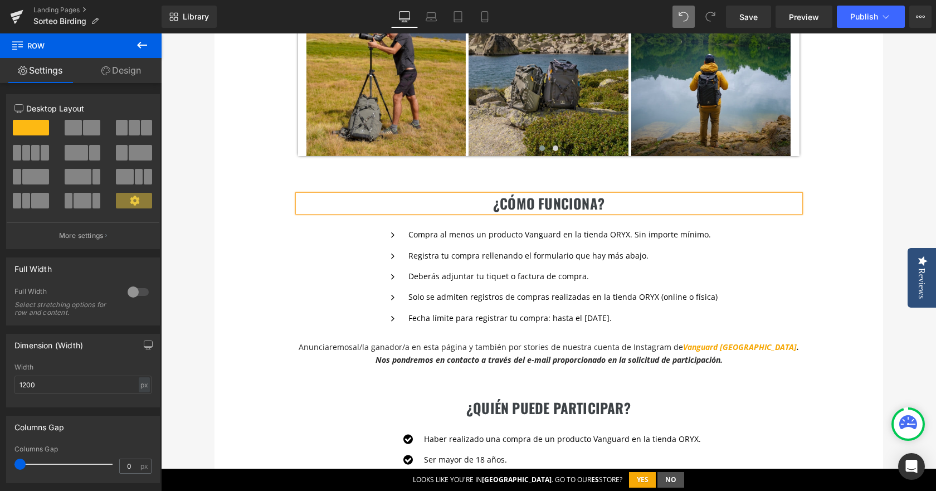
click at [489, 209] on div "¿cómo funciona? Heading" at bounding box center [549, 203] width 502 height 17
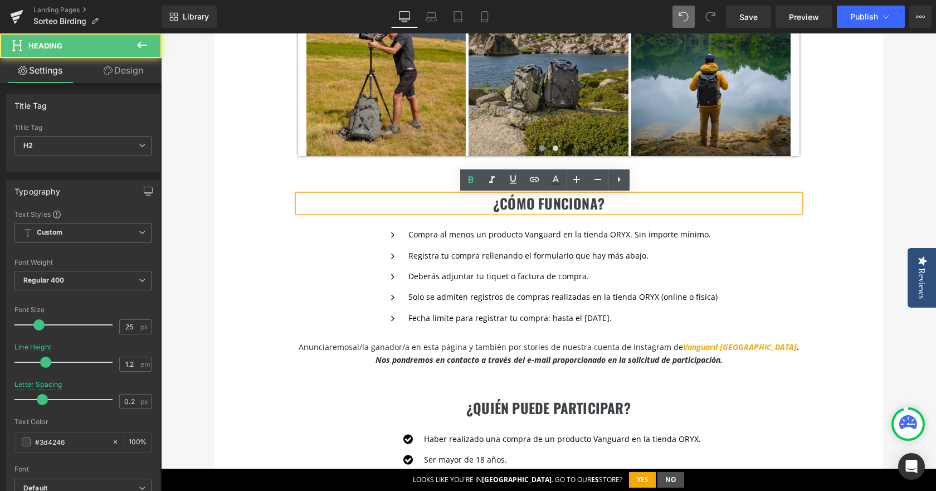
click at [489, 209] on h2 "¿cómo funciona?" at bounding box center [549, 203] width 502 height 17
click at [484, 209] on h2 "¿cómo funciona?" at bounding box center [549, 203] width 502 height 17
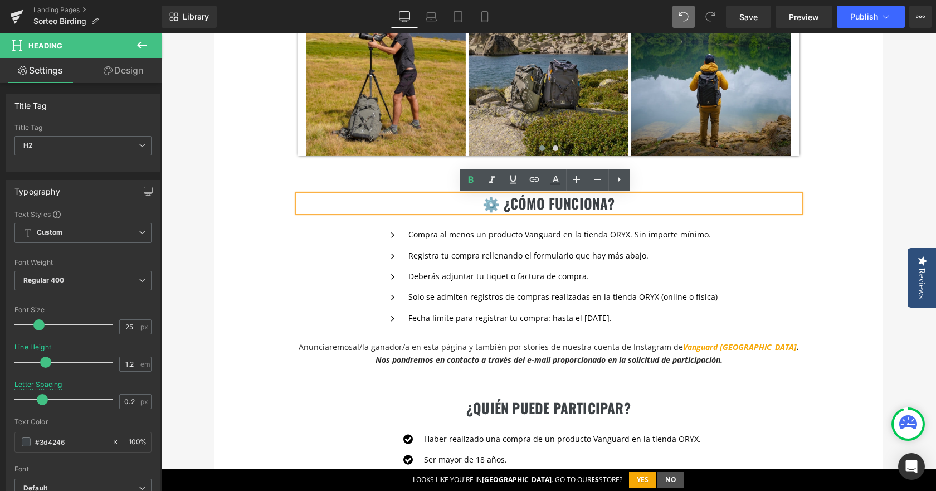
click at [230, 262] on div "⚙️ ¿cómo funciona? Heading Icon Compra al menos un producto Vanguard en la tien…" at bounding box center [548, 266] width 668 height 210
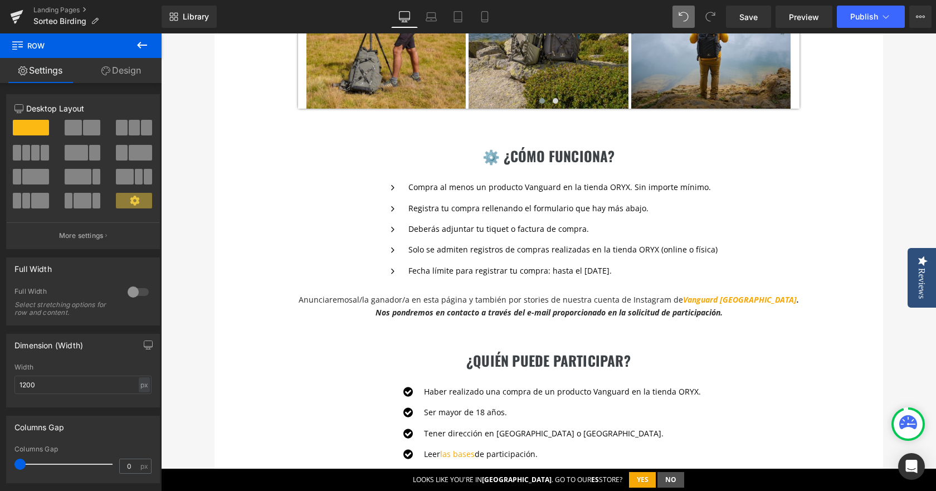
scroll to position [919, 0]
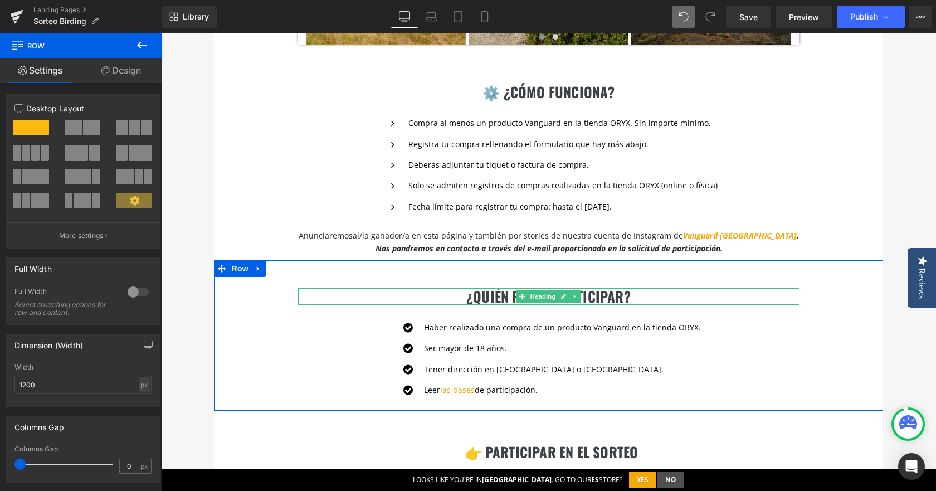
click at [462, 297] on h2 "¿Quién puede PARTICIPAR?" at bounding box center [548, 296] width 501 height 17
click at [462, 302] on h2 "¿Quién puede PARTICIPAR?" at bounding box center [548, 296] width 501 height 17
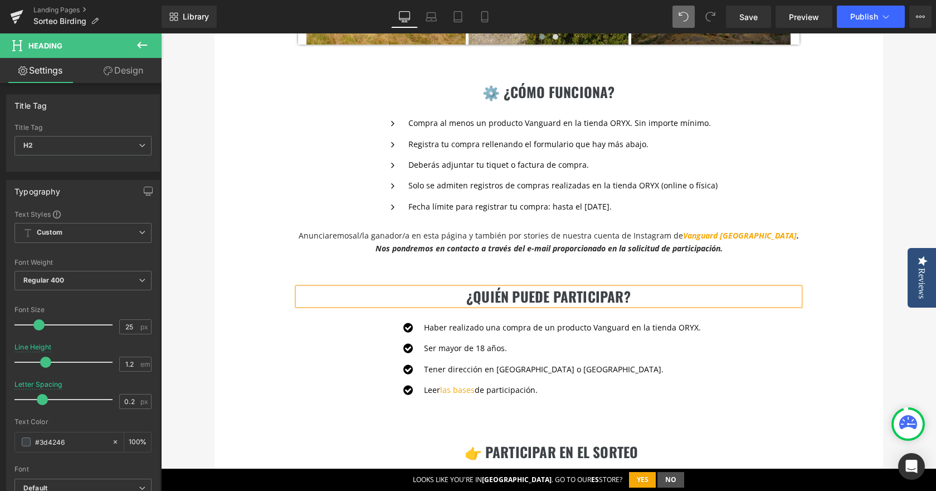
click at [454, 301] on h2 "¿Quién puede PARTICIPAR?" at bounding box center [548, 296] width 501 height 17
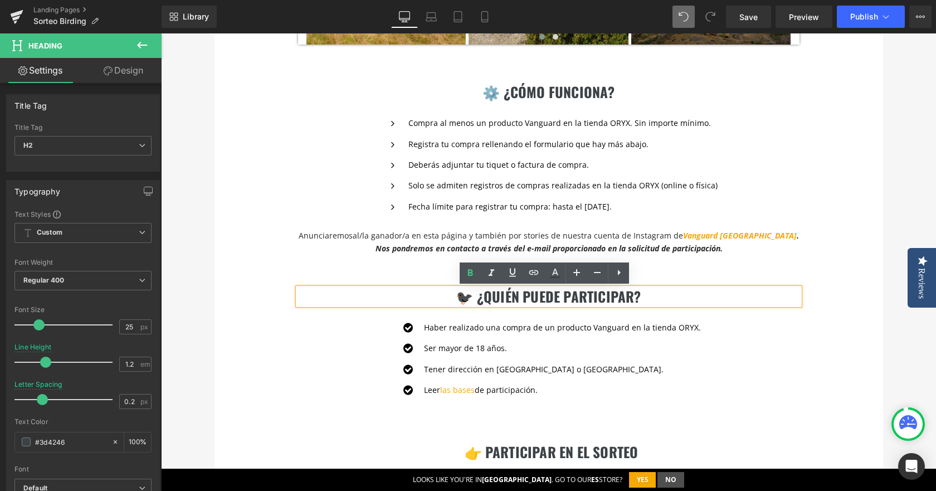
click at [237, 301] on div "🐦‍⬛ ¿Quién puede PARTICIPAR? Heading Icon Haber realizado una compra de un prod…" at bounding box center [548, 335] width 668 height 150
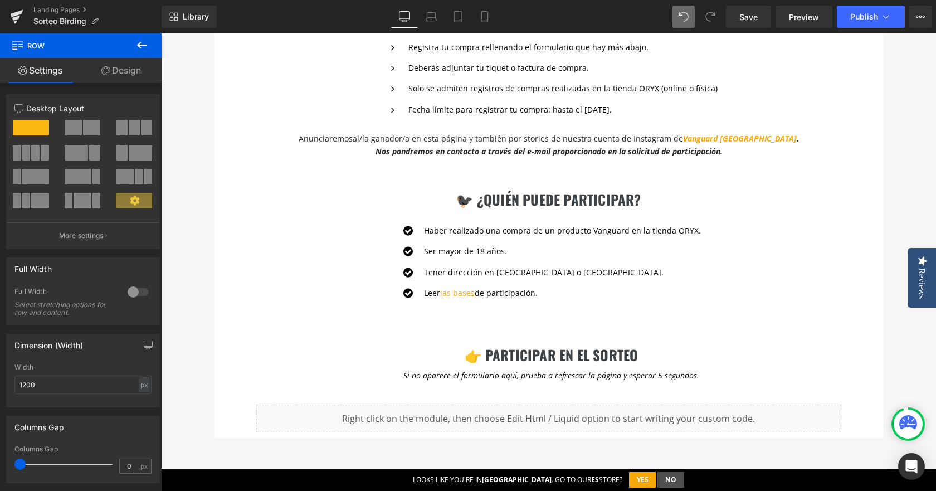
scroll to position [1086, 0]
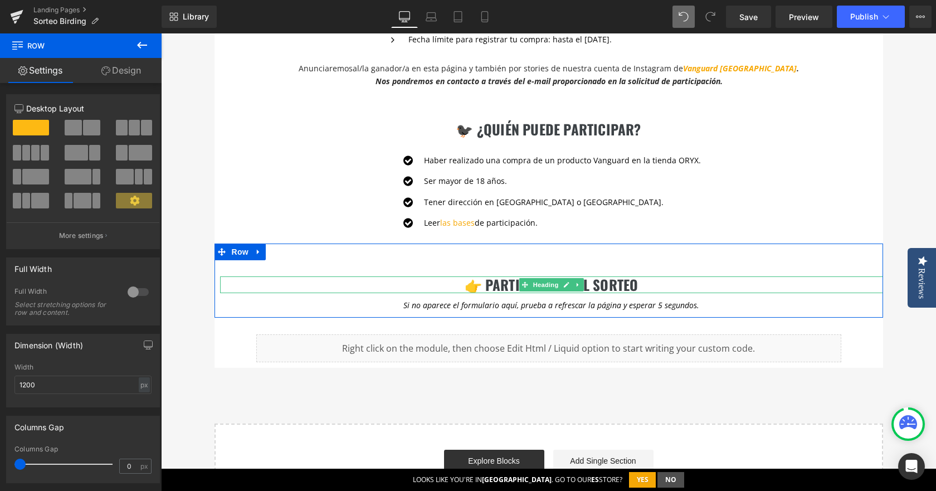
click at [484, 287] on h2 "👉 PARTICIPAR EN EL SORTEO" at bounding box center [551, 284] width 663 height 17
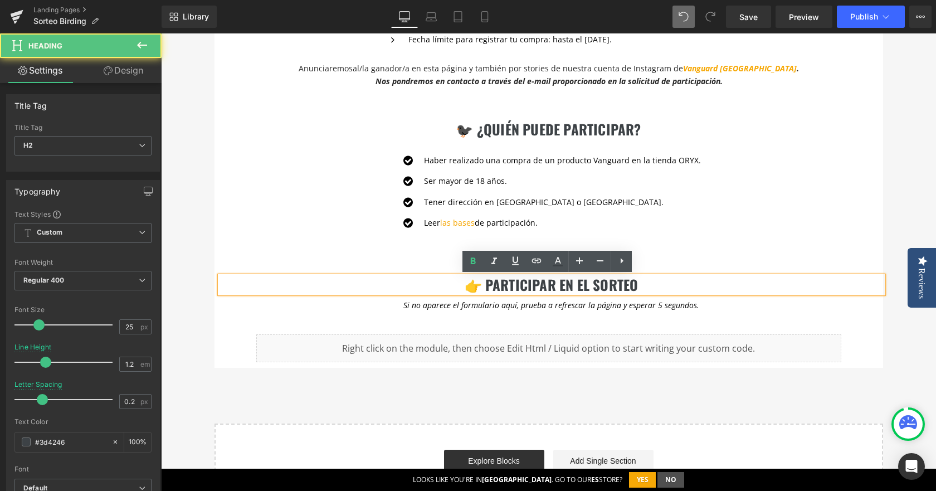
click at [484, 287] on h2 "👉 PARTICIPAR EN EL SORTEO" at bounding box center [551, 284] width 663 height 17
drag, startPoint x: 486, startPoint y: 284, endPoint x: 644, endPoint y: 284, distance: 158.1
click at [644, 284] on h2 "👉 PARTICIPAR EN EL SORTEO" at bounding box center [551, 284] width 663 height 17
click at [638, 285] on h2 "👉 PARTICIPAR EN EL SORTEO" at bounding box center [551, 284] width 663 height 17
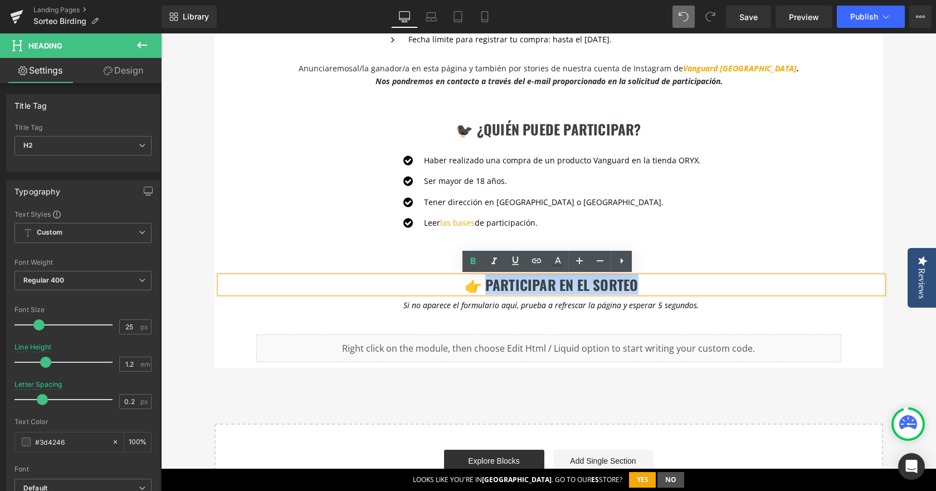
drag, startPoint x: 631, startPoint y: 287, endPoint x: 482, endPoint y: 290, distance: 148.7
click at [482, 290] on h2 "👉 PARTICIPAR EN EL SORTEO" at bounding box center [551, 284] width 663 height 17
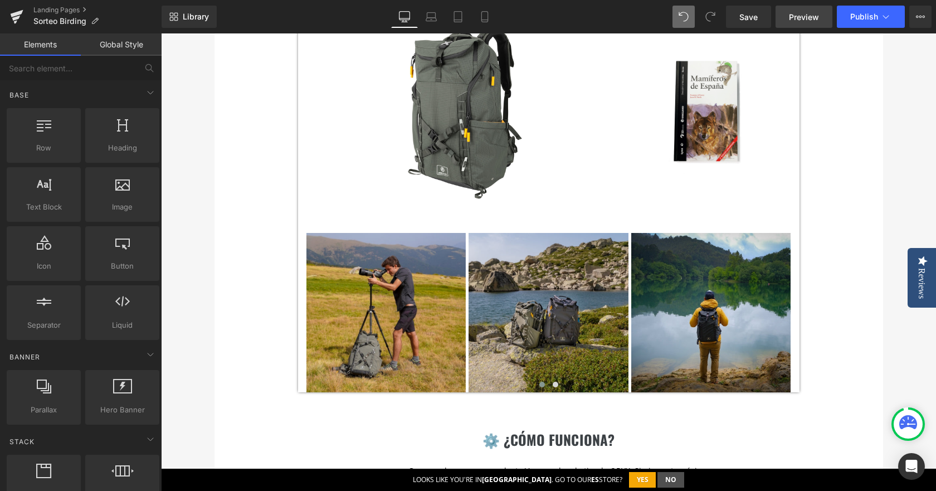
scroll to position [529, 0]
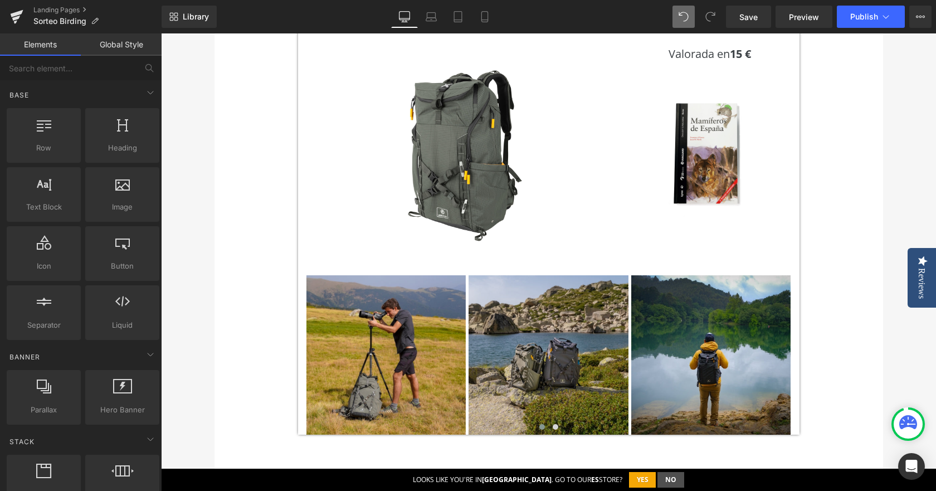
click at [750, 28] on div "Library Desktop Desktop Laptop Tablet Mobile Save Preview Publish Scheduled Vie…" at bounding box center [548, 16] width 774 height 33
click at [752, 25] on link "Save" at bounding box center [748, 17] width 45 height 22
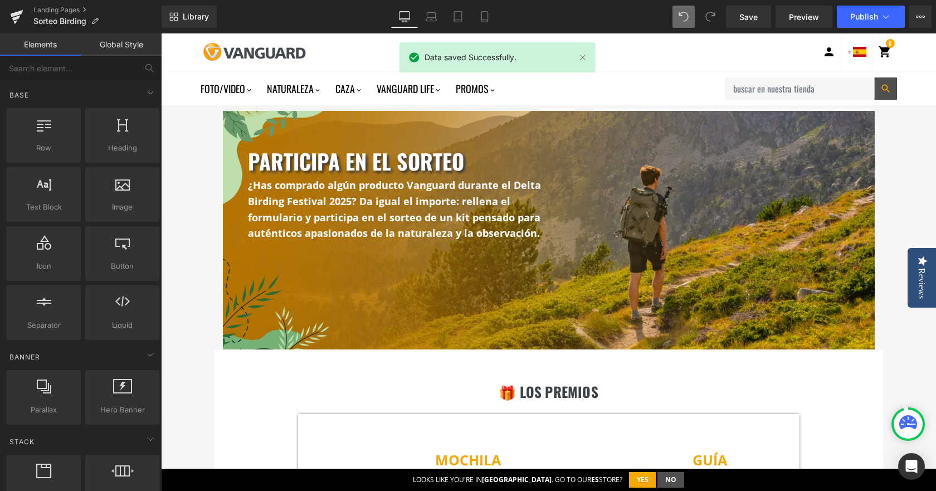
scroll to position [0, 0]
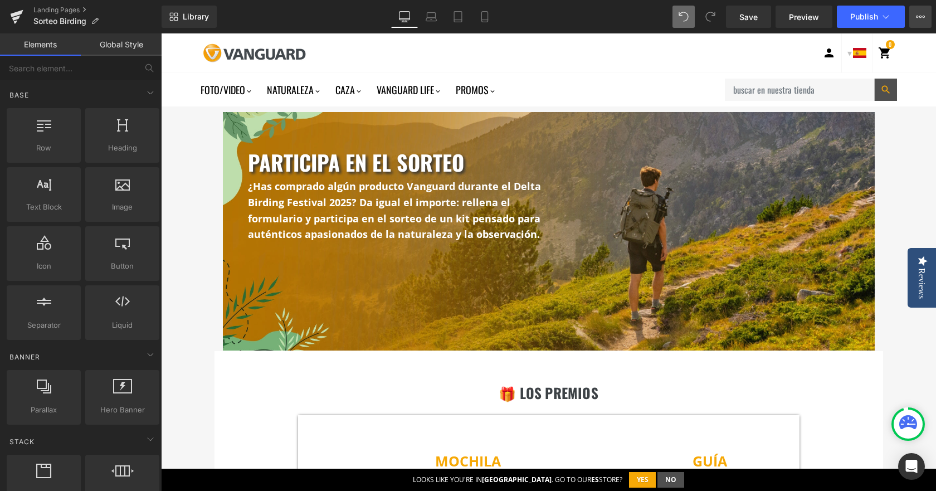
click at [915, 18] on button "View Live Page View with current Template Save Template to Library Schedule Pub…" at bounding box center [920, 17] width 22 height 22
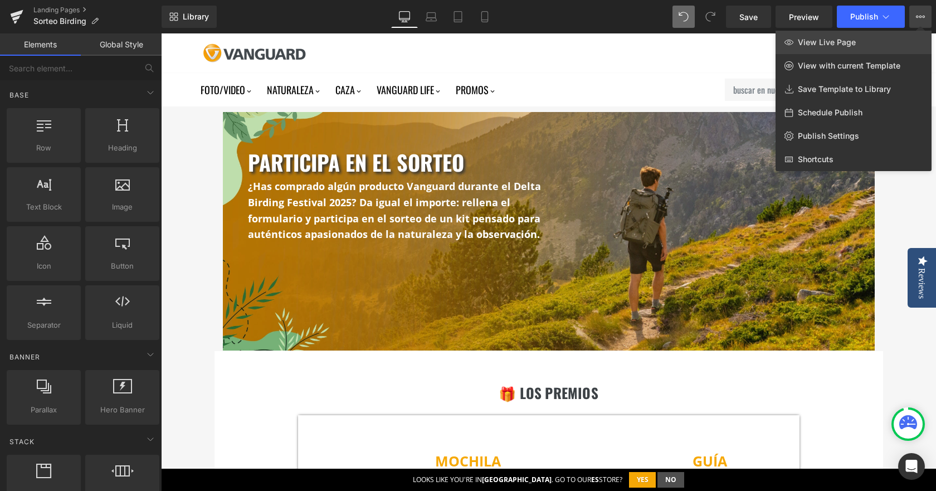
click at [892, 42] on link "View Live Page" at bounding box center [853, 42] width 156 height 23
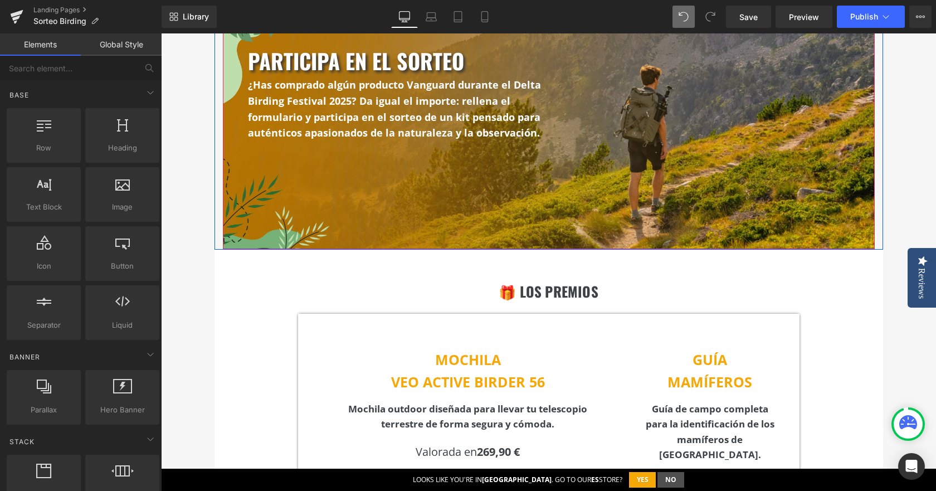
scroll to position [278, 0]
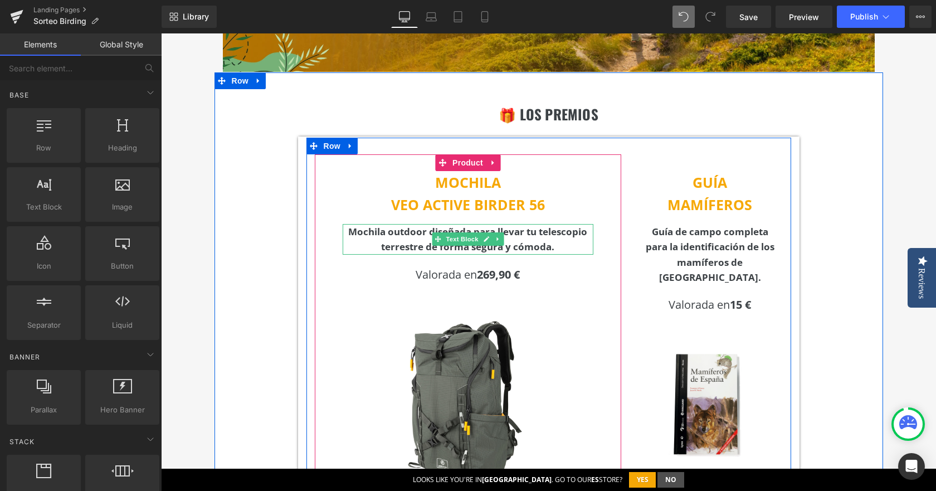
click at [391, 231] on b "Mochila outdoor diseñada para llevar tu telescopio terrestre de forma segura y …" at bounding box center [467, 239] width 239 height 28
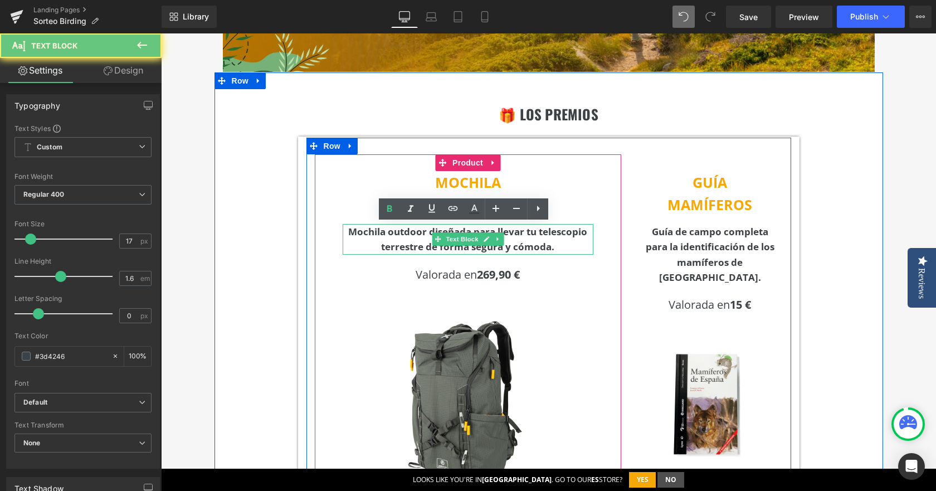
click at [391, 231] on b "Mochila outdoor diseñada para llevar tu telescopio terrestre de forma segura y …" at bounding box center [467, 239] width 239 height 28
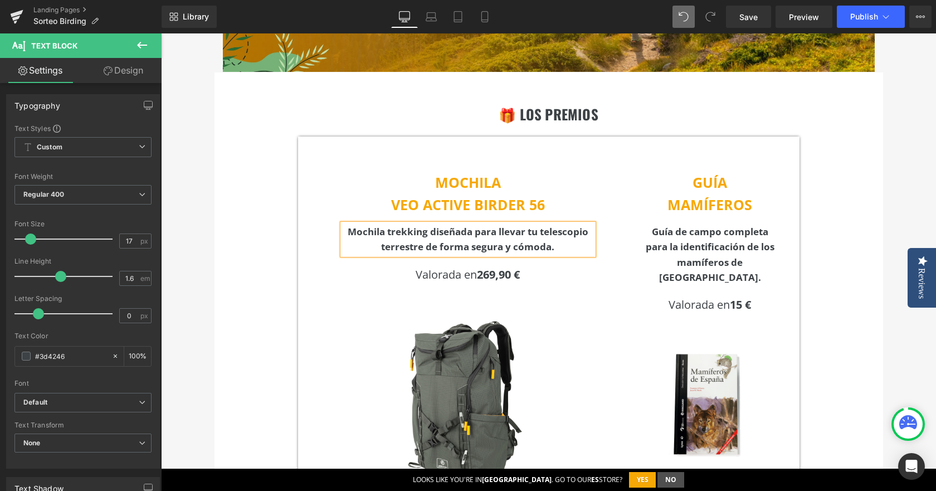
click at [232, 258] on div "🎁 LOS PREMIOS Heading MOCHILA VEO ACTIVE BIRDER 56 Text Block Mochila trekking …" at bounding box center [548, 381] width 668 height 618
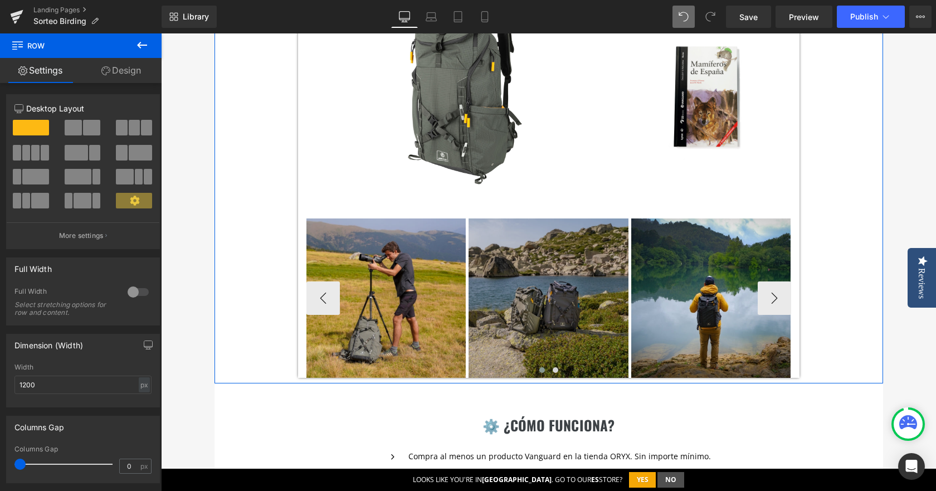
scroll to position [724, 0]
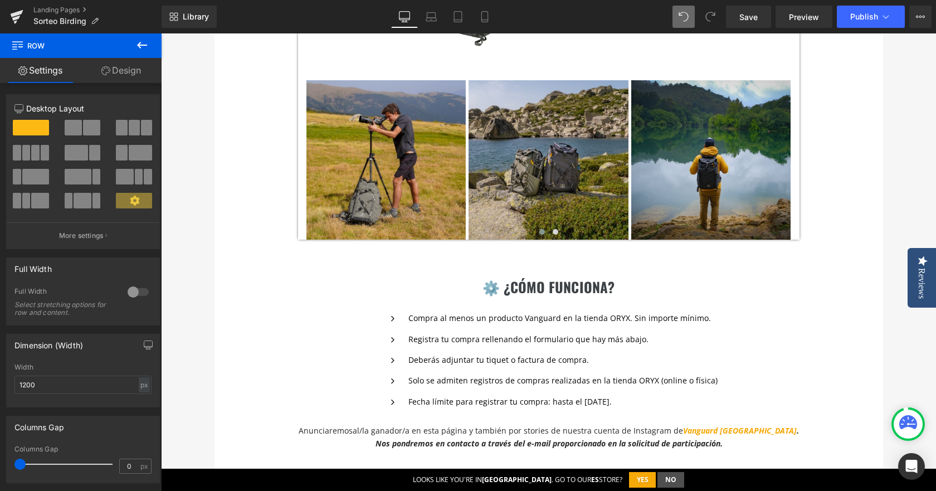
click at [138, 46] on icon at bounding box center [141, 44] width 13 height 13
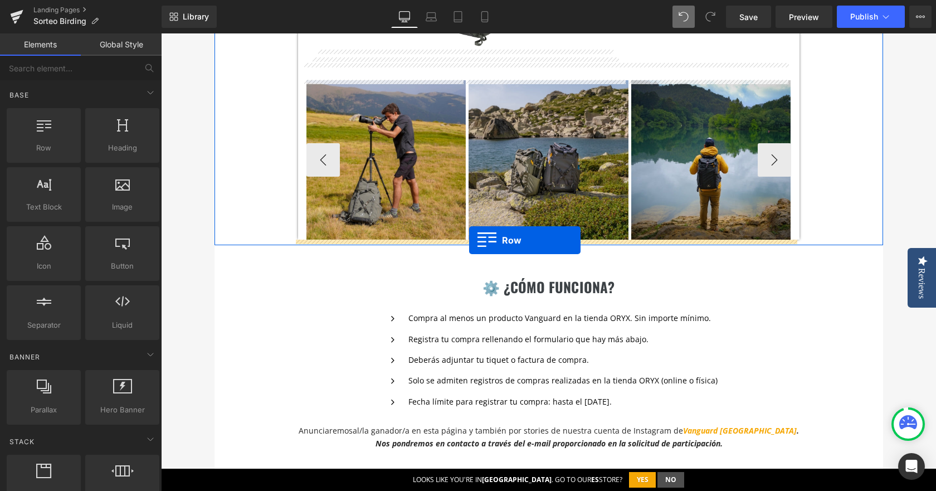
drag, startPoint x: 228, startPoint y: 171, endPoint x: 469, endPoint y: 240, distance: 250.8
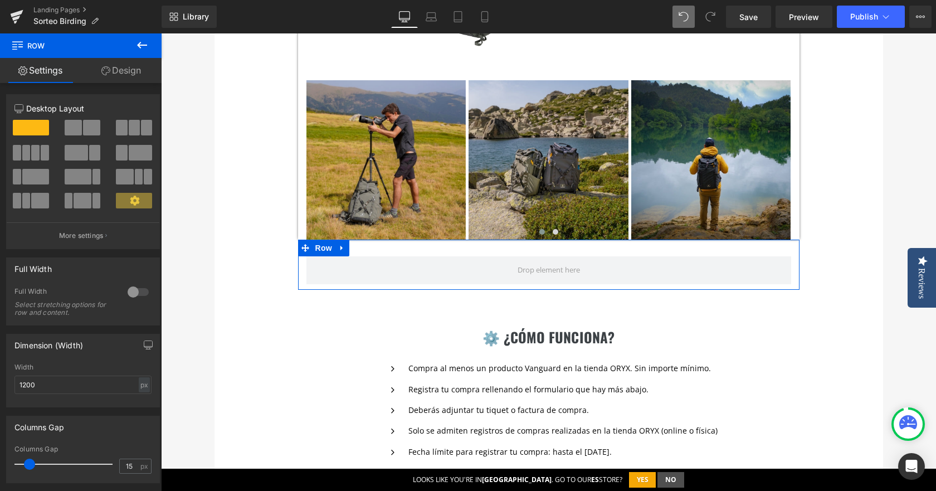
click at [134, 73] on link "Design" at bounding box center [121, 70] width 81 height 25
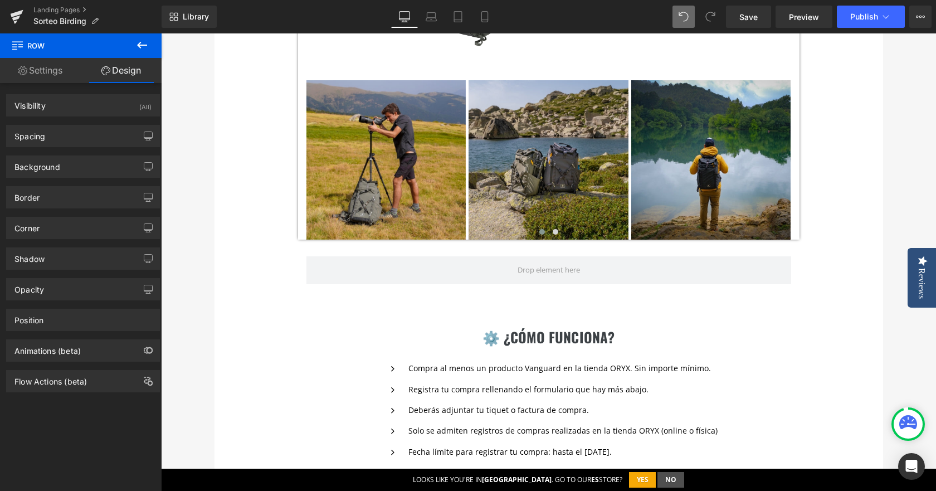
click at [139, 45] on icon at bounding box center [142, 45] width 10 height 7
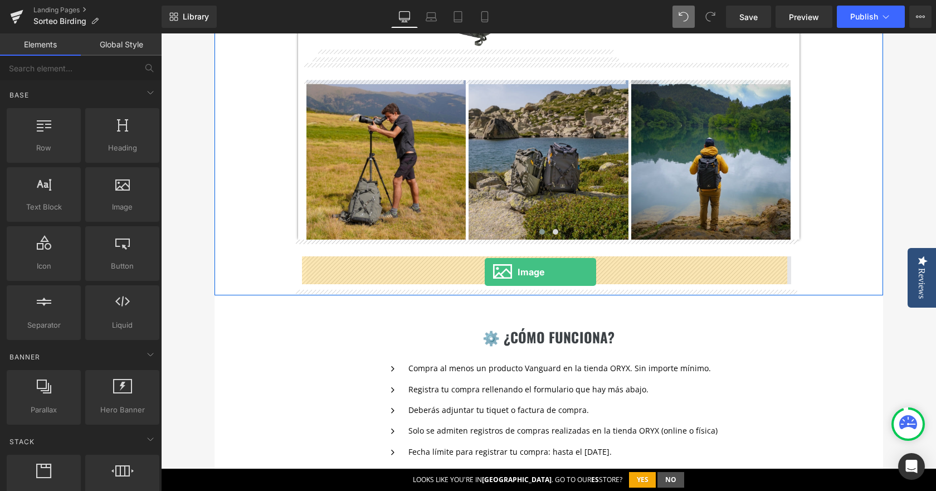
drag, startPoint x: 271, startPoint y: 235, endPoint x: 484, endPoint y: 272, distance: 216.4
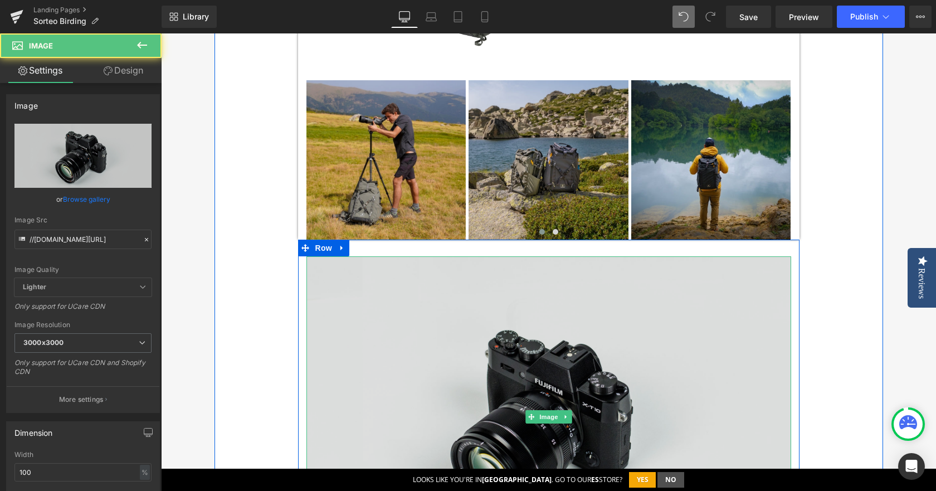
click at [459, 284] on img at bounding box center [548, 416] width 484 height 321
click at [458, 300] on img at bounding box center [548, 416] width 484 height 321
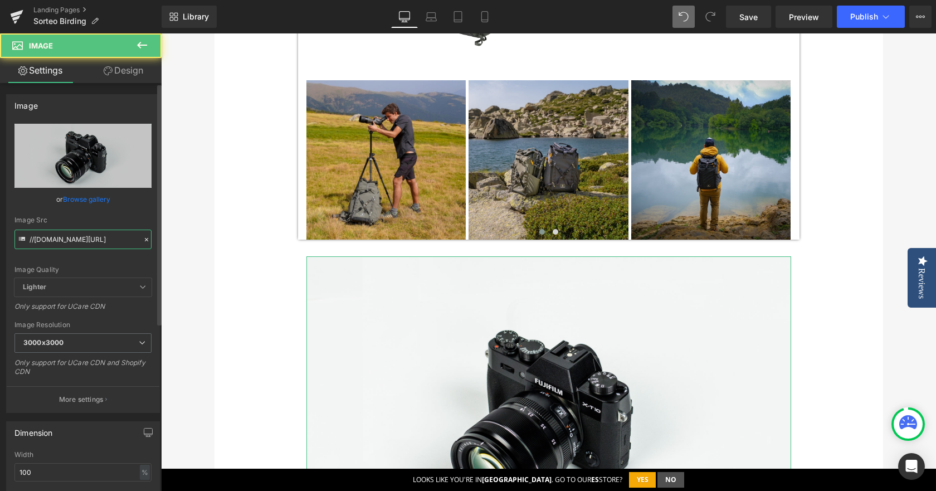
click at [112, 245] on input "//[DOMAIN_NAME][URL]" at bounding box center [82, 238] width 137 height 19
paste input "[URL][DOMAIN_NAME]"
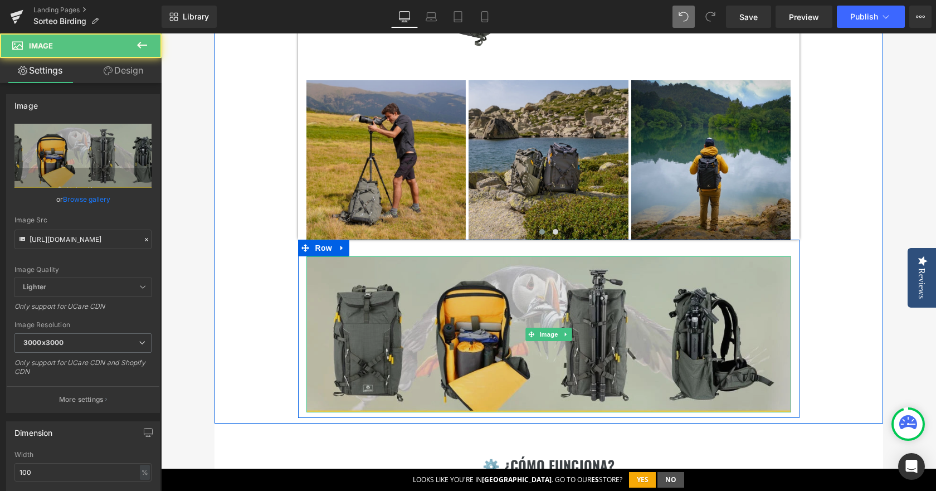
click at [604, 329] on img at bounding box center [548, 334] width 484 height 156
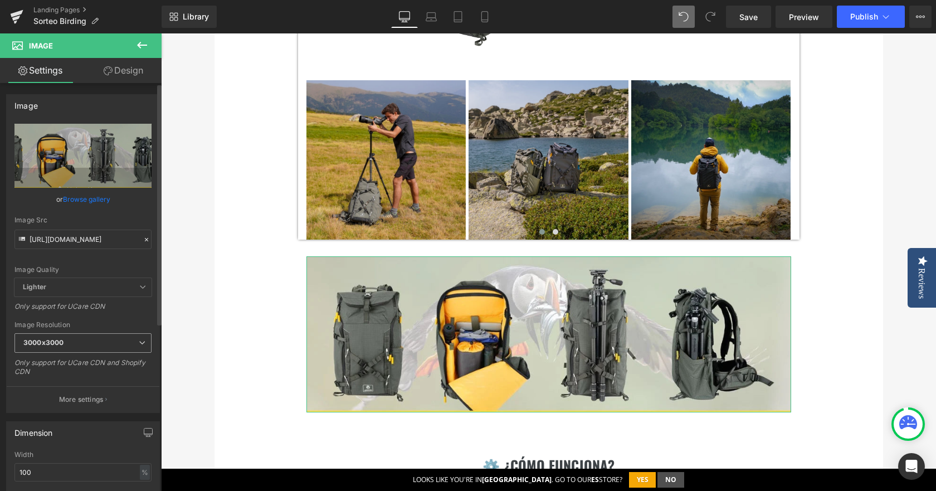
click at [92, 340] on span "3000x3000" at bounding box center [82, 342] width 137 height 19
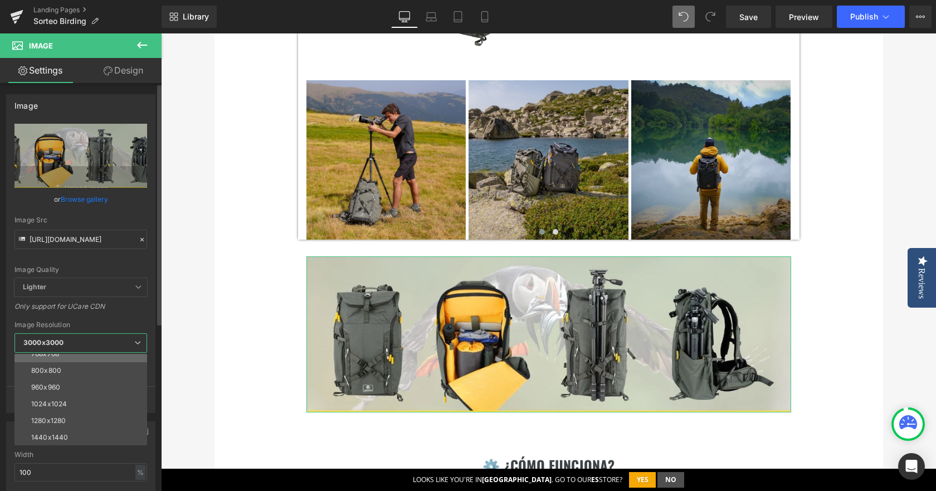
scroll to position [111, 0]
click at [92, 382] on li "1024x1024" at bounding box center [83, 384] width 138 height 17
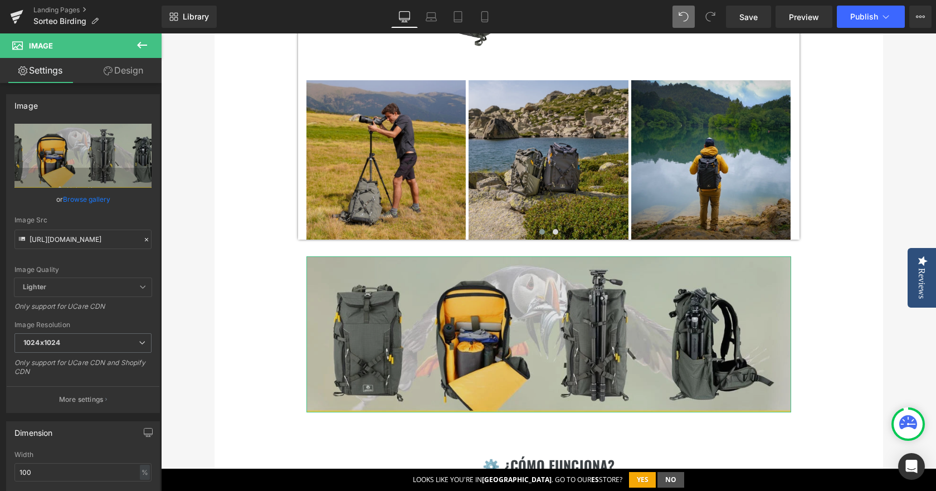
type input "[URL][DOMAIN_NAME]"
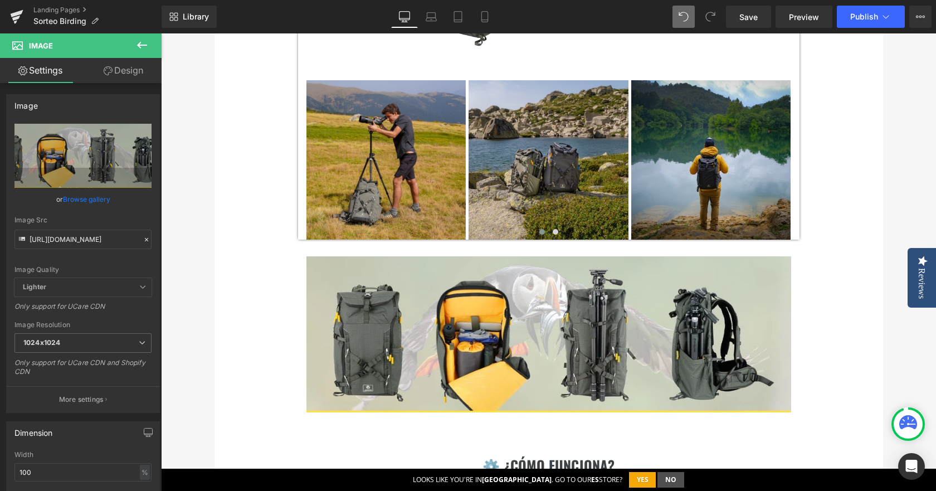
click at [206, 295] on div "participa en el sorteo Heading ¿Has comprado algún producto Vanguard durante el…" at bounding box center [548, 218] width 775 height 1672
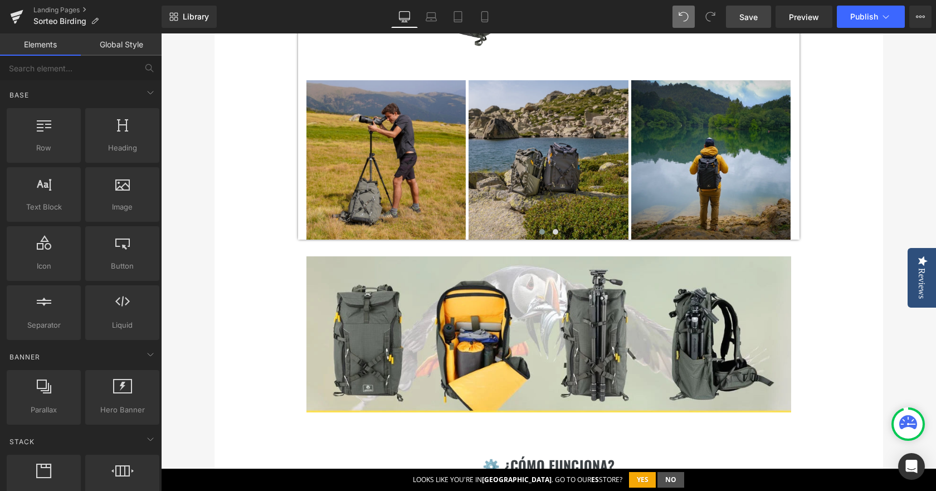
click at [755, 16] on span "Save" at bounding box center [748, 17] width 18 height 12
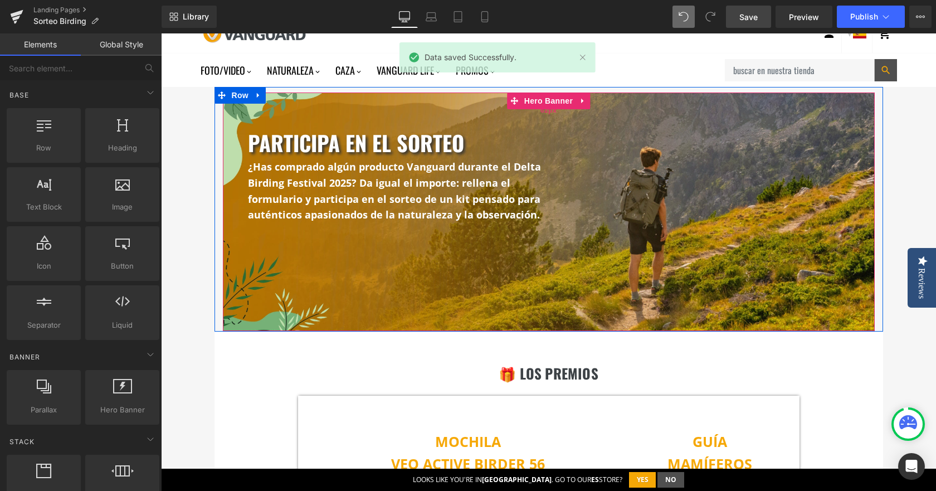
scroll to position [0, 0]
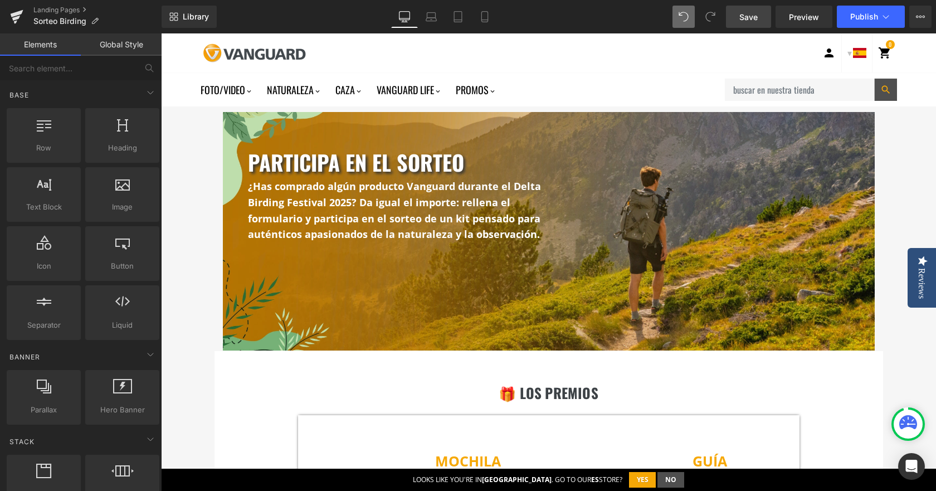
click at [752, 18] on span "Save" at bounding box center [748, 17] width 18 height 12
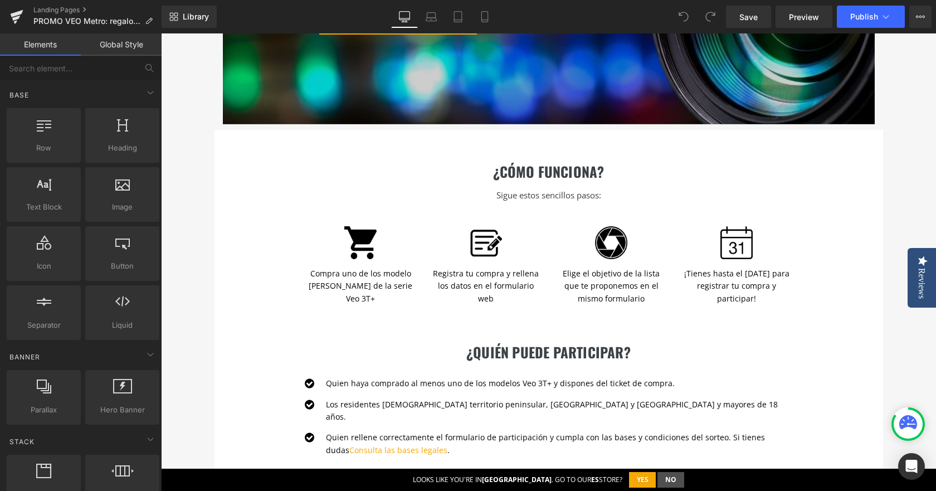
scroll to position [278, 0]
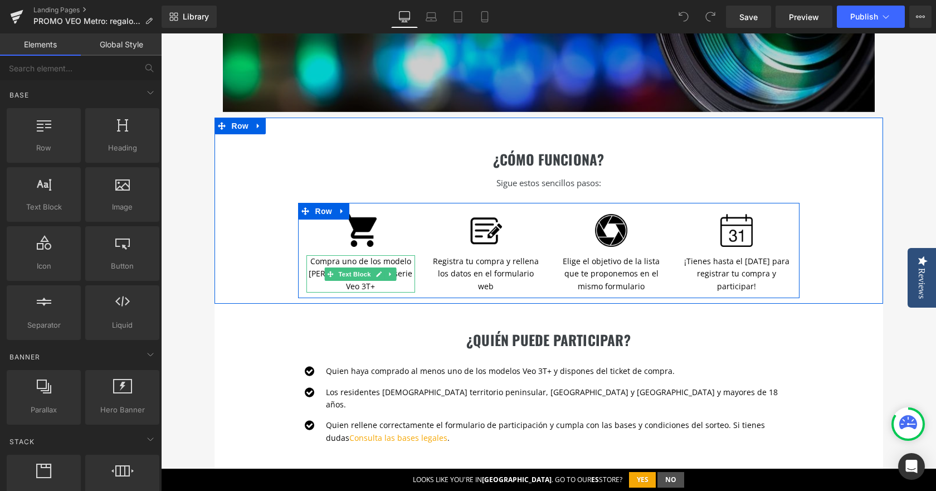
click at [381, 263] on p "Compra uno de los modelo de trípode de la serie" at bounding box center [360, 267] width 109 height 25
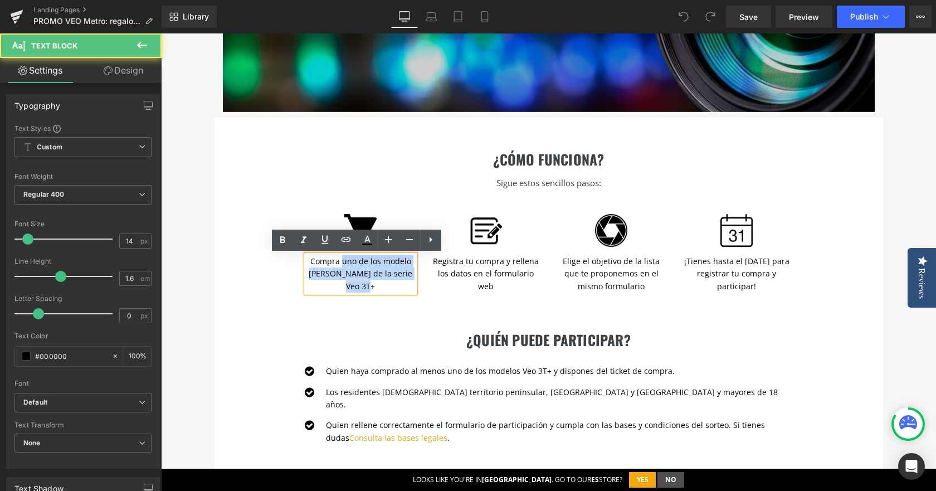
drag, startPoint x: 339, startPoint y: 264, endPoint x: 367, endPoint y: 283, distance: 34.1
click at [367, 283] on div "Compra uno de los modelo de trípode de la serie Veo 3T+" at bounding box center [360, 273] width 109 height 37
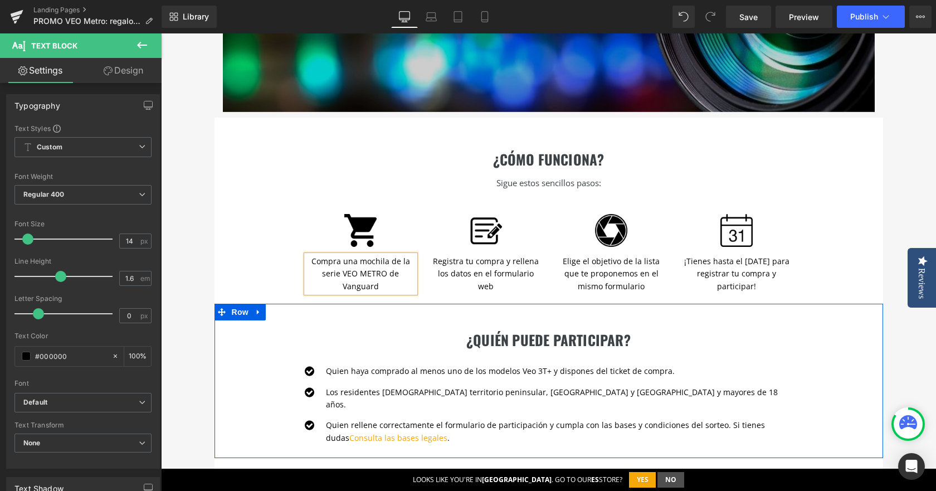
click at [432, 335] on h2 "¿QUIÉN PUEDE PARTICIPAR?" at bounding box center [548, 339] width 501 height 17
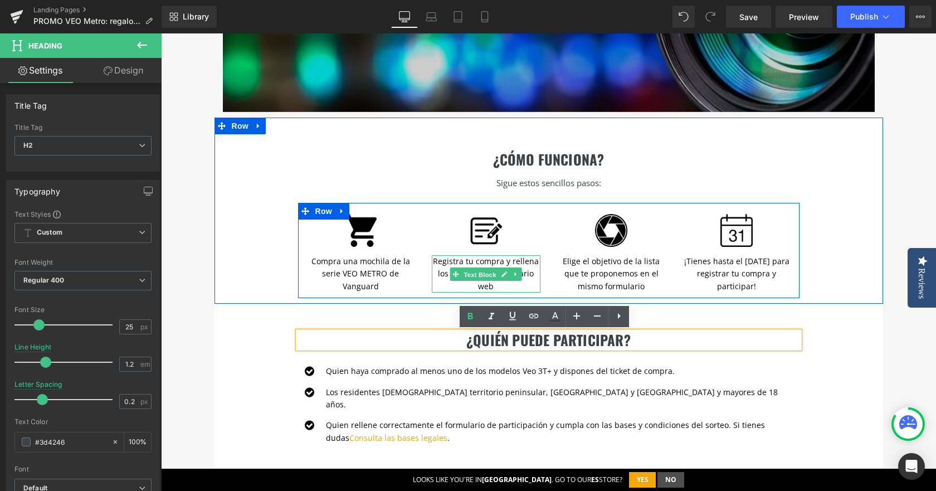
click at [482, 271] on span "Text Block" at bounding box center [479, 273] width 37 height 13
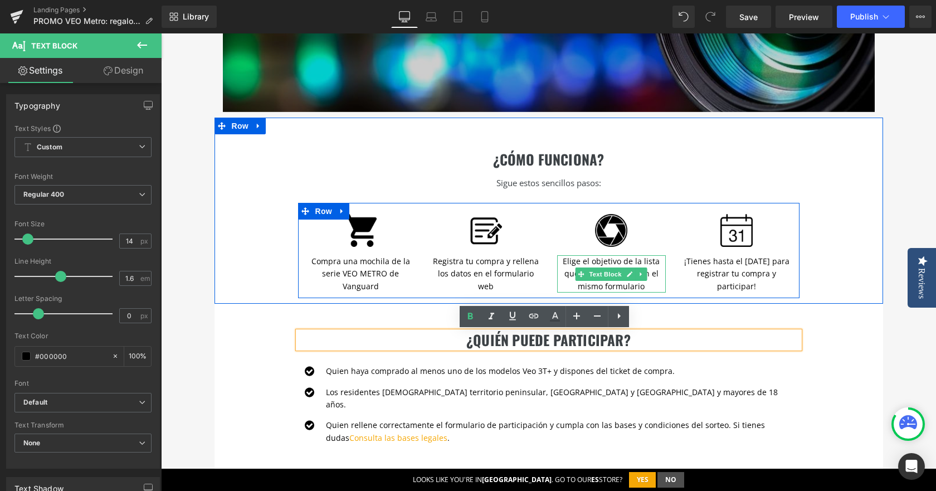
click at [616, 263] on p "Elige el objetivo de la lista que te proponemos en el mismo formulario" at bounding box center [611, 273] width 109 height 37
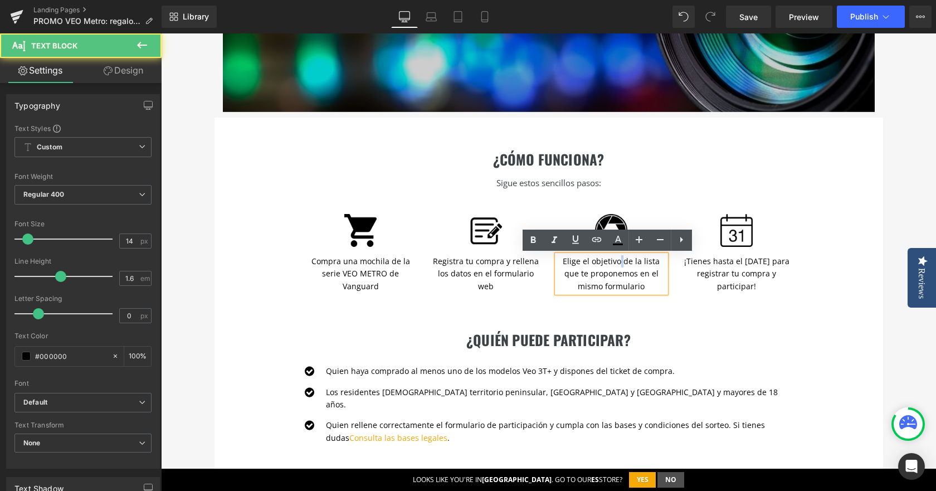
click at [616, 263] on p "Elige el objetivo de la lista que te proponemos en el mismo formulario" at bounding box center [611, 273] width 109 height 37
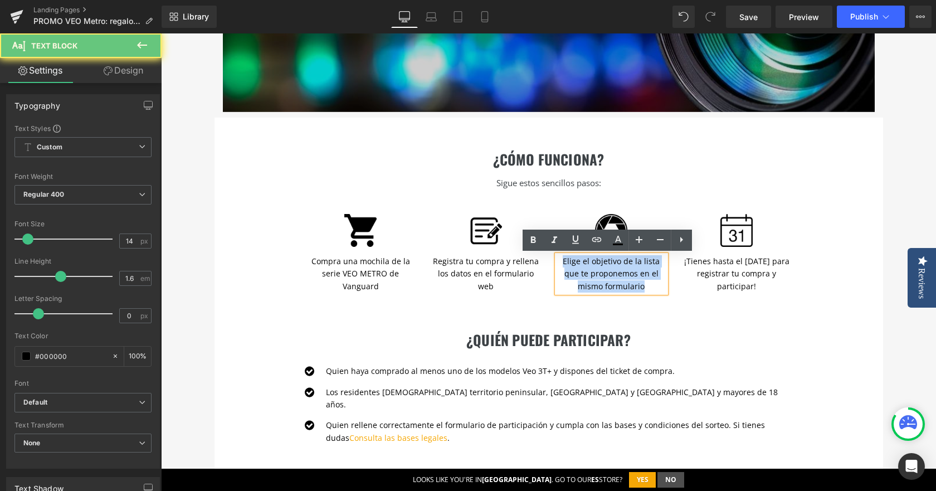
click at [616, 263] on p "Elige el objetivo de la lista que te proponemos en el mismo formulario" at bounding box center [611, 273] width 109 height 37
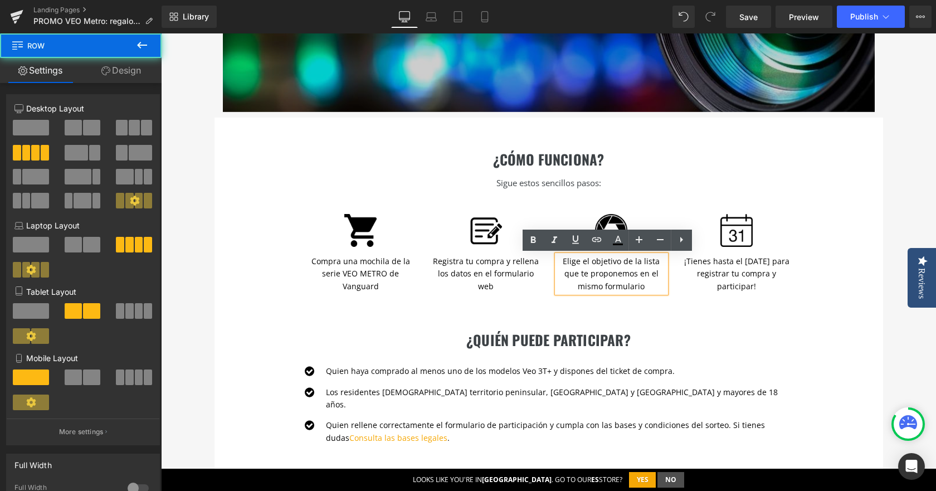
click at [789, 258] on div "Image ¡Tienes hasta el 31 Marzo 2022 para registrar tu compra y participar! Tex…" at bounding box center [736, 248] width 125 height 90
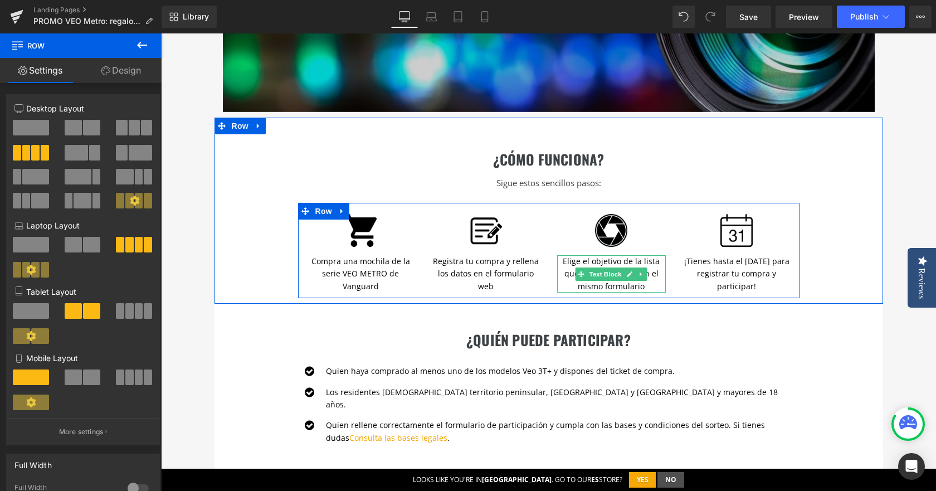
click at [612, 258] on p "Elige el objetivo de la lista que te proponemos en el mismo formulario" at bounding box center [611, 273] width 109 height 37
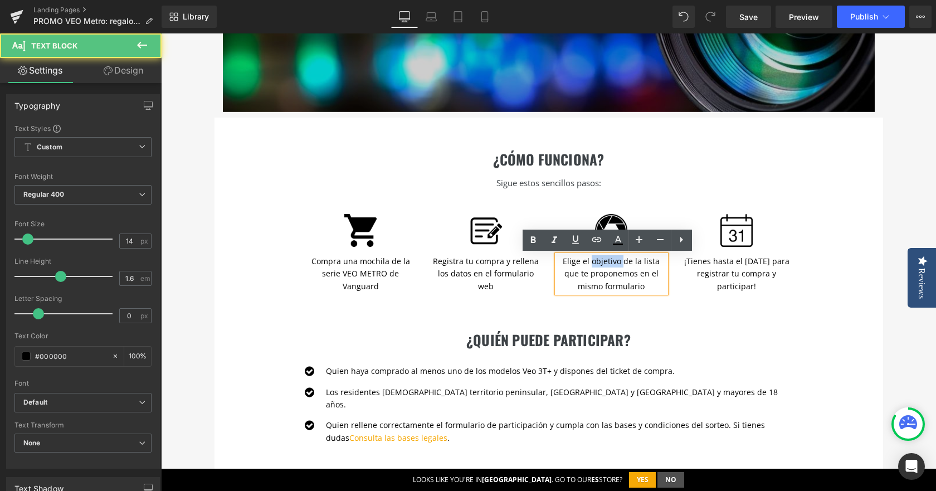
click at [612, 258] on p "Elige el objetivo de la lista que te proponemos en el mismo formulario" at bounding box center [611, 273] width 109 height 37
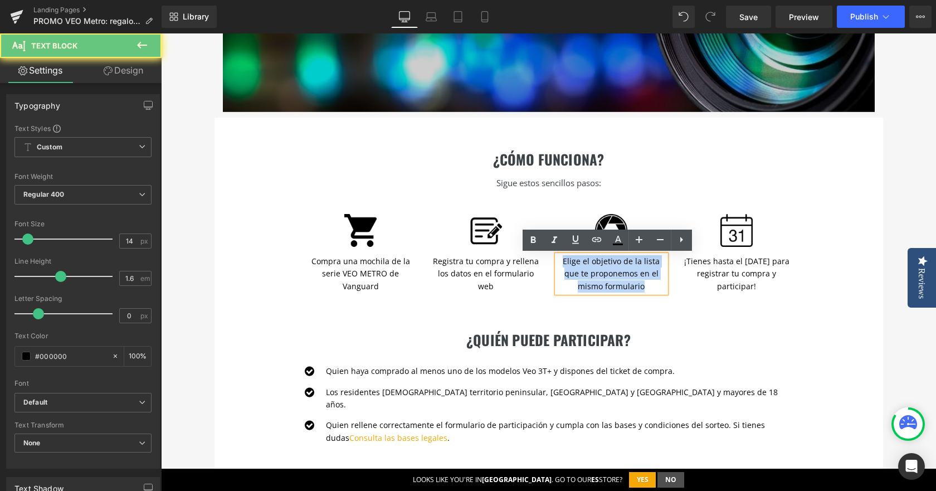
click at [612, 258] on p "Elige el objetivo de la lista que te proponemos en el mismo formulario" at bounding box center [611, 273] width 109 height 37
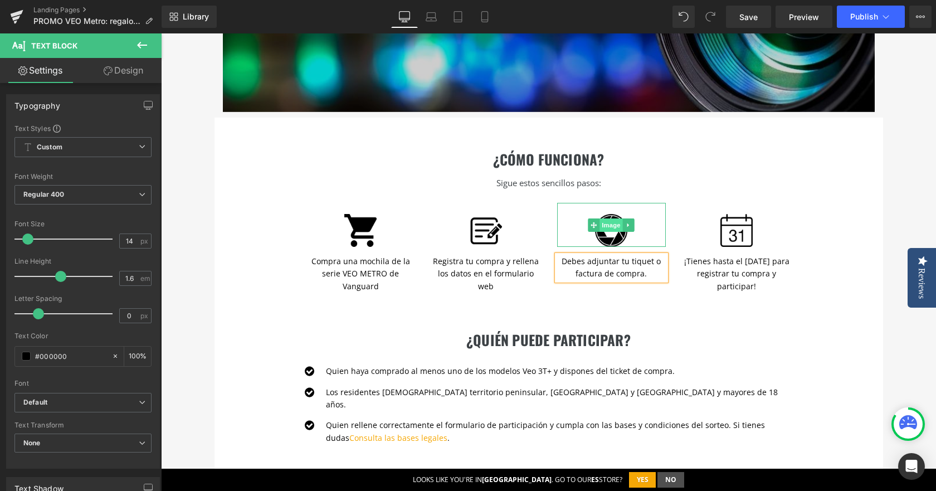
click at [606, 231] on span "Image" at bounding box center [610, 224] width 23 height 13
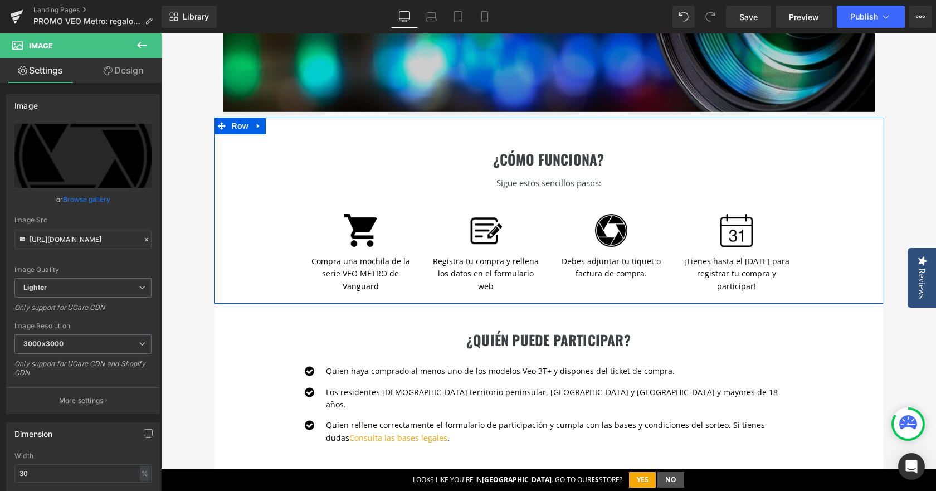
click at [825, 211] on div "¿cómo funciona? Heading Sigue estos sencillos pasos: Text Block Image Compra un…" at bounding box center [548, 210] width 668 height 186
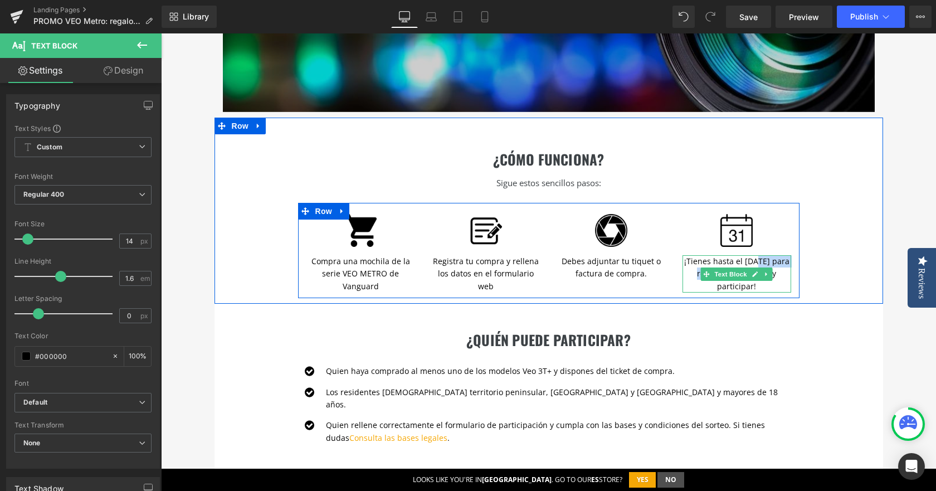
drag, startPoint x: 756, startPoint y: 261, endPoint x: 776, endPoint y: 270, distance: 22.2
click at [776, 270] on p "¡Tienes hasta el 31 Marzo 2022 para registrar tu compra y participar!" at bounding box center [736, 273] width 109 height 37
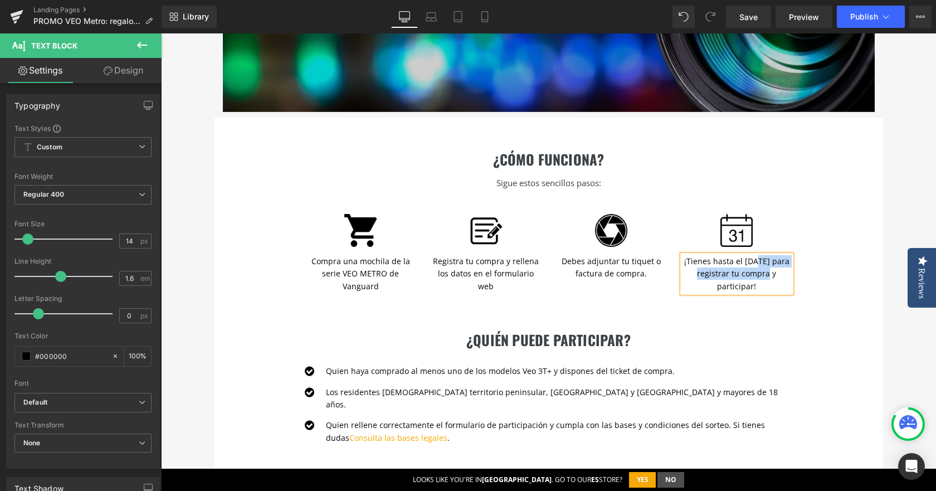
click at [778, 271] on p "¡Tienes hasta el 31 Marzo 2022 para registrar tu compra y participar!" at bounding box center [736, 273] width 109 height 37
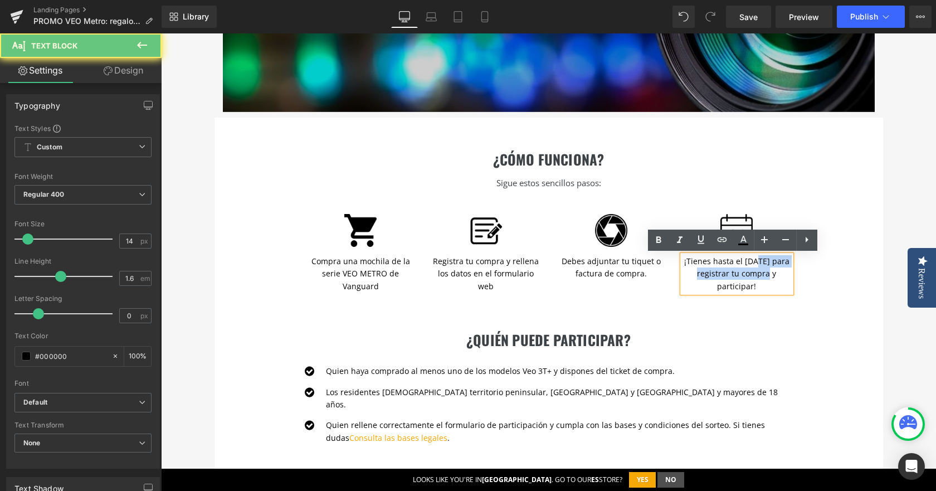
drag, startPoint x: 777, startPoint y: 273, endPoint x: 755, endPoint y: 259, distance: 25.8
click at [755, 259] on p "¡Tienes hasta el 31 Marzo 2022 para registrar tu compra y participar!" at bounding box center [736, 273] width 109 height 37
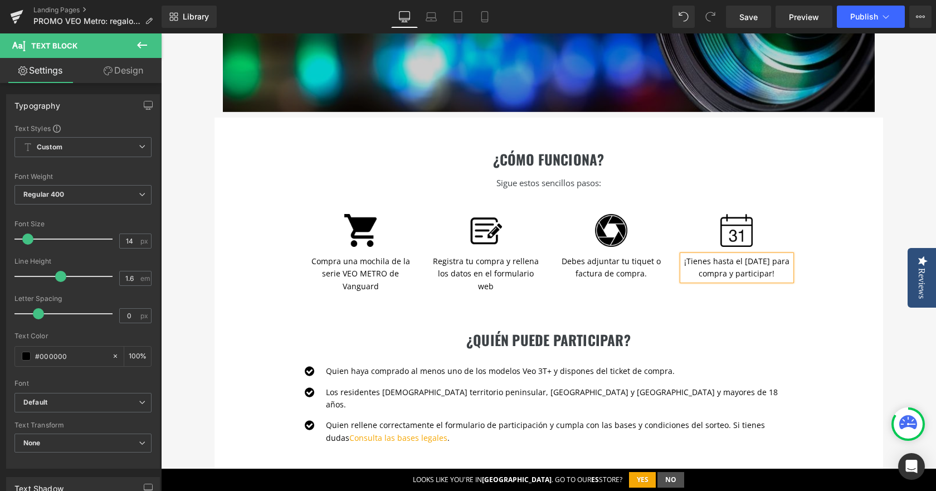
click at [770, 273] on p "¡Tienes hasta el 31 de diciembre para compra y participar!" at bounding box center [736, 267] width 109 height 25
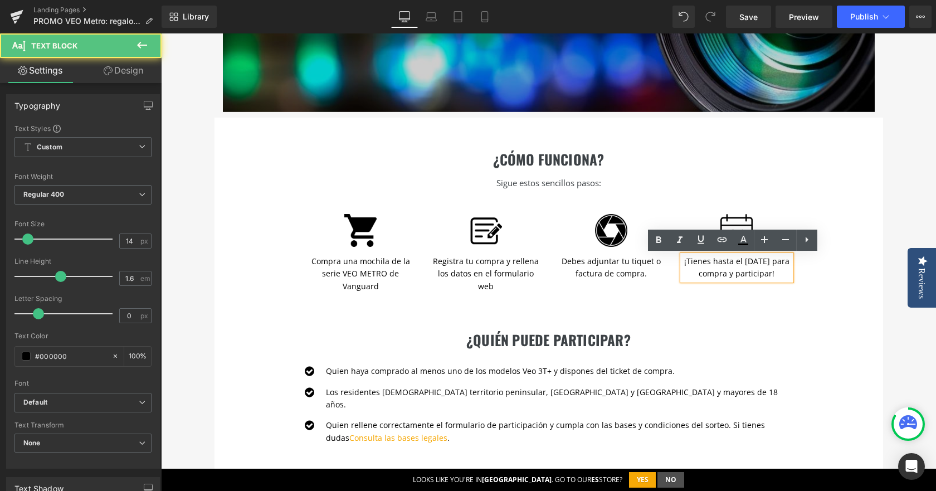
drag, startPoint x: 743, startPoint y: 274, endPoint x: 753, endPoint y: 287, distance: 16.6
click at [753, 280] on p "¡Tienes hasta el 31 de diciembre para compra y participar!" at bounding box center [736, 267] width 109 height 25
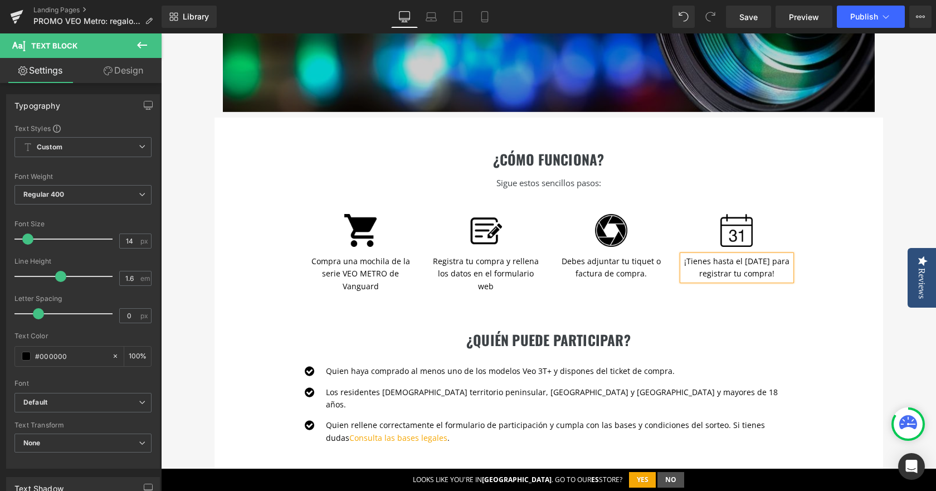
click at [858, 266] on div "¿cómo funciona? Heading Sigue estos sencillos pasos: Text Block Image Compra un…" at bounding box center [548, 210] width 668 height 186
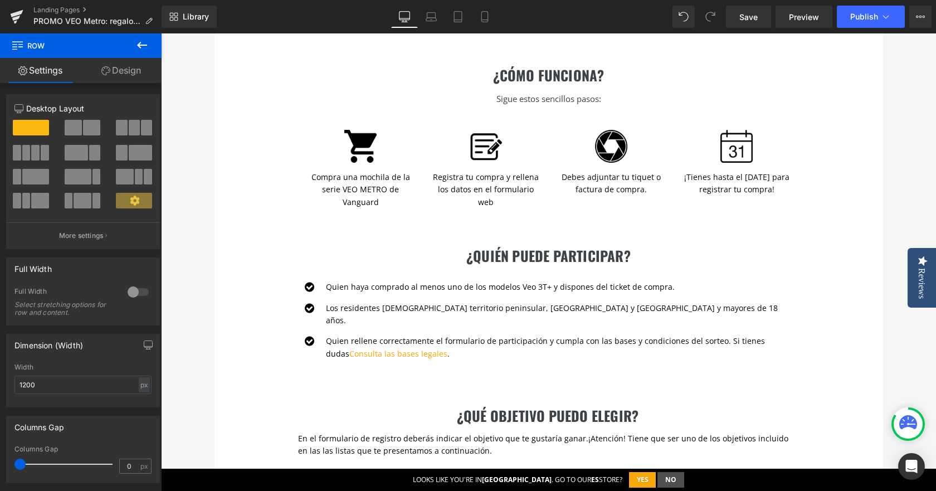
scroll to position [390, 0]
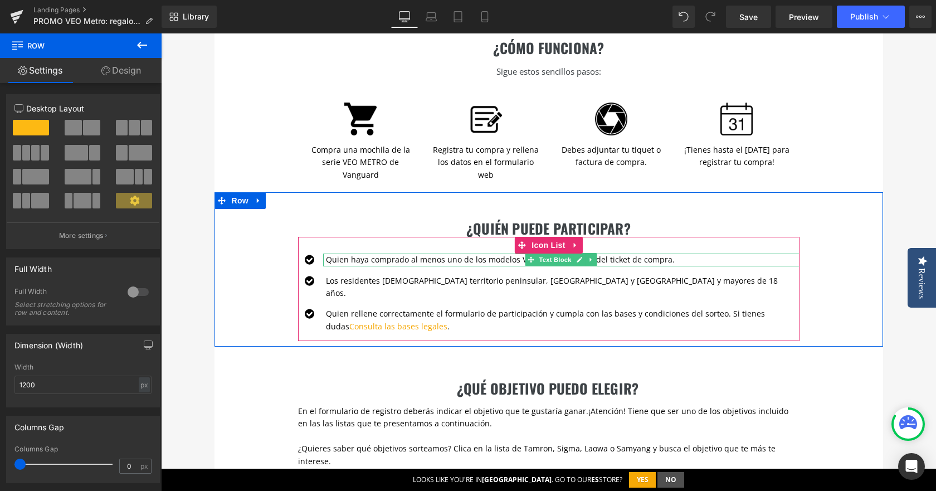
click at [463, 259] on p "Quien haya comprado al menos uno de los modelos Veo 3T+ y dispones del ticket d…" at bounding box center [562, 259] width 473 height 12
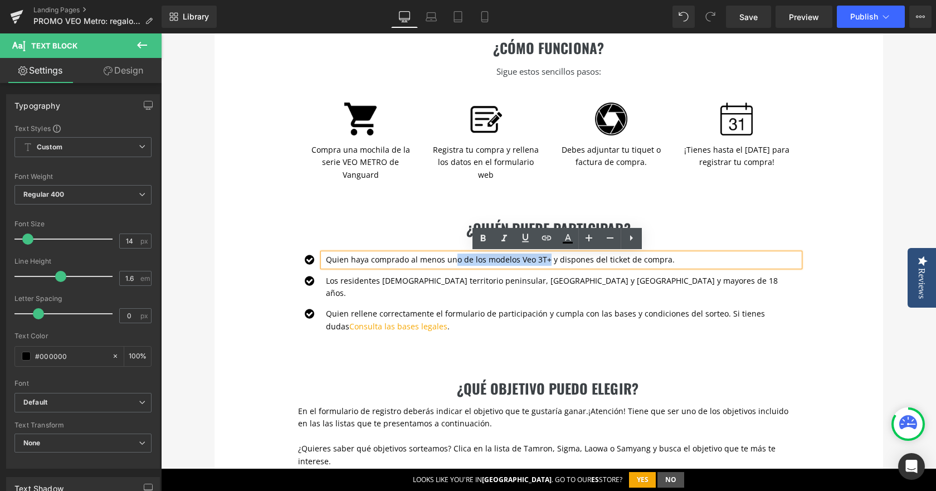
drag, startPoint x: 450, startPoint y: 258, endPoint x: 540, endPoint y: 259, distance: 89.7
click at [540, 259] on p "Quien haya comprado al menos uno de los modelos Veo 3T+ y dispones del ticket d…" at bounding box center [562, 259] width 473 height 12
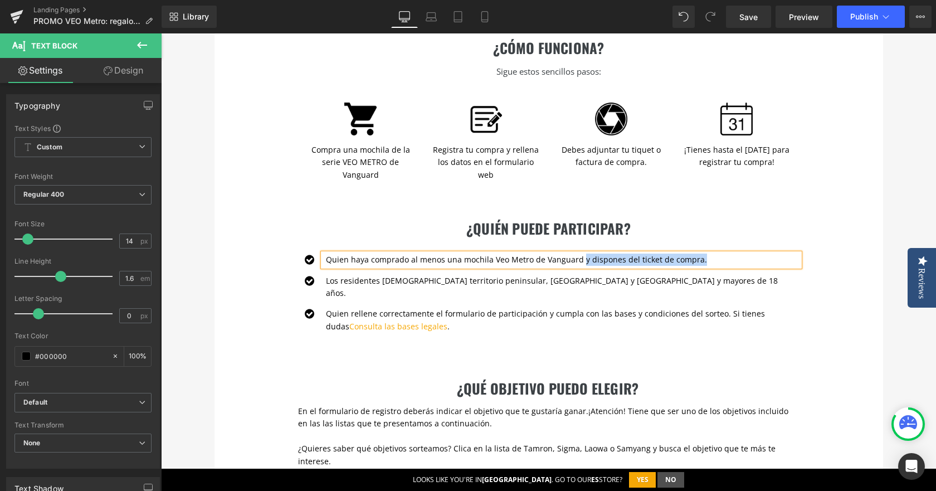
drag, startPoint x: 573, startPoint y: 259, endPoint x: 711, endPoint y: 259, distance: 138.1
click at [711, 259] on p "Quien haya comprado al menos una mochila Veo Metro de Vanguard y dispones del t…" at bounding box center [562, 259] width 473 height 12
click at [830, 291] on div "¿QUIÉN PUEDE PARTICIPAR? Heading Icon Quien haya comprado al menos una mochila …" at bounding box center [548, 269] width 668 height 154
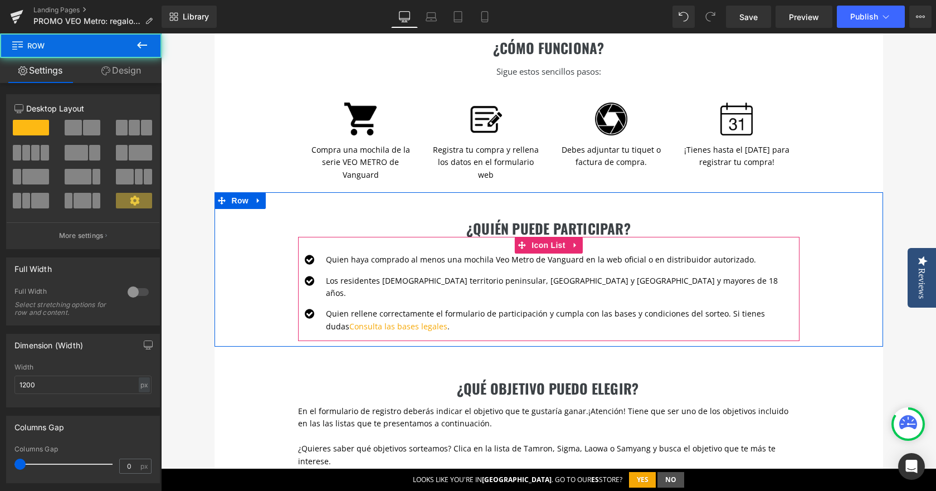
click at [161, 33] on div at bounding box center [161, 33] width 0 height 0
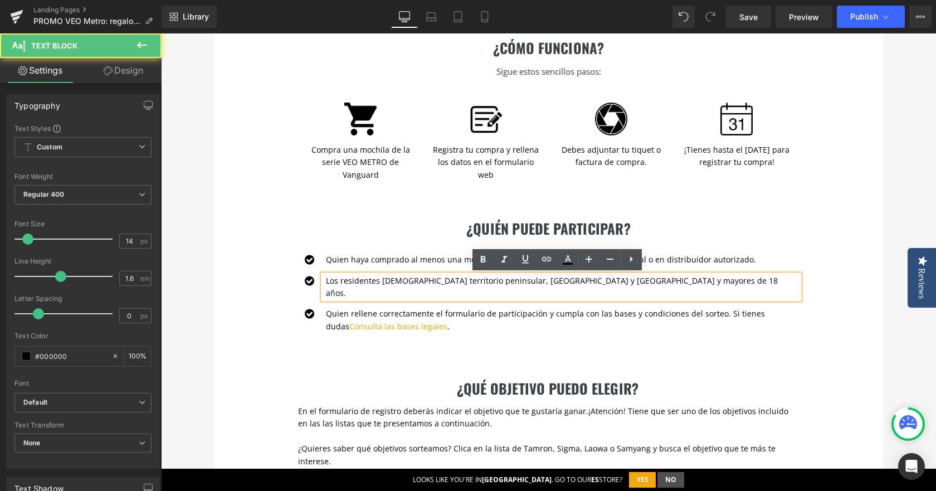
click at [394, 277] on p "Los residentes España territorio peninsular, Islas Baleares y Canarias y mayore…" at bounding box center [562, 287] width 473 height 25
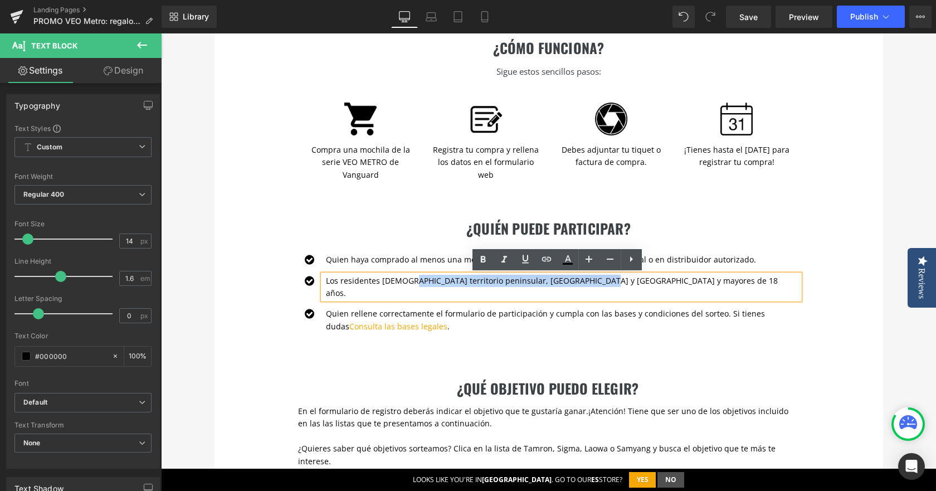
drag, startPoint x: 577, startPoint y: 282, endPoint x: 404, endPoint y: 285, distance: 172.7
click at [404, 285] on p "Los residentes España territorio peninsular, Islas Baleares y Canarias y mayore…" at bounding box center [562, 287] width 473 height 25
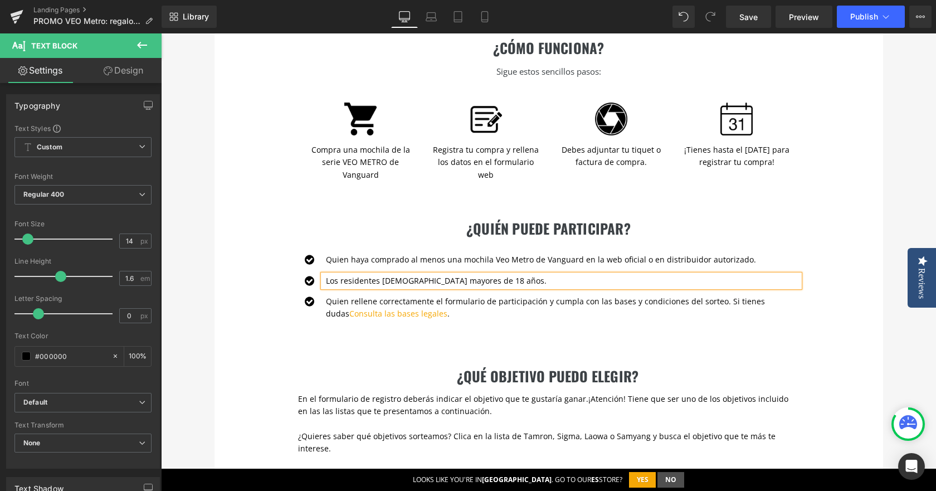
click at [826, 275] on div "¿QUIÉN PUEDE PARTICIPAR? Heading Icon Quien haya comprado al menos una mochila …" at bounding box center [548, 263] width 668 height 142
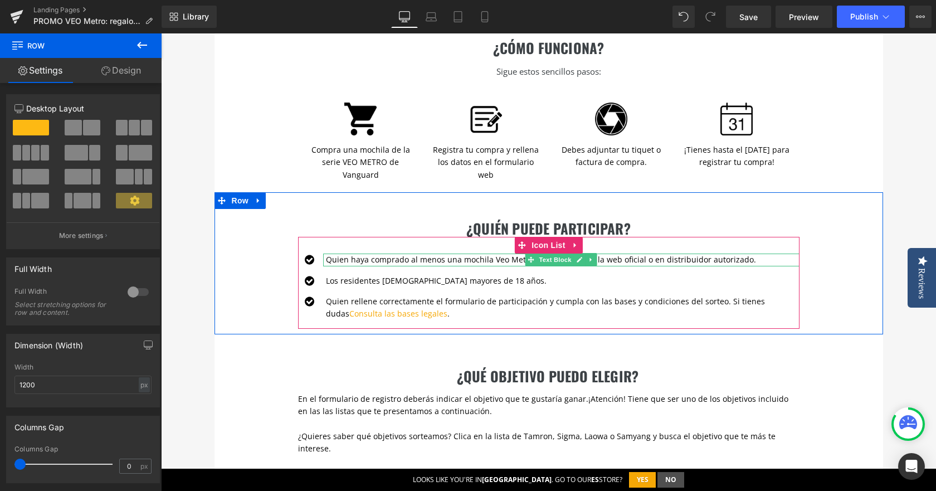
click at [734, 259] on p "Quien haya comprado al menos una mochila Veo Metro de Vanguard en la web oficia…" at bounding box center [562, 259] width 473 height 12
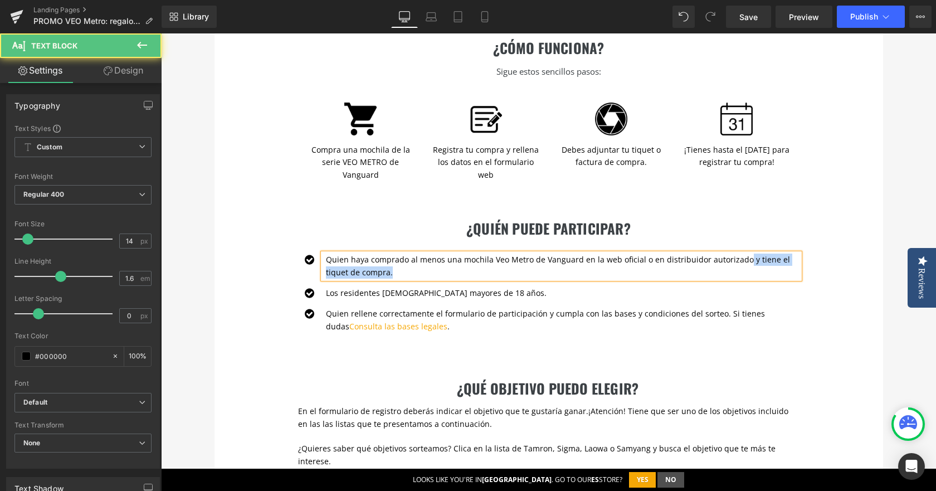
drag, startPoint x: 723, startPoint y: 267, endPoint x: 736, endPoint y: 259, distance: 15.2
click at [736, 259] on p "Quien haya comprado al menos una mochila Veo Metro de Vanguard en la web oficia…" at bounding box center [562, 265] width 473 height 25
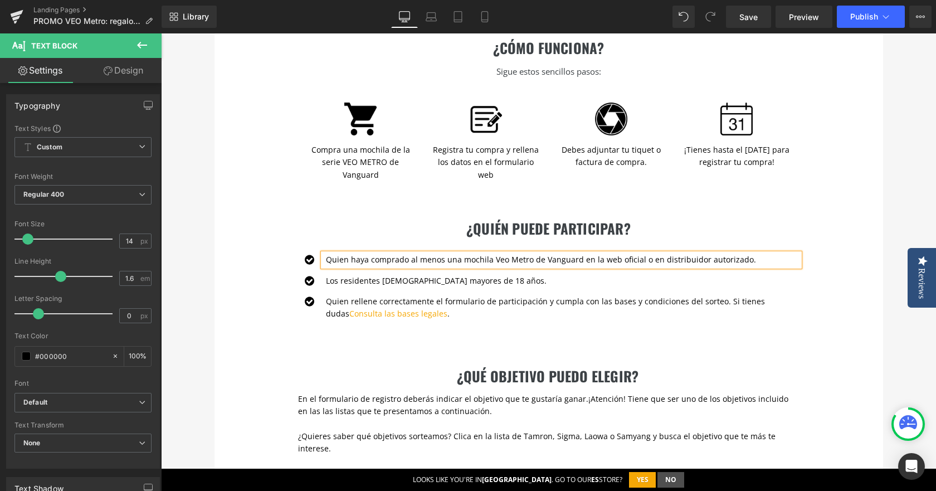
click at [723, 200] on div "¿QUIÉN PUEDE PARTICIPAR? Heading Icon Quien haya comprado al menos una mochila …" at bounding box center [548, 263] width 668 height 142
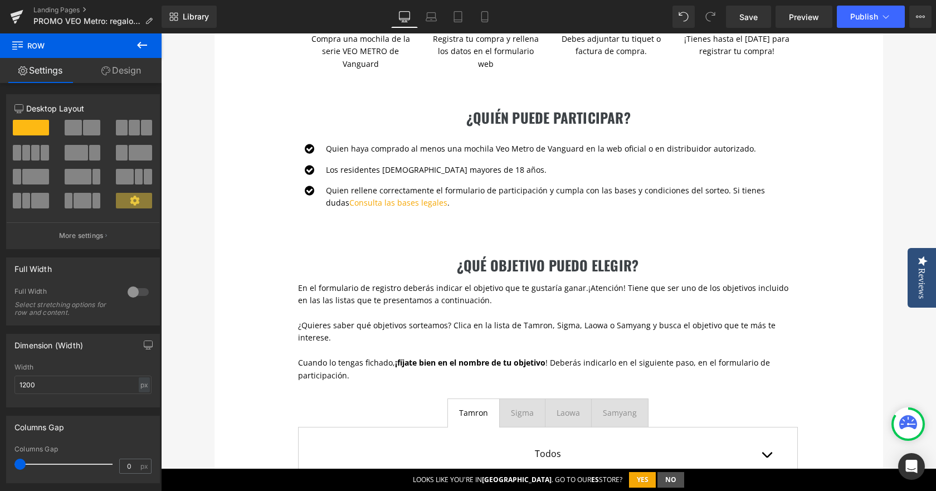
scroll to position [501, 0]
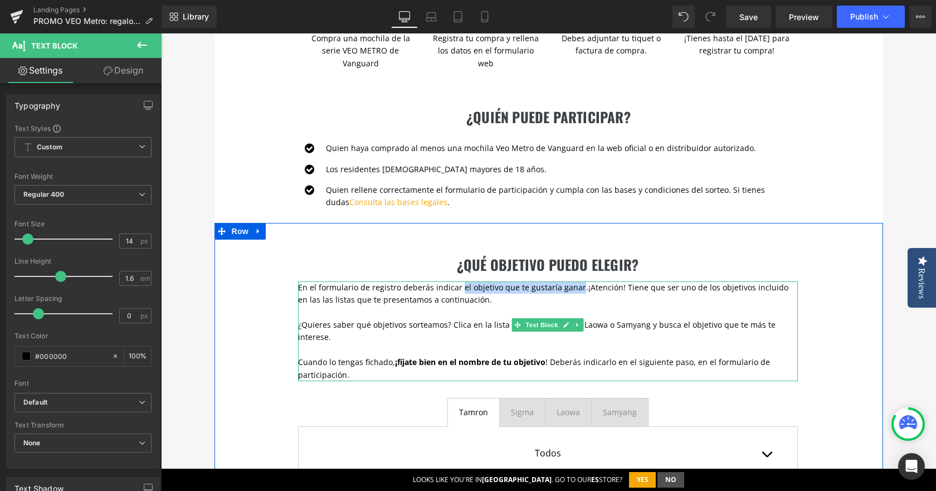
drag, startPoint x: 455, startPoint y: 289, endPoint x: 571, endPoint y: 290, distance: 115.8
click at [571, 290] on p "En el formulario de registro deberás indicar el objetivo que te gustaría ganar.…" at bounding box center [548, 293] width 500 height 25
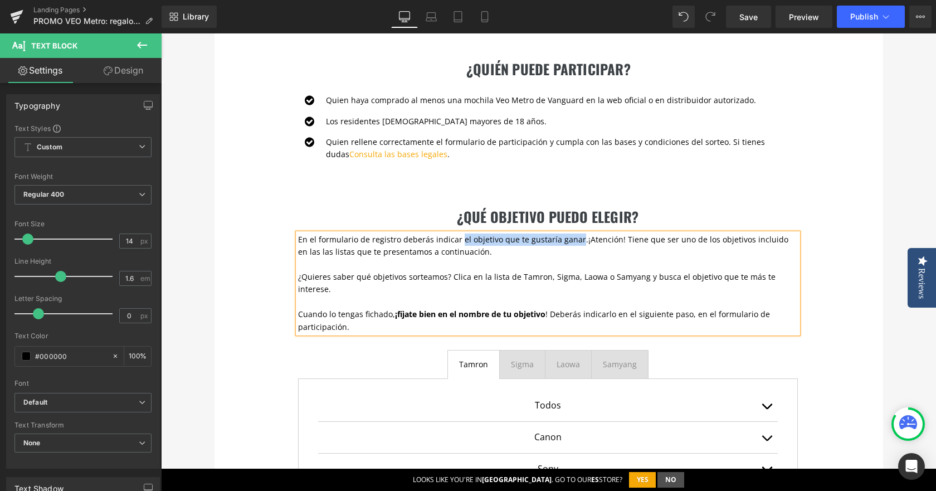
scroll to position [456, 0]
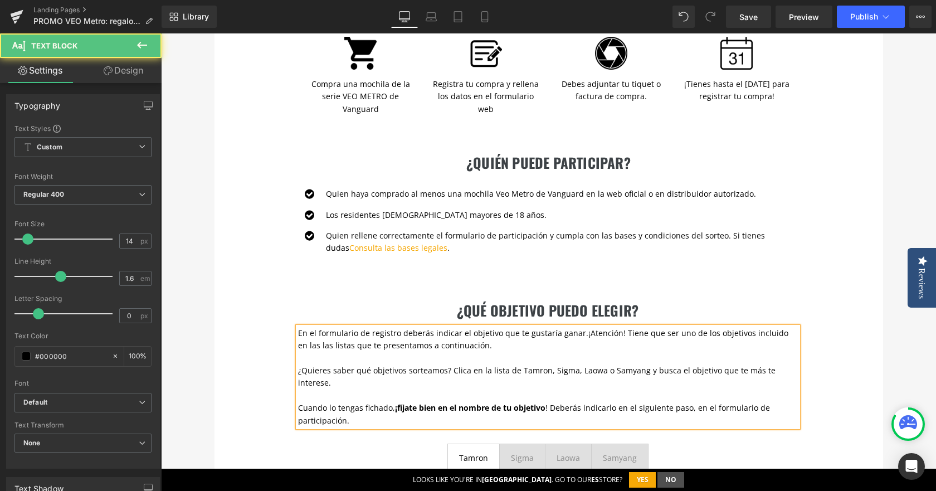
click at [451, 336] on p "En el formulario de registro deberás indicar el objetivo que te gustaría ganar.…" at bounding box center [548, 339] width 500 height 25
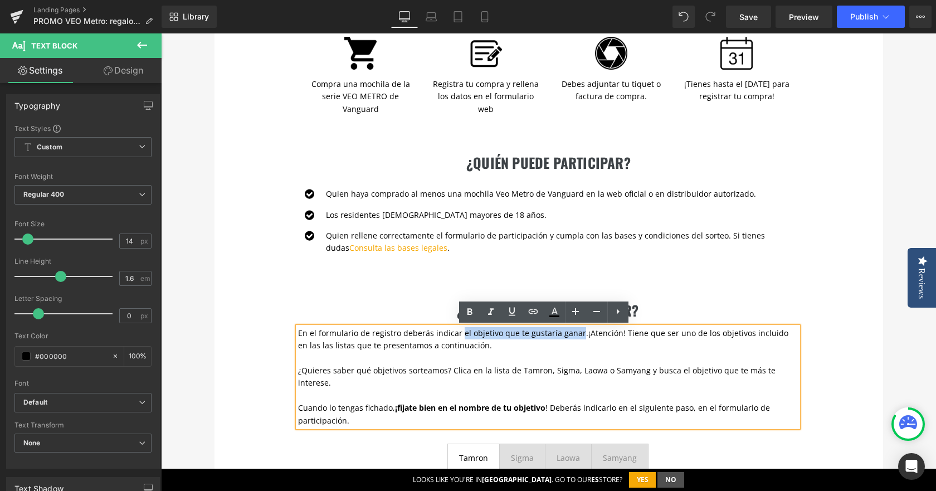
drag, startPoint x: 453, startPoint y: 336, endPoint x: 570, endPoint y: 335, distance: 116.9
click at [570, 335] on p "En el formulario de registro deberás indicar el objetivo que te gustaría ganar.…" at bounding box center [548, 339] width 500 height 25
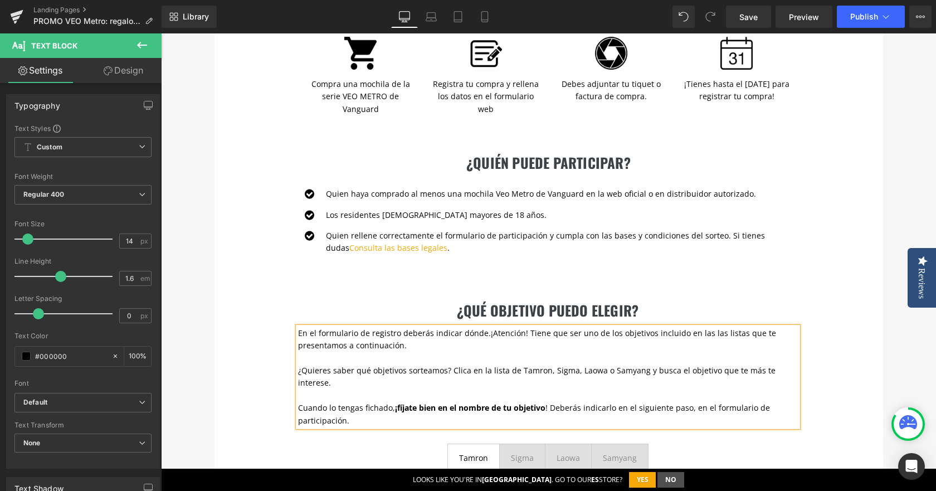
click at [438, 333] on p "En el formulario de registro deberás indicar dónde. ¡Atención! Tiene que ser un…" at bounding box center [548, 339] width 500 height 25
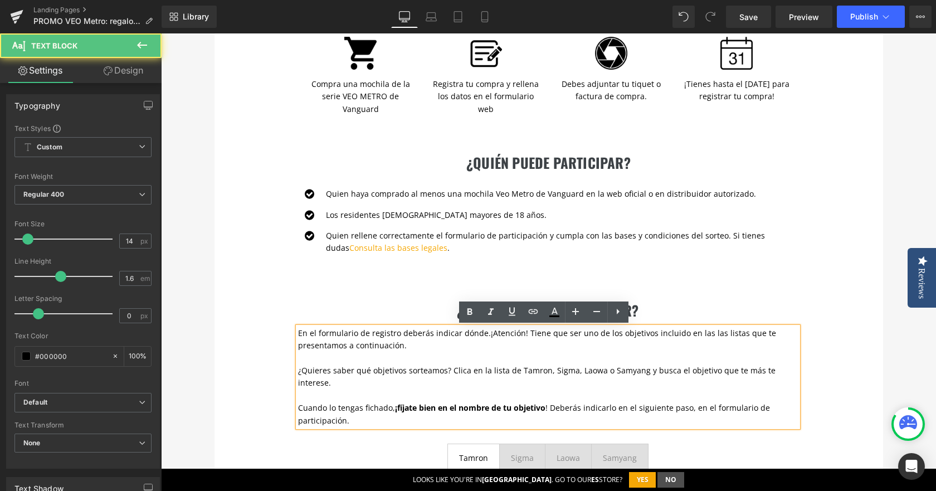
click at [458, 332] on p "En el formulario de registro deberás indicar dónde. ¡Atención! Tiene que ser un…" at bounding box center [548, 339] width 500 height 25
click at [477, 332] on p "En el formulario de registro deberás indicar dónde. ¡Atención! Tiene que ser un…" at bounding box center [548, 339] width 500 height 25
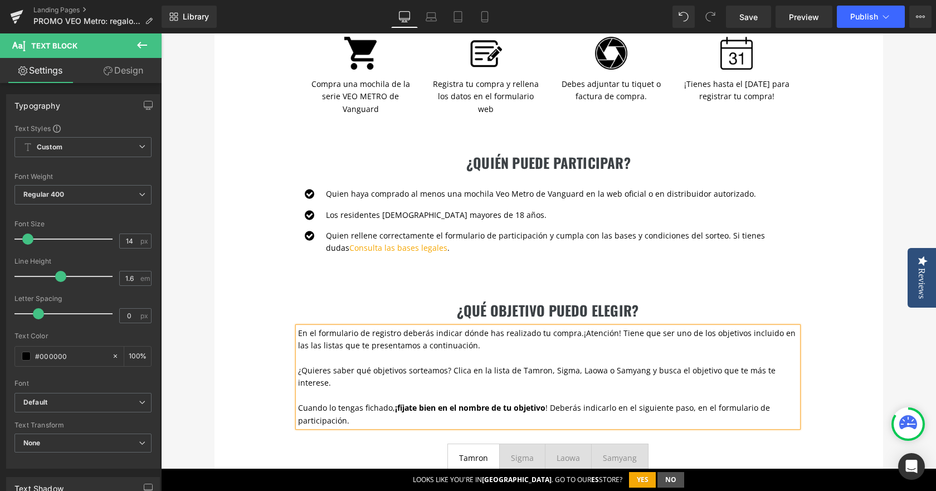
drag, startPoint x: 658, startPoint y: 342, endPoint x: 613, endPoint y: 337, distance: 45.3
click at [613, 337] on p "En el formulario de registro deberás indicar dónde has realizado tu compra. ¡At…" at bounding box center [548, 339] width 500 height 25
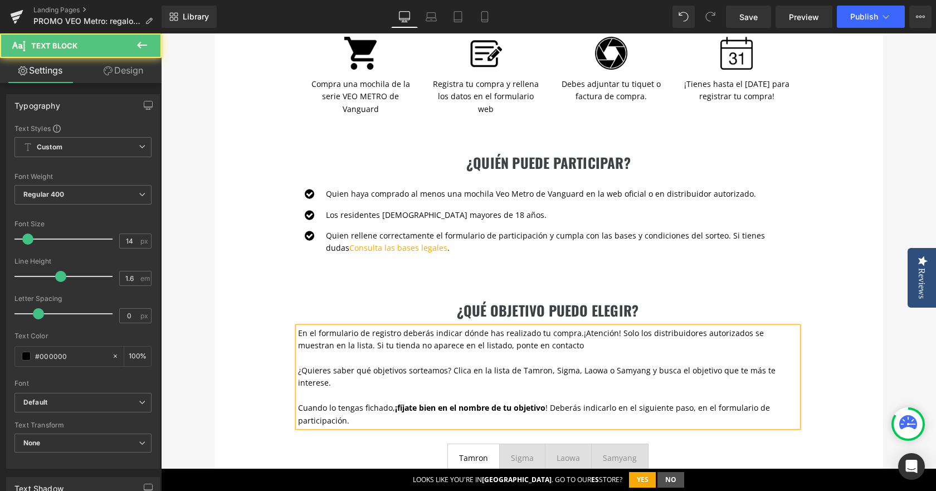
drag, startPoint x: 464, startPoint y: 344, endPoint x: 561, endPoint y: 346, distance: 96.9
click at [561, 346] on p "En el formulario de registro deberás indicar dónde has realizado tu compra. ¡At…" at bounding box center [548, 339] width 500 height 25
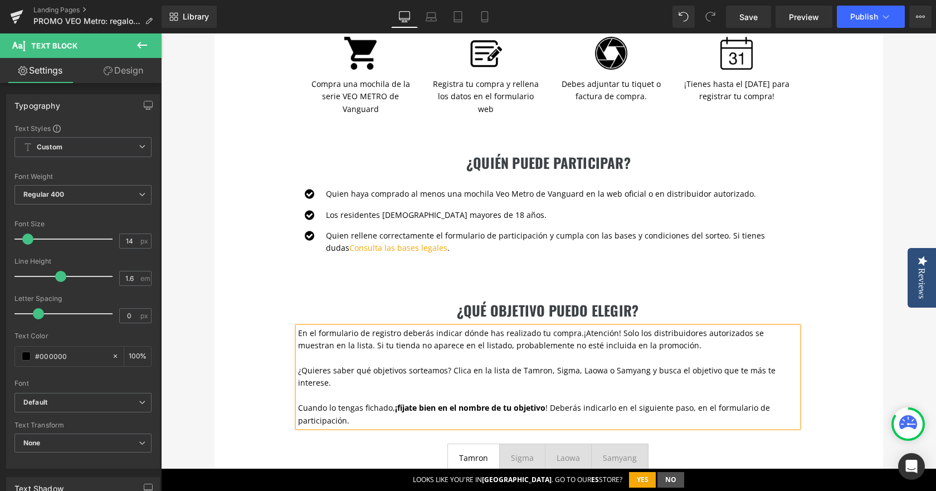
click at [499, 374] on span "¿Quieres saber qué objetivos sorteamos? Clica en la lista de Tamron, Sigma, Lao…" at bounding box center [536, 376] width 477 height 23
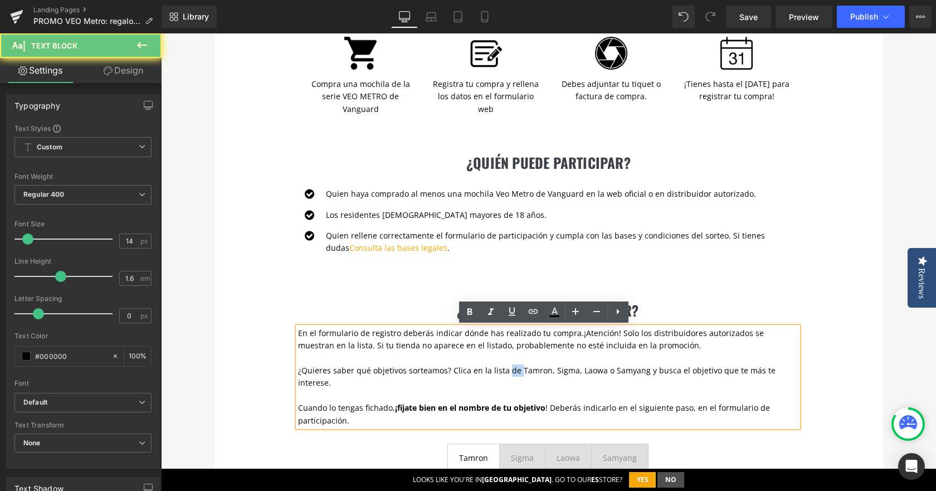
click at [499, 374] on span "¿Quieres saber qué objetivos sorteamos? Clica en la lista de Tamron, Sigma, Lao…" at bounding box center [536, 376] width 477 height 23
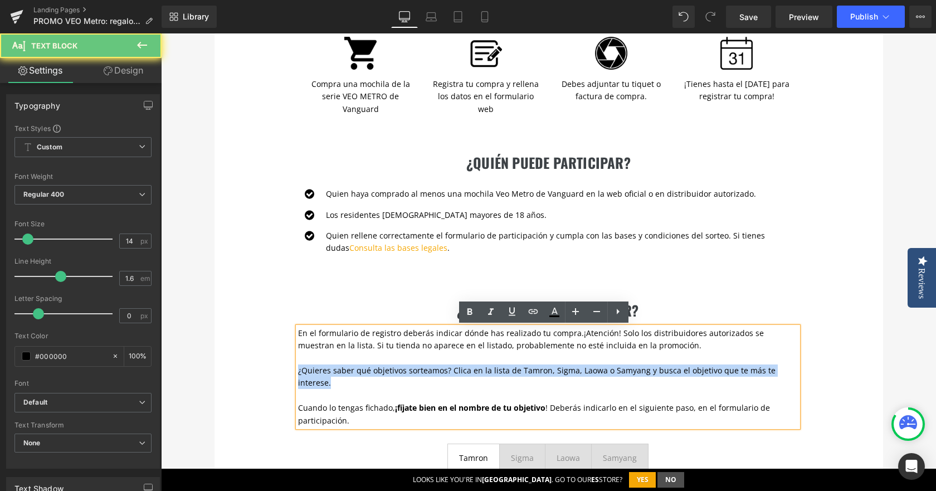
click at [499, 374] on span "¿Quieres saber qué objetivos sorteamos? Clica en la lista de Tamron, Sigma, Lao…" at bounding box center [536, 376] width 477 height 23
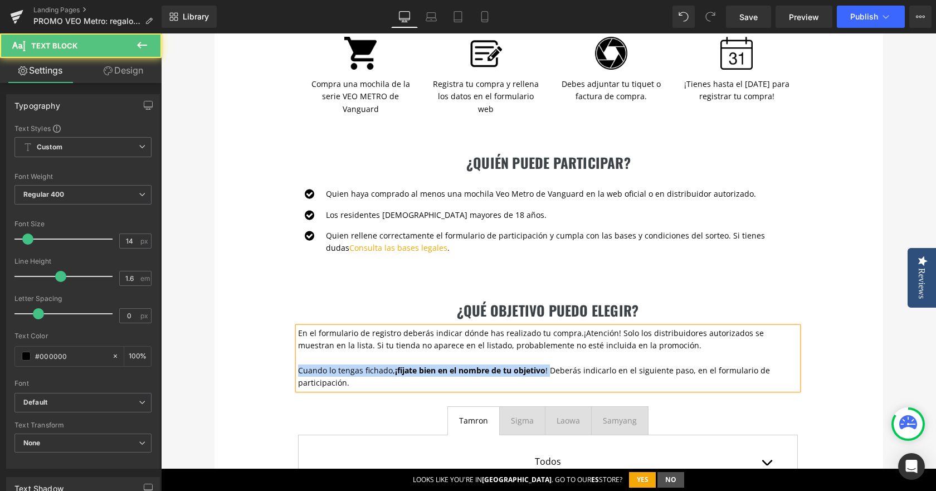
drag, startPoint x: 545, startPoint y: 366, endPoint x: 278, endPoint y: 365, distance: 266.7
click at [278, 365] on div "¿QUÉ OBJETIVO PUEDO ELEGIR? Heading En el formulario de registro deberás indica…" at bounding box center [548, 416] width 668 height 297
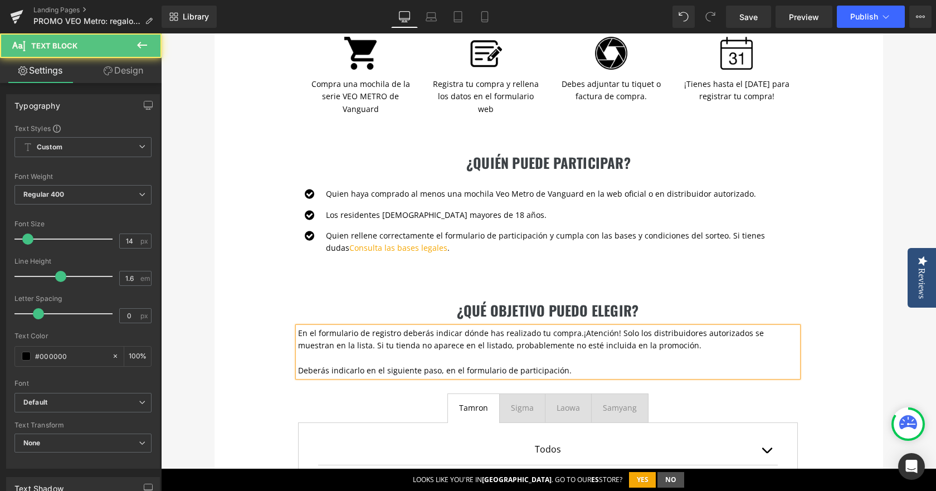
click at [341, 373] on span "Deberás indicarlo en el siguiente paso, en el formulario de participación." at bounding box center [434, 370] width 273 height 11
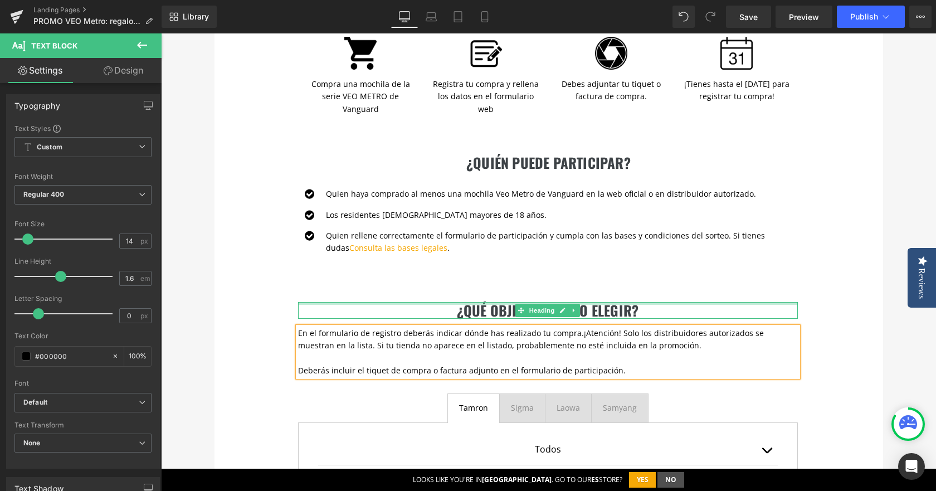
click at [492, 303] on div at bounding box center [548, 303] width 500 height 3
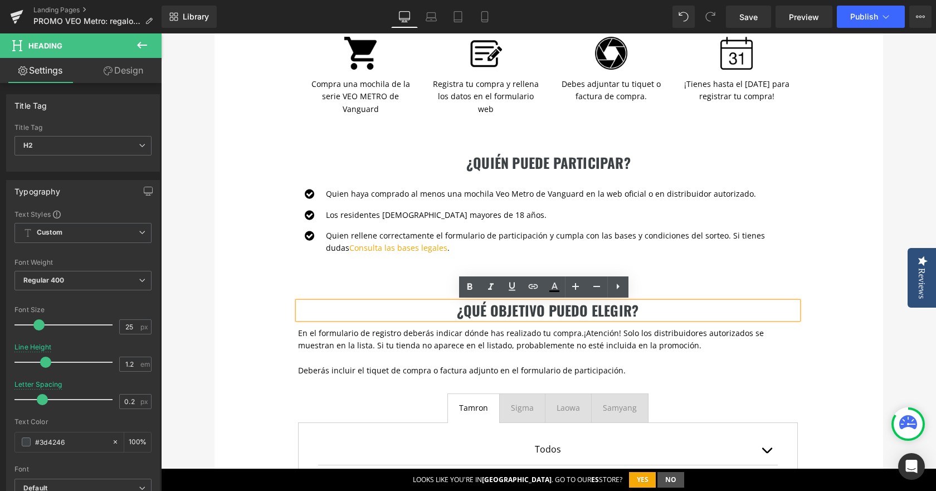
click at [483, 309] on h2 "¿QUÉ OBJETIVO PUEDO ELEGIR?" at bounding box center [548, 310] width 500 height 17
drag, startPoint x: 463, startPoint y: 314, endPoint x: 625, endPoint y: 314, distance: 162.0
click at [625, 314] on h2 "¿QUÉ OBJETIVO PUEDO ELEGIR?" at bounding box center [548, 310] width 500 height 17
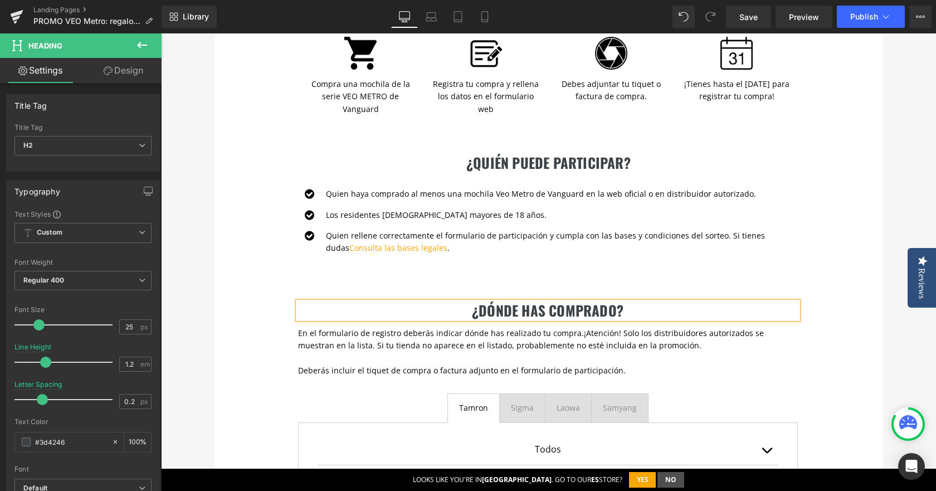
click at [732, 288] on div "¿dónde has comprado? Heading En el formulario de registro deberás indicar dónde…" at bounding box center [548, 410] width 668 height 285
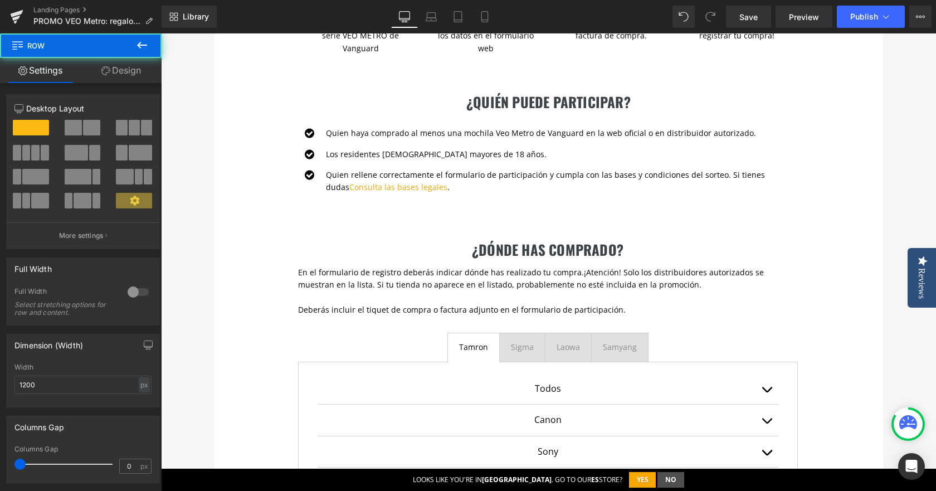
scroll to position [623, 0]
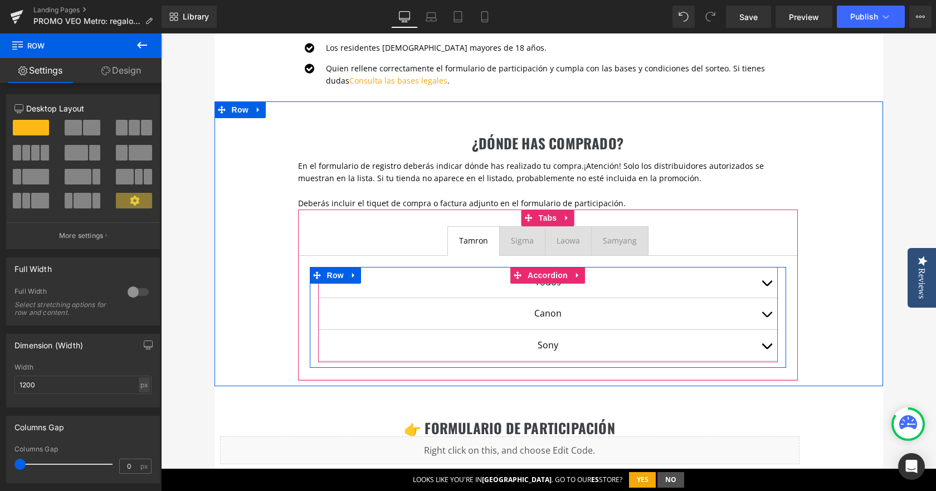
click at [766, 286] on span "button" at bounding box center [766, 286] width 0 height 0
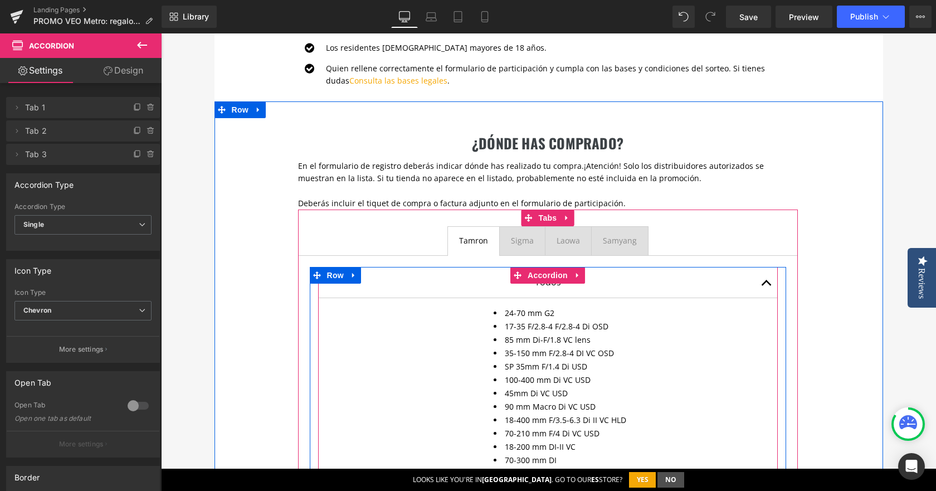
click at [765, 282] on button "button" at bounding box center [766, 282] width 22 height 31
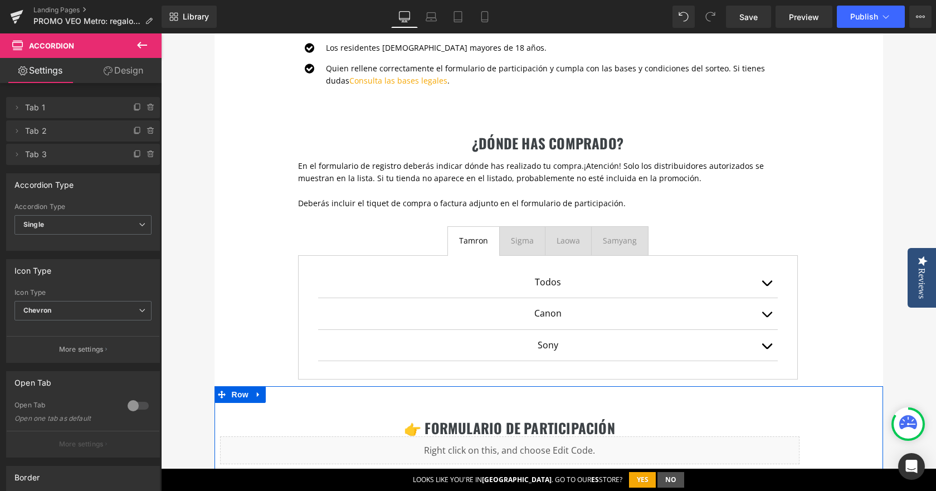
click at [766, 286] on span "button" at bounding box center [766, 286] width 0 height 0
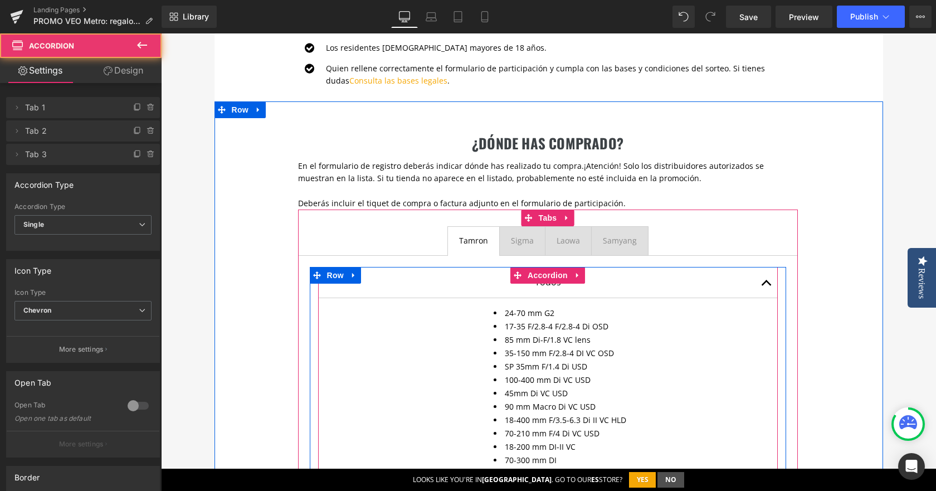
click at [766, 286] on span "button" at bounding box center [766, 286] width 0 height 0
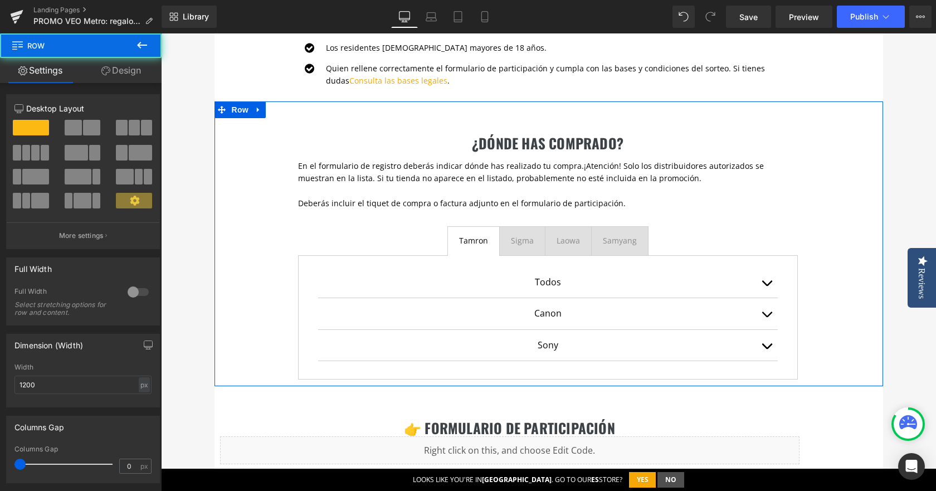
click at [837, 262] on div "¿dónde has comprado? Heading En el formulario de registro deberás indicar dónde…" at bounding box center [548, 243] width 668 height 285
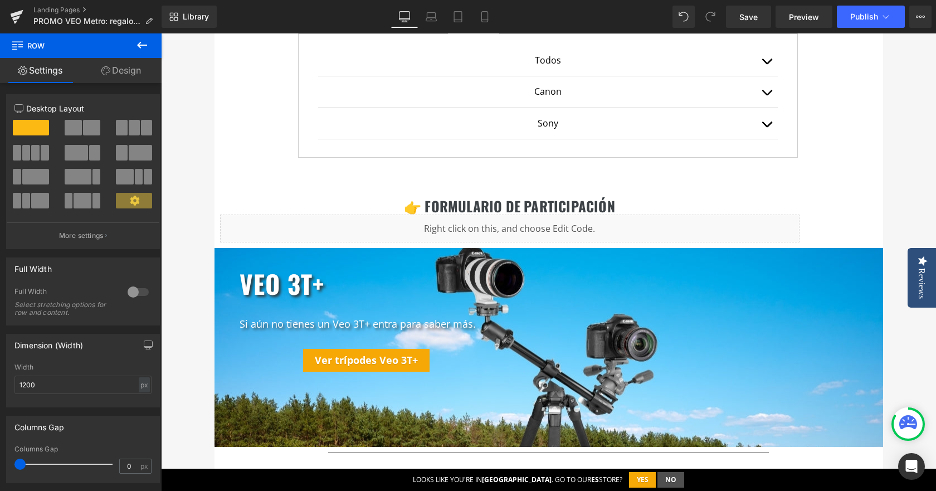
scroll to position [957, 0]
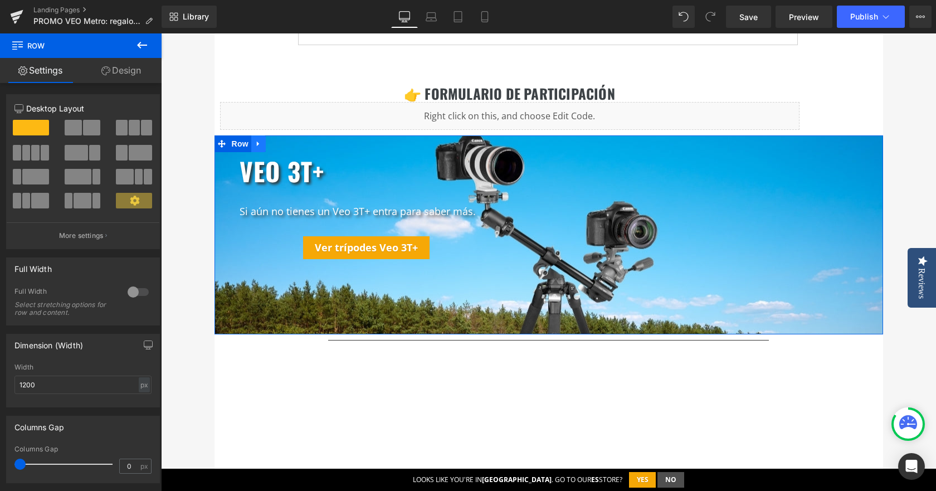
click at [257, 143] on icon at bounding box center [258, 143] width 2 height 5
click at [286, 143] on icon at bounding box center [287, 144] width 8 height 8
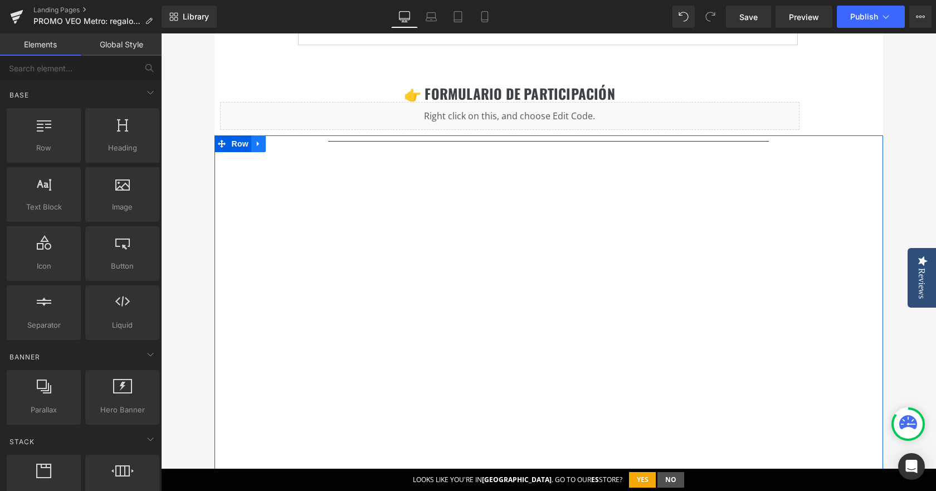
click at [256, 145] on icon at bounding box center [258, 144] width 8 height 8
click at [283, 144] on icon at bounding box center [287, 144] width 8 height 8
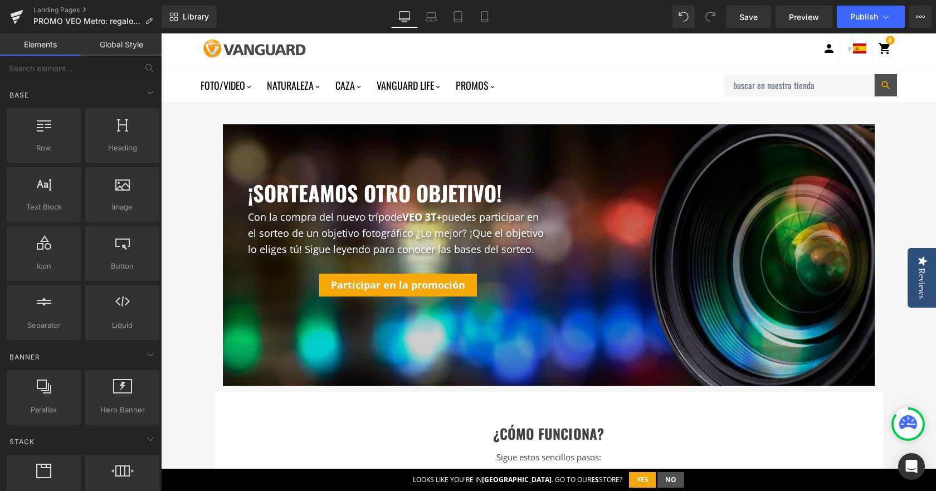
scroll to position [4, 0]
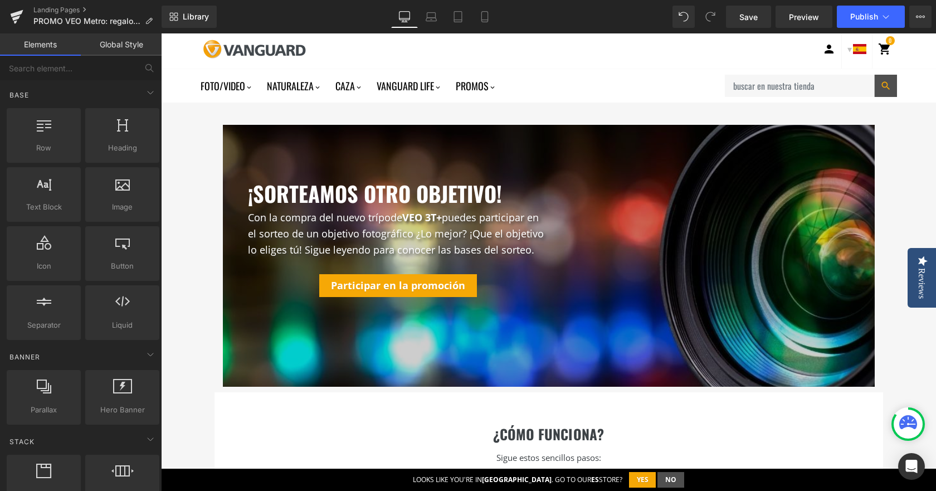
drag, startPoint x: 906, startPoint y: 47, endPoint x: 447, endPoint y: 173, distance: 475.8
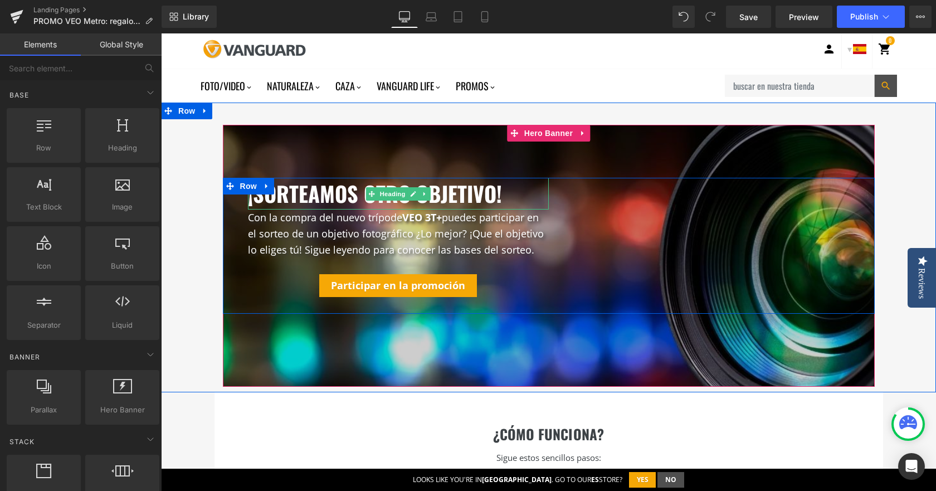
click at [420, 188] on link at bounding box center [425, 193] width 12 height 13
click at [464, 189] on h3 "¡SORTEAMOS OTRO OBJETIVO!" at bounding box center [398, 194] width 301 height 32
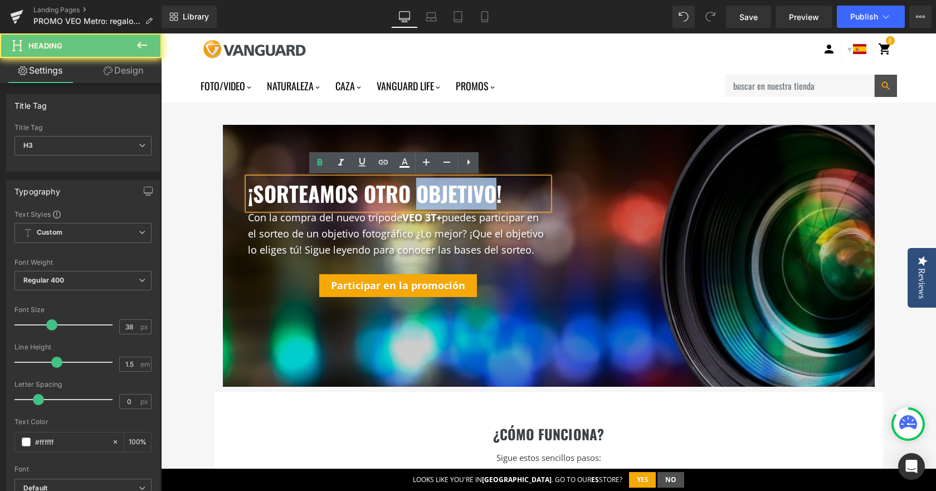
click at [464, 189] on h3 "¡SORTEAMOS OTRO OBJETIVO!" at bounding box center [398, 194] width 301 height 32
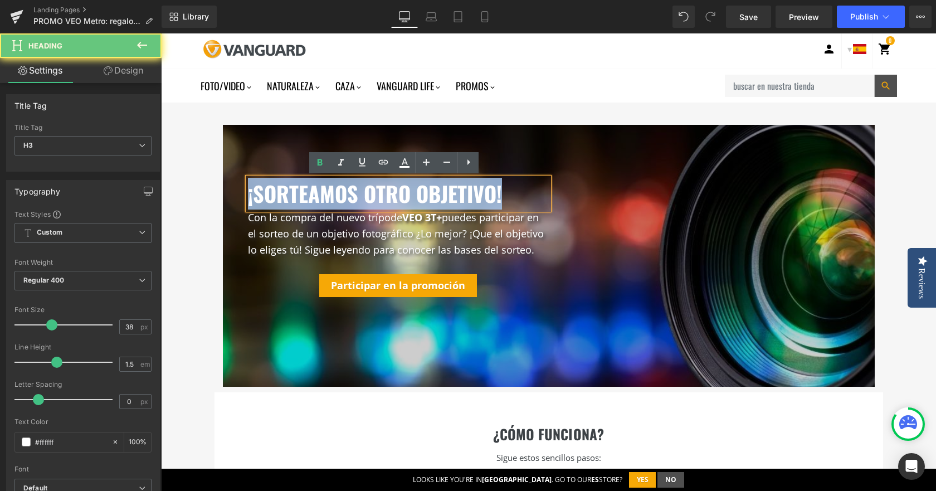
click at [464, 189] on h3 "¡SORTEAMOS OTRO OBJETIVO!" at bounding box center [398, 194] width 301 height 32
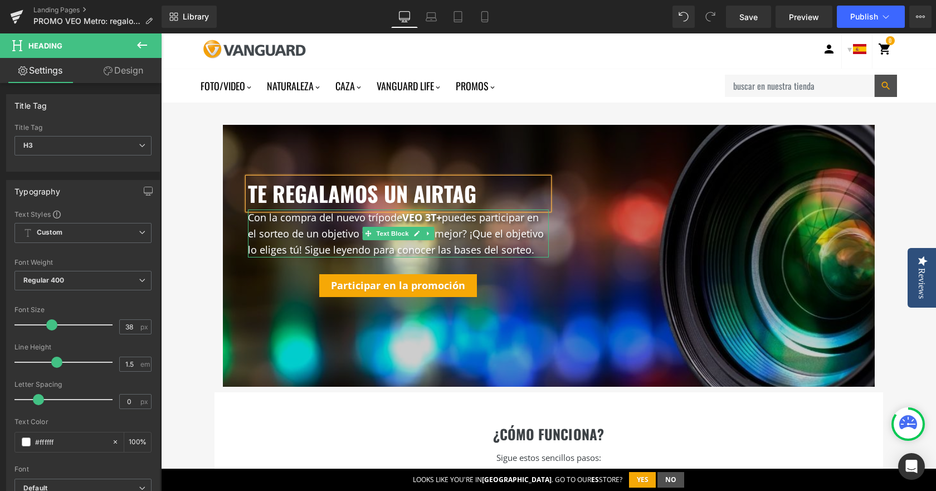
click at [319, 228] on p "Con la compra del nuevo trípode VEO 3T+ puedes participar en el sorteo de un ob…" at bounding box center [398, 233] width 301 height 48
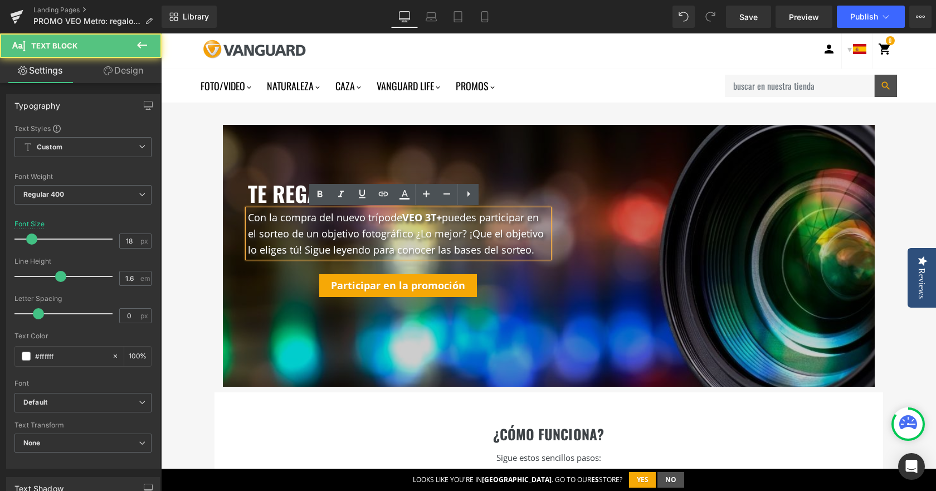
click at [320, 219] on p "Con la compra del nuevo trípode VEO 3T+ puedes participar en el sorteo de un ob…" at bounding box center [398, 233] width 301 height 48
click at [325, 218] on p "Con la compra del nuevo trípode VEO 3T+ puedes participar en el sorteo de un ob…" at bounding box center [398, 233] width 301 height 48
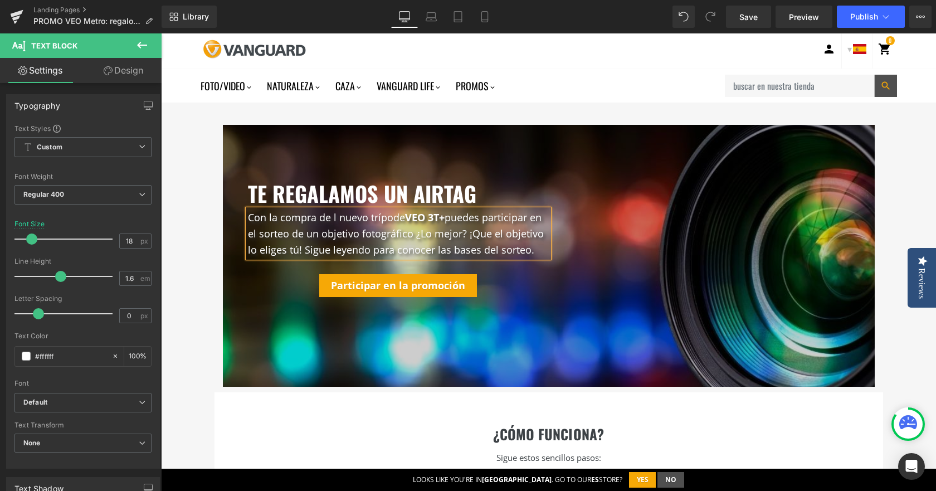
drag, startPoint x: 325, startPoint y: 218, endPoint x: 525, endPoint y: 249, distance: 202.4
click at [525, 249] on p "Con la compra de l nuevo trípode VEO 3T+ puedes participar en el sorteo de un o…" at bounding box center [398, 233] width 301 height 48
click at [393, 287] on span "Button" at bounding box center [398, 285] width 26 height 13
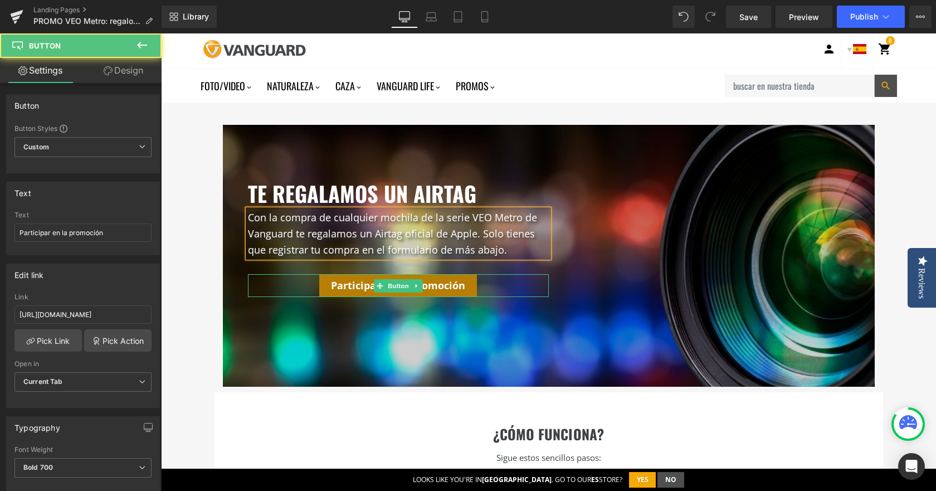
click at [448, 290] on span "Participar en la promoción" at bounding box center [398, 284] width 134 height 13
click at [448, 287] on span "Participar en la promoción" at bounding box center [398, 284] width 134 height 13
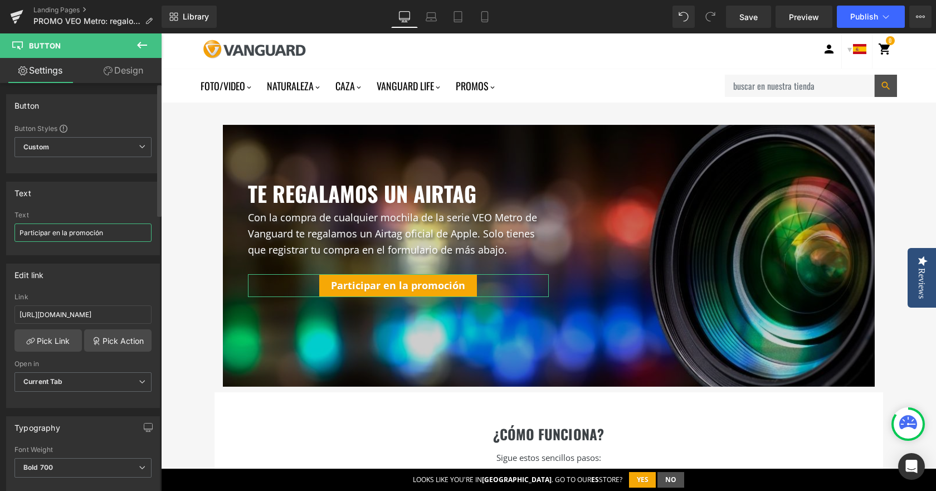
click at [94, 240] on input "Participar en la promoción" at bounding box center [82, 232] width 137 height 18
type input "Rellena el formu"
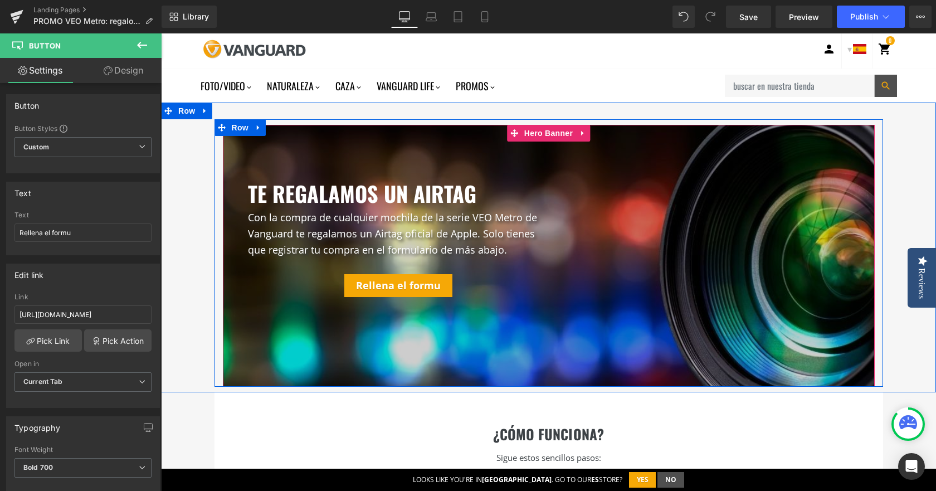
click at [375, 344] on div at bounding box center [549, 256] width 652 height 262
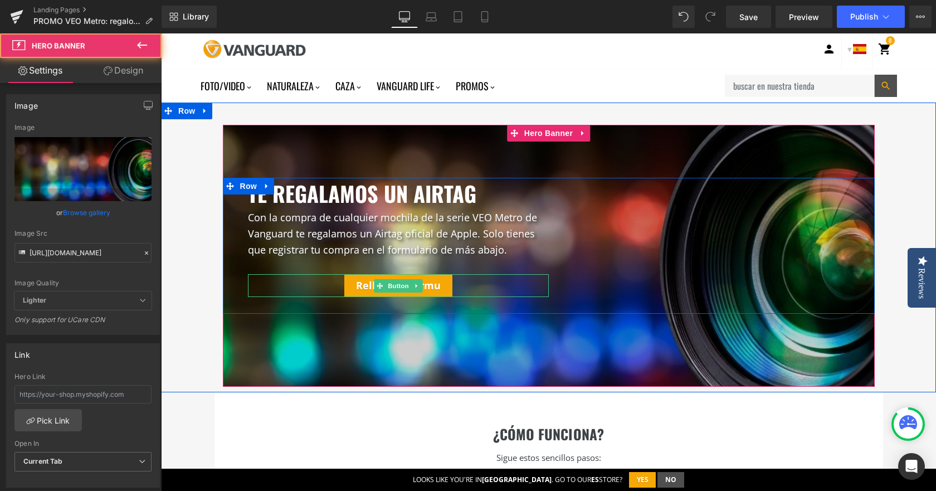
click at [458, 283] on div "Rellena el formu" at bounding box center [398, 285] width 301 height 23
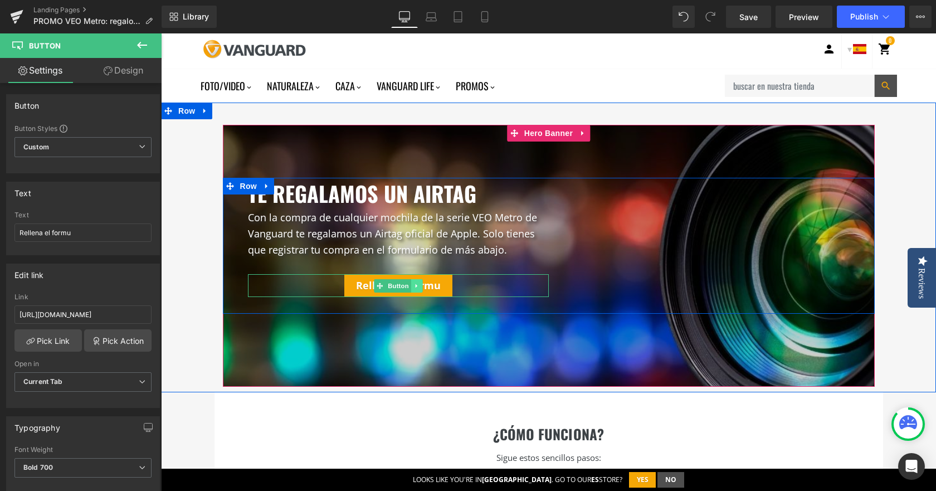
click at [414, 287] on icon at bounding box center [416, 285] width 6 height 7
click at [419, 285] on icon at bounding box center [422, 285] width 6 height 6
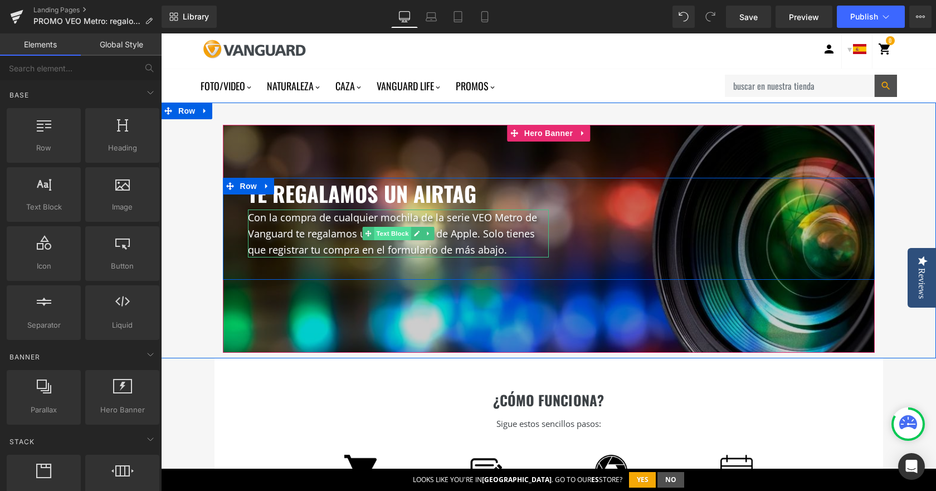
click at [380, 229] on span "Text Block" at bounding box center [392, 233] width 37 height 13
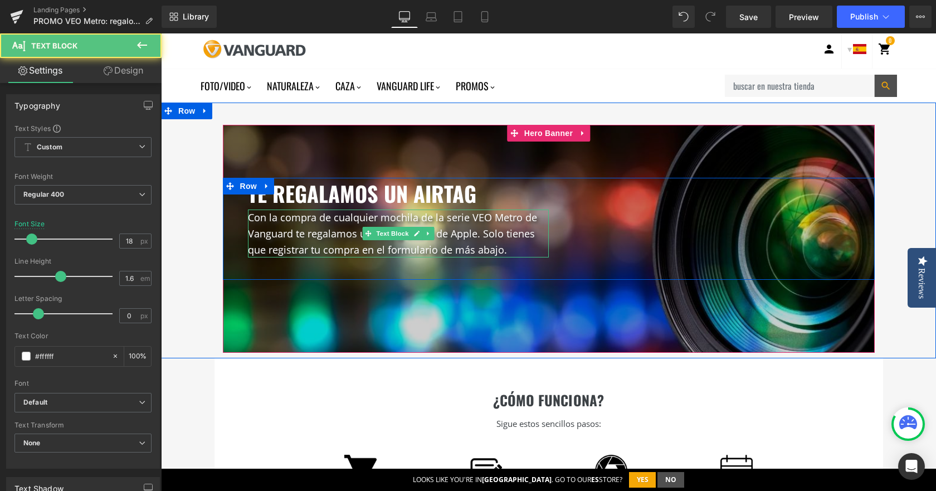
click at [305, 231] on p "Con la compra de cualquier mochila de la serie VEO Metro de Vanguard te regalam…" at bounding box center [398, 233] width 301 height 48
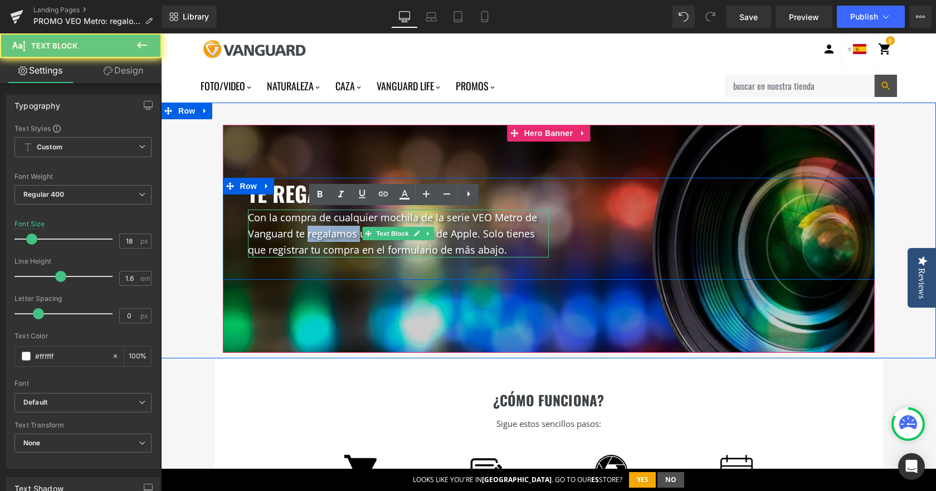
click at [305, 231] on p "Con la compra de cualquier mochila de la serie VEO Metro de Vanguard te regalam…" at bounding box center [398, 233] width 301 height 48
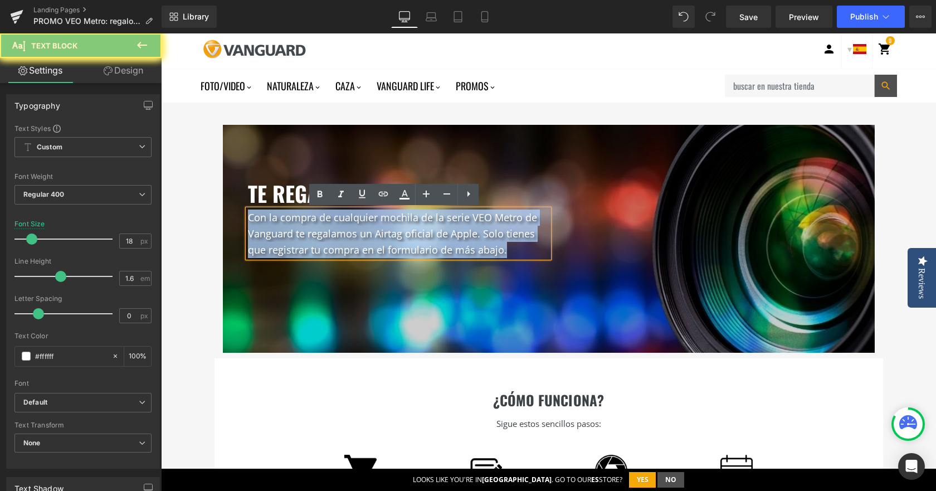
click at [305, 231] on p "Con la compra de cualquier mochila de la serie VEO Metro de Vanguard te regalam…" at bounding box center [398, 233] width 301 height 48
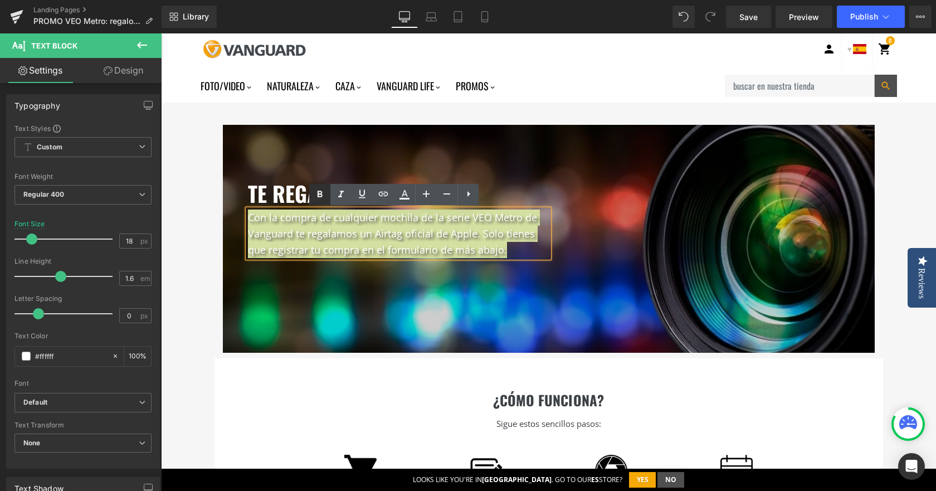
click at [317, 195] on icon at bounding box center [319, 194] width 13 height 13
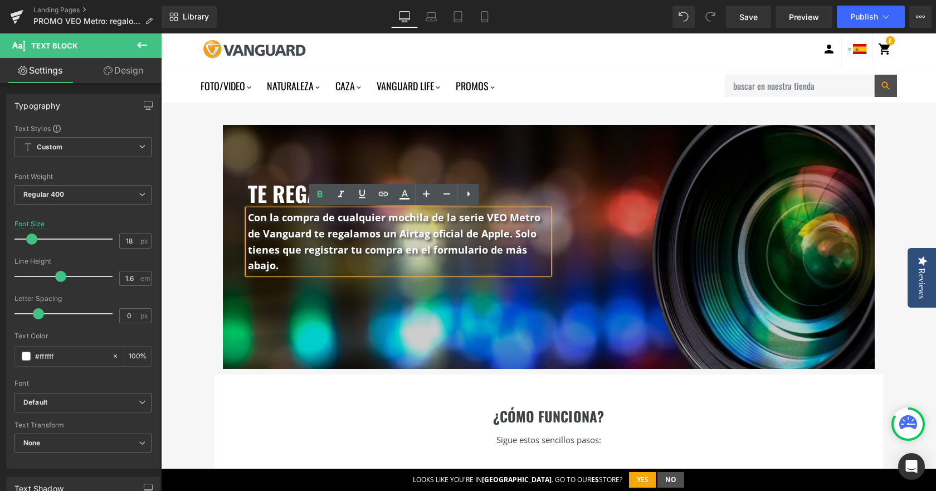
click at [275, 196] on h3 "te regalamos un airtag" at bounding box center [398, 194] width 301 height 32
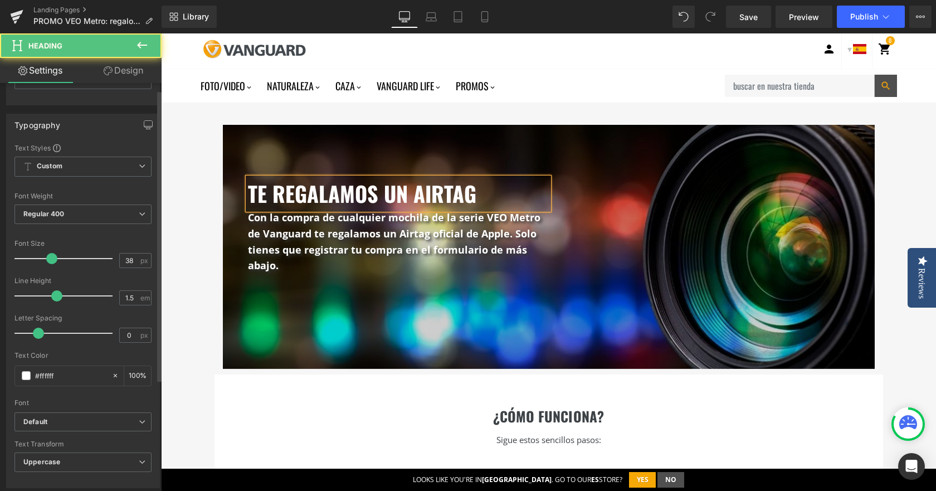
scroll to position [223, 0]
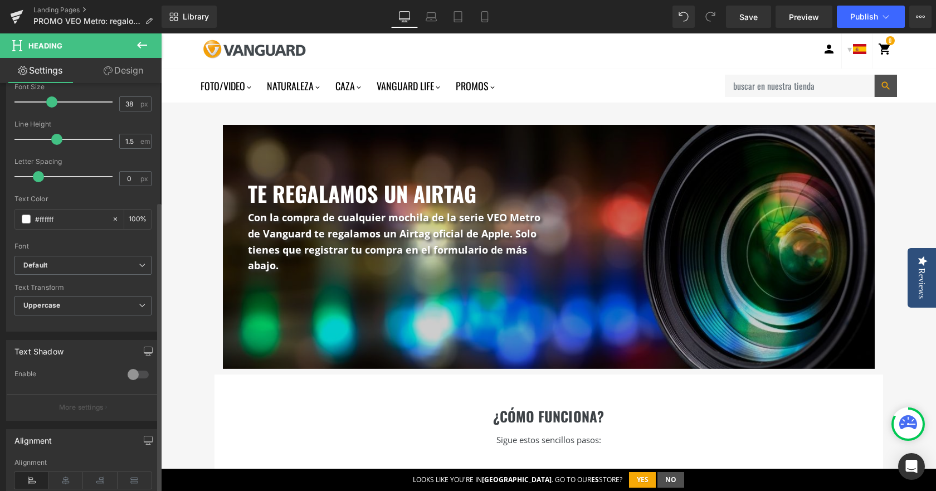
click at [131, 369] on div at bounding box center [138, 374] width 27 height 18
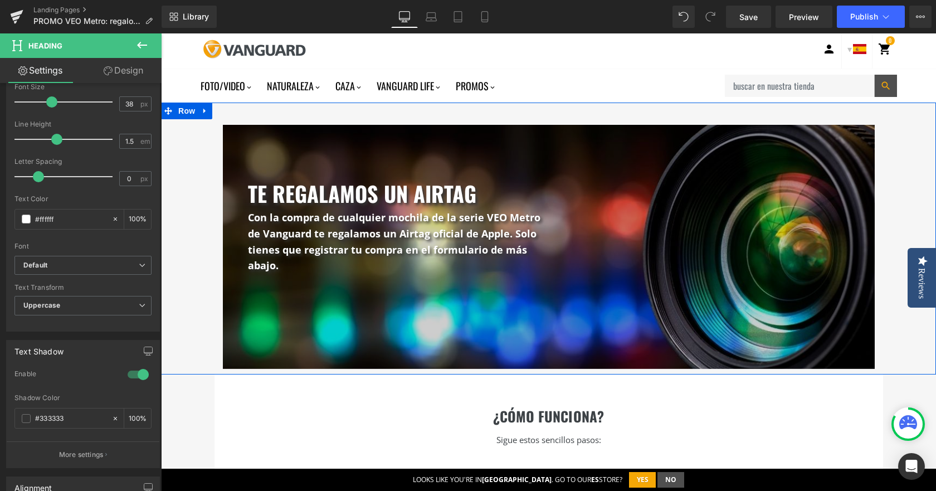
click at [179, 266] on div "te regalamos un airtag Heading Con la compra de cualquier mochila de la serie V…" at bounding box center [548, 243] width 775 height 249
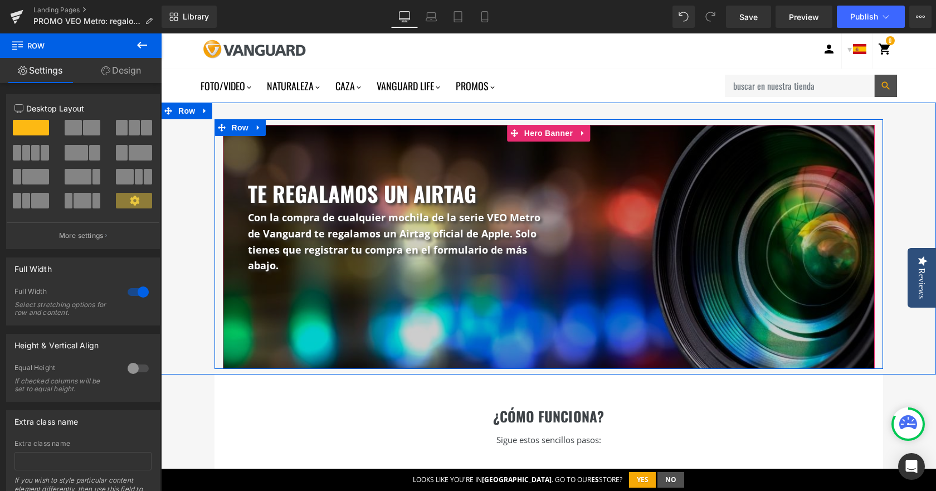
click at [353, 229] on strong "Con la compra de cualquier mochila de la serie VEO Metro de Vanguard te regalam…" at bounding box center [394, 240] width 292 height 61
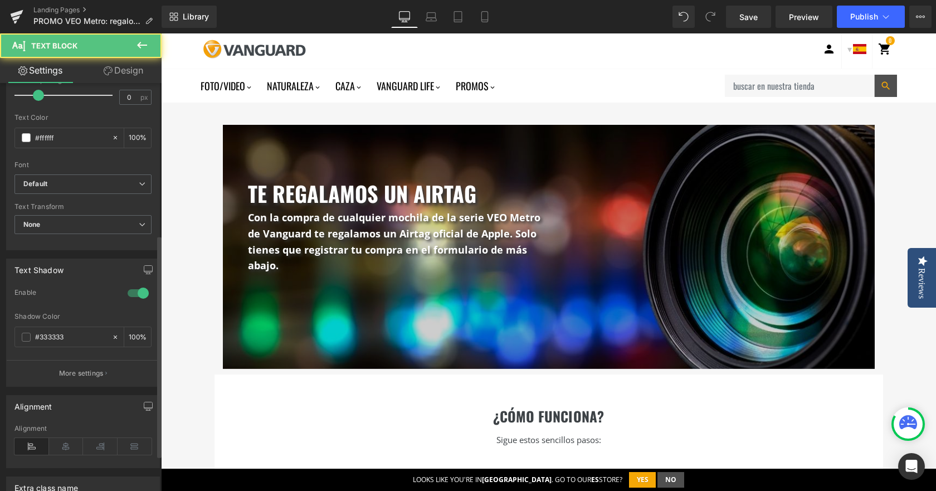
scroll to position [278, 0]
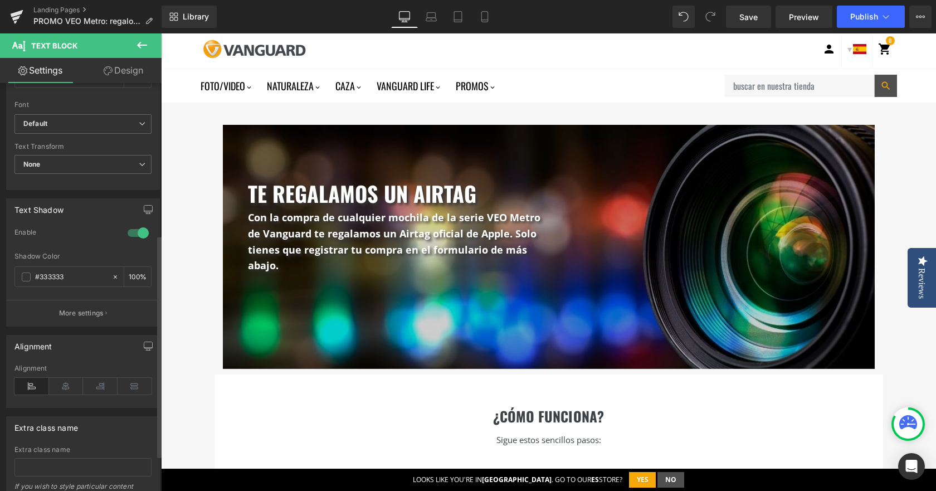
click at [131, 232] on div at bounding box center [138, 233] width 27 height 18
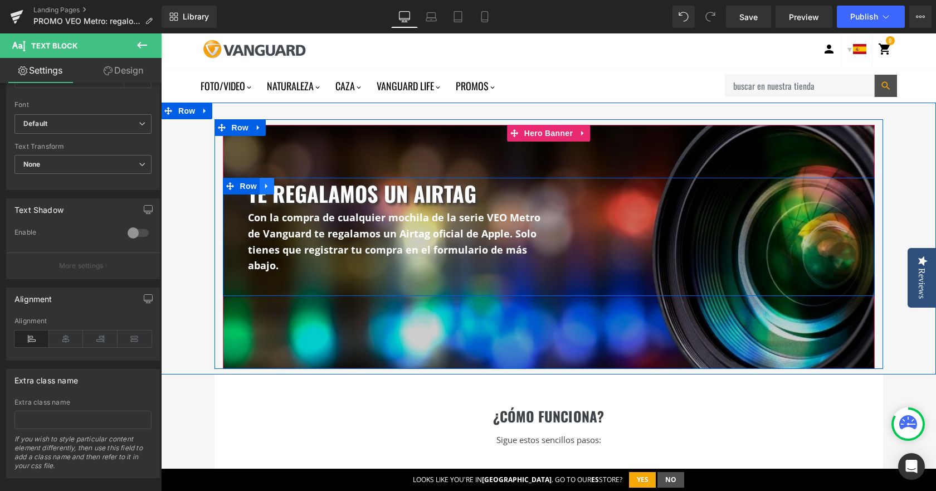
click at [259, 186] on link at bounding box center [266, 186] width 14 height 17
click at [415, 185] on h3 "te regalamos un airtag" at bounding box center [398, 194] width 301 height 32
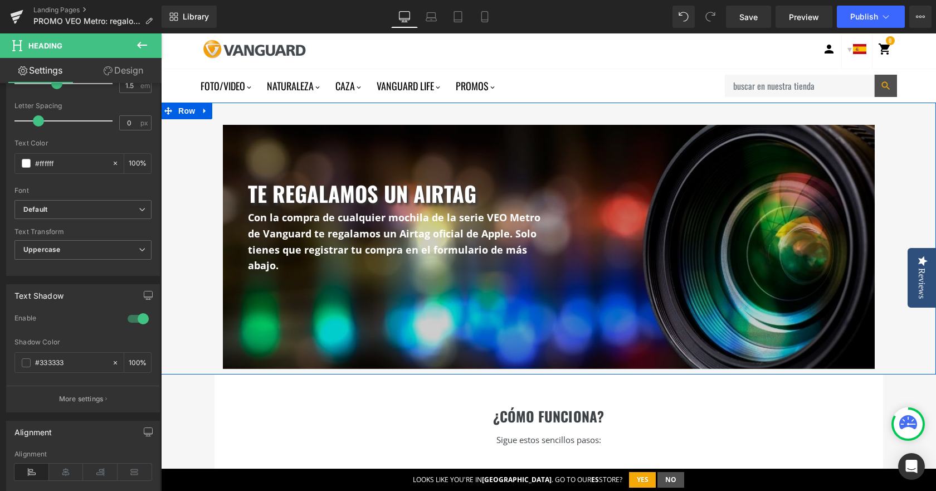
click at [188, 271] on div "te regalamos un airtag Heading Con la compra de cualquier mochila de la serie V…" at bounding box center [548, 243] width 775 height 249
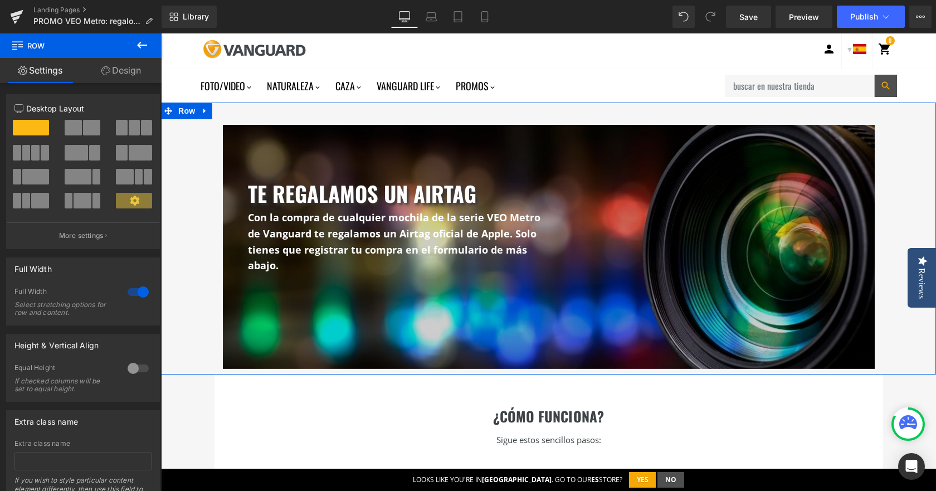
click at [188, 324] on div "te regalamos un airtag Heading Con la compra de cualquier mochila de la serie V…" at bounding box center [548, 243] width 775 height 249
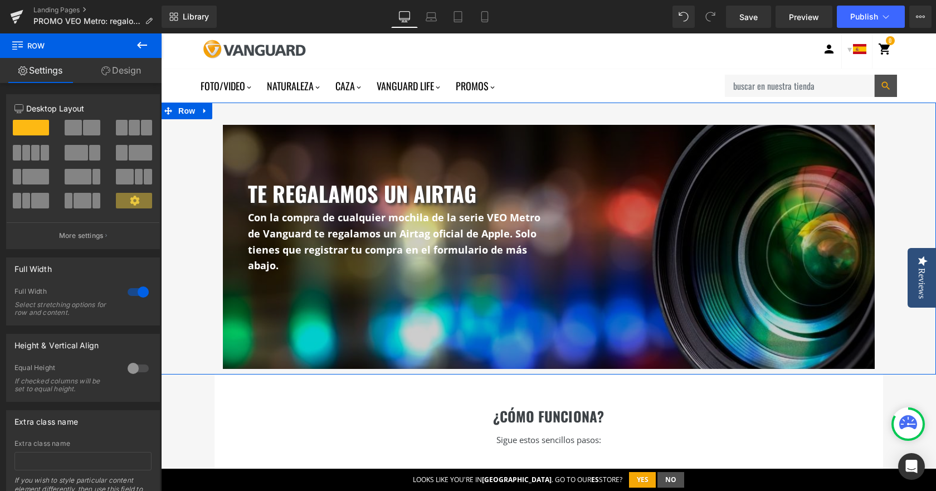
click at [281, 263] on p "Con la compra de cualquier mochila de la serie VEO Metro de Vanguard te regalam…" at bounding box center [398, 241] width 301 height 64
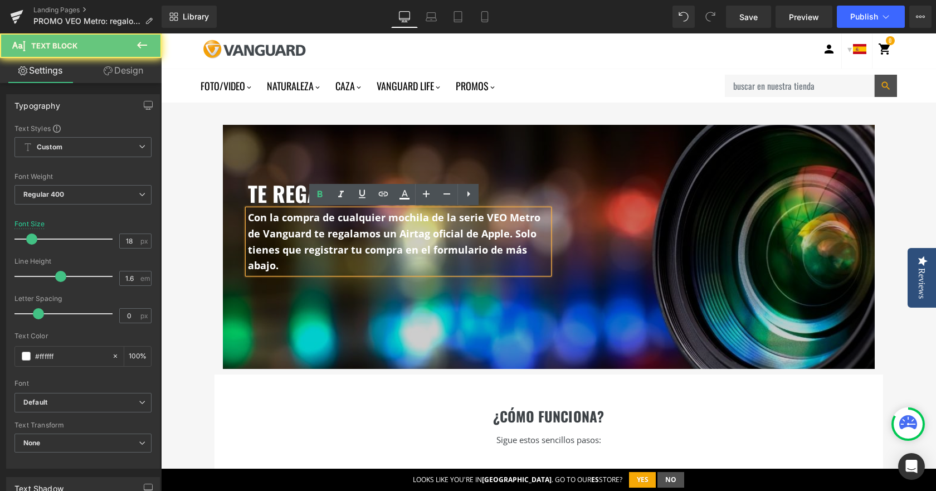
click at [274, 267] on p "Con la compra de cualquier mochila de la serie VEO Metro de Vanguard te regalam…" at bounding box center [398, 241] width 301 height 64
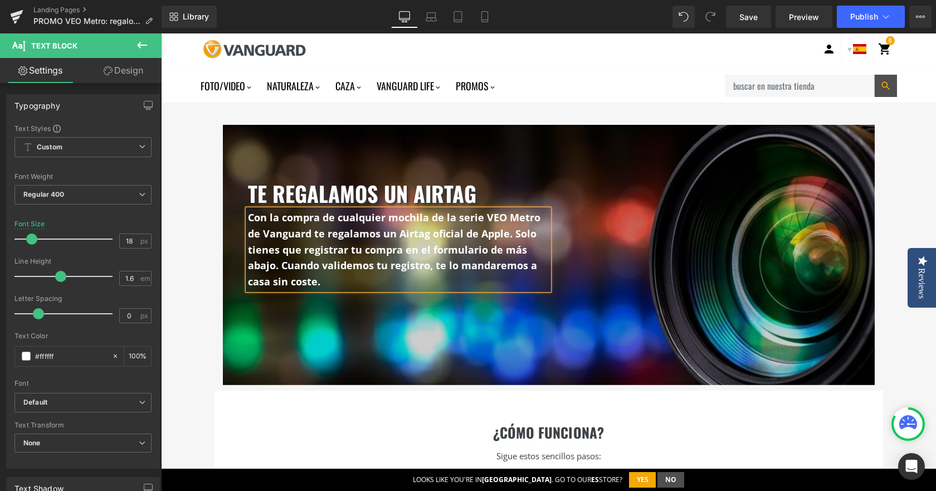
click at [199, 291] on div "te regalamos un airtag Heading Con la compra de cualquier mochila de la serie V…" at bounding box center [548, 252] width 775 height 266
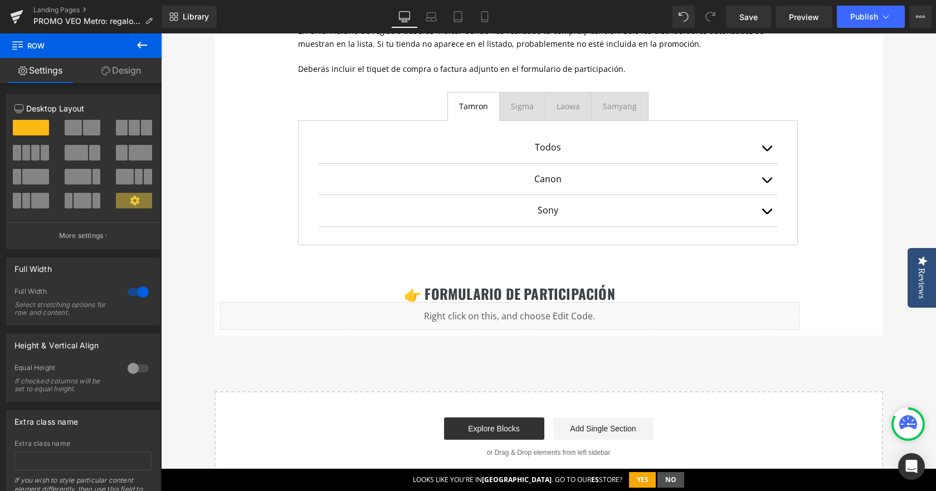
scroll to position [784, 0]
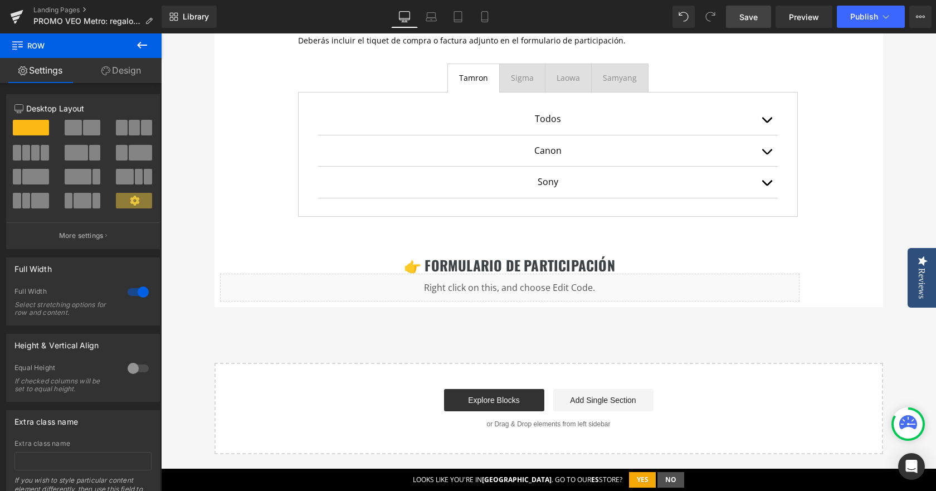
click at [747, 11] on span "Save" at bounding box center [748, 17] width 18 height 12
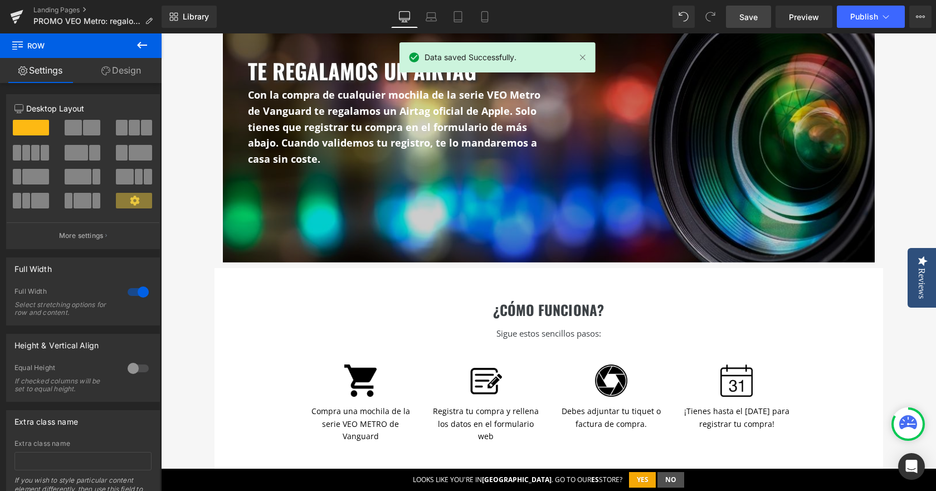
scroll to position [115, 0]
